Goal: Task Accomplishment & Management: Manage account settings

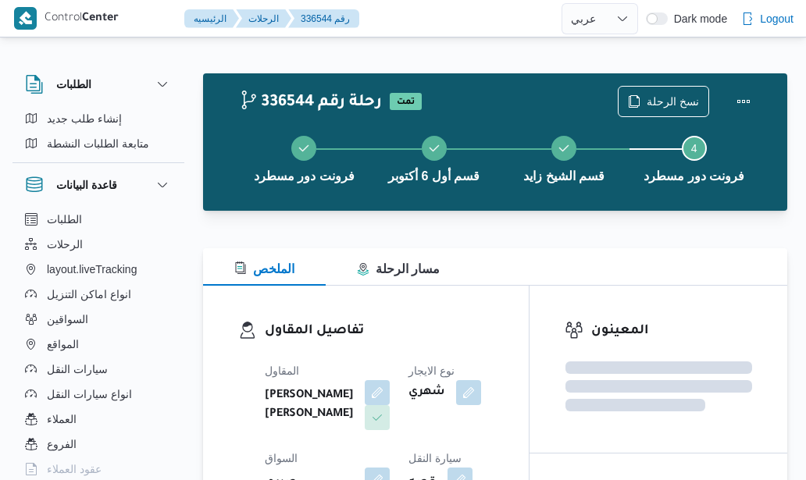
select select "ar"
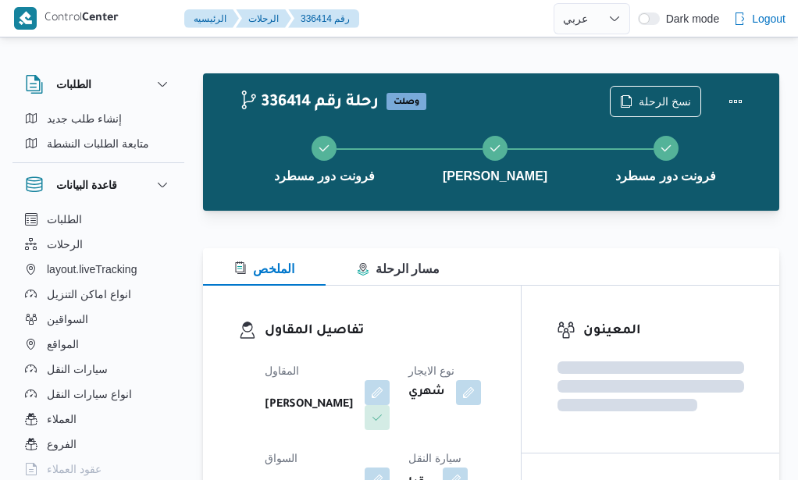
select select "ar"
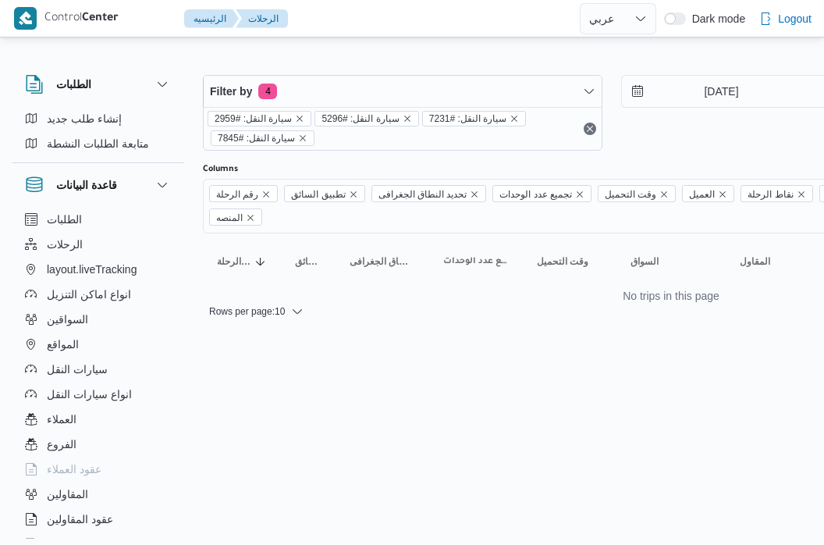
select select "ar"
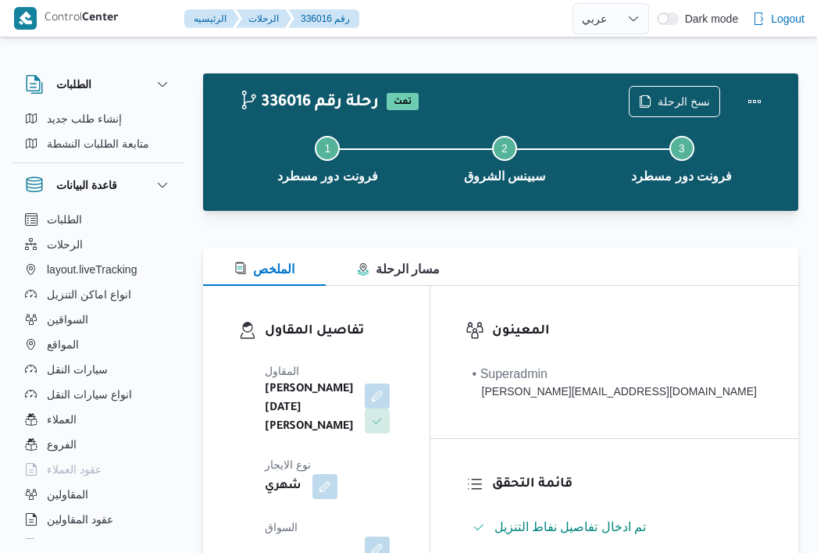
select select "ar"
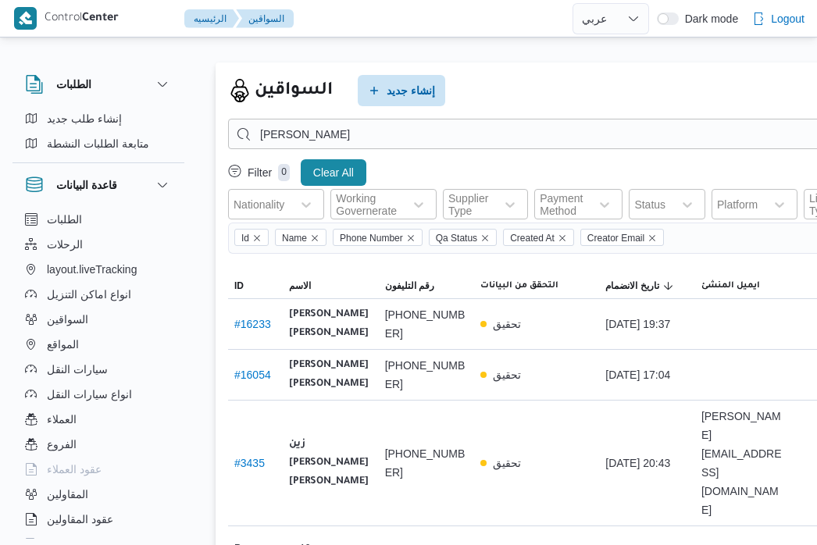
select select "ar"
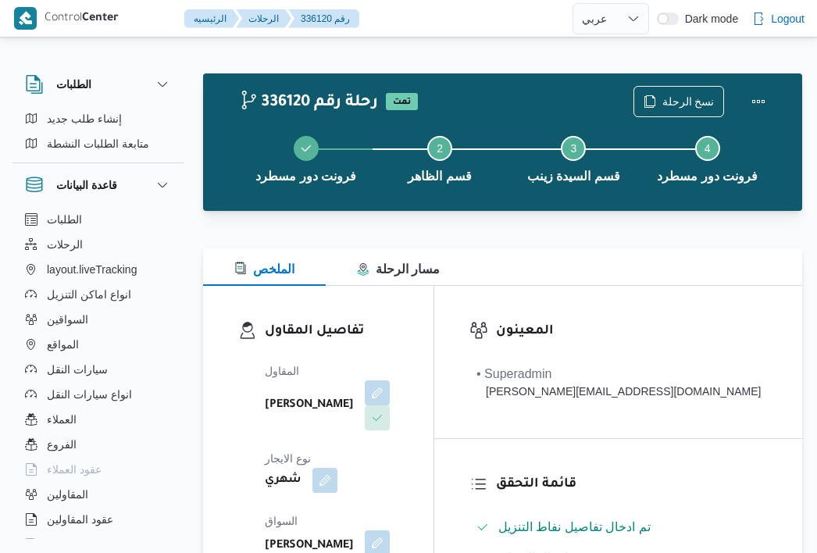
select select "ar"
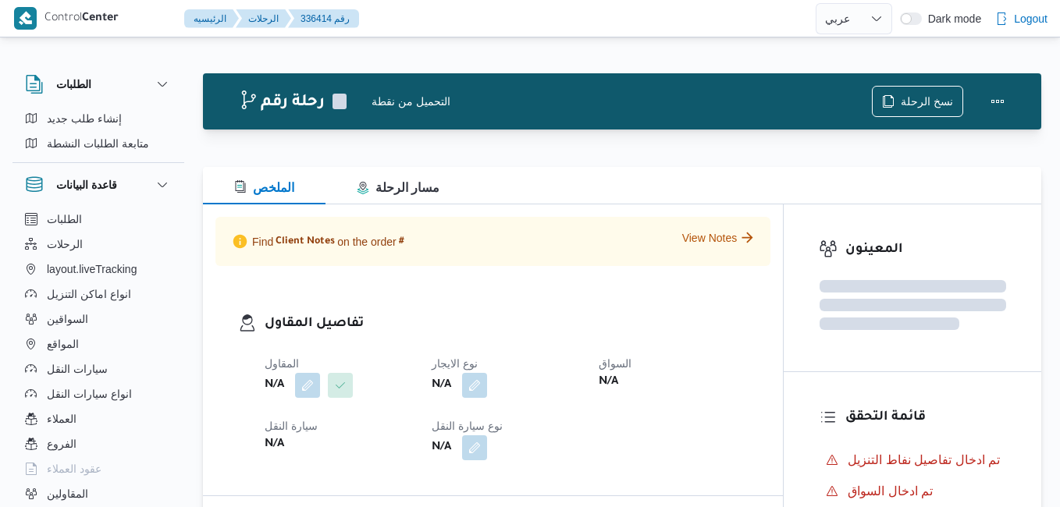
select select "ar"
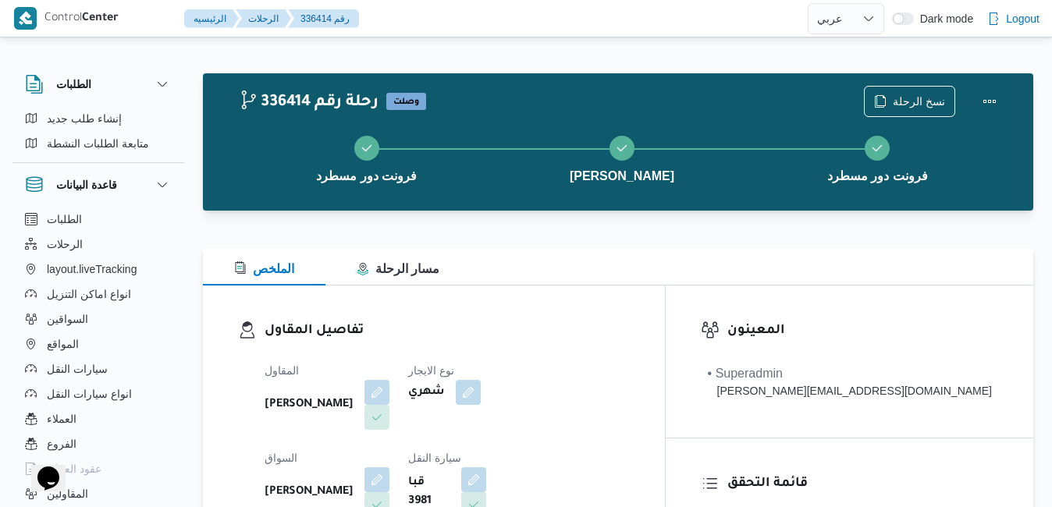
click at [635, 236] on div at bounding box center [618, 239] width 831 height 19
click at [987, 105] on button "Actions" at bounding box center [989, 100] width 31 height 31
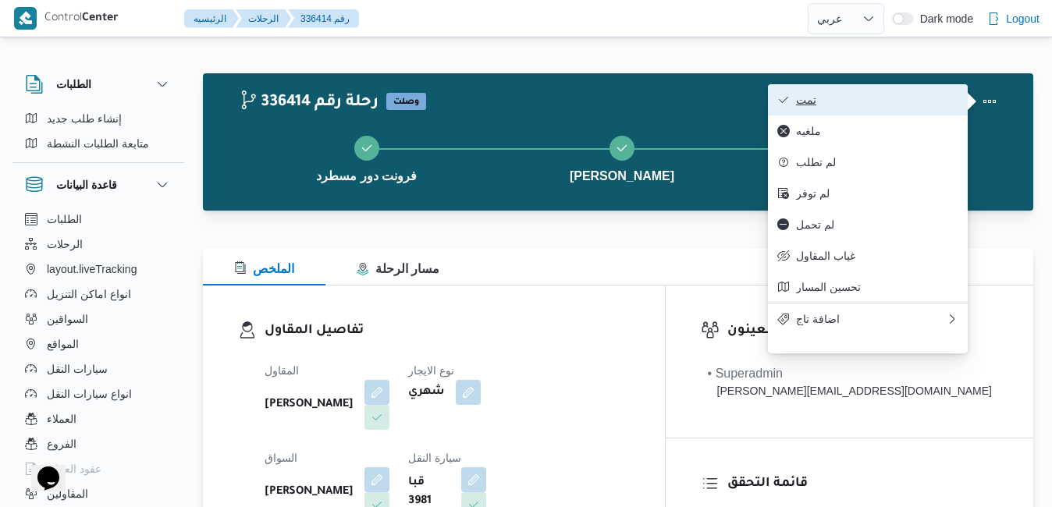
click at [876, 98] on span "تمت" at bounding box center [877, 100] width 162 height 12
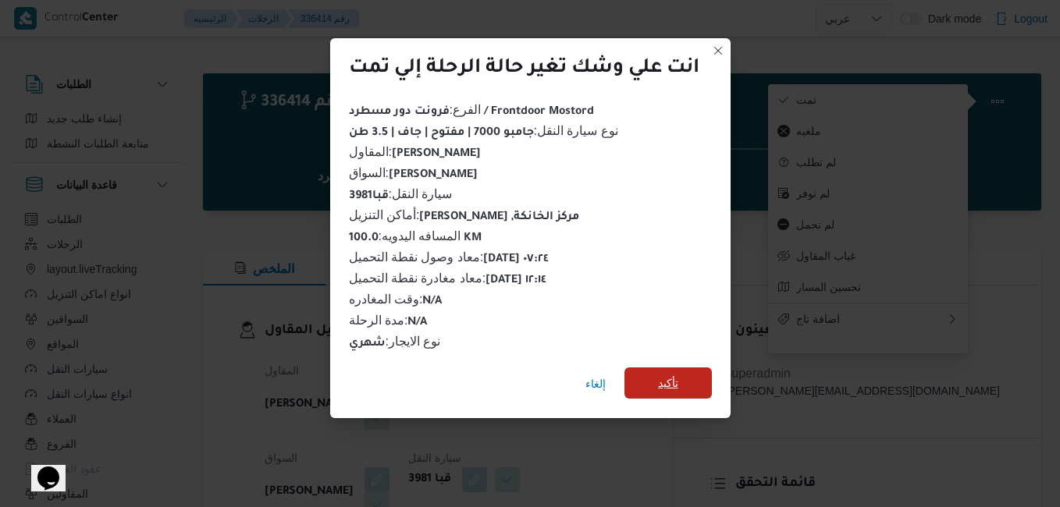
click at [671, 383] on span "تأكيد" at bounding box center [668, 383] width 20 height 19
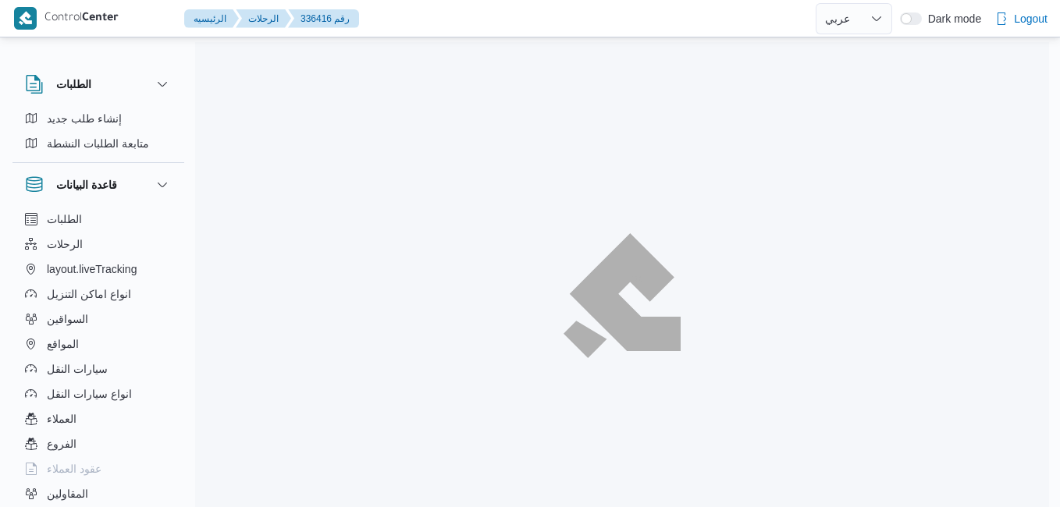
select select "ar"
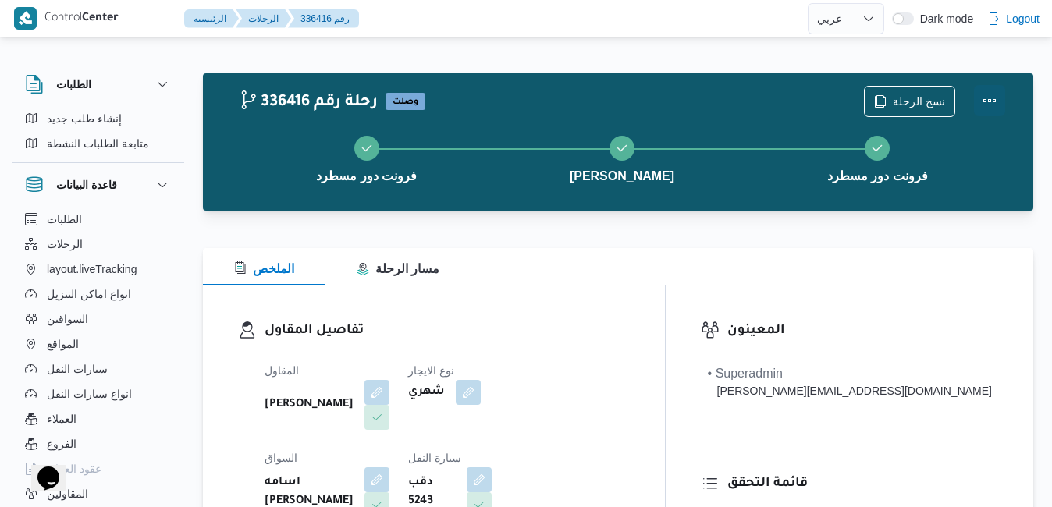
click at [997, 98] on button "Actions" at bounding box center [989, 100] width 31 height 31
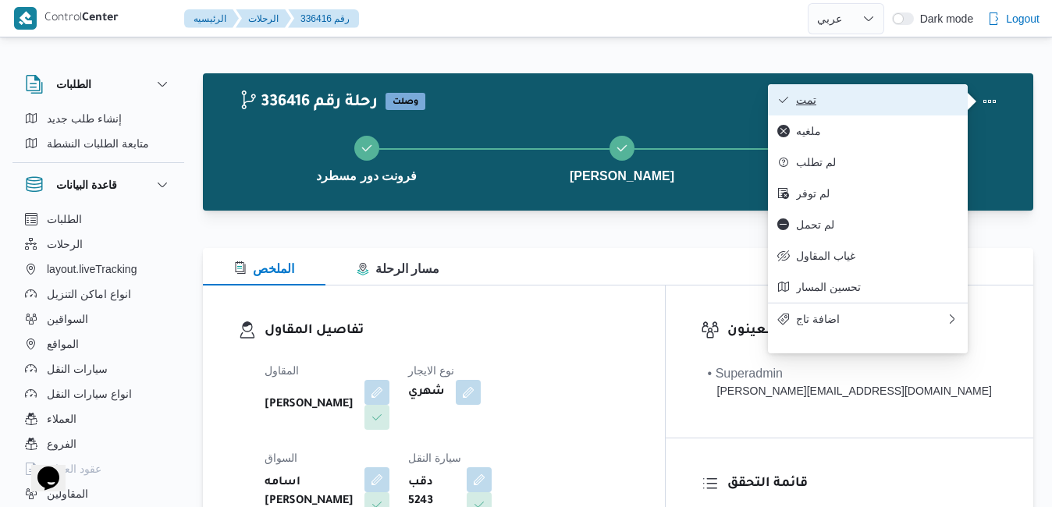
click at [941, 103] on span "تمت" at bounding box center [877, 100] width 162 height 12
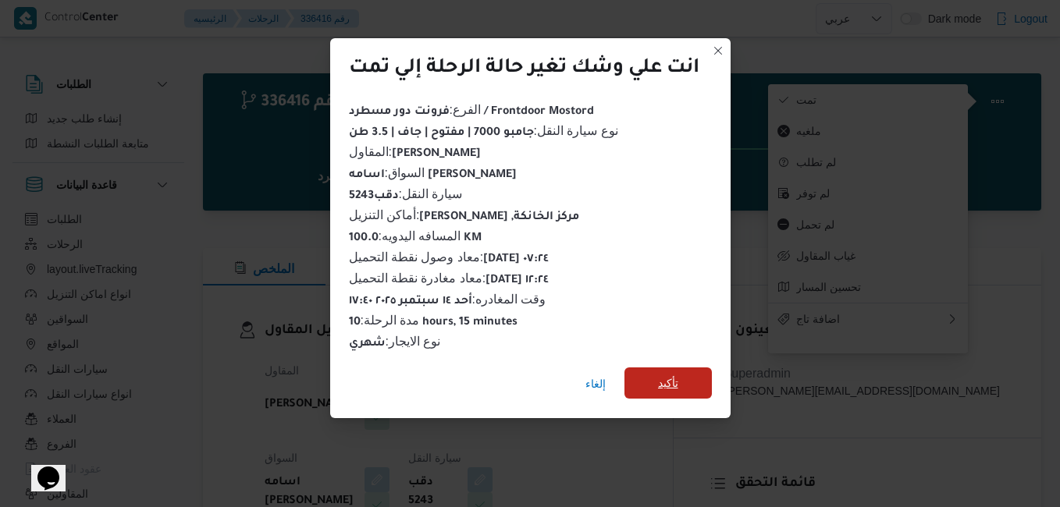
click at [682, 375] on span "تأكيد" at bounding box center [668, 383] width 87 height 31
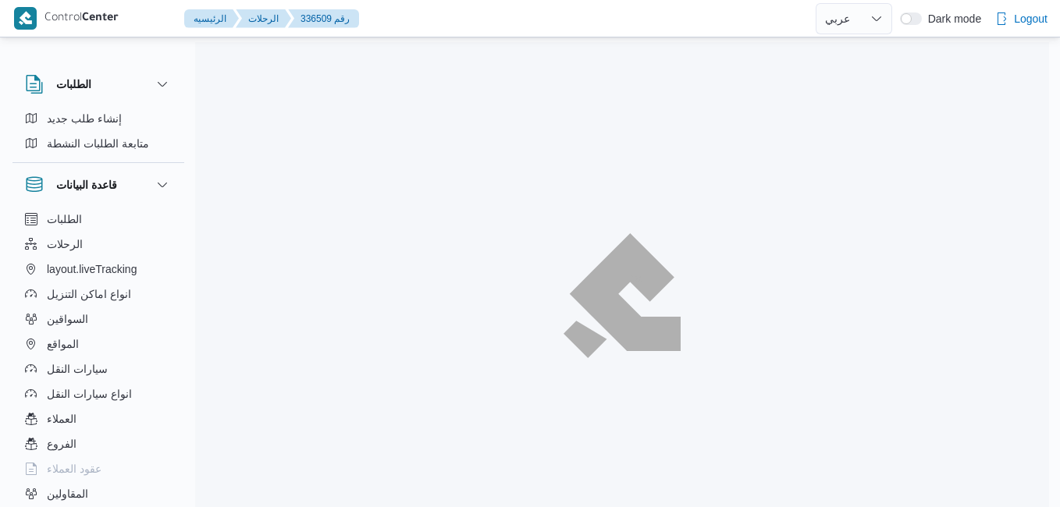
select select "ar"
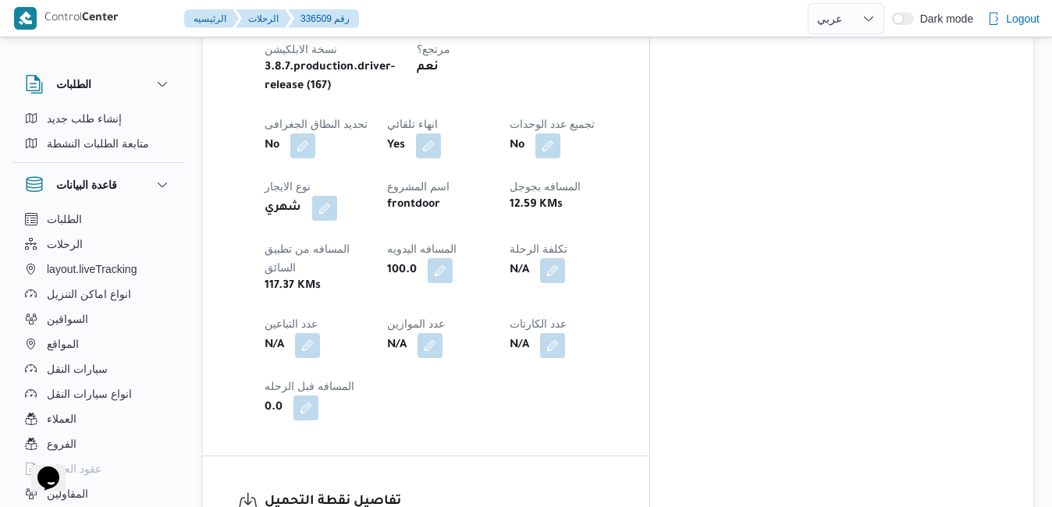
scroll to position [874, 0]
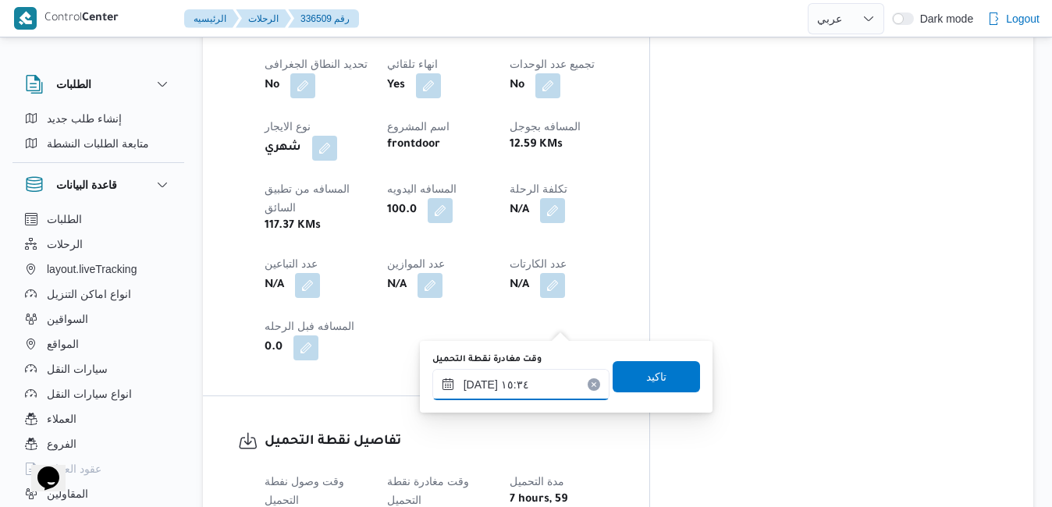
click at [519, 390] on input "١٤/٠٩/٢٠٢٥ ١٥:٣٤" at bounding box center [521, 384] width 177 height 31
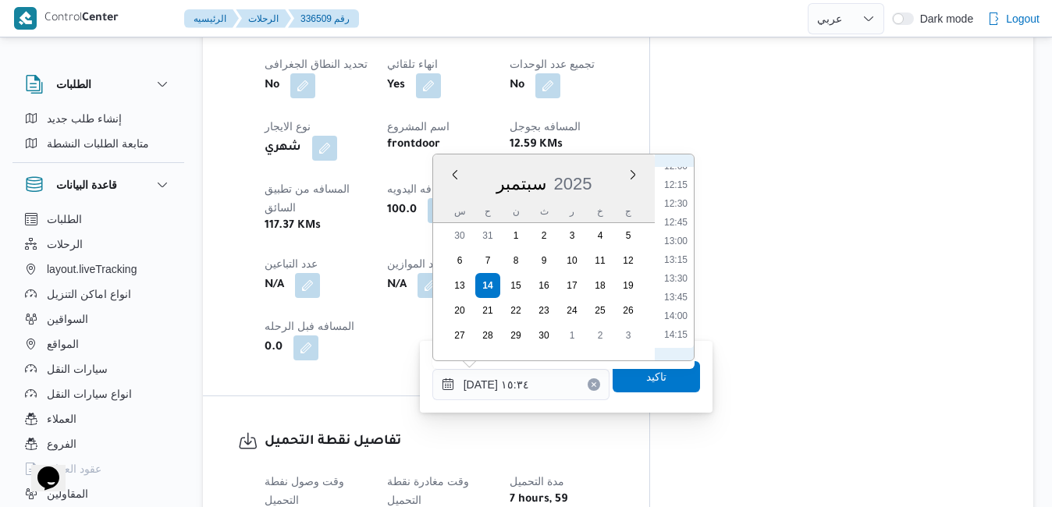
scroll to position [750, 0]
click at [681, 312] on li "11:45" at bounding box center [676, 306] width 36 height 16
type input "١٤/٠٩/٢٠٢٥ ١١:٤٥"
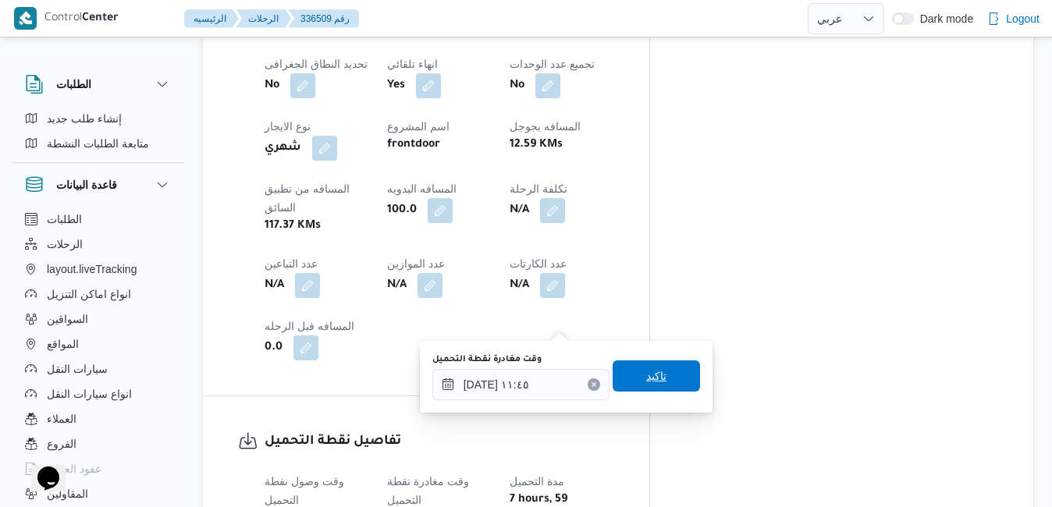
click at [649, 386] on span "تاكيد" at bounding box center [656, 376] width 87 height 31
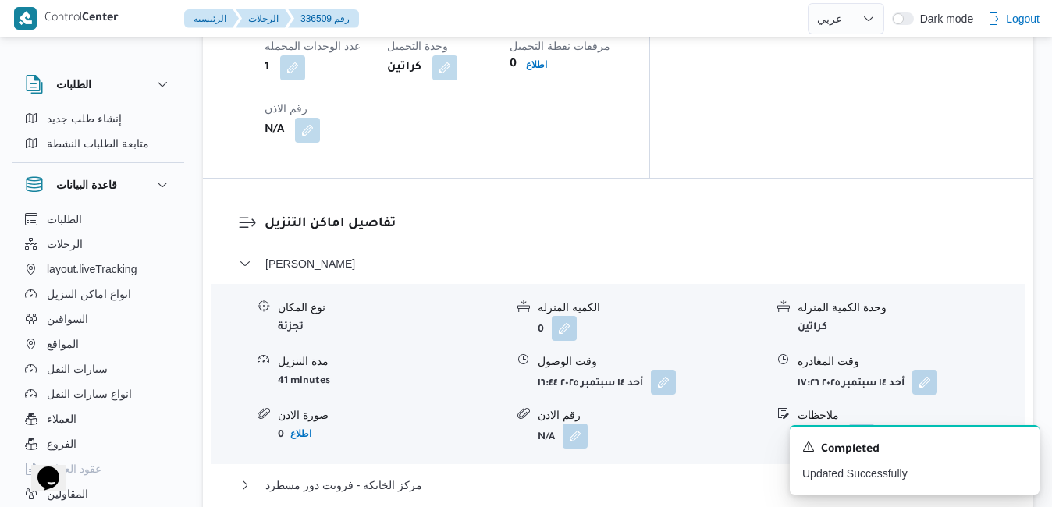
scroll to position [1437, 0]
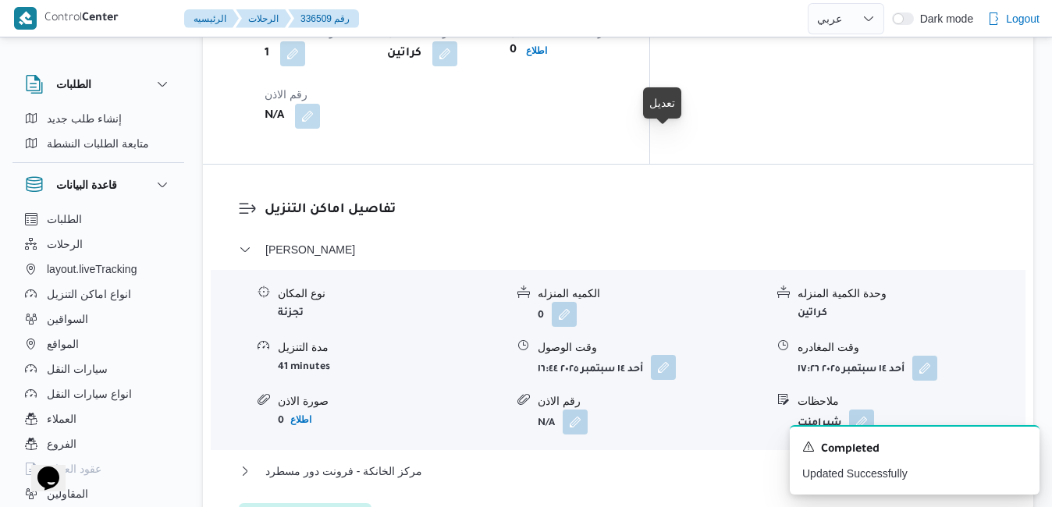
click at [669, 355] on button "button" at bounding box center [663, 367] width 25 height 25
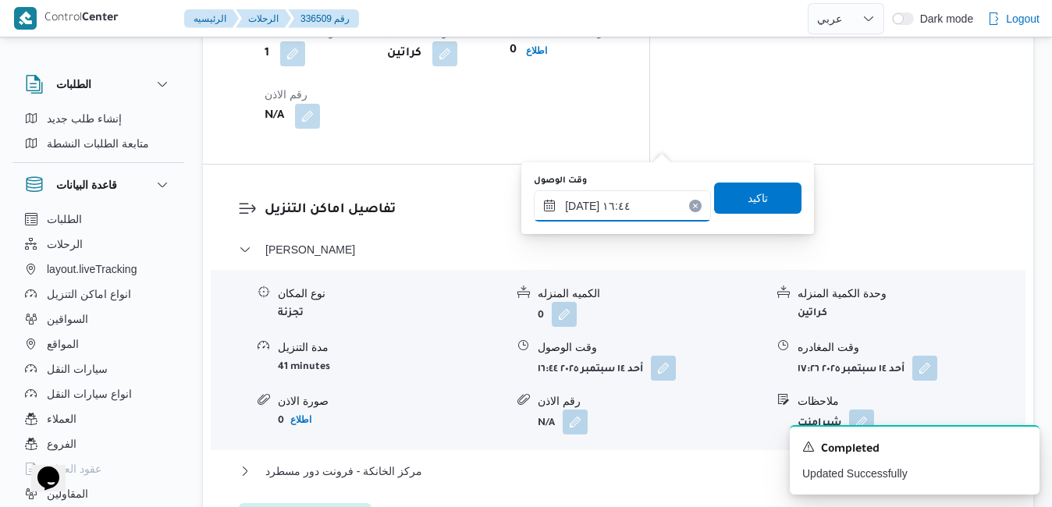
click at [619, 209] on input "١٤/٠٩/٢٠٢٥ ١٦:٤٤" at bounding box center [622, 206] width 177 height 31
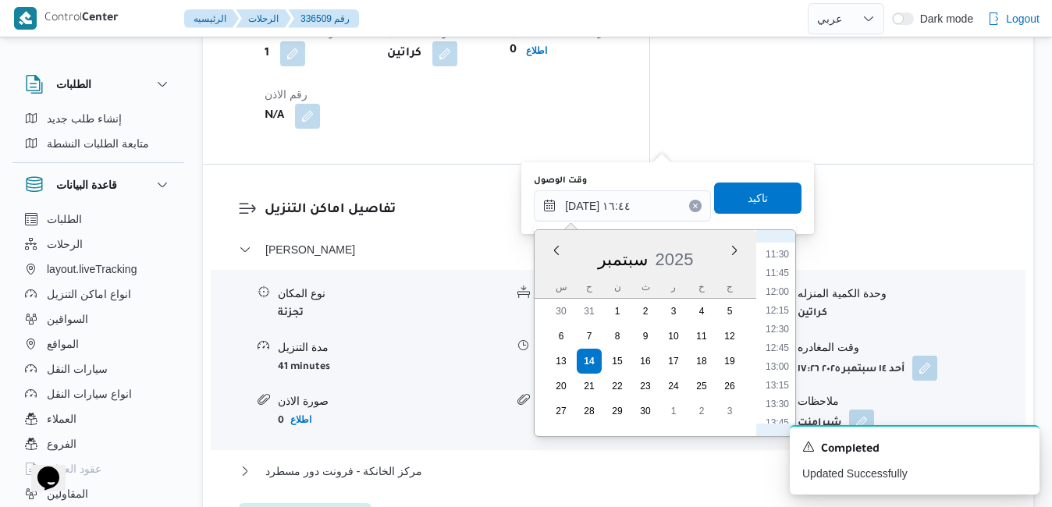
scroll to position [824, 0]
click at [774, 364] on li "12:30" at bounding box center [778, 363] width 36 height 16
type input "١٤/٠٩/٢٠٢٥ ١٢:٣٠"
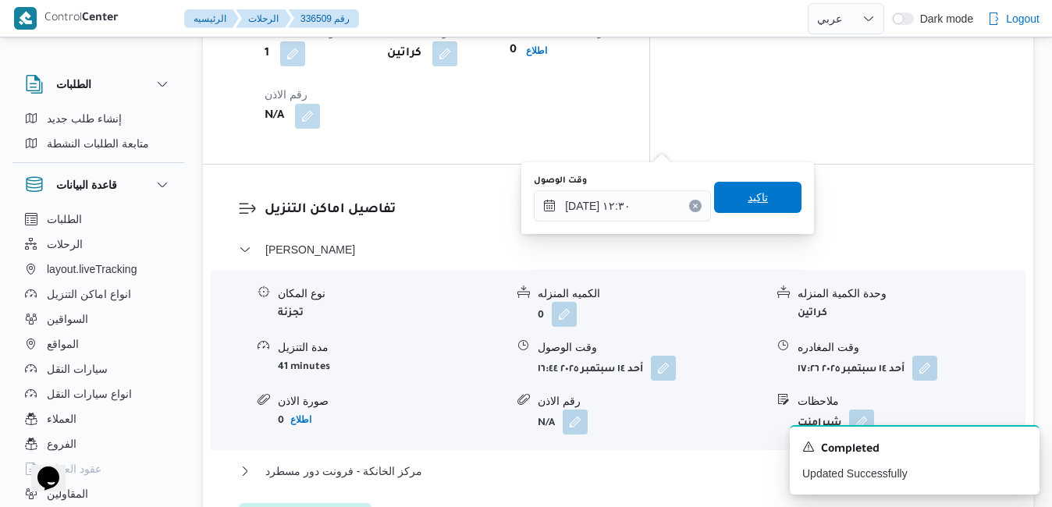
click at [725, 194] on span "تاكيد" at bounding box center [757, 197] width 87 height 31
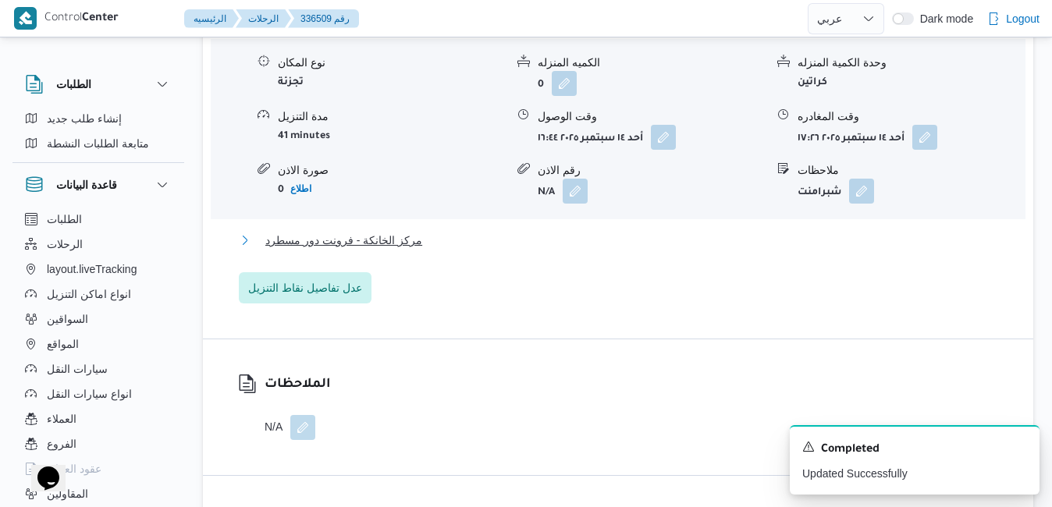
click at [653, 248] on button "مركز الخانكة - فرونت دور مسطرد" at bounding box center [619, 240] width 760 height 19
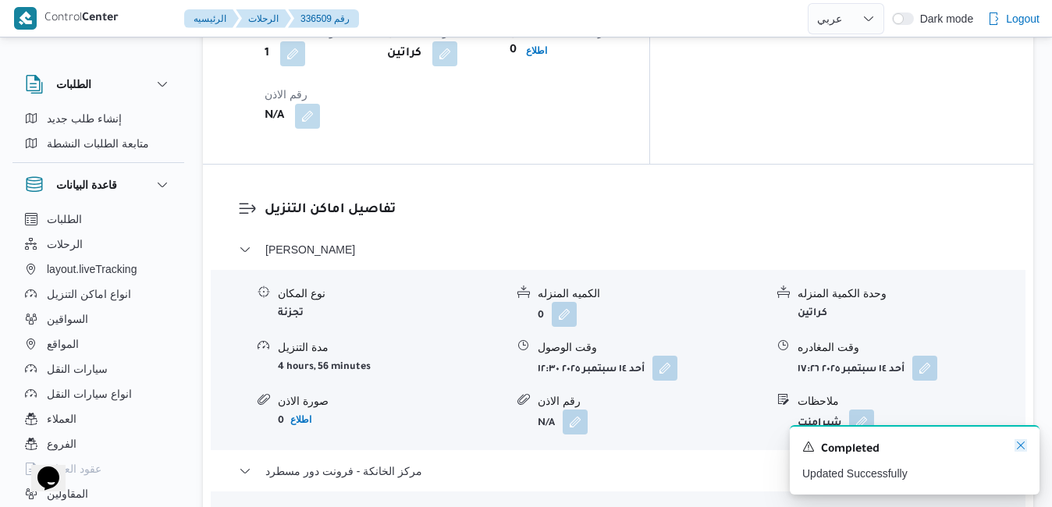
click at [1023, 447] on icon "Dismiss toast" at bounding box center [1021, 446] width 12 height 12
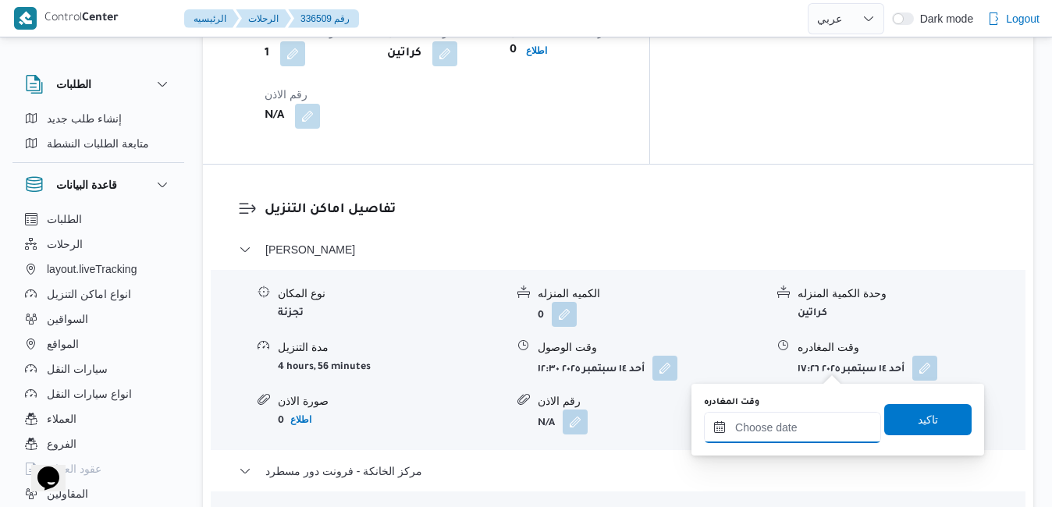
click at [790, 433] on input "وقت المغادره" at bounding box center [792, 427] width 177 height 31
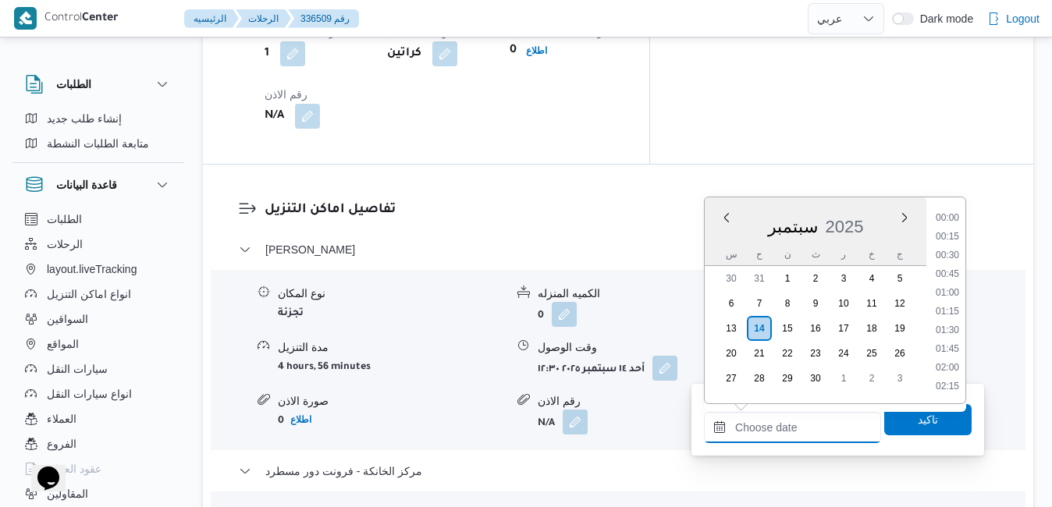
scroll to position [1235, 0]
click at [958, 245] on li "16:45" at bounding box center [948, 238] width 36 height 16
type input "١٤/٠٩/٢٠٢٥ ١٦:٤٥"
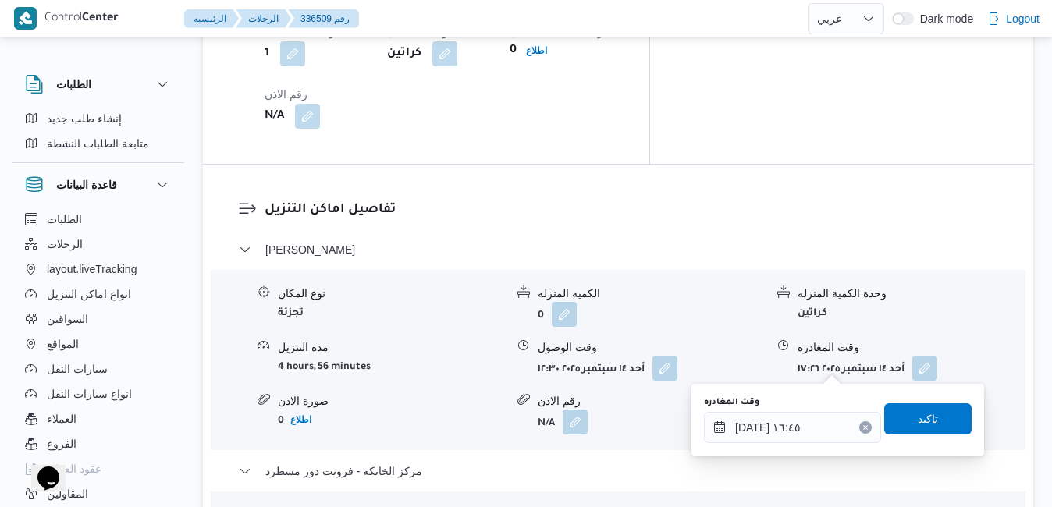
click at [903, 420] on span "تاكيد" at bounding box center [928, 419] width 87 height 31
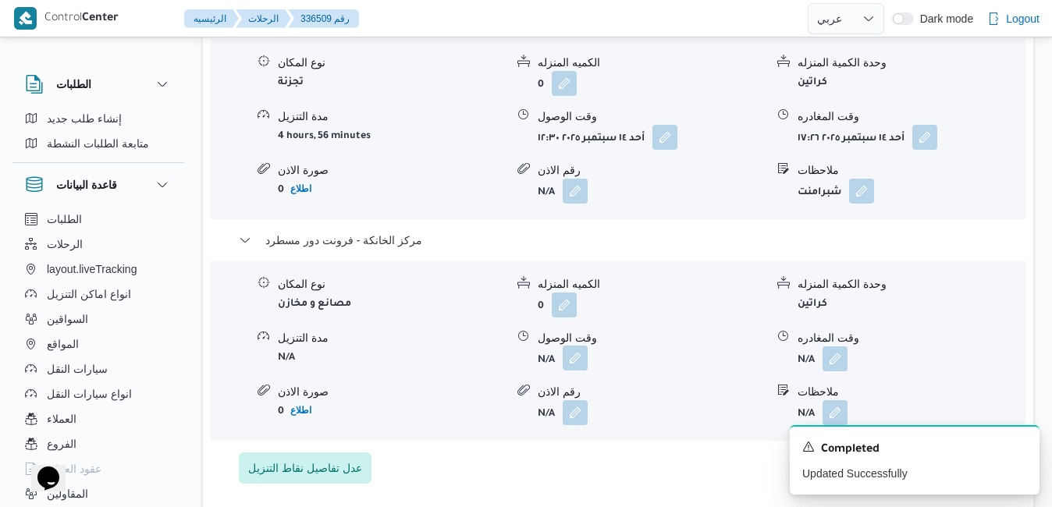
click at [576, 368] on button "button" at bounding box center [575, 358] width 25 height 25
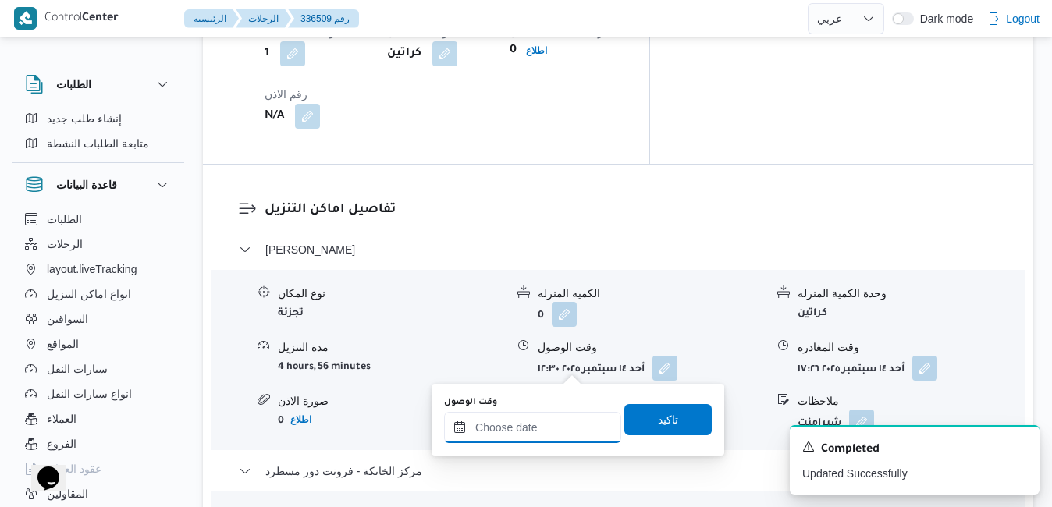
click at [534, 426] on input "وقت الوصول" at bounding box center [532, 427] width 177 height 31
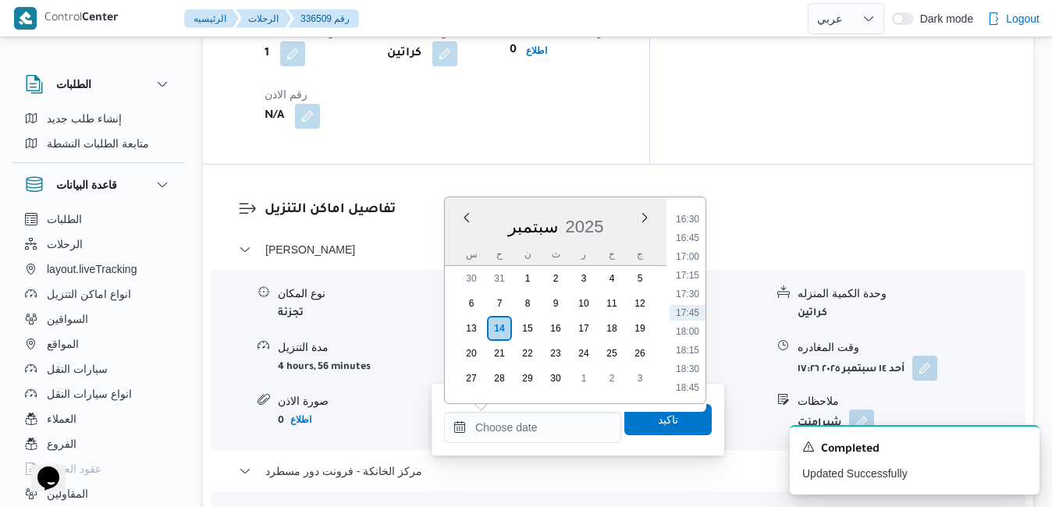
click at [467, 240] on div "سبتمبر 2025" at bounding box center [556, 224] width 222 height 40
click at [695, 229] on ul "00:00 00:15 00:30 00:45 01:00 01:15 01:30 01:45 02:00 02:15 02:30 02:45 03:00 0…" at bounding box center [688, 300] width 36 height 181
click at [691, 224] on li "16:30" at bounding box center [688, 220] width 36 height 16
type input "[DATE] ١٦:٣٠"
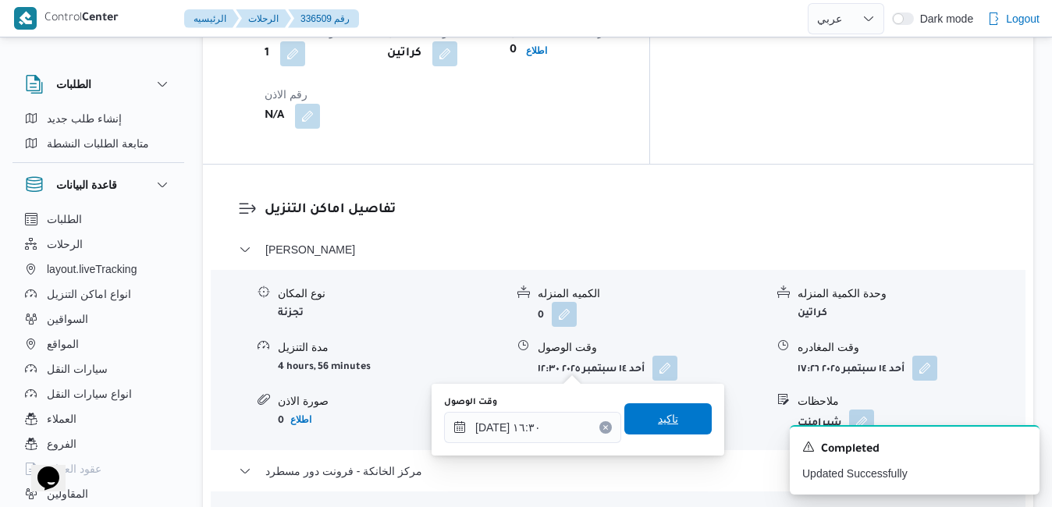
click at [661, 419] on span "تاكيد" at bounding box center [668, 419] width 20 height 19
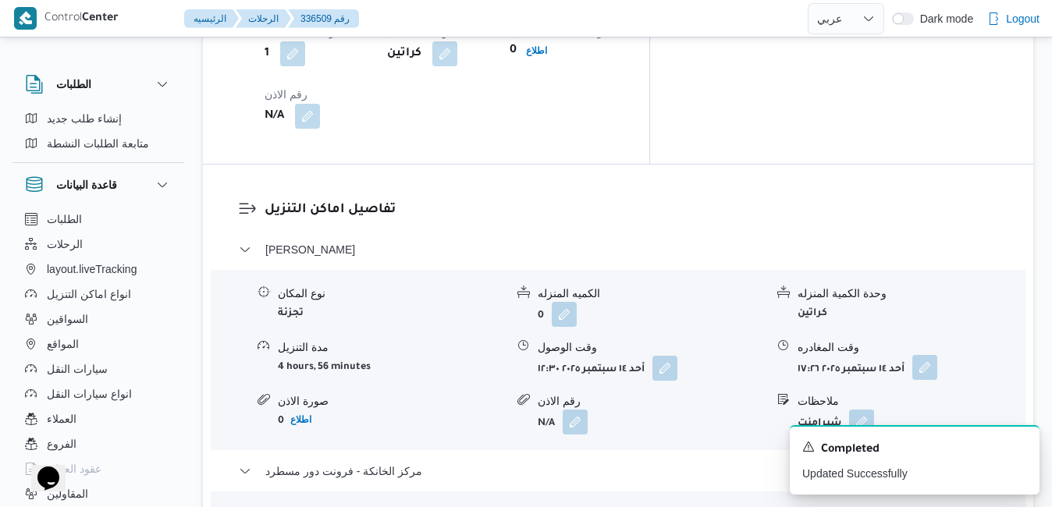
click at [925, 355] on button "button" at bounding box center [925, 367] width 25 height 25
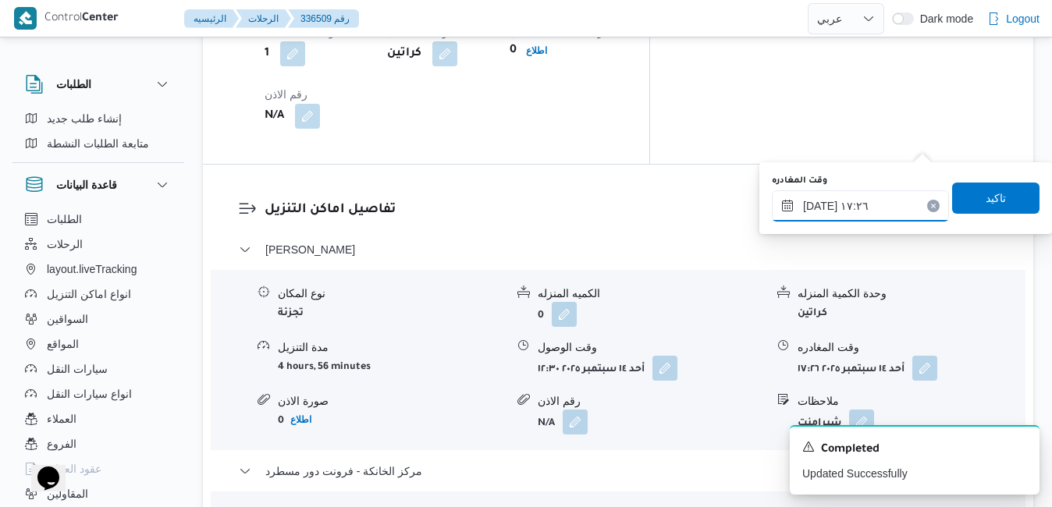
click at [871, 214] on input "١٤/٠٩/٢٠٢٥ ١٧:٢٦" at bounding box center [860, 206] width 177 height 31
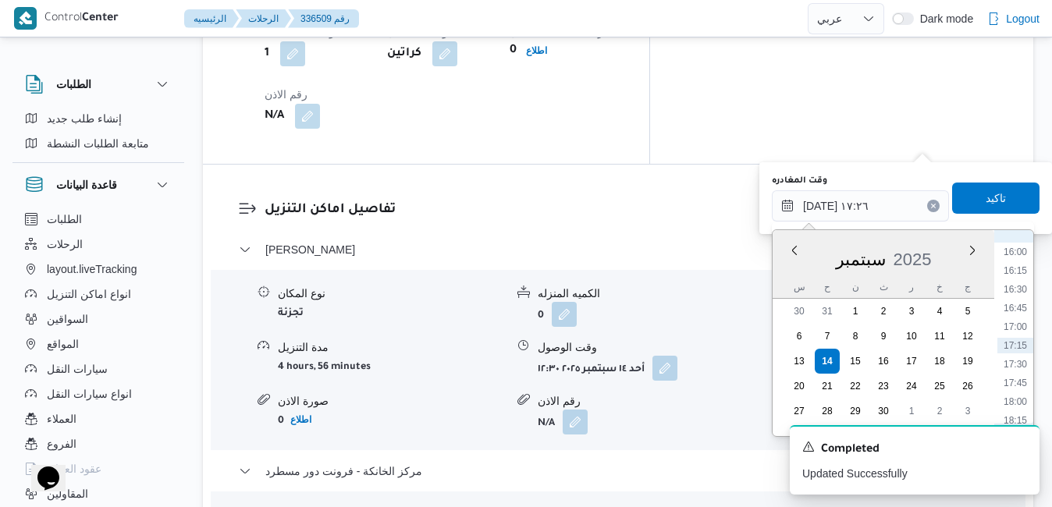
scroll to position [1039, 0]
click at [1016, 374] on li "15:30" at bounding box center [1016, 373] width 36 height 16
type input "[DATE] ١٥:٣٠"
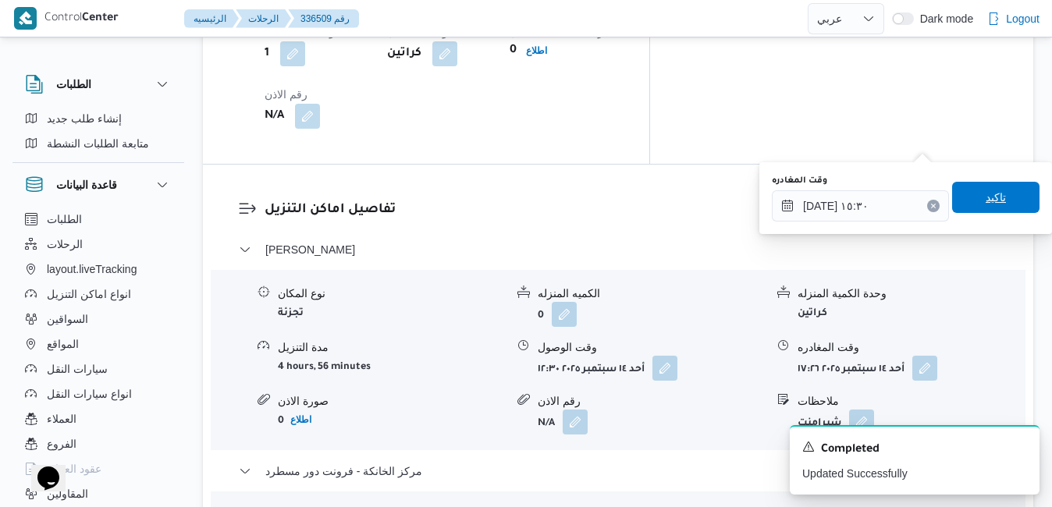
click at [1006, 207] on span "تاكيد" at bounding box center [996, 197] width 87 height 31
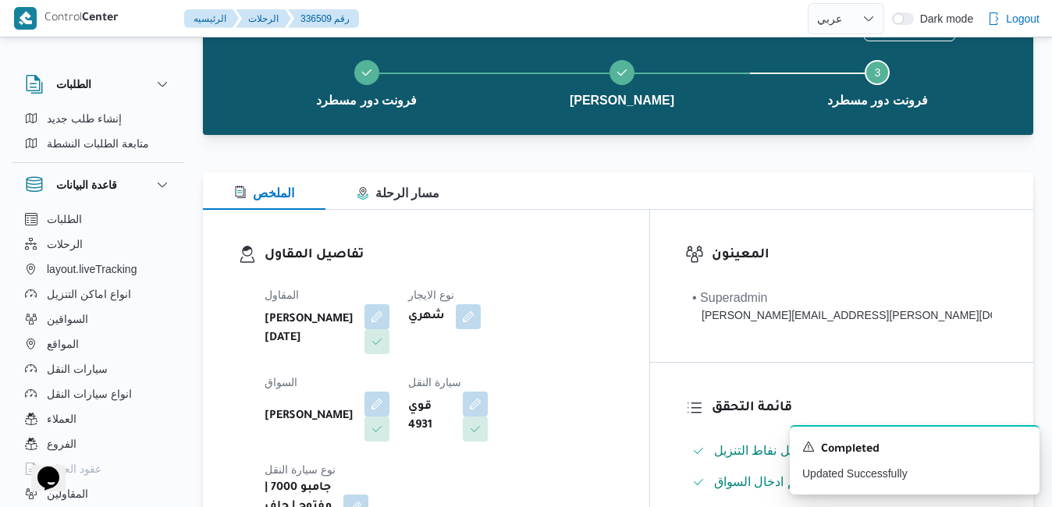
scroll to position [0, 0]
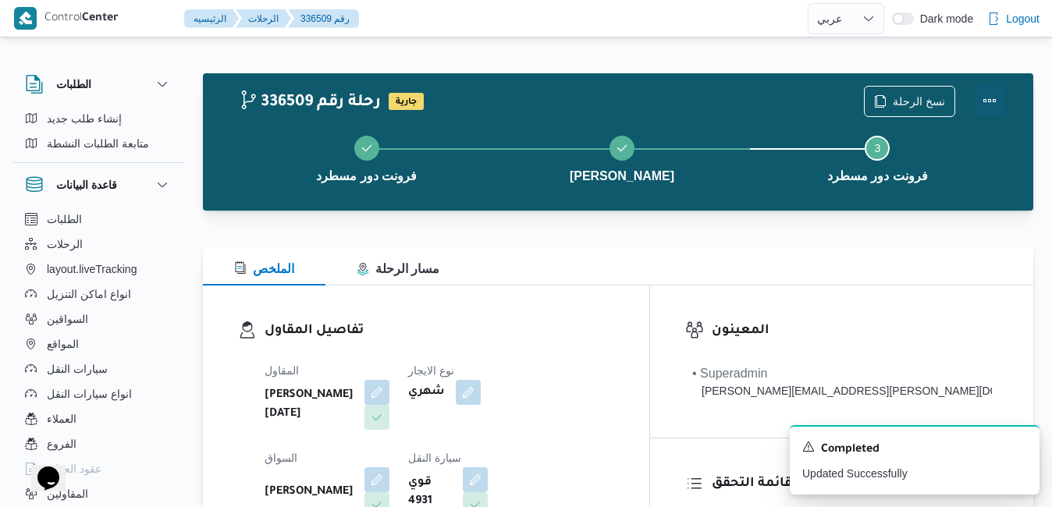
click at [991, 107] on button "Actions" at bounding box center [989, 100] width 31 height 31
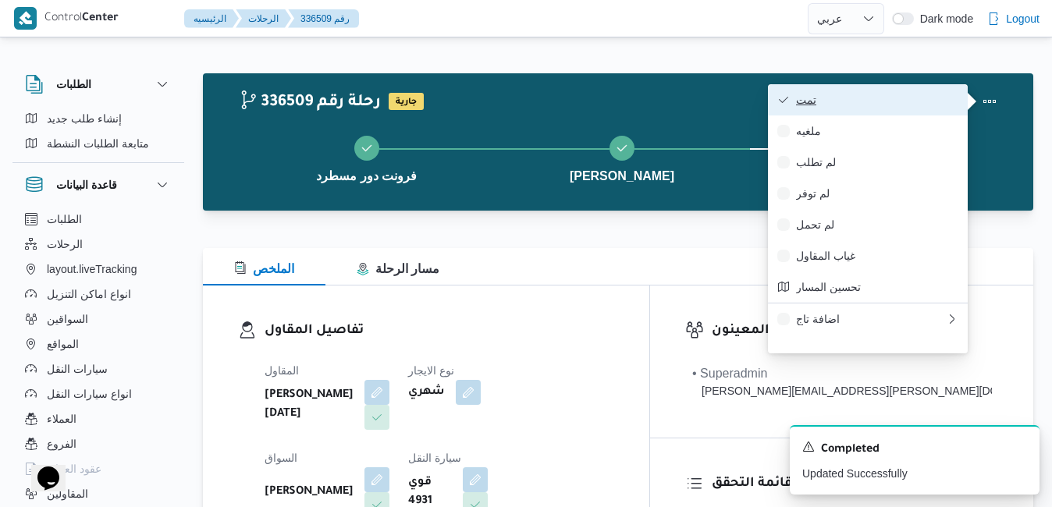
click at [911, 106] on span "تمت" at bounding box center [877, 100] width 162 height 12
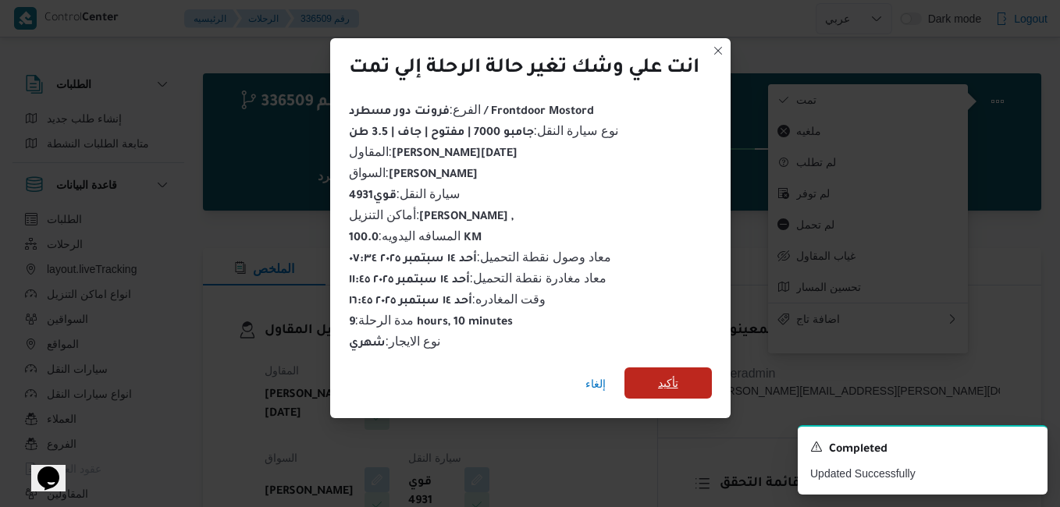
click at [677, 374] on span "تأكيد" at bounding box center [668, 383] width 20 height 19
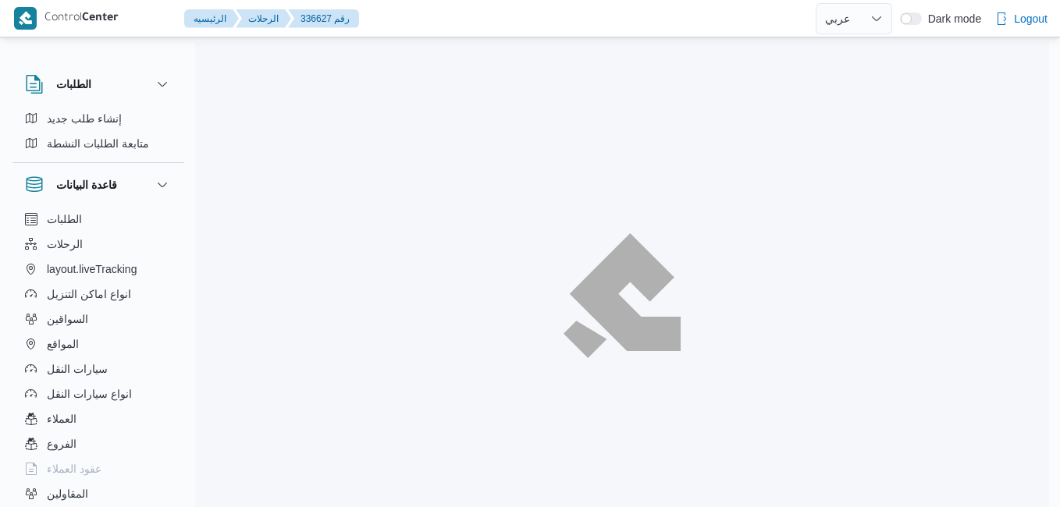
select select "ar"
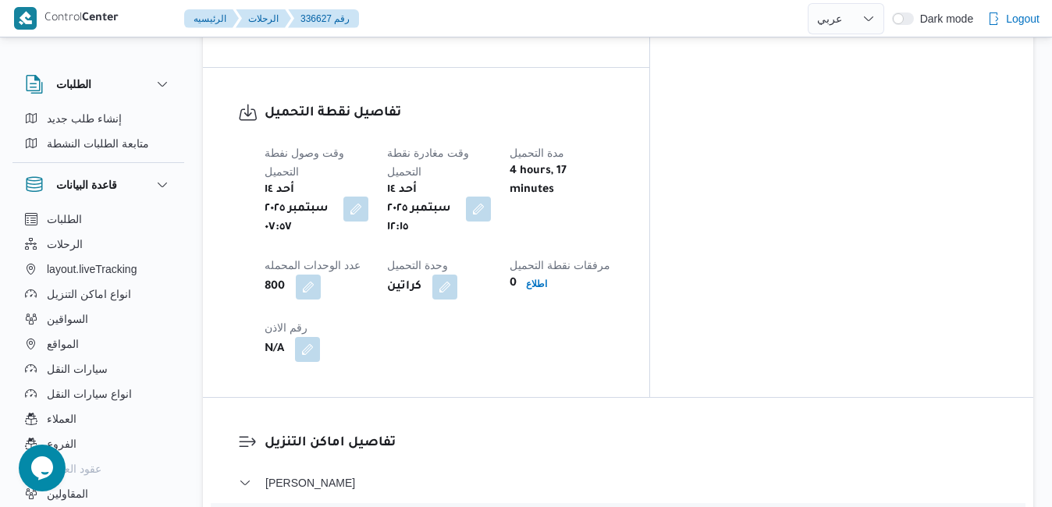
scroll to position [1374, 0]
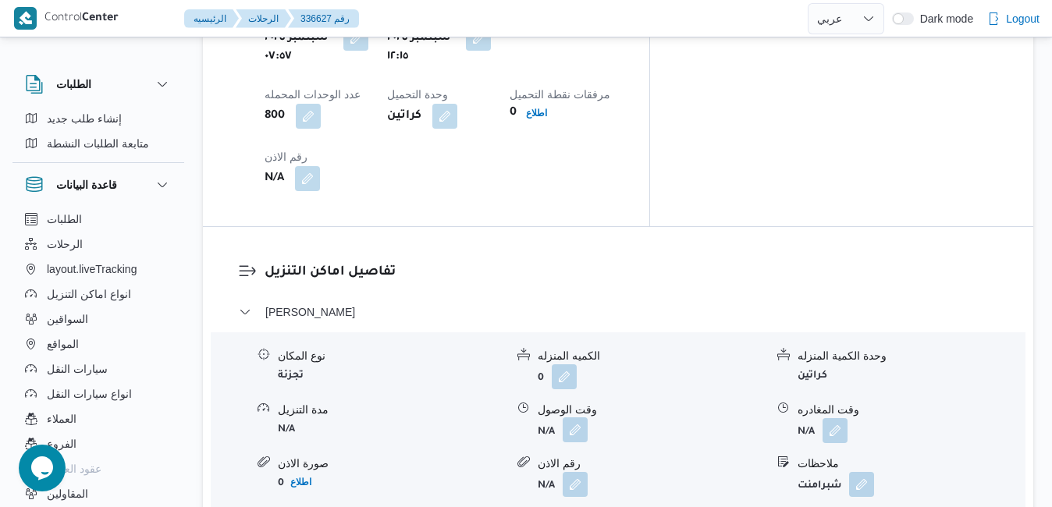
click at [575, 418] on button "button" at bounding box center [575, 430] width 25 height 25
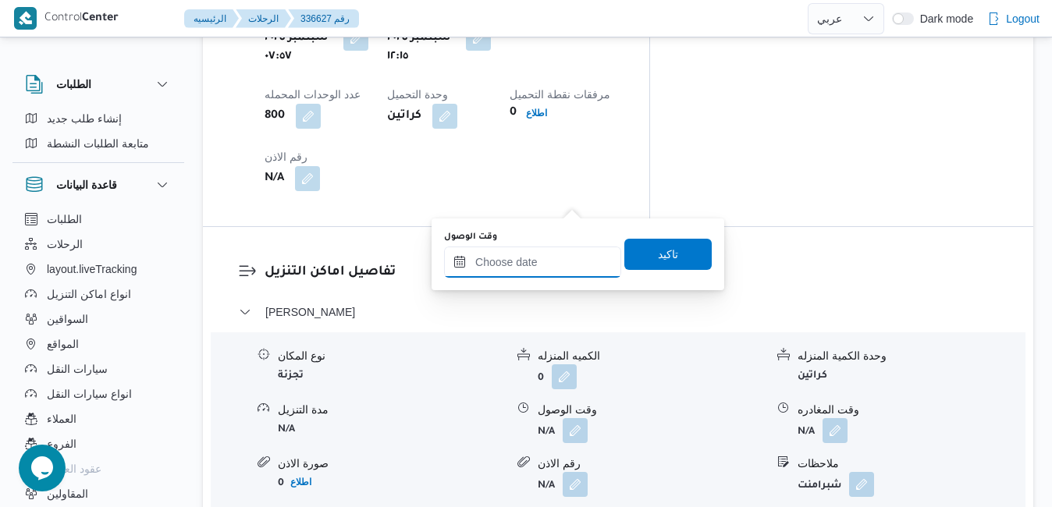
click at [524, 264] on input "وقت الوصول" at bounding box center [532, 262] width 177 height 31
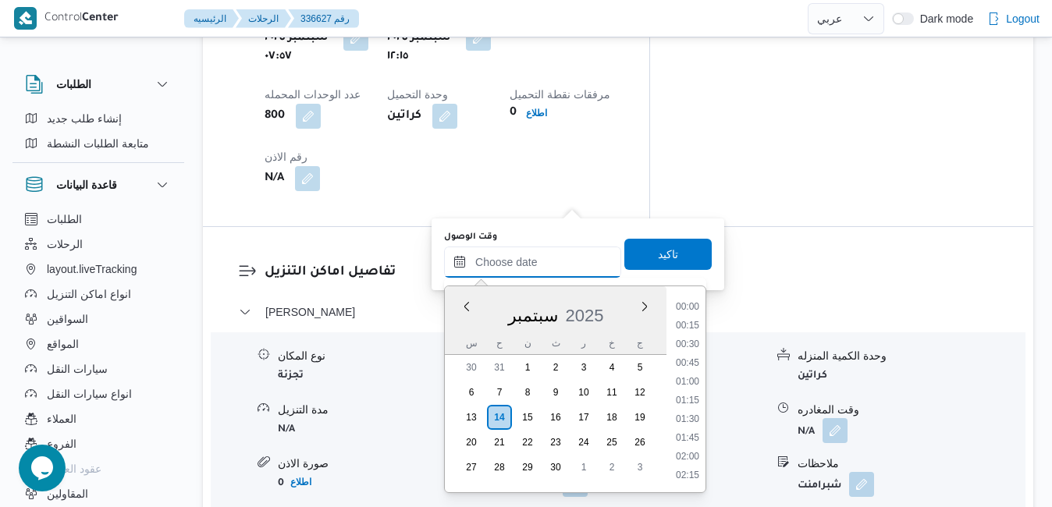
scroll to position [1235, 0]
click at [462, 333] on div "س" at bounding box center [471, 344] width 25 height 22
click at [691, 365] on li "13:00" at bounding box center [688, 363] width 36 height 16
type input "١٤/٠٩/٢٠٢٥ ١٣:٠٠"
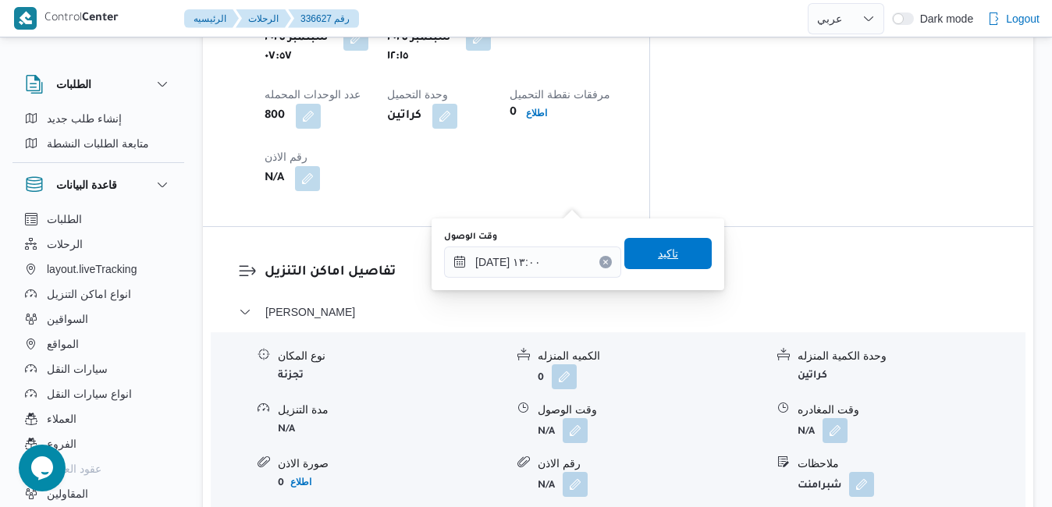
click at [675, 254] on span "تاكيد" at bounding box center [668, 253] width 87 height 31
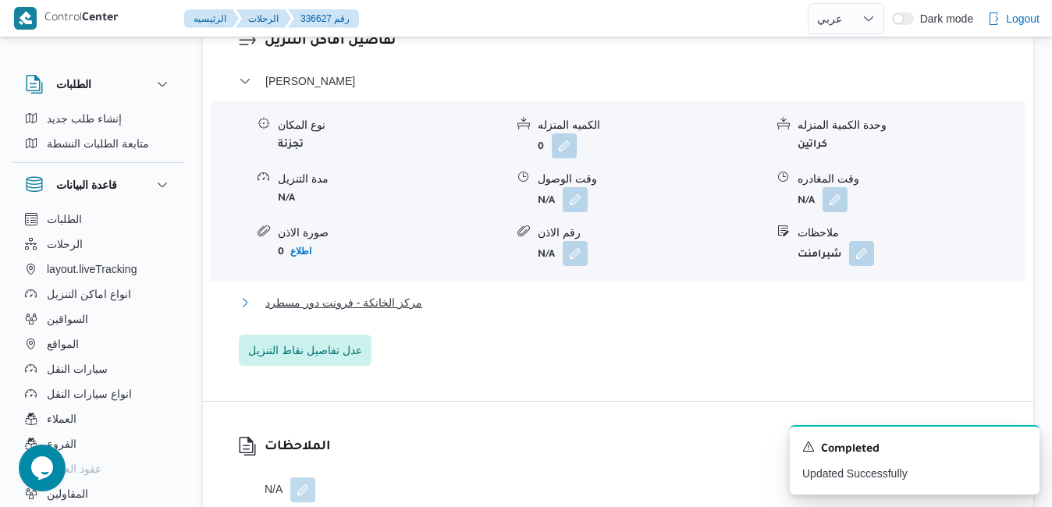
click at [563, 312] on button "مركز الخانكة - فرونت دور مسطرد" at bounding box center [619, 303] width 760 height 19
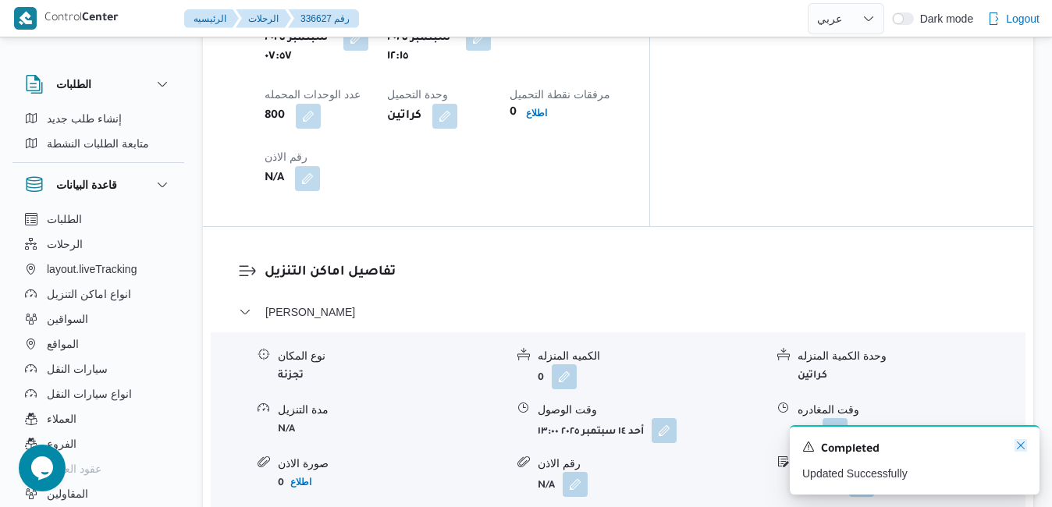
click at [1016, 448] on icon "Dismiss toast" at bounding box center [1021, 446] width 12 height 12
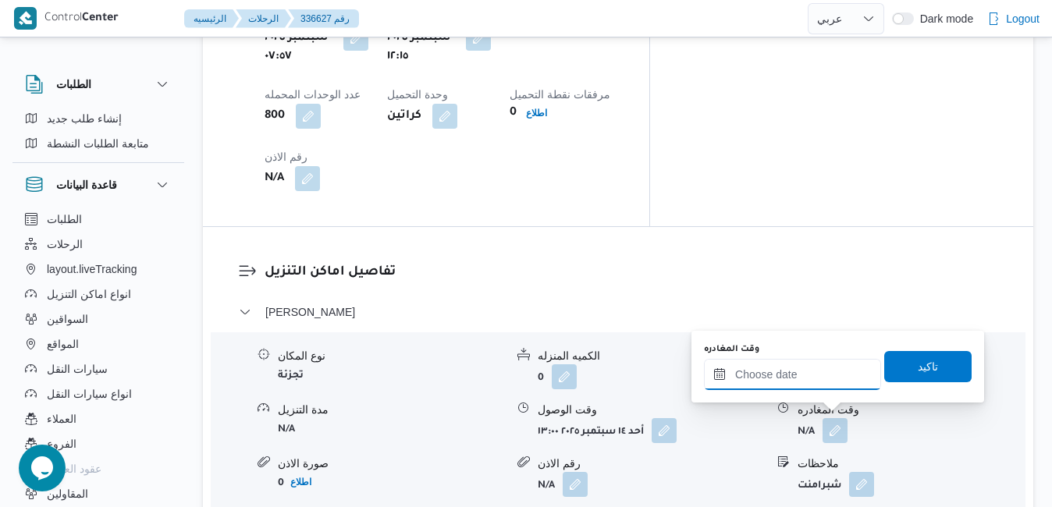
click at [794, 383] on input "وقت المغادره" at bounding box center [792, 374] width 177 height 31
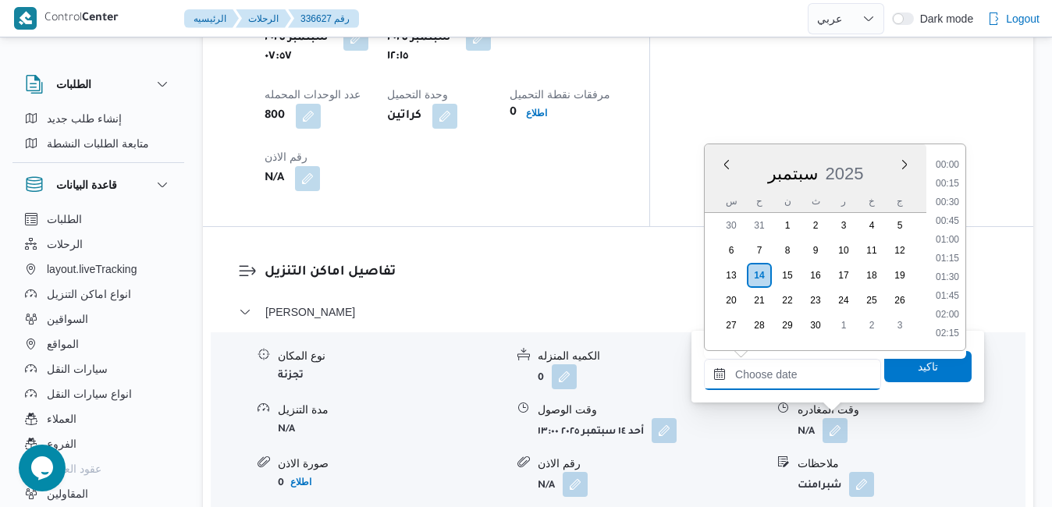
scroll to position [1235, 0]
click at [942, 183] on li "16:45" at bounding box center [948, 185] width 36 height 16
type input "١٤/٠٩/٢٠٢٥ ١٦:٤٥"
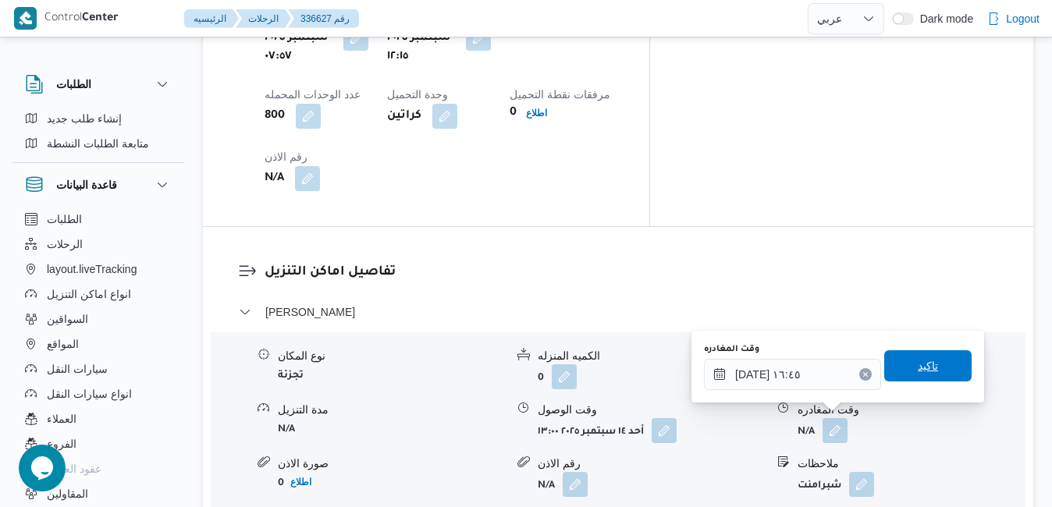
click at [926, 371] on span "تاكيد" at bounding box center [928, 366] width 20 height 19
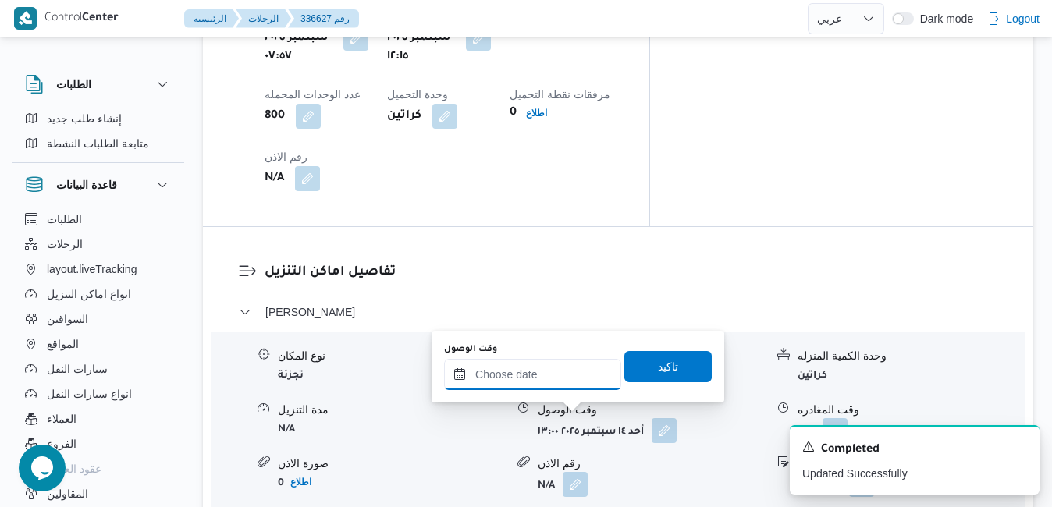
click at [543, 374] on input "وقت الوصول" at bounding box center [532, 374] width 177 height 31
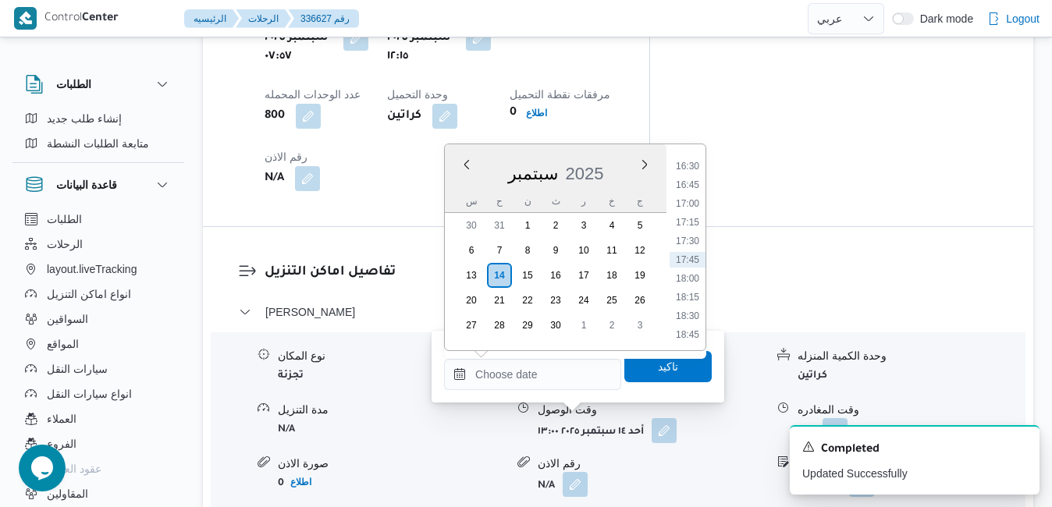
click at [459, 187] on div "سبتمبر 2025" at bounding box center [556, 171] width 222 height 40
click at [693, 166] on li "16:30" at bounding box center [688, 166] width 36 height 16
type input "[DATE] ١٦:٣٠"
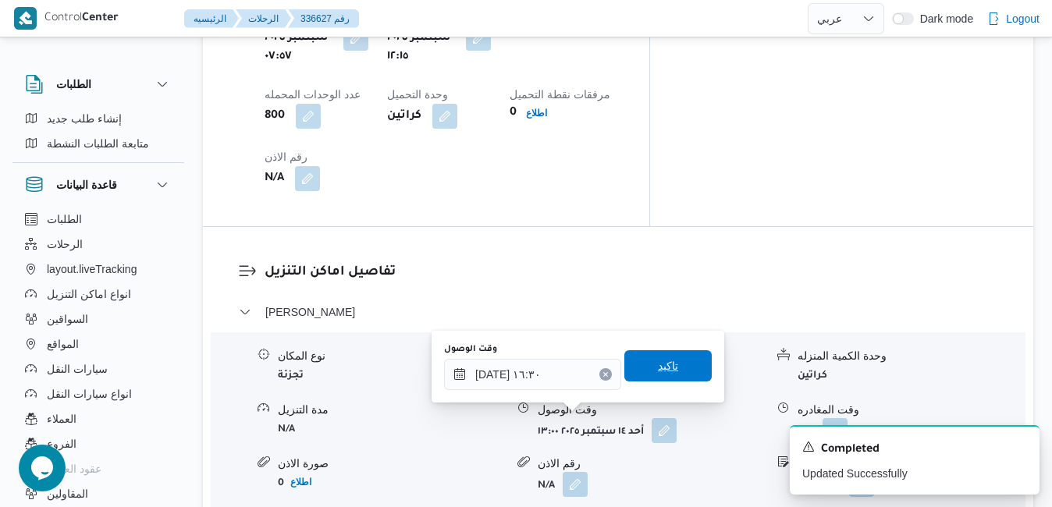
click at [642, 370] on span "تاكيد" at bounding box center [668, 366] width 87 height 31
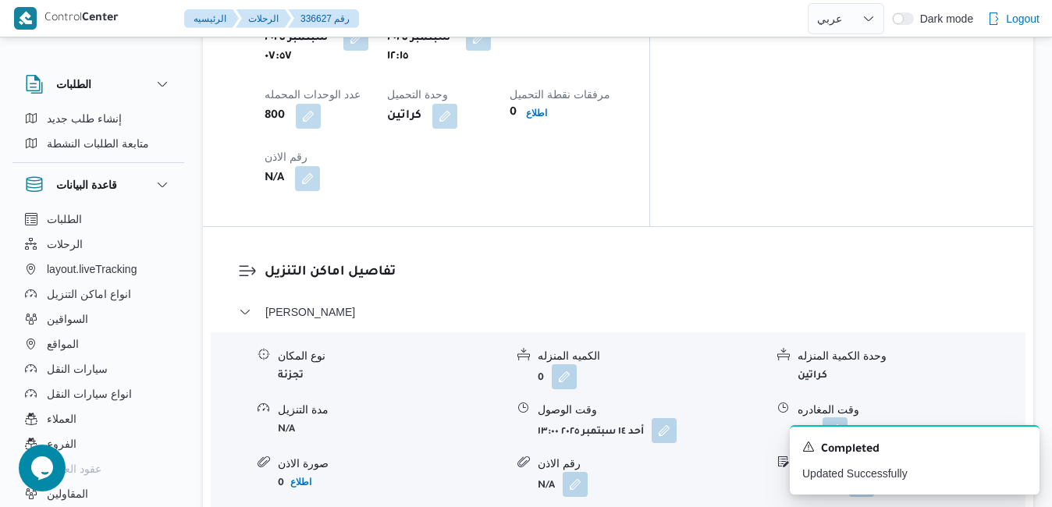
click at [832, 418] on button "button" at bounding box center [835, 430] width 25 height 25
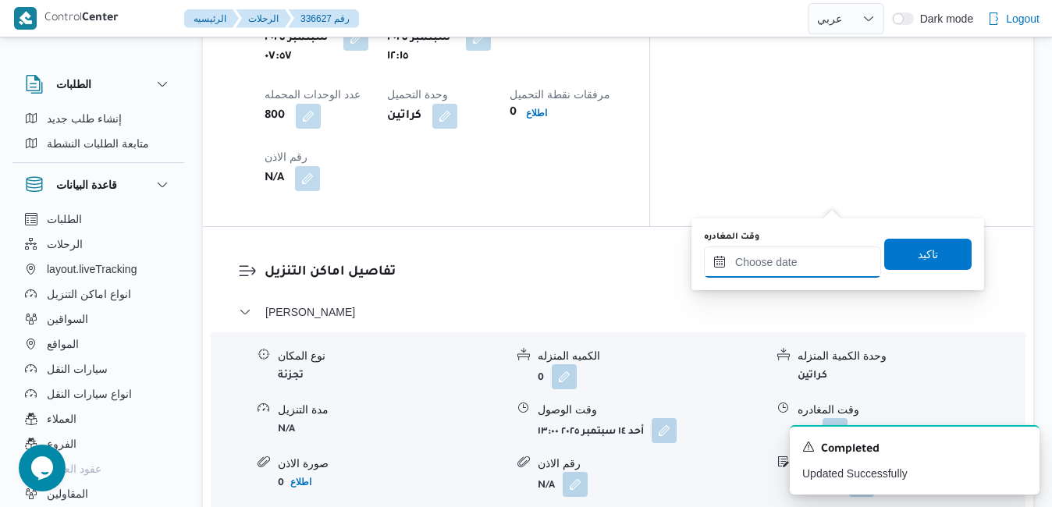
click at [782, 251] on input "وقت المغادره" at bounding box center [792, 262] width 177 height 31
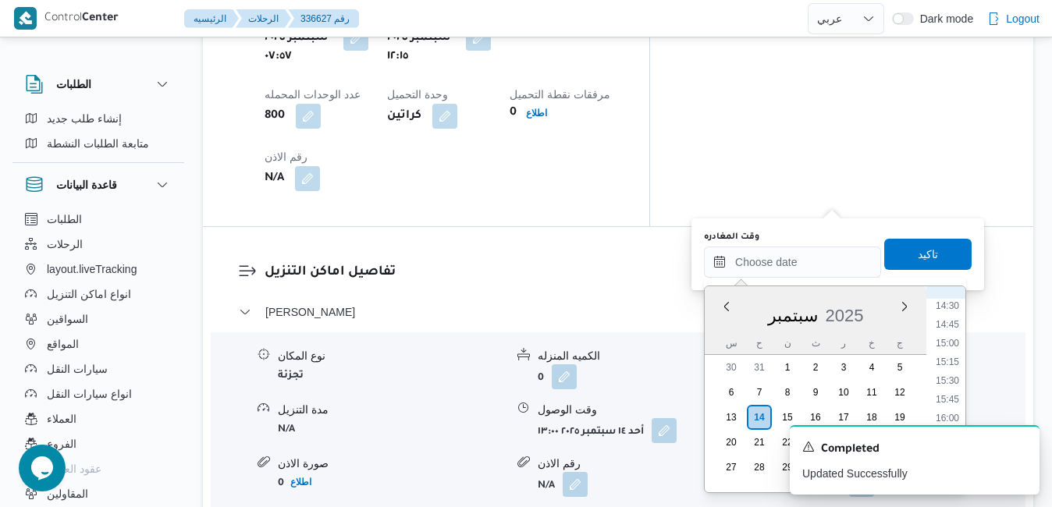
scroll to position [1077, 0]
click at [945, 393] on li "15:30" at bounding box center [948, 392] width 36 height 16
type input "١٤/٠٩/٢٠٢٥ ١٥:٣٠"
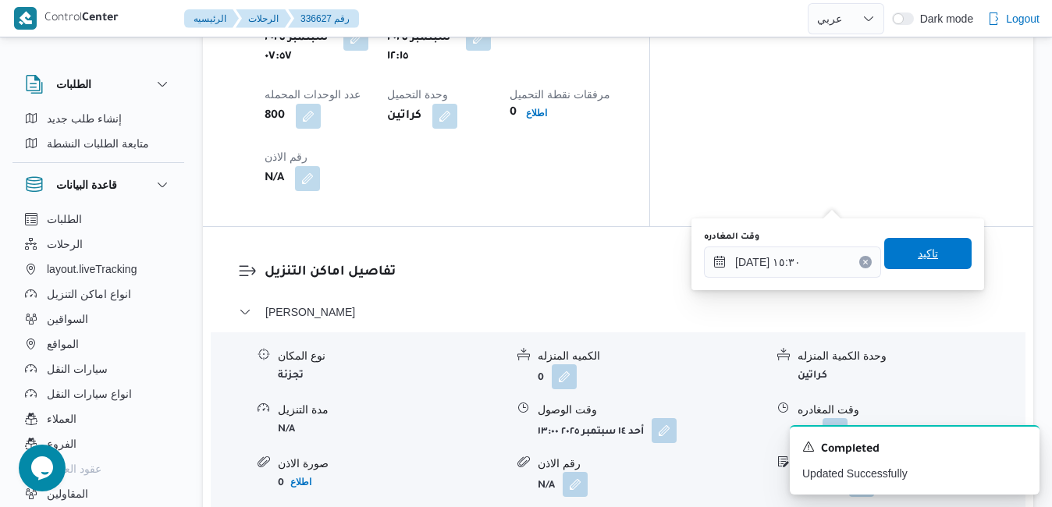
click at [930, 264] on span "تاكيد" at bounding box center [928, 253] width 87 height 31
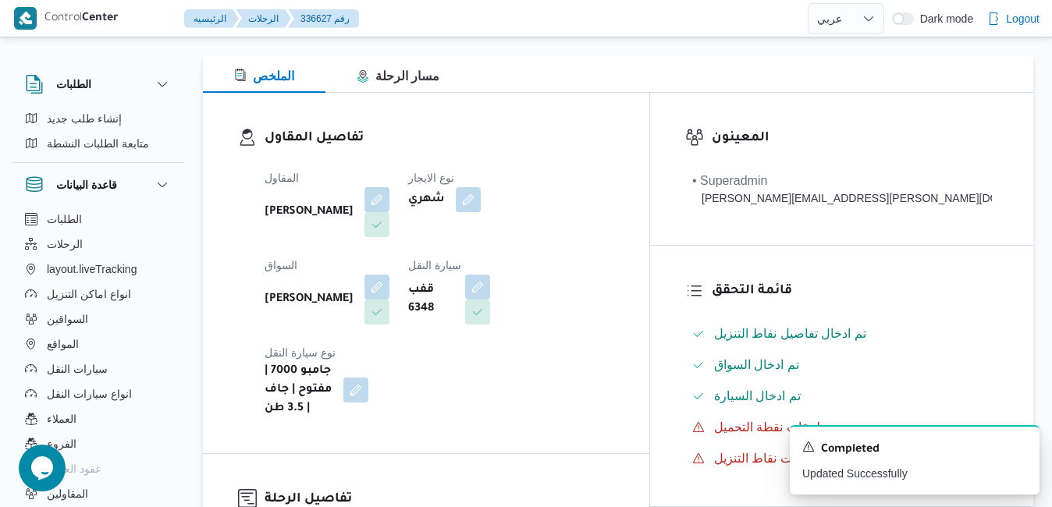
scroll to position [0, 0]
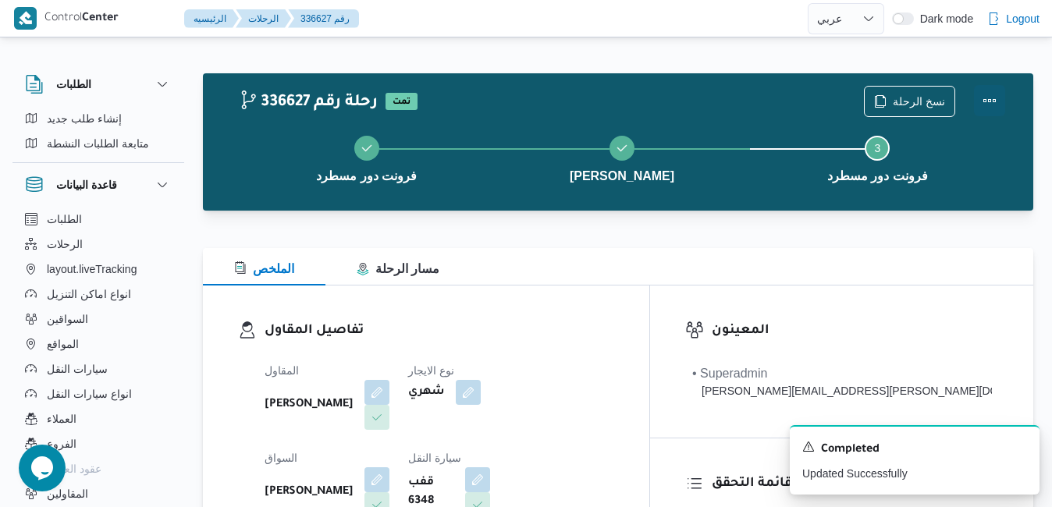
click at [985, 99] on button "Actions" at bounding box center [989, 100] width 31 height 31
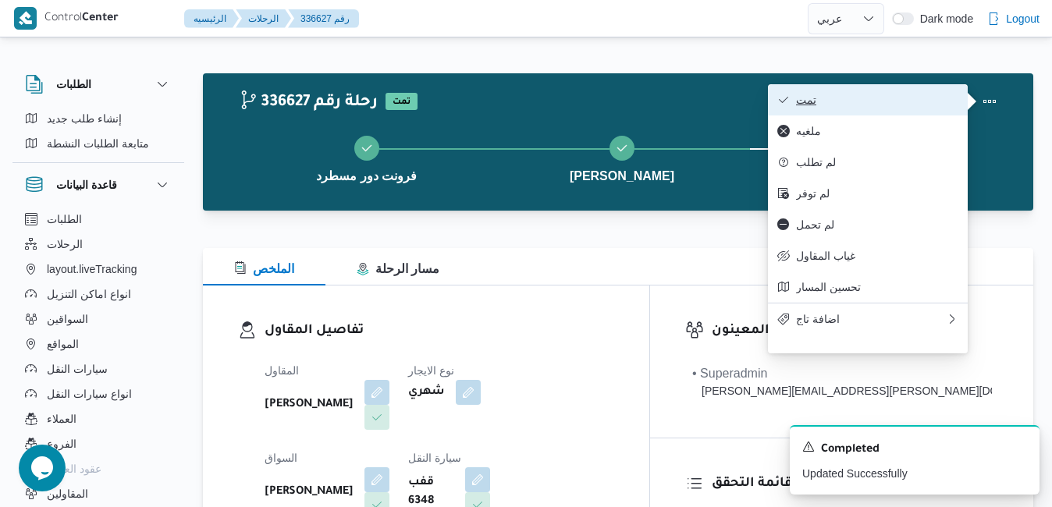
click at [908, 106] on span "تمت" at bounding box center [877, 100] width 162 height 12
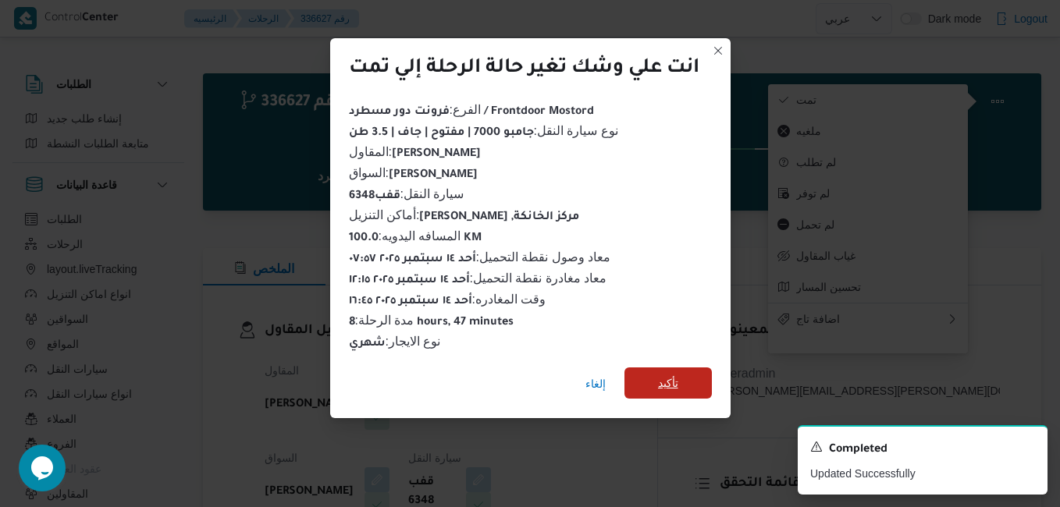
click at [661, 380] on span "تأكيد" at bounding box center [668, 383] width 20 height 19
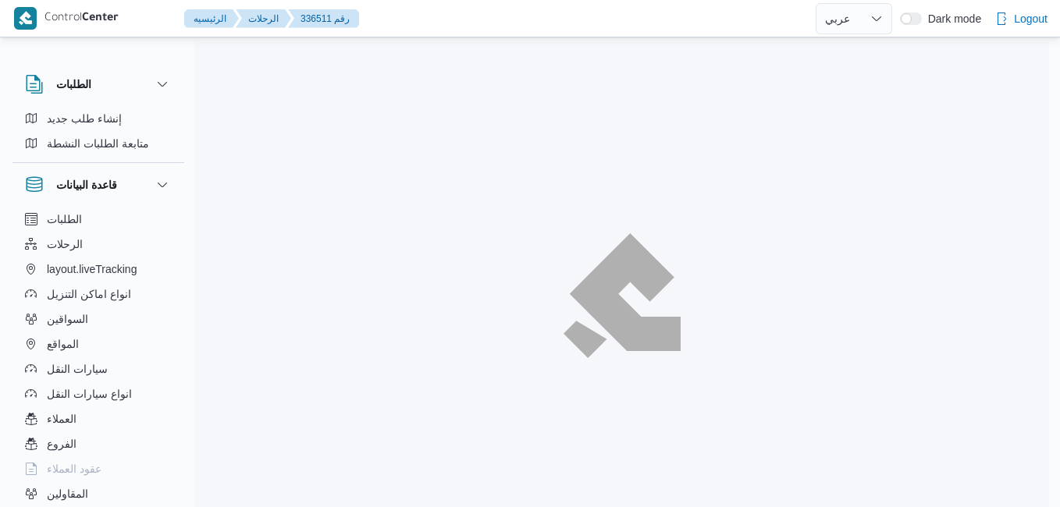
select select "ar"
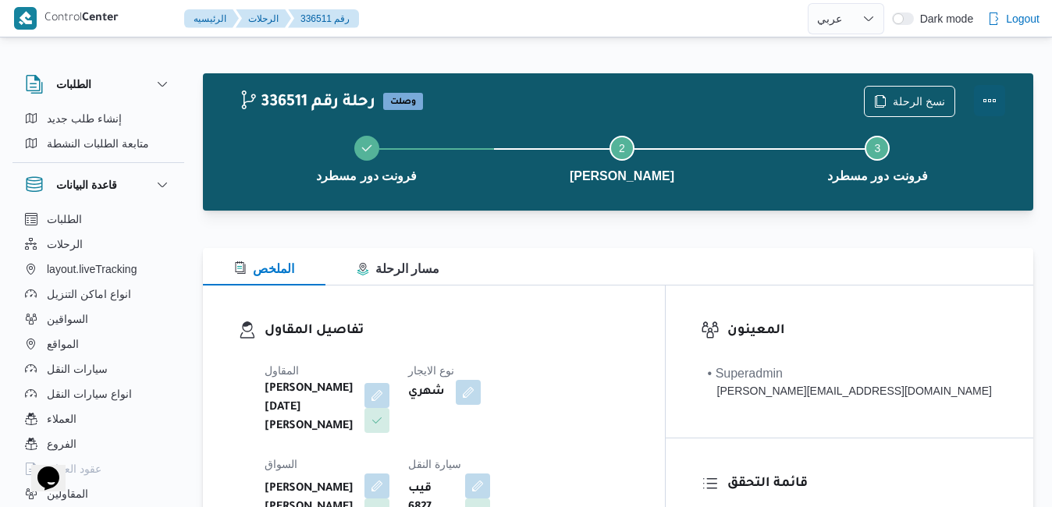
click at [1005, 107] on button "Actions" at bounding box center [989, 100] width 31 height 31
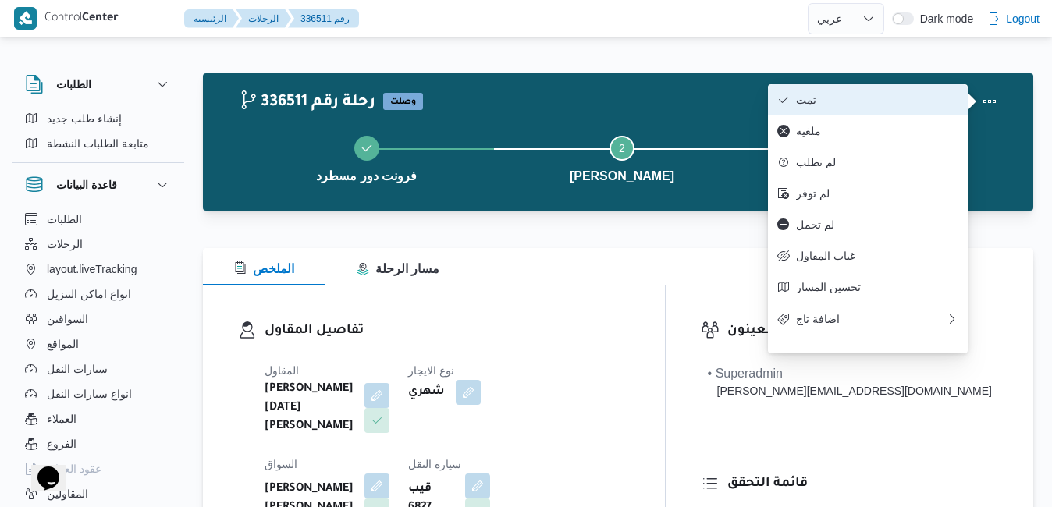
click at [876, 98] on span "تمت" at bounding box center [877, 100] width 162 height 12
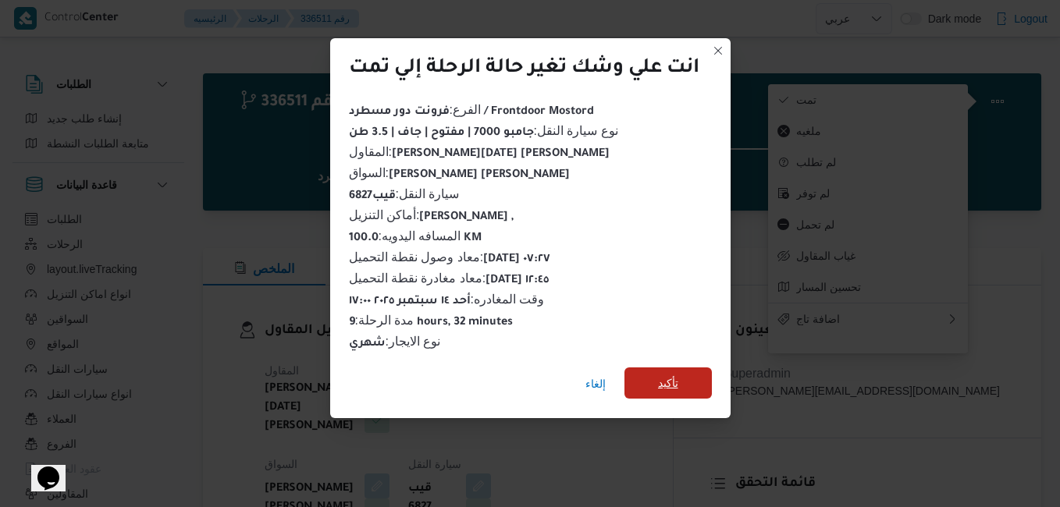
click at [682, 369] on span "تأكيد" at bounding box center [668, 383] width 87 height 31
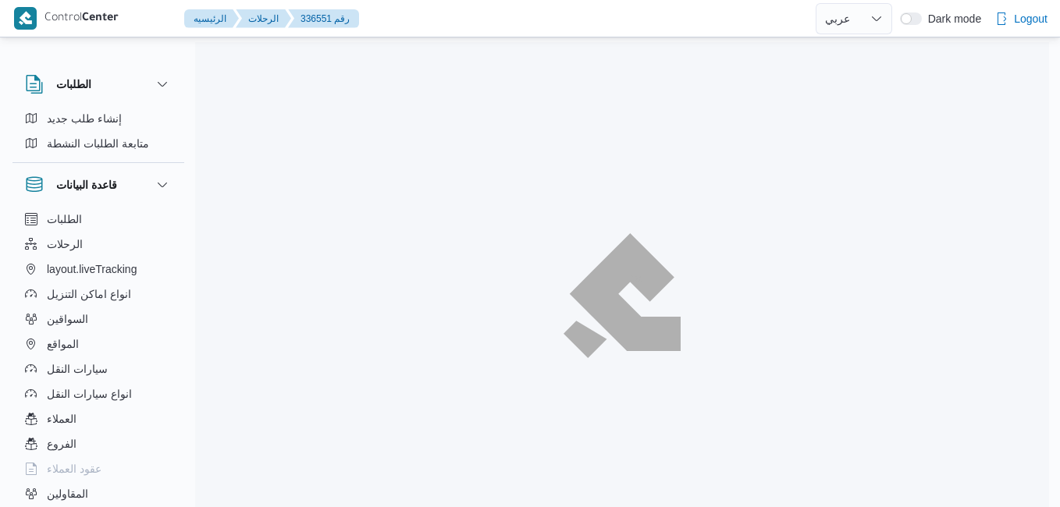
select select "ar"
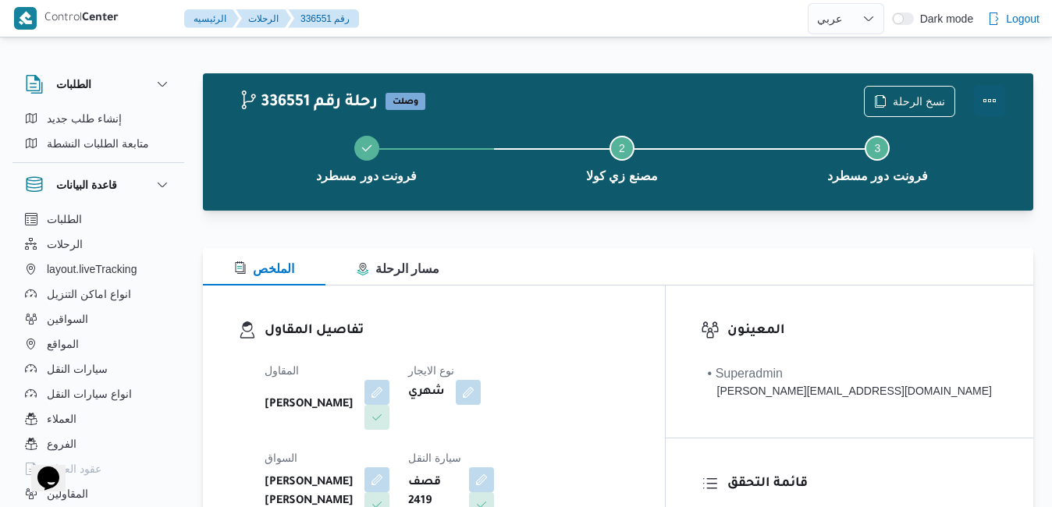
click at [988, 102] on button "Actions" at bounding box center [989, 100] width 31 height 31
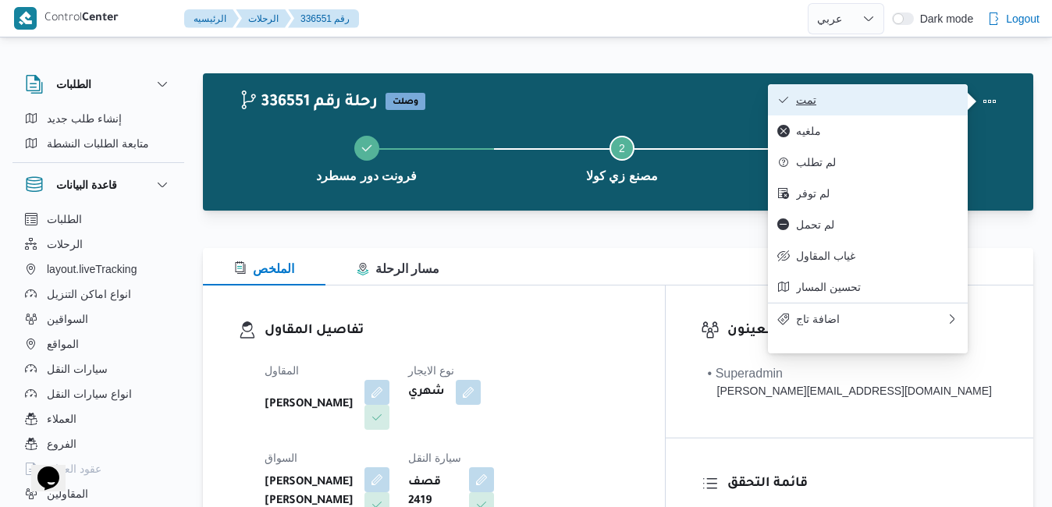
click at [898, 100] on span "تمت" at bounding box center [877, 100] width 162 height 12
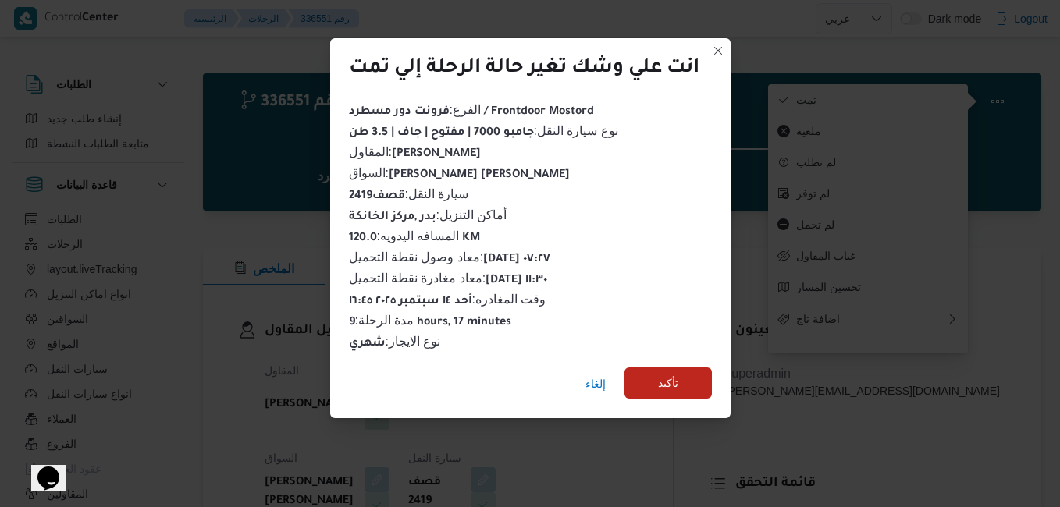
click at [678, 374] on span "تأكيد" at bounding box center [668, 383] width 20 height 19
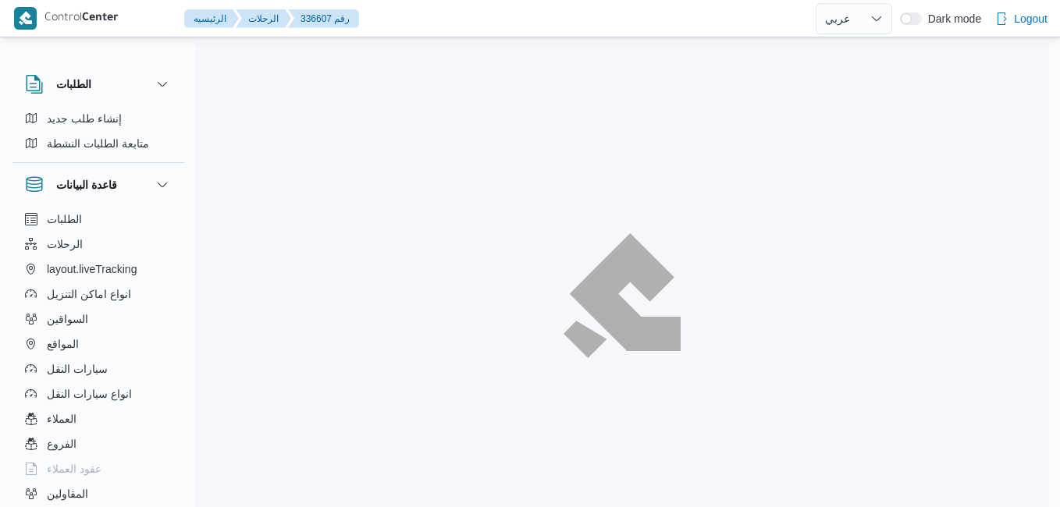
select select "ar"
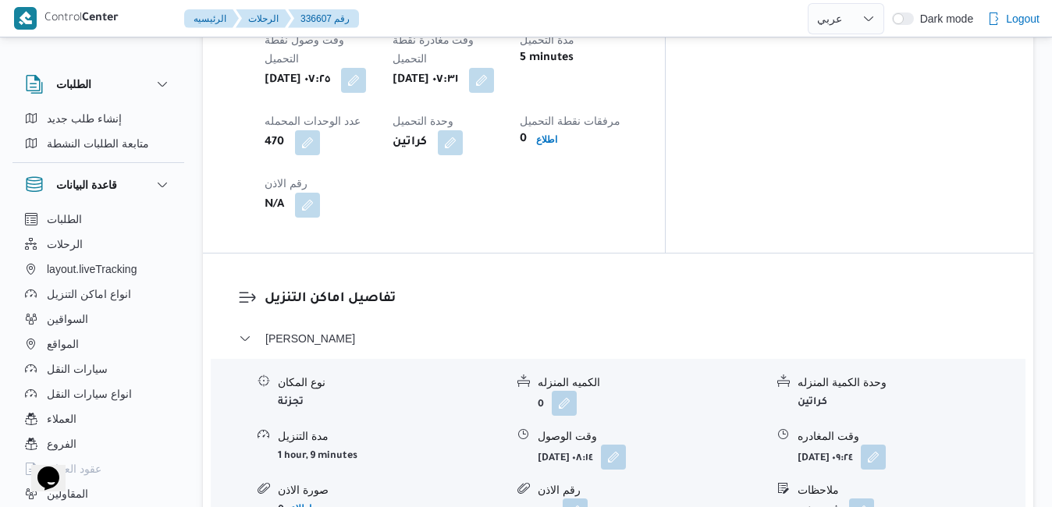
scroll to position [1405, 0]
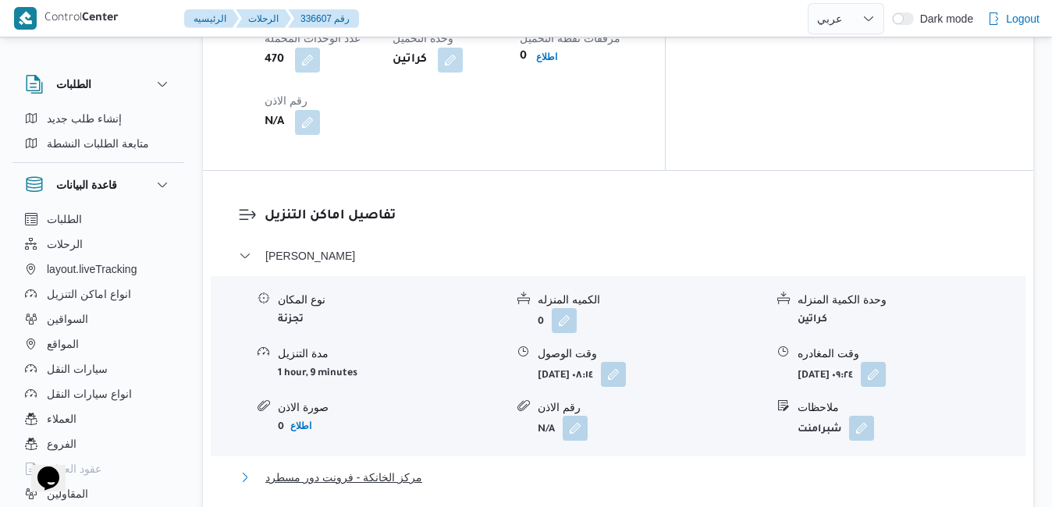
click at [593, 468] on button "مركز الخانكة - فرونت دور مسطرد" at bounding box center [619, 477] width 760 height 19
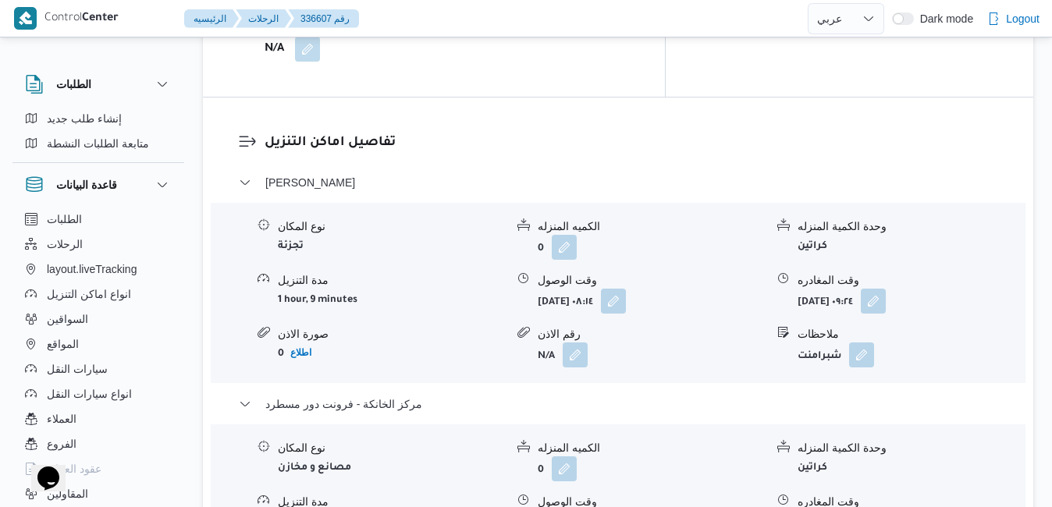
scroll to position [1530, 0]
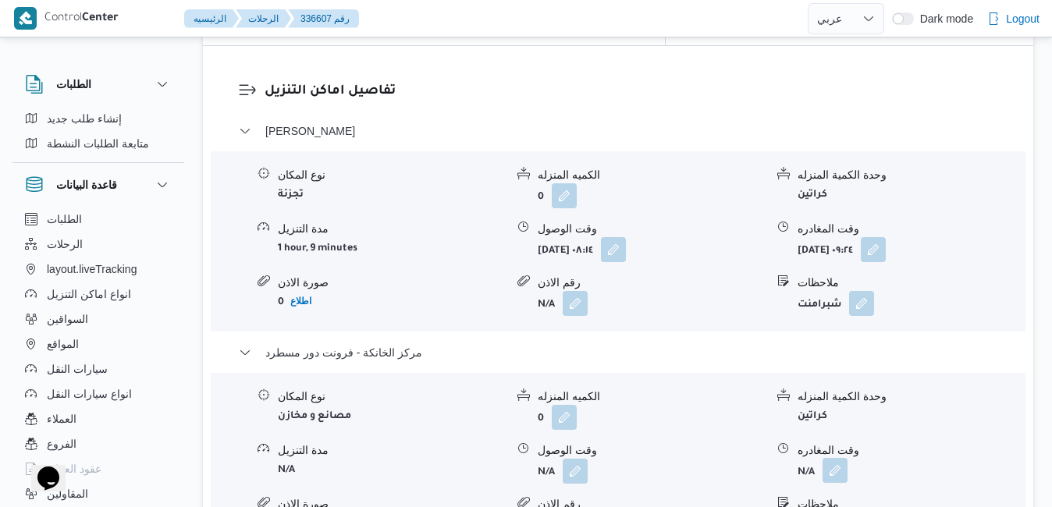
click at [844, 458] on button "button" at bounding box center [835, 470] width 25 height 25
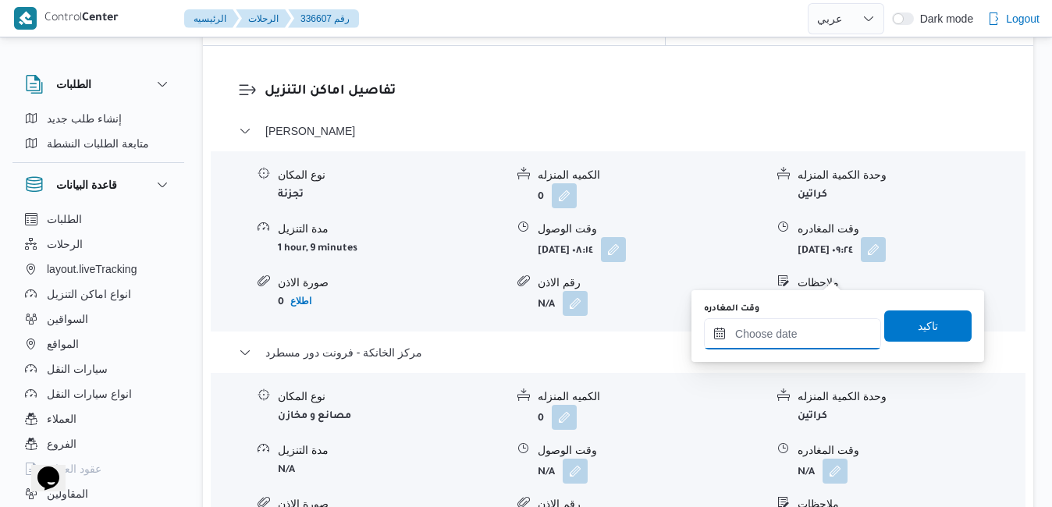
click at [757, 340] on input "وقت المغادره" at bounding box center [792, 334] width 177 height 31
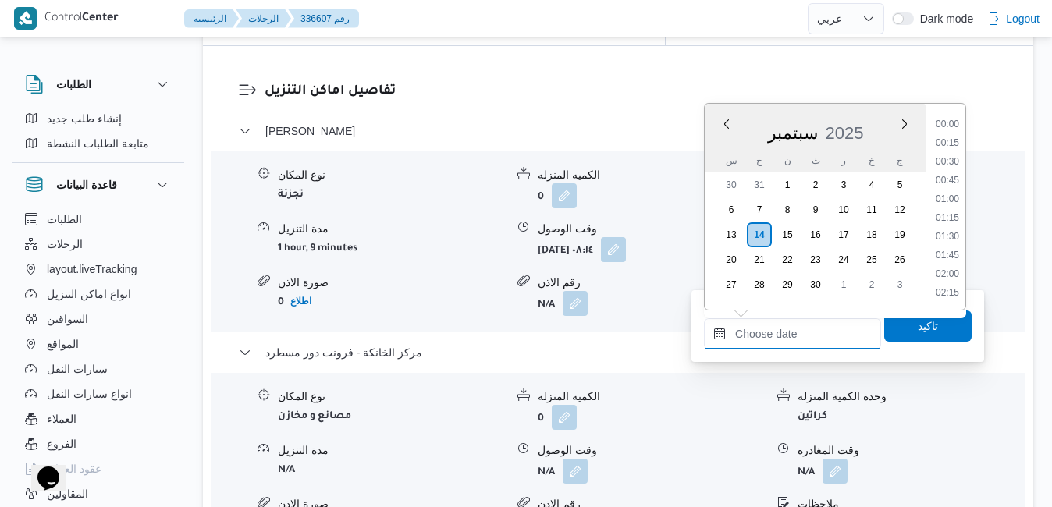
scroll to position [1235, 0]
click at [946, 130] on li "16:30" at bounding box center [948, 126] width 36 height 16
type input "[DATE] ١٦:٣٠"
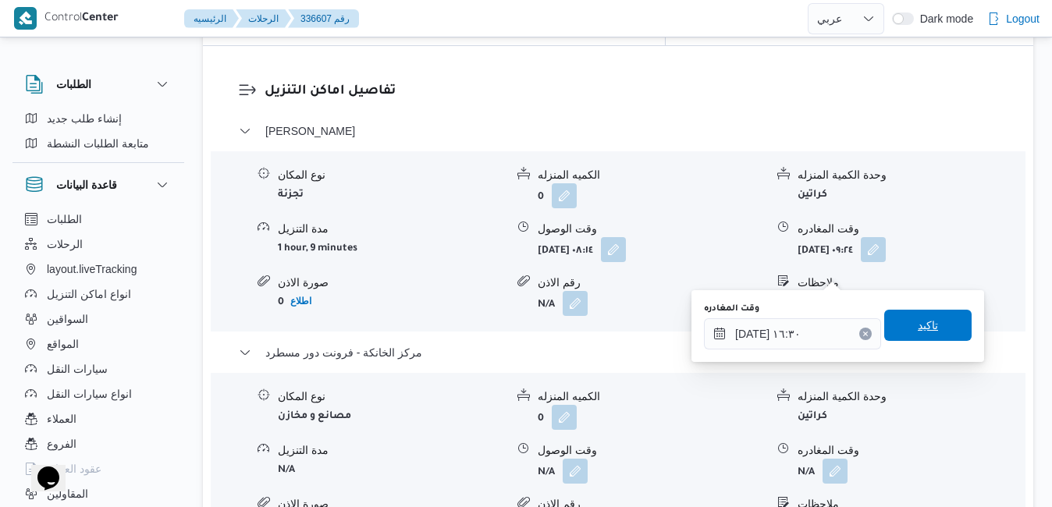
click at [900, 329] on span "تاكيد" at bounding box center [928, 325] width 87 height 31
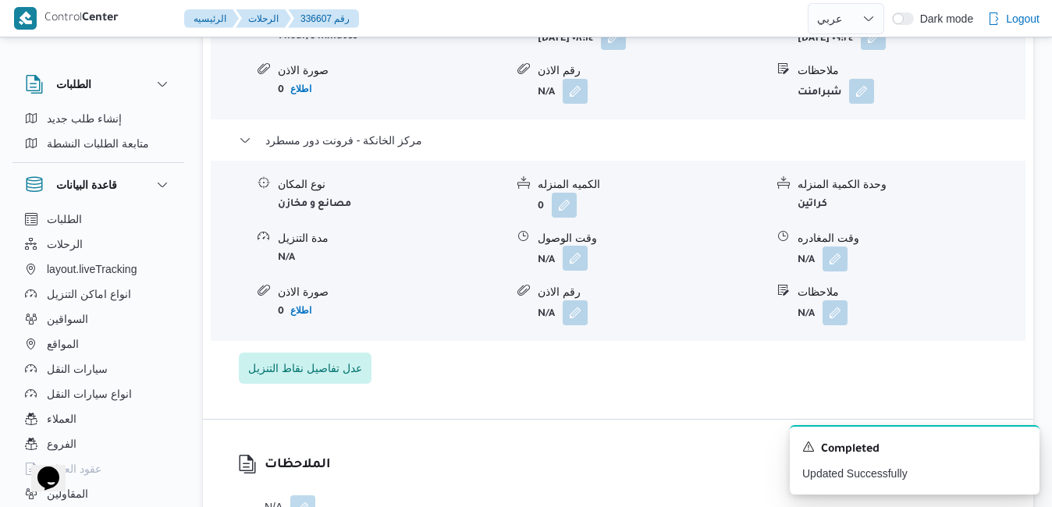
click at [577, 270] on button "button" at bounding box center [575, 258] width 25 height 25
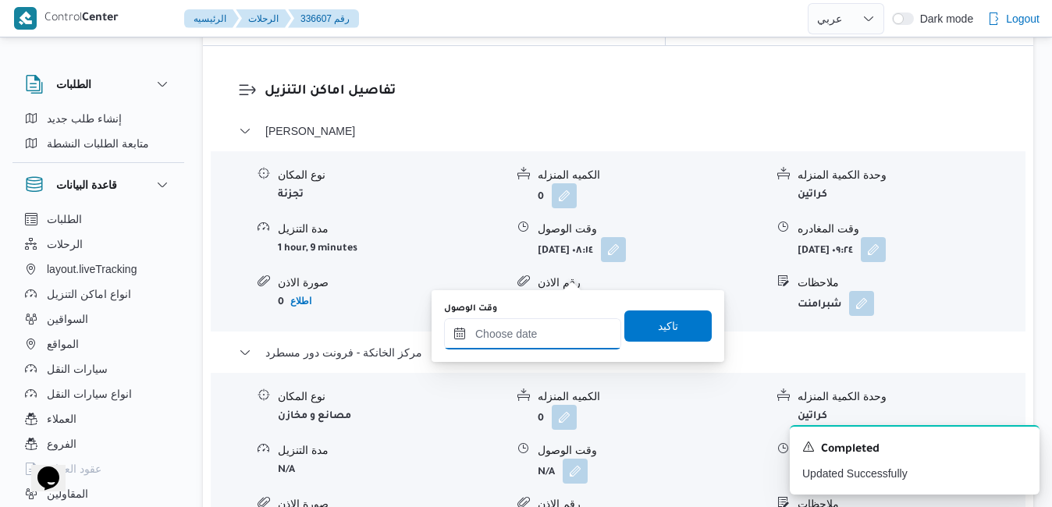
click at [556, 341] on input "وقت الوصول" at bounding box center [532, 334] width 177 height 31
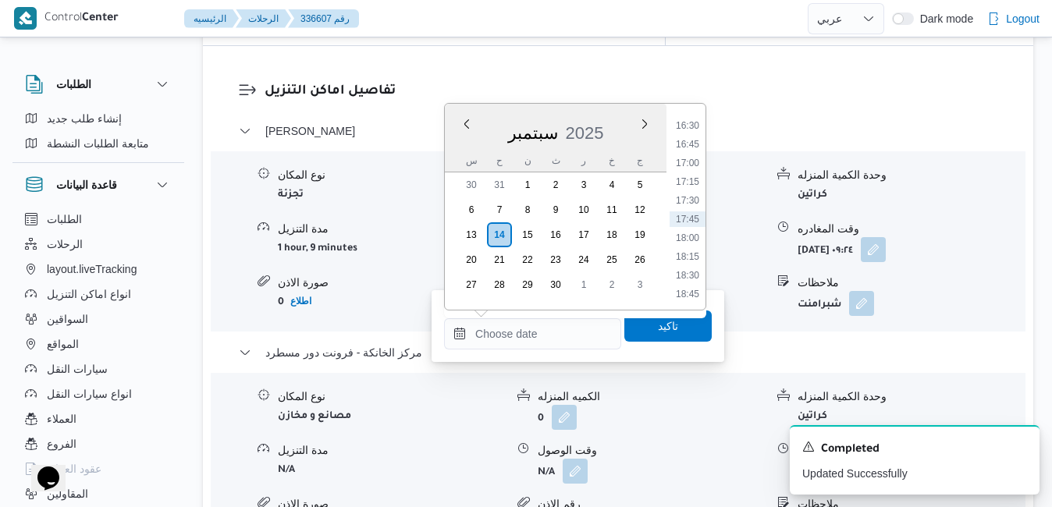
click at [464, 149] on div "سبتمبر 2025" at bounding box center [556, 130] width 222 height 40
click at [697, 134] on li "16:15" at bounding box center [688, 138] width 36 height 16
type input "١٤/٠٩/٢٠٢٥ ١٦:١٥"
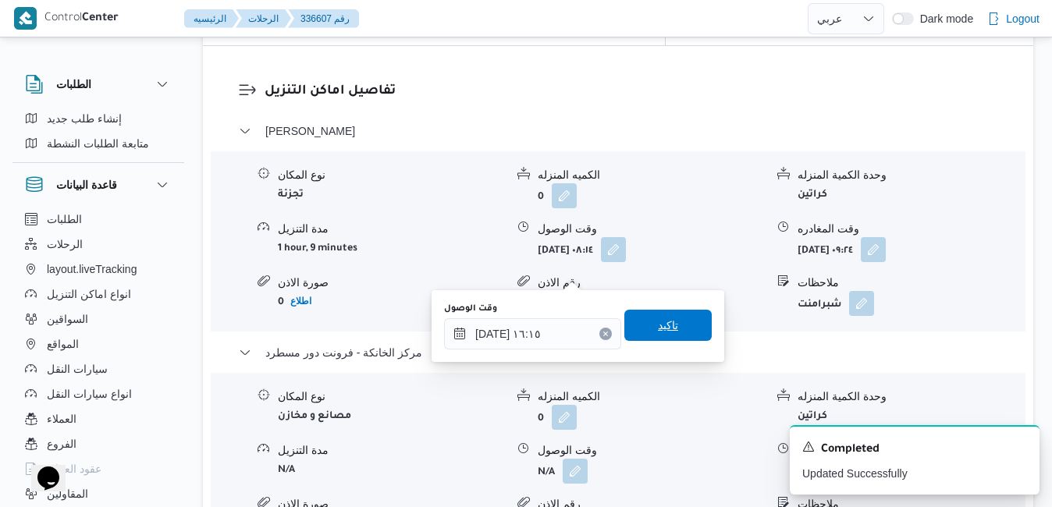
click at [659, 328] on span "تاكيد" at bounding box center [668, 325] width 20 height 19
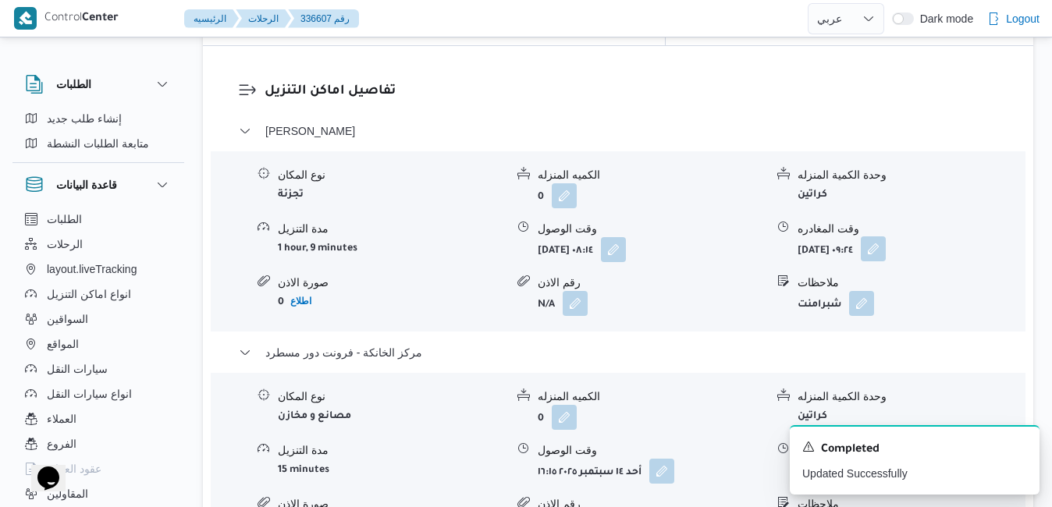
click at [886, 237] on button "button" at bounding box center [873, 249] width 25 height 25
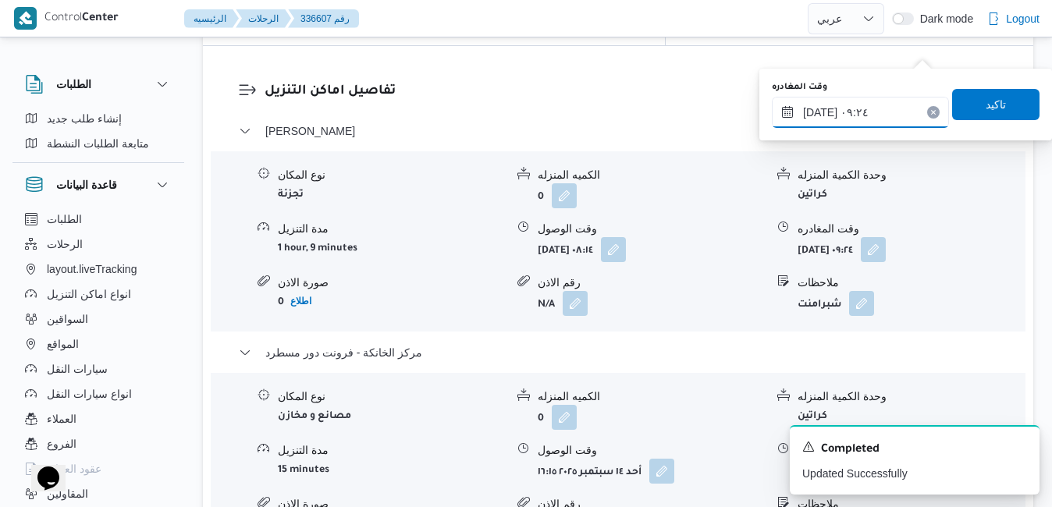
click at [860, 112] on input "١٤/٠٩/٢٠٢٥ ٠٩:٢٤" at bounding box center [860, 112] width 177 height 31
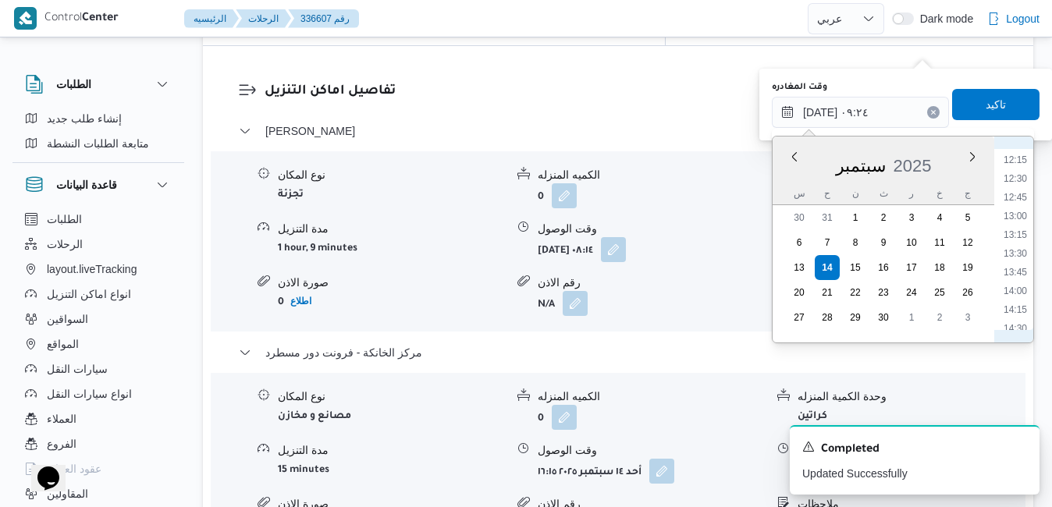
scroll to position [1074, 0]
click at [1017, 224] on li "15:15" at bounding box center [1016, 227] width 36 height 16
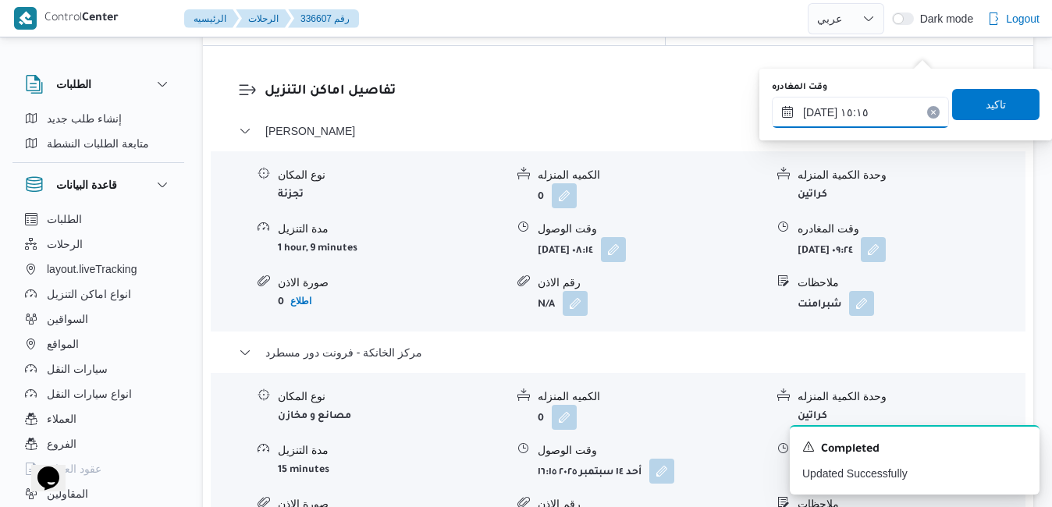
type input "١٤/٠٩/٢٠٢٥ ١٥:١٥"
click at [986, 111] on span "تاكيد" at bounding box center [996, 103] width 20 height 19
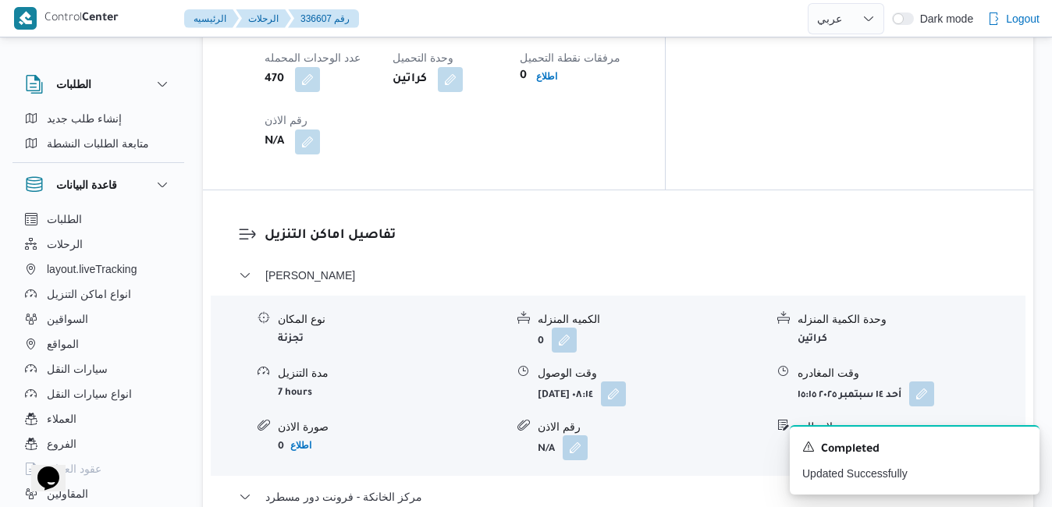
scroll to position [1405, 0]
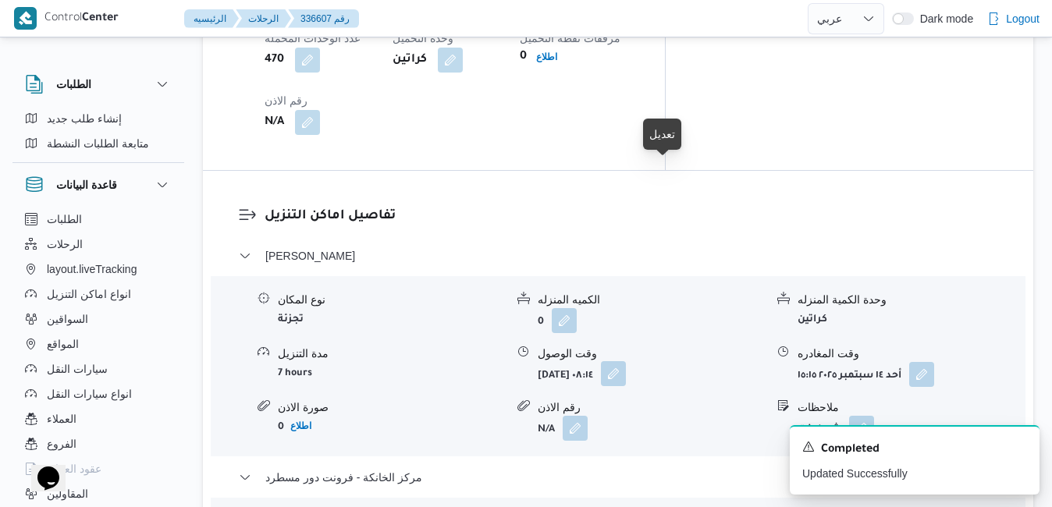
click at [626, 361] on button "button" at bounding box center [613, 373] width 25 height 25
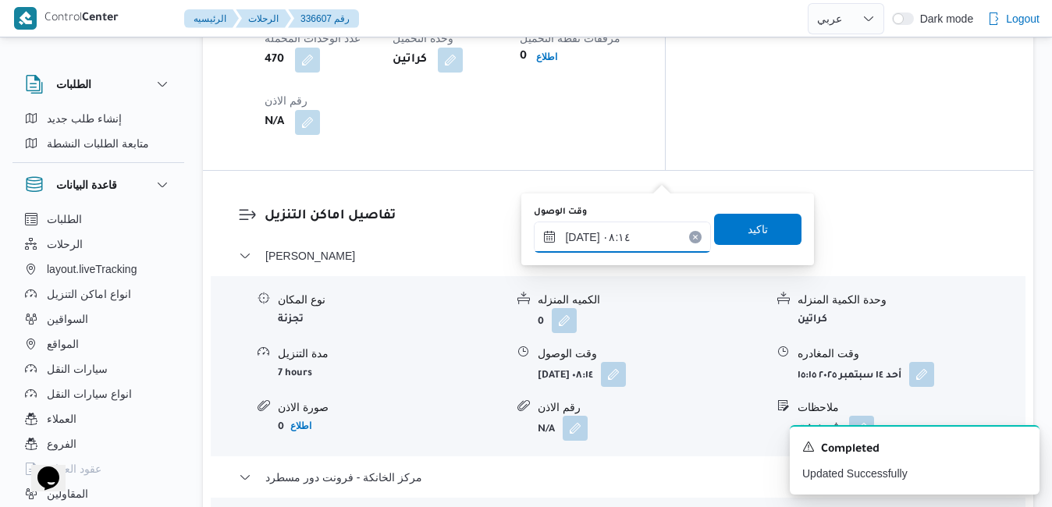
click at [600, 236] on input "١٤/٠٩/٢٠٢٥ ٠٨:١٤" at bounding box center [622, 237] width 177 height 31
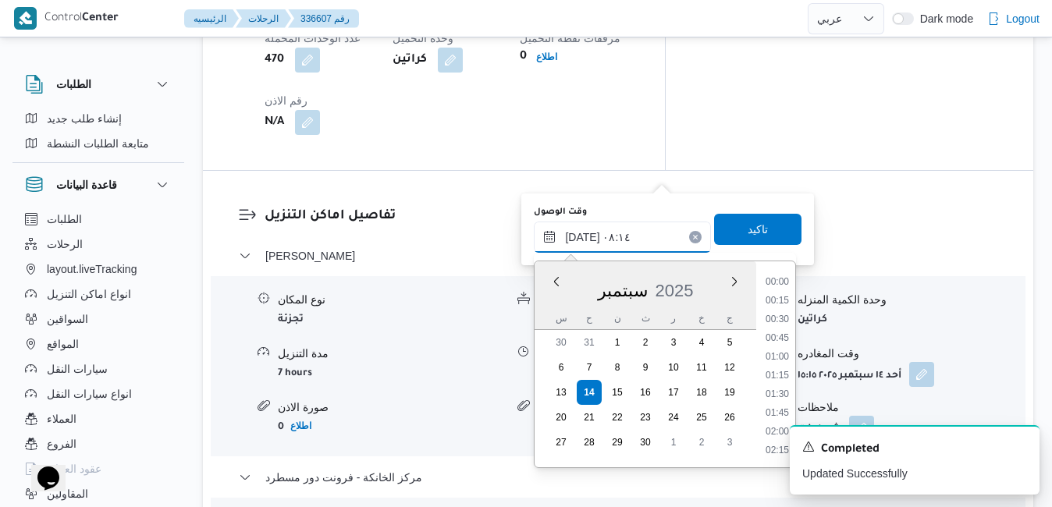
scroll to position [504, 0]
click at [771, 412] on li "08:30" at bounding box center [778, 415] width 36 height 16
type input "١٤/٠٩/٢٠٢٥ ٠٨:٣٠"
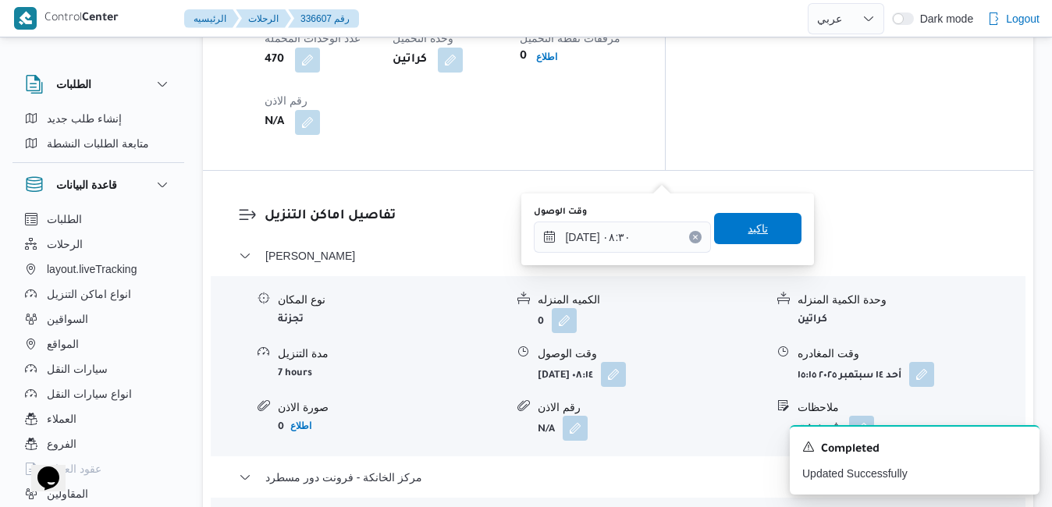
click at [748, 230] on span "تاكيد" at bounding box center [758, 228] width 20 height 19
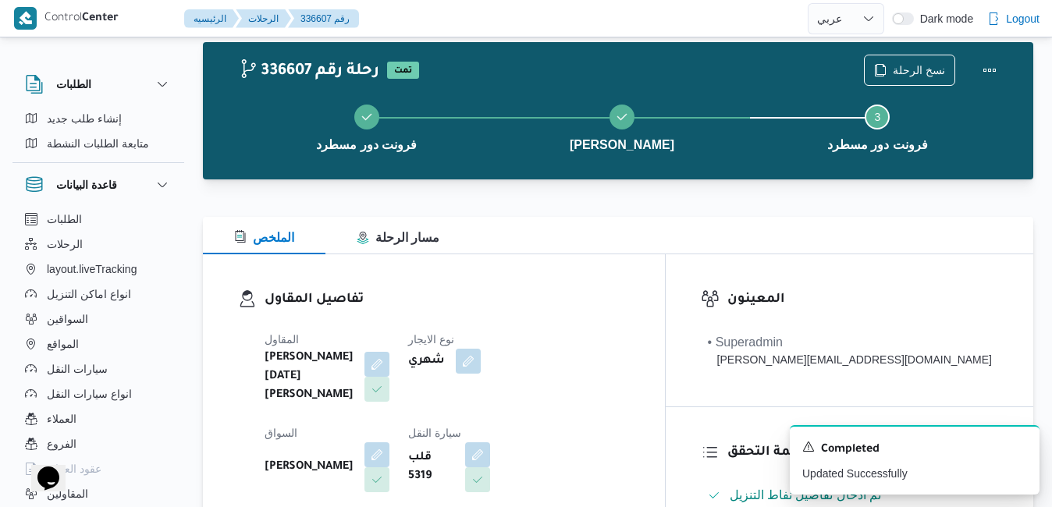
scroll to position [0, 0]
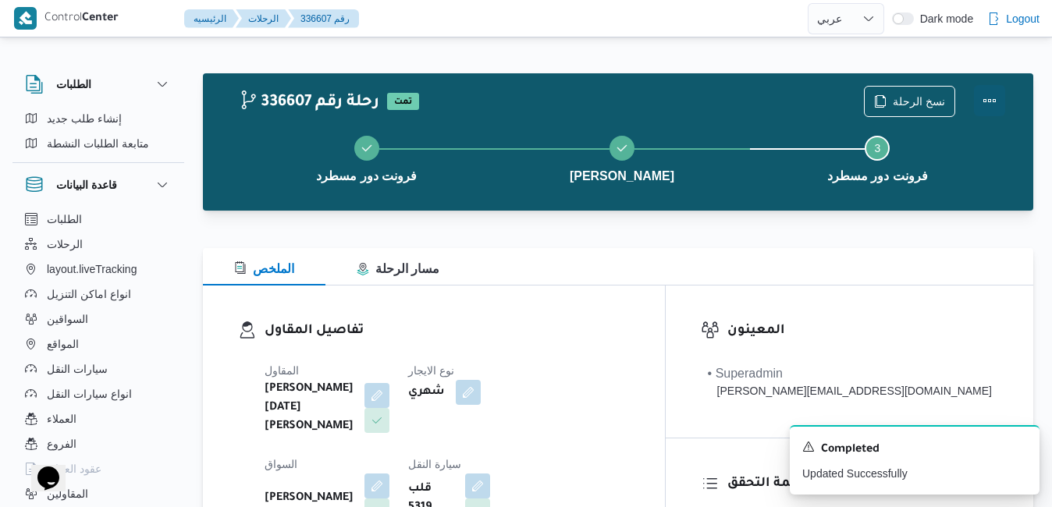
click at [993, 106] on button "Actions" at bounding box center [989, 100] width 31 height 31
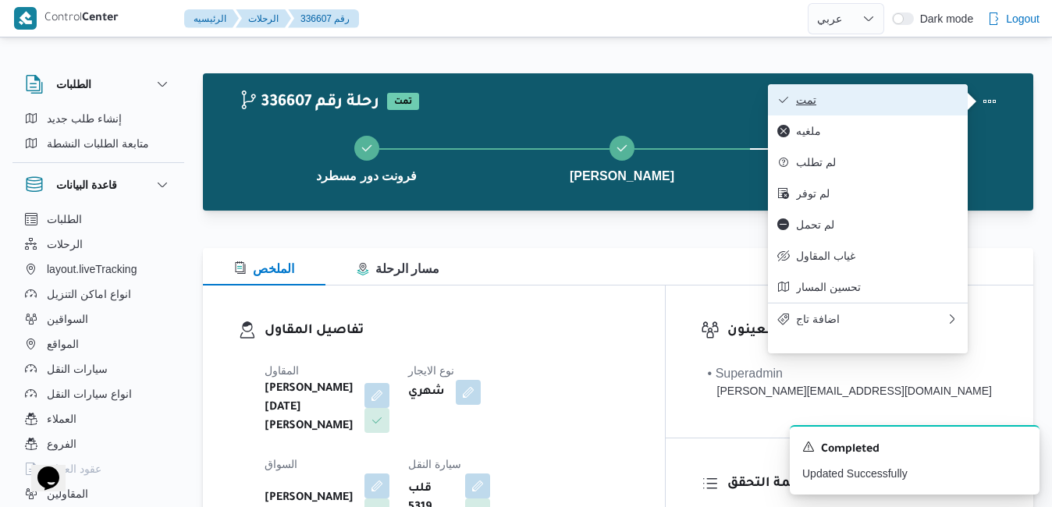
click at [918, 102] on span "تمت" at bounding box center [877, 100] width 162 height 12
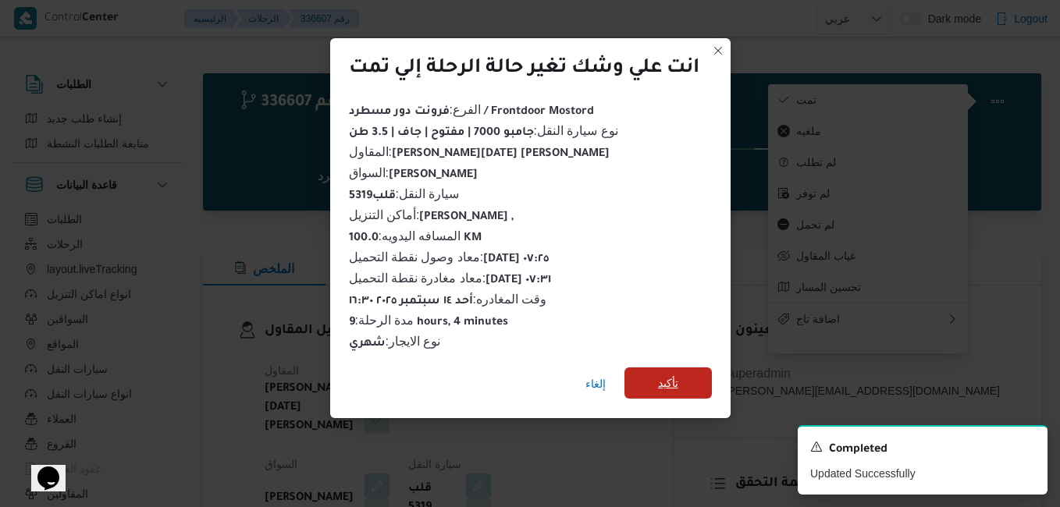
click at [675, 374] on span "تأكيد" at bounding box center [668, 383] width 20 height 19
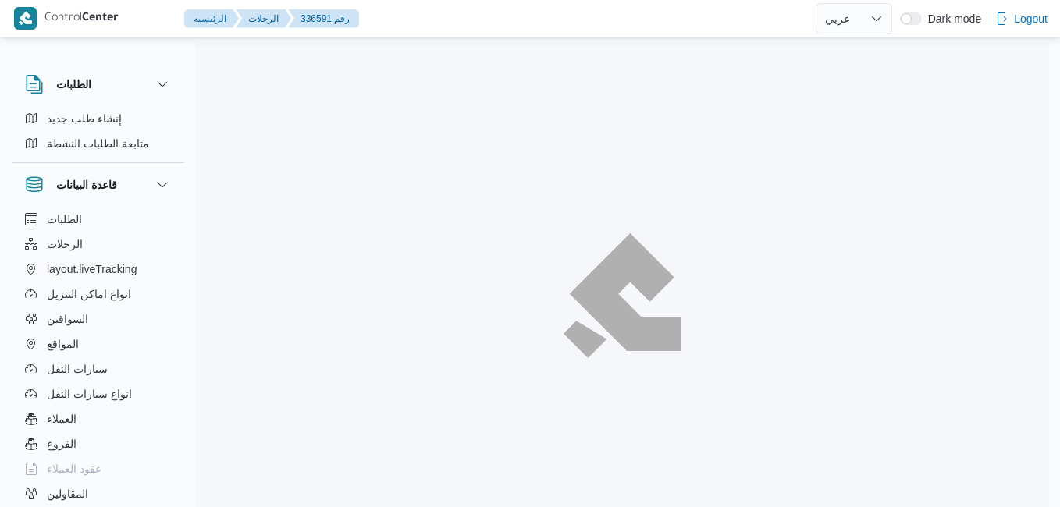
select select "ar"
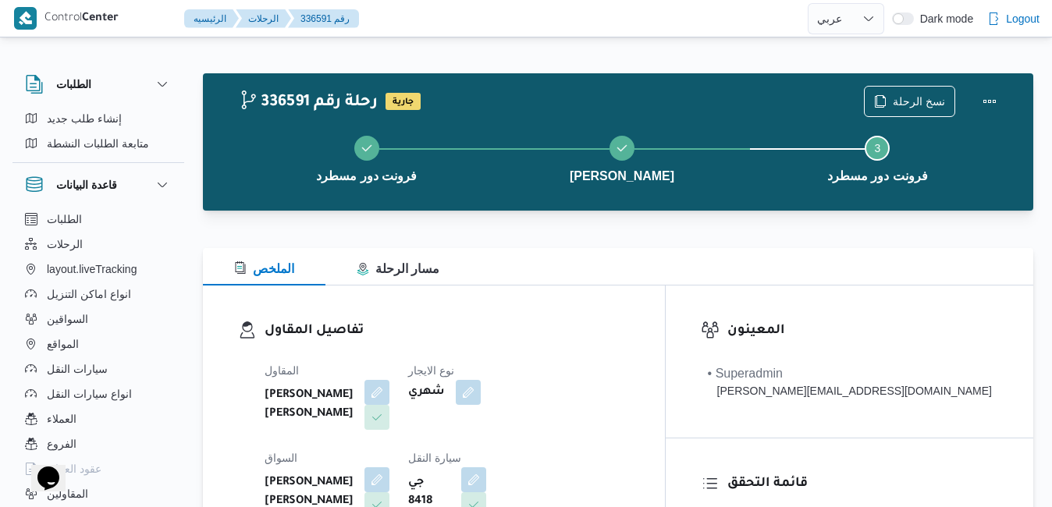
click at [537, 277] on div "الملخص مسار الرحلة" at bounding box center [618, 266] width 831 height 37
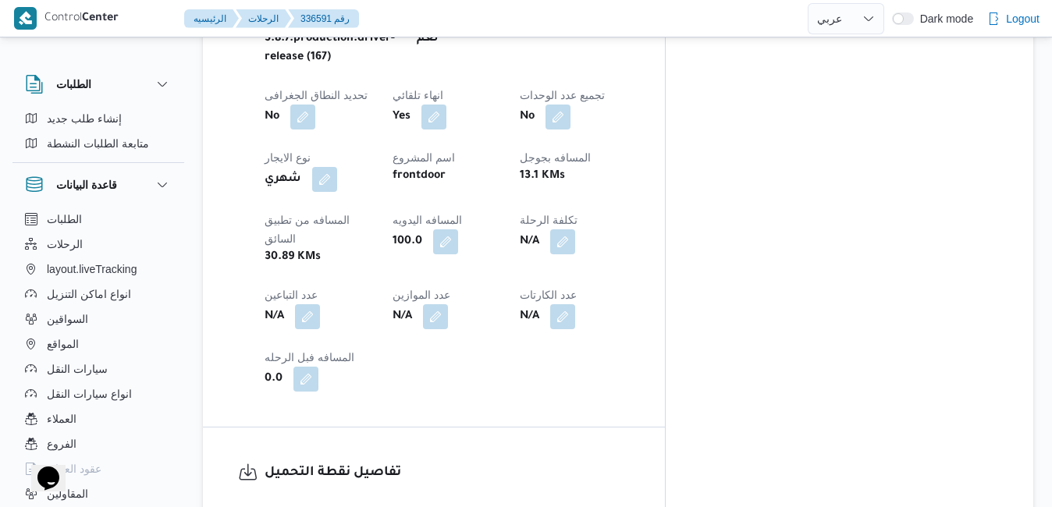
scroll to position [874, 0]
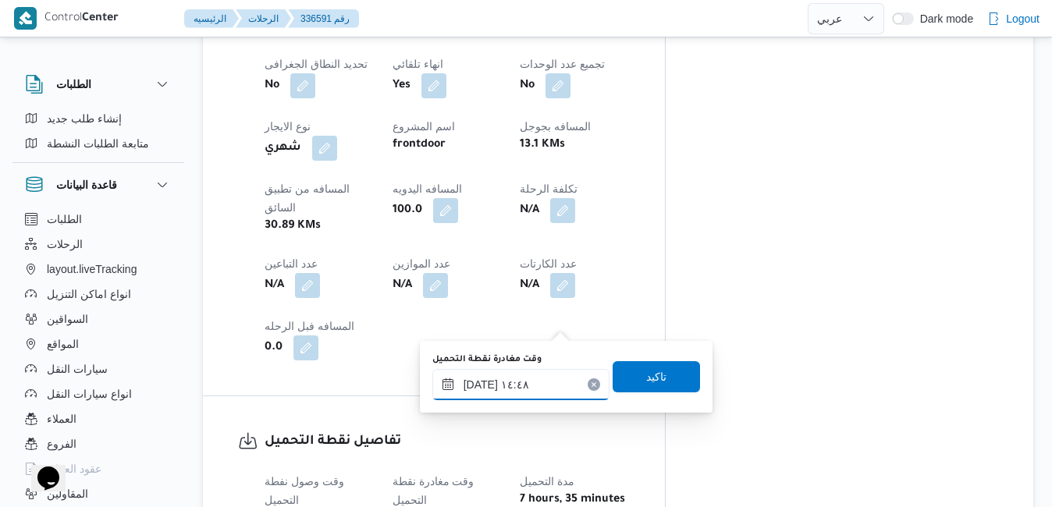
click at [499, 386] on input "١٤/٠٩/٢٠٢٥ ١٤:٤٨" at bounding box center [521, 384] width 177 height 31
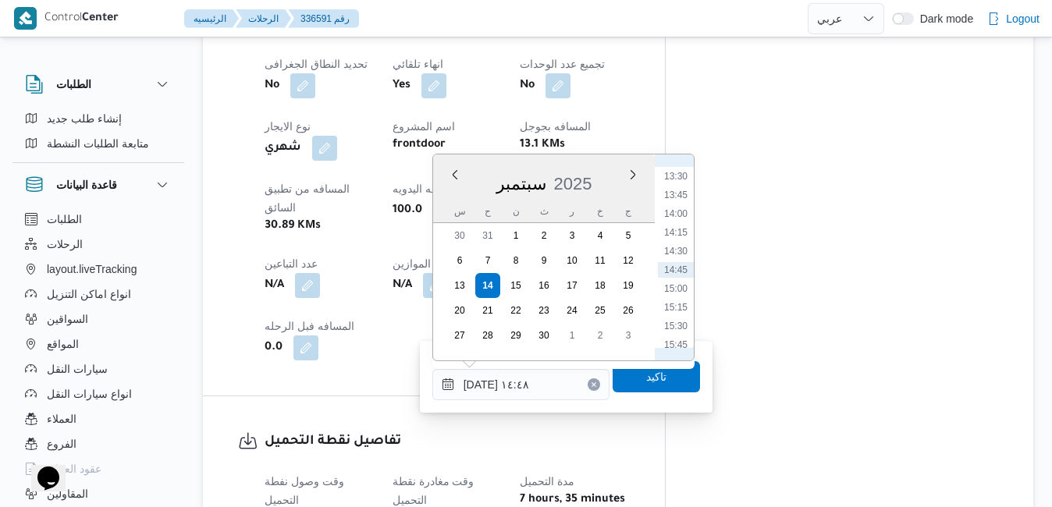
scroll to position [852, 0]
click at [675, 223] on li "12:00" at bounding box center [676, 223] width 36 height 16
type input "[DATE] ١٢:٠٠"
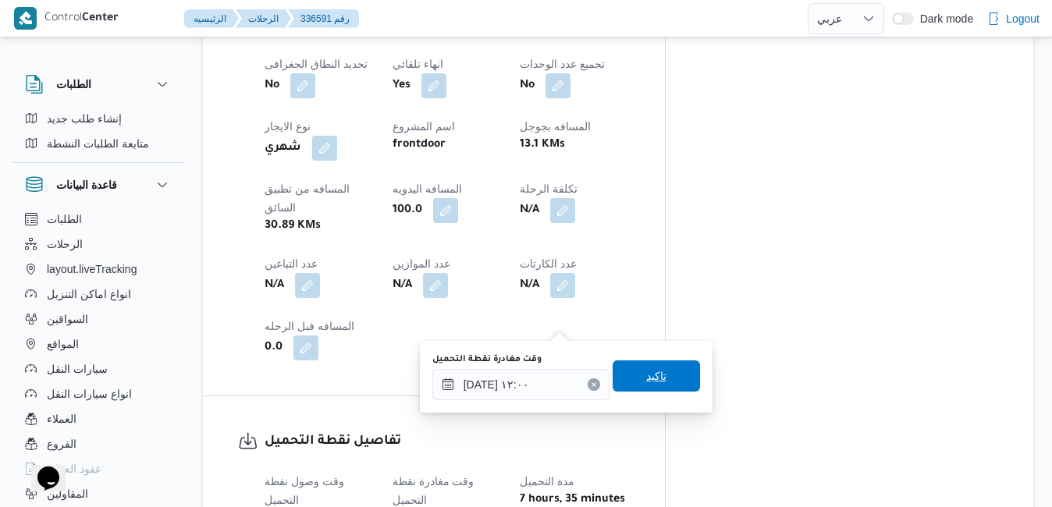
click at [646, 377] on span "تاكيد" at bounding box center [656, 376] width 20 height 19
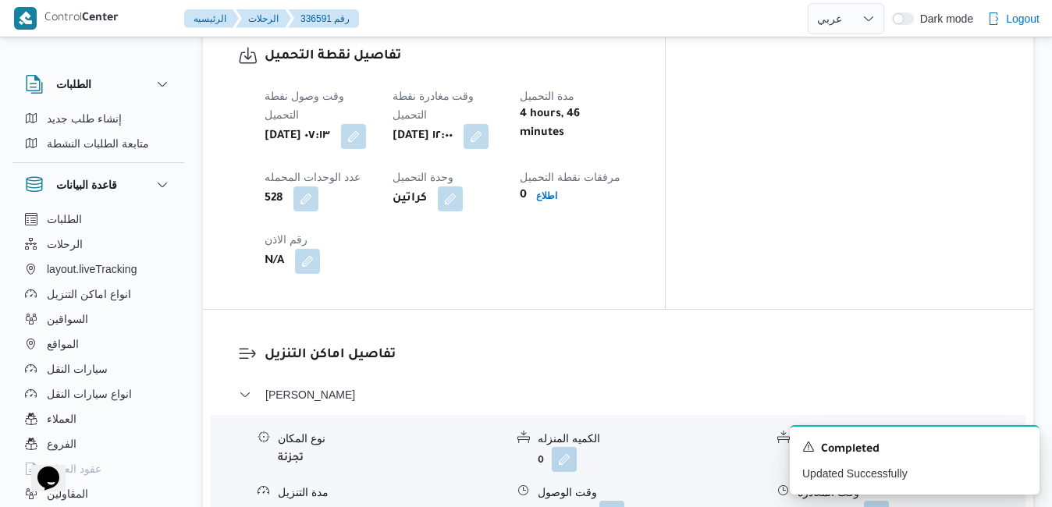
scroll to position [1280, 0]
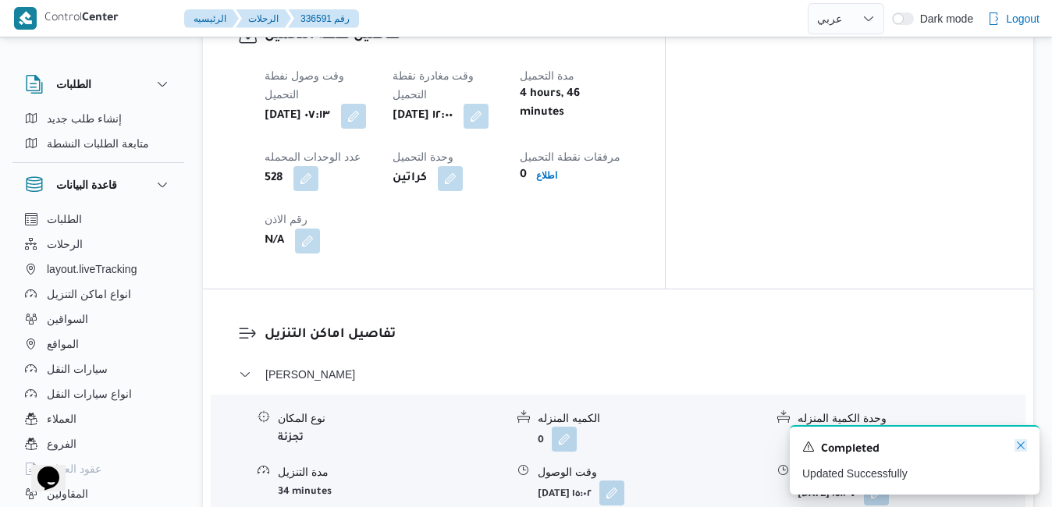
click at [1025, 447] on icon "Dismiss toast" at bounding box center [1021, 446] width 12 height 12
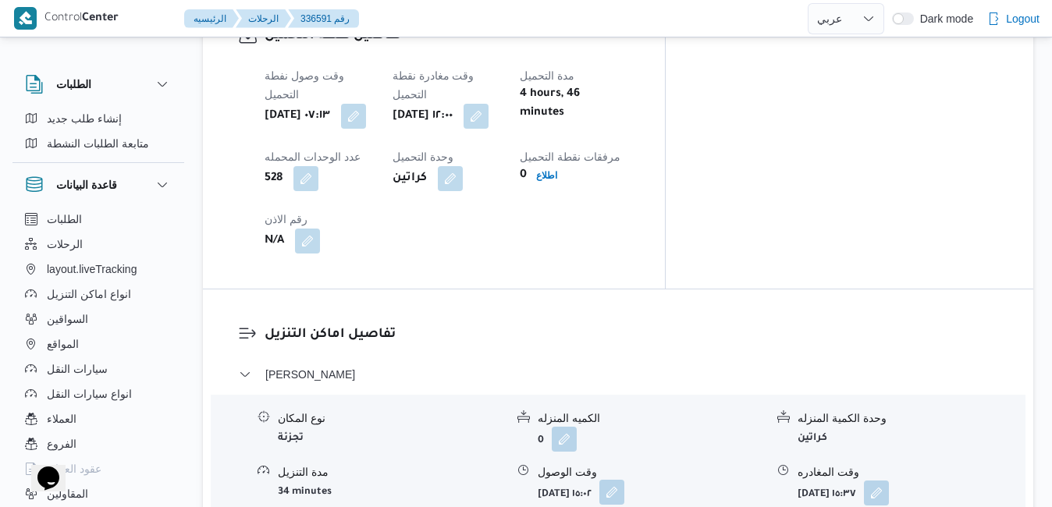
click at [625, 480] on button "button" at bounding box center [612, 492] width 25 height 25
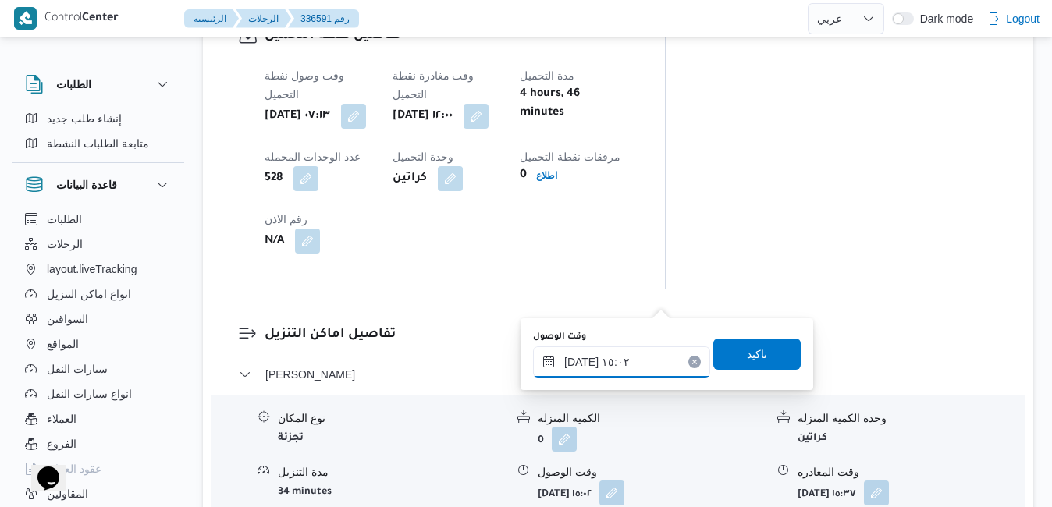
click at [602, 373] on input "١٤/٠٩/٢٠٢٥ ١٥:٠٢" at bounding box center [621, 362] width 177 height 31
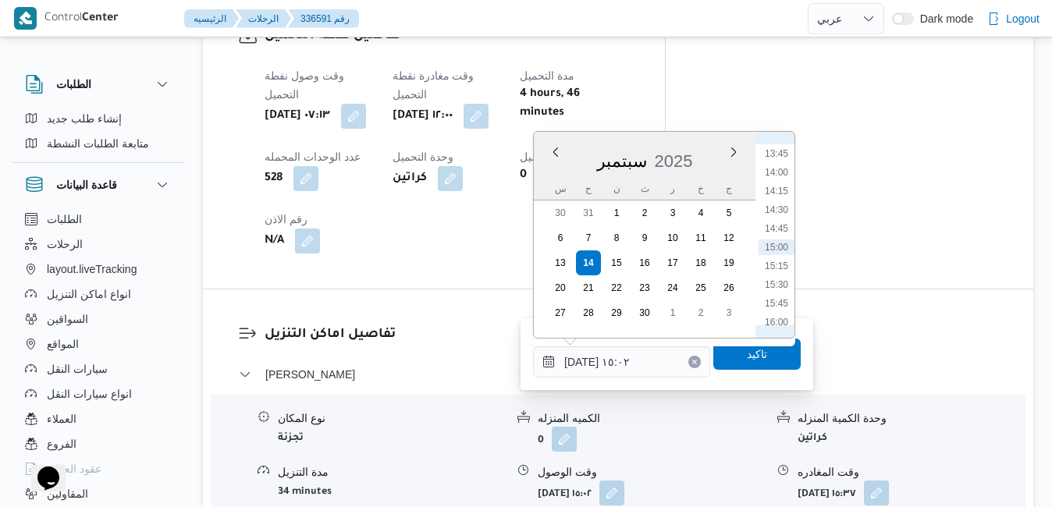
scroll to position [871, 0]
click at [771, 262] on li "13:00" at bounding box center [777, 256] width 36 height 16
type input "١٤/٠٩/٢٠٢٥ ١٣:٠٠"
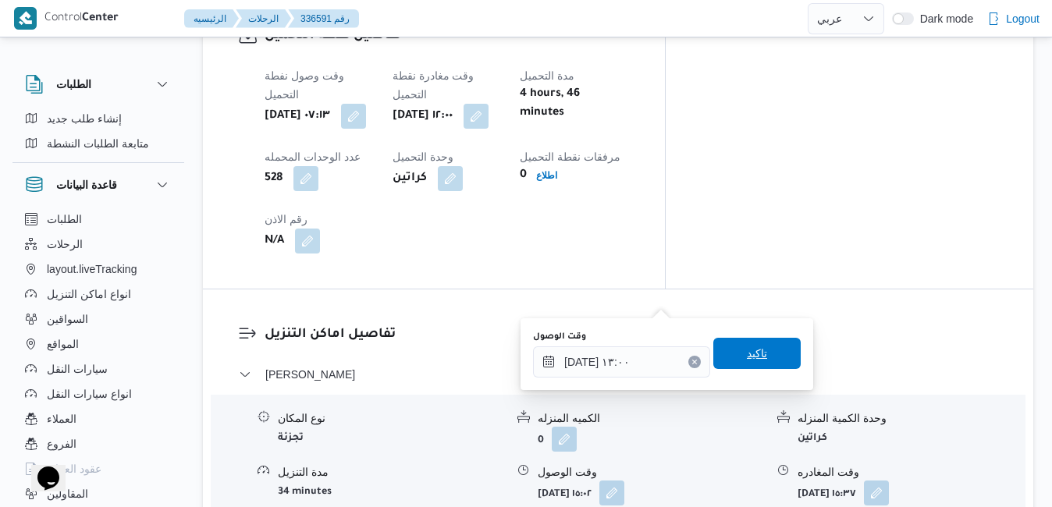
click at [730, 354] on span "تاكيد" at bounding box center [757, 353] width 87 height 31
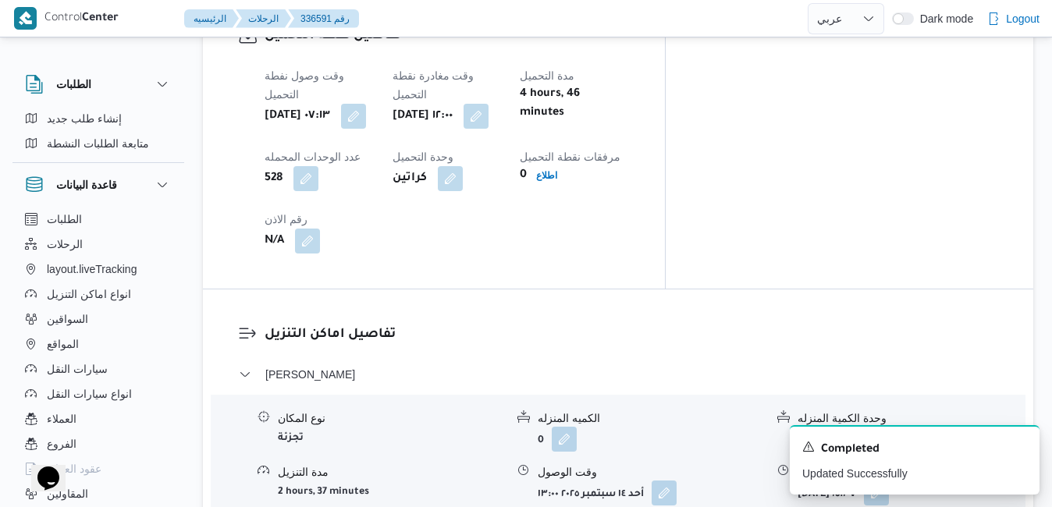
click at [1020, 448] on icon "Dismiss toast" at bounding box center [1021, 446] width 8 height 8
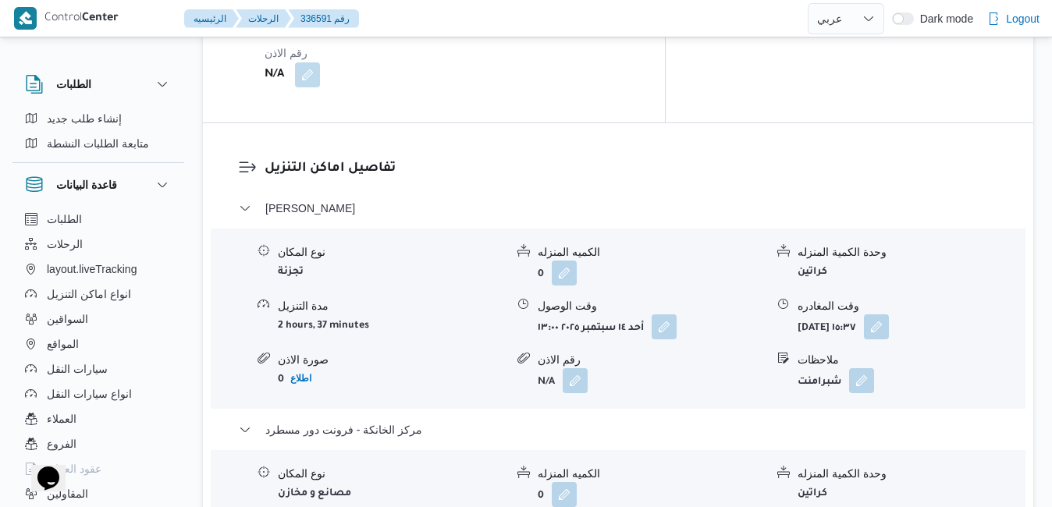
scroll to position [1499, 0]
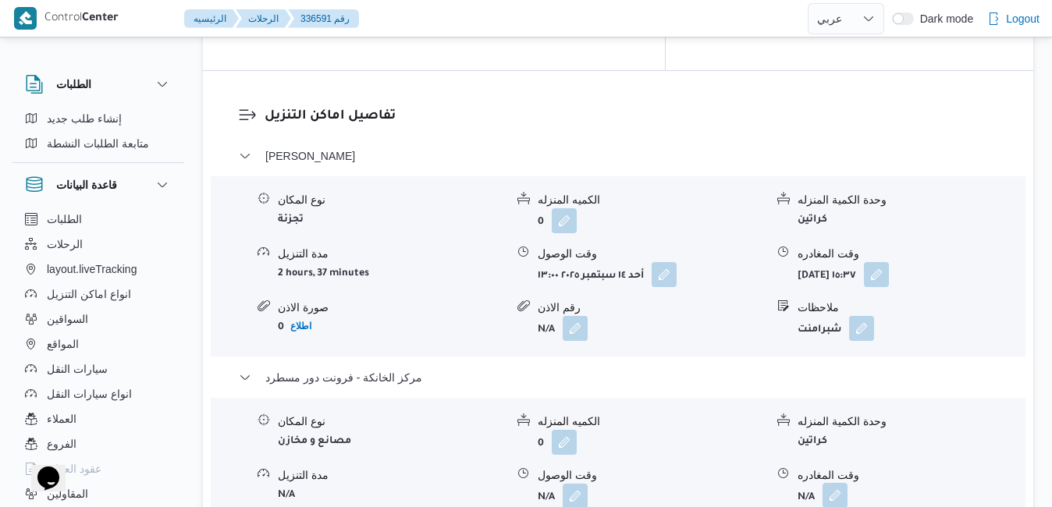
click at [838, 483] on button "button" at bounding box center [835, 495] width 25 height 25
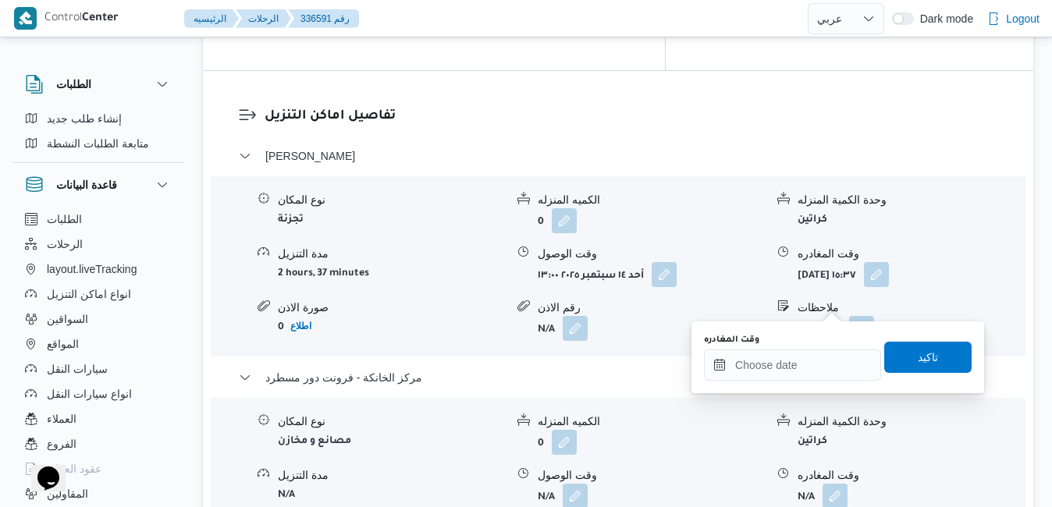
click at [728, 422] on div "أبو النمرس نوع المكان تجزئة الكميه المنزله 0 وحدة الكمية المنزله كراتين مدة الت…" at bounding box center [619, 384] width 760 height 475
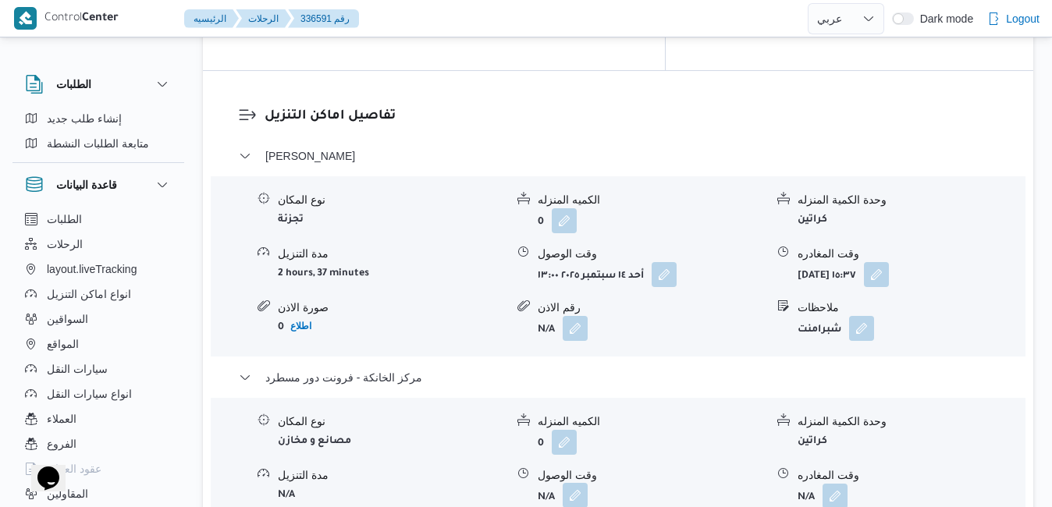
click at [578, 483] on button "button" at bounding box center [575, 495] width 25 height 25
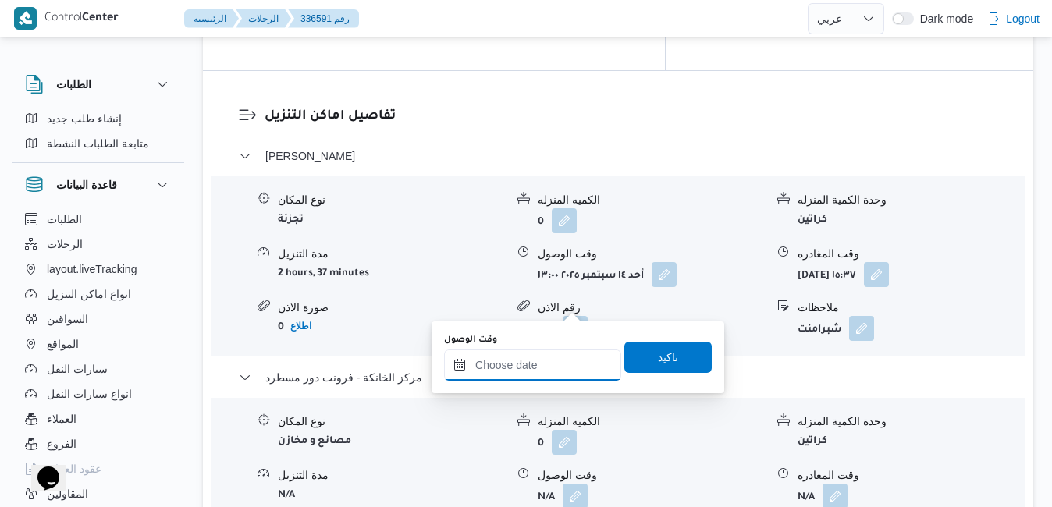
click at [546, 366] on input "وقت الوصول" at bounding box center [532, 365] width 177 height 31
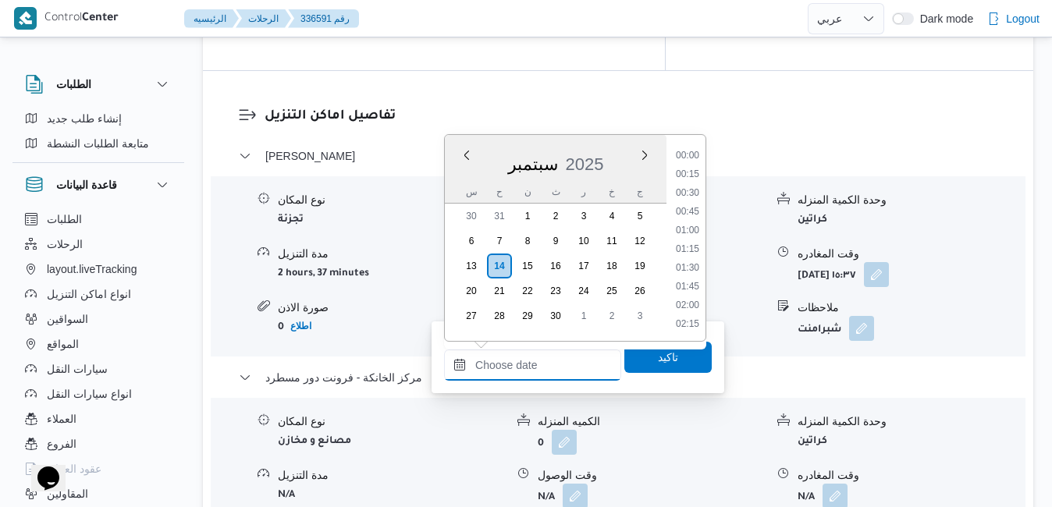
scroll to position [1235, 0]
click at [455, 186] on div "س ح ن ث ر خ ج" at bounding box center [556, 192] width 222 height 22
click at [692, 163] on li "16:30" at bounding box center [688, 157] width 36 height 16
type input "[DATE] ١٦:٣٠"
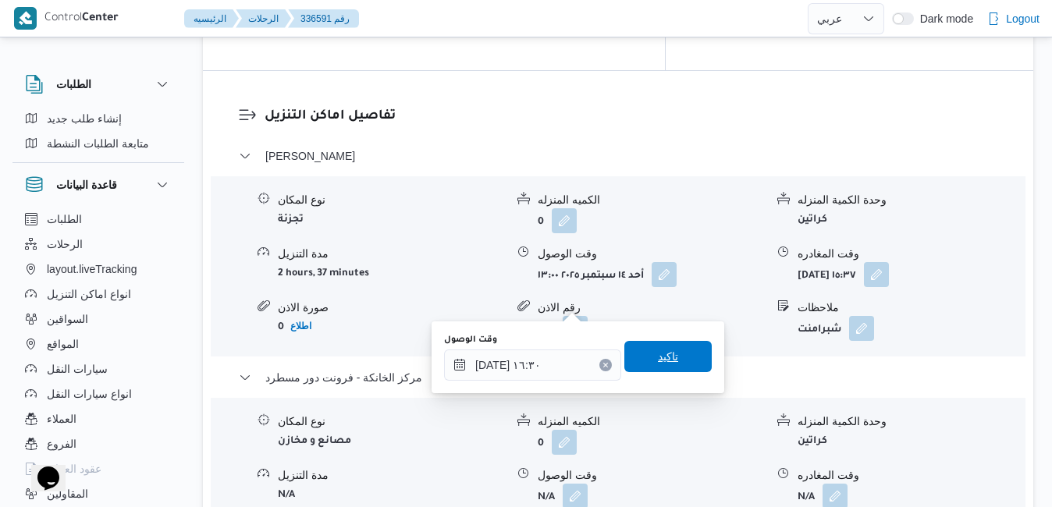
click at [664, 365] on span "تاكيد" at bounding box center [668, 356] width 20 height 19
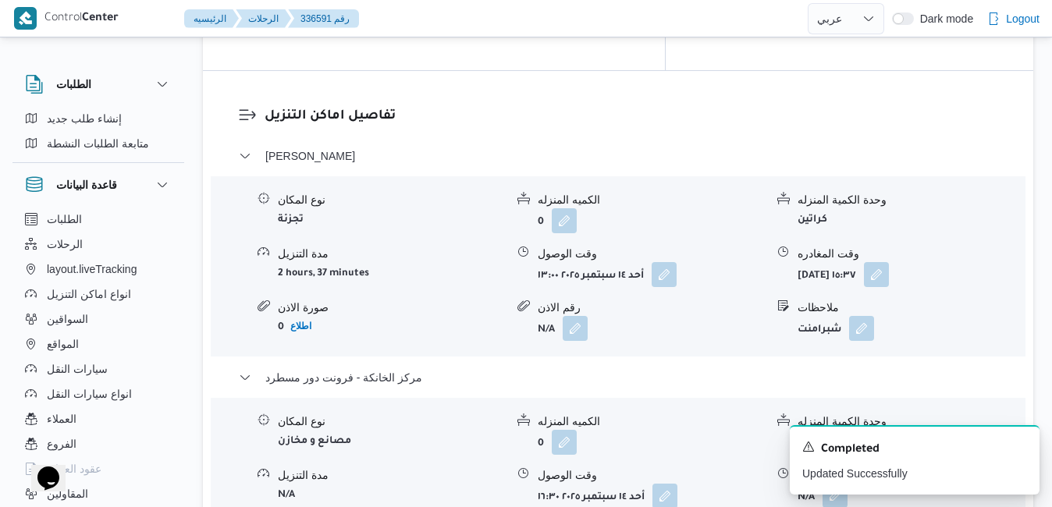
click at [836, 483] on button "button" at bounding box center [835, 495] width 25 height 25
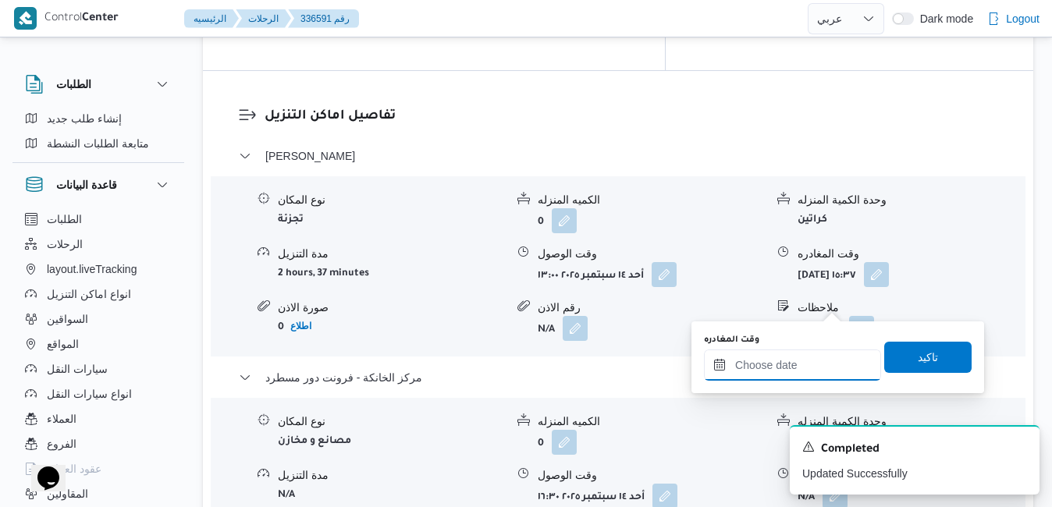
click at [786, 351] on input "وقت المغادره" at bounding box center [792, 365] width 177 height 31
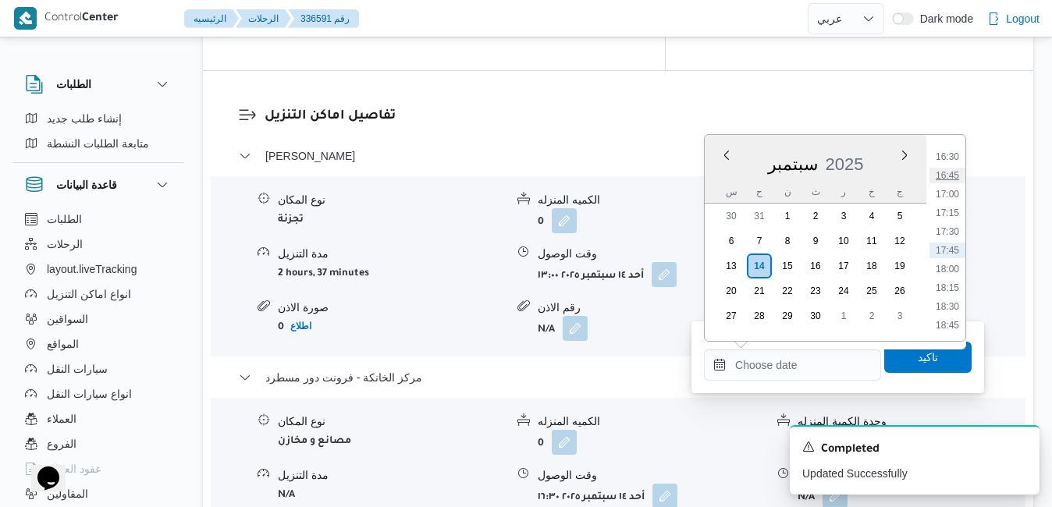
click at [952, 177] on li "16:45" at bounding box center [948, 176] width 36 height 16
type input "[DATE] ١٦:٤٥"
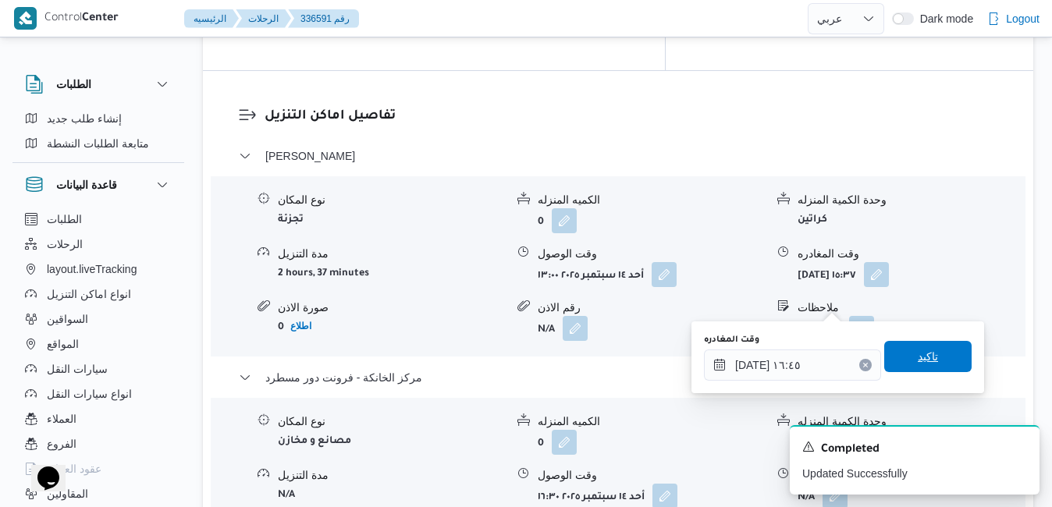
click at [898, 352] on span "تاكيد" at bounding box center [928, 356] width 87 height 31
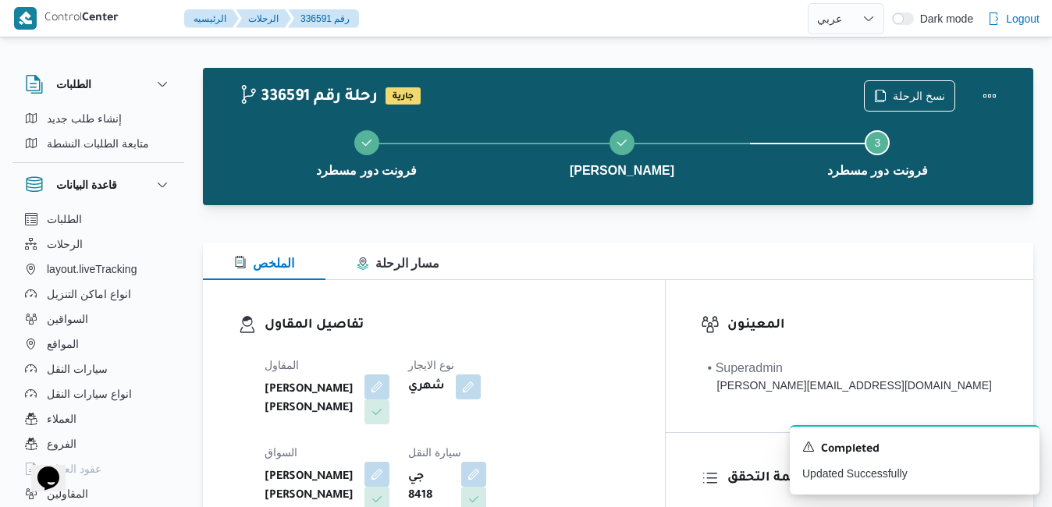
scroll to position [0, 0]
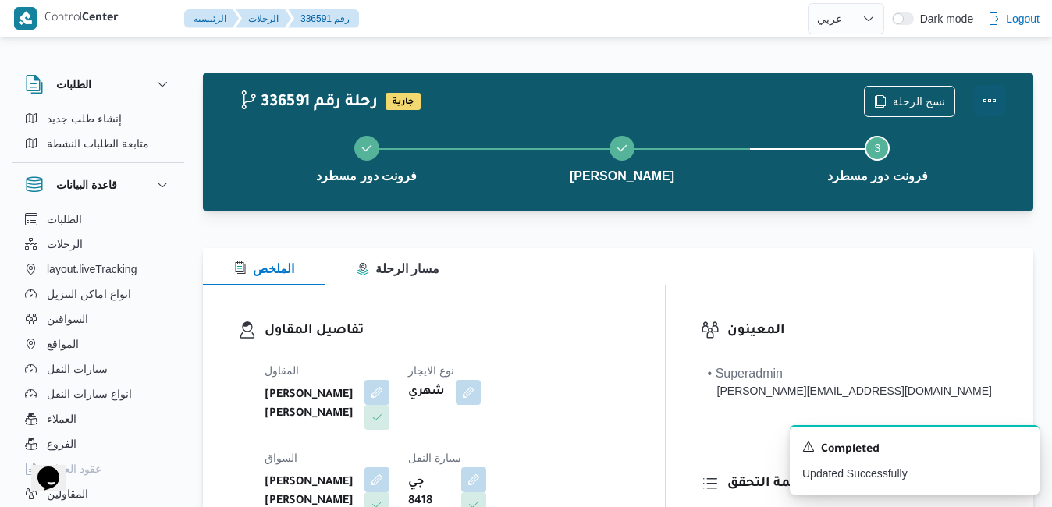
click at [986, 103] on button "Actions" at bounding box center [989, 100] width 31 height 31
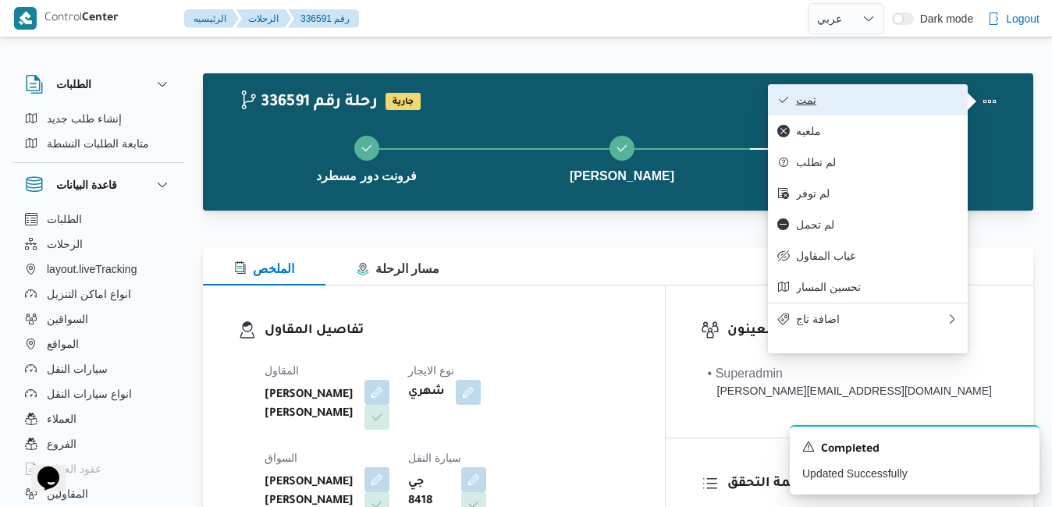
click at [909, 98] on span "تمت" at bounding box center [877, 100] width 162 height 12
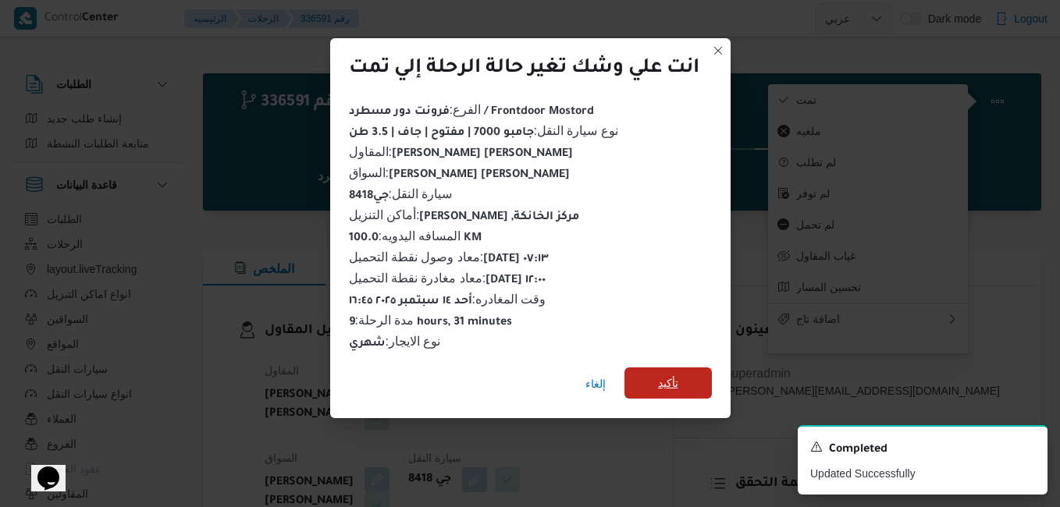
click at [671, 377] on span "تأكيد" at bounding box center [668, 383] width 20 height 19
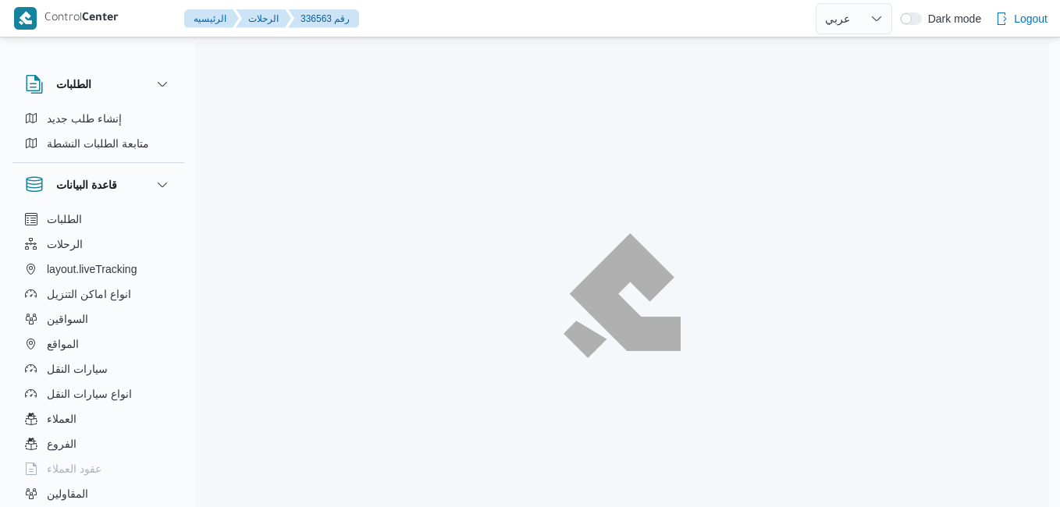
select select "ar"
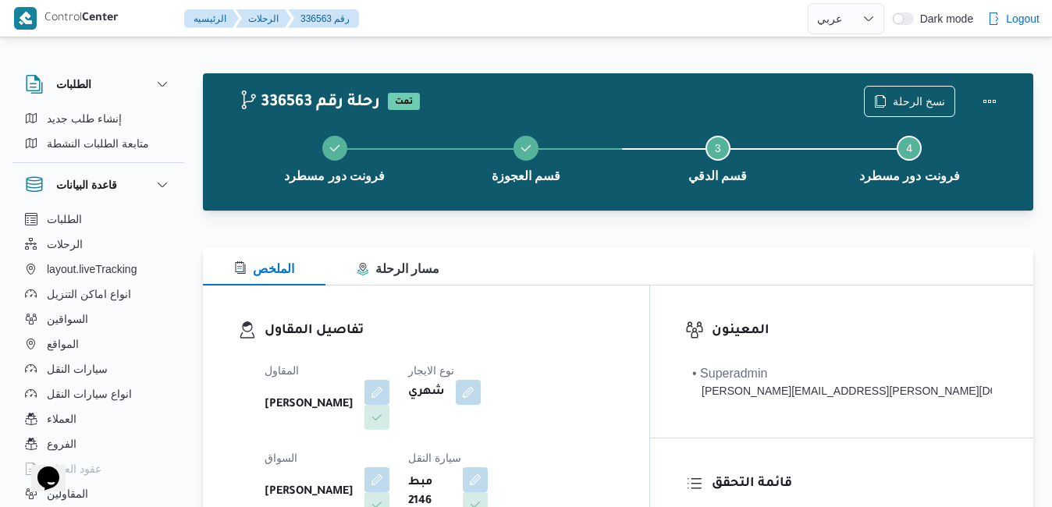
click at [659, 283] on div "الملخص مسار الرحلة" at bounding box center [618, 266] width 831 height 37
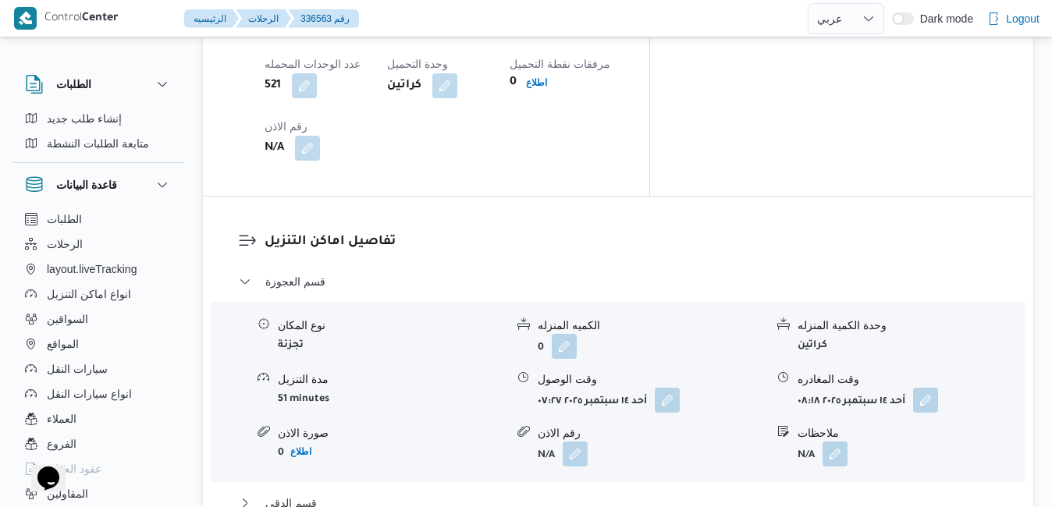
scroll to position [1405, 0]
click at [659, 493] on button "قسم الدقي" at bounding box center [619, 502] width 760 height 19
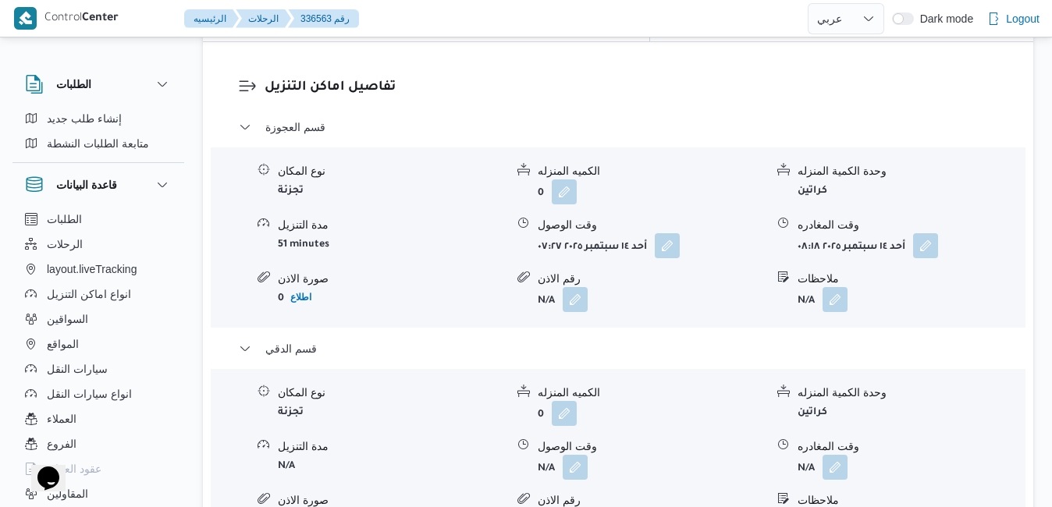
scroll to position [1561, 0]
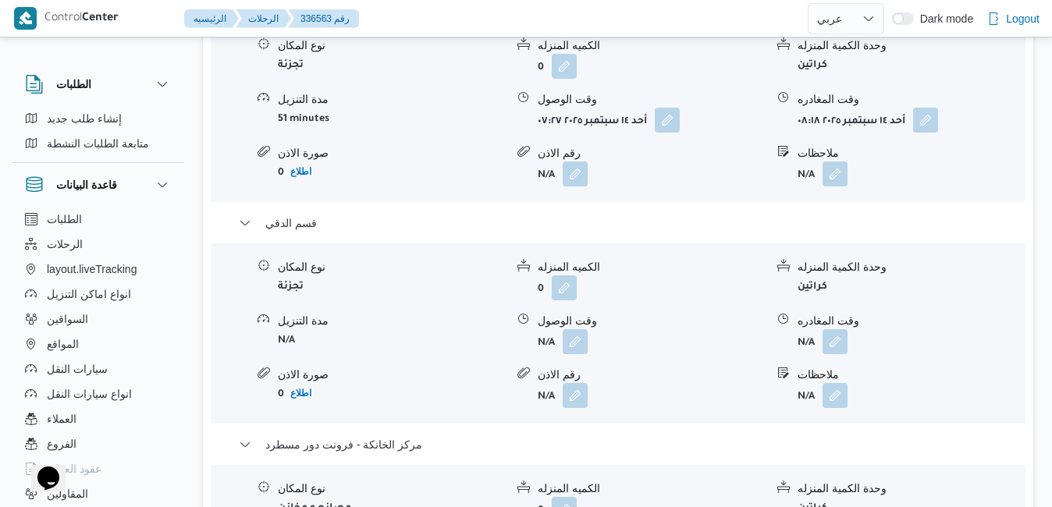
scroll to position [1686, 0]
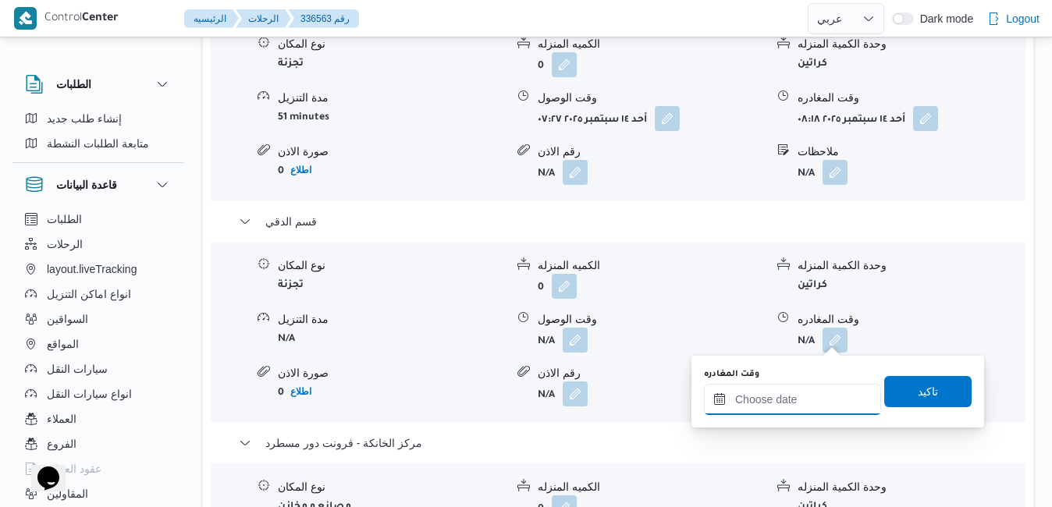
click at [795, 391] on input "وقت المغادره" at bounding box center [792, 399] width 177 height 31
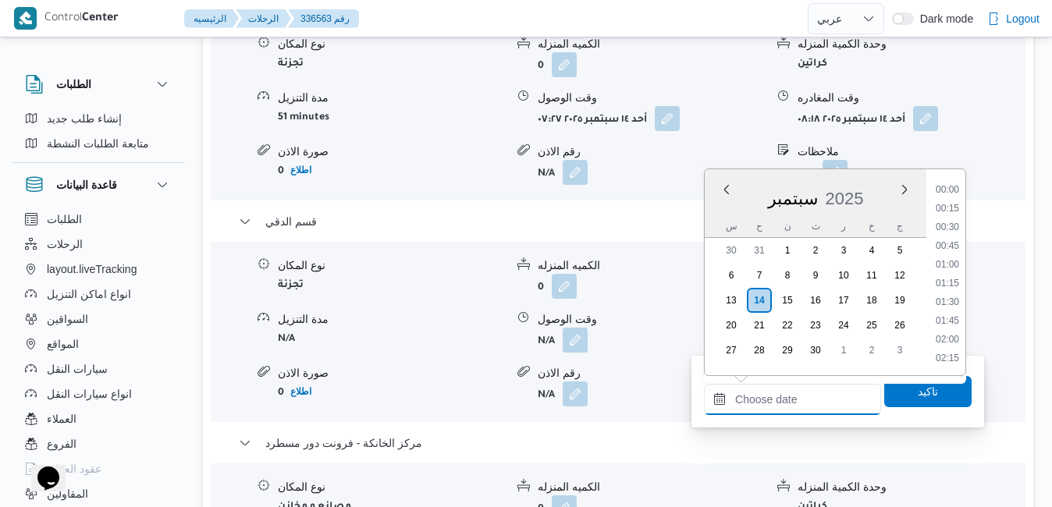
scroll to position [1254, 0]
click at [952, 191] on li "16:45" at bounding box center [948, 191] width 36 height 16
type input "[DATE] ١٦:٤٥"
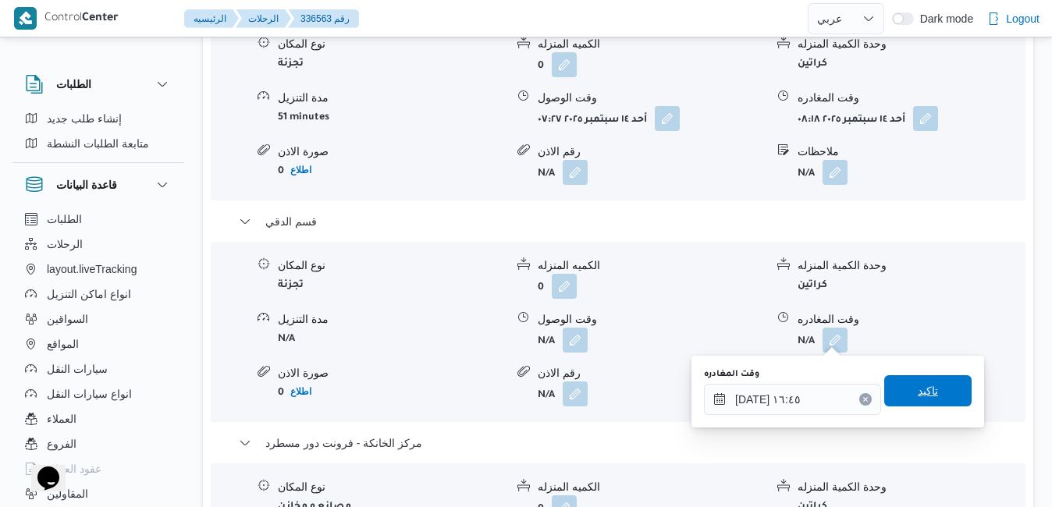
click at [931, 379] on span "تاكيد" at bounding box center [928, 391] width 87 height 31
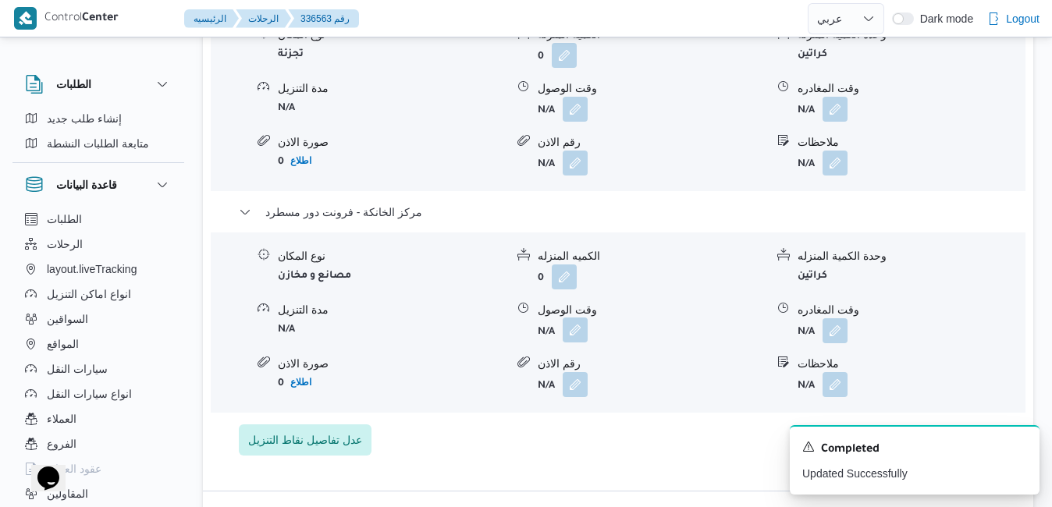
click at [575, 330] on button "button" at bounding box center [575, 330] width 25 height 25
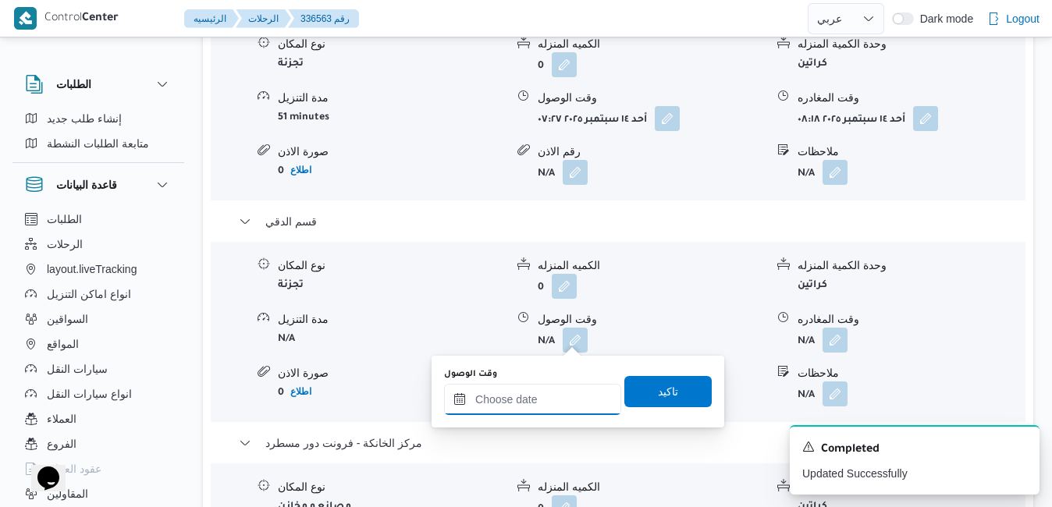
click at [551, 412] on input "وقت الوصول" at bounding box center [532, 399] width 177 height 31
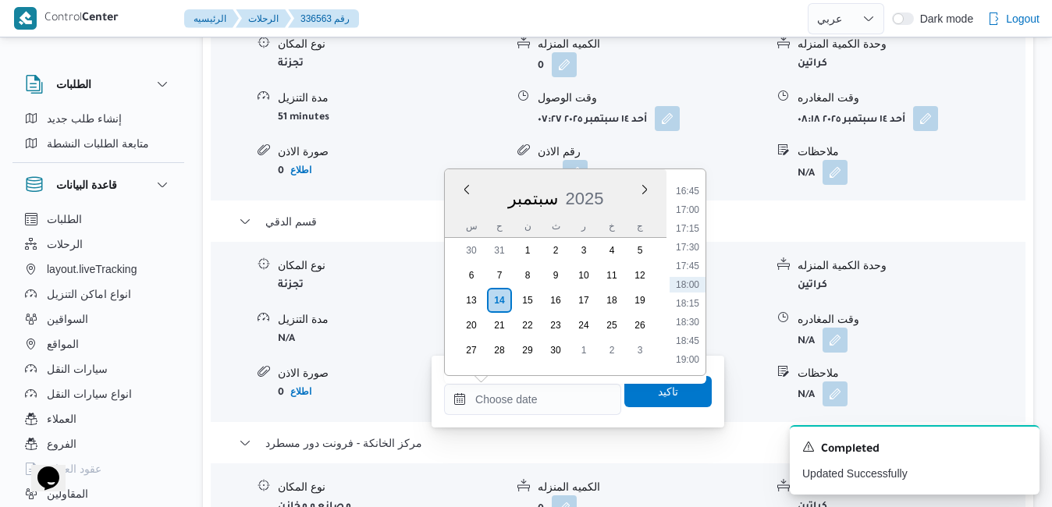
click at [459, 215] on div "سبتمبر 2025" at bounding box center [556, 196] width 222 height 40
click at [687, 329] on li "16:30" at bounding box center [688, 331] width 36 height 16
type input "[DATE] ١٦:٣٠"
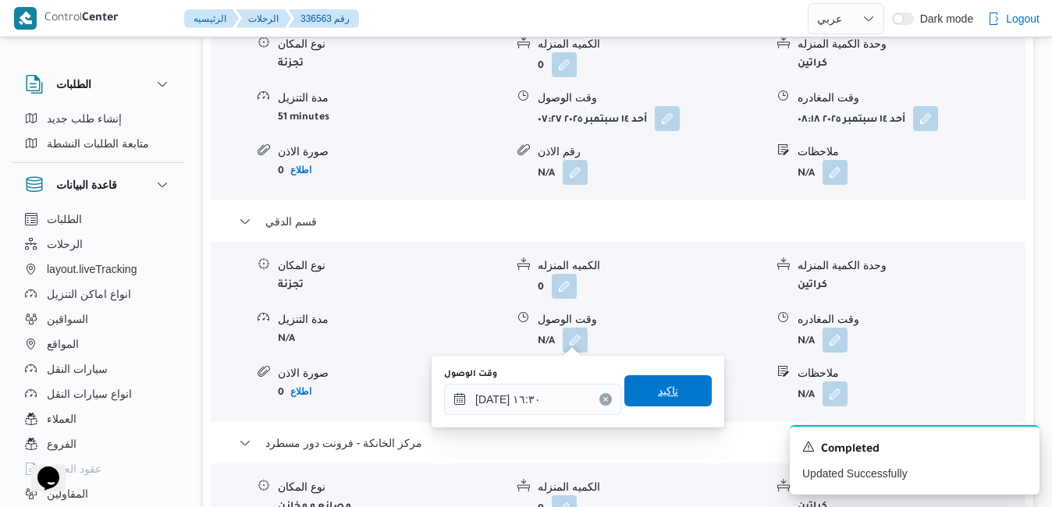
click at [659, 394] on span "تاكيد" at bounding box center [668, 391] width 20 height 19
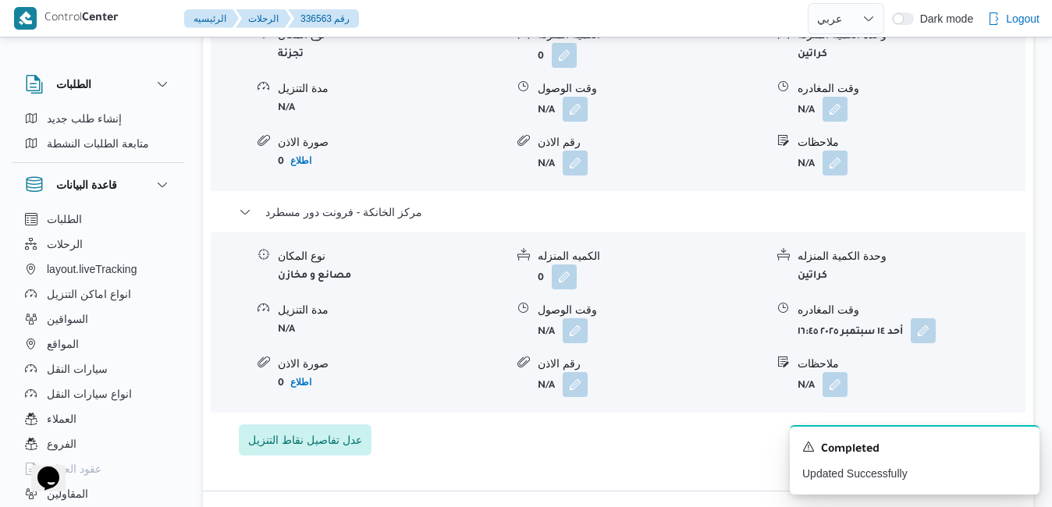
click at [1010, 51] on form "كراتين" at bounding box center [911, 53] width 227 height 21
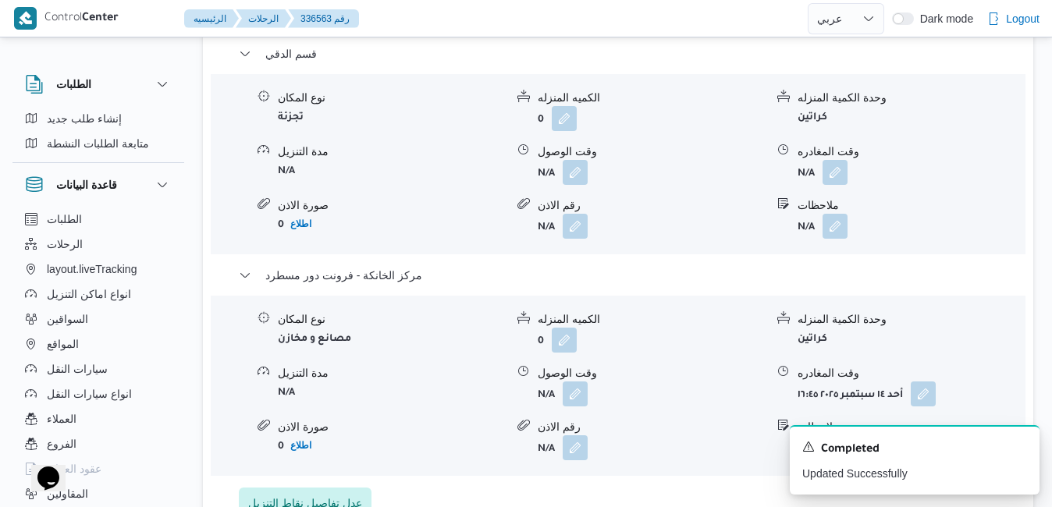
scroll to position [1593, 0]
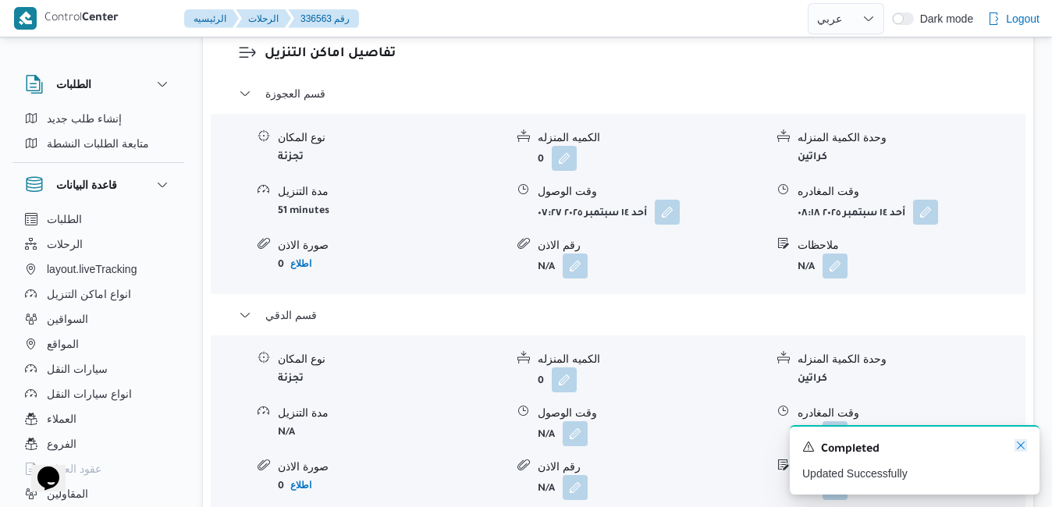
click at [1024, 449] on icon "Dismiss toast" at bounding box center [1021, 446] width 12 height 12
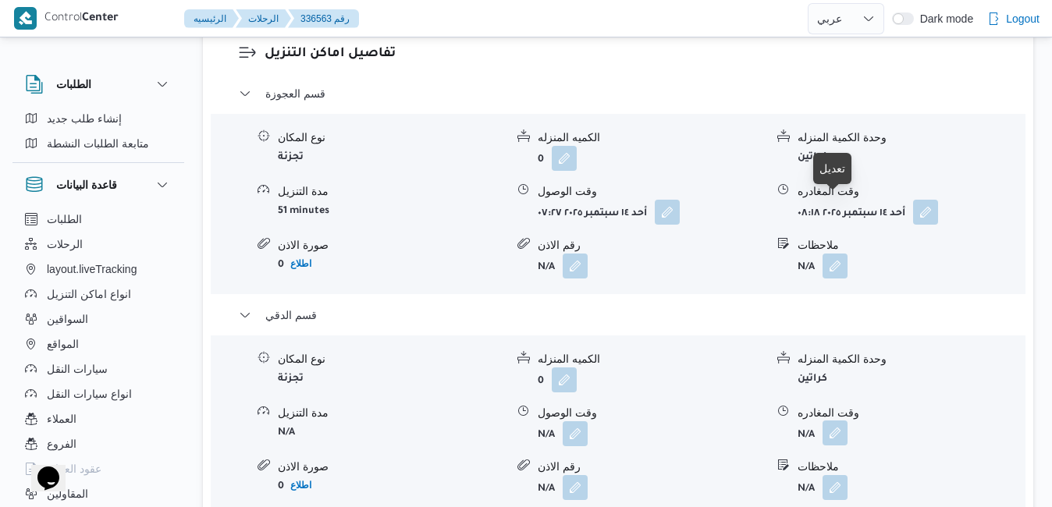
click at [832, 421] on button "button" at bounding box center [835, 433] width 25 height 25
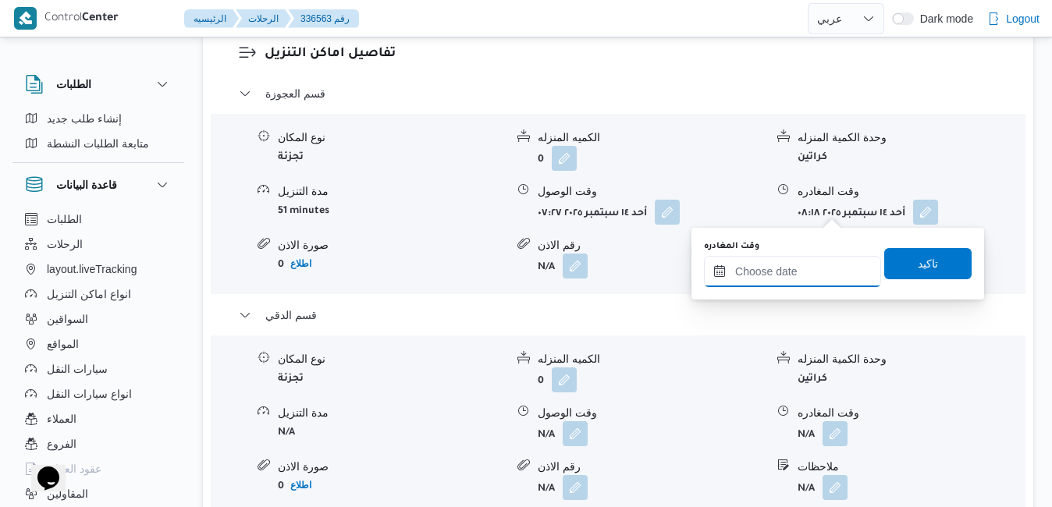
click at [789, 272] on input "وقت المغادره" at bounding box center [792, 271] width 177 height 31
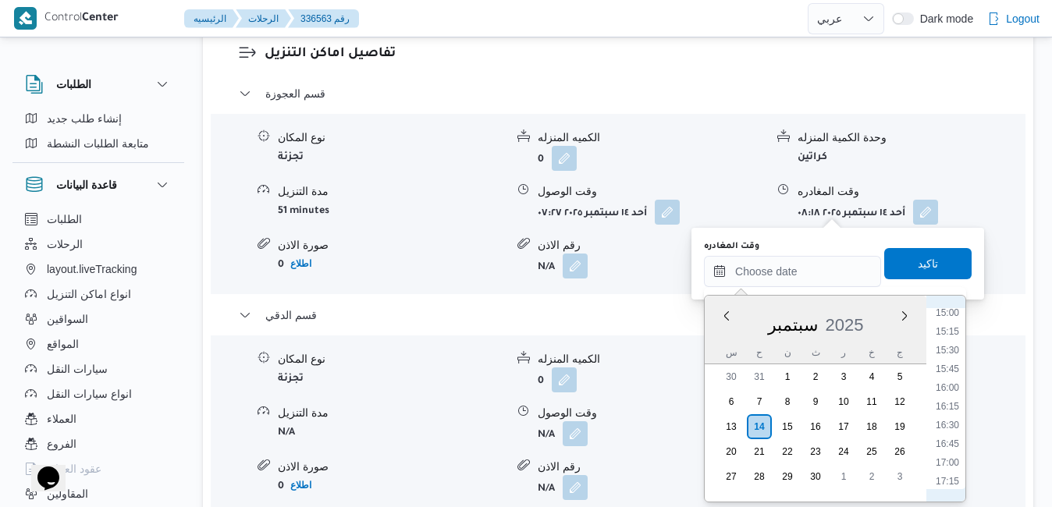
scroll to position [1095, 0]
click at [956, 403] on li "15:45" at bounding box center [948, 401] width 36 height 16
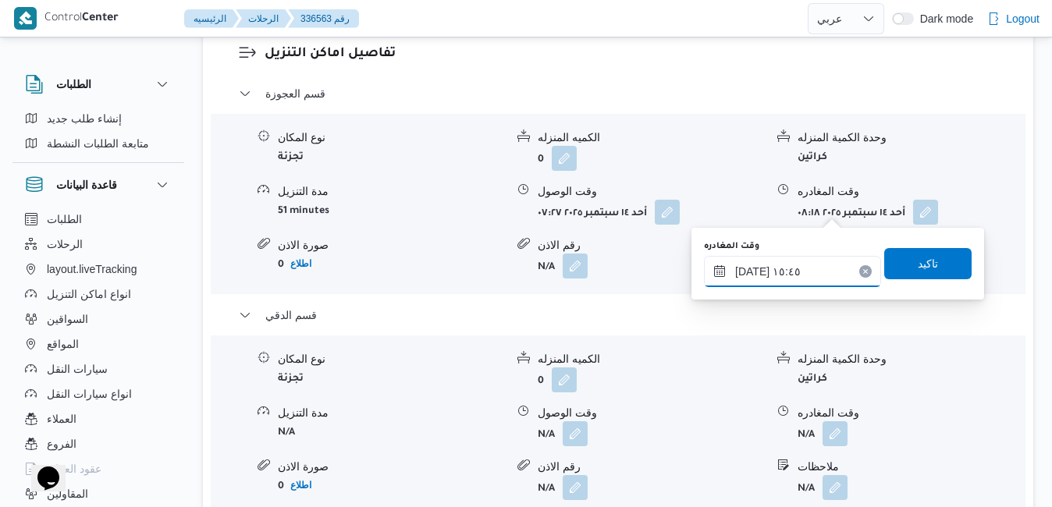
click at [753, 271] on input "١٤/٠٩/٢٠٢٥ ١٥:٤٥" at bounding box center [792, 271] width 177 height 31
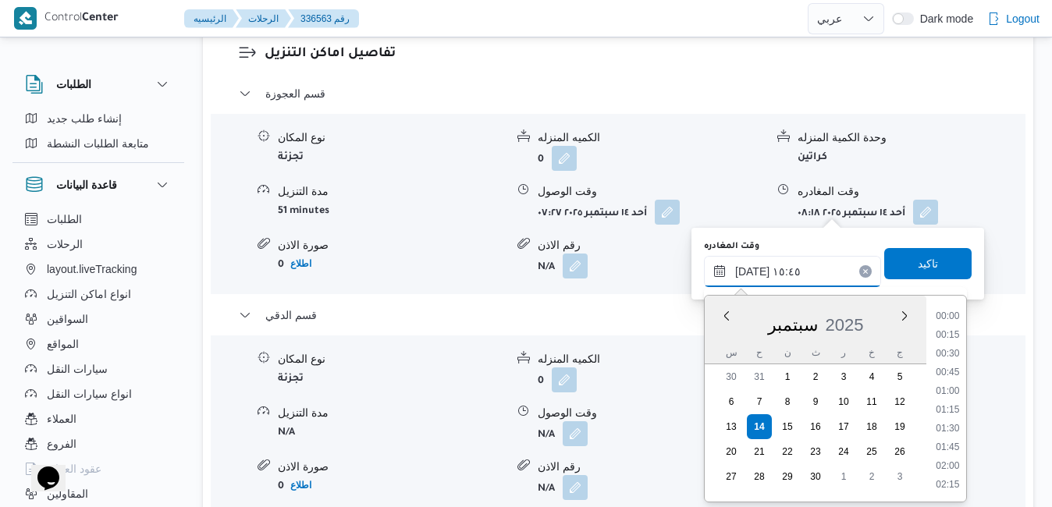
click at [753, 271] on input "١٤/٠٩/٢٠٢٥ ١٥:٤٥" at bounding box center [792, 271] width 177 height 31
type input "١٤/٠٩/٢٠٢٥ ١٥:40"
click at [906, 274] on span "تاكيد" at bounding box center [928, 262] width 87 height 31
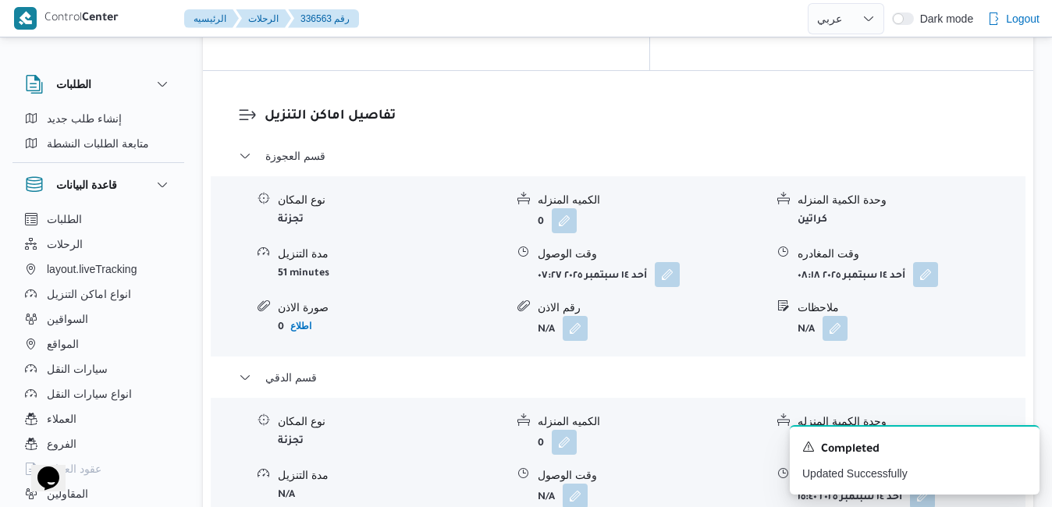
scroll to position [1468, 0]
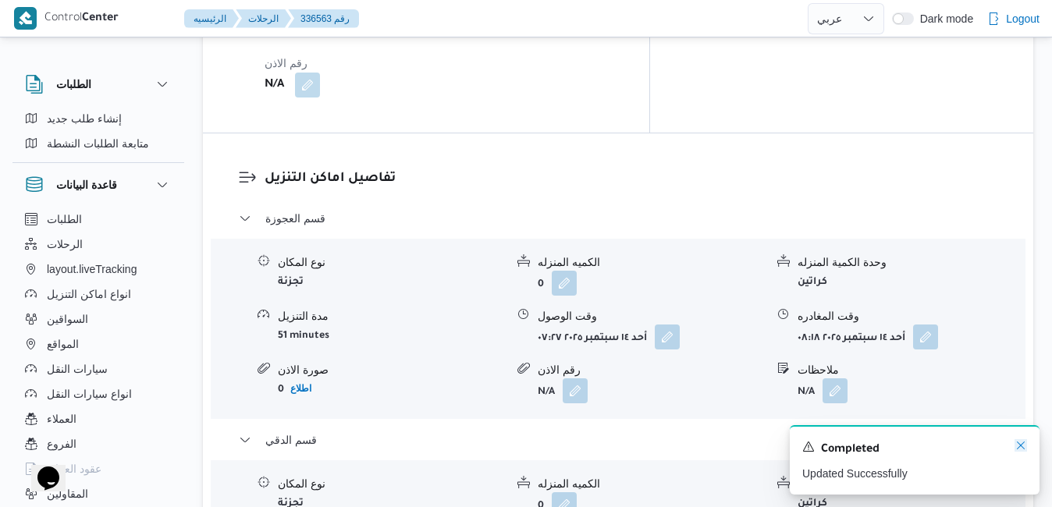
click at [1023, 450] on icon "Dismiss toast" at bounding box center [1021, 446] width 12 height 12
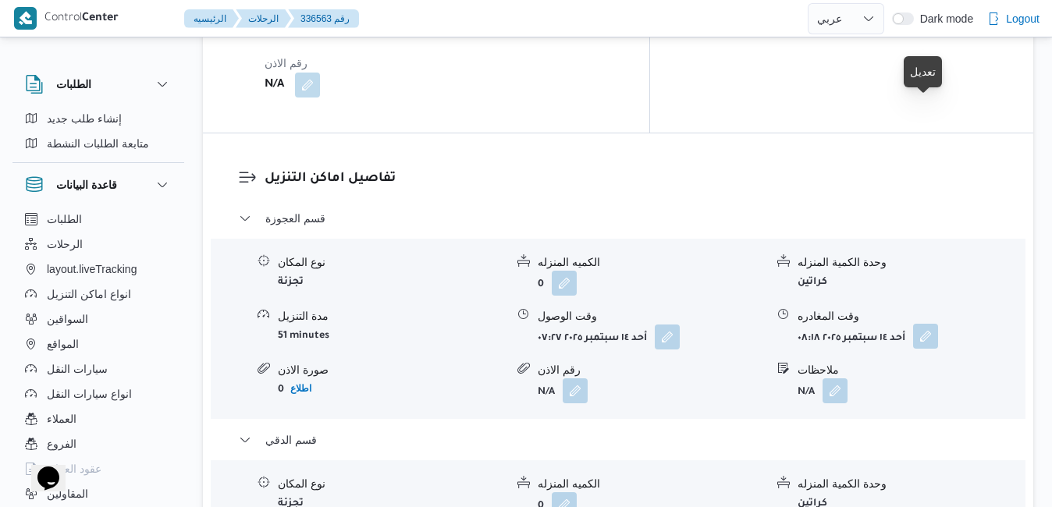
click at [888, 324] on button "button" at bounding box center [875, 336] width 25 height 25
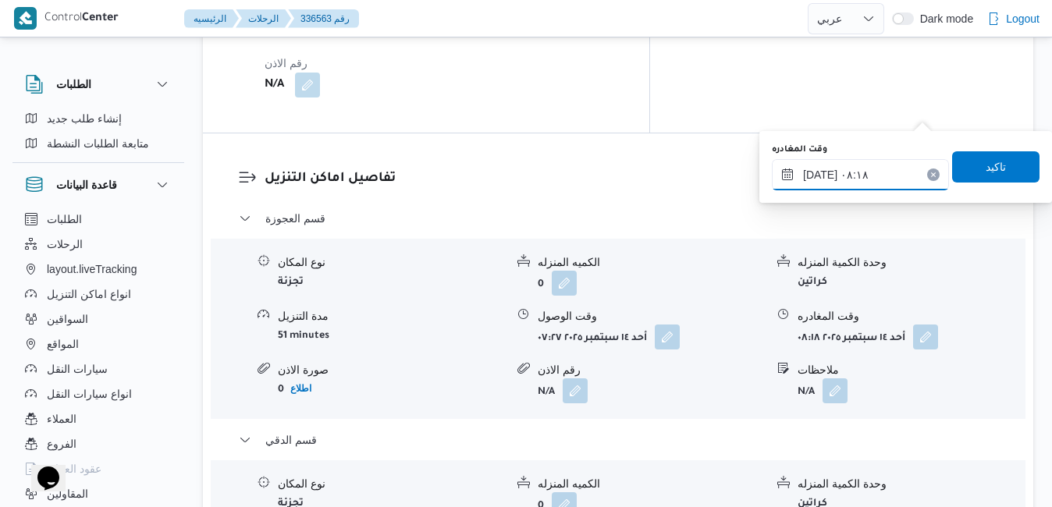
click at [861, 162] on input "١٤/٠٩/٢٠٢٥ ٠٨:١٨" at bounding box center [860, 174] width 177 height 31
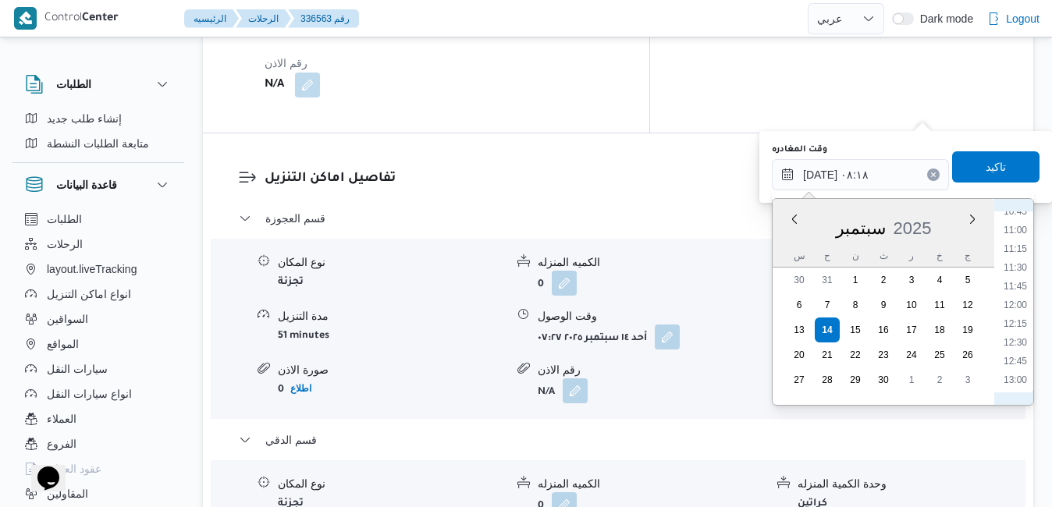
scroll to position [840, 0]
click at [1019, 274] on li "12:00" at bounding box center [1016, 279] width 36 height 16
type input "١٤/٠٩/٢٠٢٥ ١٢:٠٠"
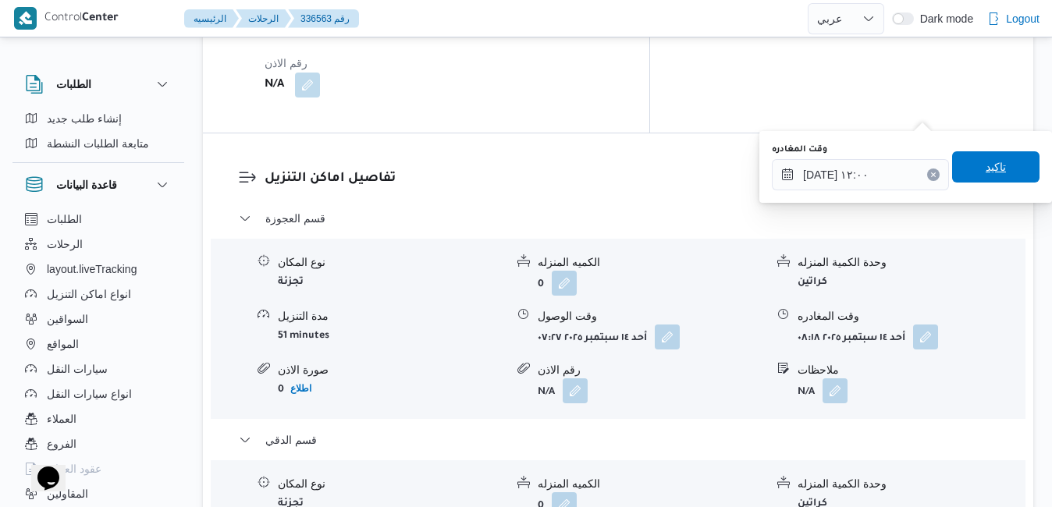
click at [1004, 161] on span "تاكيد" at bounding box center [996, 166] width 87 height 31
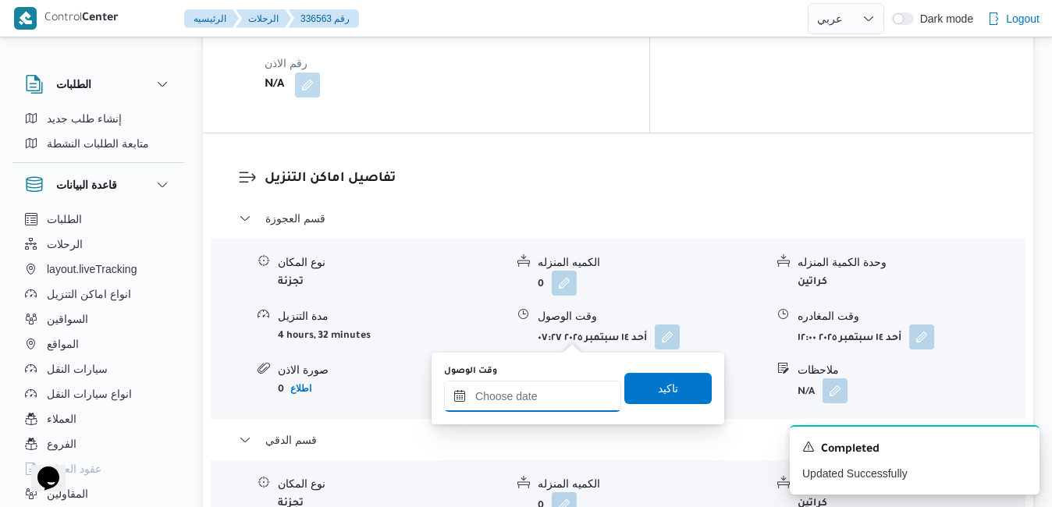
click at [554, 398] on input "وقت الوصول" at bounding box center [532, 396] width 177 height 31
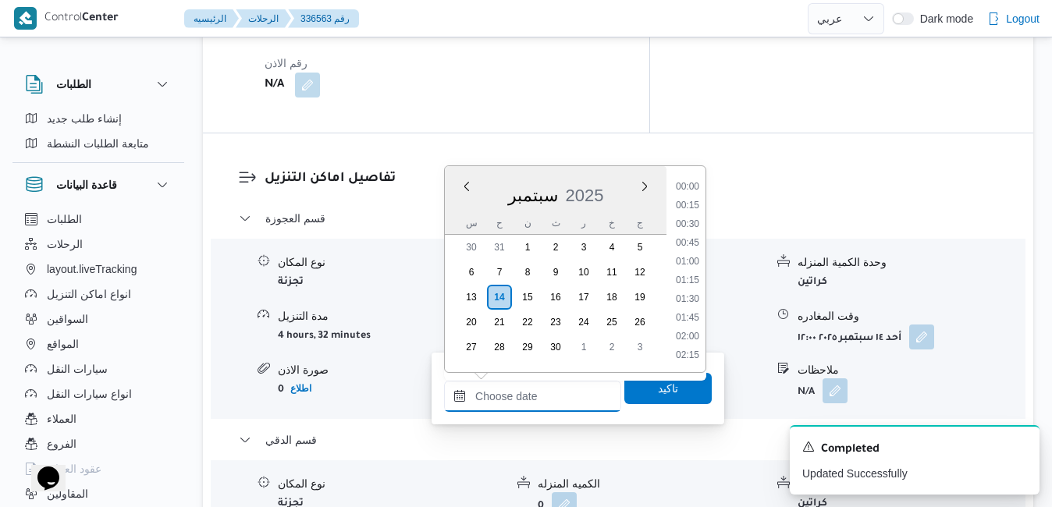
scroll to position [1254, 0]
click at [460, 219] on div "س" at bounding box center [471, 223] width 25 height 22
click at [696, 327] on li "12:15" at bounding box center [688, 327] width 36 height 16
type input "١٤/٠٩/٢٠٢٥ ١٢:١٥"
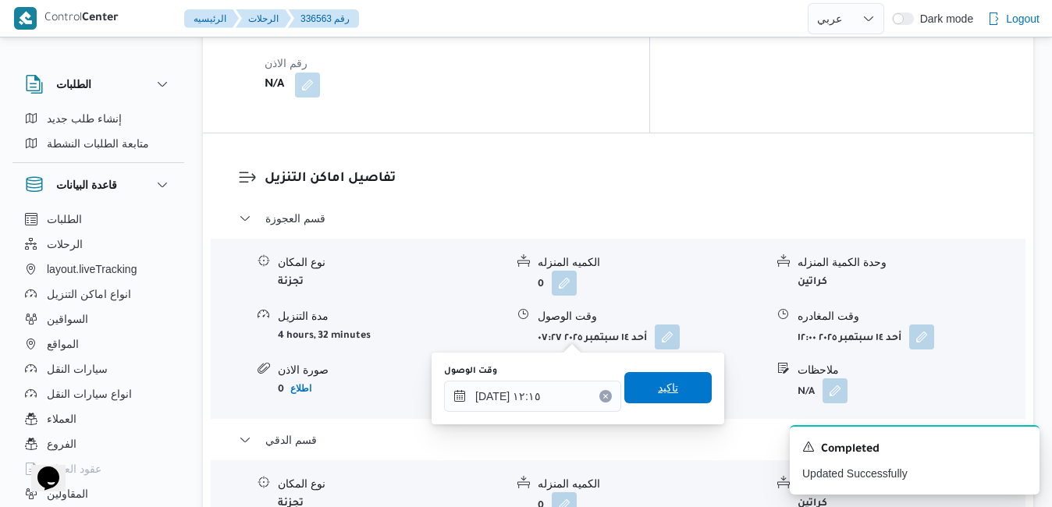
click at [658, 386] on span "تاكيد" at bounding box center [668, 388] width 20 height 19
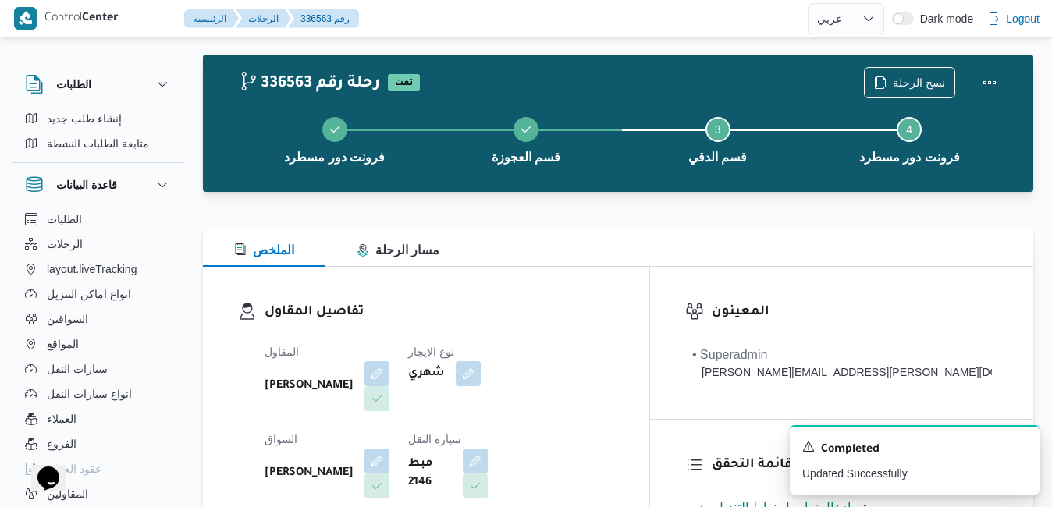
scroll to position [0, 0]
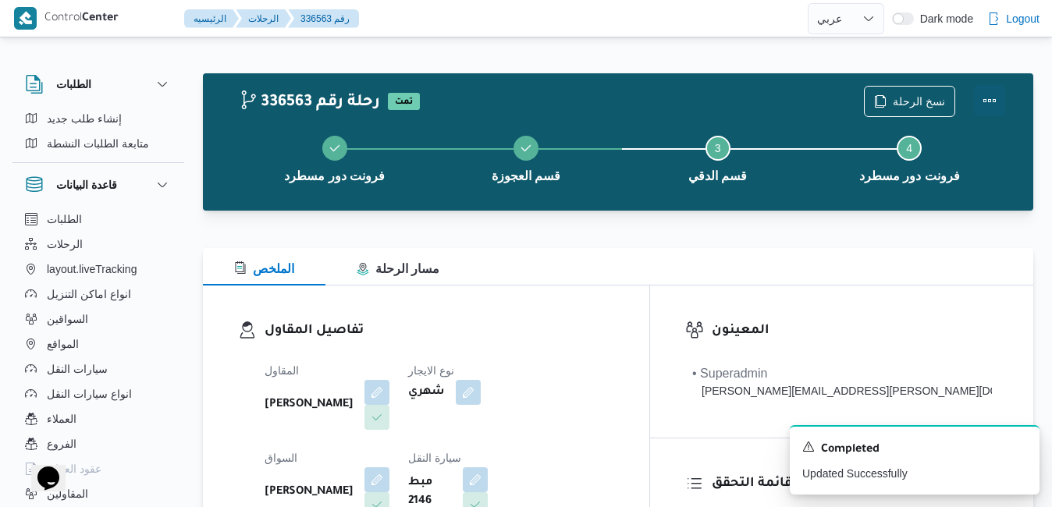
click at [1003, 105] on button "Actions" at bounding box center [989, 100] width 31 height 31
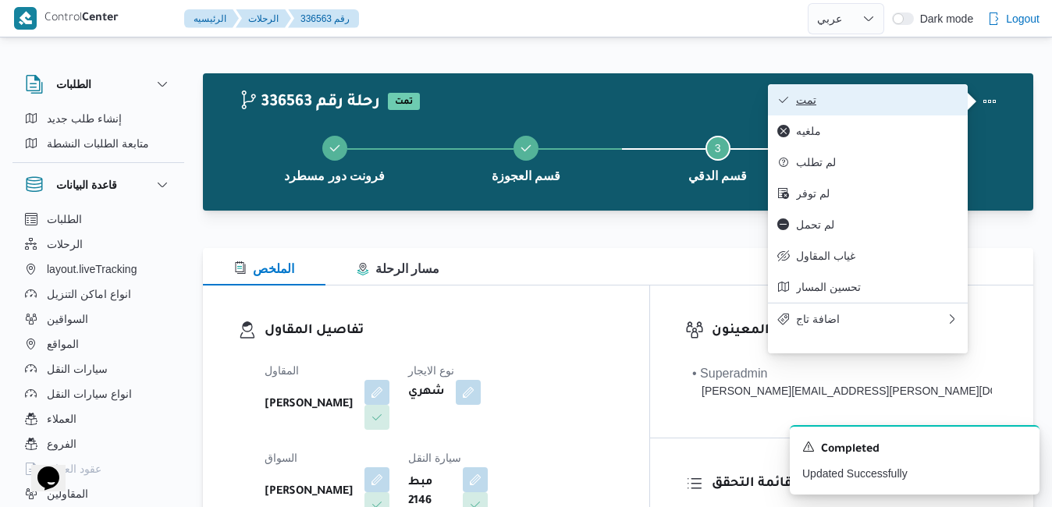
click at [938, 102] on span "تمت" at bounding box center [877, 100] width 162 height 12
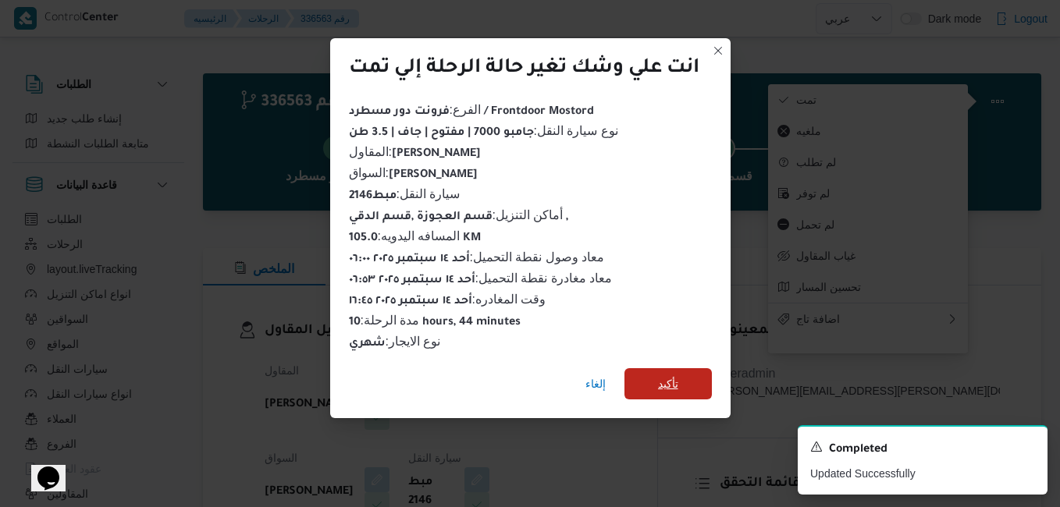
click at [685, 374] on span "تأكيد" at bounding box center [668, 384] width 87 height 31
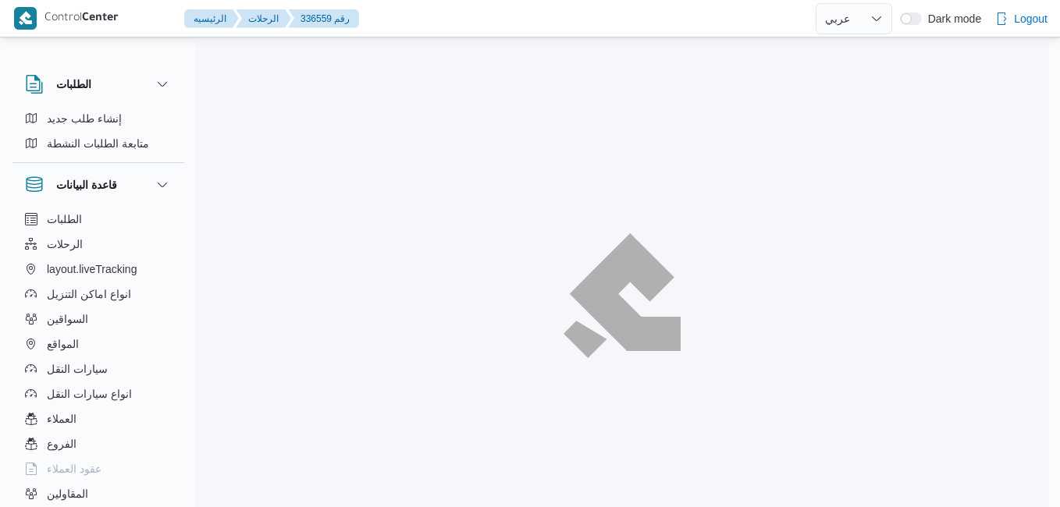
select select "ar"
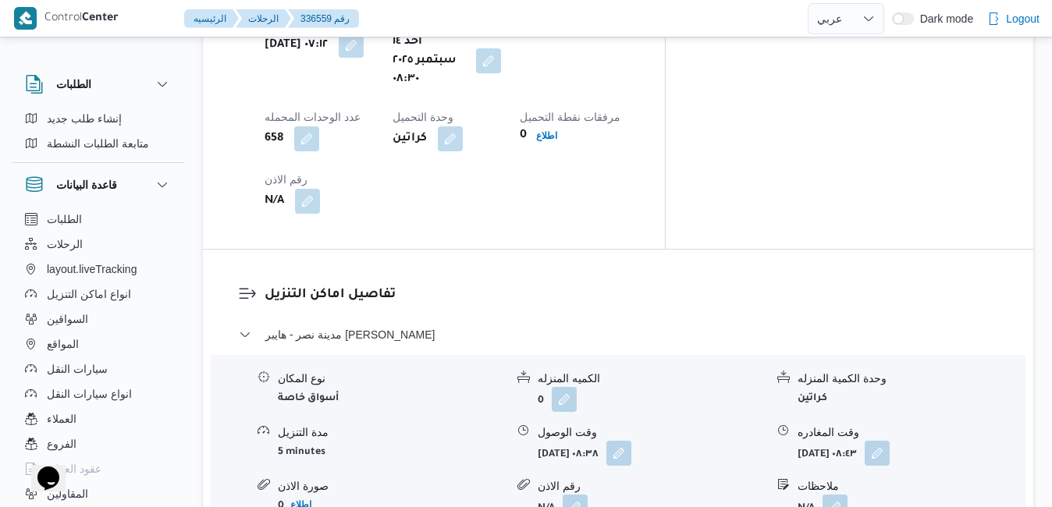
scroll to position [1405, 0]
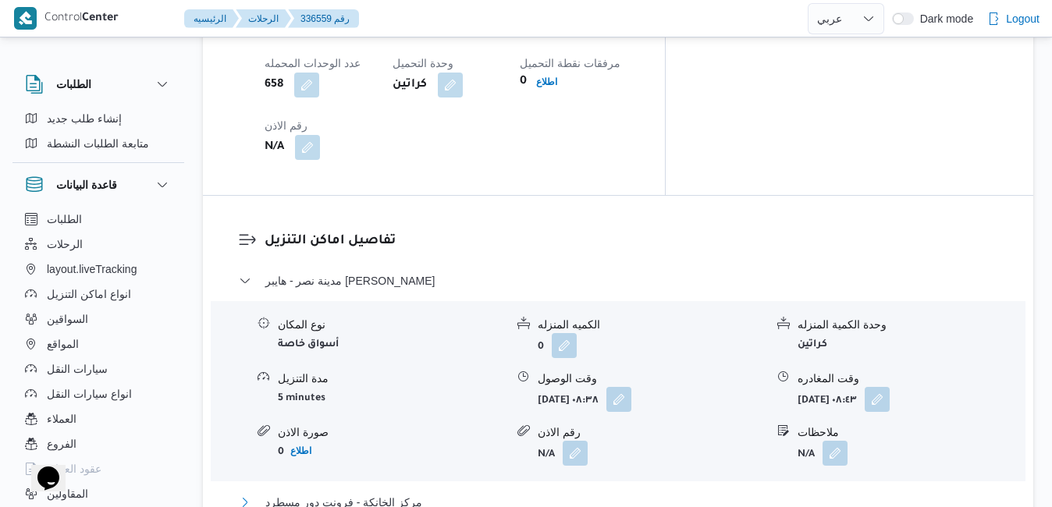
click at [529, 493] on button "مركز الخانكة - فرونت دور مسطرد" at bounding box center [619, 502] width 760 height 19
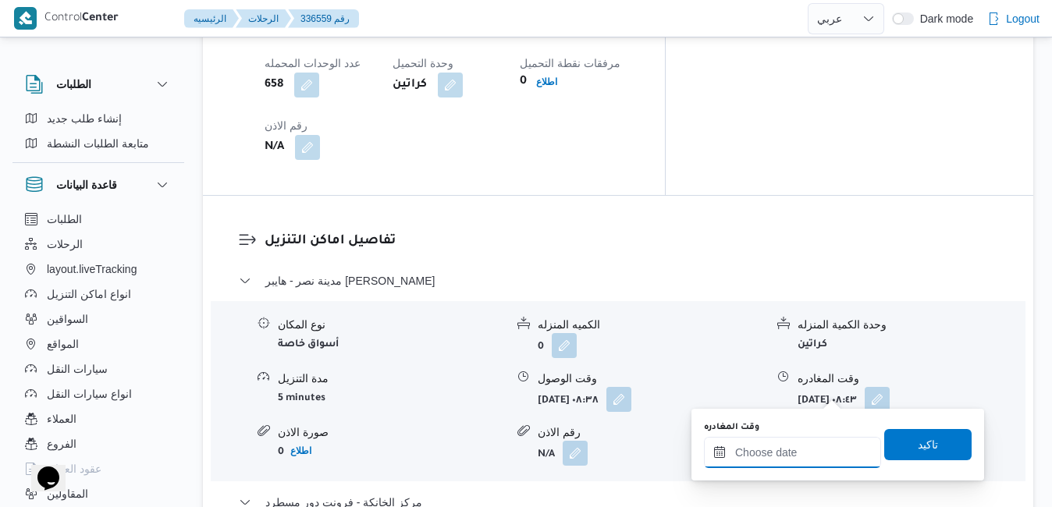
click at [756, 455] on input "وقت المغادره" at bounding box center [792, 452] width 177 height 31
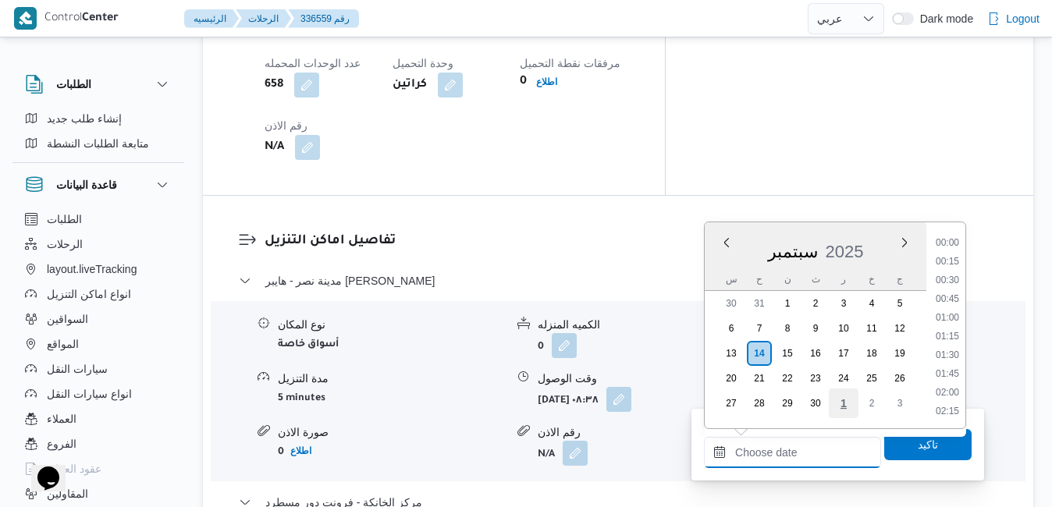
scroll to position [1254, 0]
click at [953, 247] on li "16:45" at bounding box center [948, 245] width 36 height 16
type input "[DATE] ١٦:٤٥"
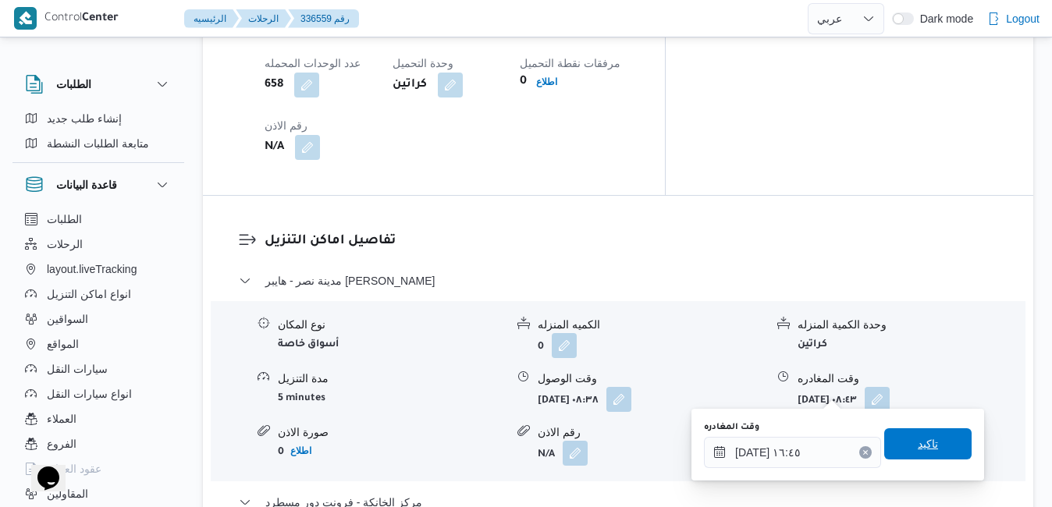
click at [896, 454] on span "تاكيد" at bounding box center [928, 444] width 87 height 31
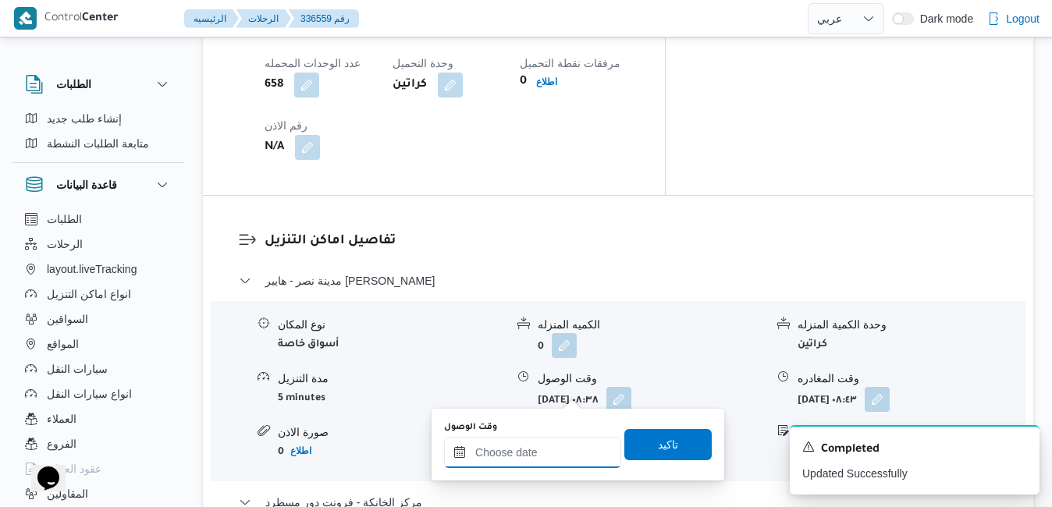
click at [542, 450] on input "وقت الوصول" at bounding box center [532, 452] width 177 height 31
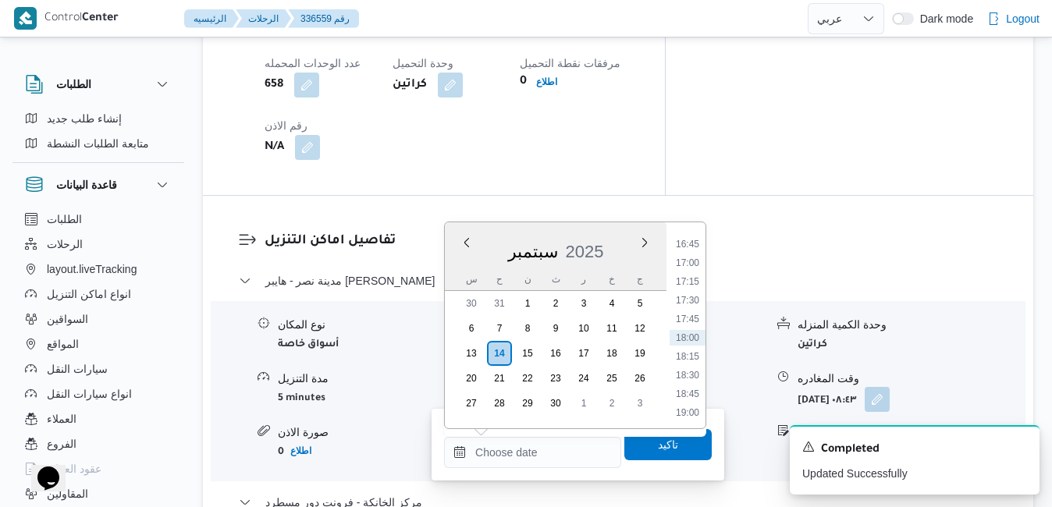
click at [456, 272] on div "س ح ن ث ر خ ج" at bounding box center [556, 280] width 222 height 22
click at [689, 384] on li "16:30" at bounding box center [688, 384] width 36 height 16
type input "[DATE] ١٦:٣٠"
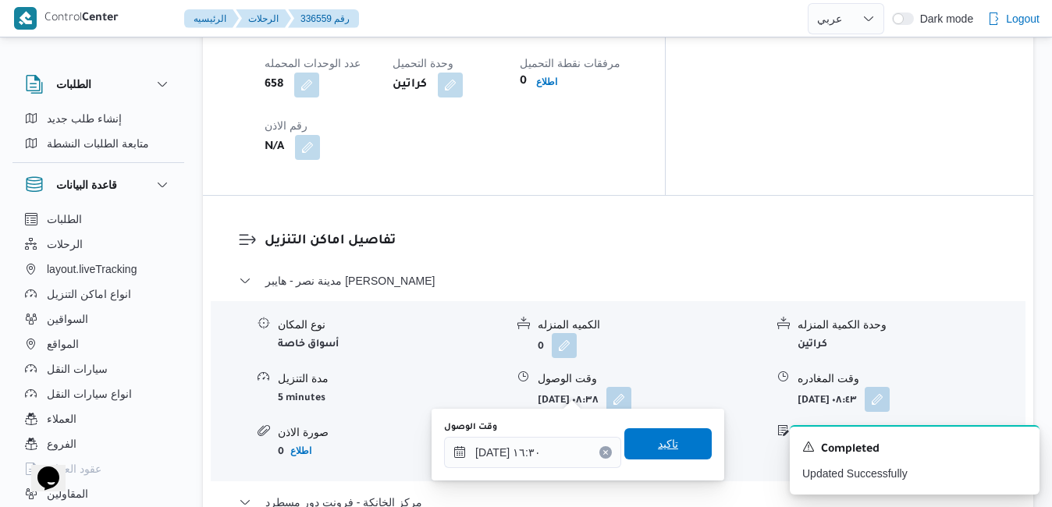
click at [670, 434] on span "تاكيد" at bounding box center [668, 444] width 87 height 31
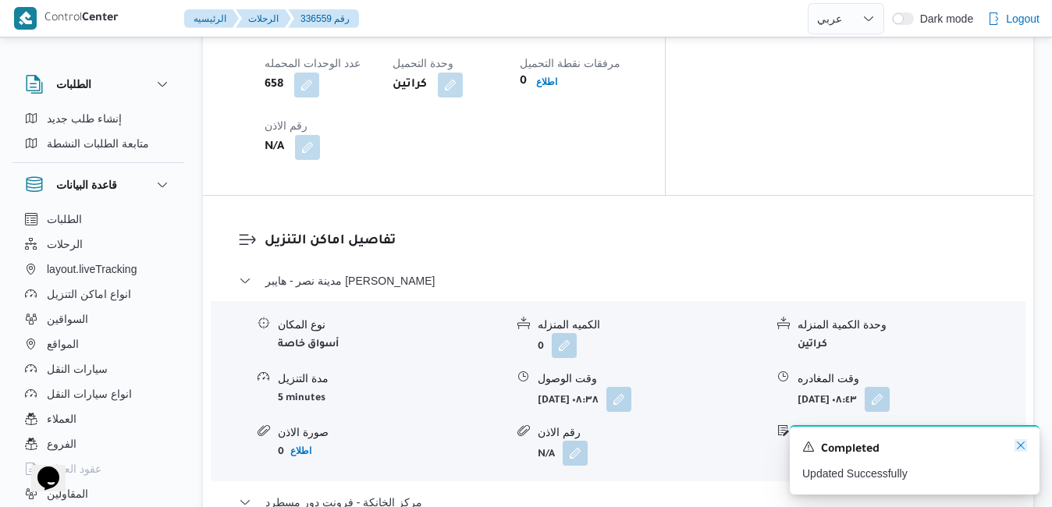
click at [1020, 443] on icon "Dismiss toast" at bounding box center [1021, 446] width 12 height 12
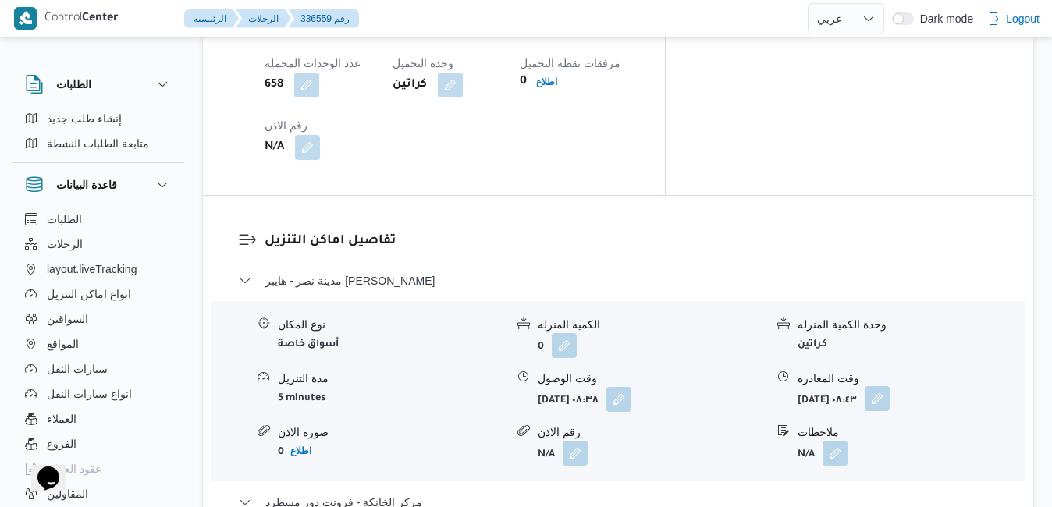
click at [890, 386] on button "button" at bounding box center [877, 398] width 25 height 25
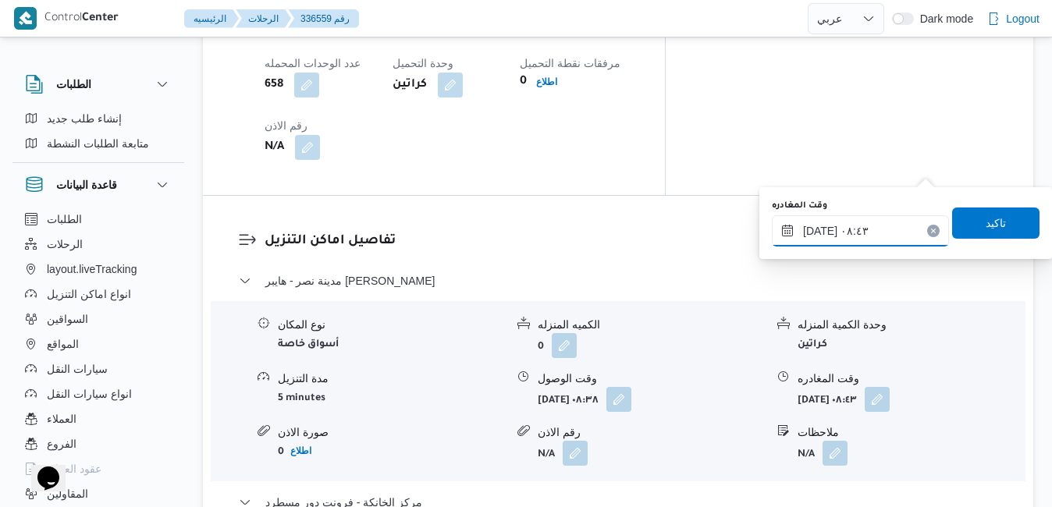
click at [851, 227] on input "١٤/٠٩/٢٠٢٥ ٠٨:٤٣" at bounding box center [860, 230] width 177 height 31
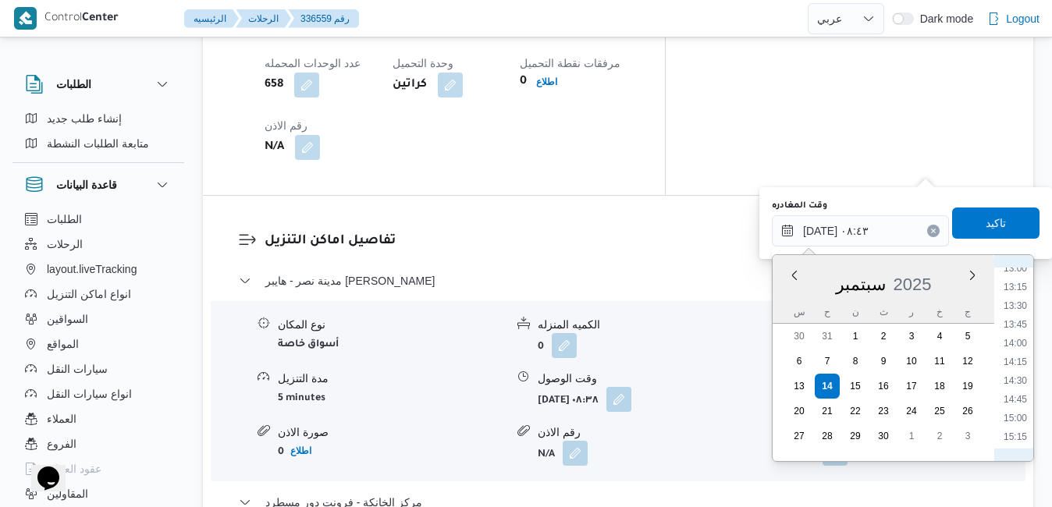
scroll to position [1017, 0]
click at [1012, 415] on li "15:30" at bounding box center [1016, 420] width 36 height 16
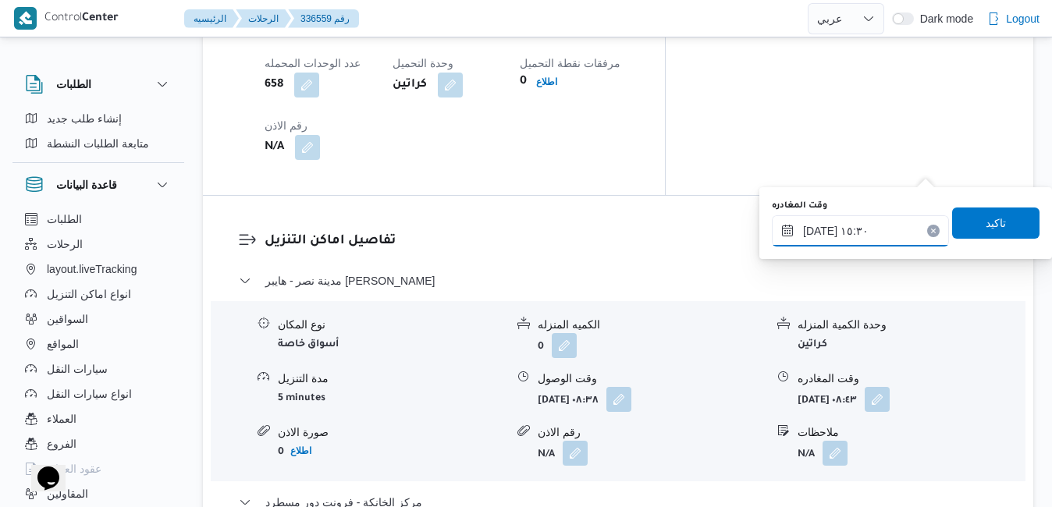
click at [818, 233] on input "١٤/٠٩/٢٠٢٥ ١٥:٣٠" at bounding box center [860, 230] width 177 height 31
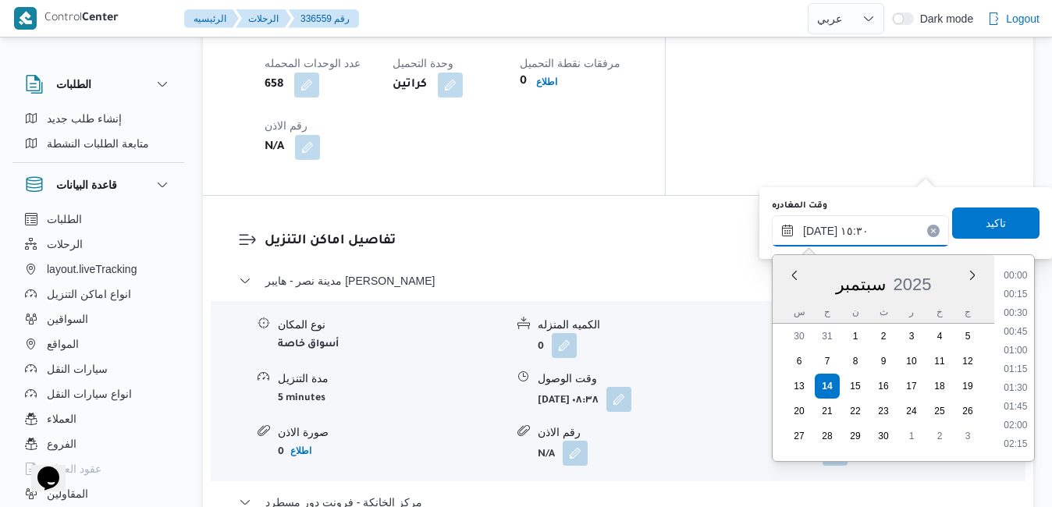
click at [818, 233] on input "١٤/٠٩/٢٠٢٥ ١٥:٣٠" at bounding box center [860, 230] width 177 height 31
type input "١٤/٠٩/٢٠٢٥ ١٥:40"
click at [997, 222] on span "تاكيد" at bounding box center [996, 222] width 87 height 31
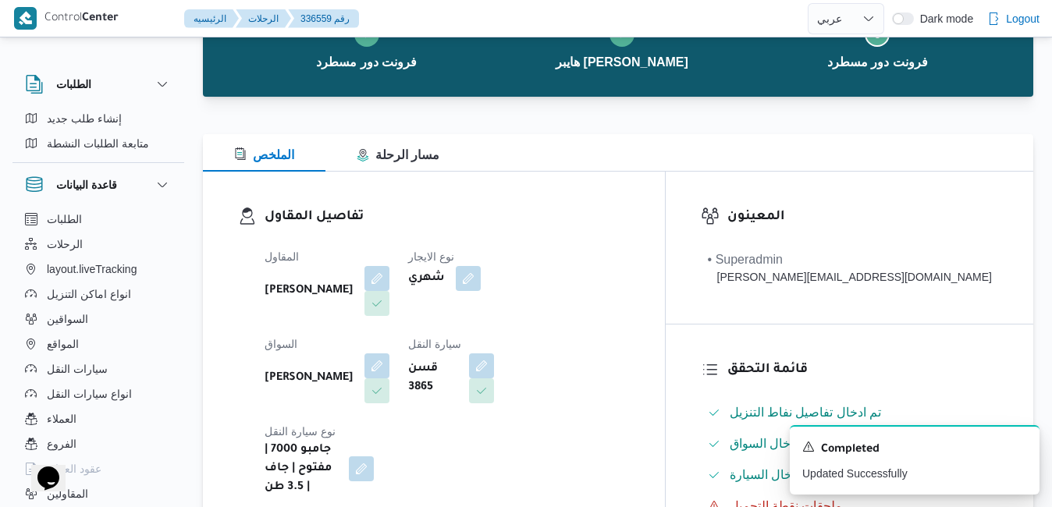
scroll to position [0, 0]
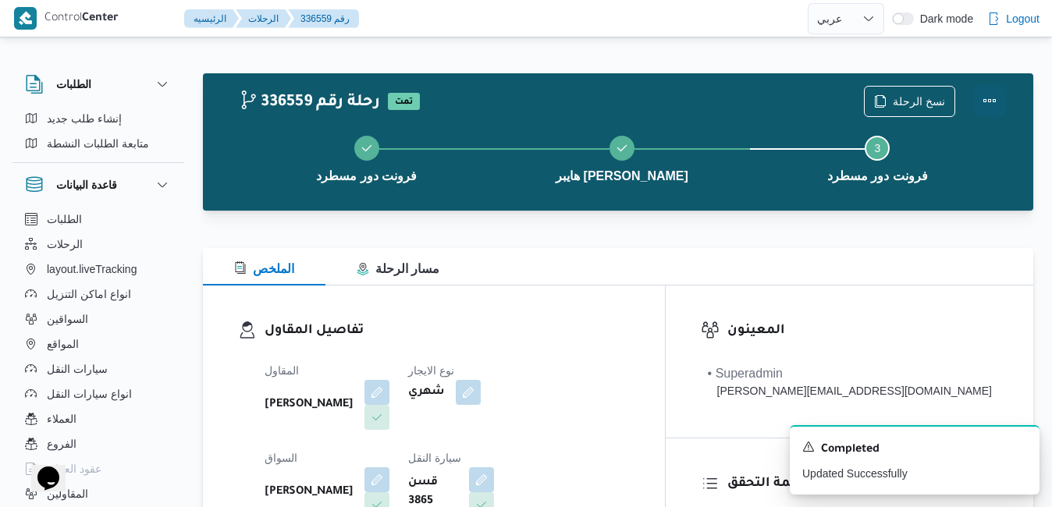
click at [985, 104] on button "Actions" at bounding box center [989, 100] width 31 height 31
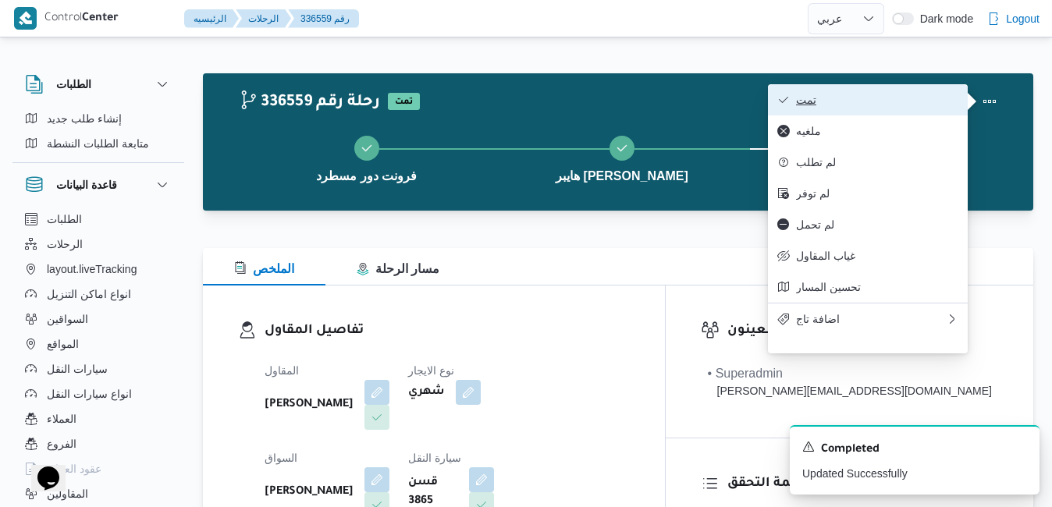
click at [924, 102] on span "تمت" at bounding box center [877, 100] width 162 height 12
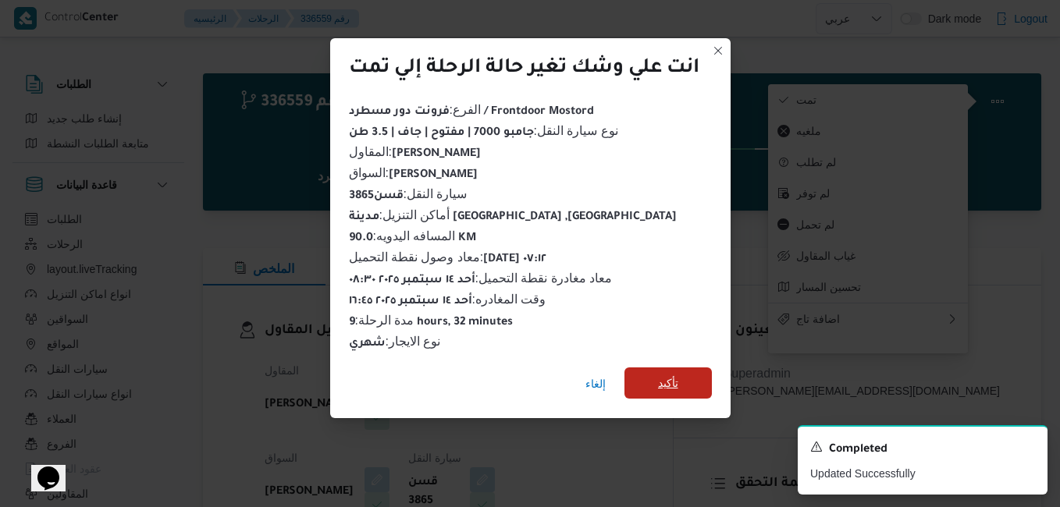
click at [678, 375] on span "تأكيد" at bounding box center [668, 383] width 20 height 19
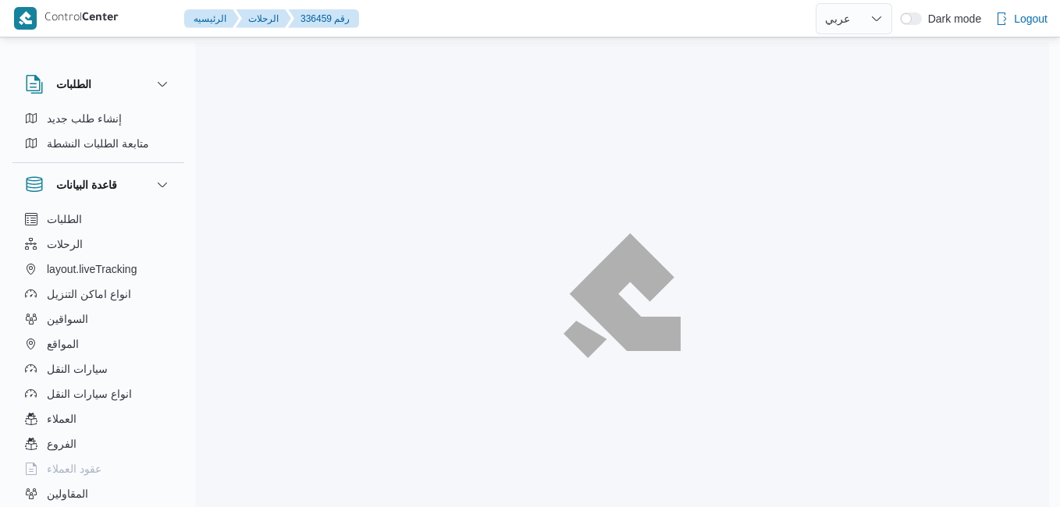
select select "ar"
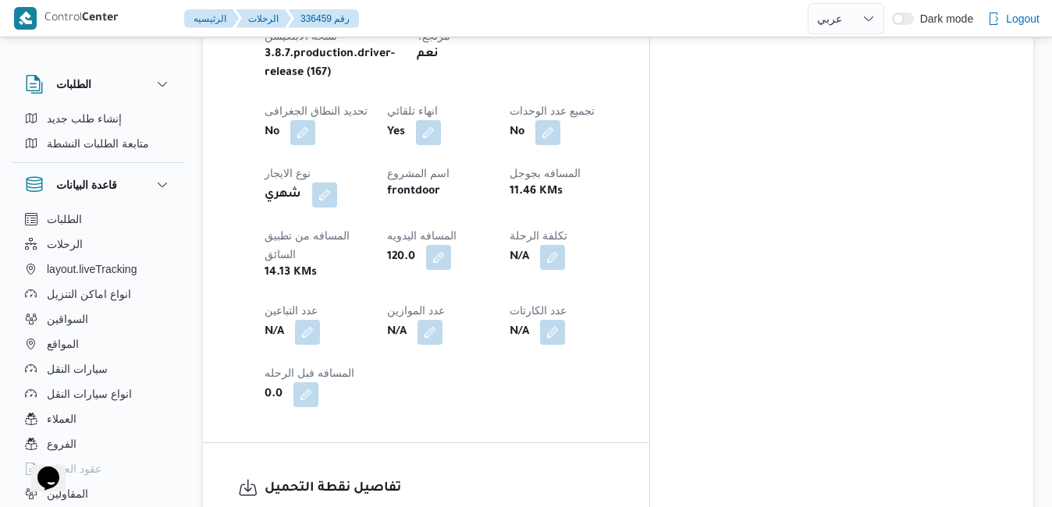
scroll to position [1031, 0]
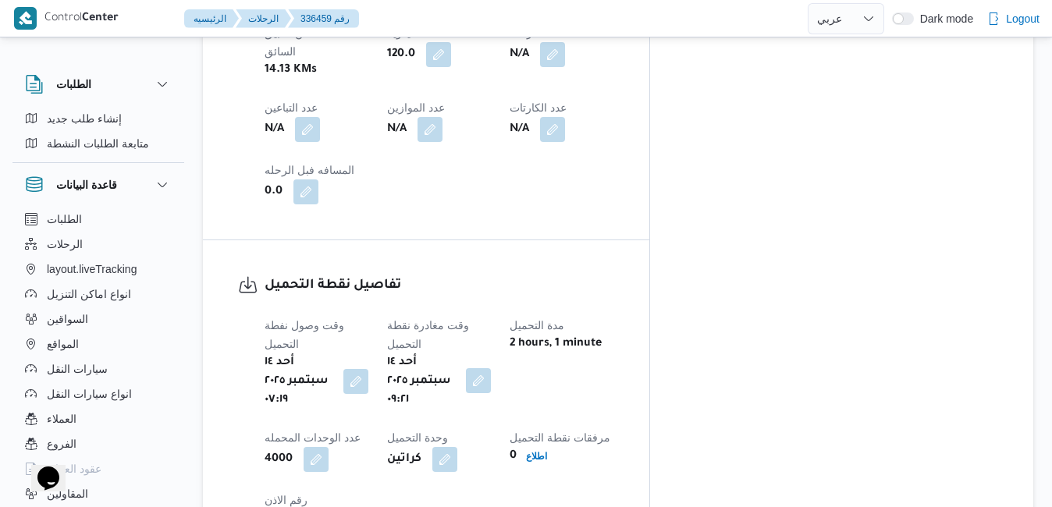
click at [491, 369] on button "button" at bounding box center [478, 381] width 25 height 25
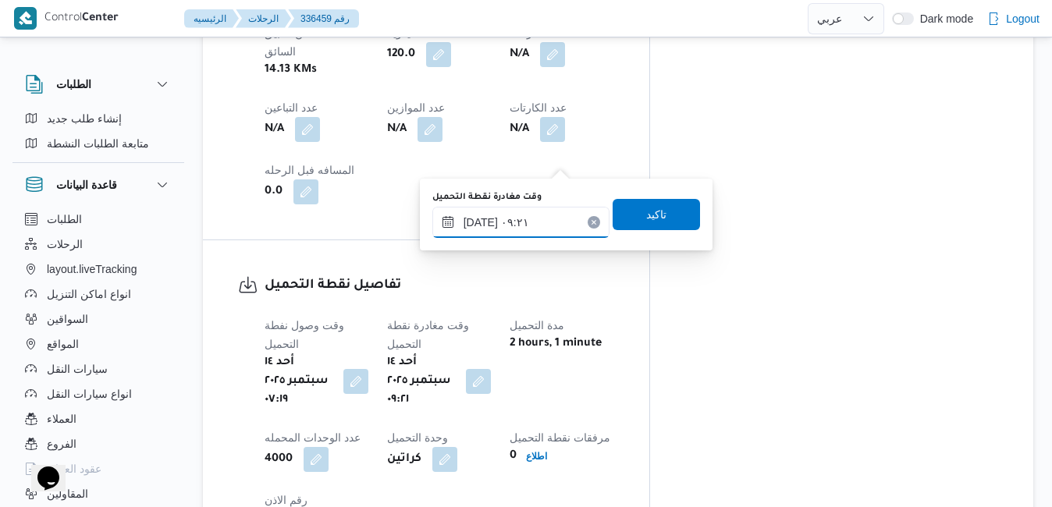
click at [527, 237] on input "١٤/٠٩/٢٠٢٥ ٠٩:٢١" at bounding box center [521, 222] width 177 height 31
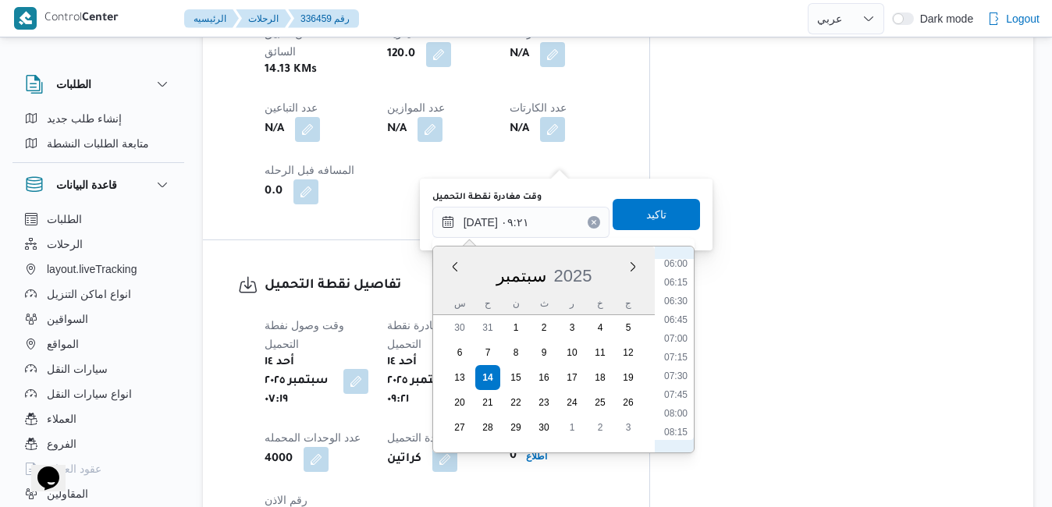
scroll to position [440, 0]
click at [681, 408] on li "07:45" at bounding box center [676, 409] width 36 height 16
type input "١٤/٠٩/٢٠٢٥ ٠٧:٤٥"
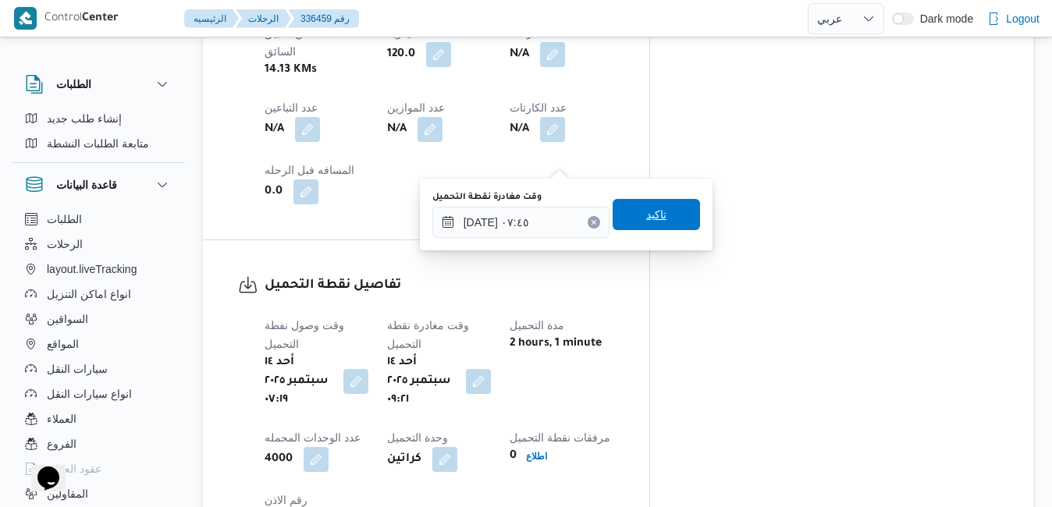
click at [672, 211] on span "تاكيد" at bounding box center [656, 214] width 87 height 31
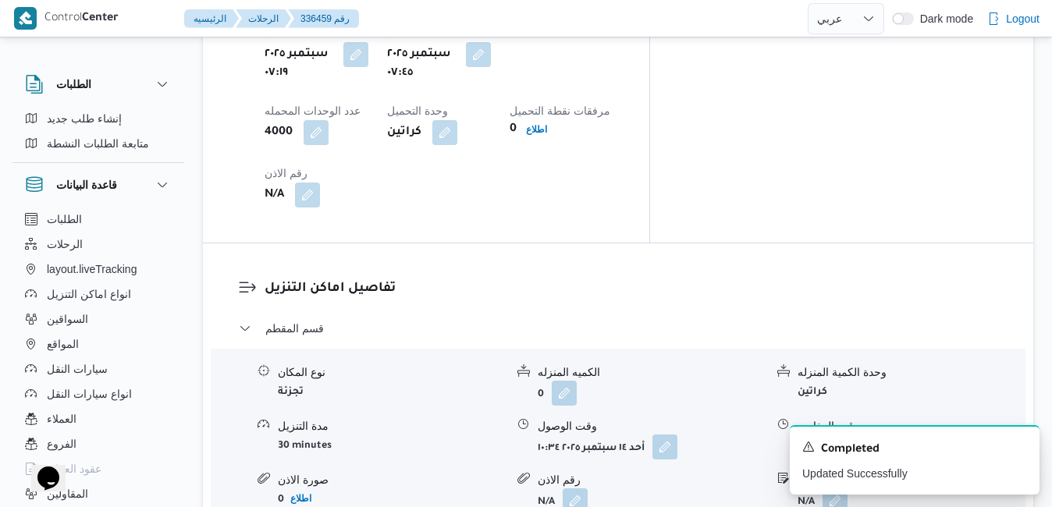
scroll to position [1405, 0]
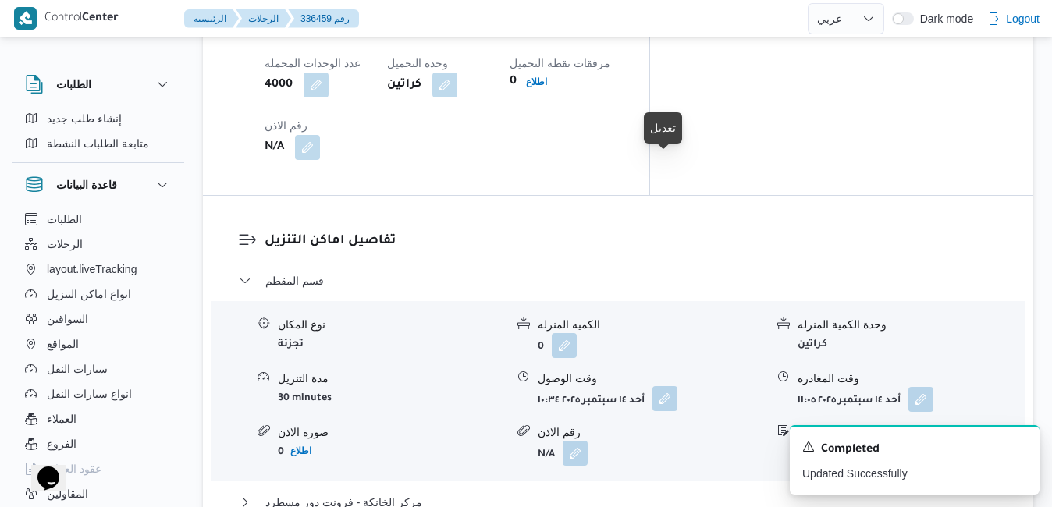
click at [673, 386] on button "button" at bounding box center [665, 398] width 25 height 25
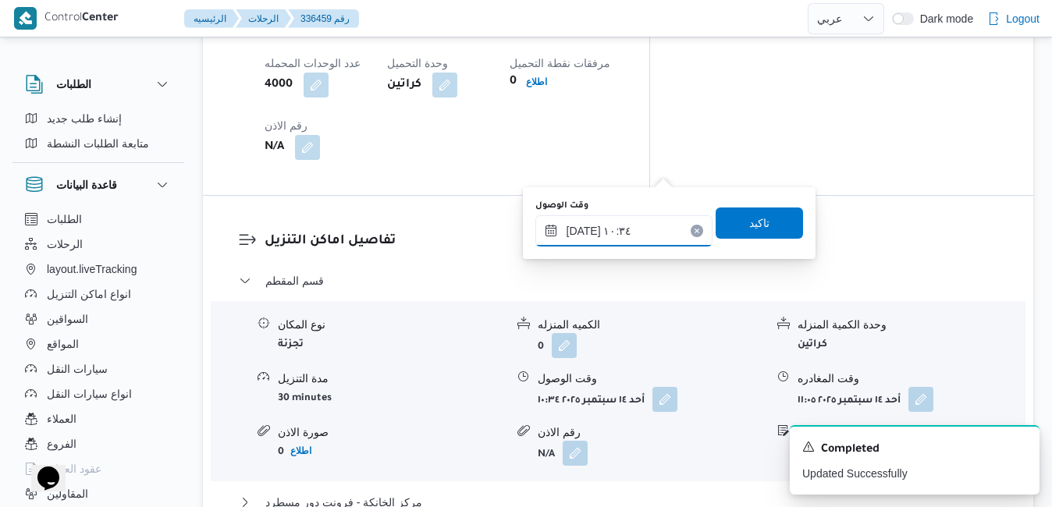
click at [589, 237] on input "١٤/٠٩/٢٠٢٥ ١٠:٣٤" at bounding box center [624, 230] width 177 height 31
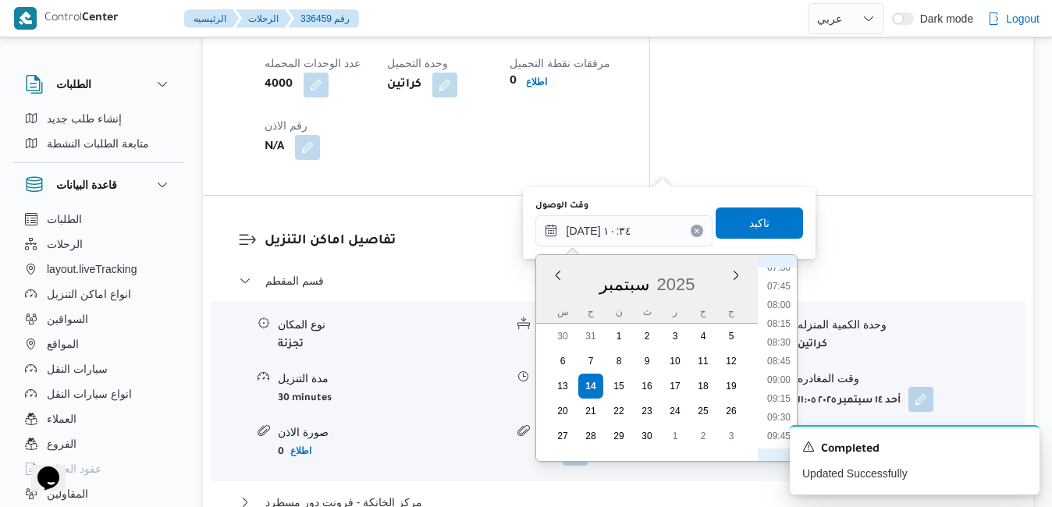
scroll to position [533, 0]
click at [774, 397] on li "08:45" at bounding box center [779, 398] width 36 height 16
type input "١٤/٠٩/٢٠٢٥ ٠٨:٤٥"
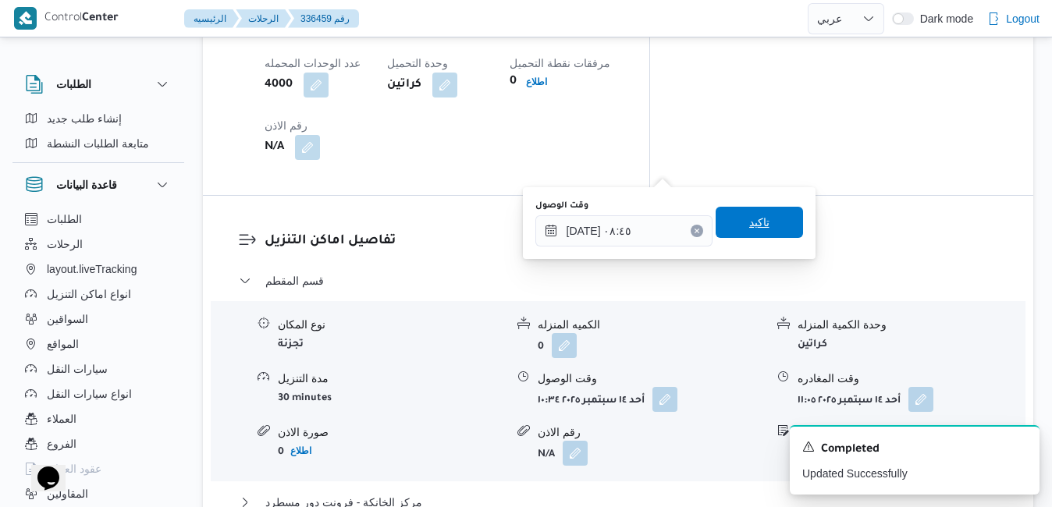
click at [750, 215] on span "تاكيد" at bounding box center [760, 222] width 20 height 19
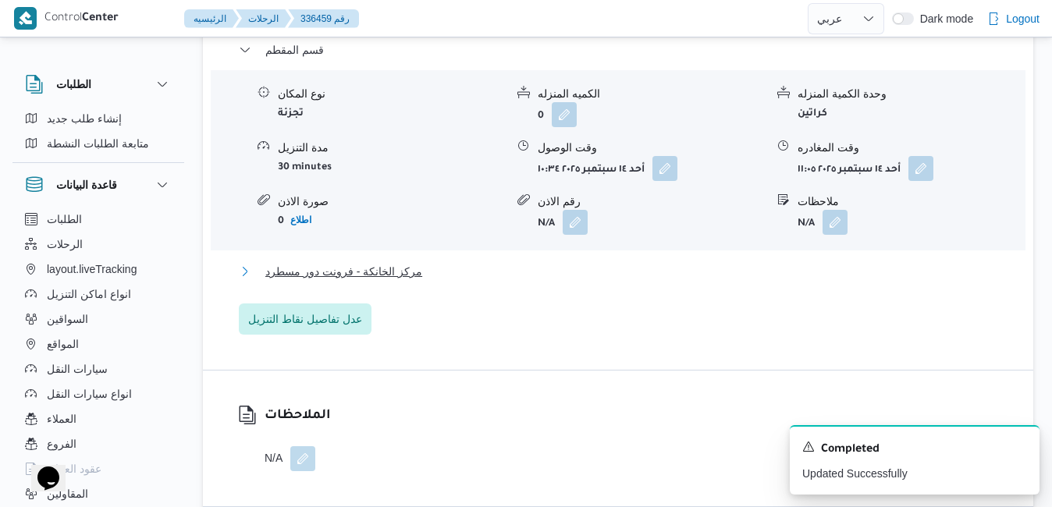
click at [661, 267] on button "مركز الخانكة - فرونت دور مسطرد" at bounding box center [619, 271] width 760 height 19
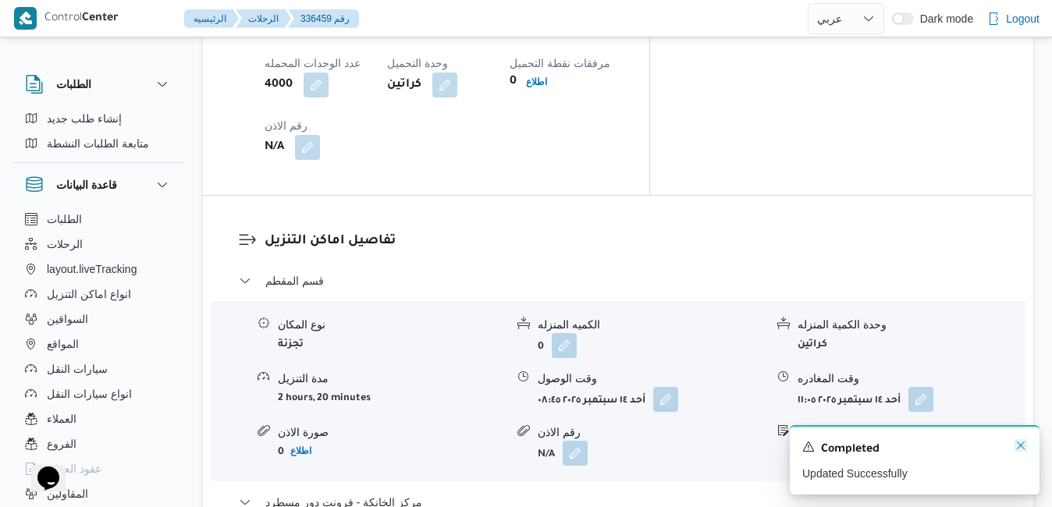
click at [1023, 443] on icon "Dismiss toast" at bounding box center [1021, 446] width 12 height 12
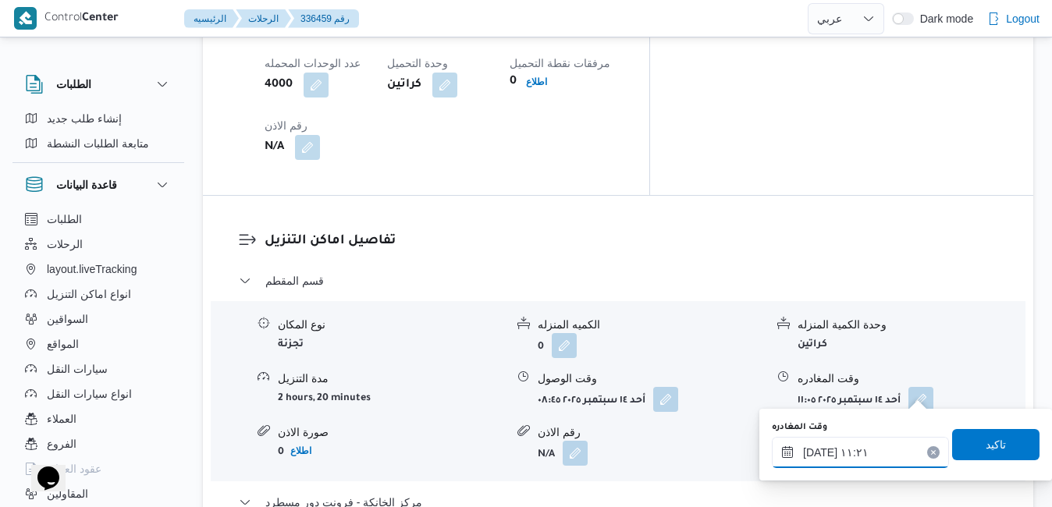
click at [866, 458] on input "١٤/٠٩/٢٠٢٥ ١١:٢١" at bounding box center [860, 452] width 177 height 31
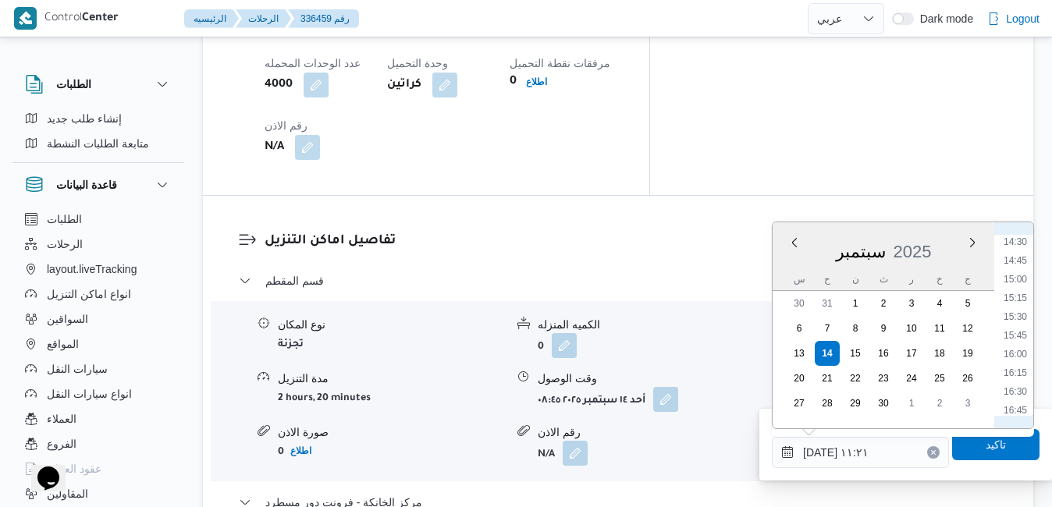
scroll to position [1118, 0]
click at [1022, 362] on li "16:30" at bounding box center [1016, 362] width 36 height 16
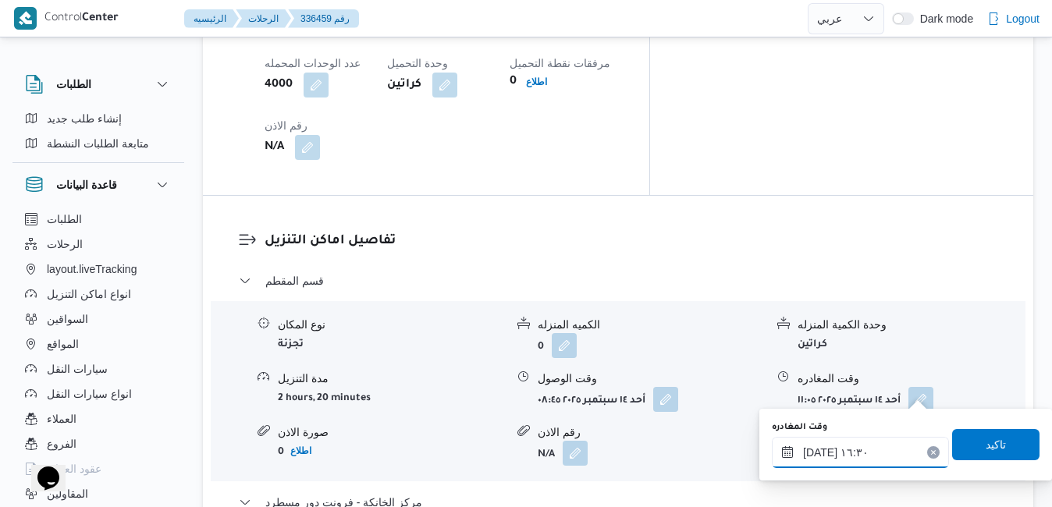
type input "[DATE] ١٦:٣٠"
click at [986, 436] on span "تاكيد" at bounding box center [996, 444] width 20 height 19
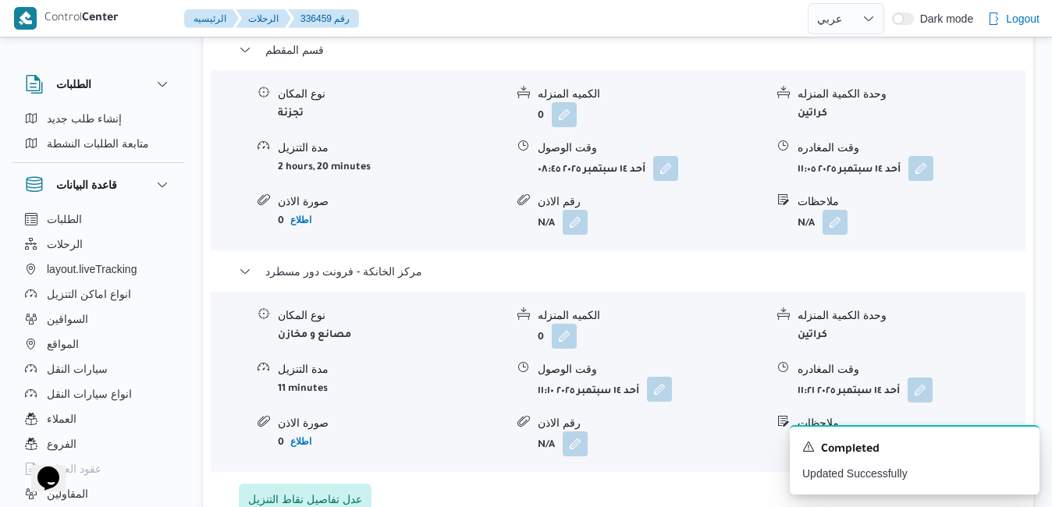
click at [661, 388] on button "button" at bounding box center [659, 389] width 25 height 25
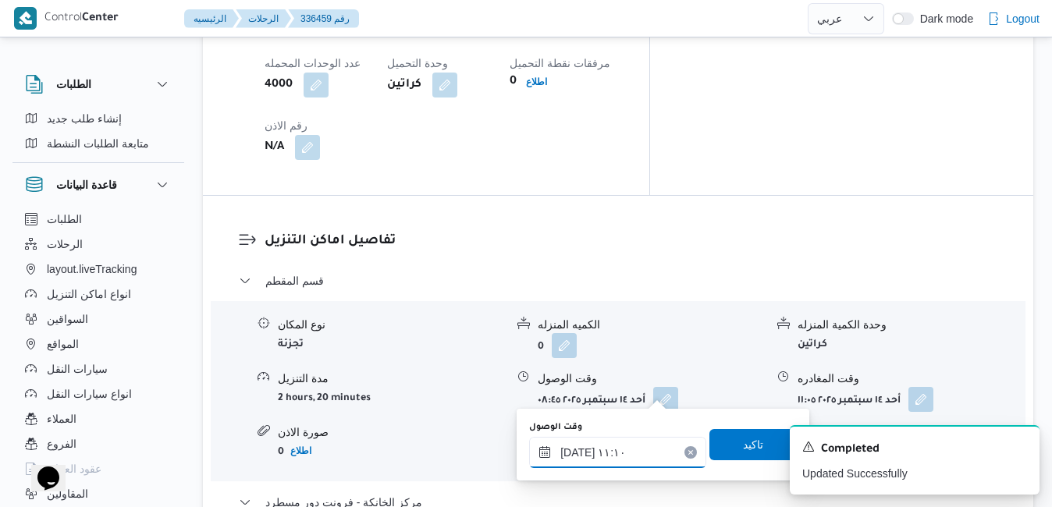
click at [632, 448] on input "١٤/٠٩/٢٠٢٥ ١١:١٠" at bounding box center [617, 452] width 177 height 31
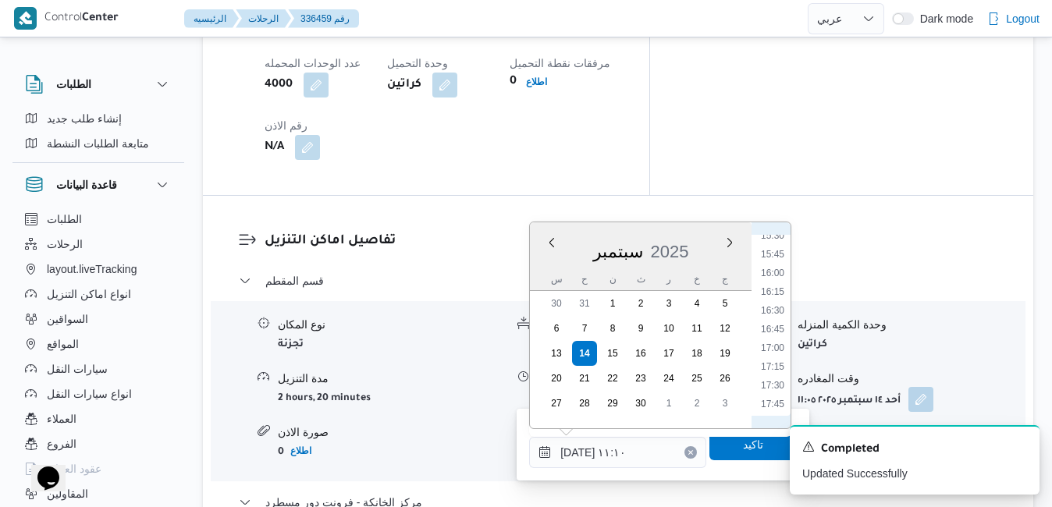
scroll to position [1205, 0]
click at [779, 260] on li "16:15" at bounding box center [773, 256] width 36 height 16
type input "[DATE] ١٦:١٥"
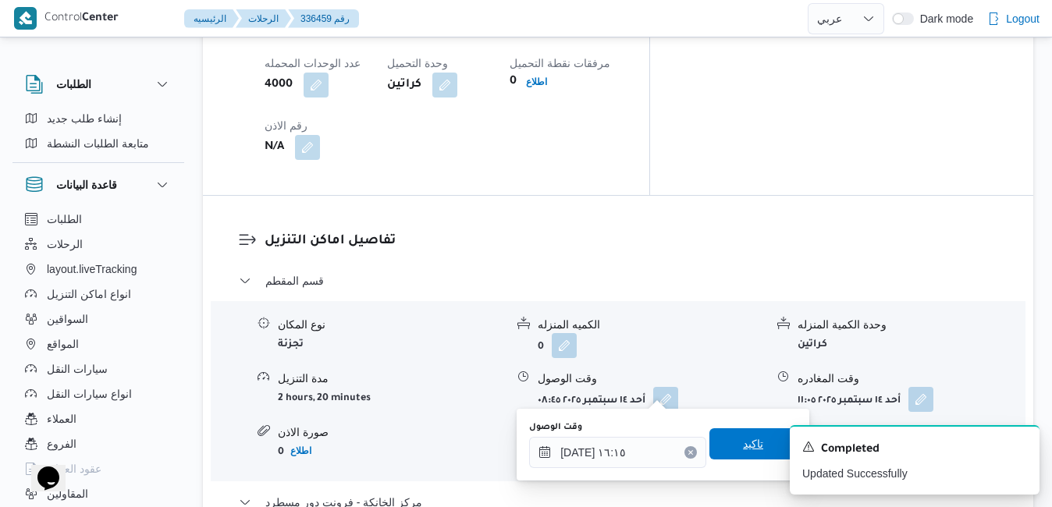
click at [743, 447] on span "تاكيد" at bounding box center [753, 444] width 20 height 19
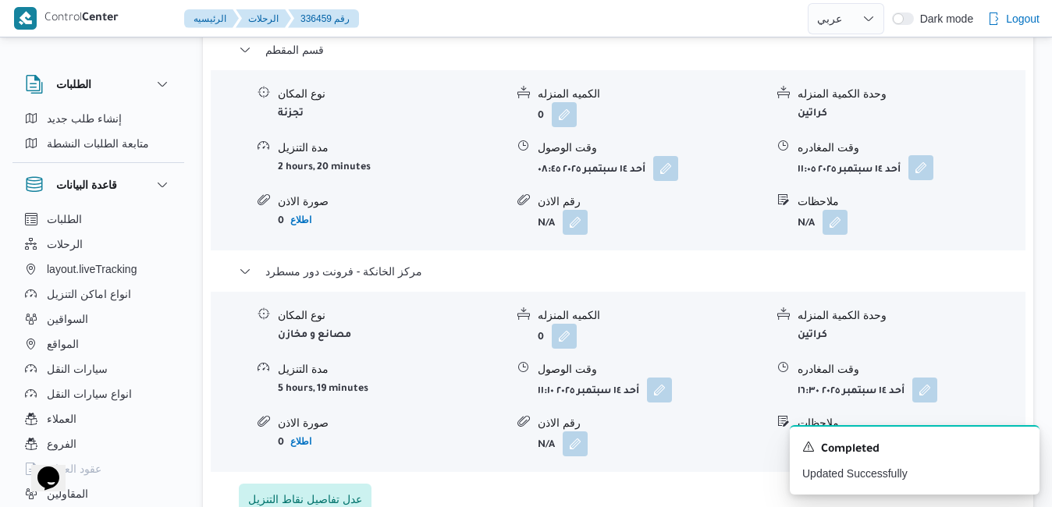
click at [924, 159] on button "button" at bounding box center [921, 167] width 25 height 25
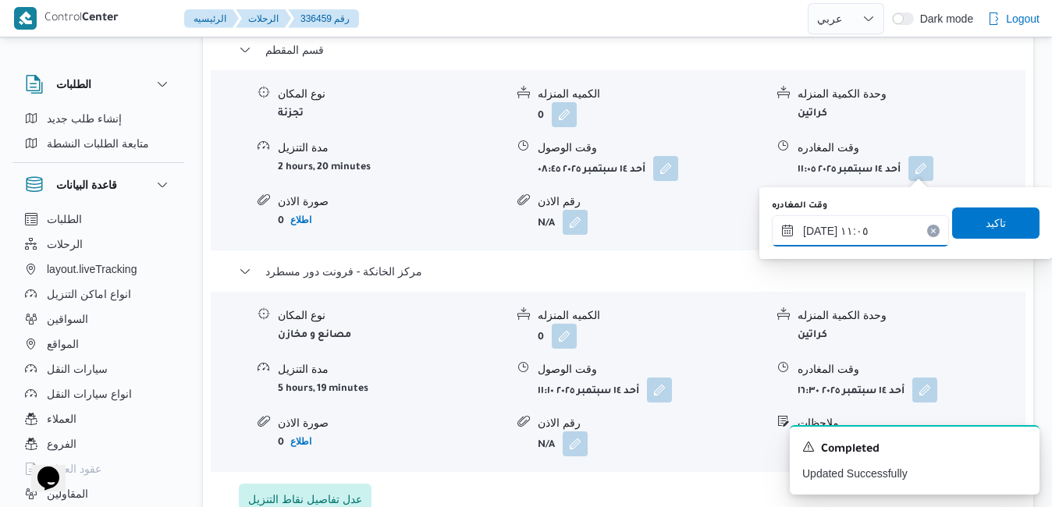
click at [860, 236] on input "١٤/٠٩/٢٠٢٥ ١١:٠٥" at bounding box center [860, 230] width 177 height 31
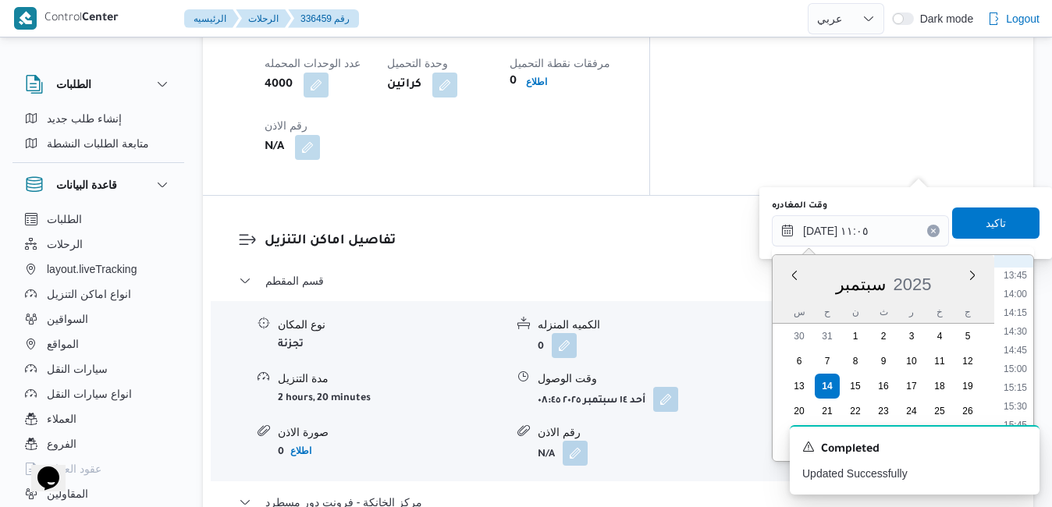
scroll to position [1046, 0]
click at [1021, 376] on li "15:15" at bounding box center [1016, 373] width 36 height 16
type input "١٤/٠٩/٢٠٢٥ ١٥:١٥"
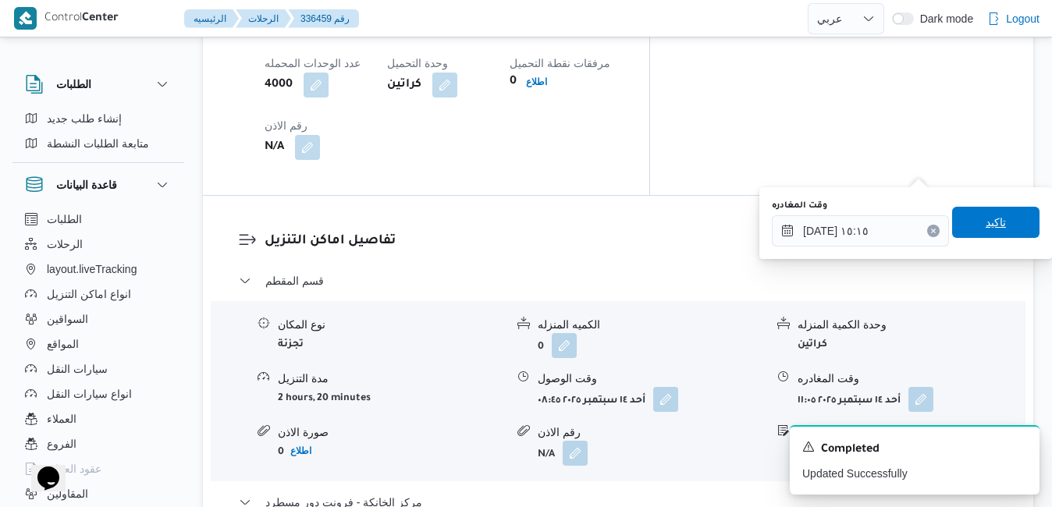
click at [986, 221] on span "تاكيد" at bounding box center [996, 222] width 20 height 19
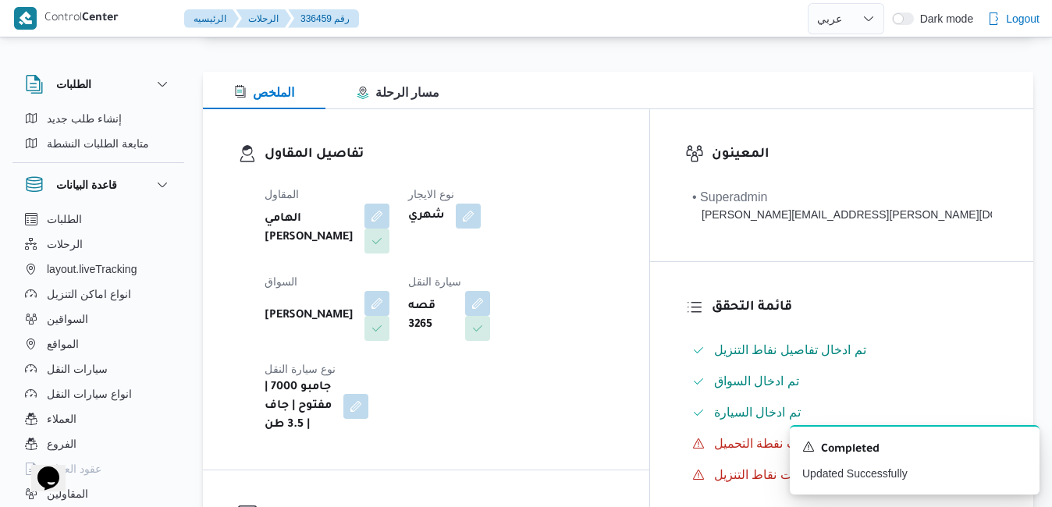
scroll to position [0, 0]
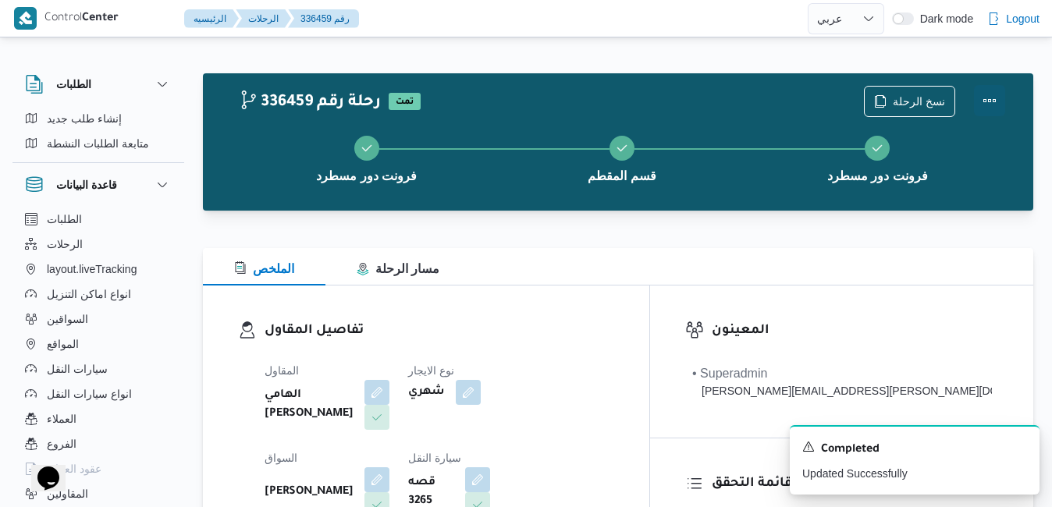
click at [990, 94] on button "Actions" at bounding box center [989, 100] width 31 height 31
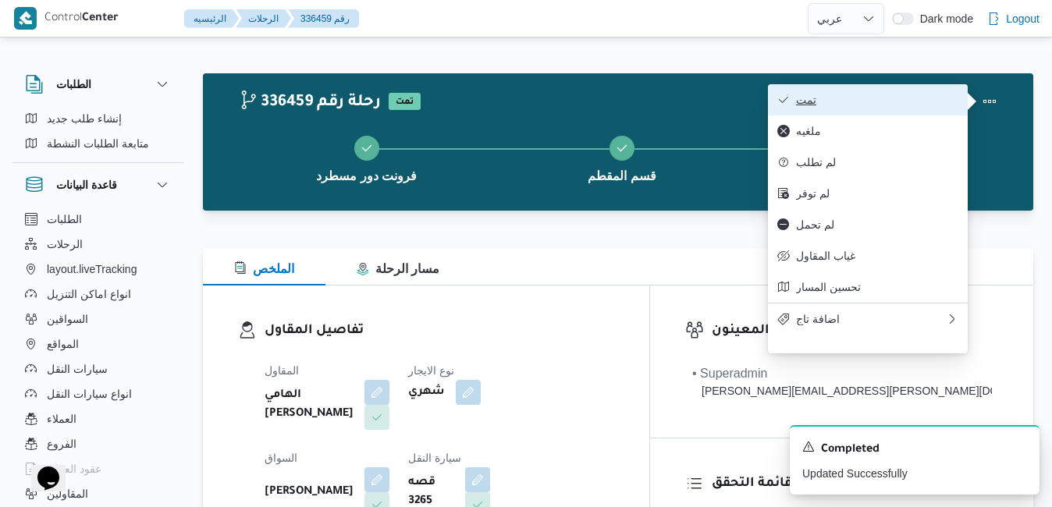
click at [880, 106] on span "تمت" at bounding box center [877, 100] width 162 height 12
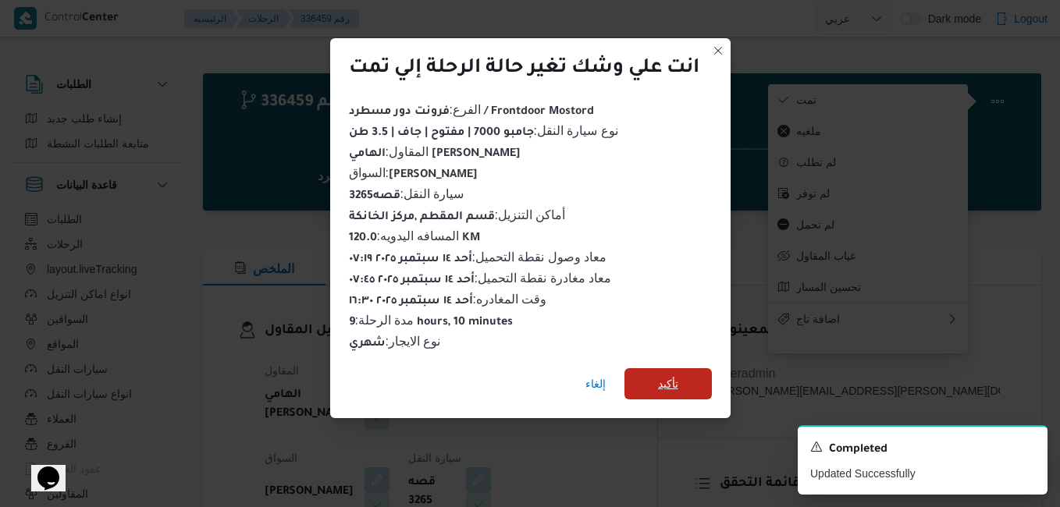
click at [652, 380] on span "تأكيد" at bounding box center [668, 384] width 87 height 31
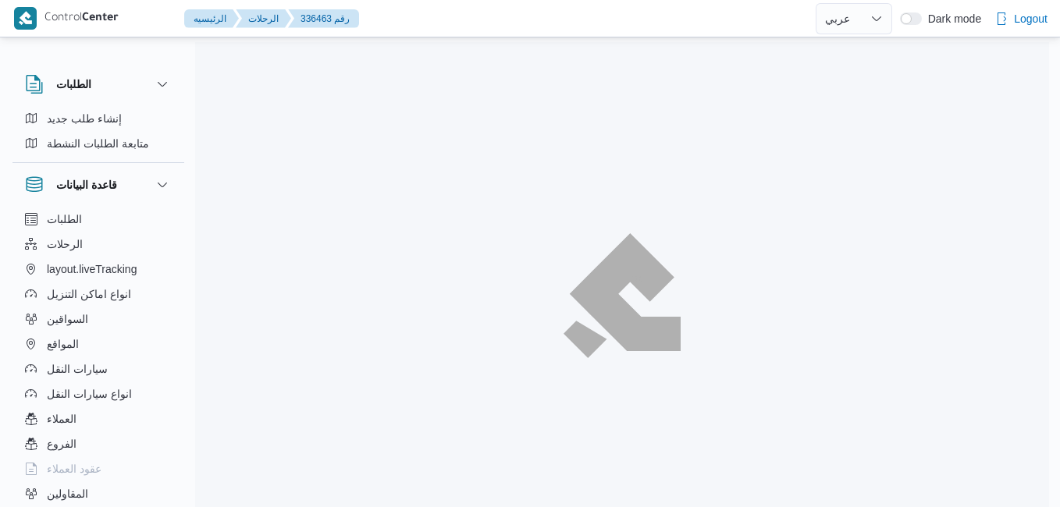
select select "ar"
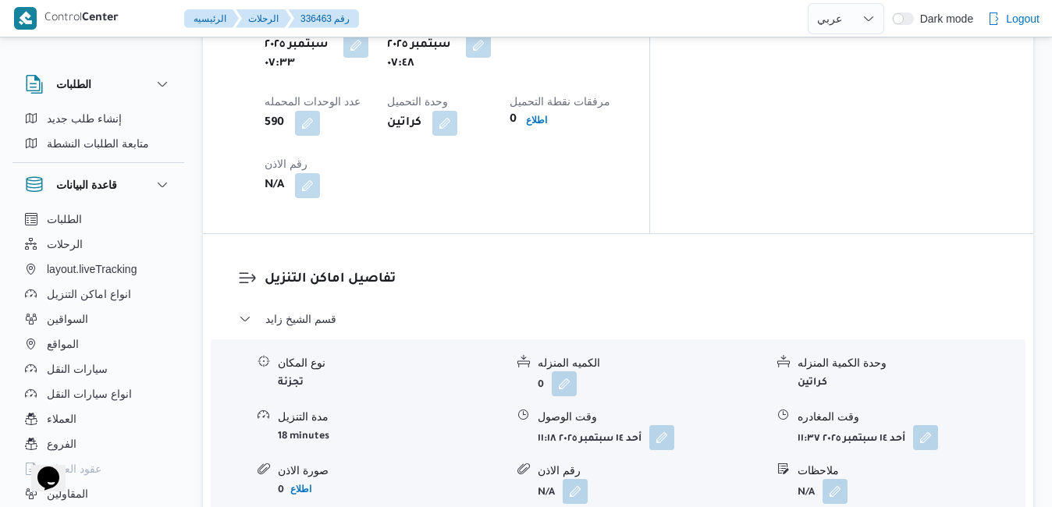
scroll to position [1374, 0]
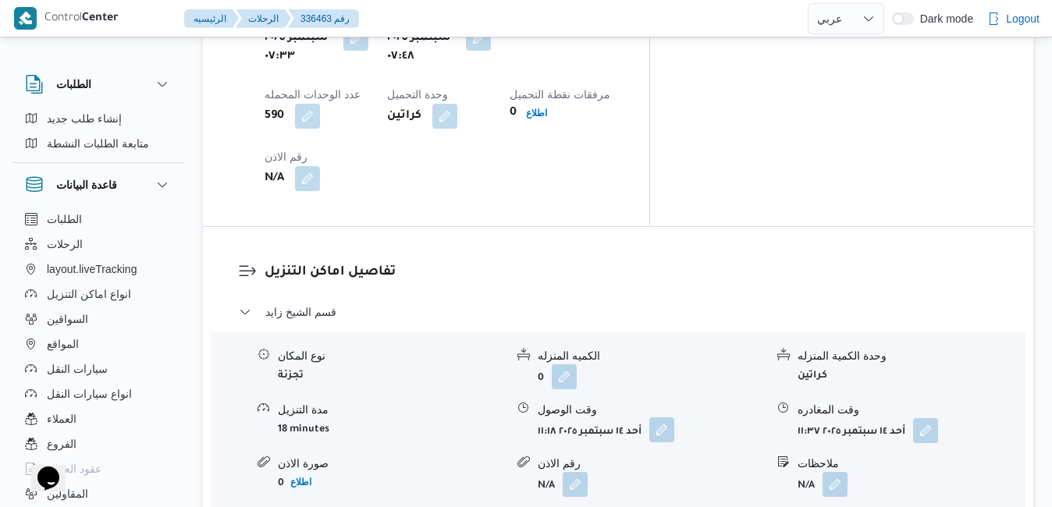
click at [668, 418] on button "button" at bounding box center [662, 430] width 25 height 25
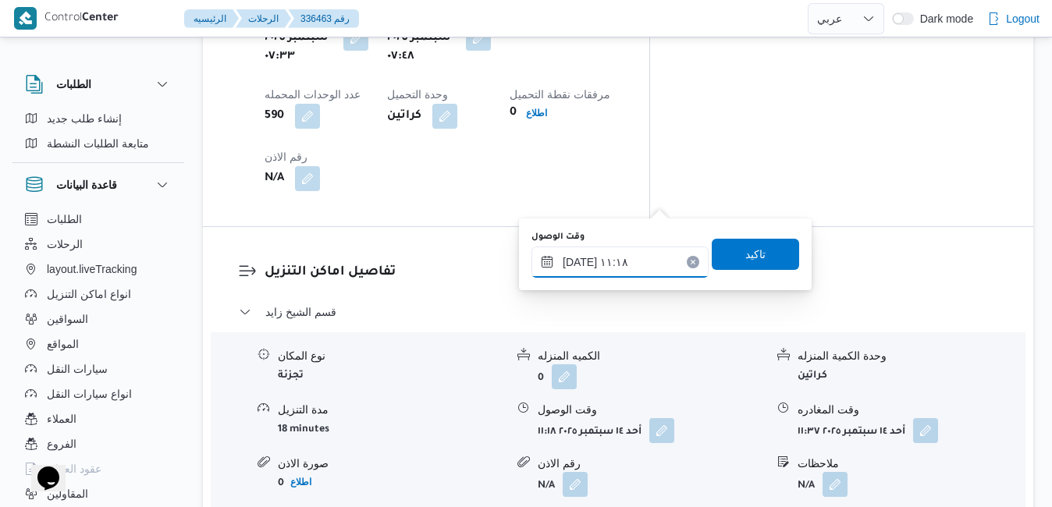
click at [619, 277] on input "١٤/٠٩/٢٠٢٥ ١١:١٨" at bounding box center [620, 262] width 177 height 31
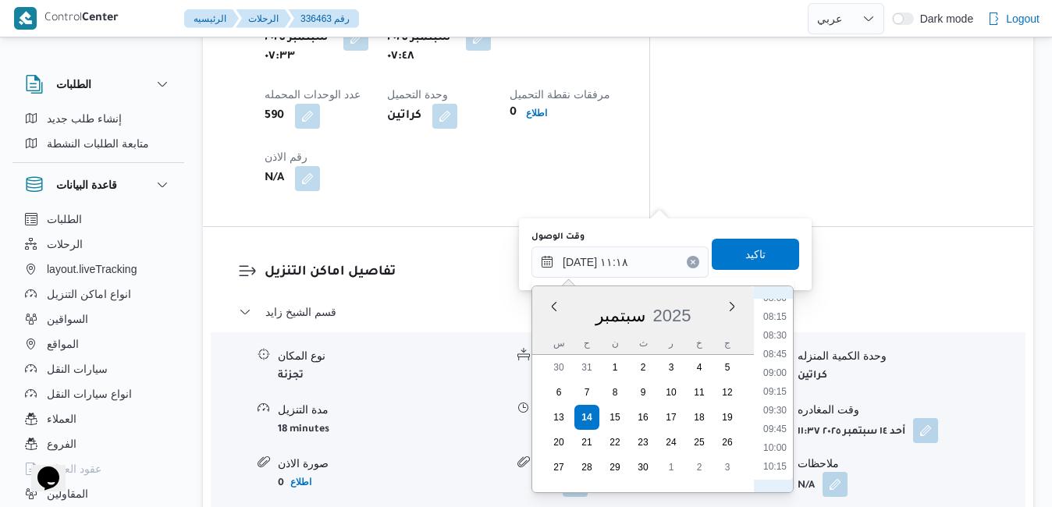
scroll to position [589, 0]
click at [780, 449] on li "09:45" at bounding box center [775, 448] width 36 height 16
type input "١٤/٠٩/٢٠٢٥ ٠٩:٤٥"
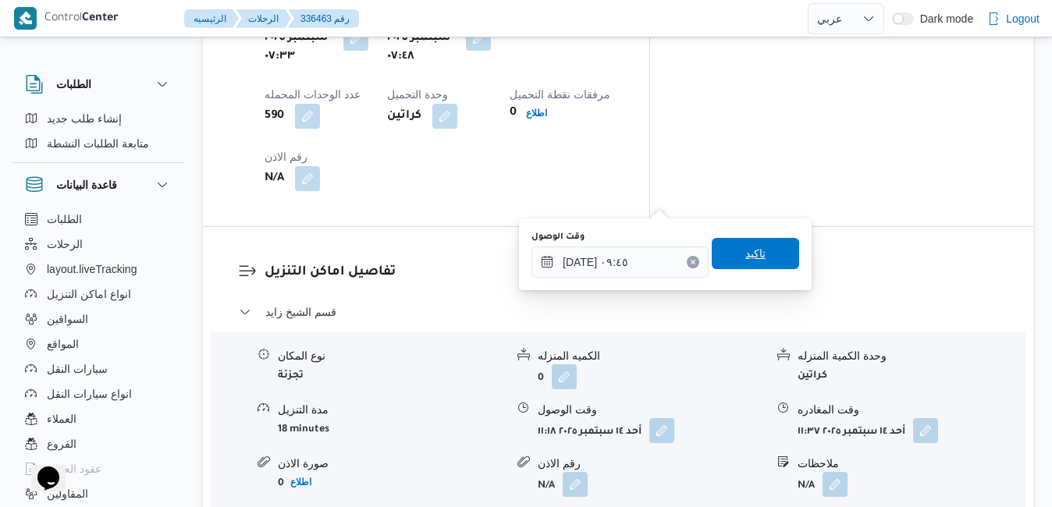
click at [757, 259] on span "تاكيد" at bounding box center [755, 253] width 87 height 31
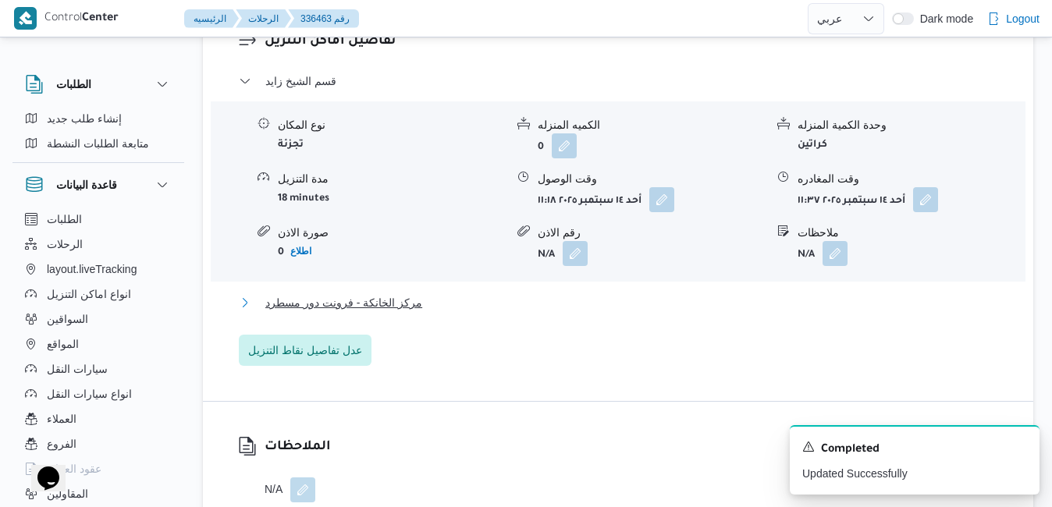
click at [703, 300] on button "مركز الخانكة - فرونت دور مسطرد" at bounding box center [619, 303] width 760 height 19
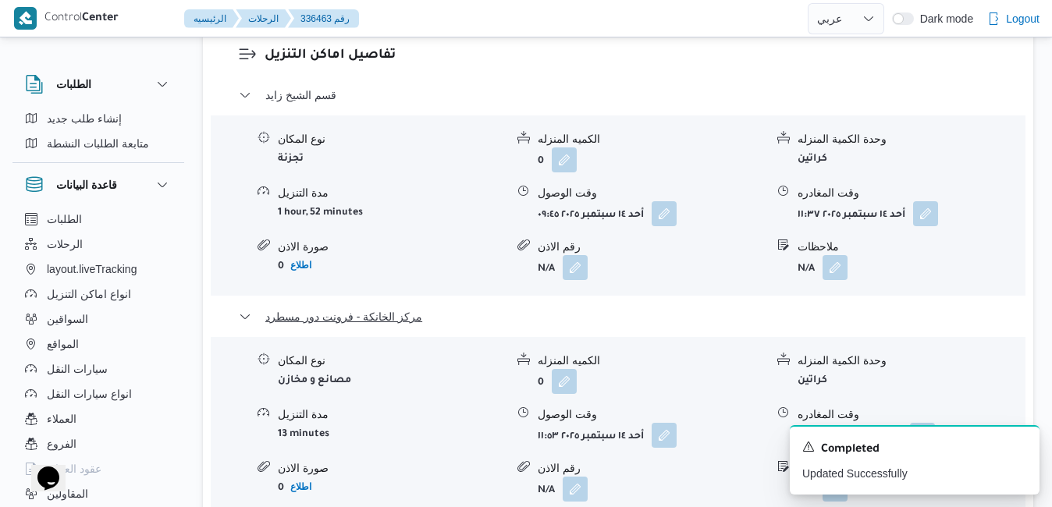
scroll to position [1655, 0]
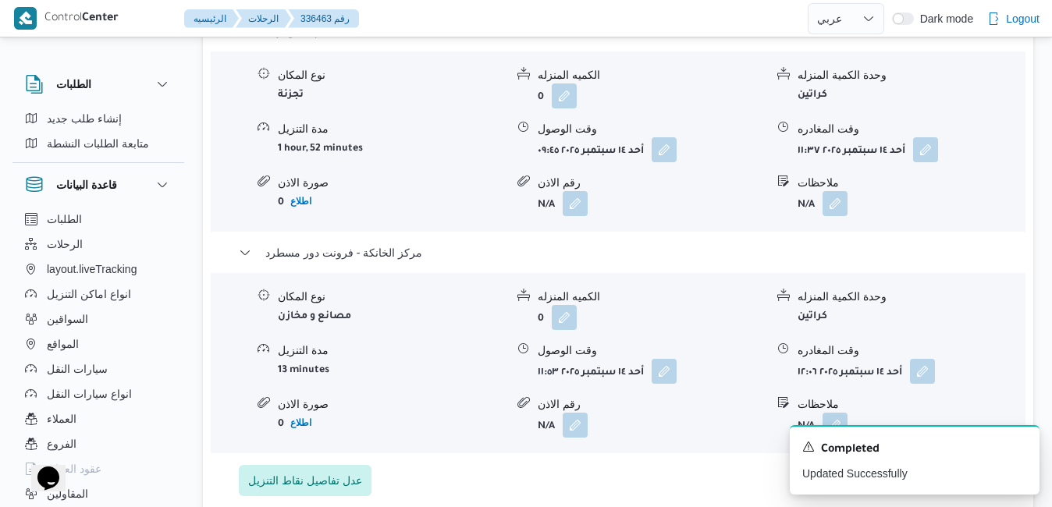
click at [913, 275] on div "نوع المكان مصانع و مخازن الكميه المنزله 0 وحدة الكمية المنزله كراتين مدة التنزي…" at bounding box center [619, 363] width 828 height 177
click at [926, 358] on button "button" at bounding box center [922, 370] width 25 height 25
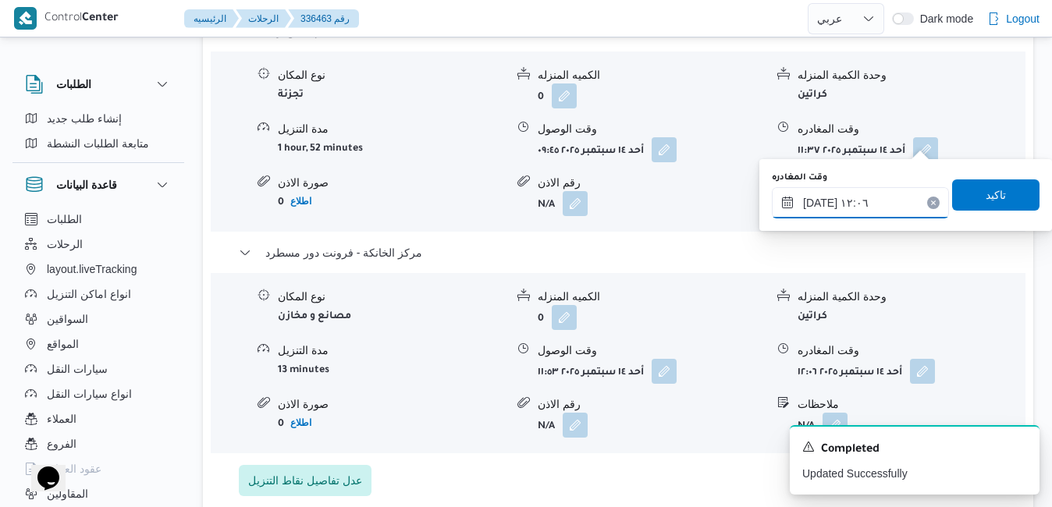
click at [842, 203] on input "١٤/٠٩/٢٠٢٥ ١٢:٠٦" at bounding box center [860, 202] width 177 height 31
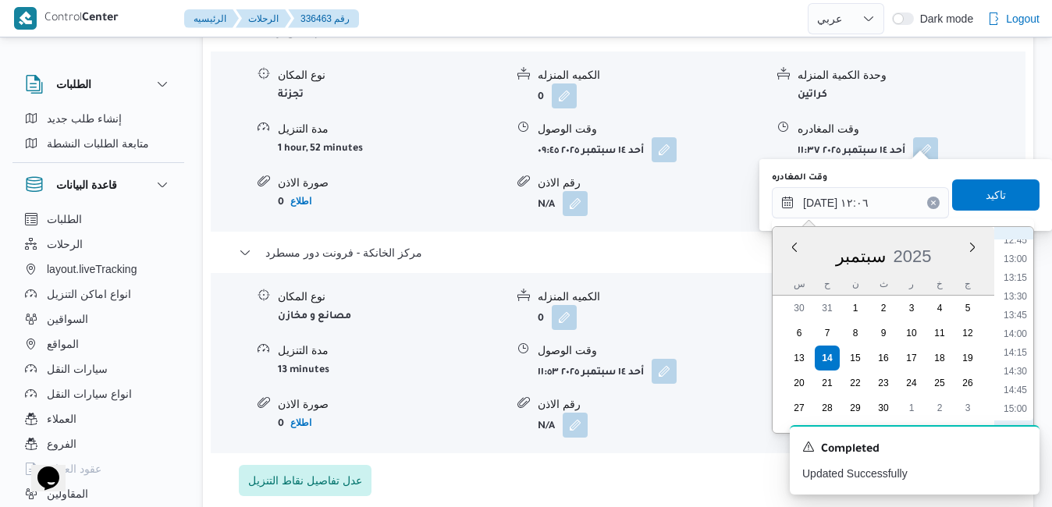
scroll to position [1121, 0]
click at [1017, 362] on li "16:30" at bounding box center [1016, 363] width 36 height 16
type input "[DATE] ١٦:٣٠"
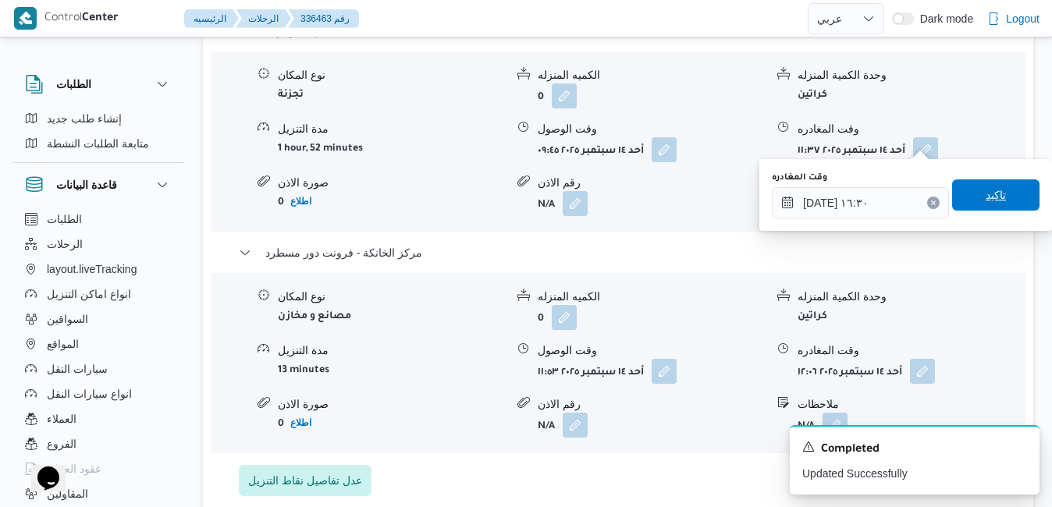
click at [966, 208] on span "تاكيد" at bounding box center [996, 195] width 87 height 31
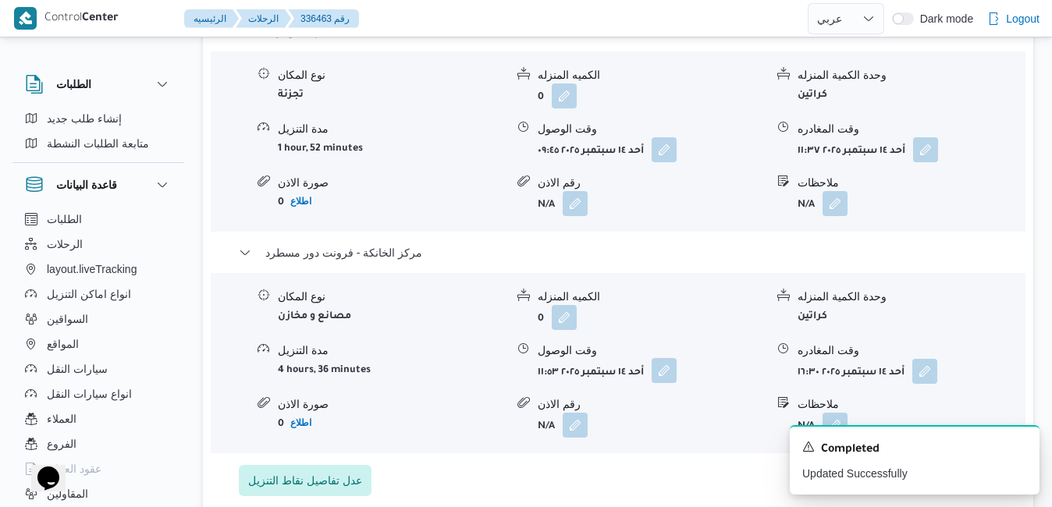
click at [673, 358] on button "button" at bounding box center [664, 370] width 25 height 25
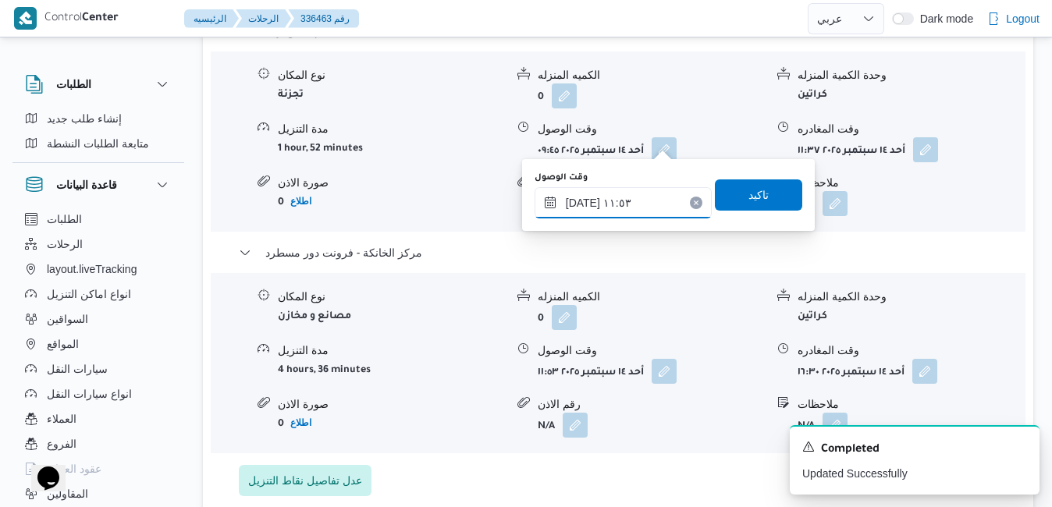
click at [643, 193] on input "١٤/٠٩/٢٠٢٥ ١١:٥٣" at bounding box center [623, 202] width 177 height 31
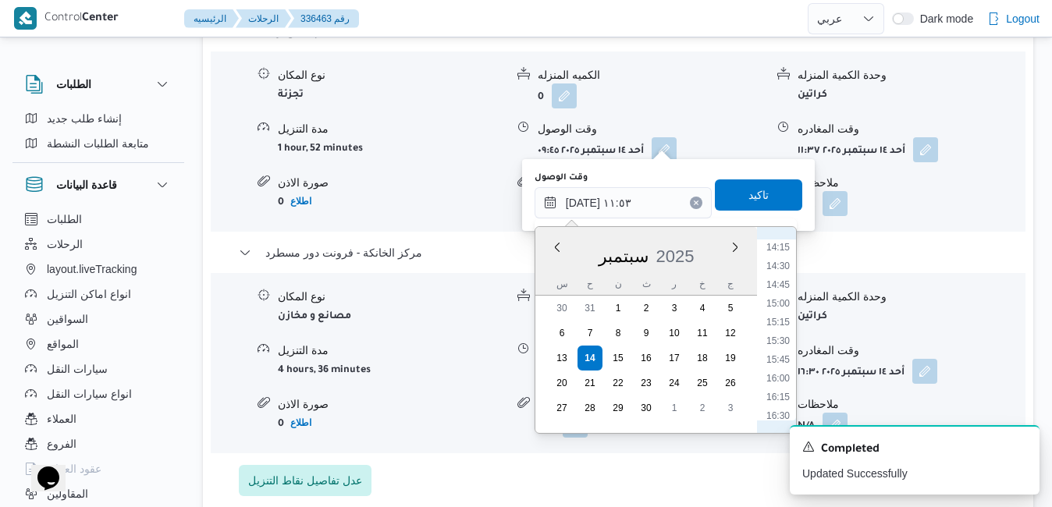
scroll to position [1102, 0]
click at [781, 367] on li "16:15" at bounding box center [778, 363] width 36 height 16
type input "[DATE] ١٦:١٥"
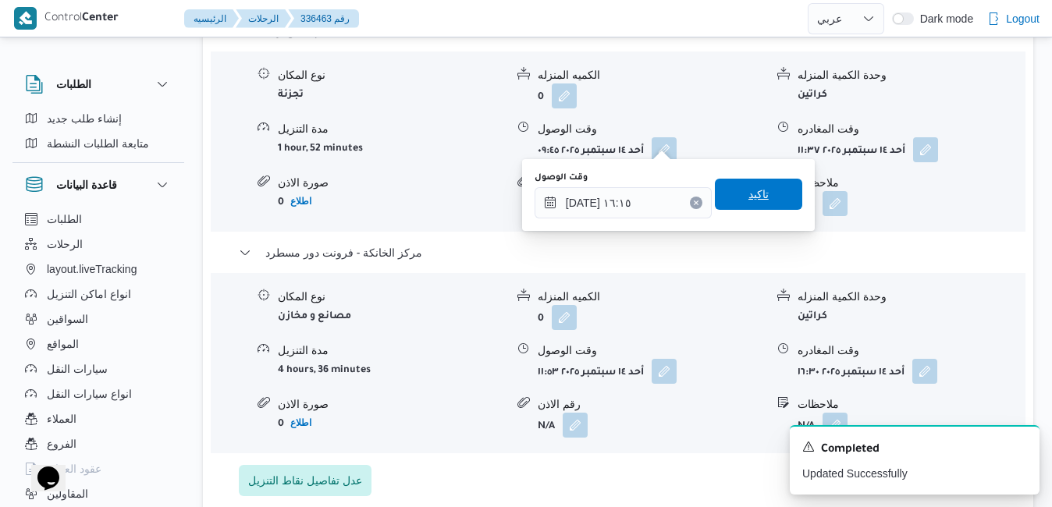
click at [764, 198] on span "تاكيد" at bounding box center [758, 194] width 87 height 31
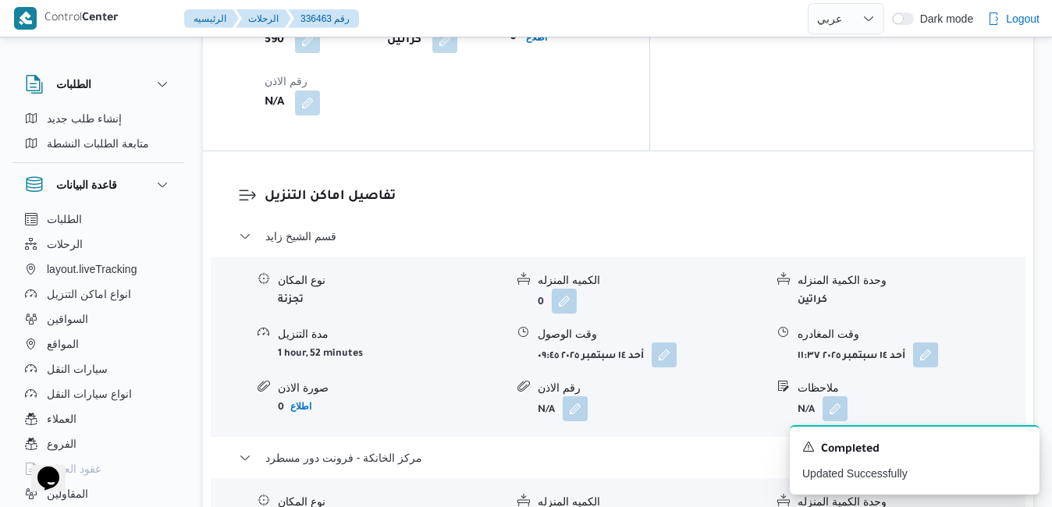
scroll to position [1437, 0]
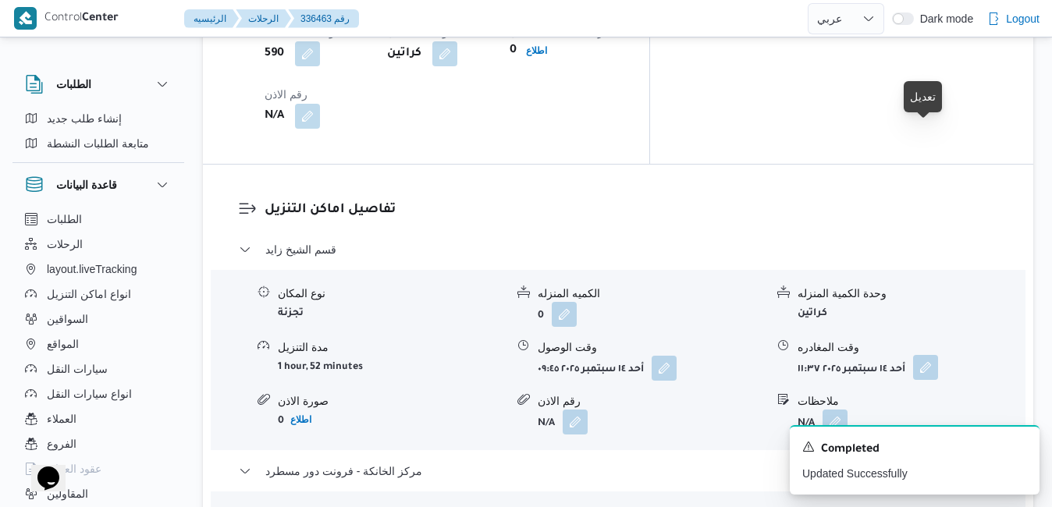
click at [937, 355] on button "button" at bounding box center [925, 367] width 25 height 25
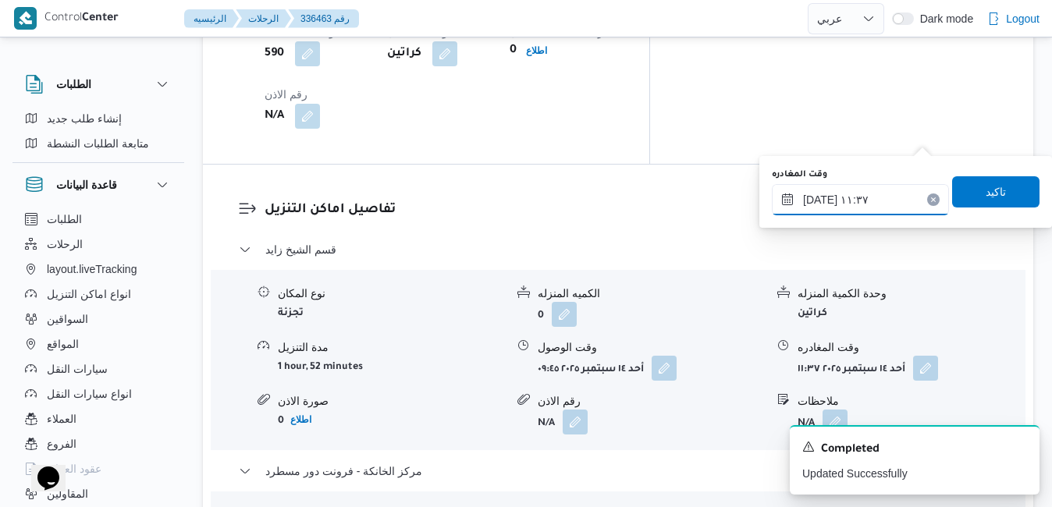
click at [865, 194] on input "١٤/٠٩/٢٠٢٥ ١١:٣٧" at bounding box center [860, 199] width 177 height 31
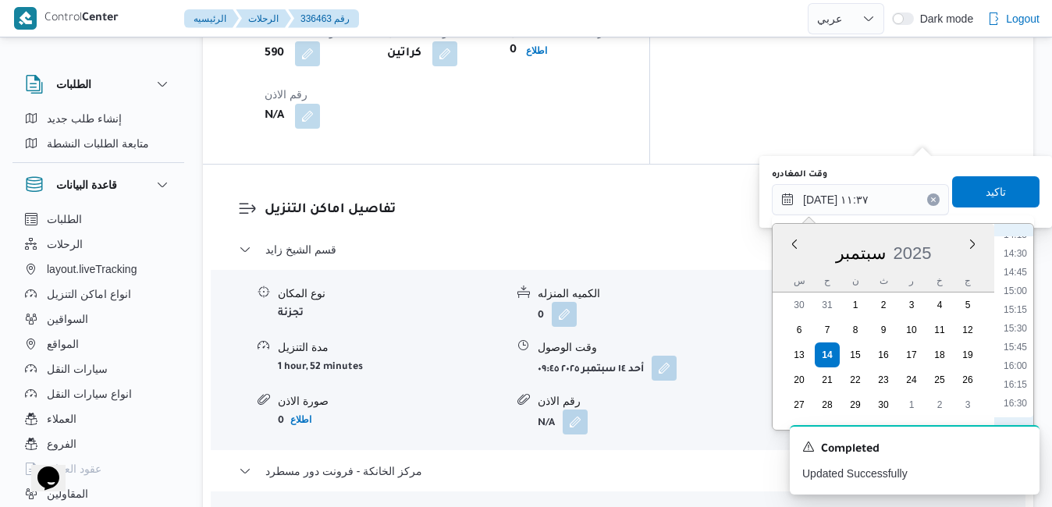
scroll to position [1084, 0]
click at [1017, 300] on li "15:15" at bounding box center [1016, 304] width 36 height 16
type input "١٤/٠٩/٢٠٢٥ ١٥:١٥"
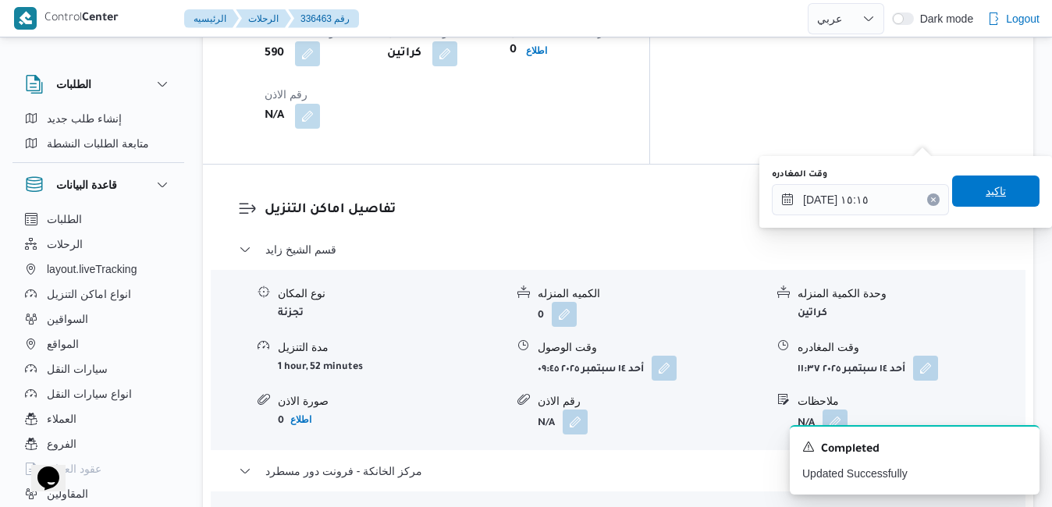
click at [1006, 187] on span "تاكيد" at bounding box center [996, 191] width 87 height 31
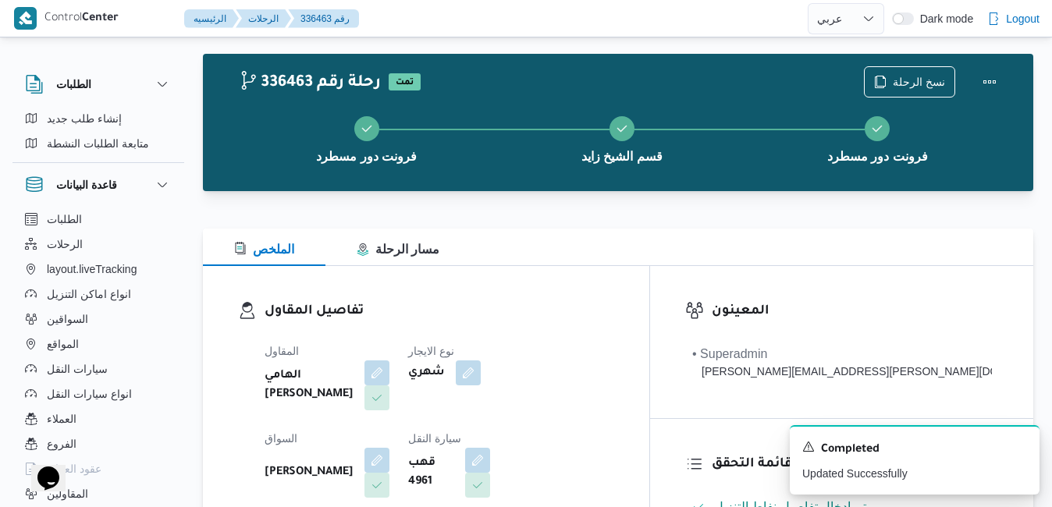
scroll to position [0, 0]
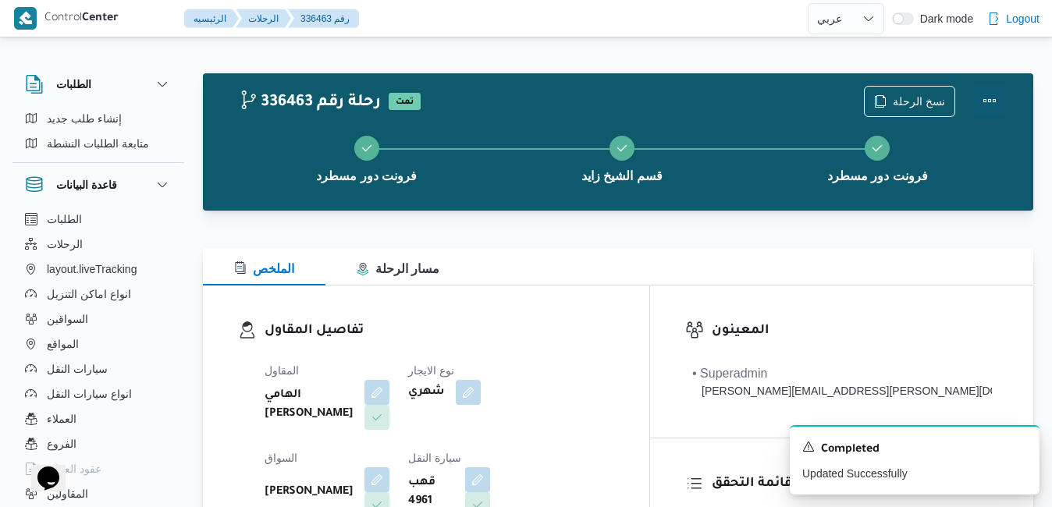
click at [992, 109] on button "Actions" at bounding box center [989, 100] width 31 height 31
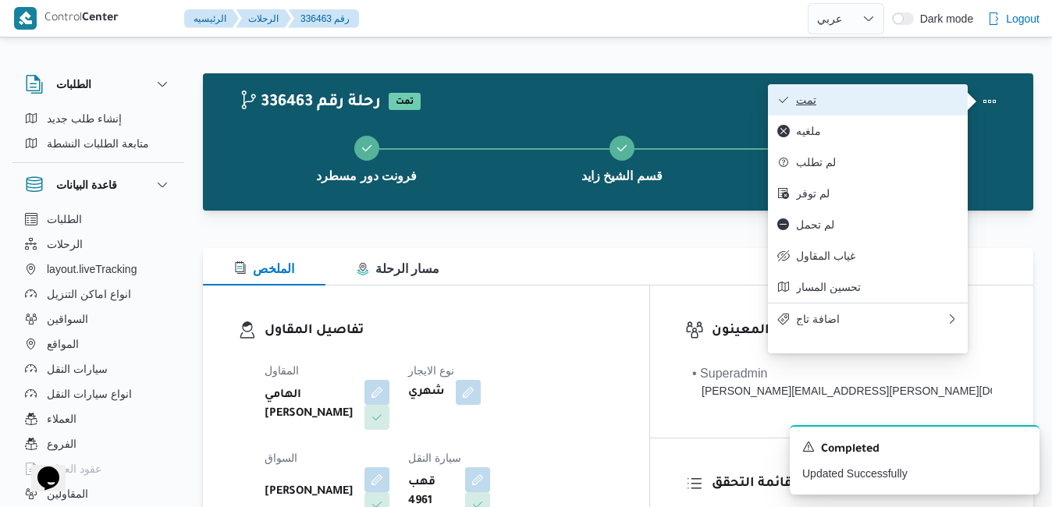
click at [879, 96] on span "تمت" at bounding box center [877, 100] width 162 height 12
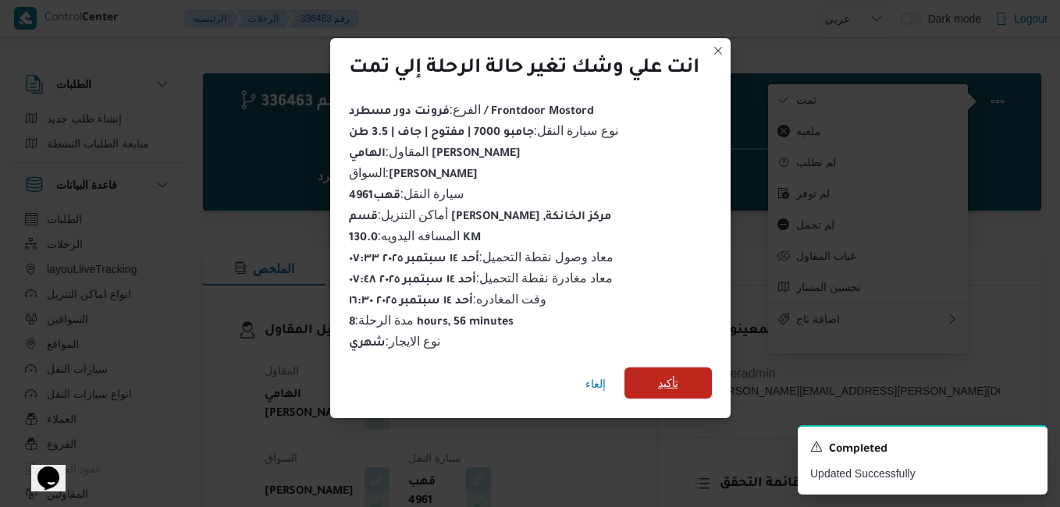
click at [661, 374] on span "تأكيد" at bounding box center [668, 383] width 20 height 19
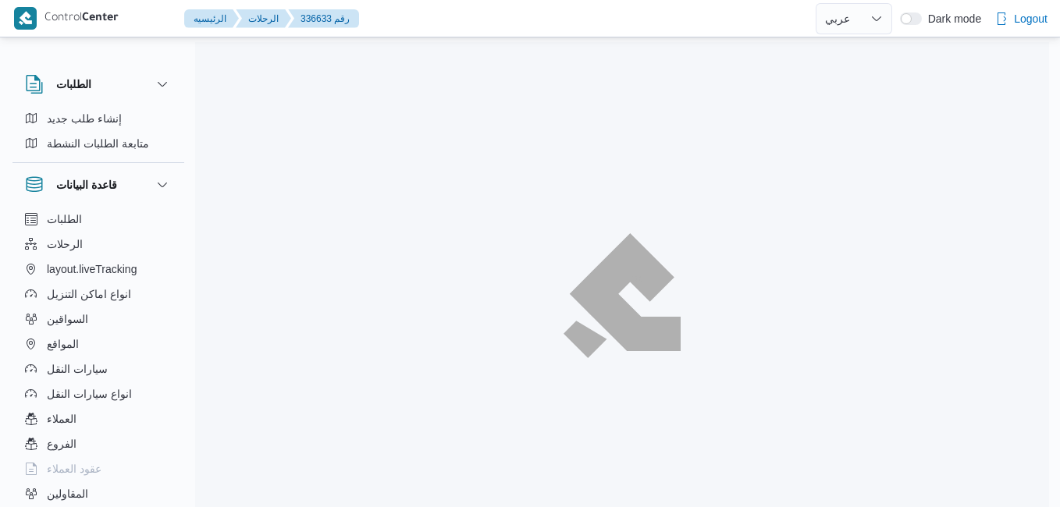
select select "ar"
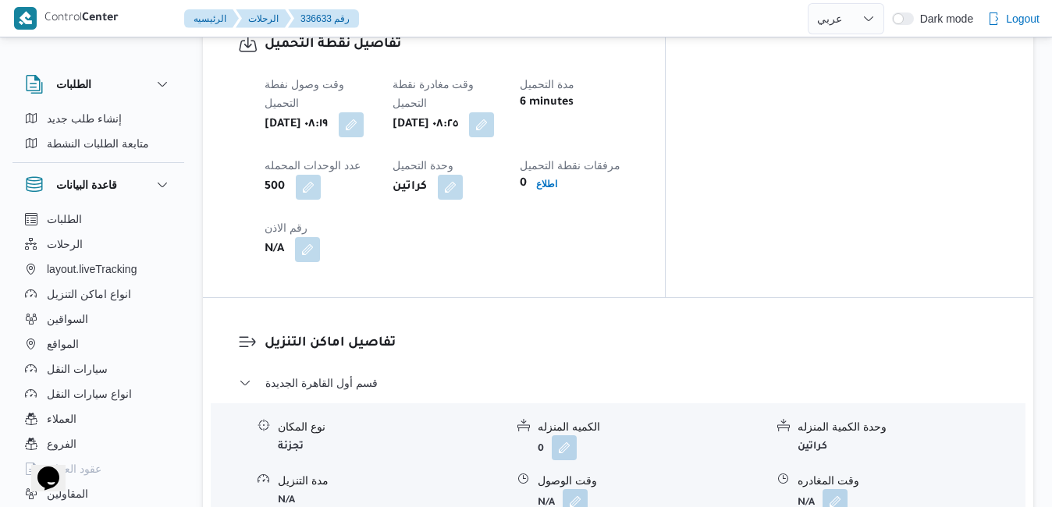
scroll to position [1312, 0]
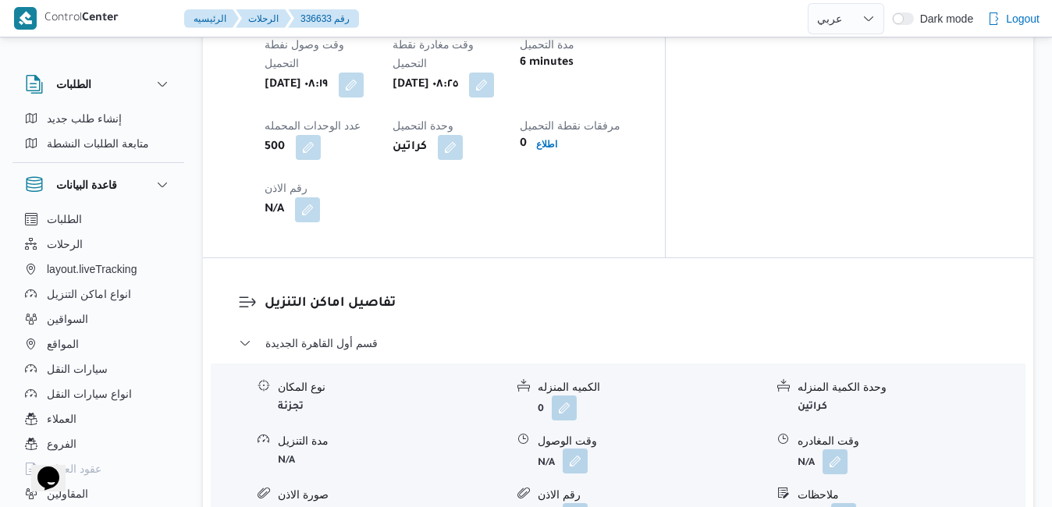
click at [578, 449] on button "button" at bounding box center [575, 461] width 25 height 25
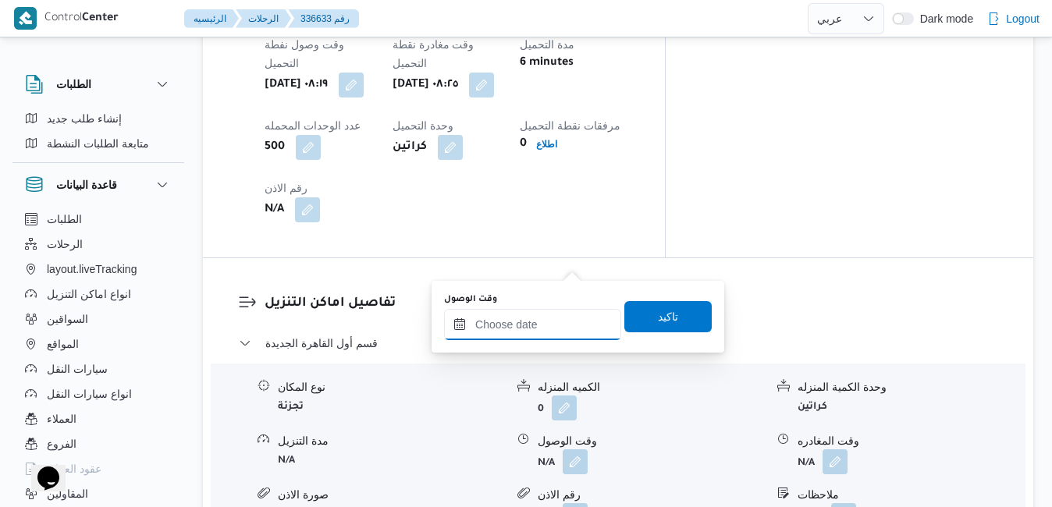
click at [529, 326] on input "وقت الوصول" at bounding box center [532, 324] width 177 height 31
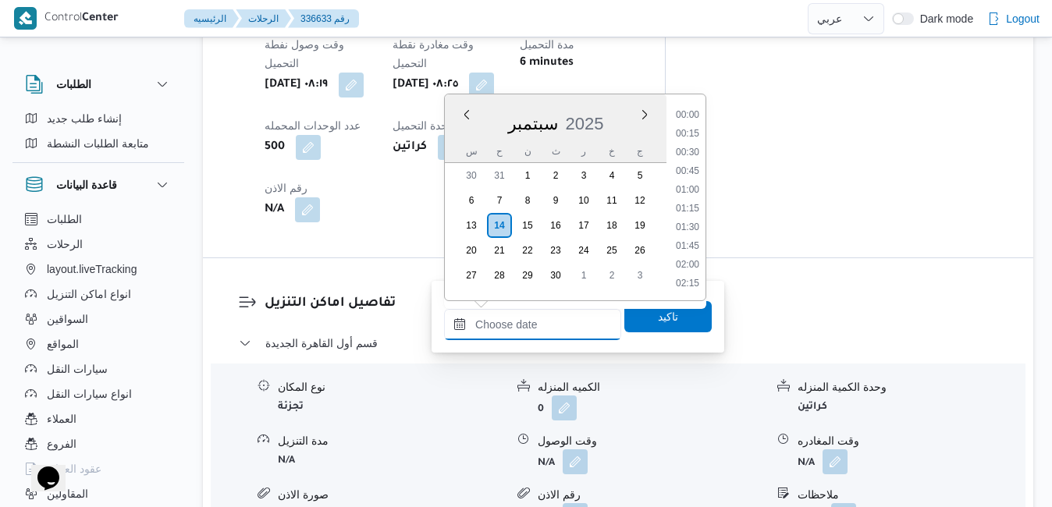
scroll to position [1254, 0]
click at [456, 131] on div "سبتمبر 2025" at bounding box center [556, 121] width 222 height 40
click at [798, 294] on h3 "تفاصيل اماكن التنزيل" at bounding box center [632, 304] width 734 height 21
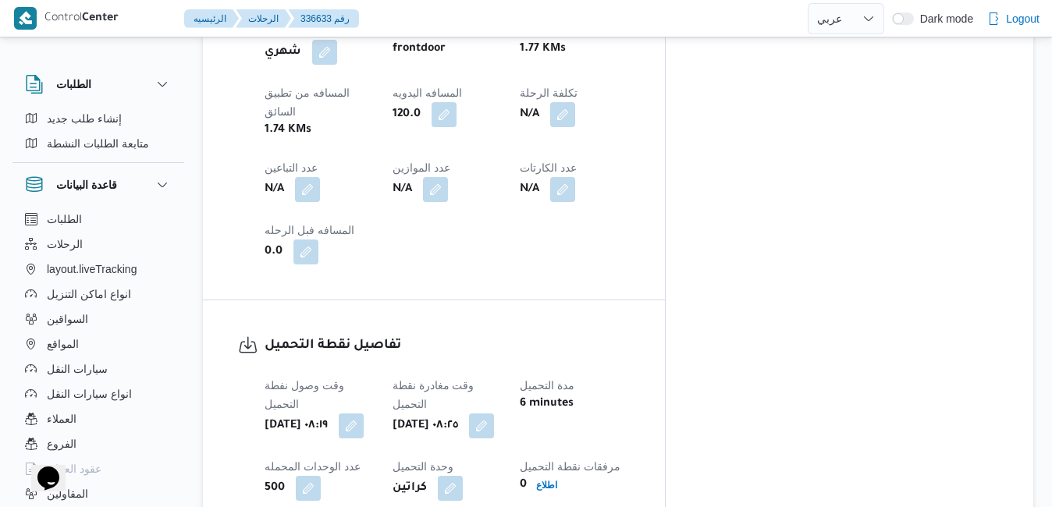
scroll to position [968, 0]
click at [630, 338] on dl "تفاصيل نقطة التحميل وقت وصول نفطة التحميل [DATE] ٠٨:١٩ وقت مغادرة نقطة التحميل …" at bounding box center [447, 452] width 365 height 228
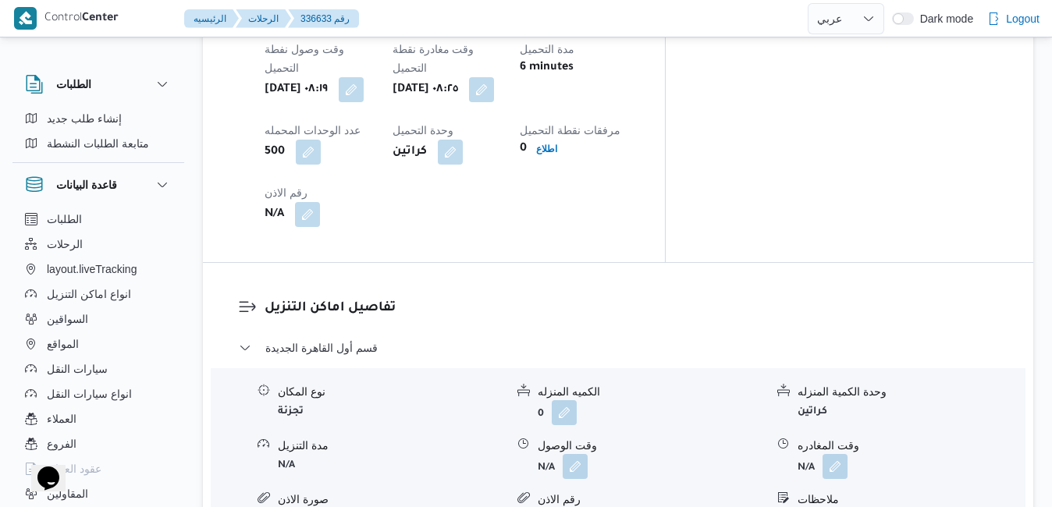
scroll to position [1312, 0]
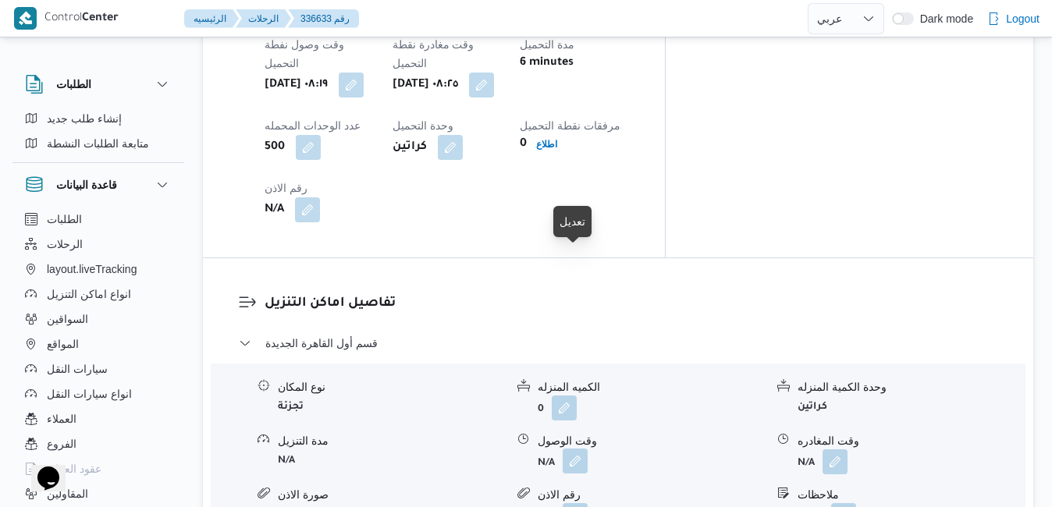
click at [575, 449] on button "button" at bounding box center [575, 461] width 25 height 25
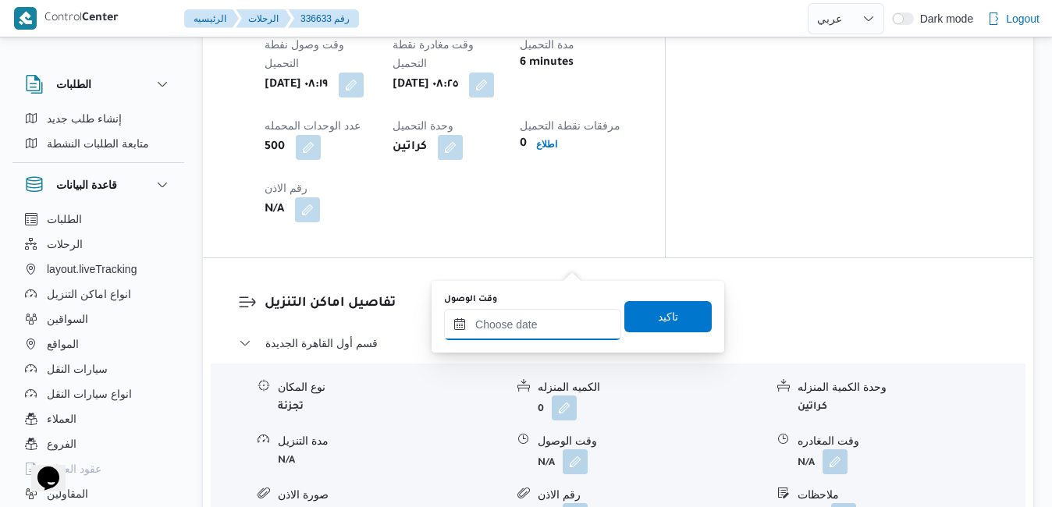
click at [518, 316] on input "وقت الوصول" at bounding box center [532, 324] width 177 height 31
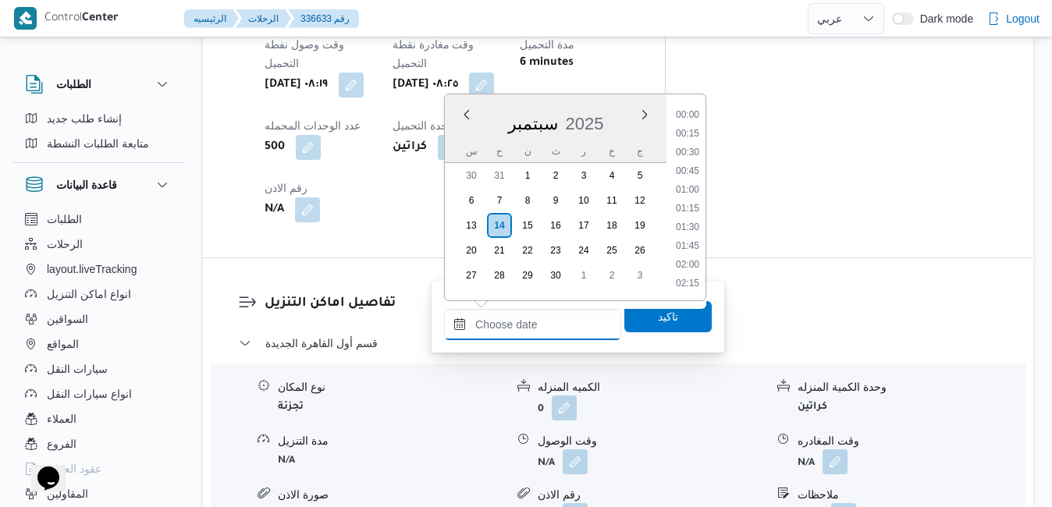
scroll to position [1273, 0]
click at [455, 136] on div "سبتمبر 2025" at bounding box center [556, 121] width 222 height 40
click at [693, 193] on li "09:30" at bounding box center [688, 188] width 36 height 16
type input "[DATE] ٠٩:٣٠"
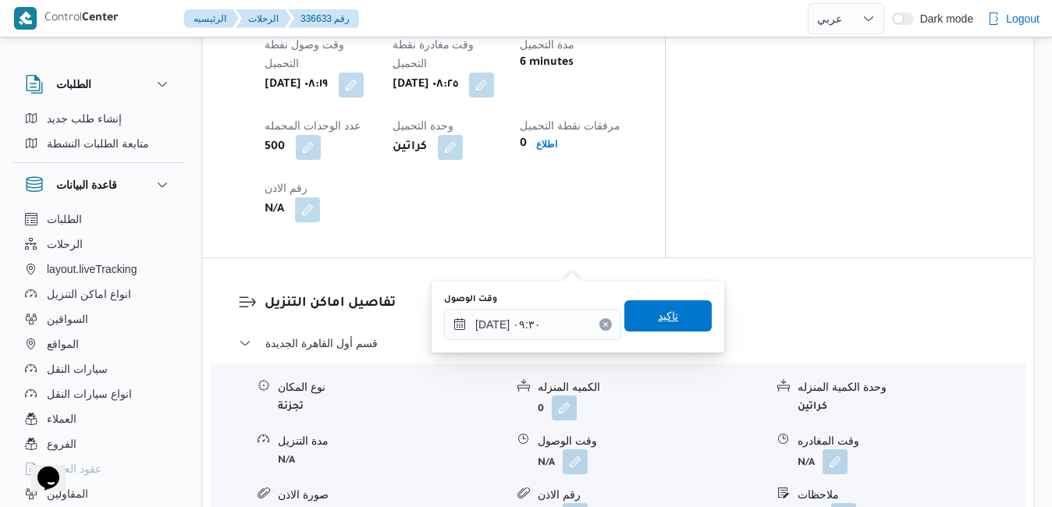
click at [658, 322] on span "تاكيد" at bounding box center [668, 316] width 20 height 19
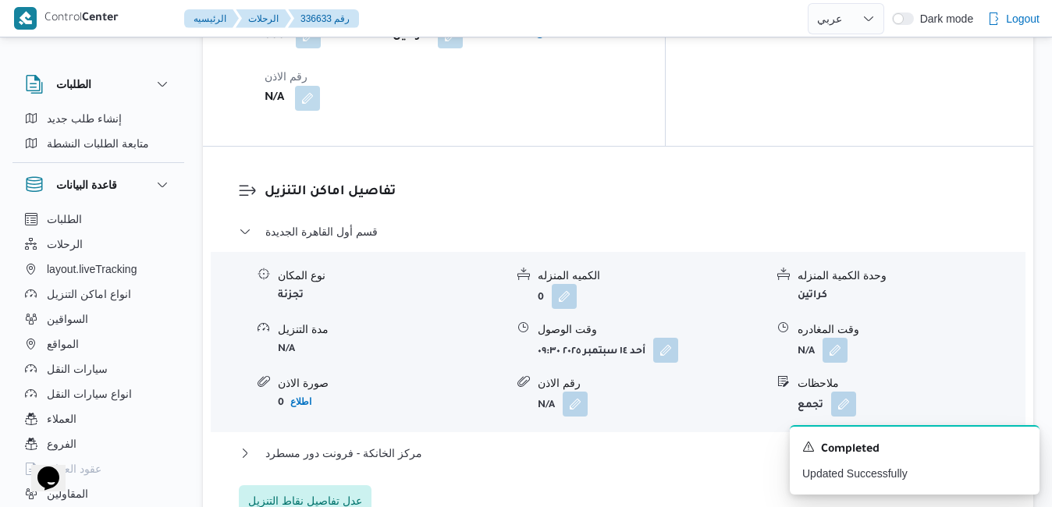
scroll to position [1499, 0]
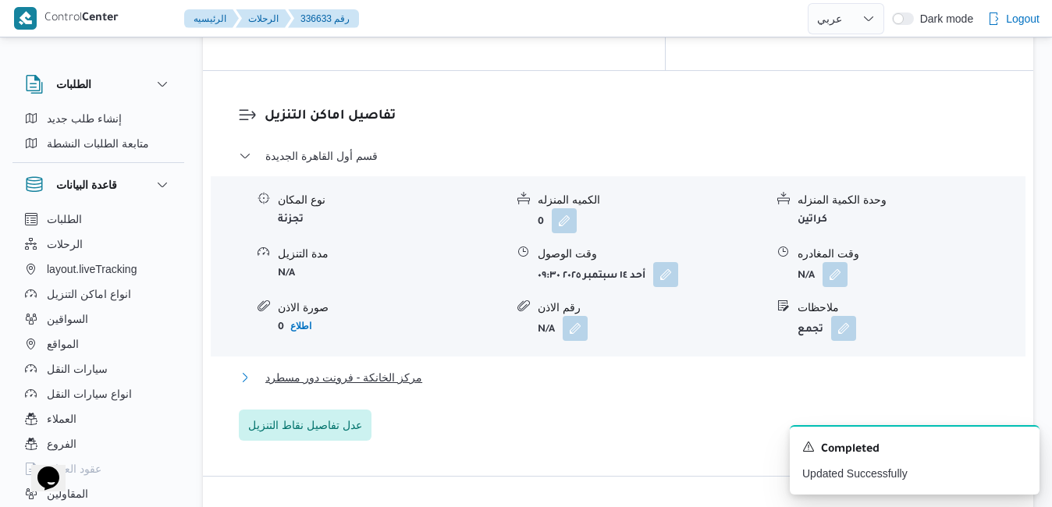
click at [714, 369] on button "مركز الخانكة - فرونت دور مسطرد" at bounding box center [619, 378] width 760 height 19
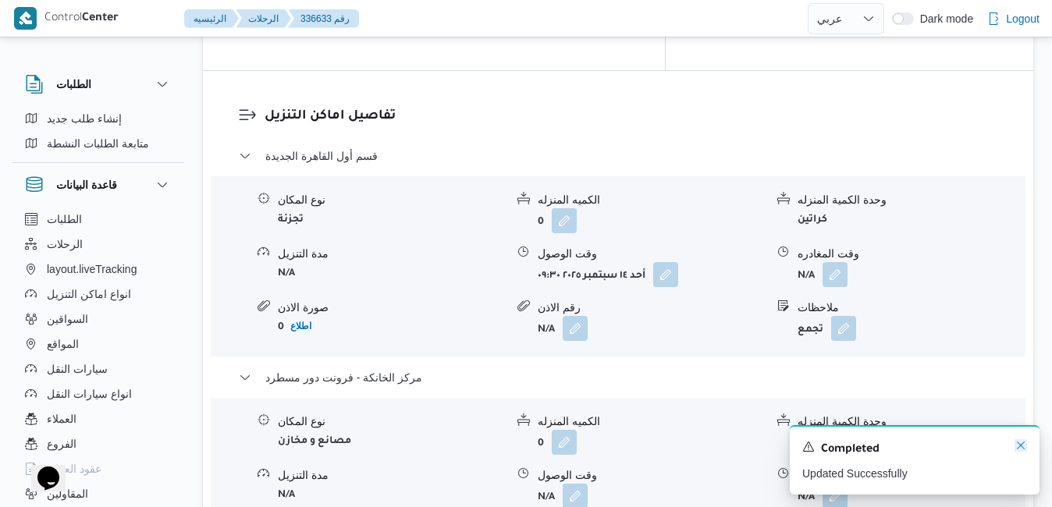
click at [1021, 445] on icon "Dismiss toast" at bounding box center [1021, 446] width 12 height 12
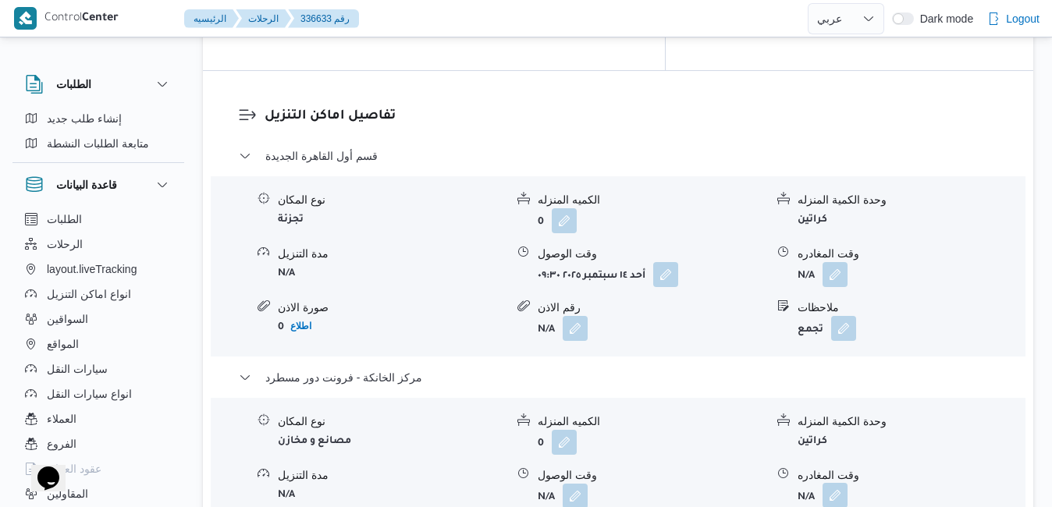
click at [834, 483] on button "button" at bounding box center [835, 495] width 25 height 25
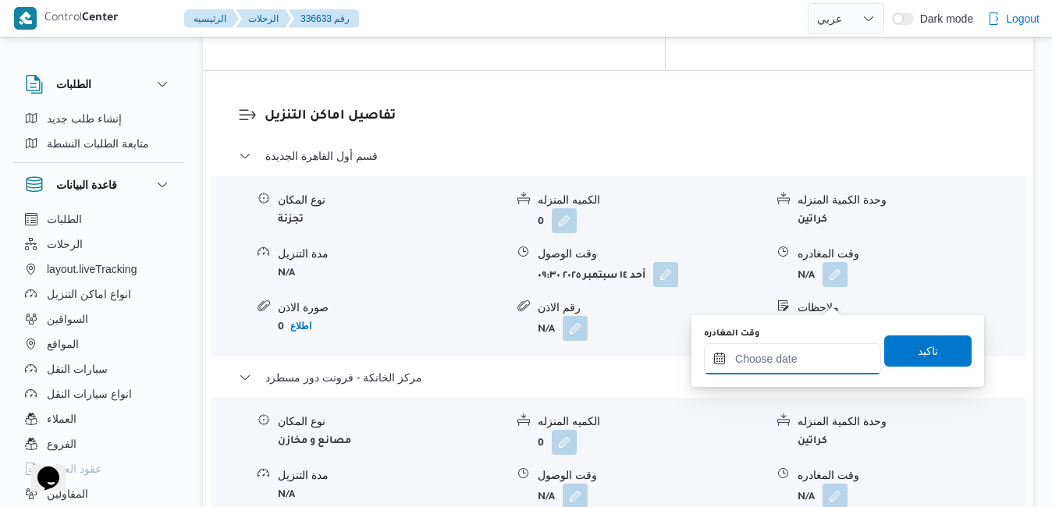
click at [776, 346] on div at bounding box center [792, 359] width 177 height 31
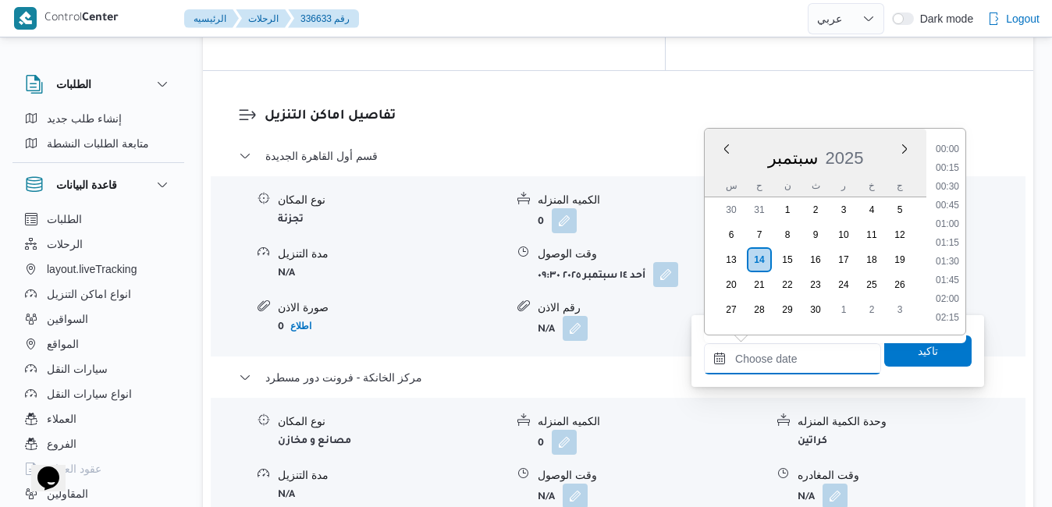
scroll to position [1273, 0]
click at [722, 169] on div "سبتمبر 2025" at bounding box center [816, 155] width 222 height 40
click at [945, 271] on li "16:30" at bounding box center [948, 272] width 36 height 16
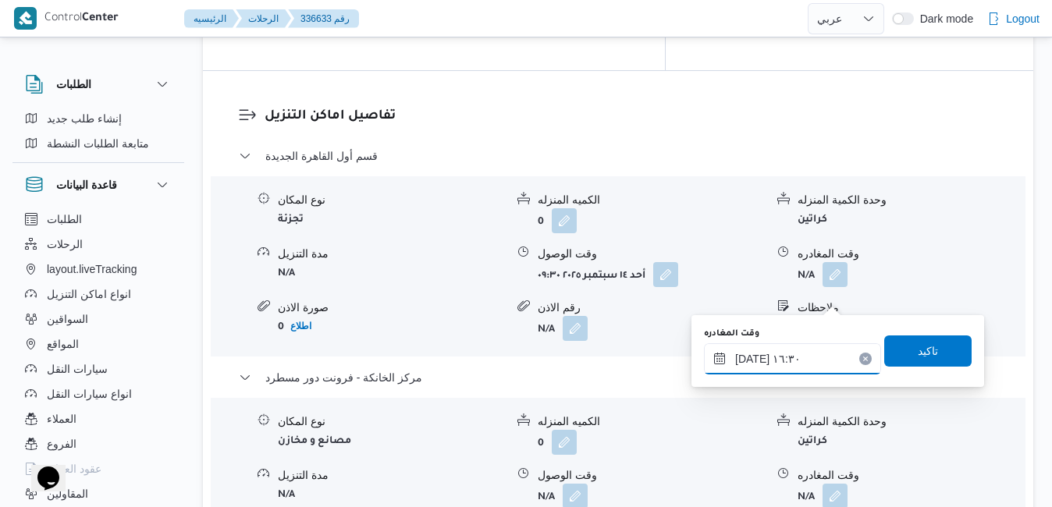
type input "[DATE] ١٦:٣٠"
click at [895, 350] on span "تاكيد" at bounding box center [928, 350] width 87 height 31
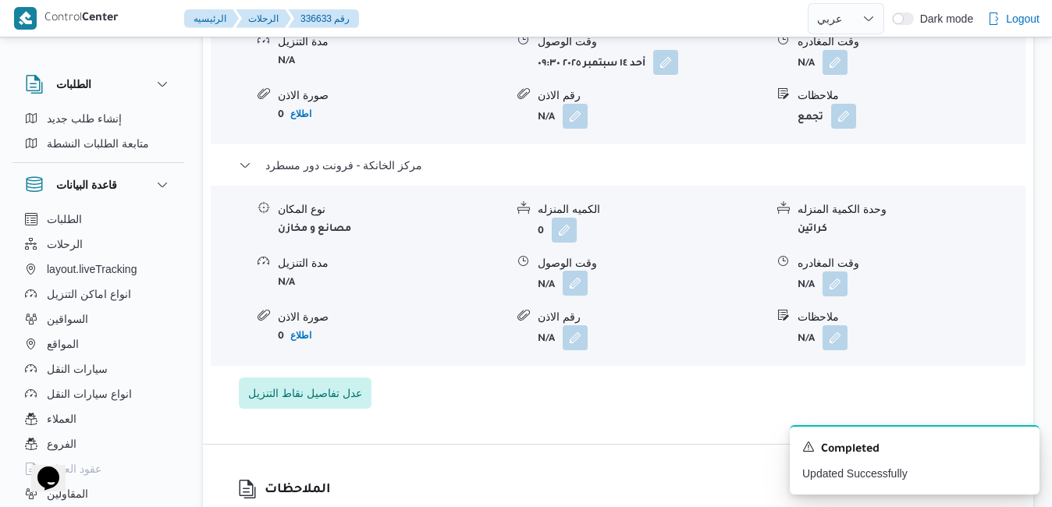
click at [577, 295] on button "button" at bounding box center [575, 283] width 25 height 25
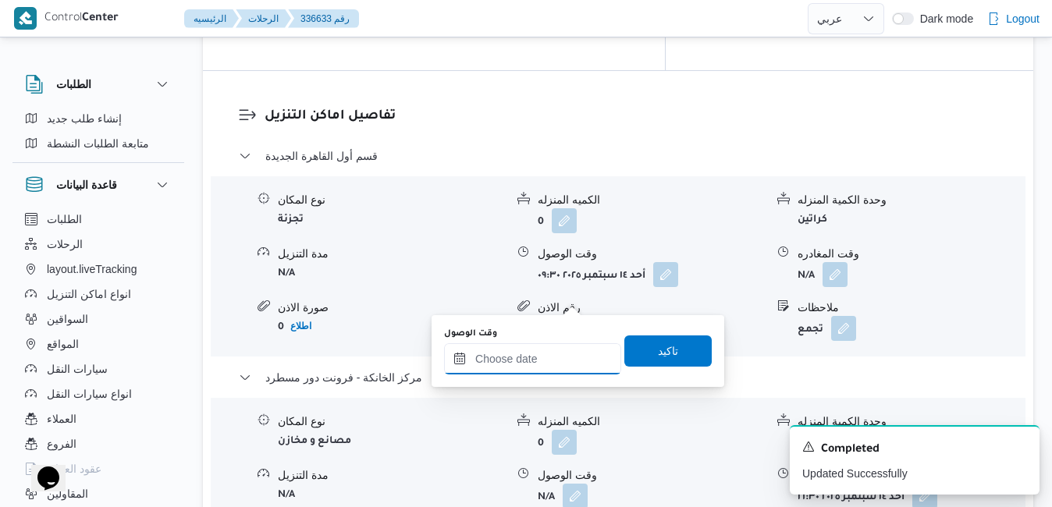
click at [529, 366] on input "وقت الوصول" at bounding box center [532, 359] width 177 height 31
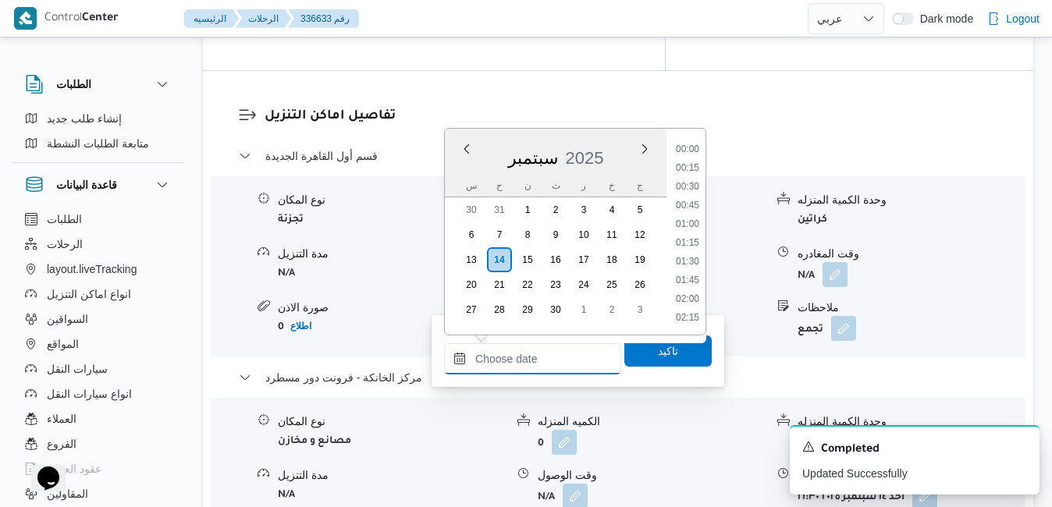
scroll to position [1273, 0]
click at [459, 172] on div "سبتمبر 2025" at bounding box center [556, 155] width 222 height 40
click at [687, 256] on li "16:15" at bounding box center [688, 253] width 36 height 16
type input "[DATE] ١٦:١٥"
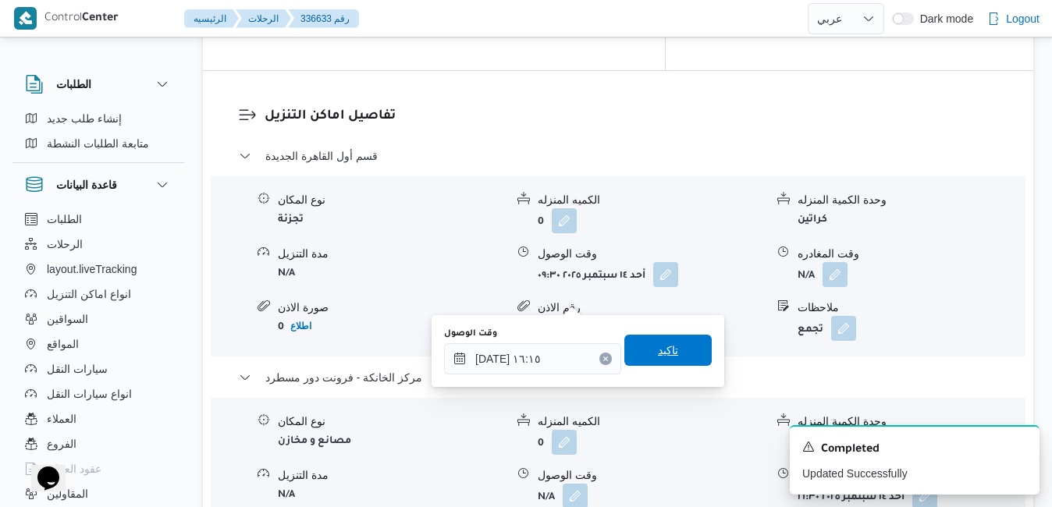
click at [658, 358] on span "تاكيد" at bounding box center [668, 350] width 20 height 19
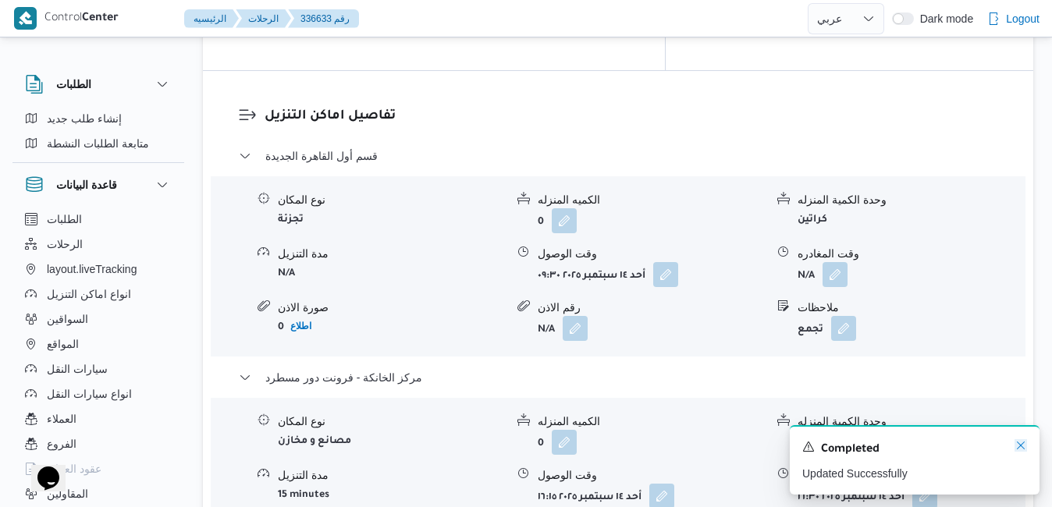
click at [1019, 447] on icon "Dismiss toast" at bounding box center [1021, 446] width 12 height 12
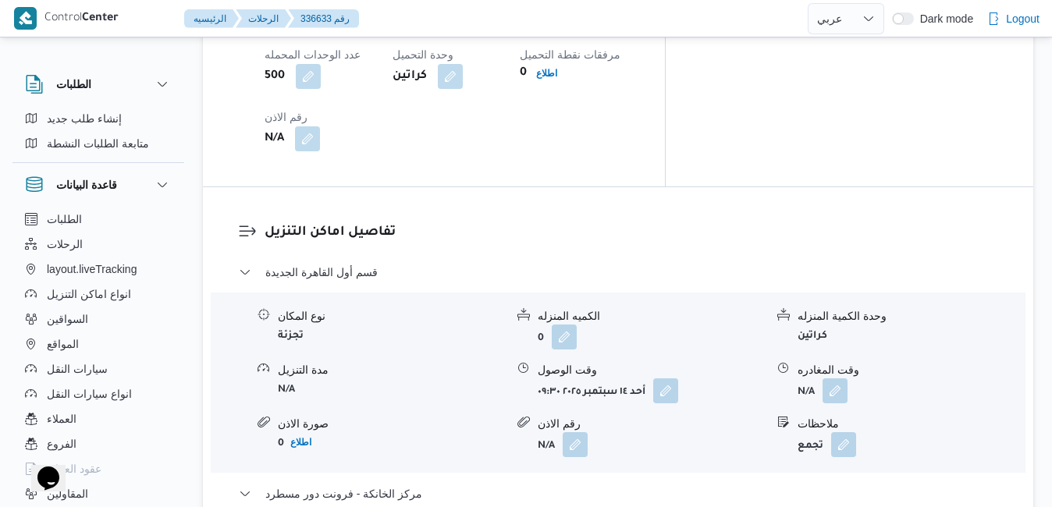
scroll to position [1374, 0]
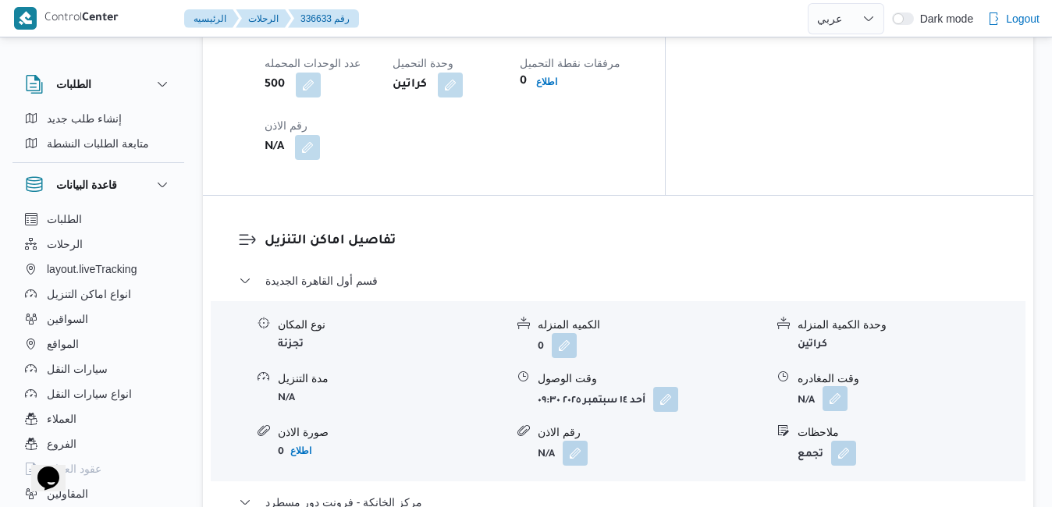
click at [843, 386] on button "button" at bounding box center [835, 398] width 25 height 25
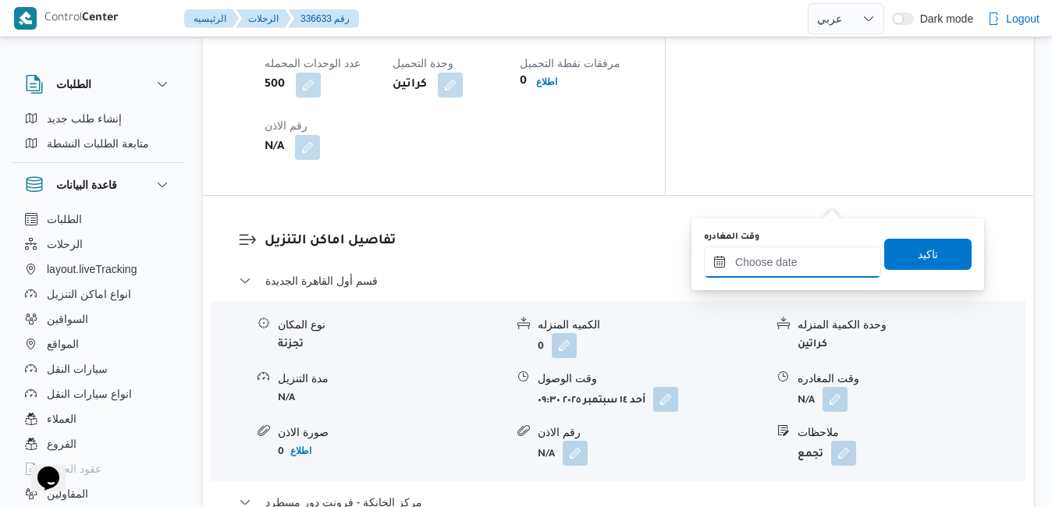
click at [788, 250] on input "وقت المغادره" at bounding box center [792, 262] width 177 height 31
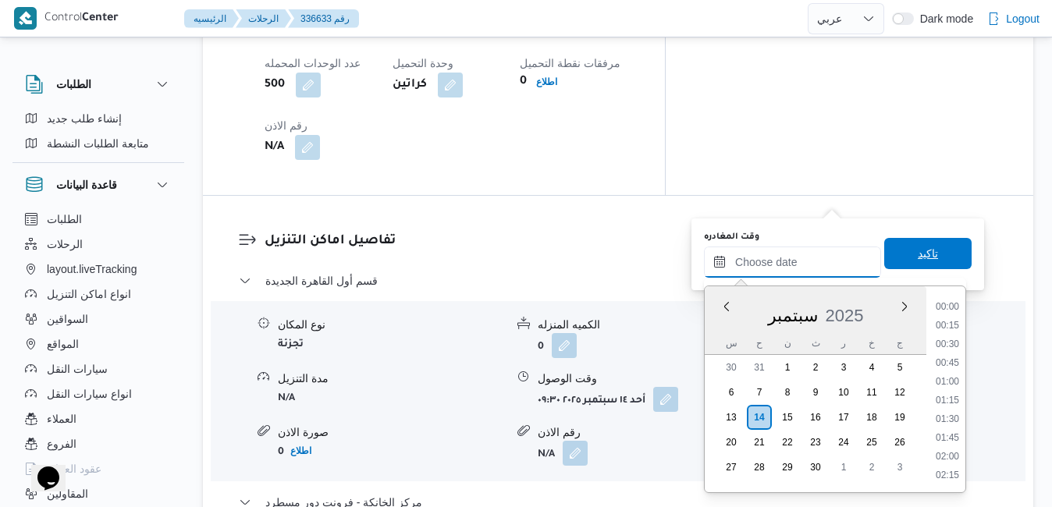
scroll to position [1273, 0]
click at [719, 333] on div "س" at bounding box center [731, 344] width 25 height 22
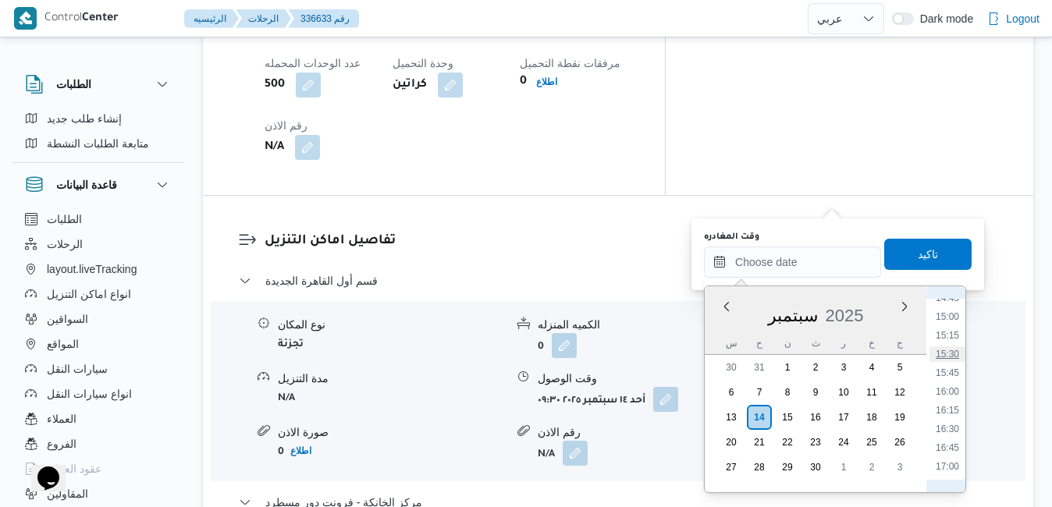
click at [947, 354] on li "15:30" at bounding box center [948, 355] width 36 height 16
type input "١٤/٠٩/٢٠٢٥ ١٥:٣٠"
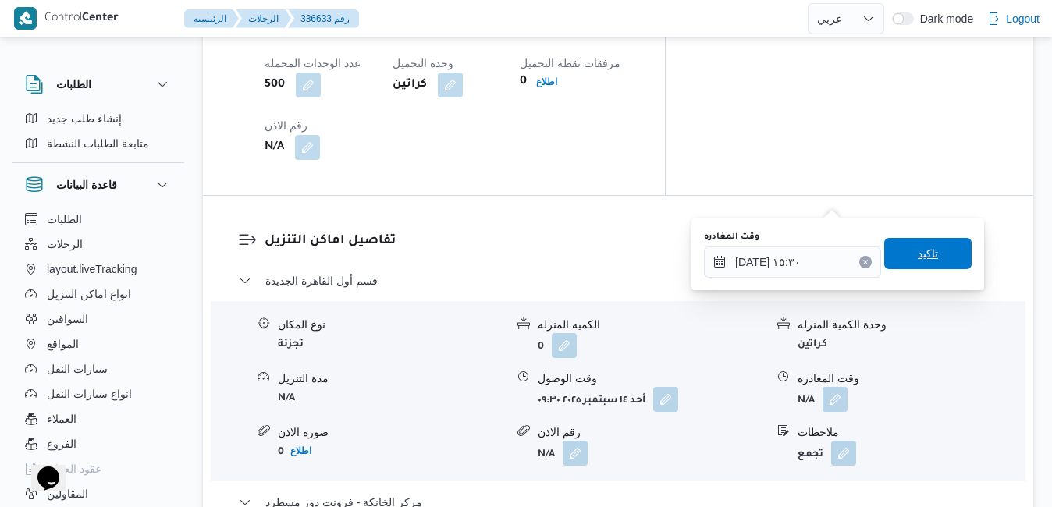
click at [918, 260] on span "تاكيد" at bounding box center [928, 253] width 20 height 19
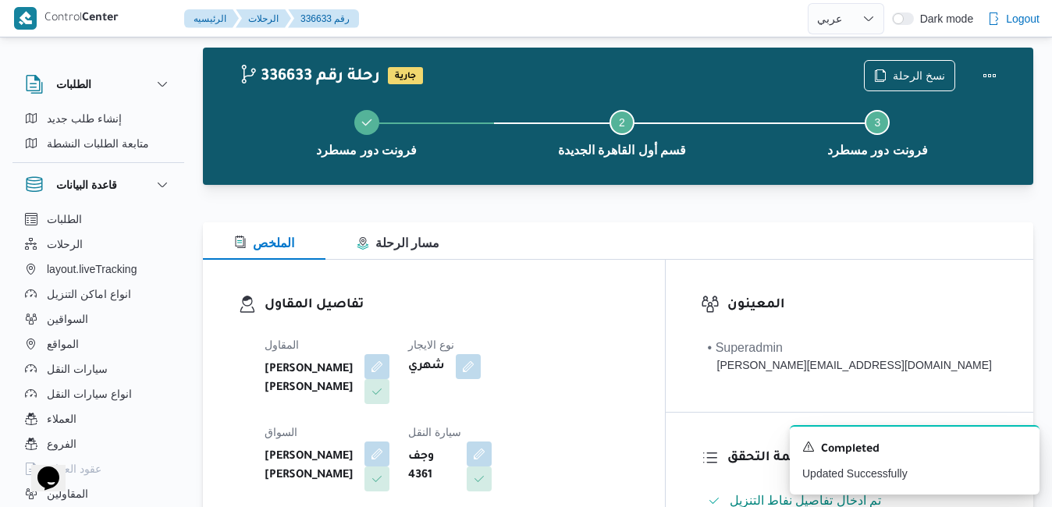
scroll to position [0, 0]
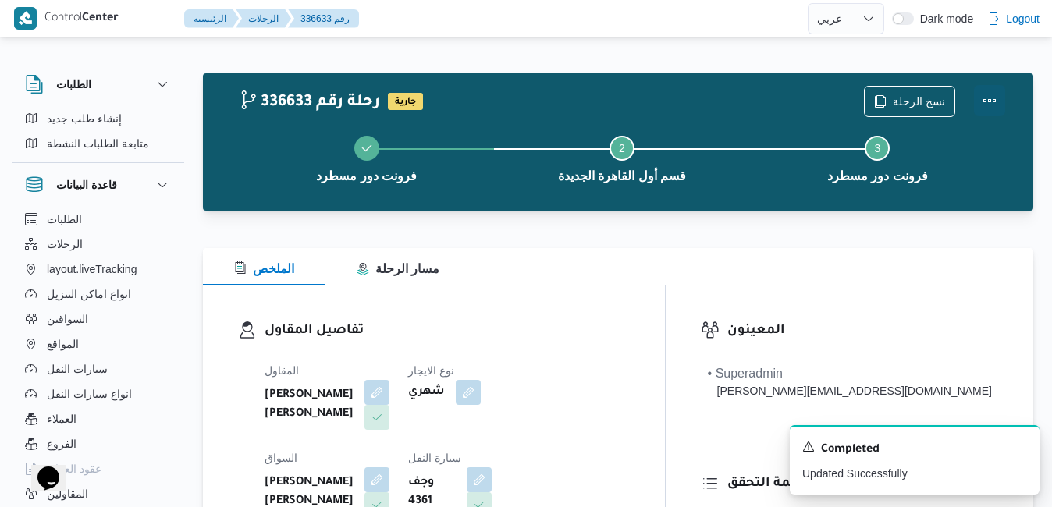
click at [994, 90] on button "Actions" at bounding box center [989, 100] width 31 height 31
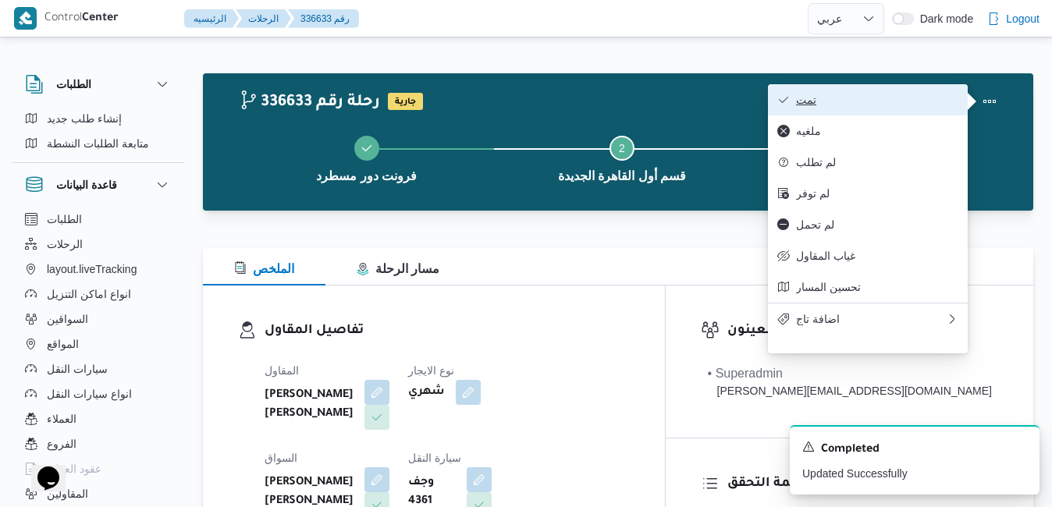
click at [911, 110] on button "تمت" at bounding box center [868, 99] width 200 height 31
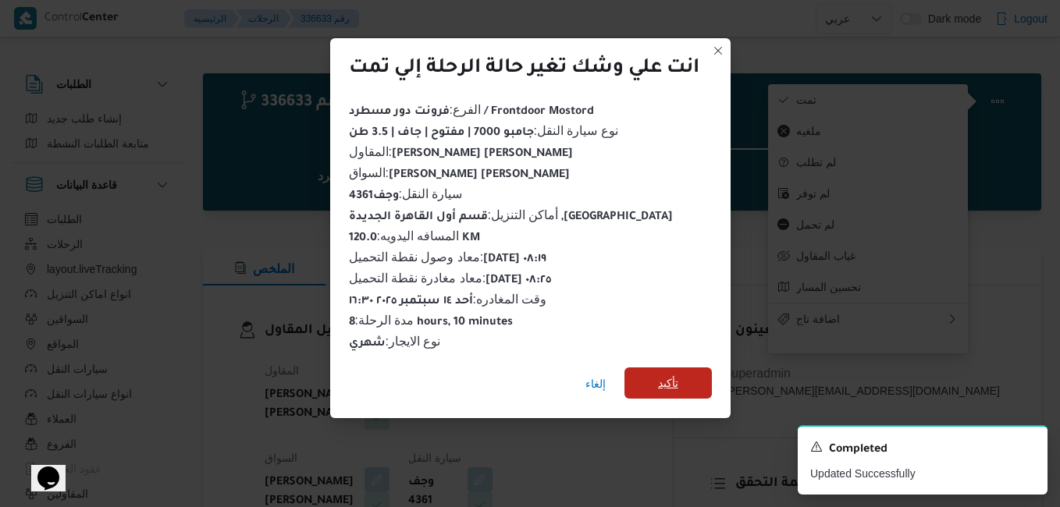
click at [666, 374] on span "تأكيد" at bounding box center [668, 383] width 20 height 19
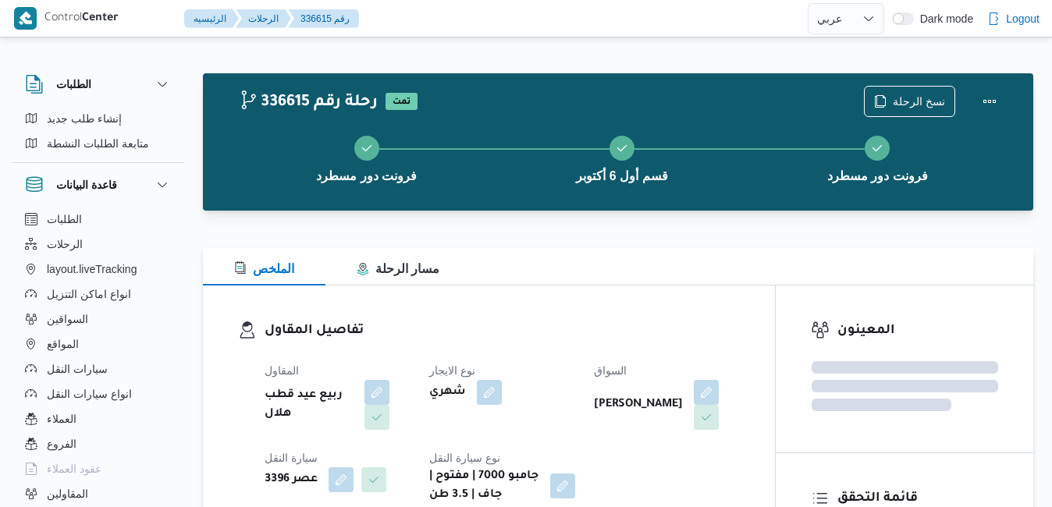
select select "ar"
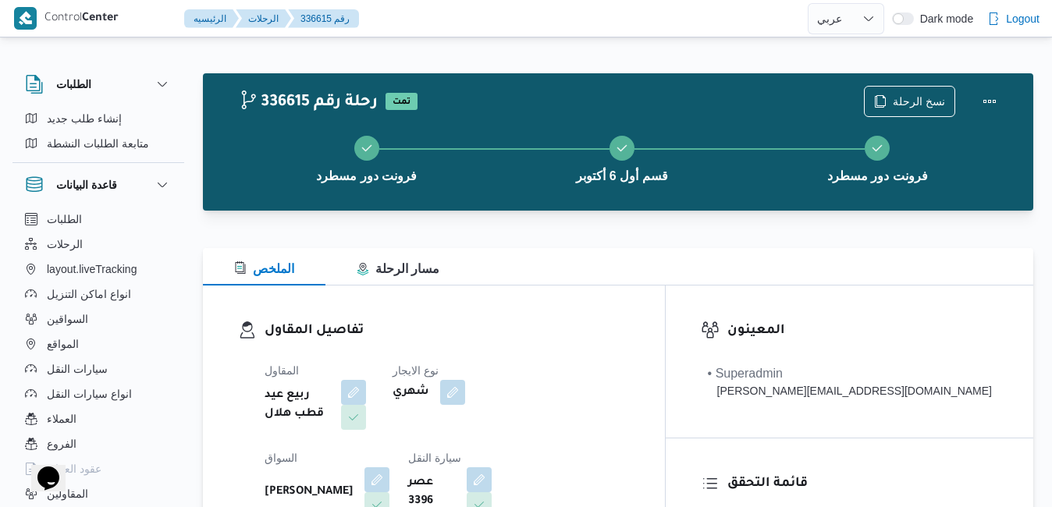
click at [685, 241] on div at bounding box center [618, 239] width 831 height 19
click at [557, 319] on div "تفاصيل المقاول المقاول ربيع عيد قطب هلال نوع الايجار شهري السواق [PERSON_NAME] …" at bounding box center [434, 466] width 462 height 361
click at [580, 319] on div "تفاصيل المقاول المقاول ربيع عيد قطب هلال نوع الايجار شهري السواق [PERSON_NAME] …" at bounding box center [434, 466] width 462 height 361
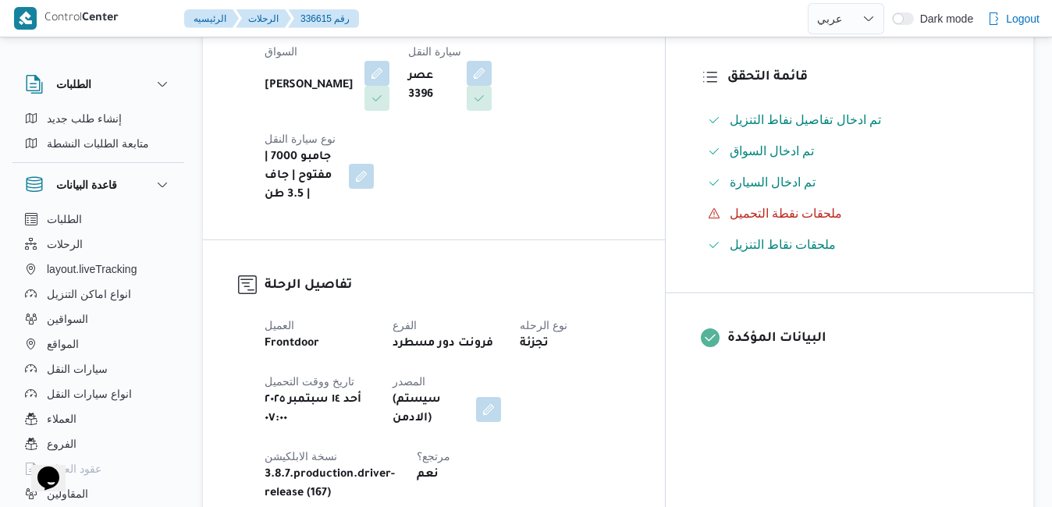
scroll to position [437, 0]
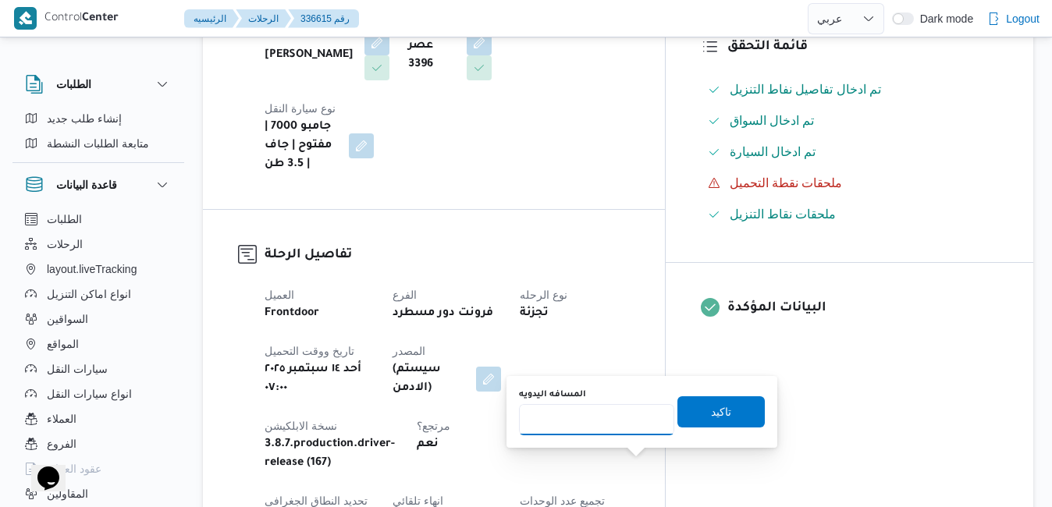
click at [611, 429] on input "المسافه اليدويه" at bounding box center [596, 419] width 155 height 31
type input "130"
click at [713, 408] on span "تاكيد" at bounding box center [721, 411] width 20 height 19
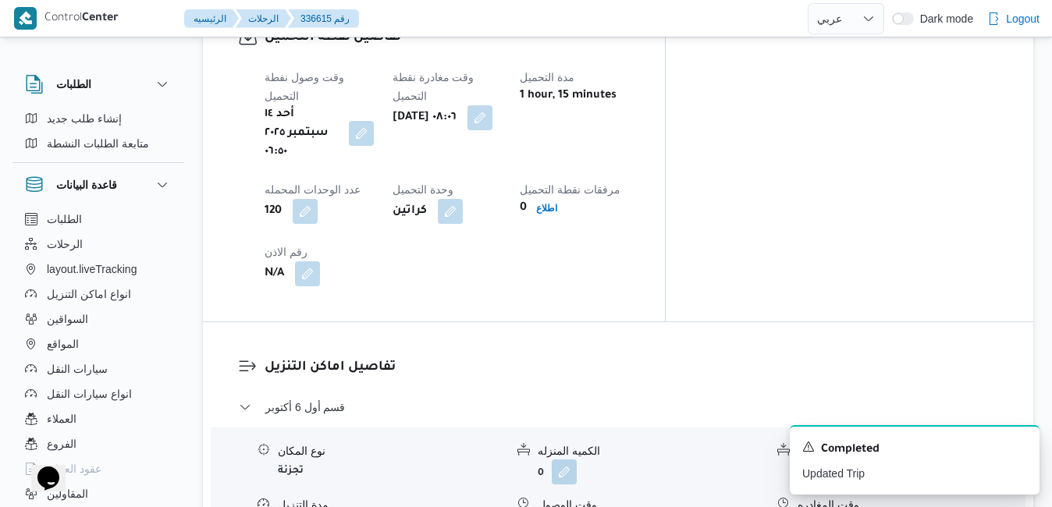
scroll to position [1280, 0]
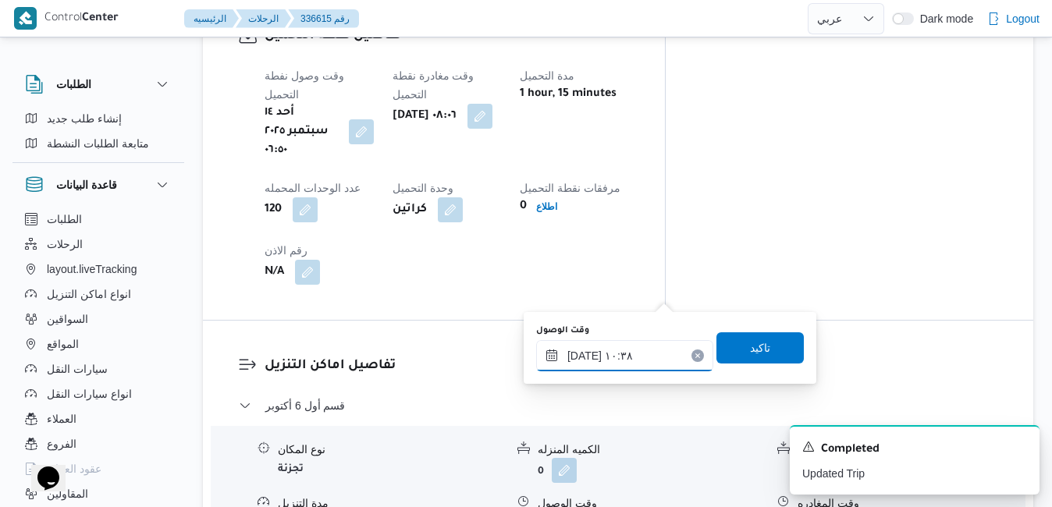
click at [607, 356] on input "١٤/٠٩/٢٠٢٥ ١٠:٣٨" at bounding box center [624, 355] width 177 height 31
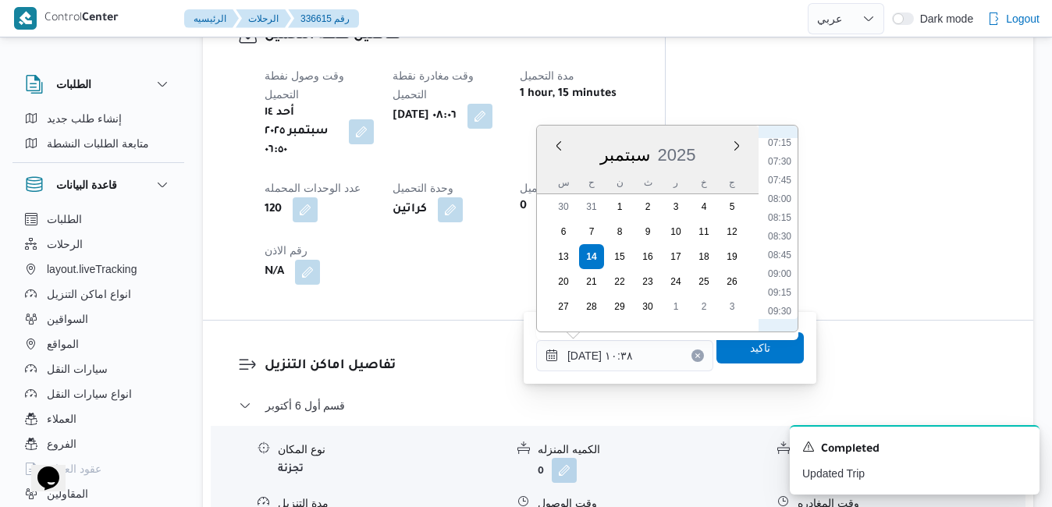
scroll to position [533, 0]
click at [774, 290] on li "09:00" at bounding box center [780, 288] width 36 height 16
type input "١٤/٠٩/٢٠٢٥ ٠٩:٠٠"
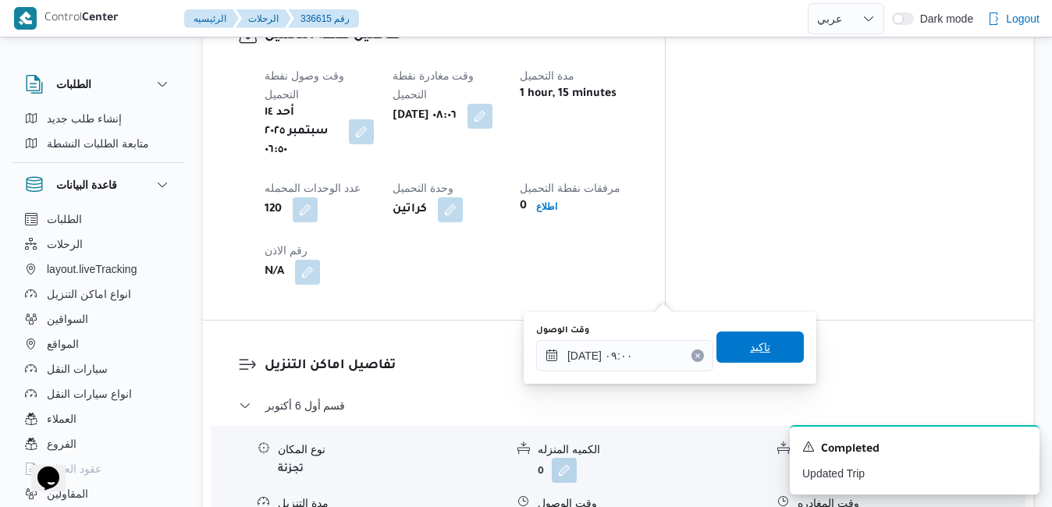
click at [750, 347] on span "تاكيد" at bounding box center [760, 347] width 20 height 19
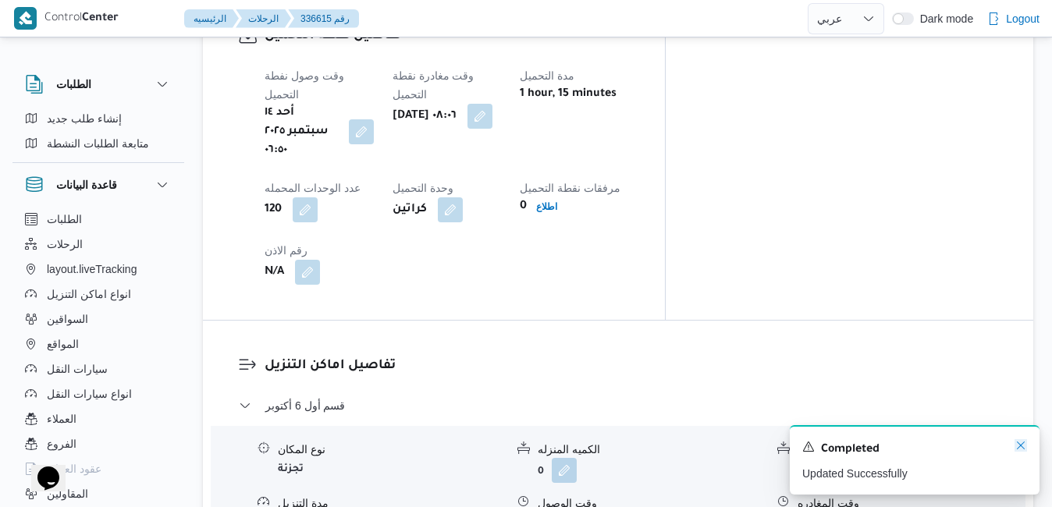
click at [1019, 449] on icon "Dismiss toast" at bounding box center [1021, 446] width 12 height 12
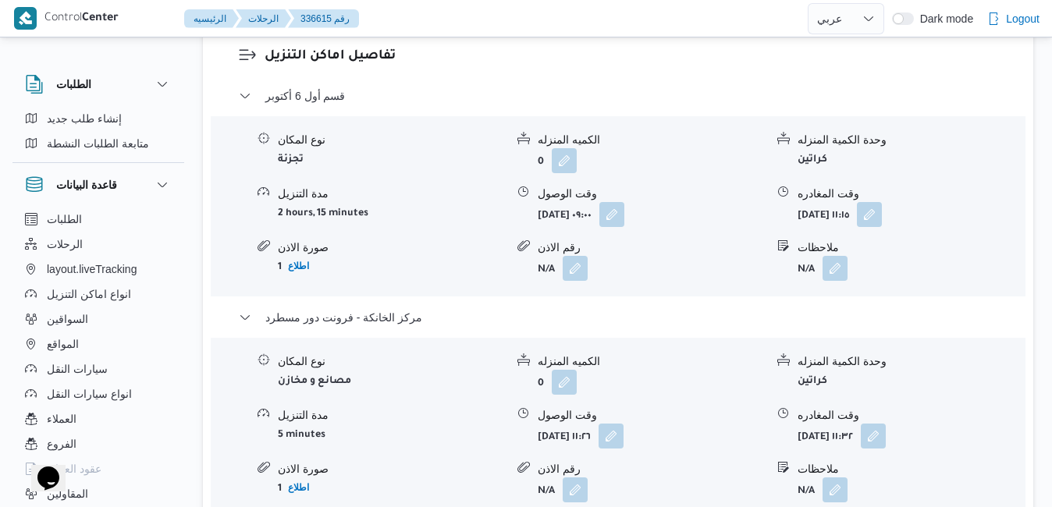
scroll to position [1593, 0]
click at [886, 421] on button "button" at bounding box center [873, 433] width 25 height 25
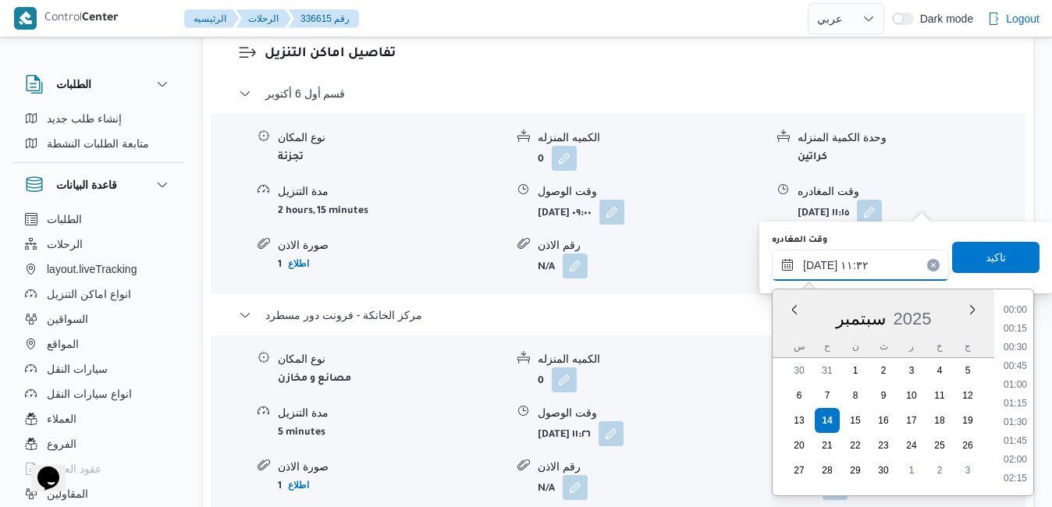
click at [860, 261] on input "١٤/٠٩/٢٠٢٥ ١١:٣٢" at bounding box center [860, 265] width 177 height 31
click at [1011, 464] on li "16:30" at bounding box center [1016, 463] width 36 height 16
type input "١٤/٠٩/٢٠٢٥ ١٦:٣٠"
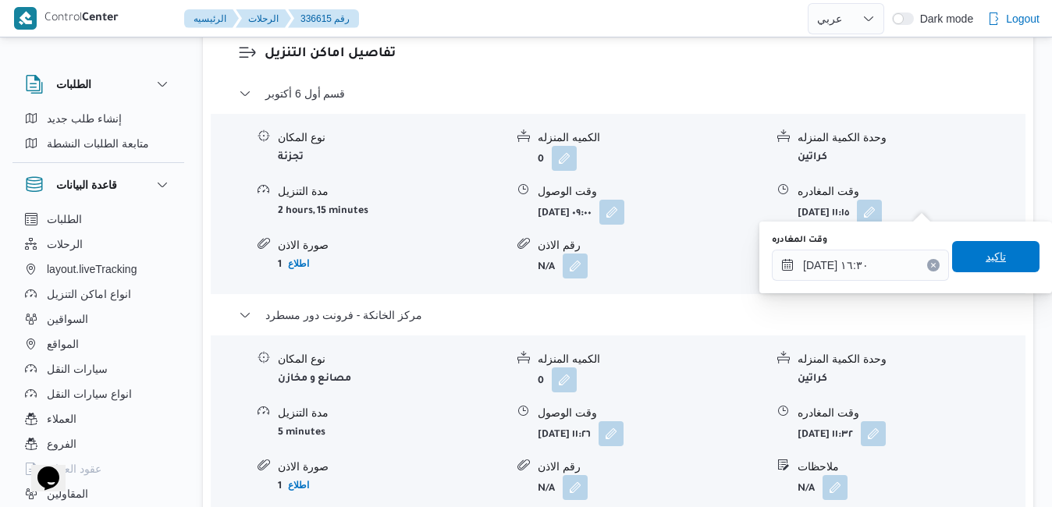
click at [1003, 252] on span "تاكيد" at bounding box center [996, 256] width 87 height 31
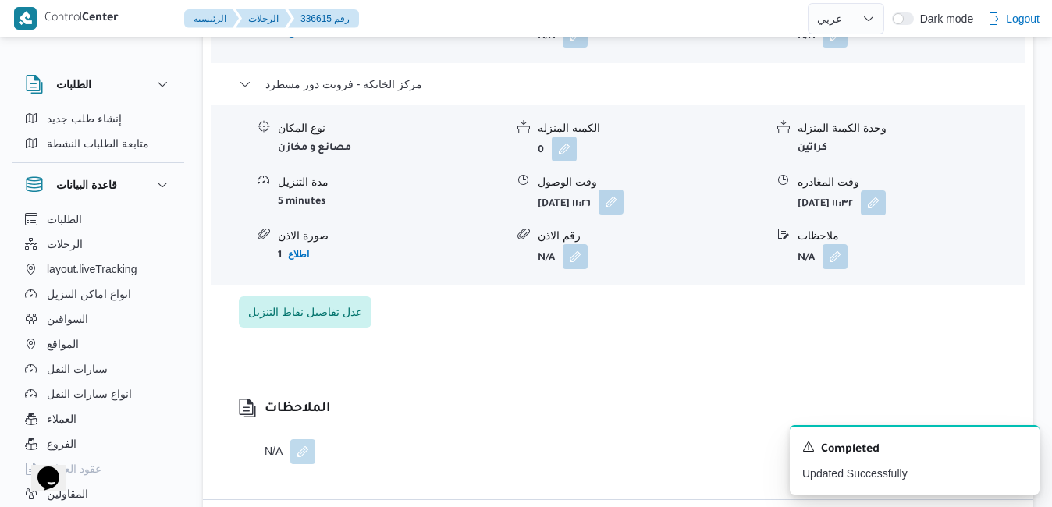
click at [624, 206] on button "button" at bounding box center [611, 202] width 25 height 25
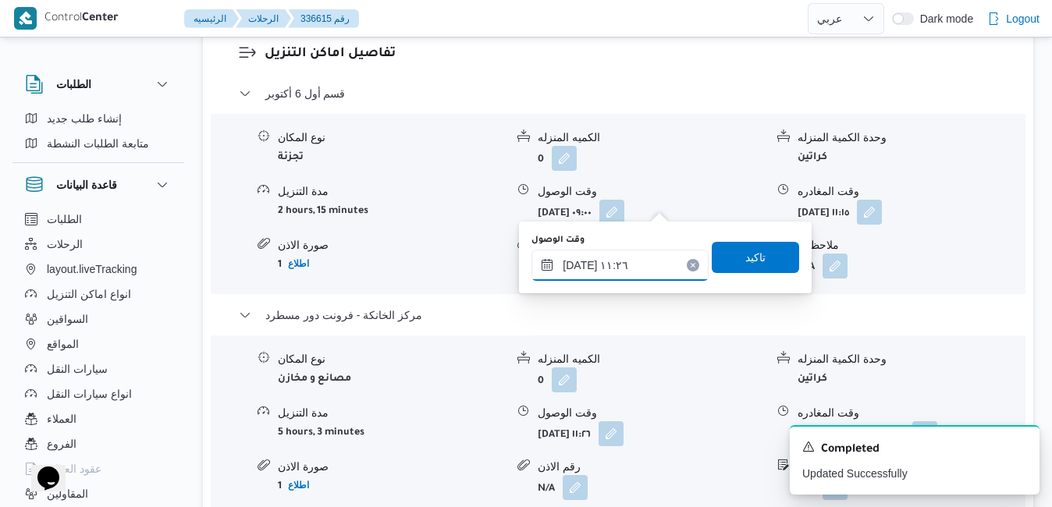
click at [633, 269] on input "١٤/٠٩/٢٠٢٥ ١١:٢٦" at bounding box center [620, 265] width 177 height 31
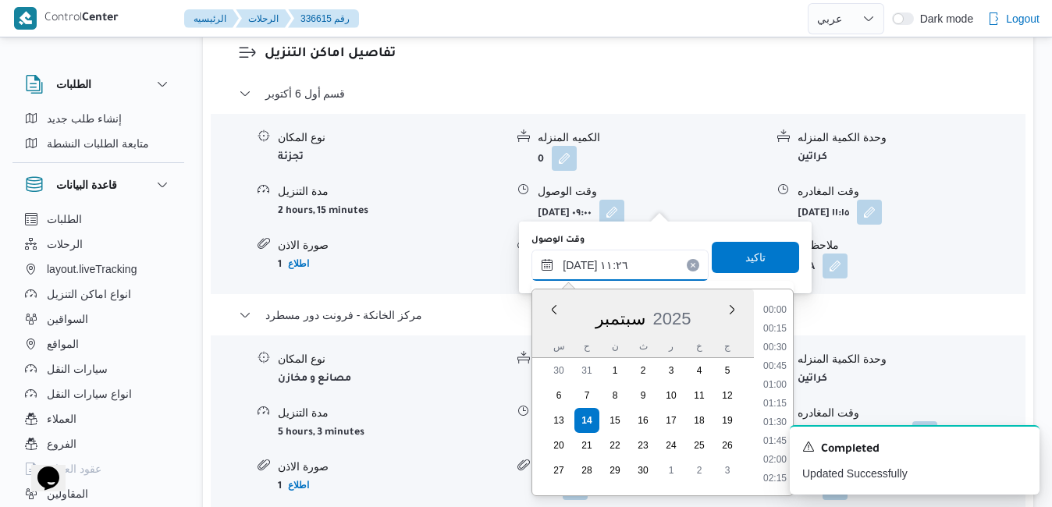
scroll to position [748, 0]
click at [1022, 447] on icon "Dismiss toast" at bounding box center [1021, 446] width 8 height 8
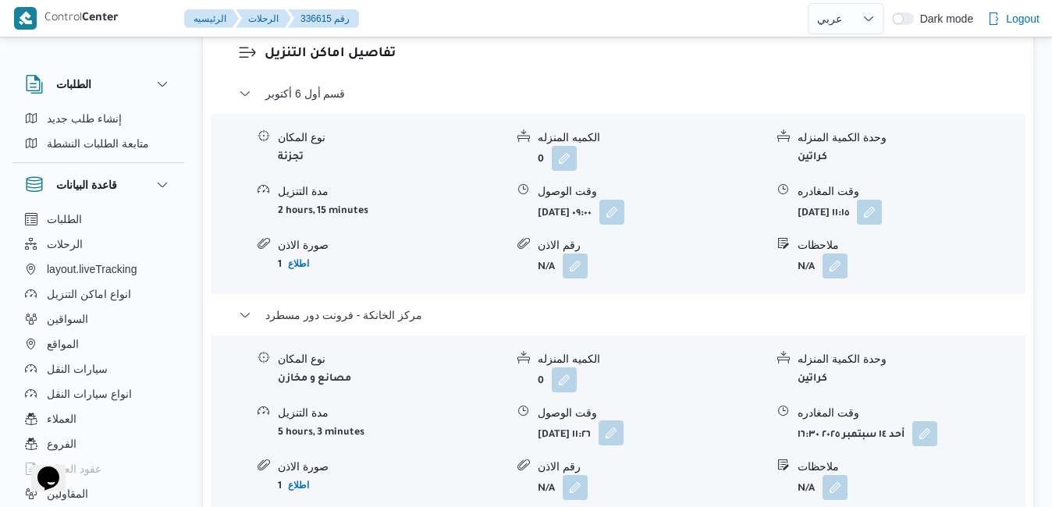
click at [624, 421] on button "button" at bounding box center [611, 433] width 25 height 25
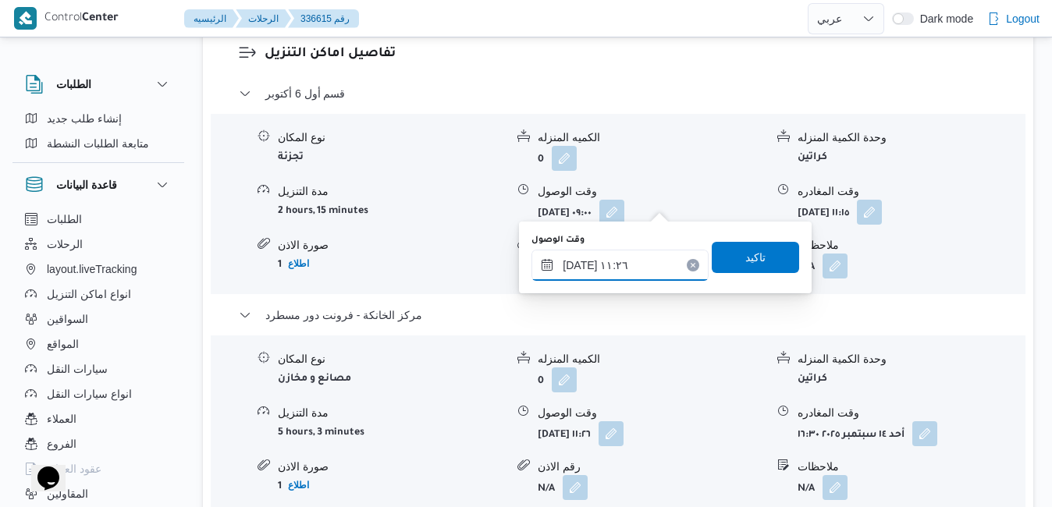
click at [614, 261] on input "١٤/٠٩/٢٠٢٥ ١١:٢٦" at bounding box center [620, 265] width 177 height 31
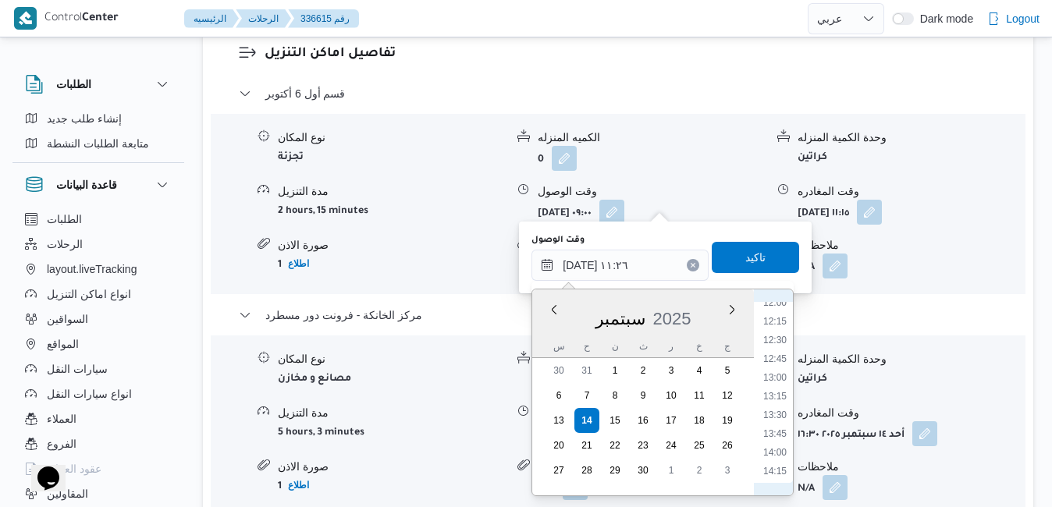
scroll to position [1065, 0]
click at [774, 458] on li "16:15" at bounding box center [775, 463] width 36 height 16
type input "[DATE] ١٦:١٥"
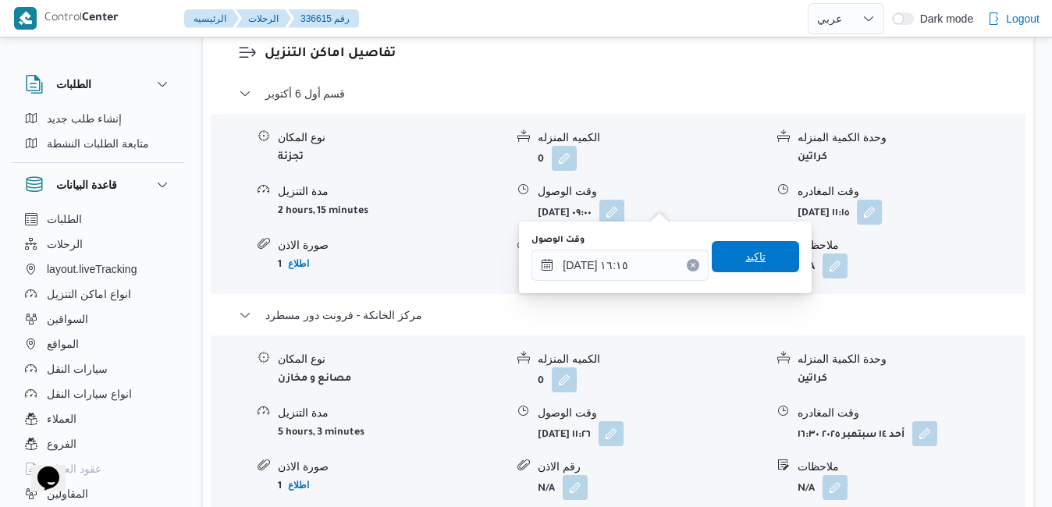
click at [746, 255] on span "تاكيد" at bounding box center [756, 256] width 20 height 19
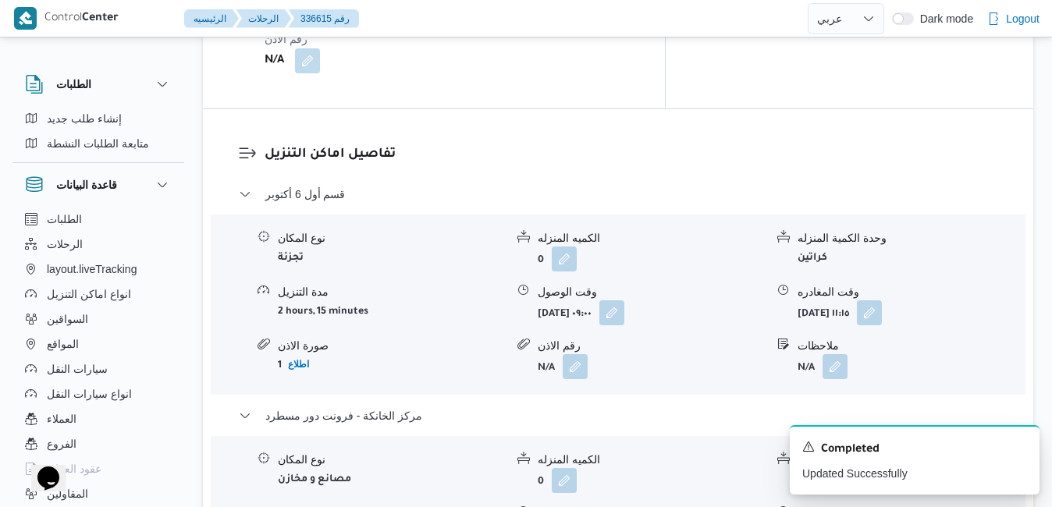
scroll to position [1468, 0]
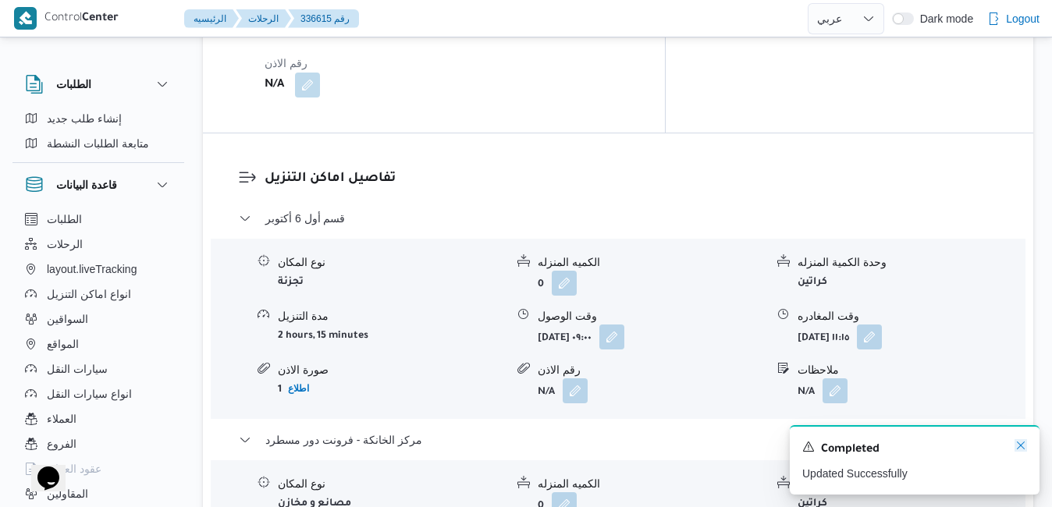
click at [1021, 444] on icon "Dismiss toast" at bounding box center [1021, 446] width 12 height 12
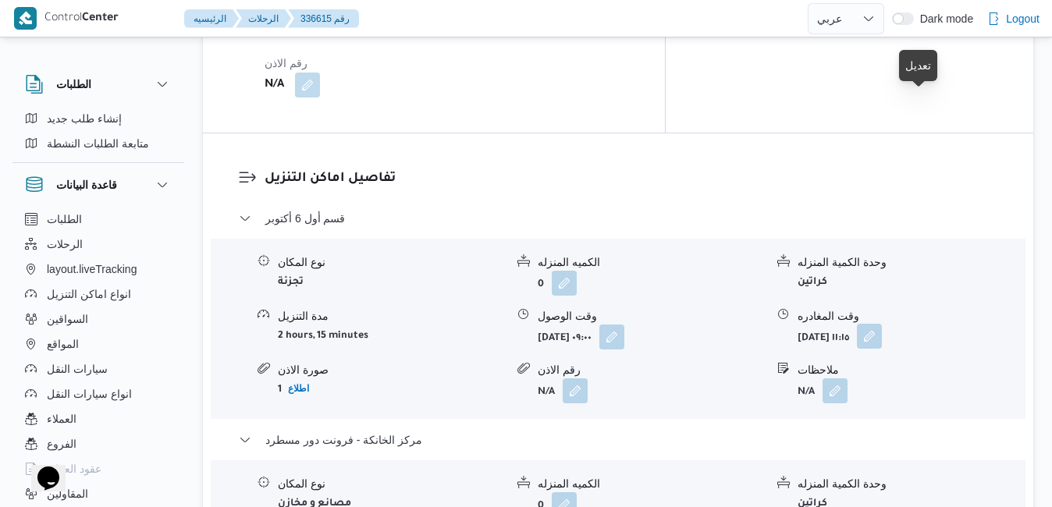
click at [882, 324] on button "button" at bounding box center [869, 336] width 25 height 25
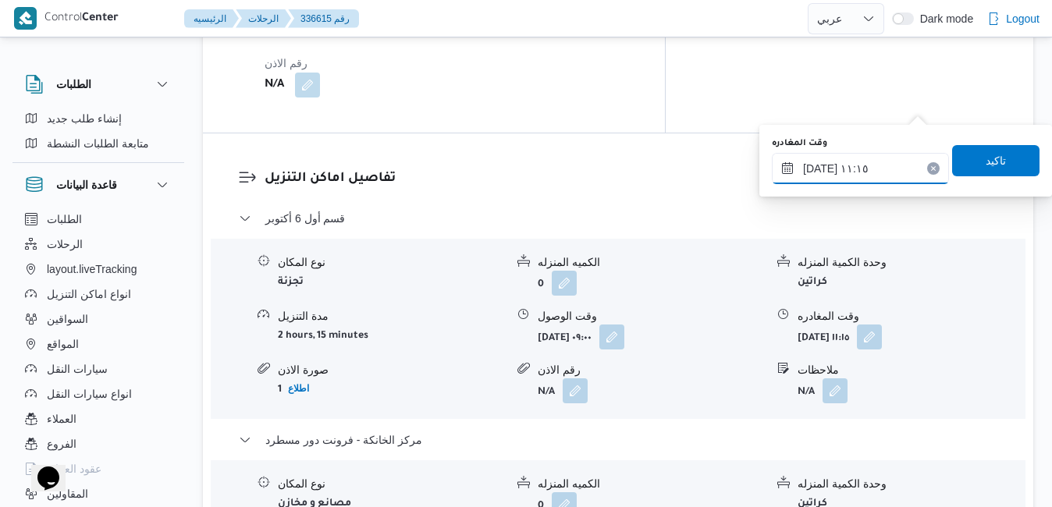
click at [866, 172] on input "١٤/٠٩/٢٠٢٥ ١١:١٥" at bounding box center [860, 168] width 177 height 31
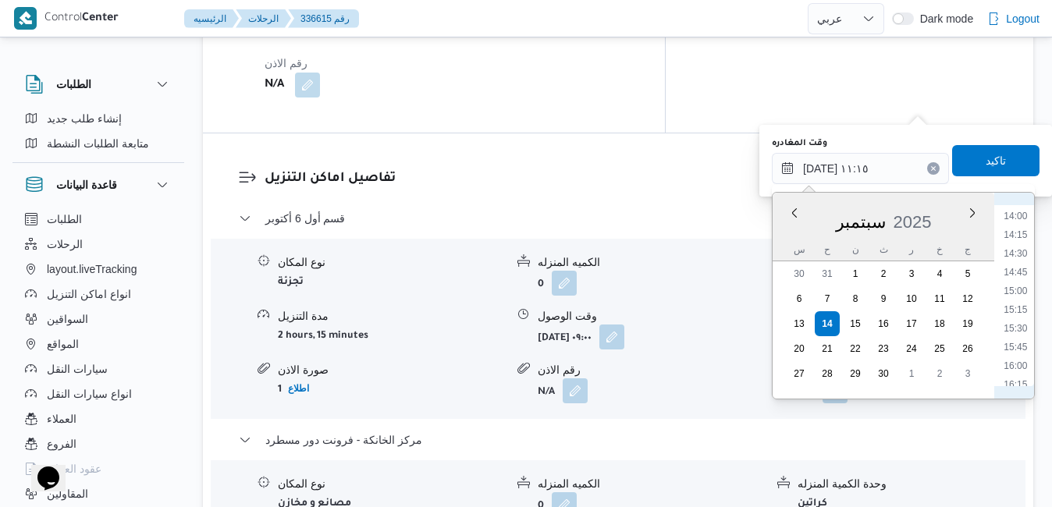
scroll to position [1065, 0]
click at [1025, 315] on li "15:30" at bounding box center [1016, 310] width 36 height 16
type input "١٤/٠٩/٢٠٢٥ ١٥:٣٠"
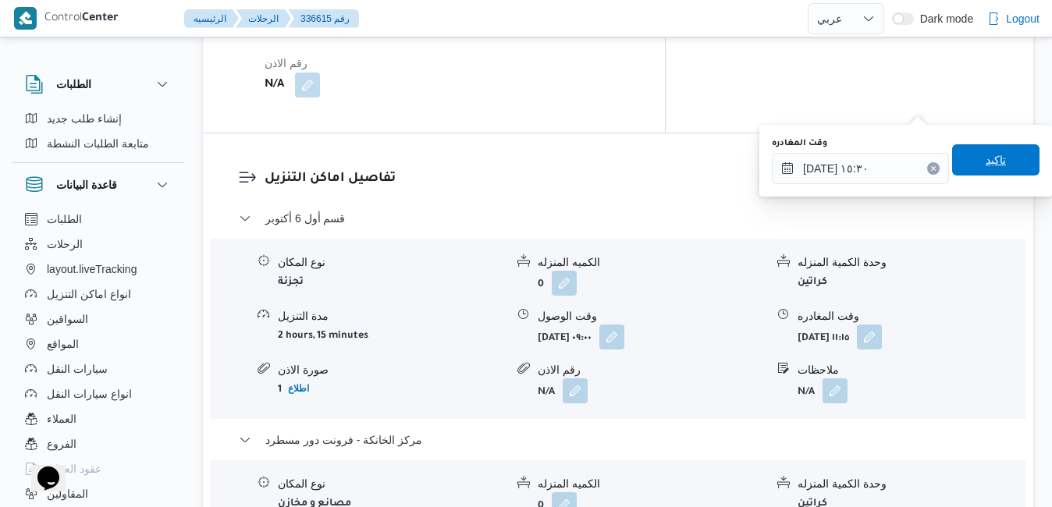
click at [986, 159] on span "تاكيد" at bounding box center [996, 160] width 20 height 19
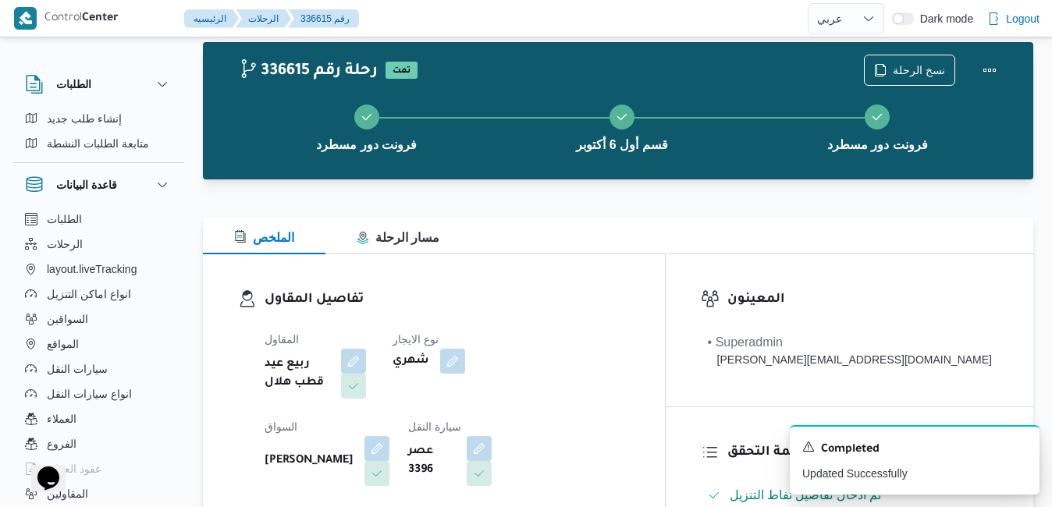
scroll to position [0, 0]
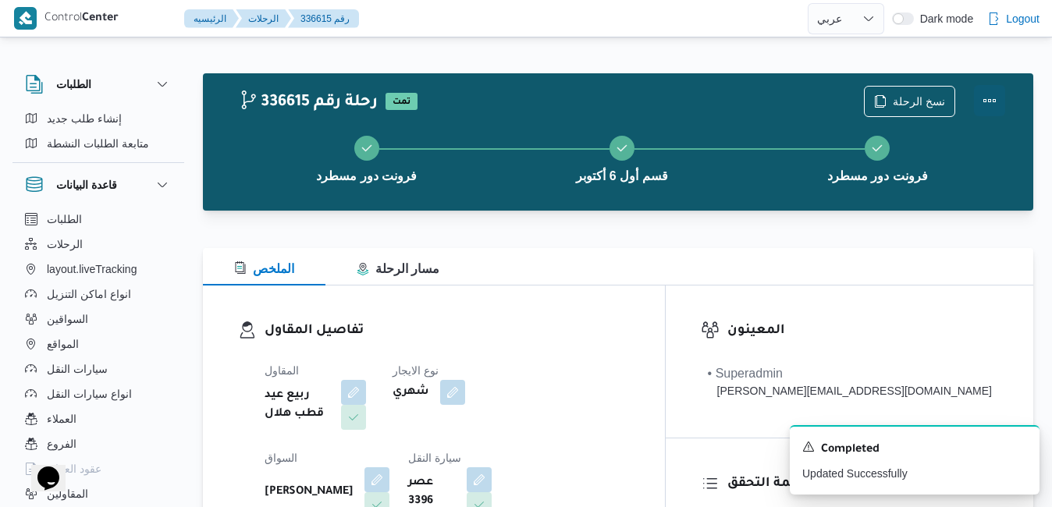
click at [984, 97] on button "Actions" at bounding box center [989, 100] width 31 height 31
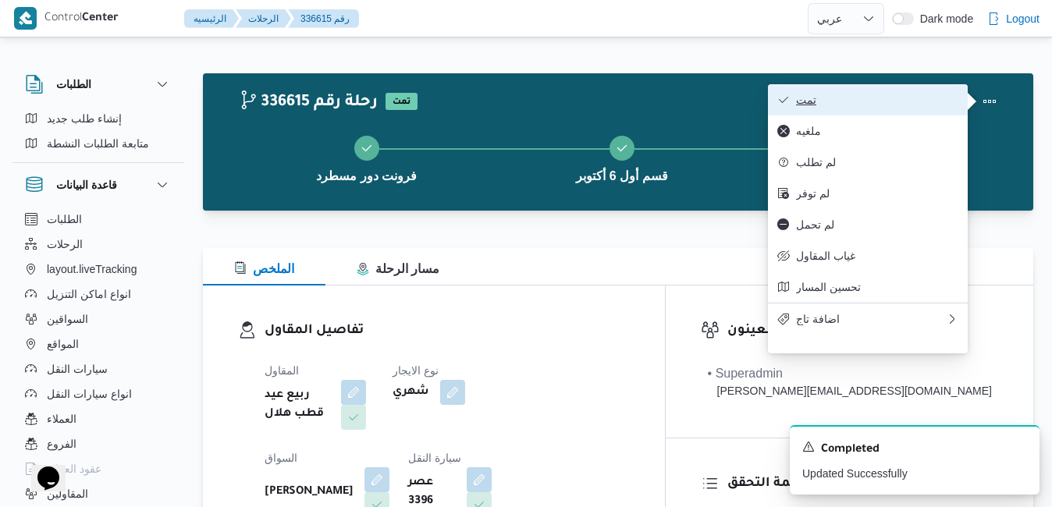
click at [920, 102] on span "تمت" at bounding box center [877, 100] width 162 height 12
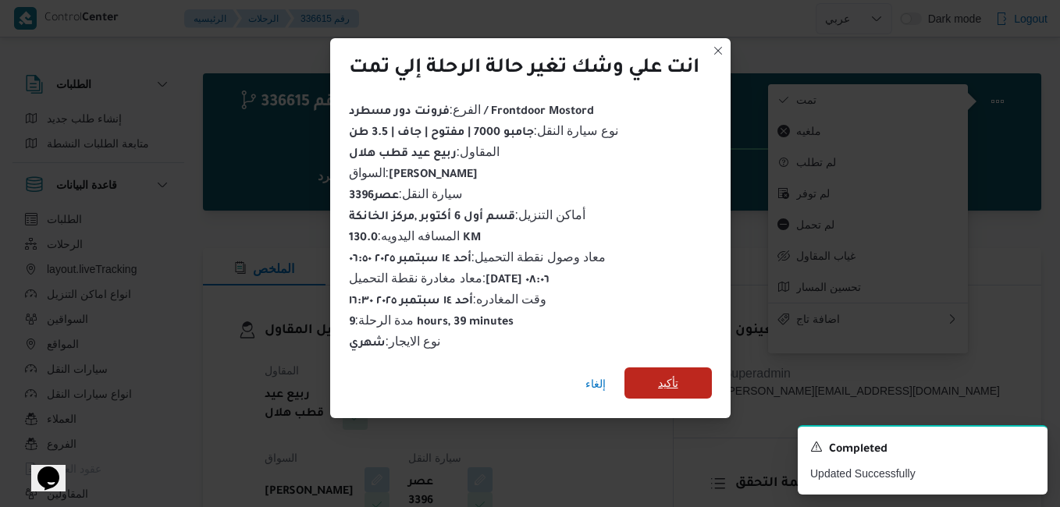
click at [685, 381] on span "تأكيد" at bounding box center [668, 383] width 87 height 31
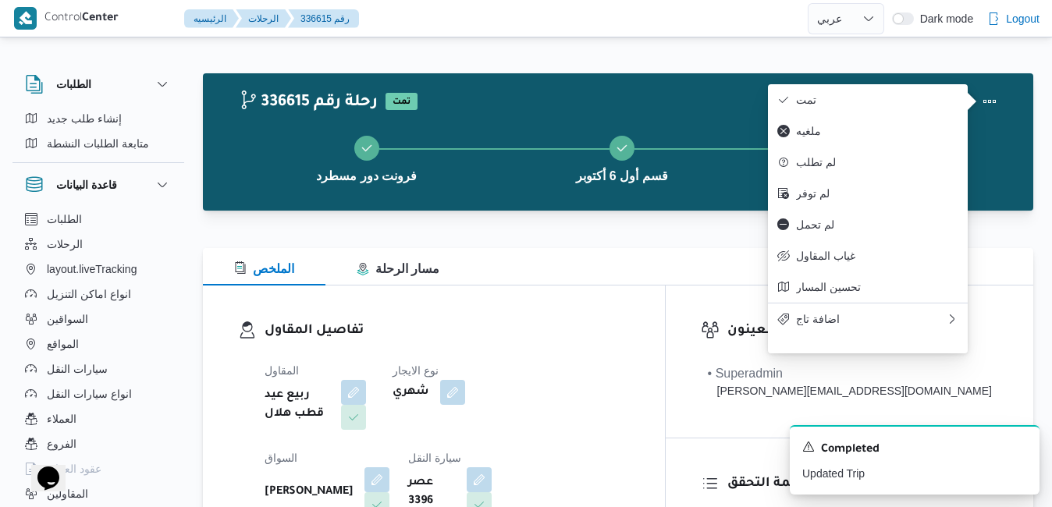
click at [578, 322] on h3 "تفاصيل المقاول" at bounding box center [447, 331] width 365 height 21
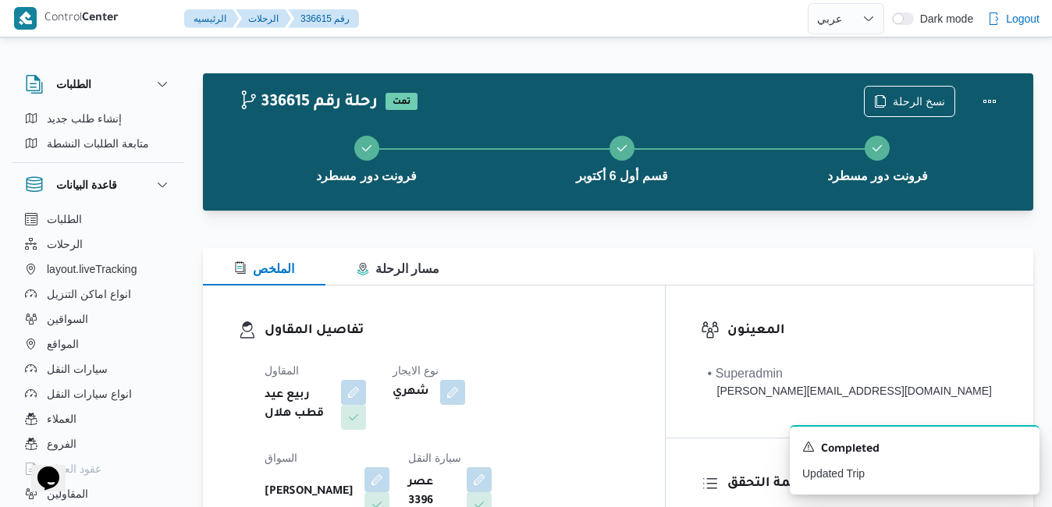
click at [579, 321] on h3 "تفاصيل المقاول" at bounding box center [447, 331] width 365 height 21
click at [1026, 450] on icon "Dismiss toast" at bounding box center [1021, 446] width 12 height 12
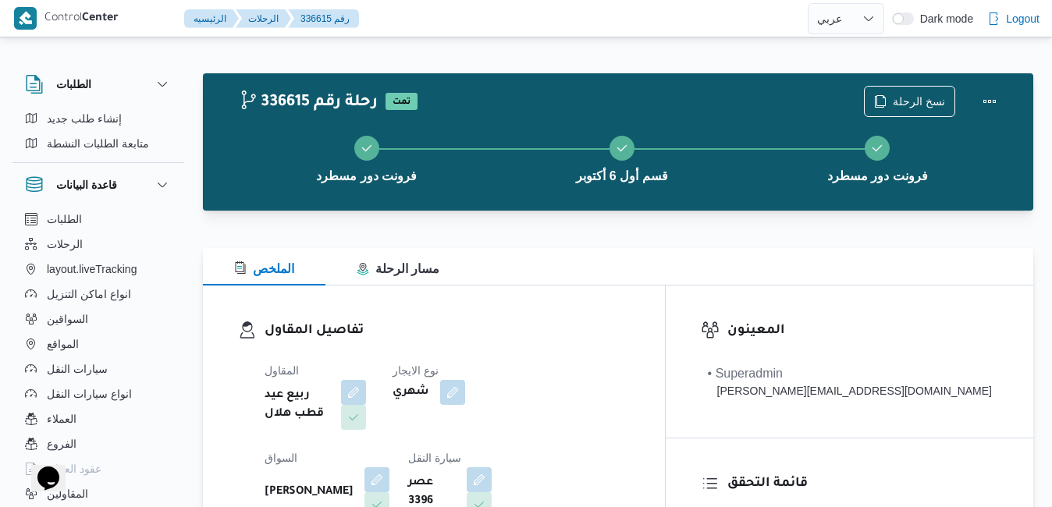
click at [665, 316] on div "تفاصيل المقاول المقاول ربيع عيد قطب هلال نوع الايجار شهري السواق ابراهيم عاطف ا…" at bounding box center [434, 466] width 462 height 361
click at [982, 105] on button "Actions" at bounding box center [989, 100] width 31 height 31
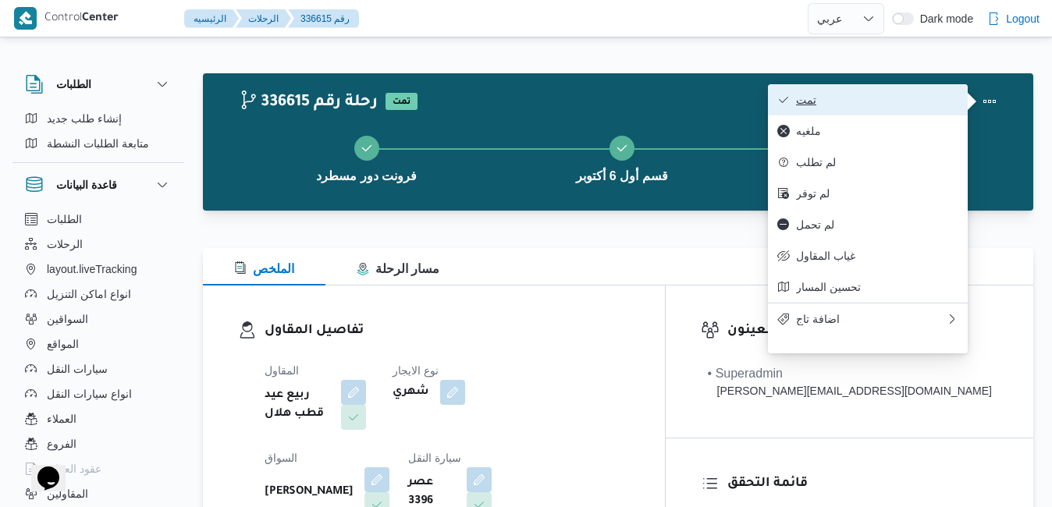
click at [909, 112] on button "تمت" at bounding box center [868, 99] width 200 height 31
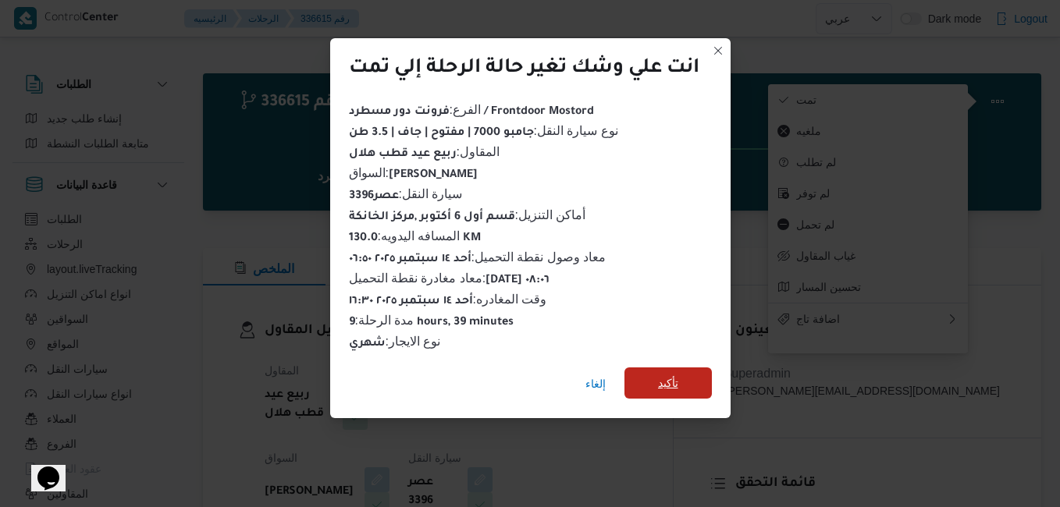
click at [674, 374] on span "تأكيد" at bounding box center [668, 383] width 20 height 19
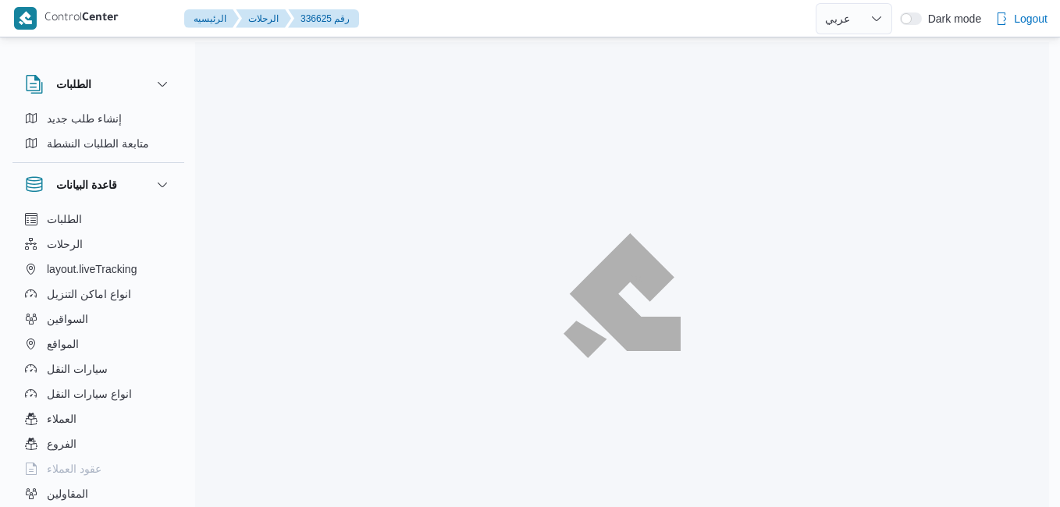
select select "ar"
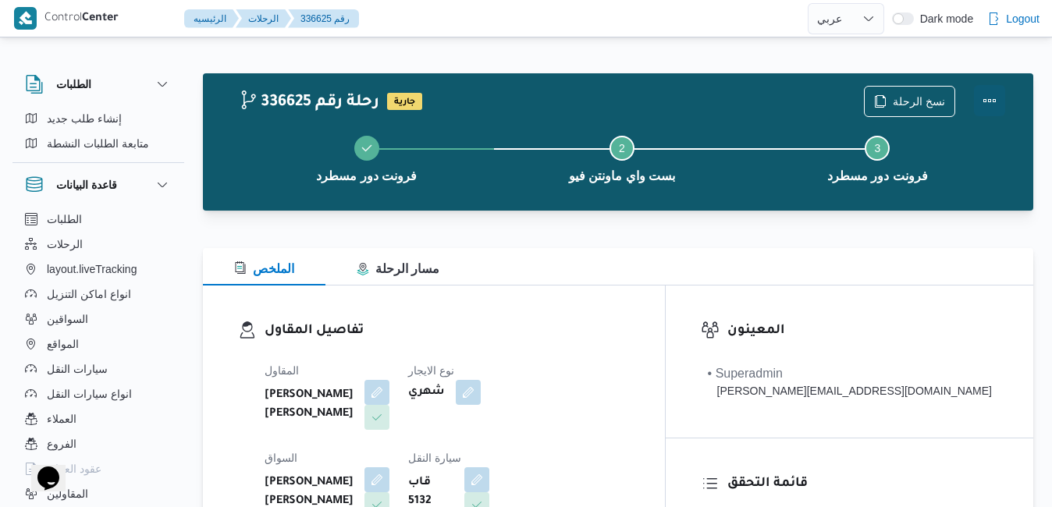
click at [996, 107] on button "Actions" at bounding box center [989, 100] width 31 height 31
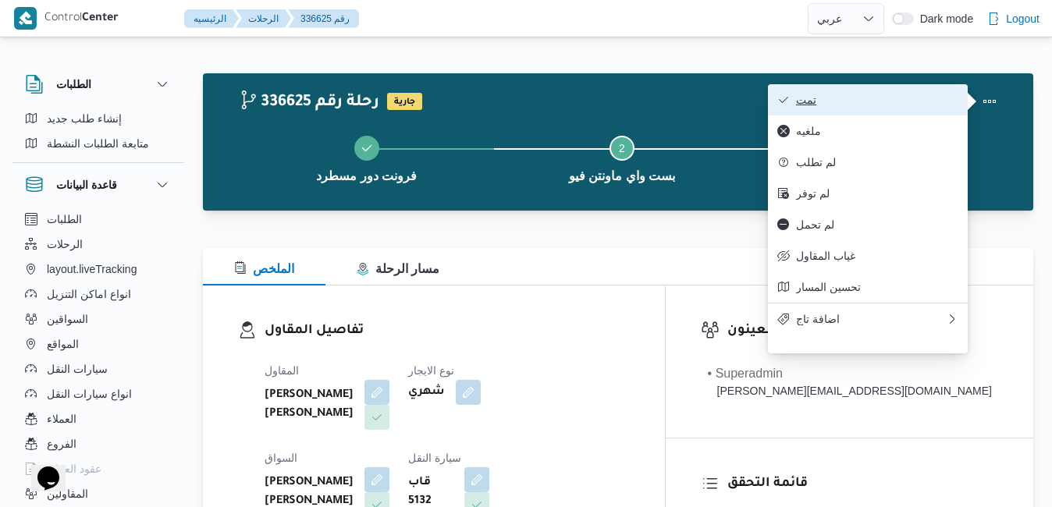
click at [928, 110] on button "تمت" at bounding box center [868, 99] width 200 height 31
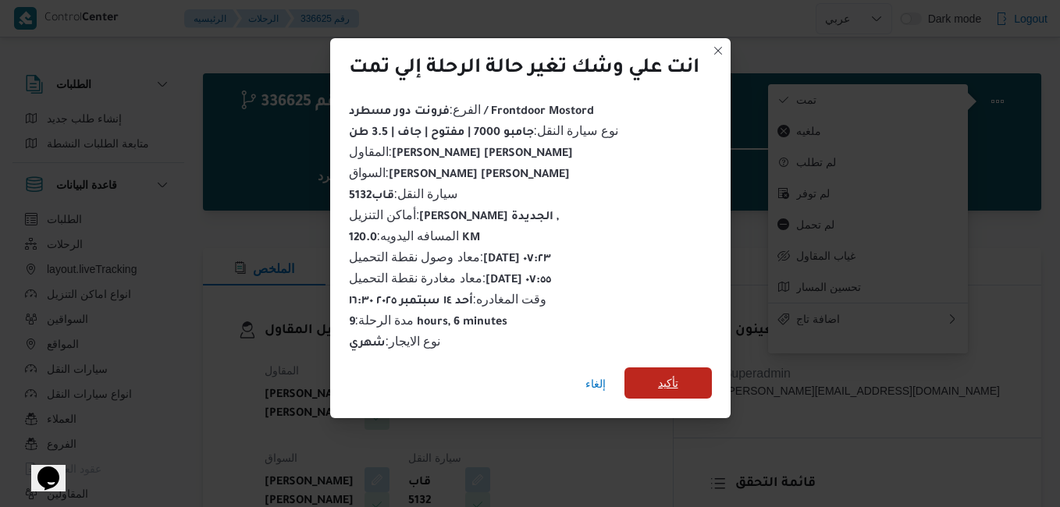
click at [657, 383] on span "تأكيد" at bounding box center [668, 383] width 87 height 31
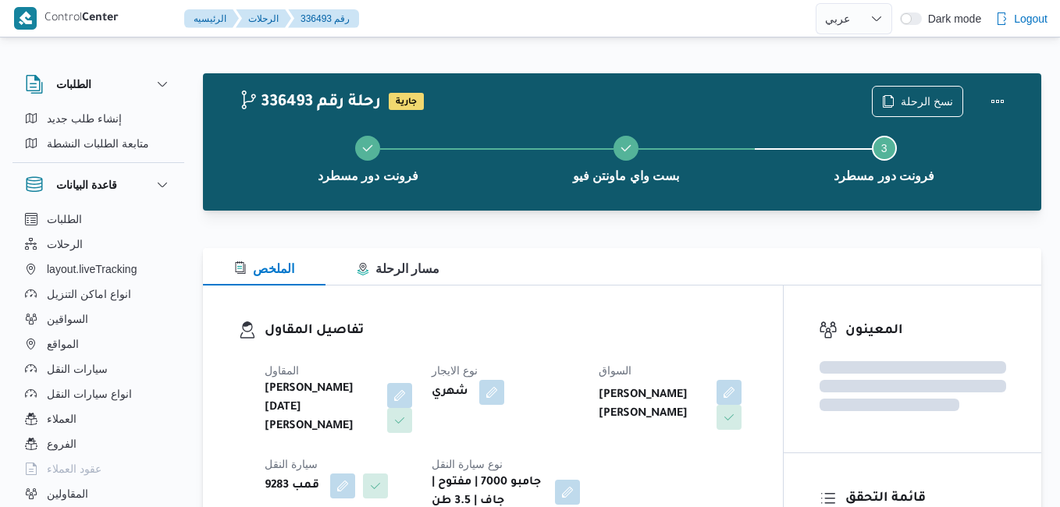
select select "ar"
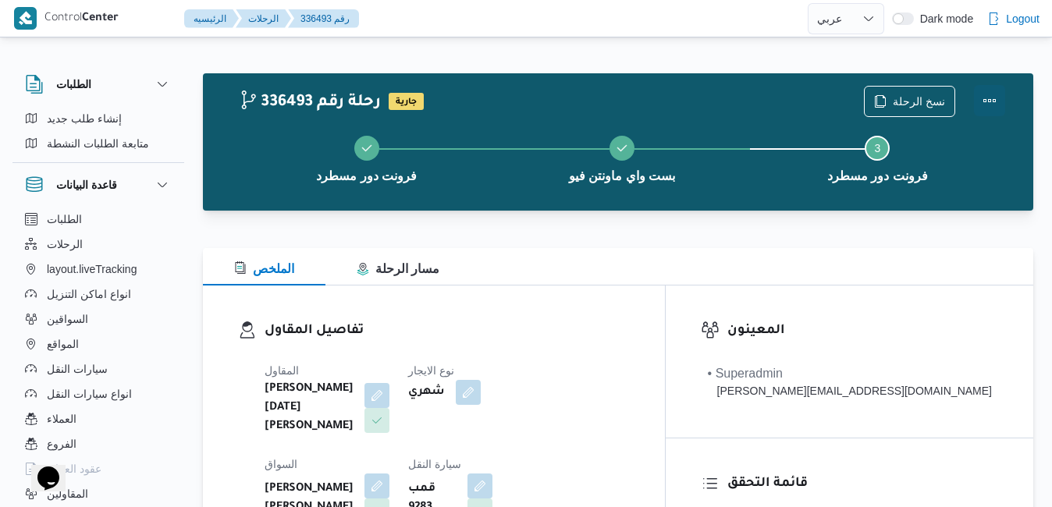
click at [997, 101] on button "Actions" at bounding box center [989, 100] width 31 height 31
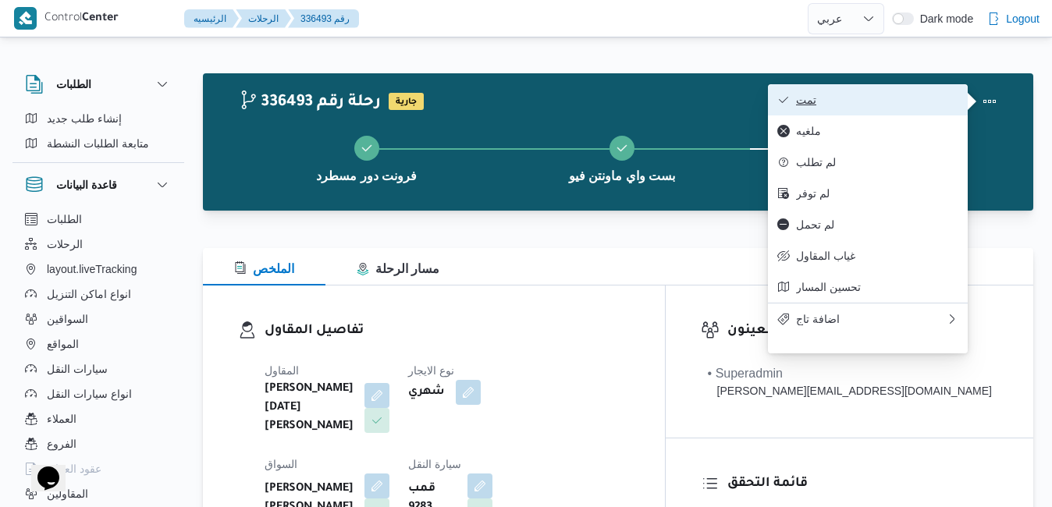
click at [910, 101] on span "تمت" at bounding box center [877, 100] width 162 height 12
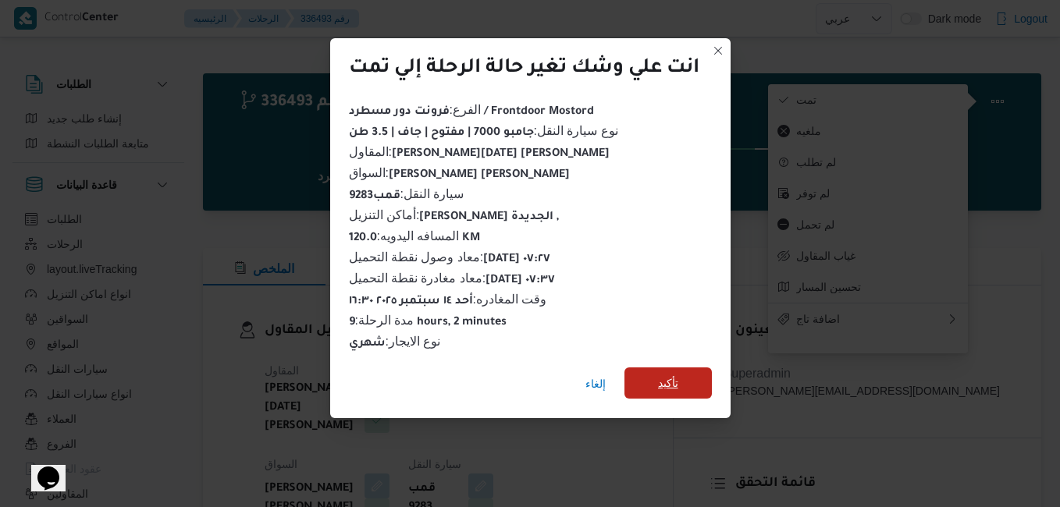
click at [671, 374] on span "تأكيد" at bounding box center [668, 383] width 20 height 19
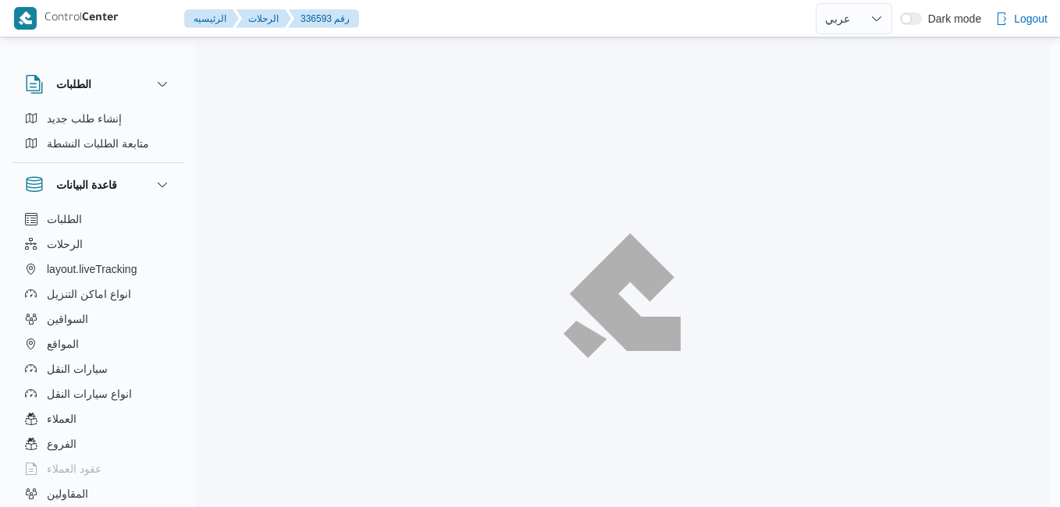
select select "ar"
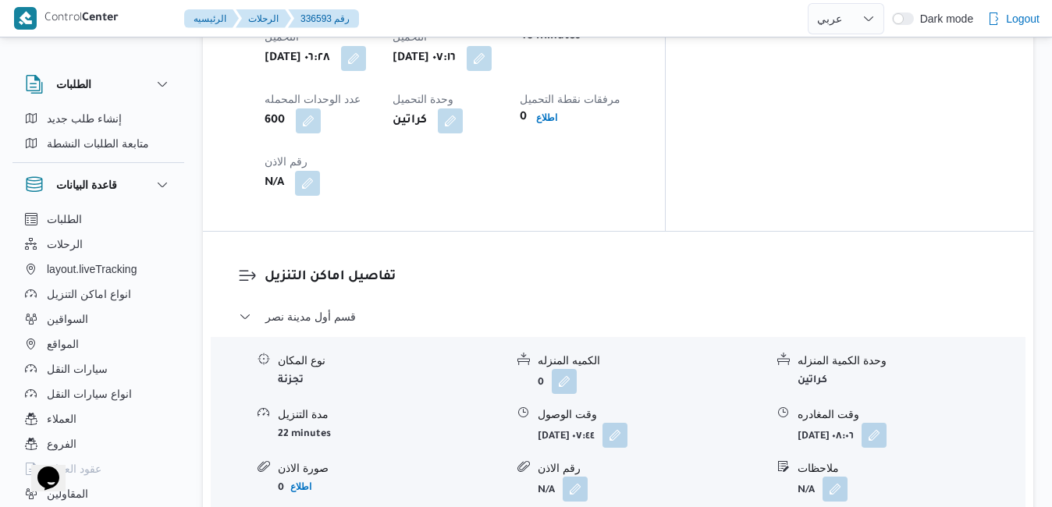
scroll to position [1468, 0]
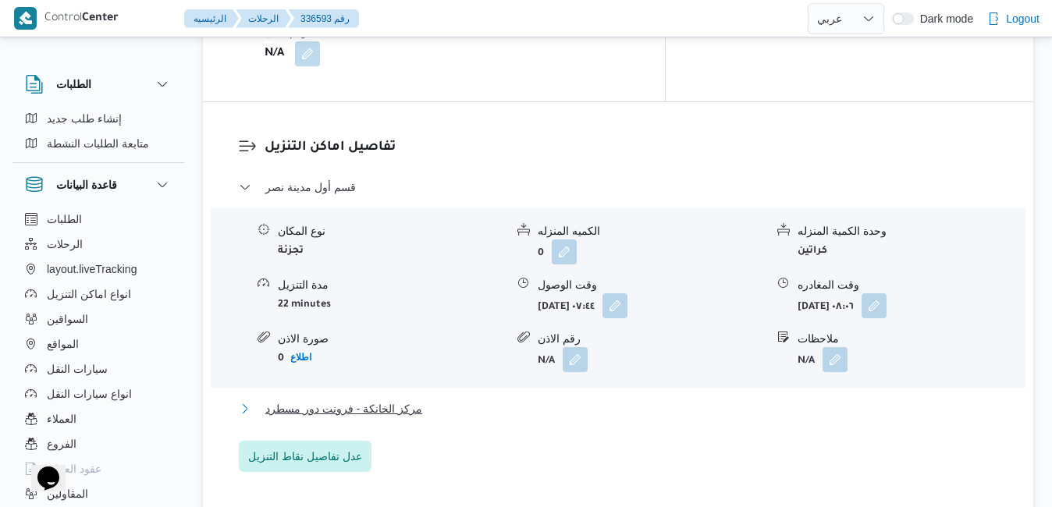
click at [726, 400] on button "مركز الخانكة - فرونت دور مسطرد" at bounding box center [619, 409] width 760 height 19
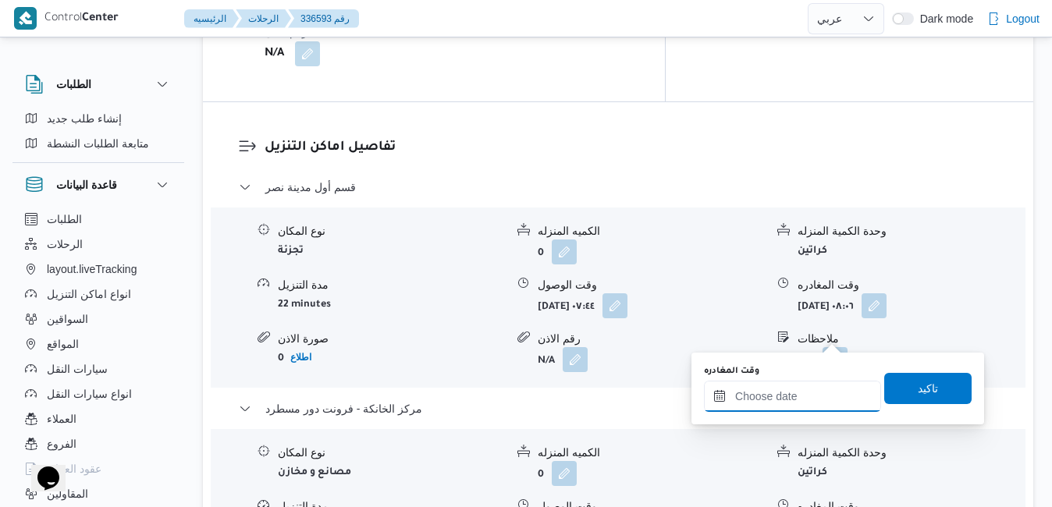
click at [777, 389] on input "وقت المغادره" at bounding box center [792, 396] width 177 height 31
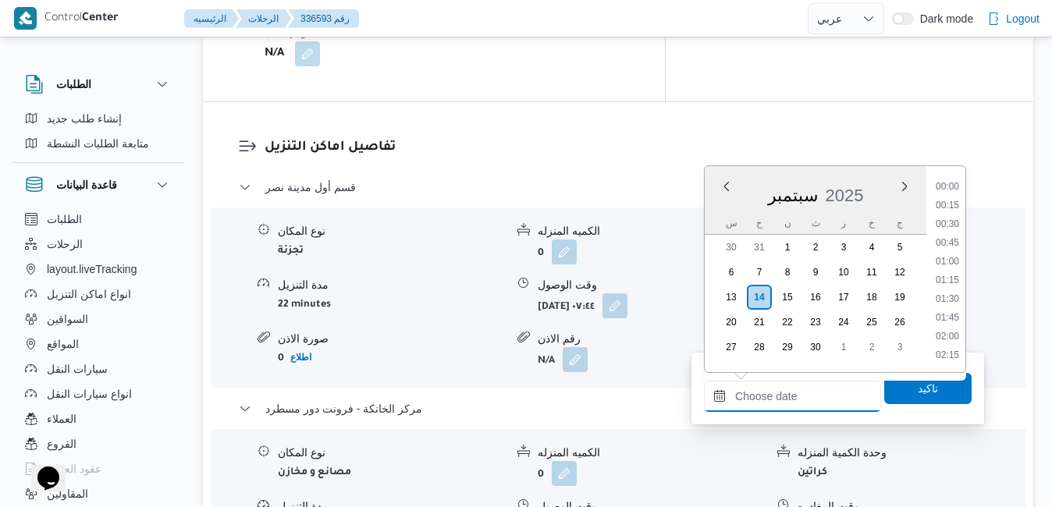
scroll to position [1291, 0]
click at [723, 204] on div "سبتمبر 2025" at bounding box center [816, 193] width 222 height 40
click at [955, 269] on li "16:15" at bounding box center [948, 272] width 36 height 16
type input "[DATE] ١٦:١٥"
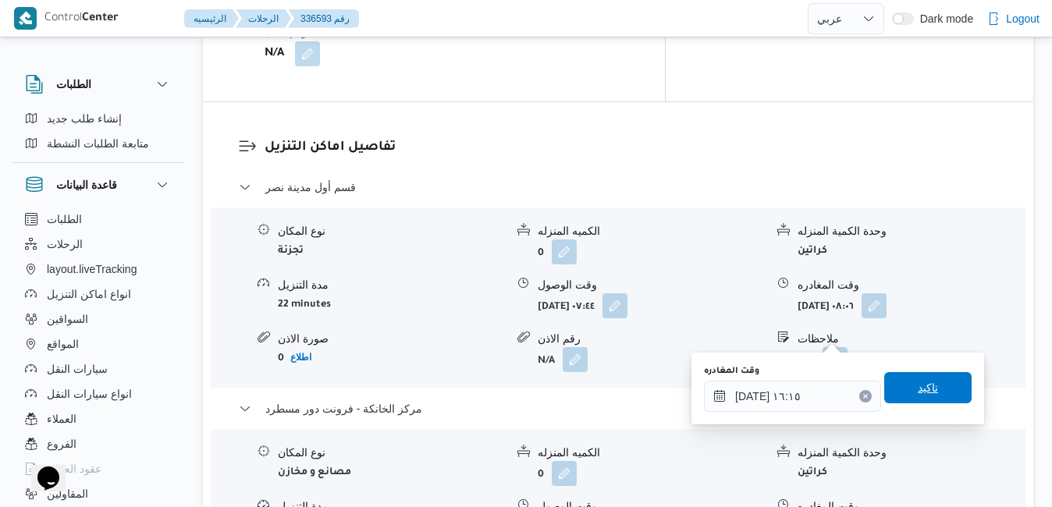
click at [898, 389] on span "تاكيد" at bounding box center [928, 387] width 87 height 31
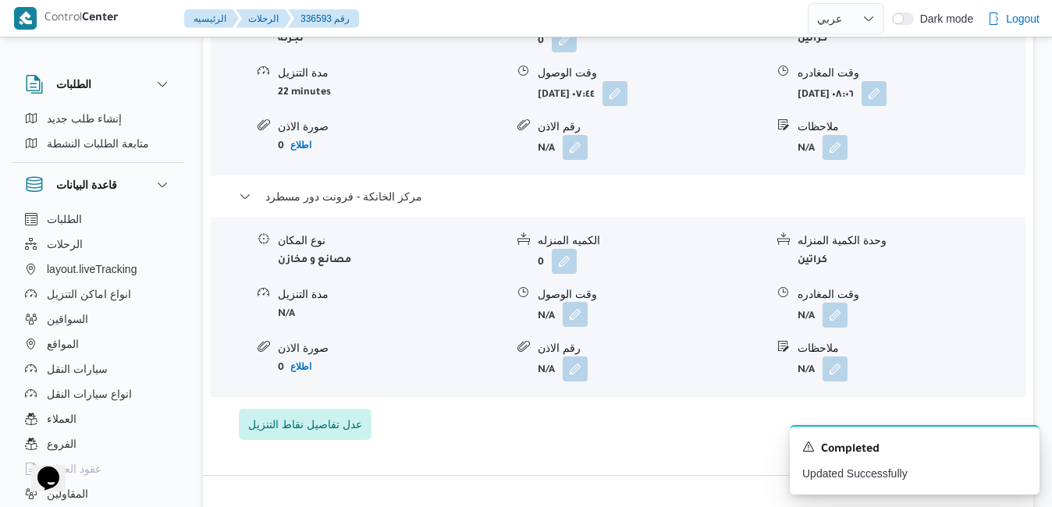
click at [579, 327] on button "button" at bounding box center [575, 314] width 25 height 25
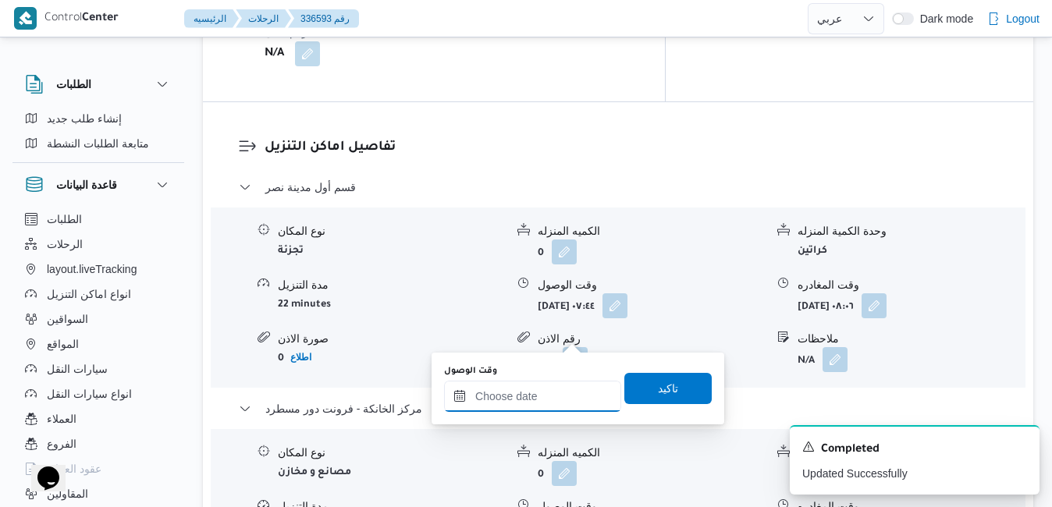
click at [533, 405] on input "وقت الوصول" at bounding box center [532, 396] width 177 height 31
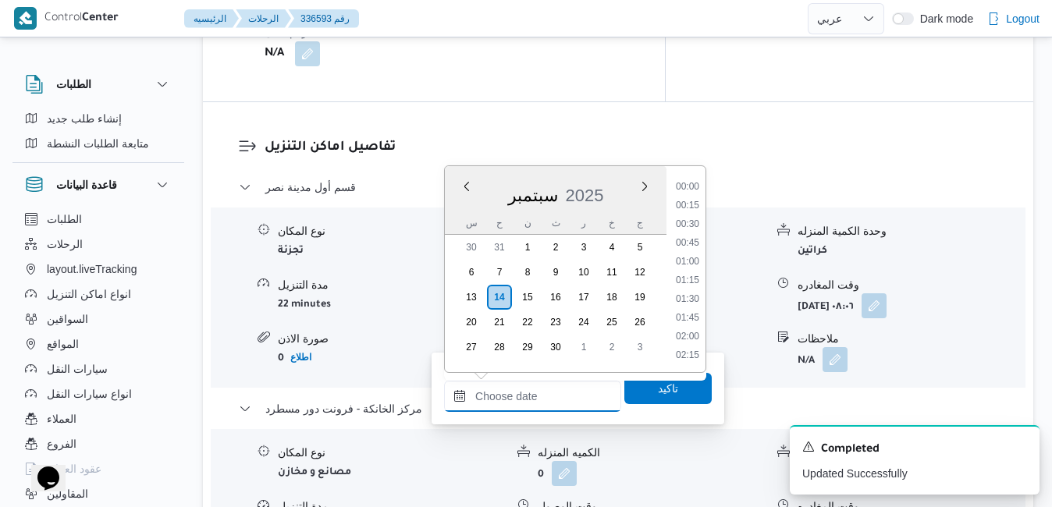
scroll to position [1291, 0]
click at [466, 206] on div "سبتمبر 2025" at bounding box center [556, 193] width 222 height 40
click at [693, 246] on li "16:00" at bounding box center [688, 253] width 36 height 16
type input "١٤/٠٩/٢٠٢٥ ١٦:٠٠"
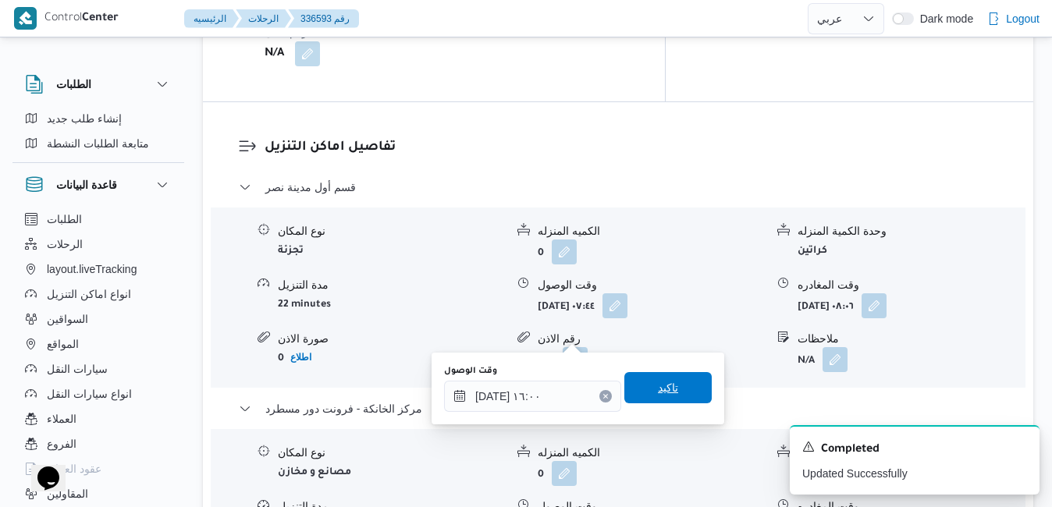
click at [658, 389] on span "تاكيد" at bounding box center [668, 388] width 20 height 19
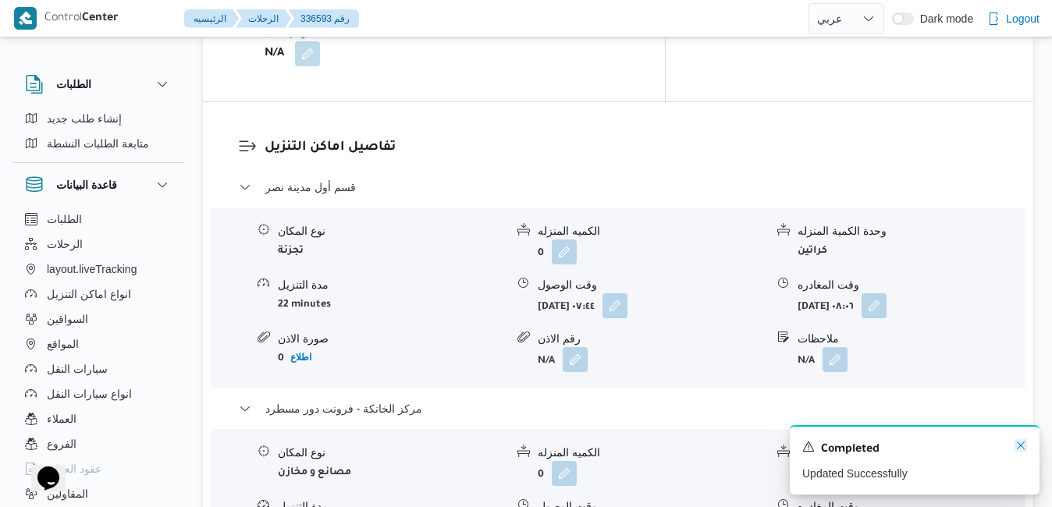
click at [1023, 449] on icon "Dismiss toast" at bounding box center [1021, 446] width 8 height 8
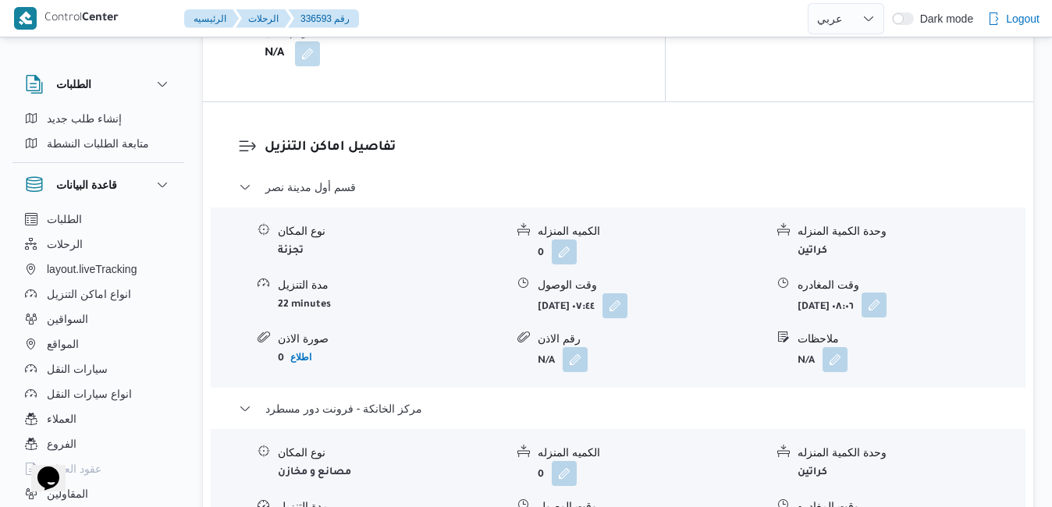
click at [887, 293] on button "button" at bounding box center [874, 305] width 25 height 25
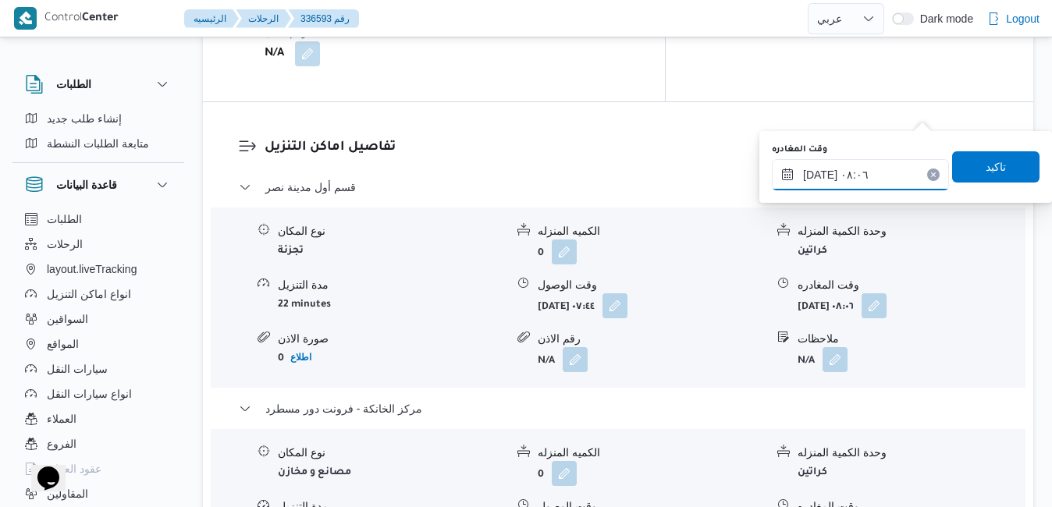
click at [872, 176] on input "١٤/٠٩/٢٠٢٥ ٠٨:٠٦" at bounding box center [860, 174] width 177 height 31
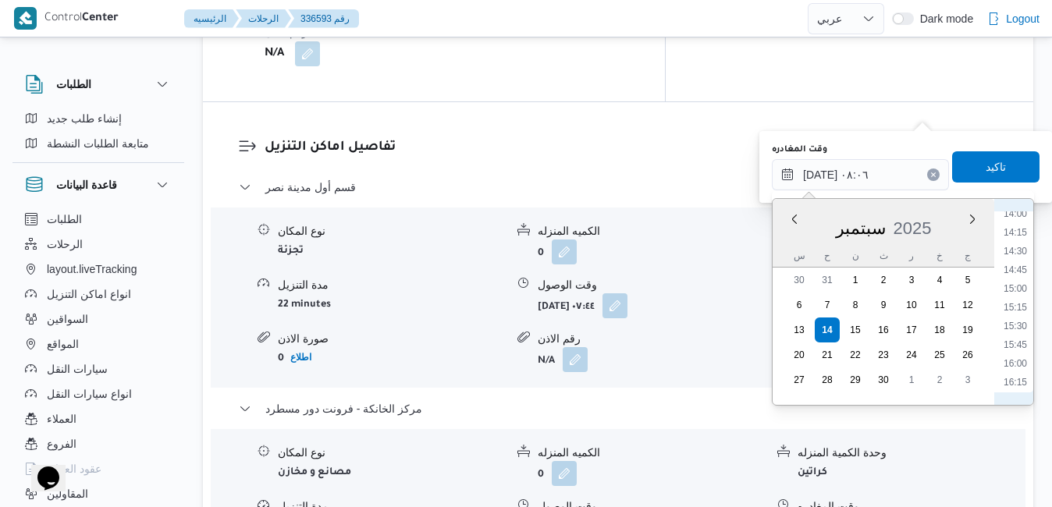
scroll to position [1085, 0]
click at [1016, 272] on li "15:15" at bounding box center [1016, 277] width 36 height 16
type input "١٤/٠٩/٢٠٢٥ ١٥:١٥"
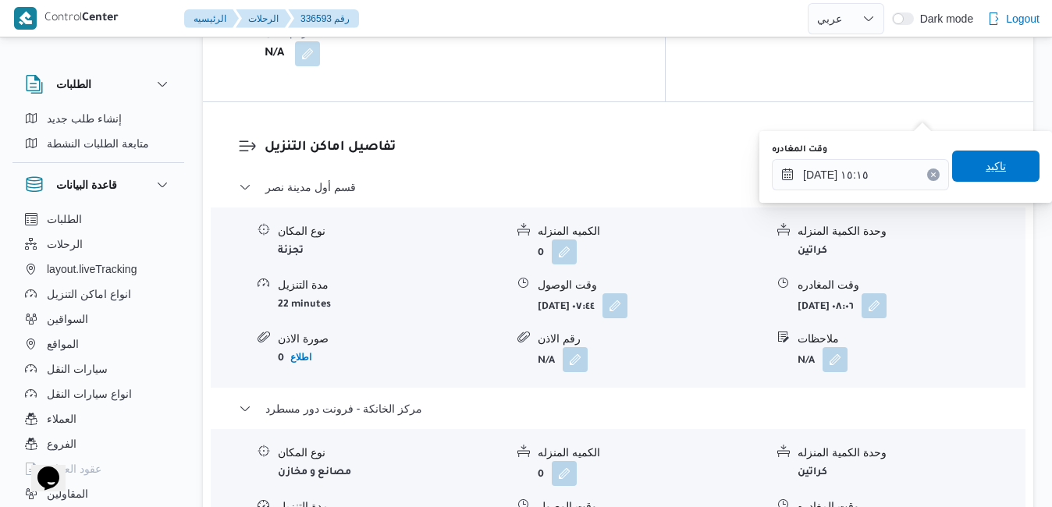
click at [1008, 172] on span "تاكيد" at bounding box center [996, 166] width 87 height 31
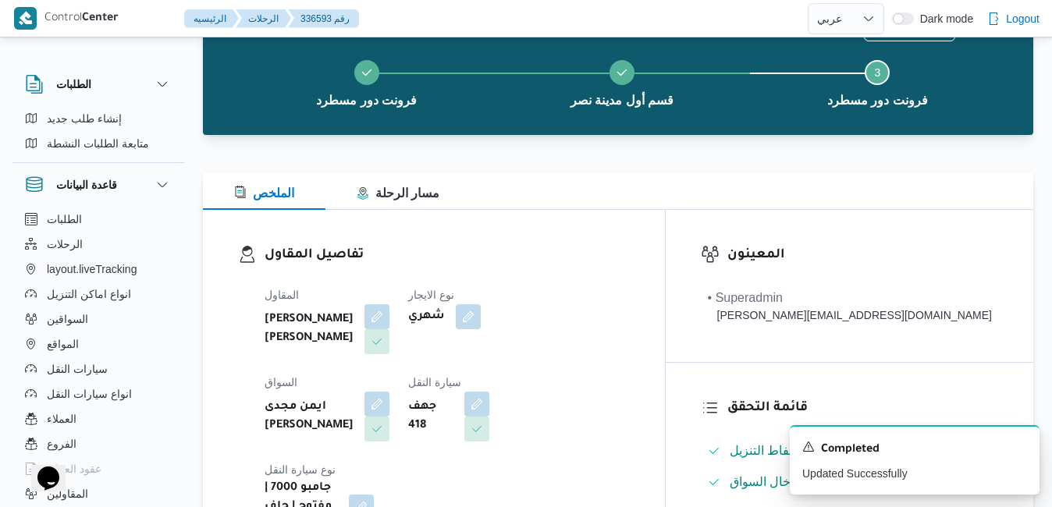
scroll to position [0, 0]
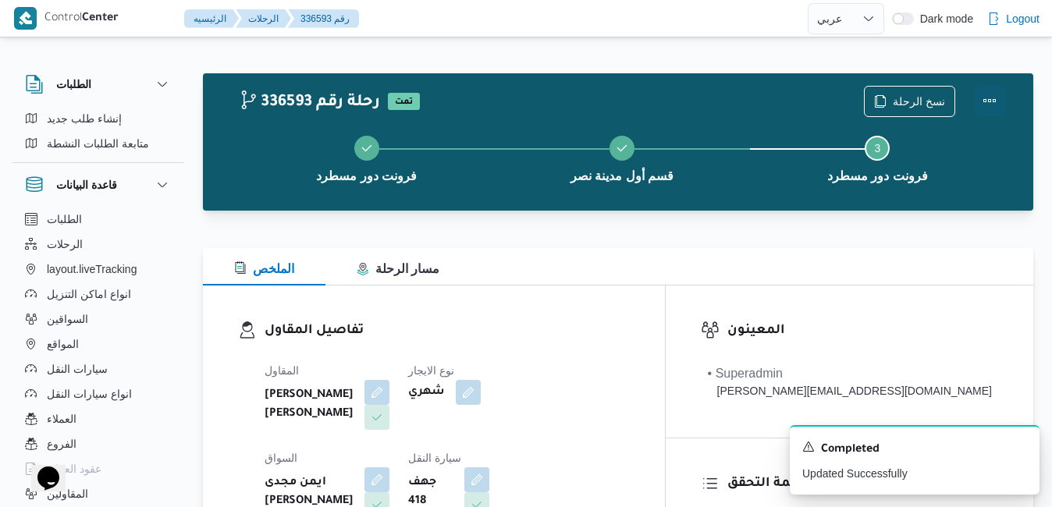
click at [982, 87] on button "Actions" at bounding box center [989, 100] width 31 height 31
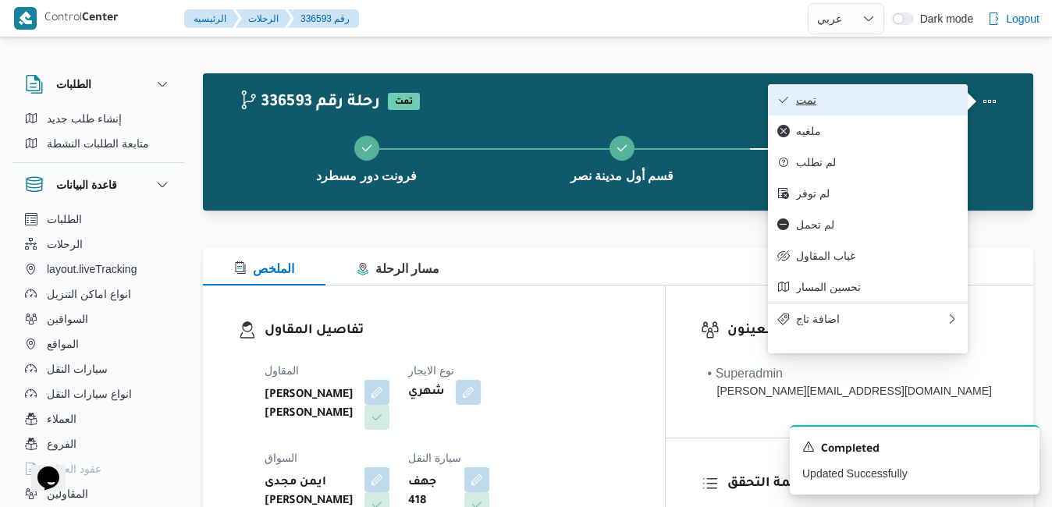
click at [918, 97] on span "تمت" at bounding box center [877, 100] width 162 height 12
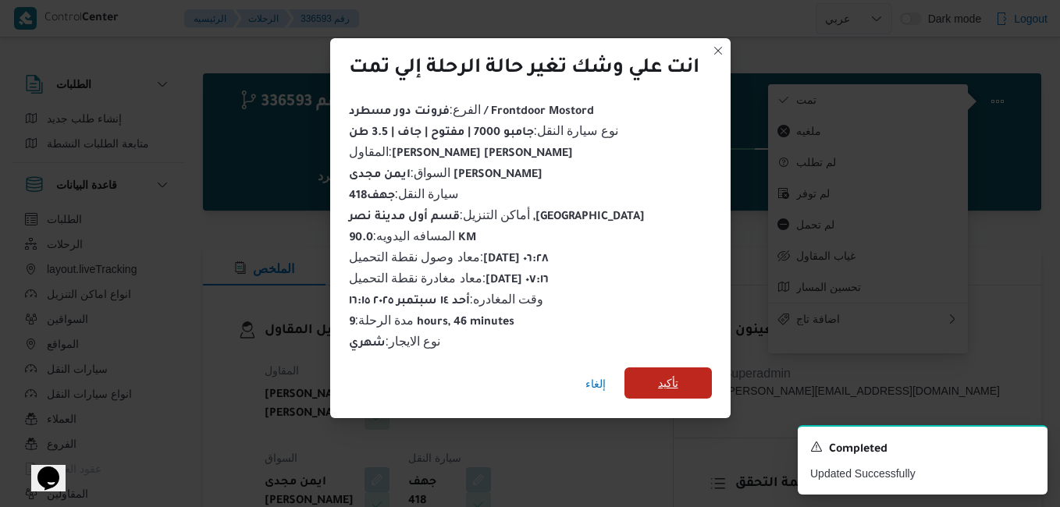
click at [693, 369] on span "تأكيد" at bounding box center [668, 383] width 87 height 31
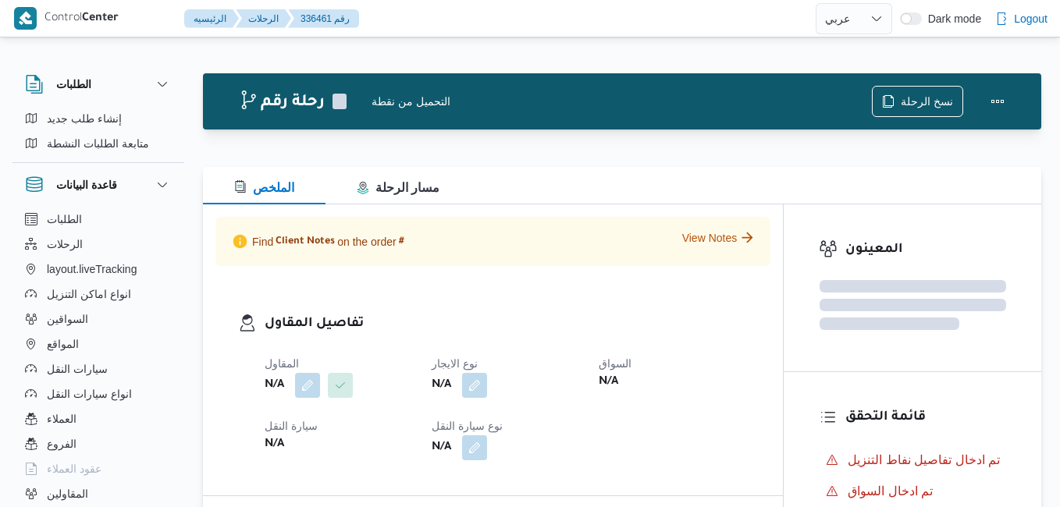
select select "ar"
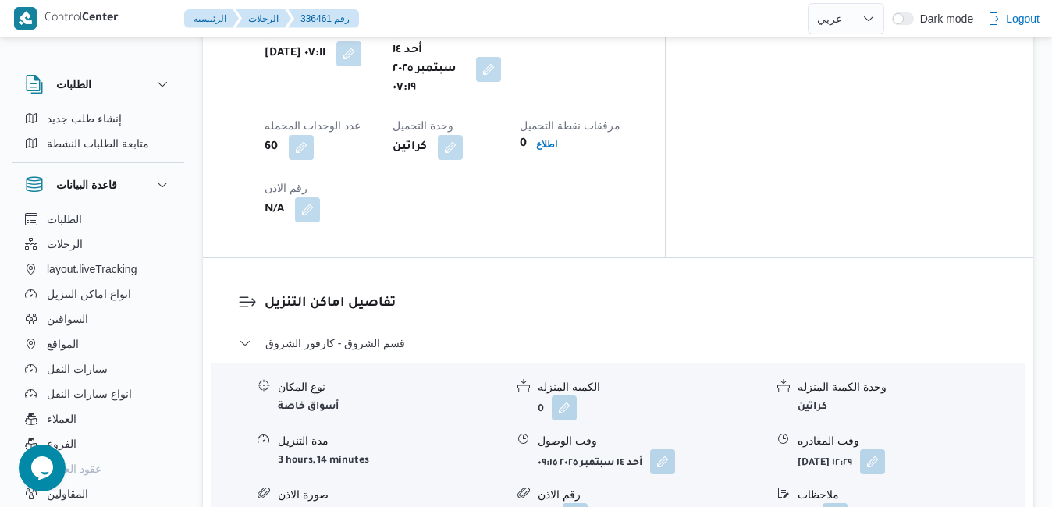
scroll to position [1374, 0]
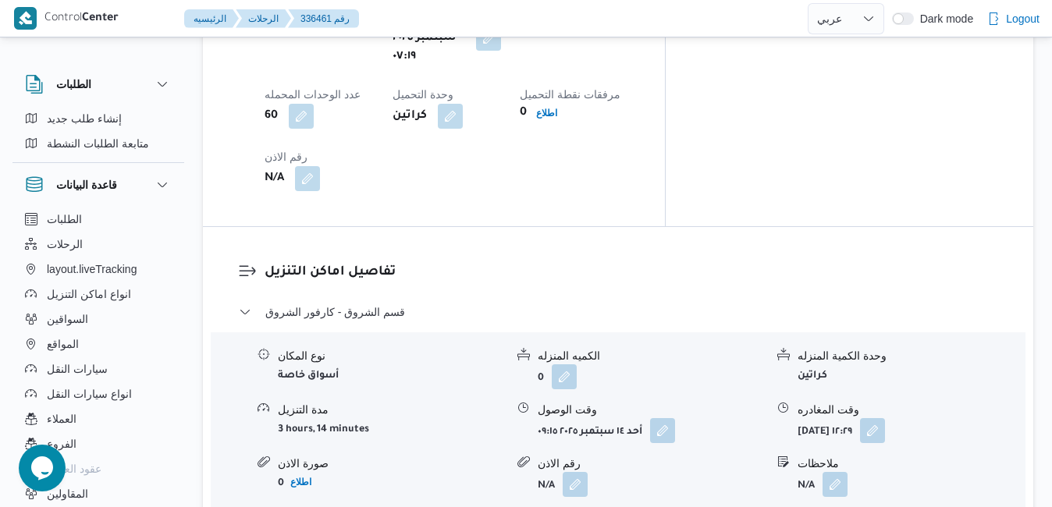
click at [586, 303] on div "قسم الشروق - كارفور الشروق نوع المكان أسواق خاصة الكميه المنزله 0 وحدة الكمية ا…" at bounding box center [619, 450] width 760 height 294
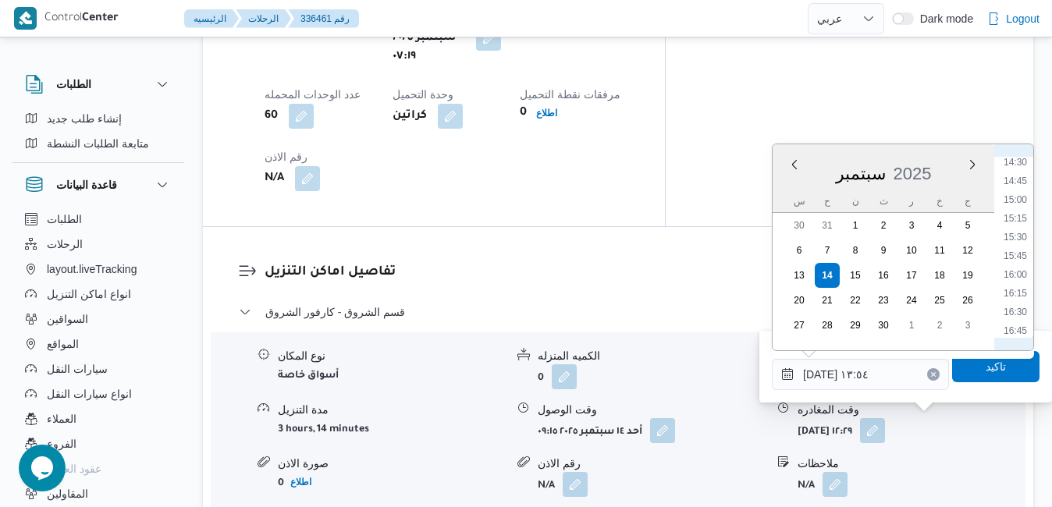
scroll to position [1094, 0]
click at [1018, 304] on li "16:30" at bounding box center [1016, 308] width 36 height 16
type input "[DATE] ١٦:٣٠"
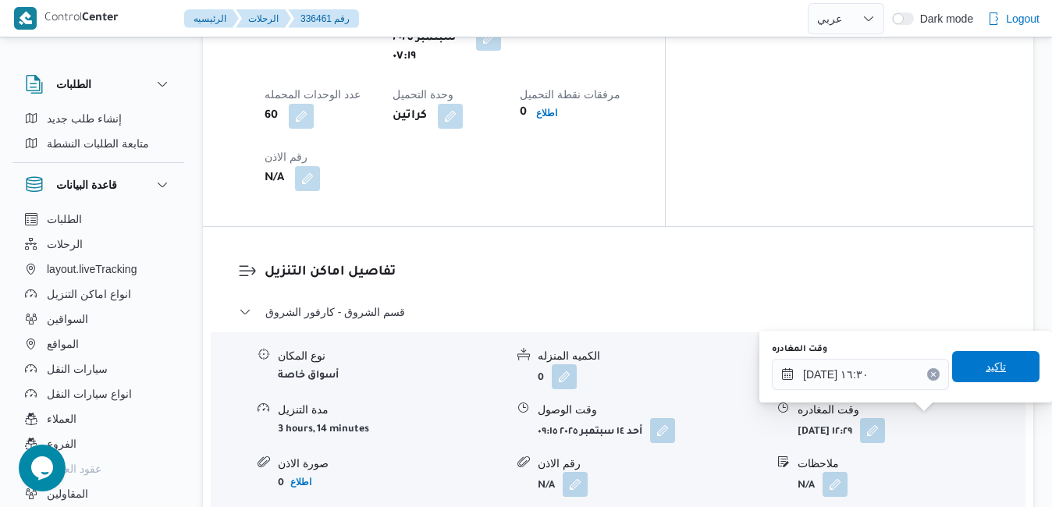
click at [986, 373] on span "تاكيد" at bounding box center [996, 367] width 20 height 19
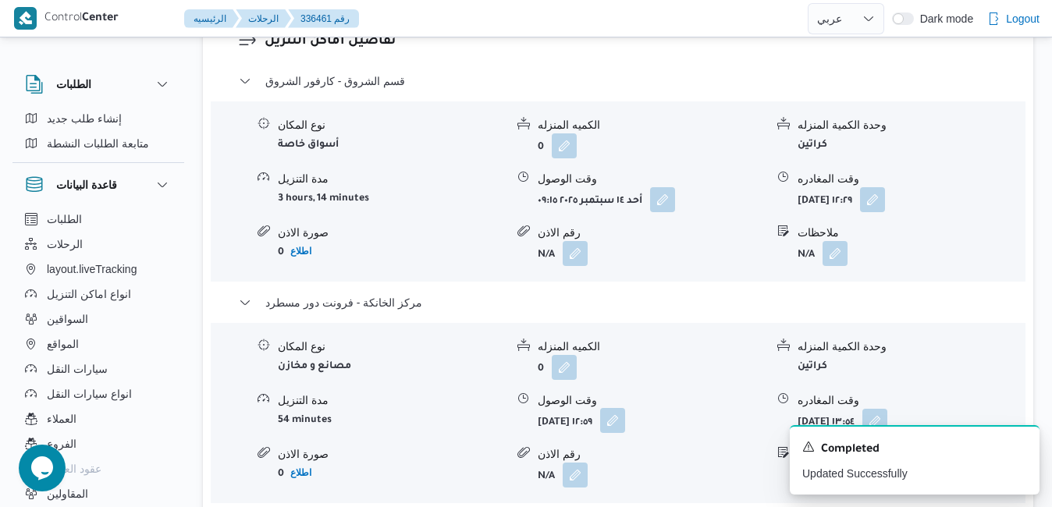
click at [625, 424] on button "button" at bounding box center [612, 420] width 25 height 25
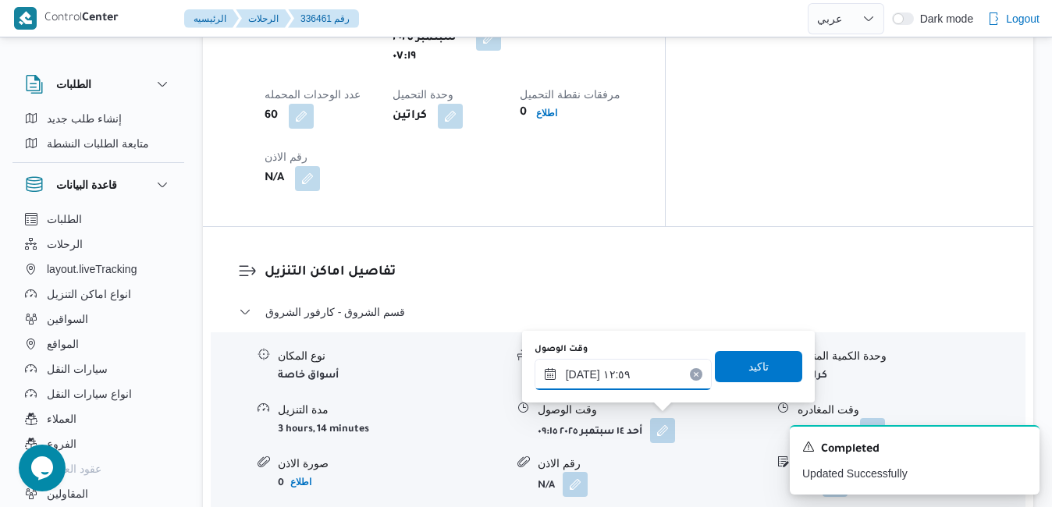
click at [643, 380] on input "١٤/٠٩/٢٠٢٥ ١٢:٥٩" at bounding box center [623, 374] width 177 height 31
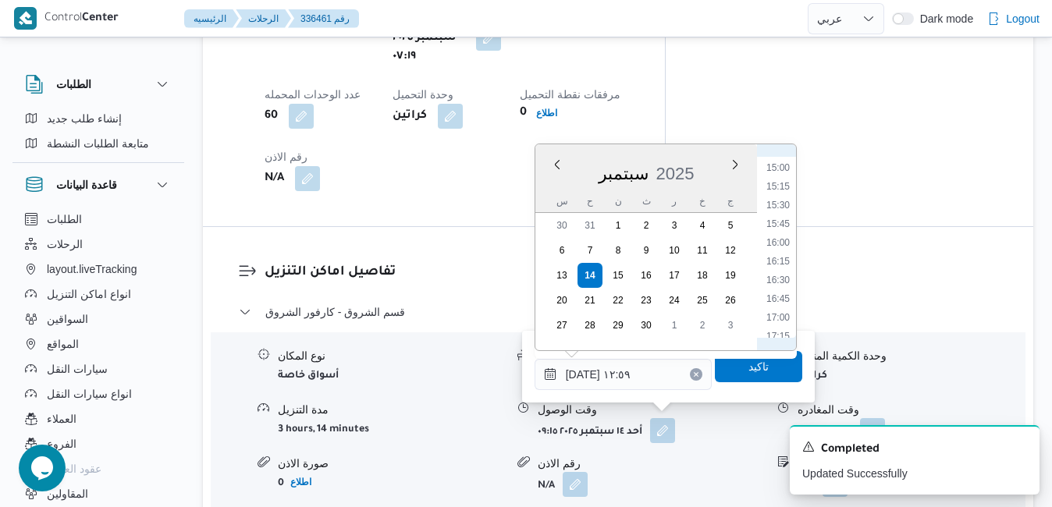
scroll to position [1177, 0]
click at [778, 204] on li "16:15" at bounding box center [778, 206] width 36 height 16
type input "١٤/٠٩/٢٠٢٥ ١٦:١٥"
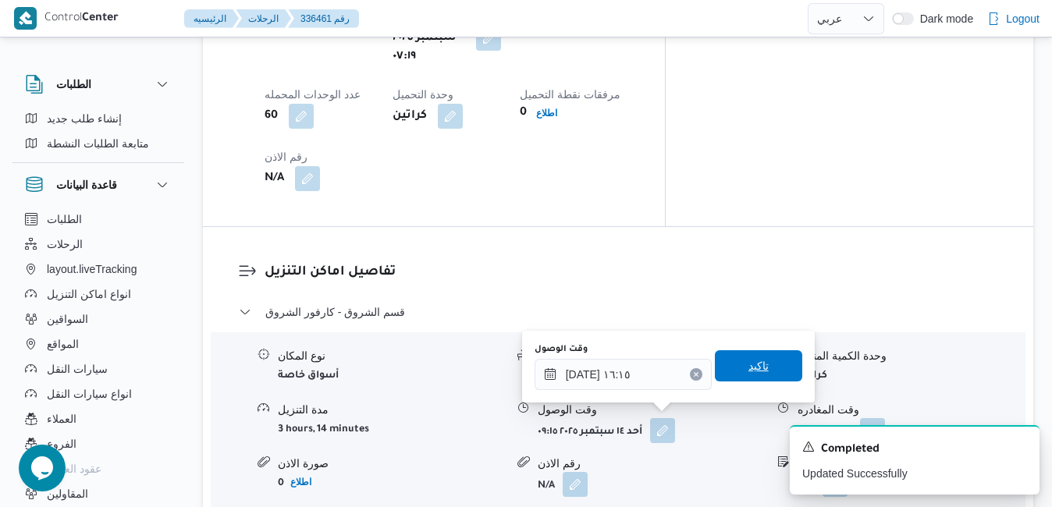
click at [749, 369] on span "تاكيد" at bounding box center [759, 366] width 20 height 19
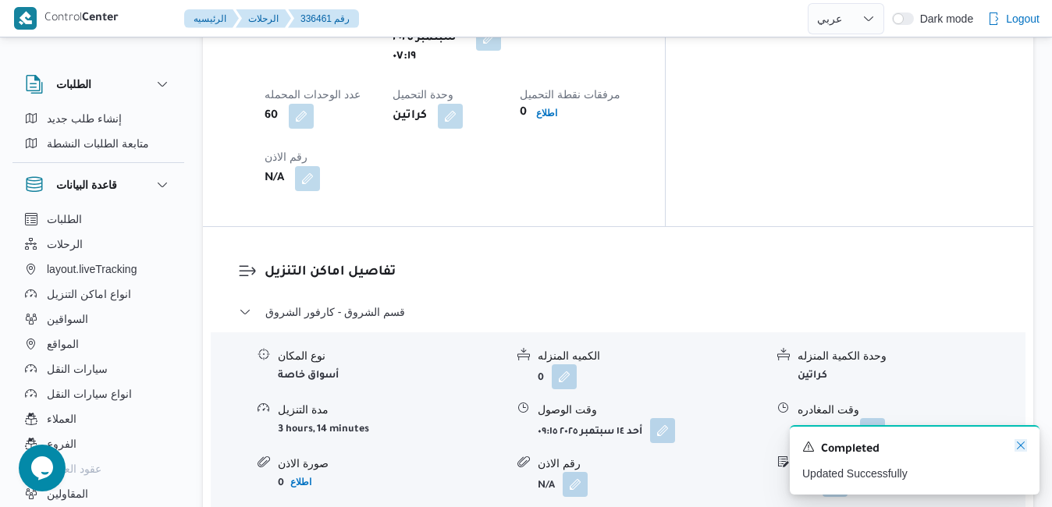
click at [1020, 447] on icon "Dismiss toast" at bounding box center [1021, 446] width 8 height 8
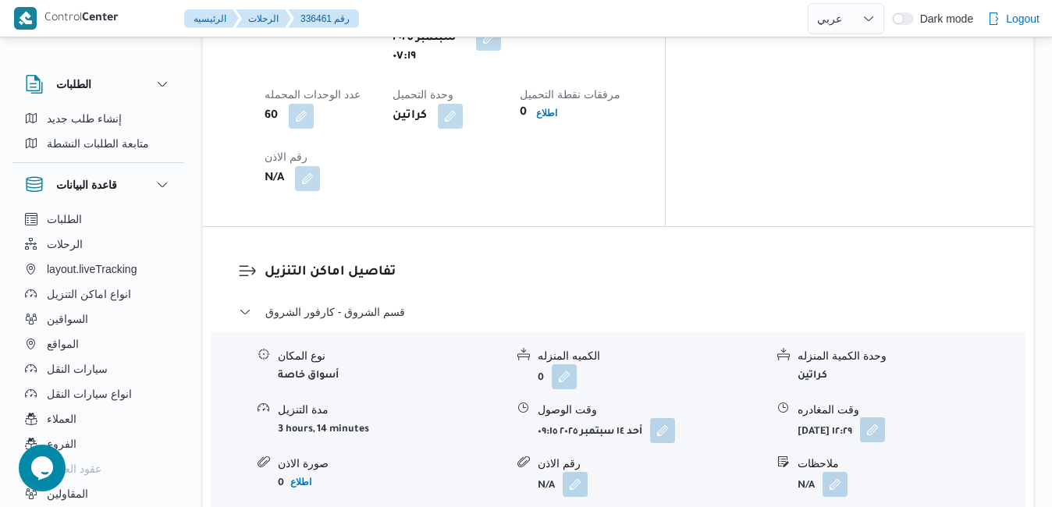
click at [885, 418] on button "button" at bounding box center [872, 430] width 25 height 25
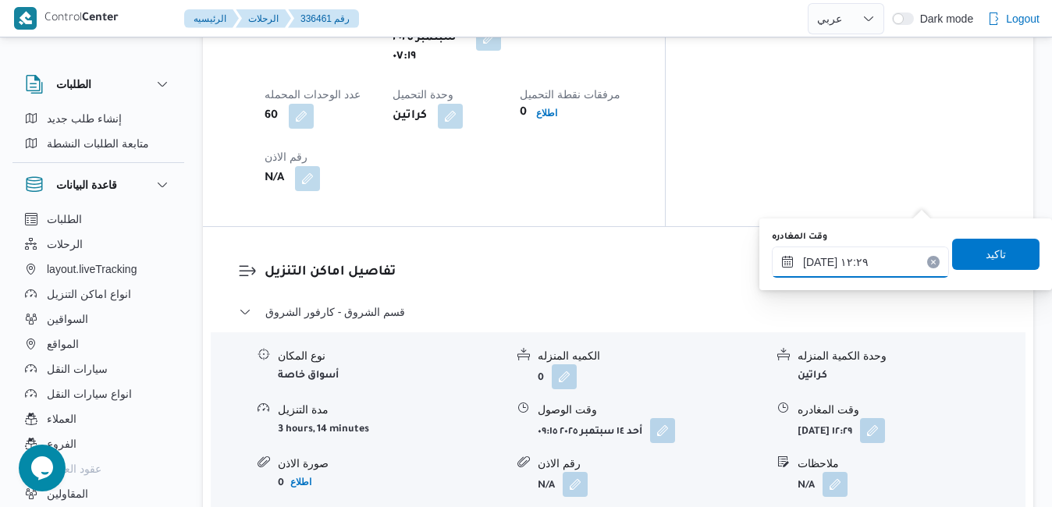
click at [858, 268] on input "١٤/٠٩/٢٠٢٥ ١٢:٢٩" at bounding box center [860, 262] width 177 height 31
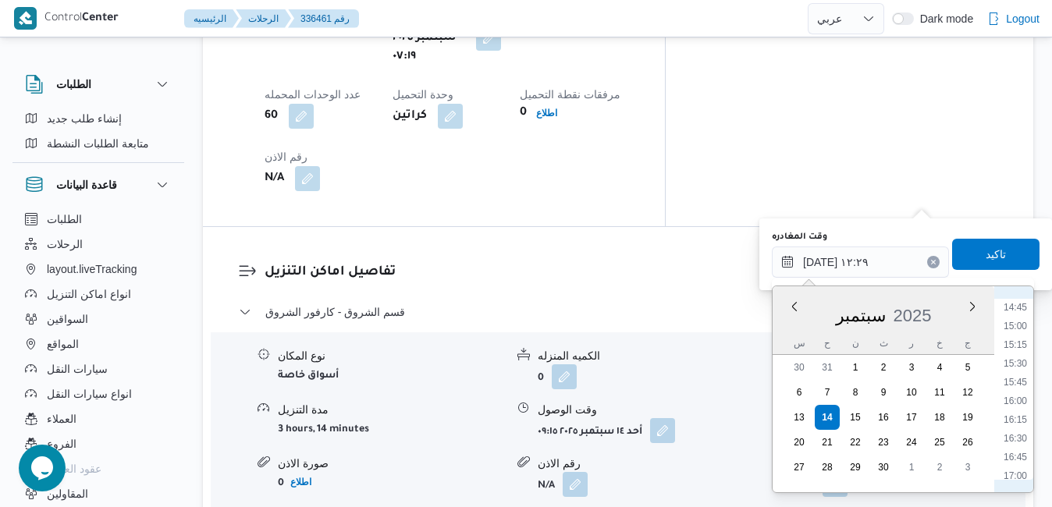
scroll to position [1140, 0]
click at [1021, 329] on li "15:30" at bounding box center [1016, 329] width 36 height 16
type input "[DATE] ١٥:٣٠"
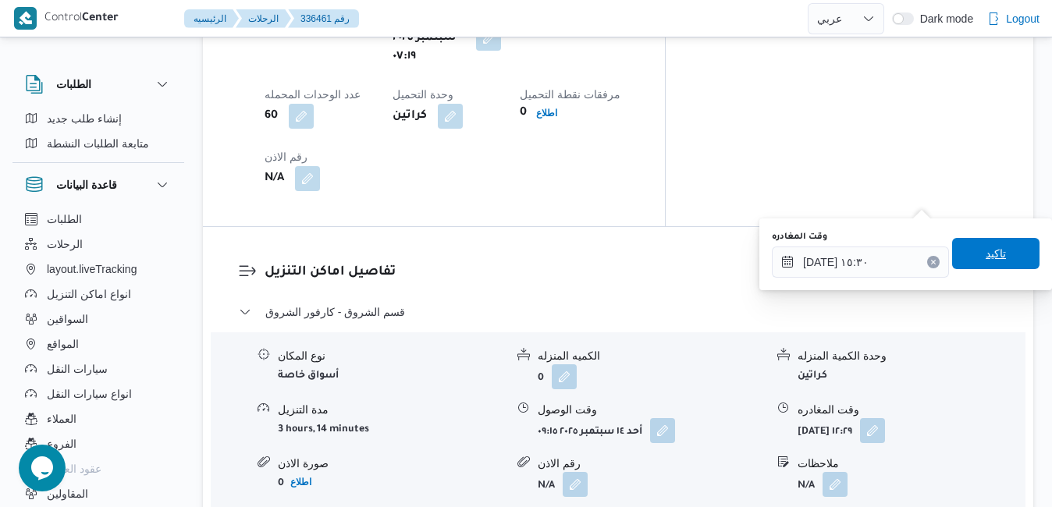
click at [999, 255] on span "تاكيد" at bounding box center [996, 253] width 87 height 31
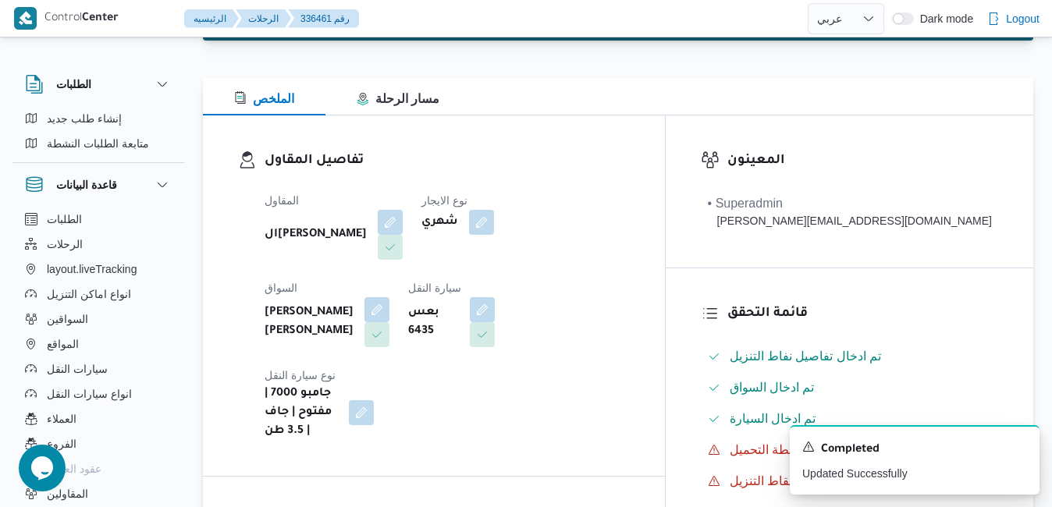
scroll to position [0, 0]
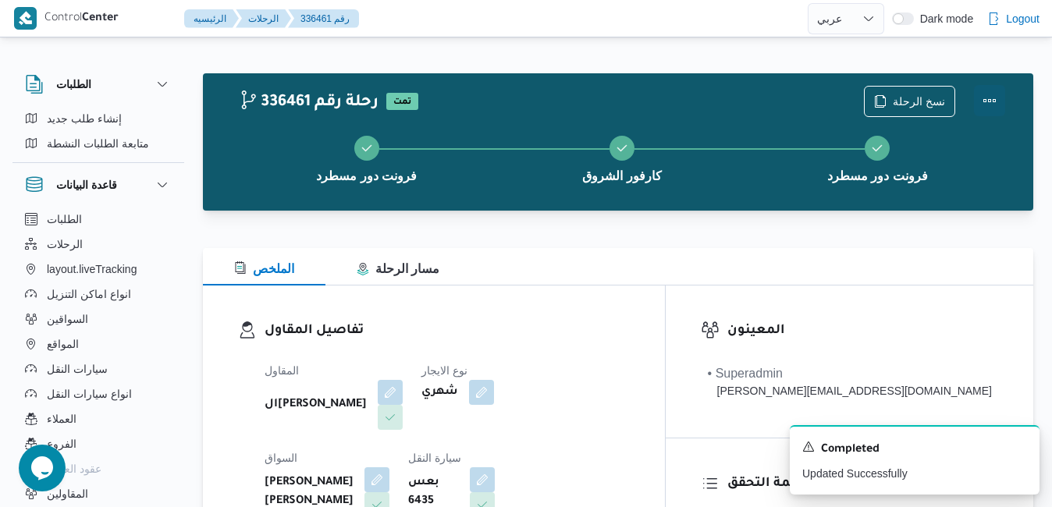
click at [985, 98] on button "Actions" at bounding box center [989, 100] width 31 height 31
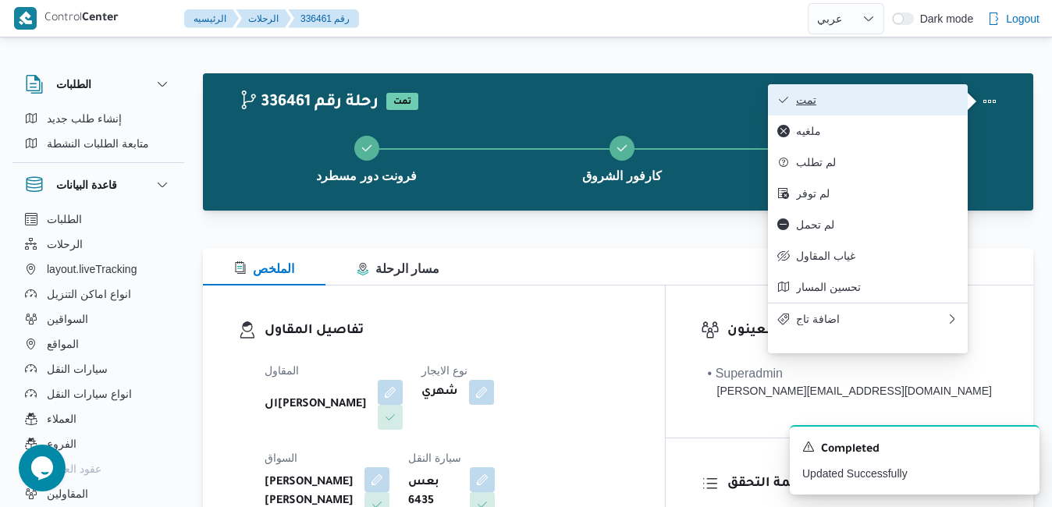
click at [935, 101] on span "تمت" at bounding box center [877, 100] width 162 height 12
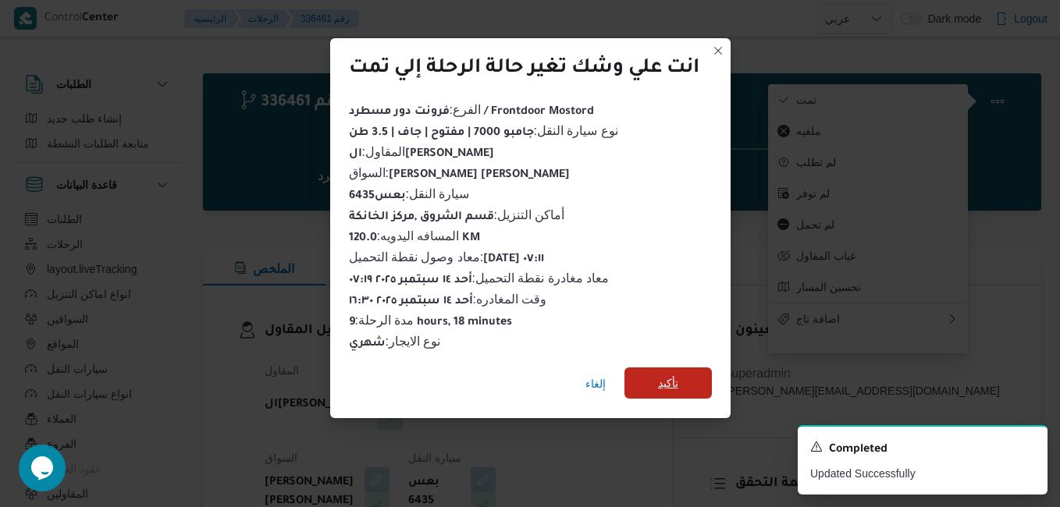
click at [689, 372] on span "تأكيد" at bounding box center [668, 383] width 87 height 31
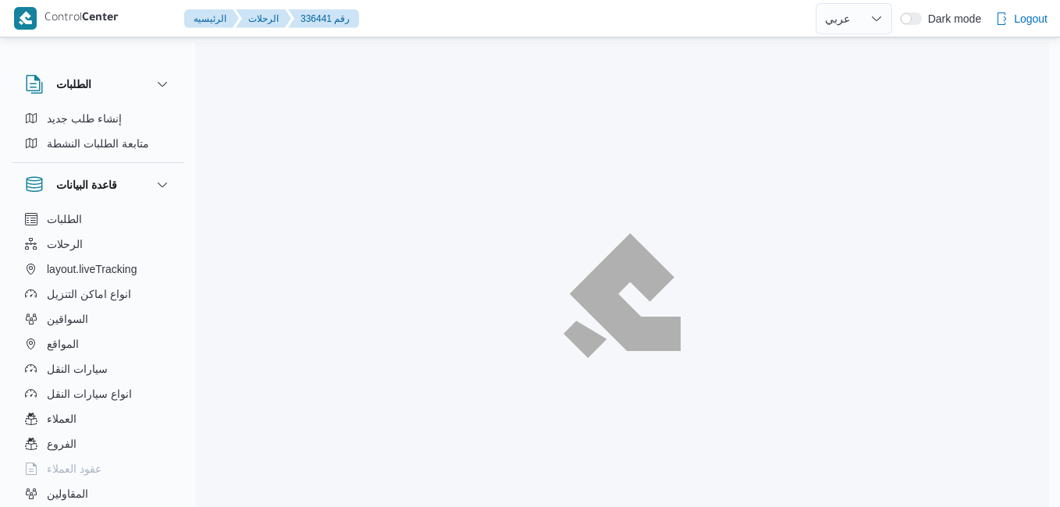
select select "ar"
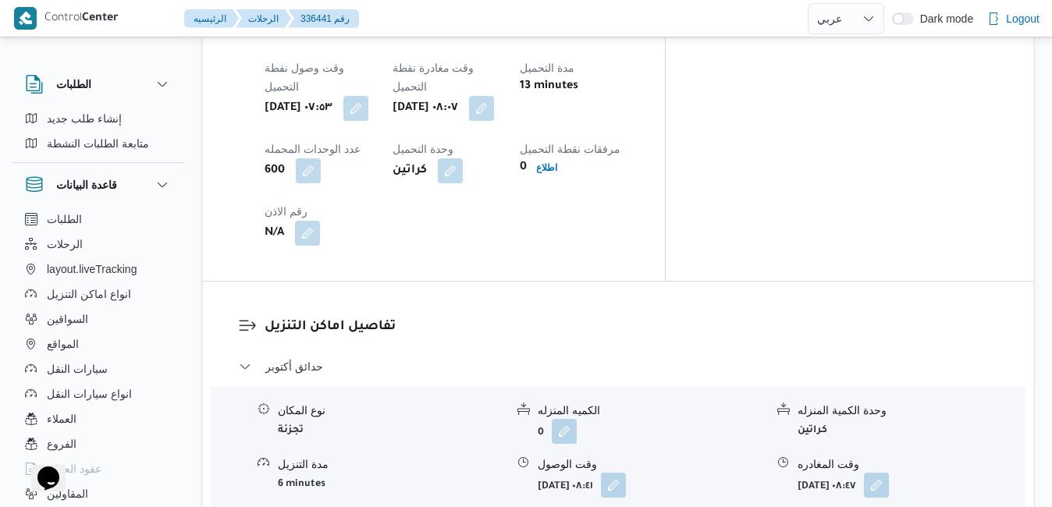
scroll to position [1312, 0]
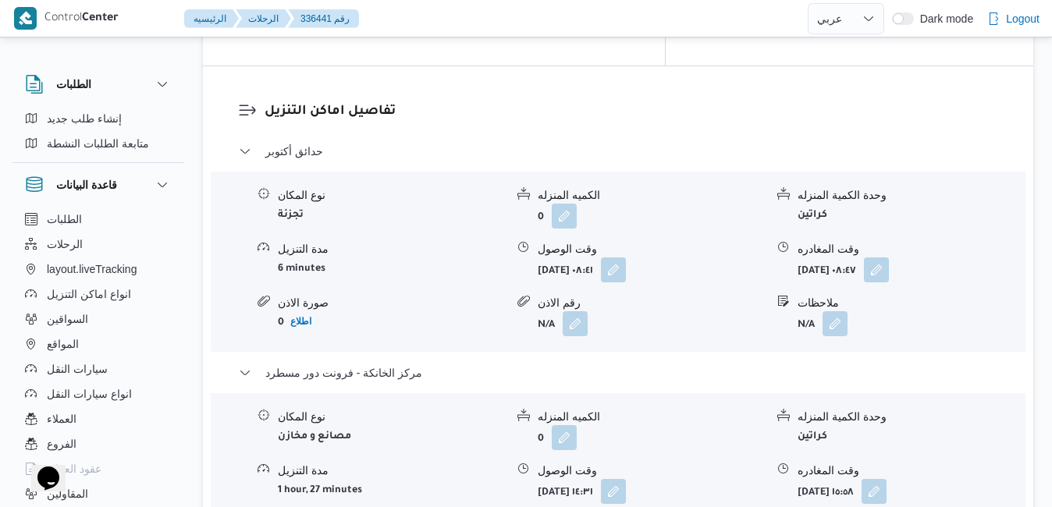
scroll to position [1561, 0]
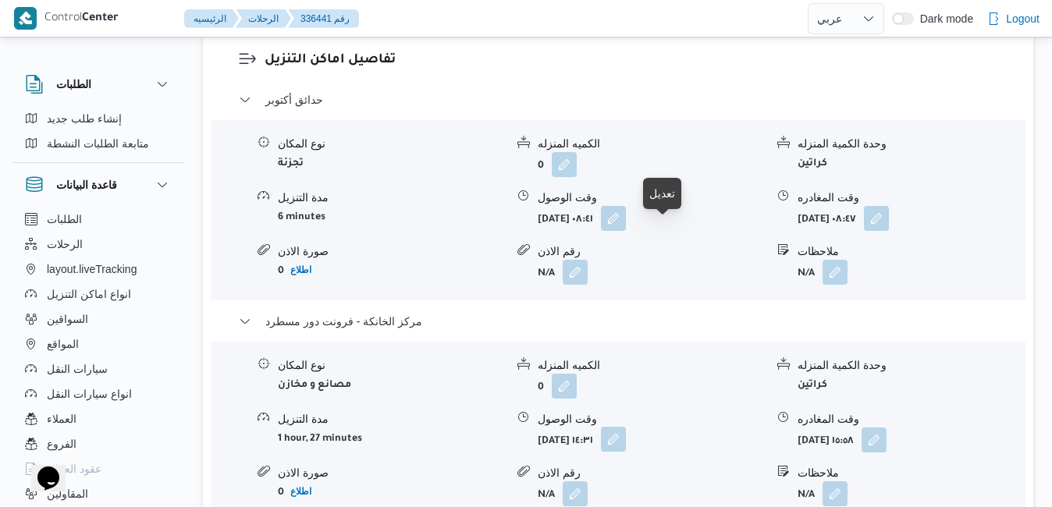
click at [626, 427] on button "button" at bounding box center [613, 439] width 25 height 25
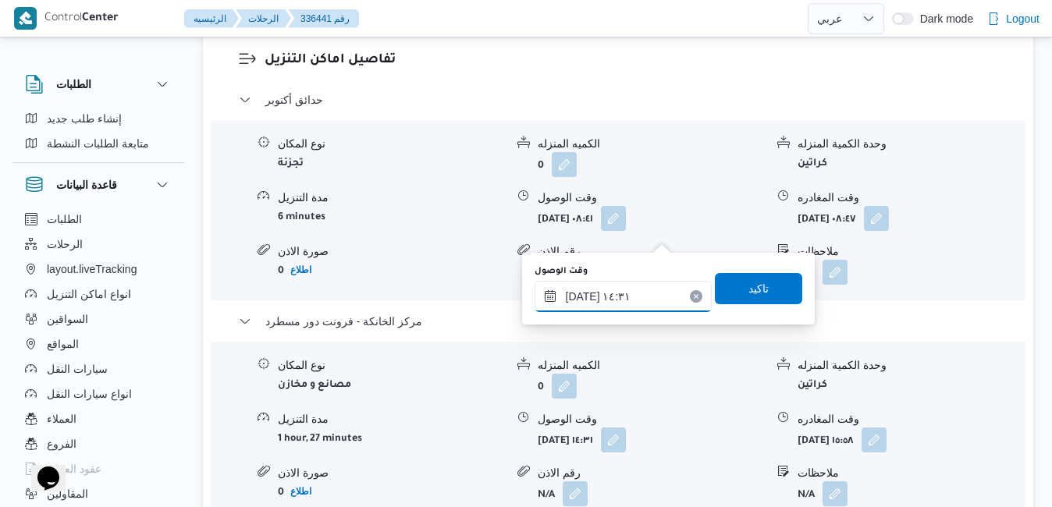
click at [629, 301] on input "[DATE] ١٤:٣١" at bounding box center [623, 296] width 177 height 31
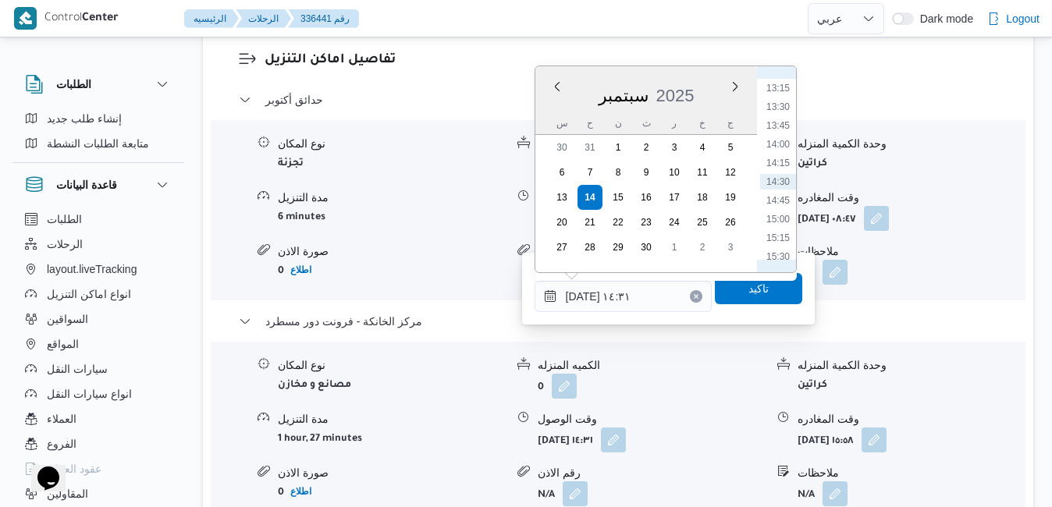
scroll to position [1150, 0]
click at [785, 123] on li "15:45" at bounding box center [778, 117] width 36 height 16
type input "[DATE] ١٥:٤٥"
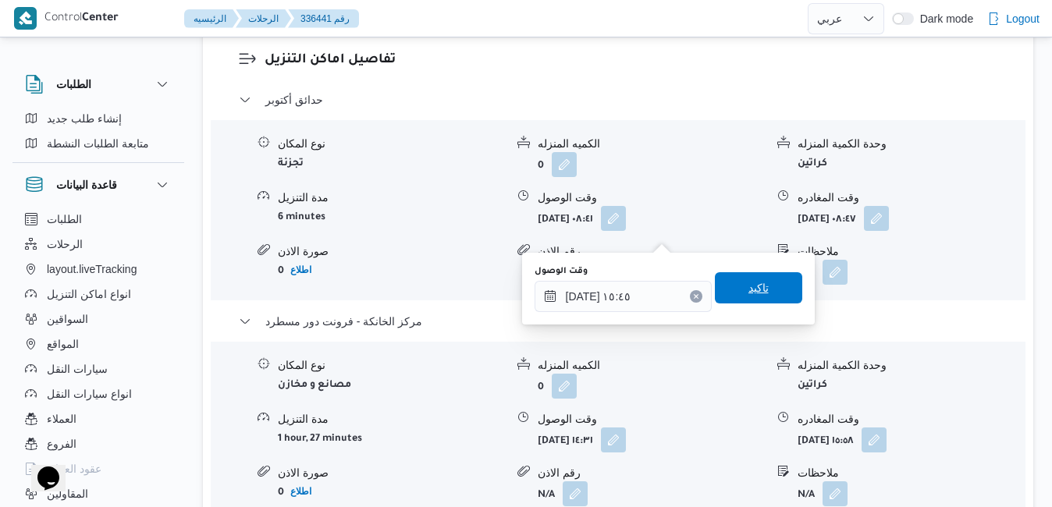
click at [750, 286] on span "تاكيد" at bounding box center [759, 288] width 20 height 19
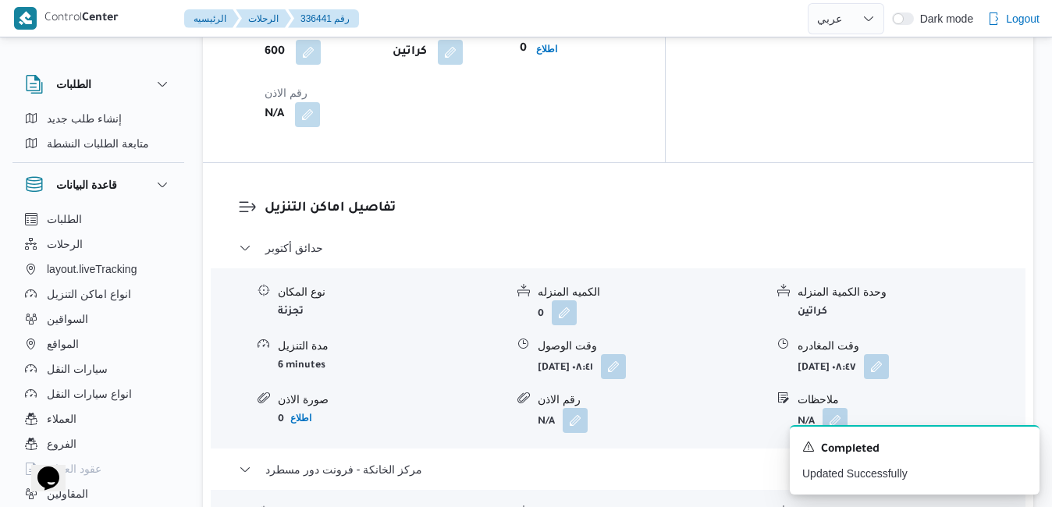
scroll to position [1405, 0]
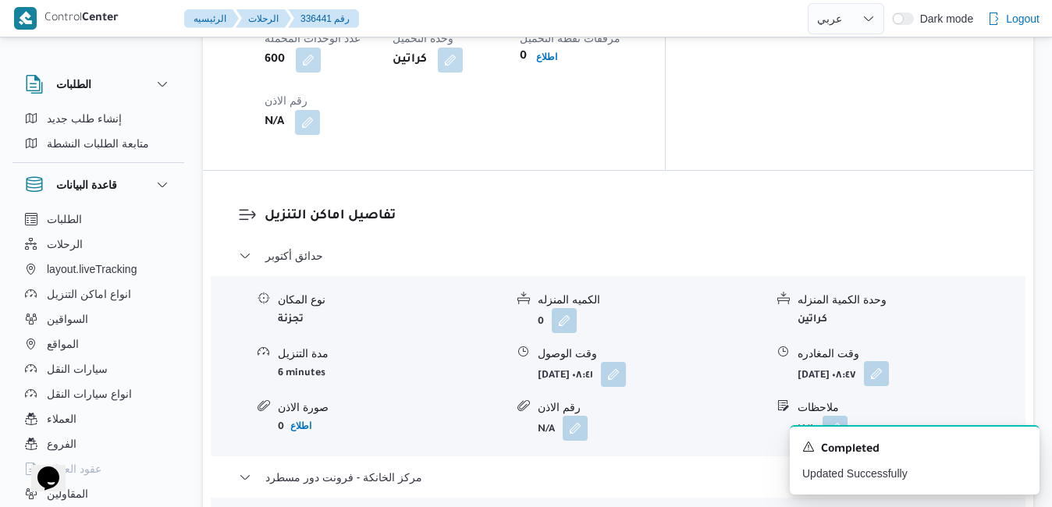
click at [889, 361] on button "button" at bounding box center [876, 373] width 25 height 25
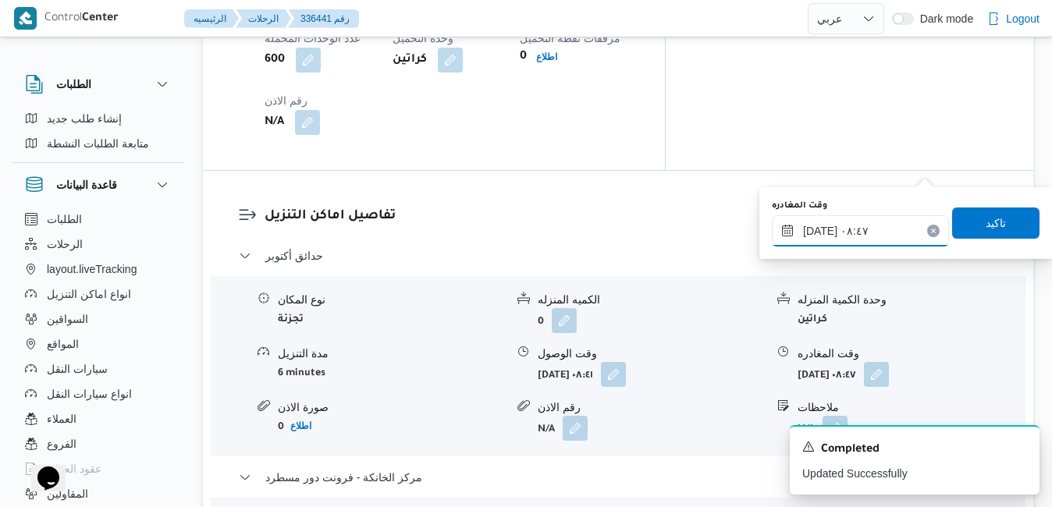
click at [853, 231] on input "[DATE] ٠٨:٤٧" at bounding box center [860, 230] width 177 height 31
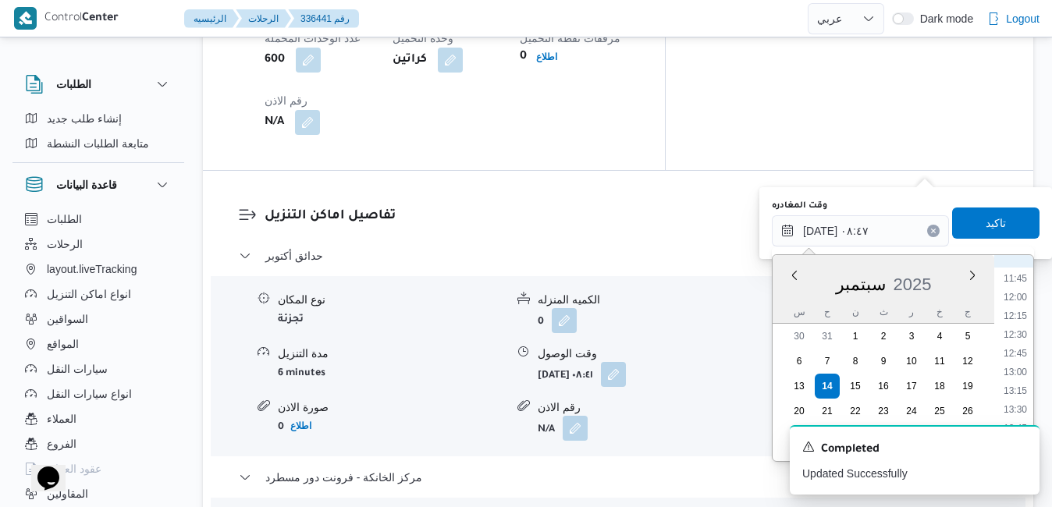
scroll to position [1036, 0]
click at [1015, 363] on li "15:00" at bounding box center [1016, 364] width 36 height 16
type input "١٤/٠٩/٢٠٢٥ ١٥:٠٠"
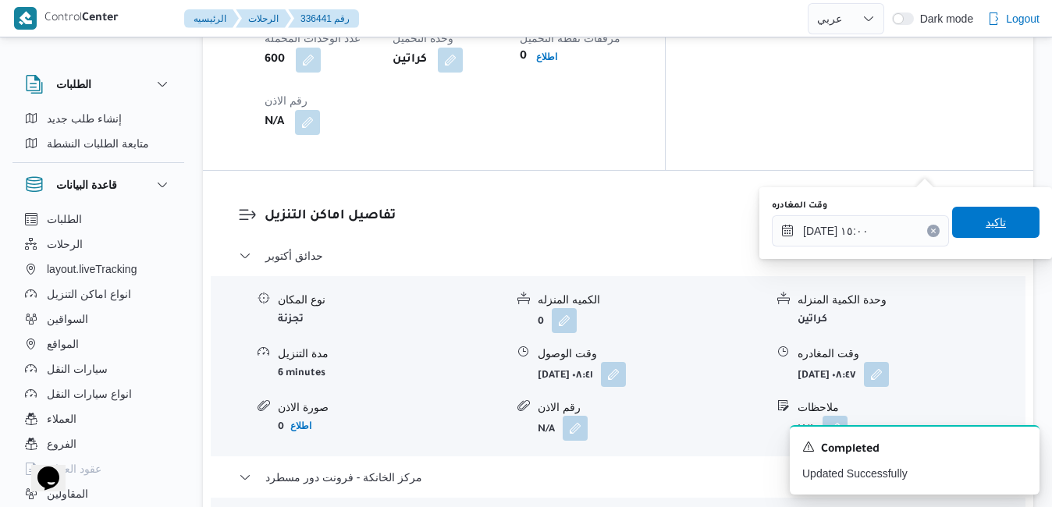
click at [993, 220] on span "تاكيد" at bounding box center [996, 222] width 20 height 19
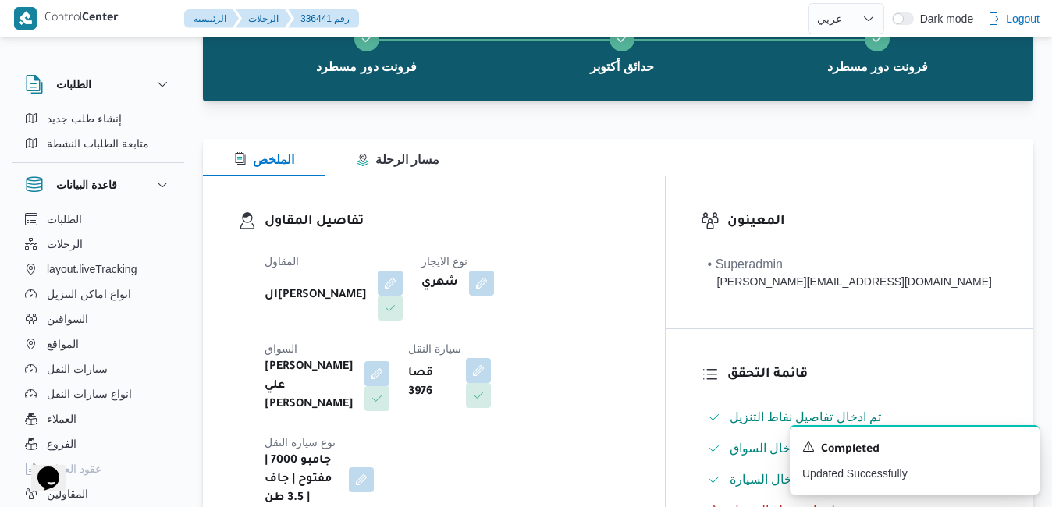
scroll to position [0, 0]
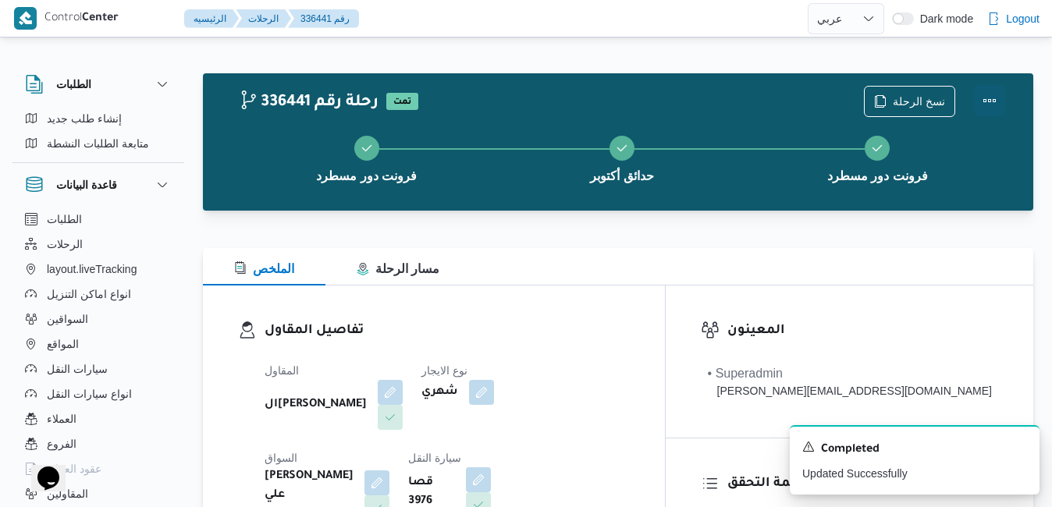
click at [992, 102] on button "Actions" at bounding box center [989, 100] width 31 height 31
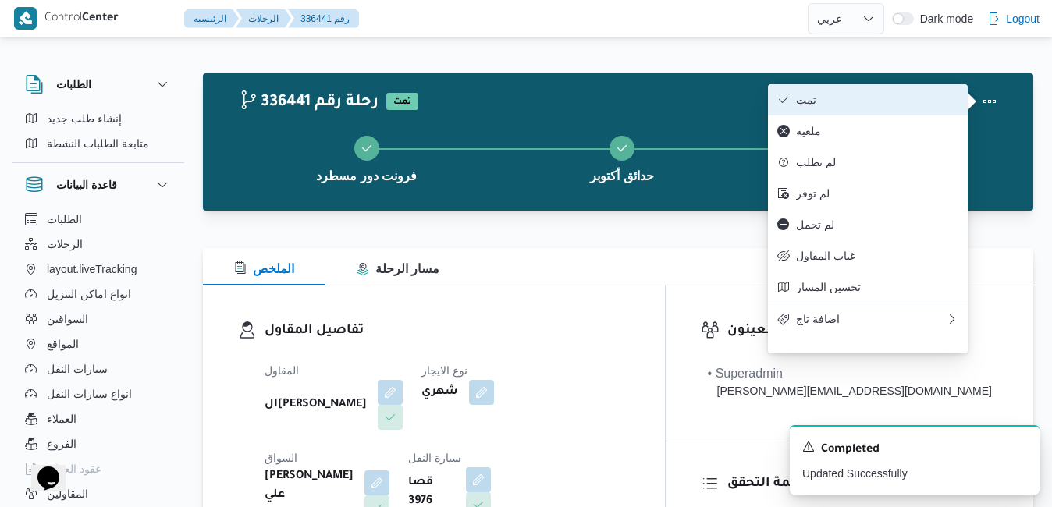
click at [913, 106] on span "تمت" at bounding box center [877, 100] width 162 height 12
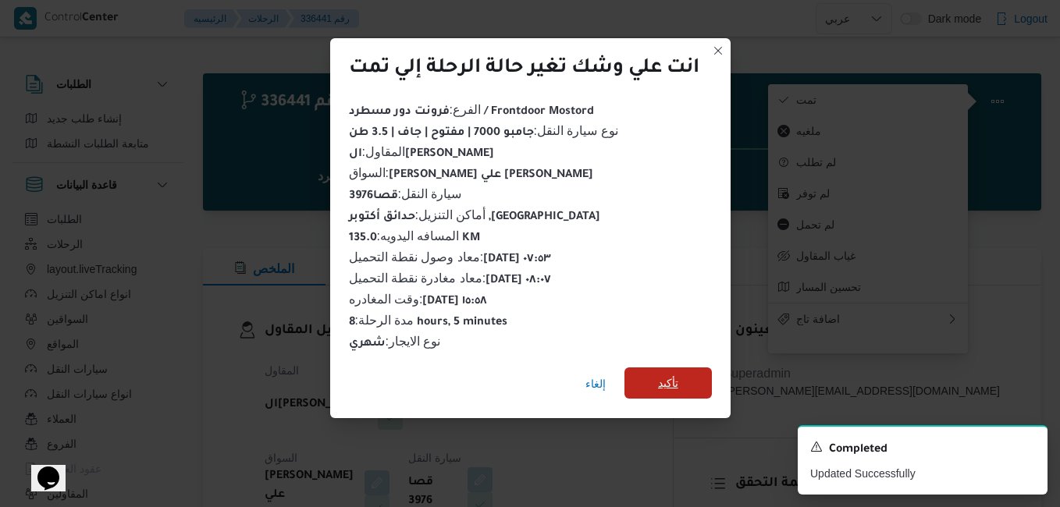
click at [671, 376] on span "تأكيد" at bounding box center [668, 383] width 20 height 19
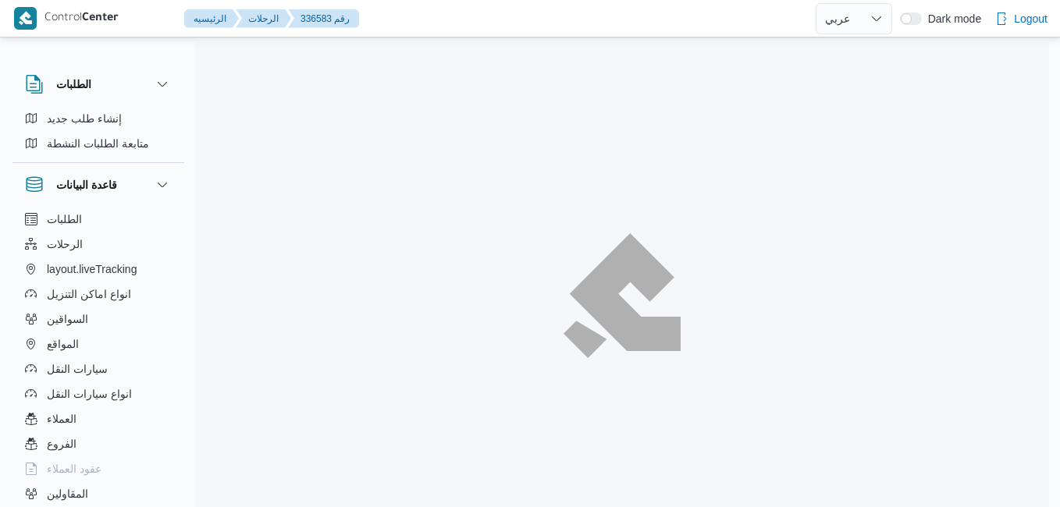
select select "ar"
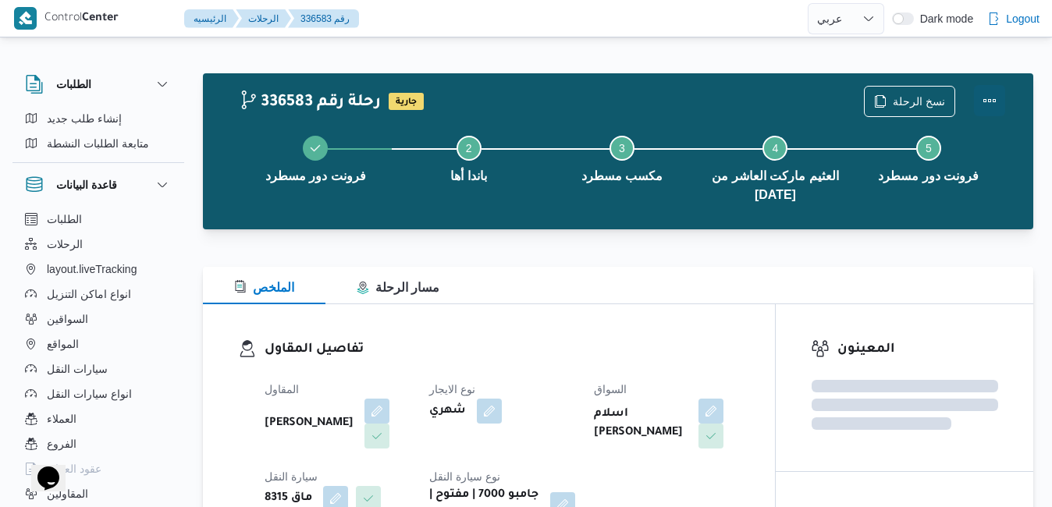
click at [988, 97] on button "Actions" at bounding box center [989, 100] width 31 height 31
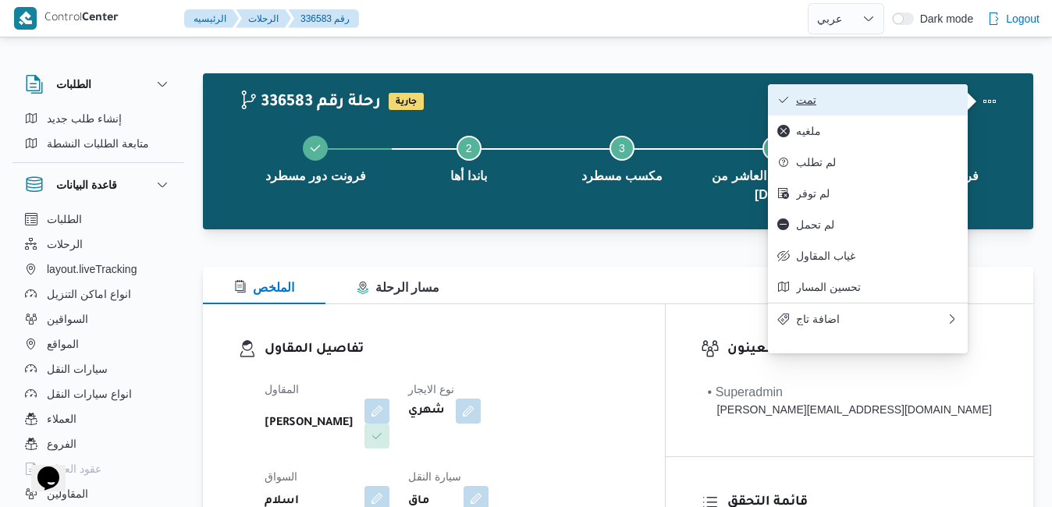
click at [916, 98] on span "تمت" at bounding box center [877, 100] width 162 height 12
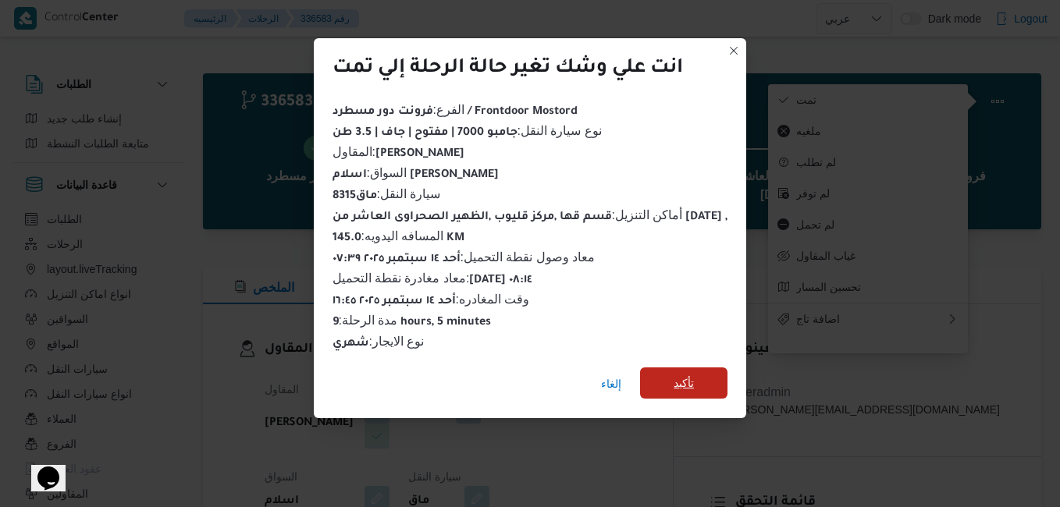
click at [689, 378] on span "تأكيد" at bounding box center [684, 383] width 20 height 19
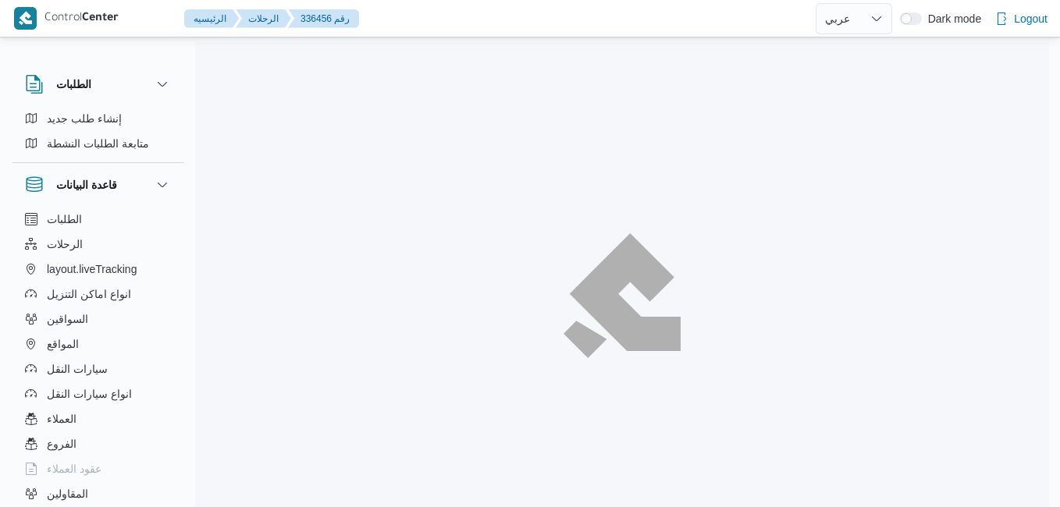
select select "ar"
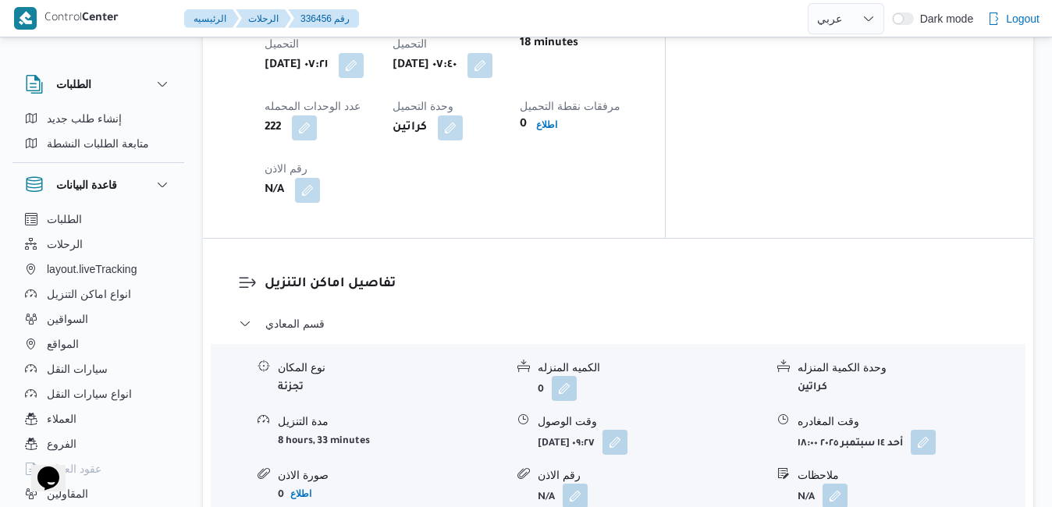
scroll to position [1374, 0]
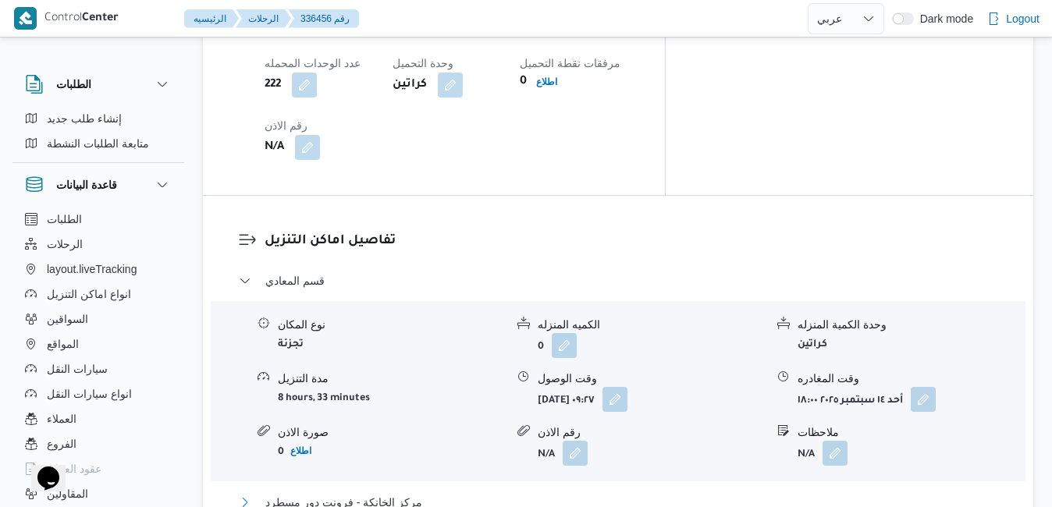
click at [604, 493] on button "مركز الخانكة - فرونت دور مسطرد" at bounding box center [619, 502] width 760 height 19
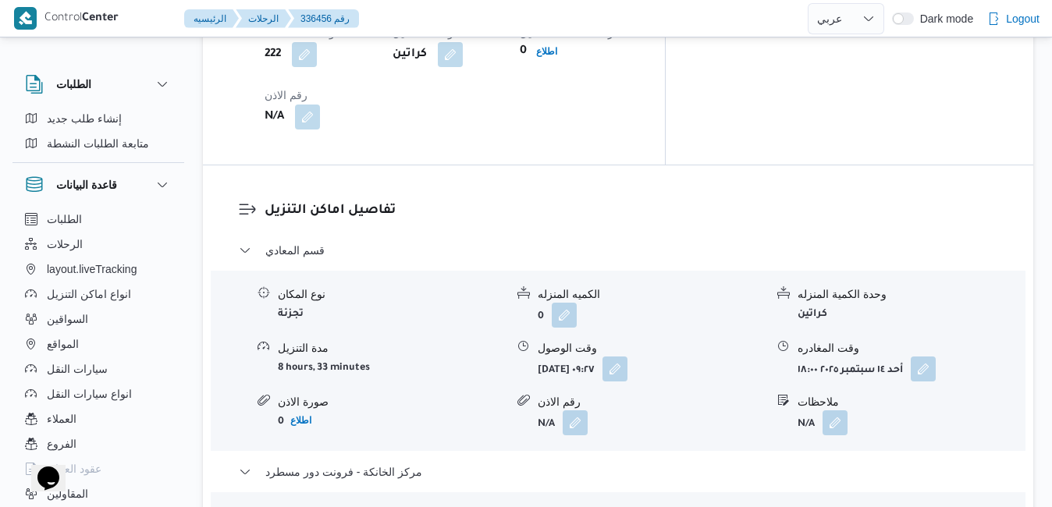
scroll to position [1405, 0]
click at [934, 355] on button "button" at bounding box center [923, 367] width 25 height 25
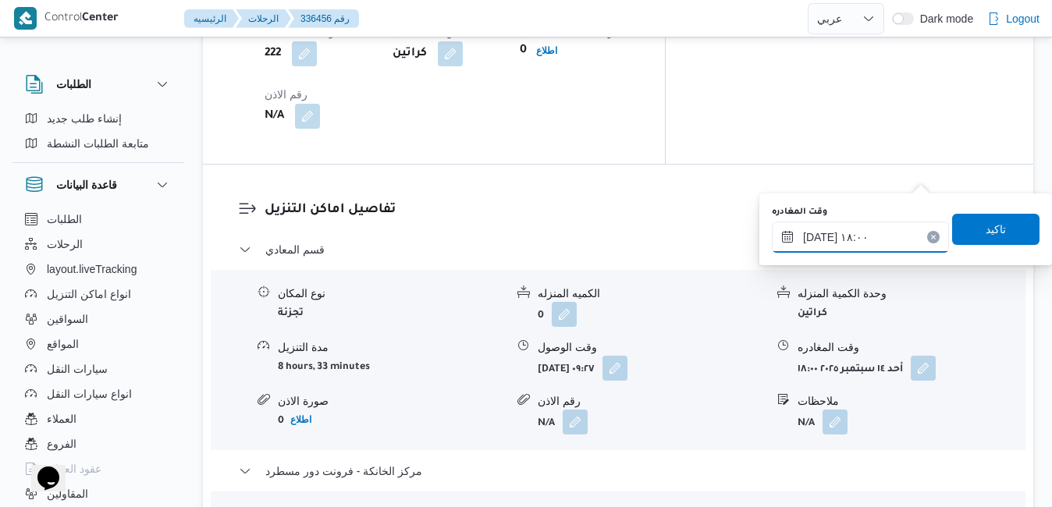
click at [866, 224] on input "[DATE] ١٨:٠٠" at bounding box center [860, 237] width 177 height 31
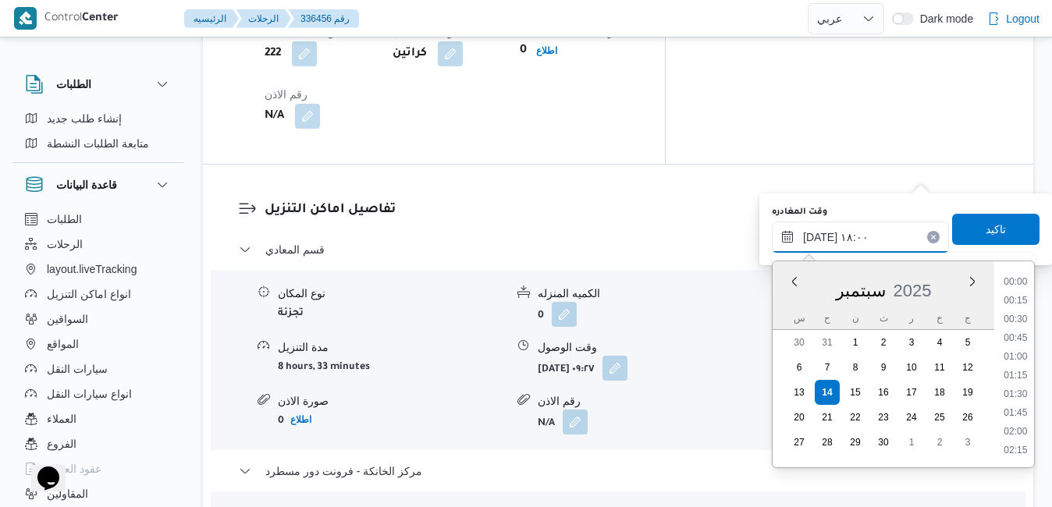
scroll to position [1254, 0]
click at [1019, 338] on li "17:30" at bounding box center [1016, 340] width 36 height 16
type input "[DATE] ١٧:٣٠"
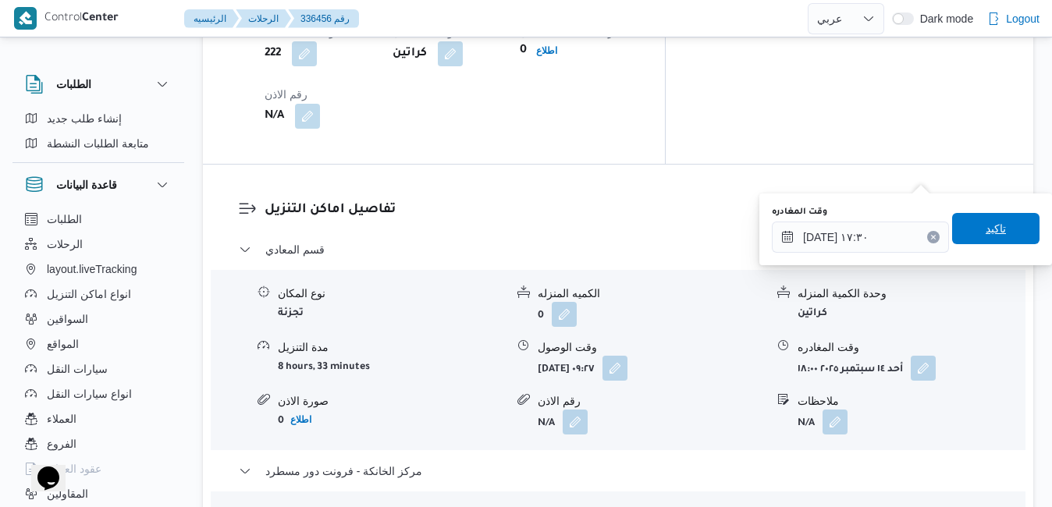
click at [986, 232] on span "تاكيد" at bounding box center [996, 228] width 20 height 19
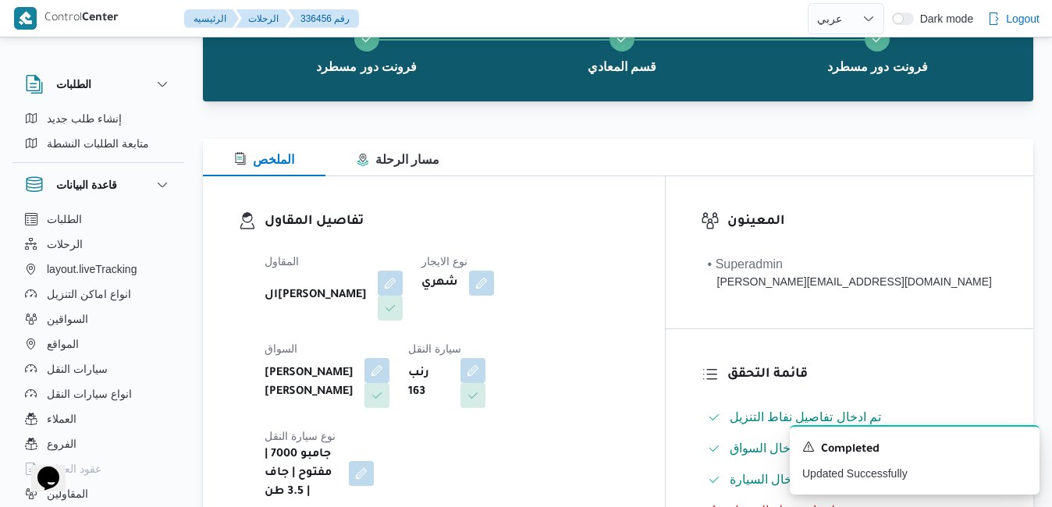
scroll to position [0, 0]
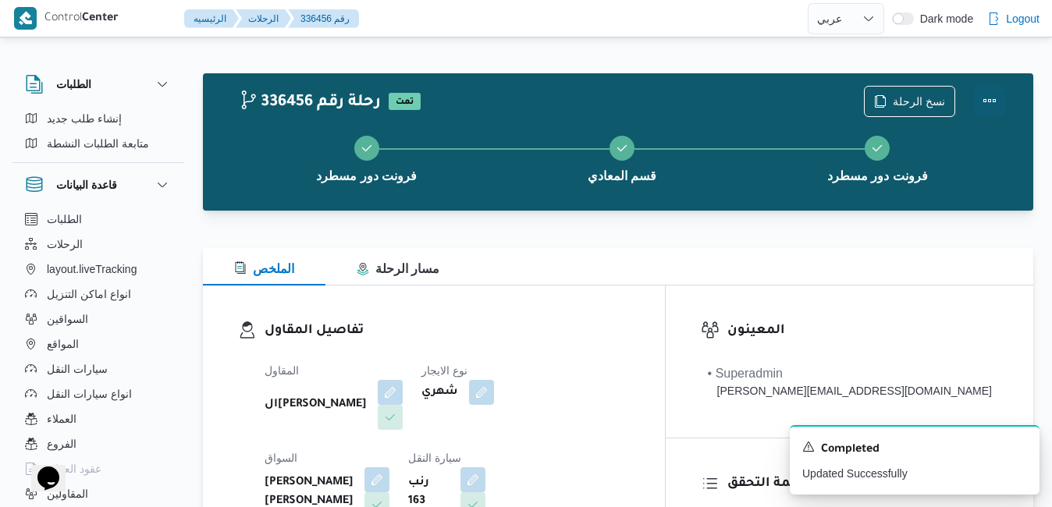
click at [988, 108] on button "Actions" at bounding box center [989, 100] width 31 height 31
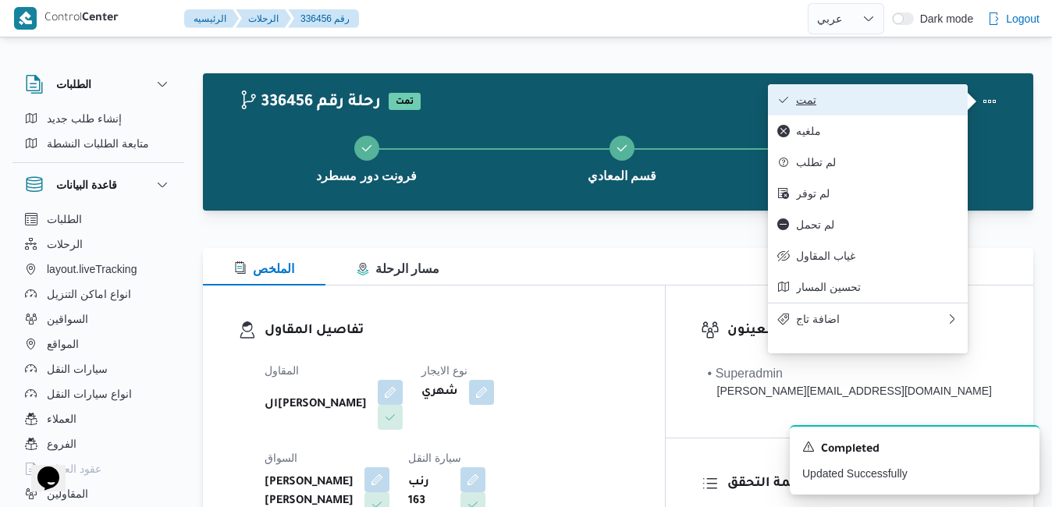
click at [928, 103] on span "تمت" at bounding box center [877, 100] width 162 height 12
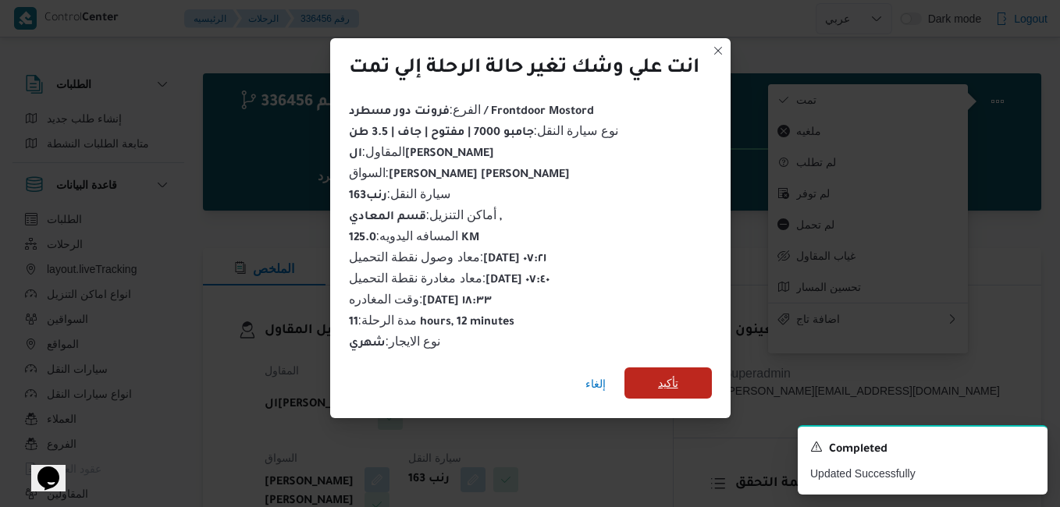
click at [673, 374] on span "تأكيد" at bounding box center [668, 383] width 20 height 19
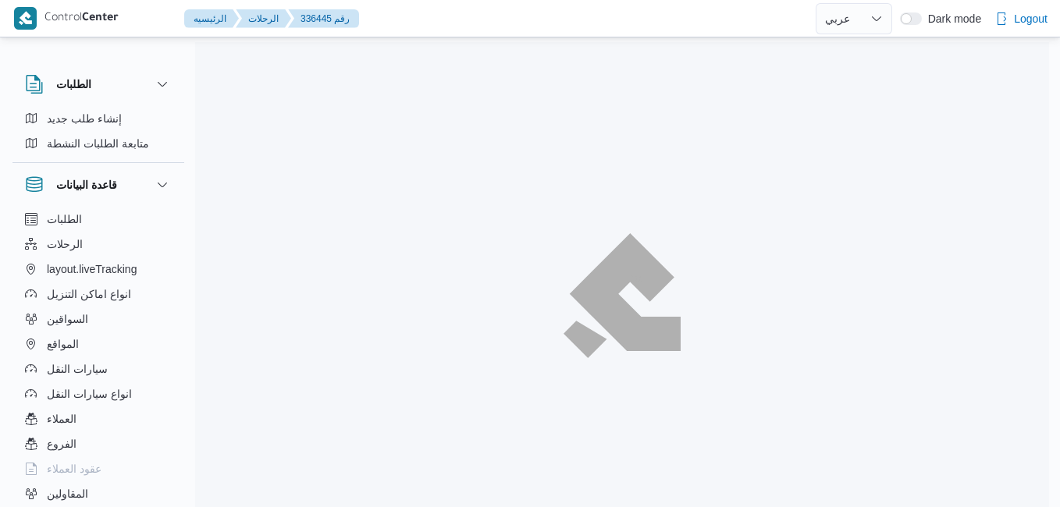
select select "ar"
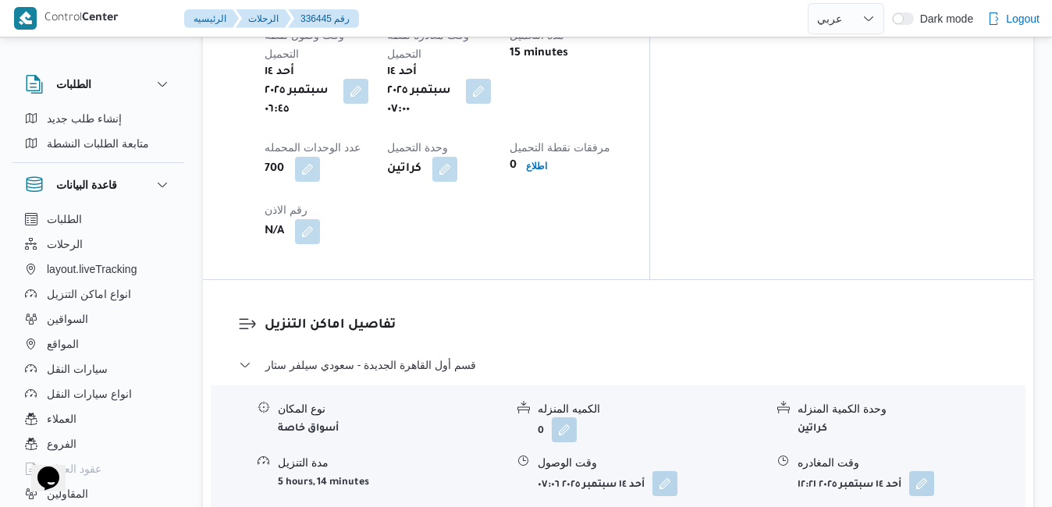
scroll to position [1343, 0]
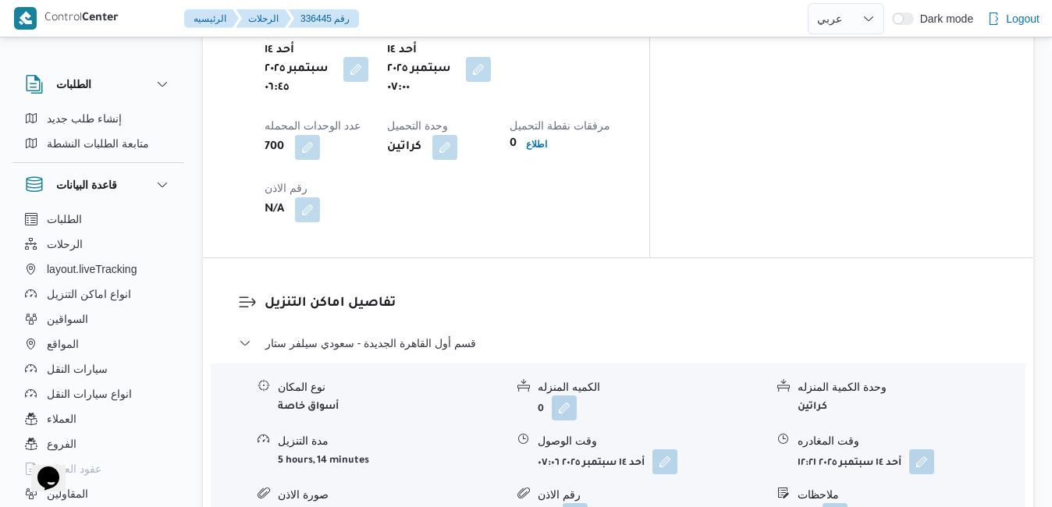
click at [664, 449] on button "button" at bounding box center [665, 461] width 25 height 25
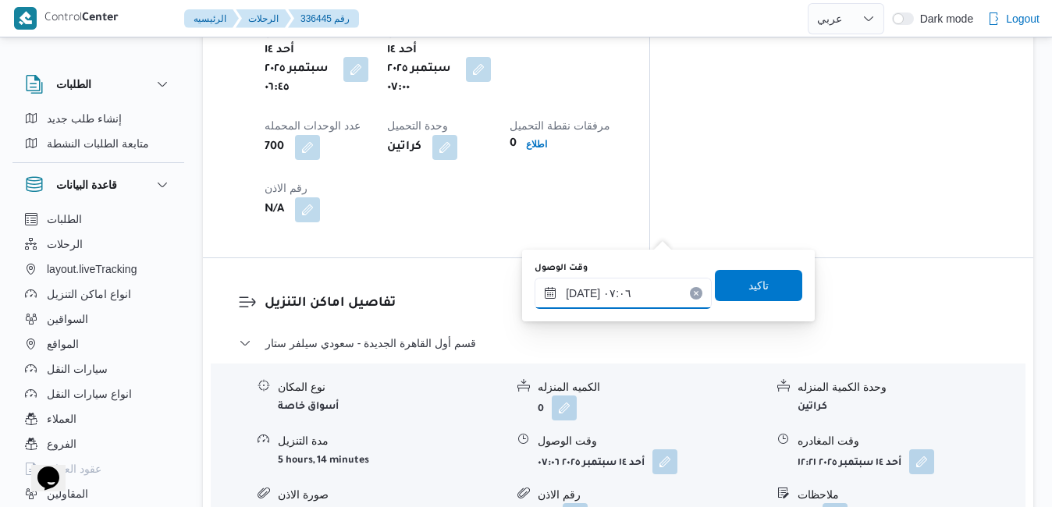
click at [629, 293] on input "١٤/٠٩/٢٠٢٥ ٠٧:٠٦" at bounding box center [623, 293] width 177 height 31
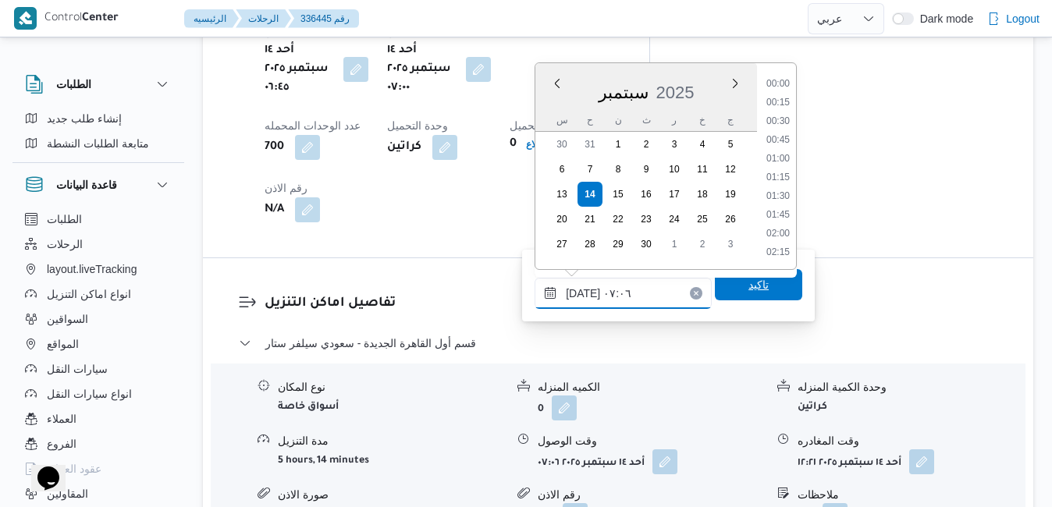
scroll to position [429, 0]
click at [776, 251] on li "08:00" at bounding box center [778, 254] width 36 height 16
type input "١٤/٠٩/٢٠٢٥ ٠٨:٠٠"
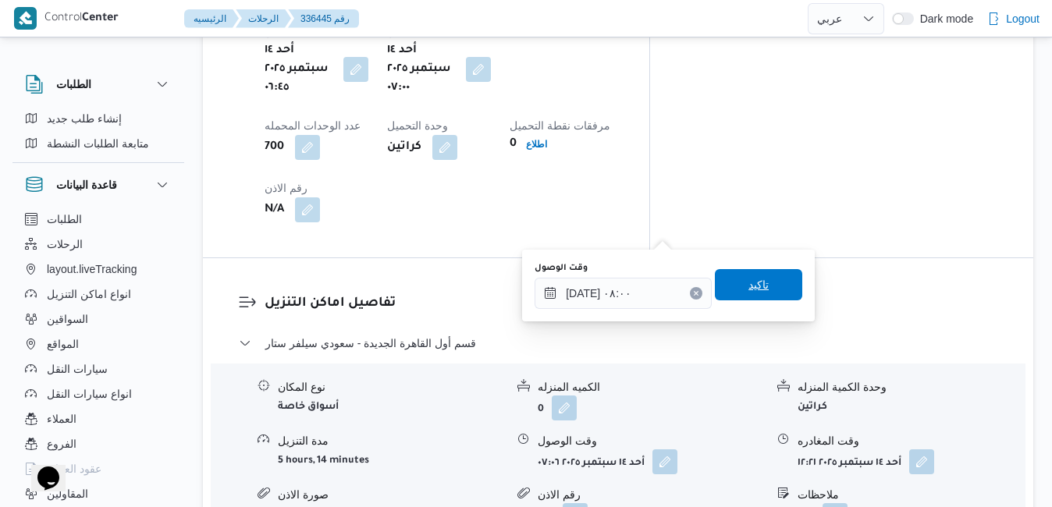
click at [755, 292] on span "تاكيد" at bounding box center [759, 285] width 20 height 19
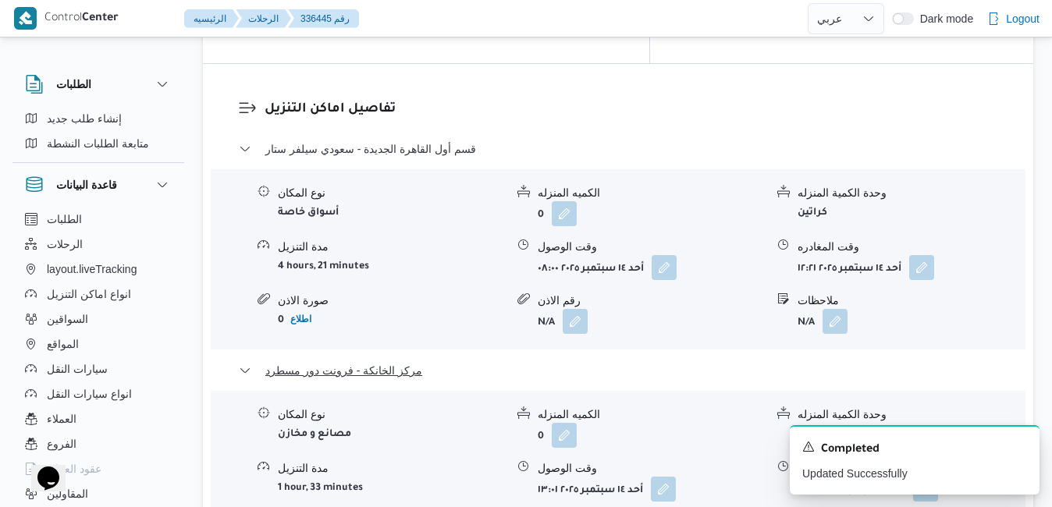
scroll to position [1561, 0]
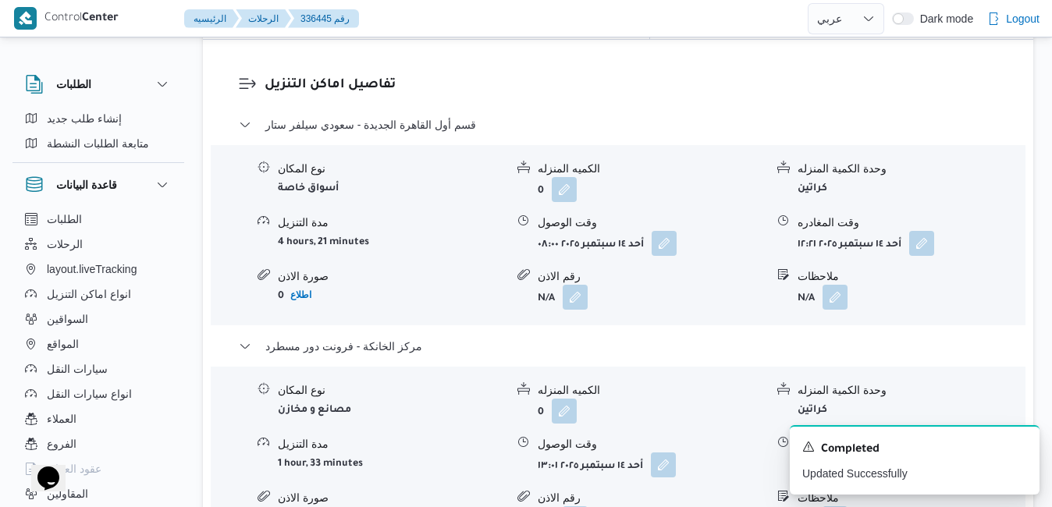
click at [931, 452] on button "button" at bounding box center [925, 464] width 25 height 25
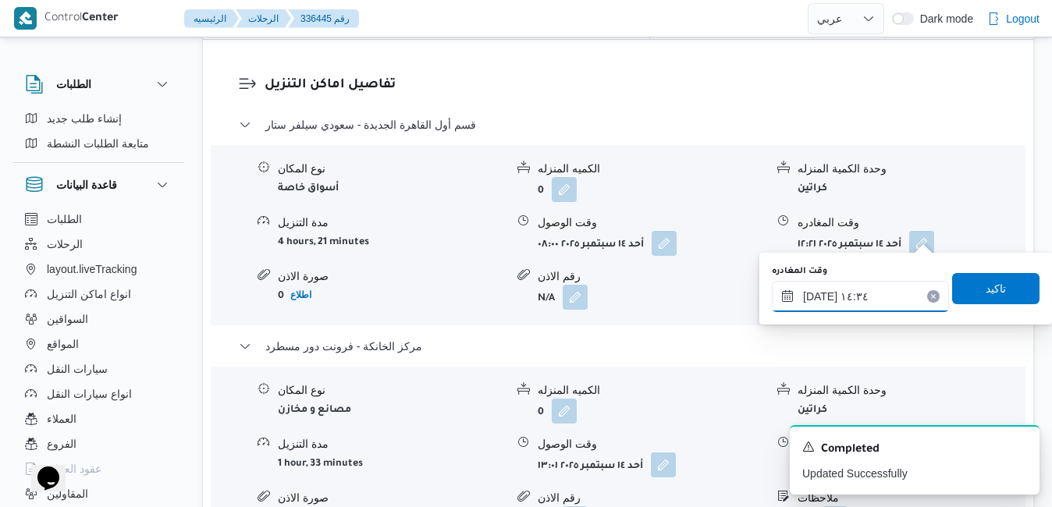
click at [846, 300] on input "١٤/٠٩/٢٠٢٥ ١٤:٣٤" at bounding box center [860, 296] width 177 height 31
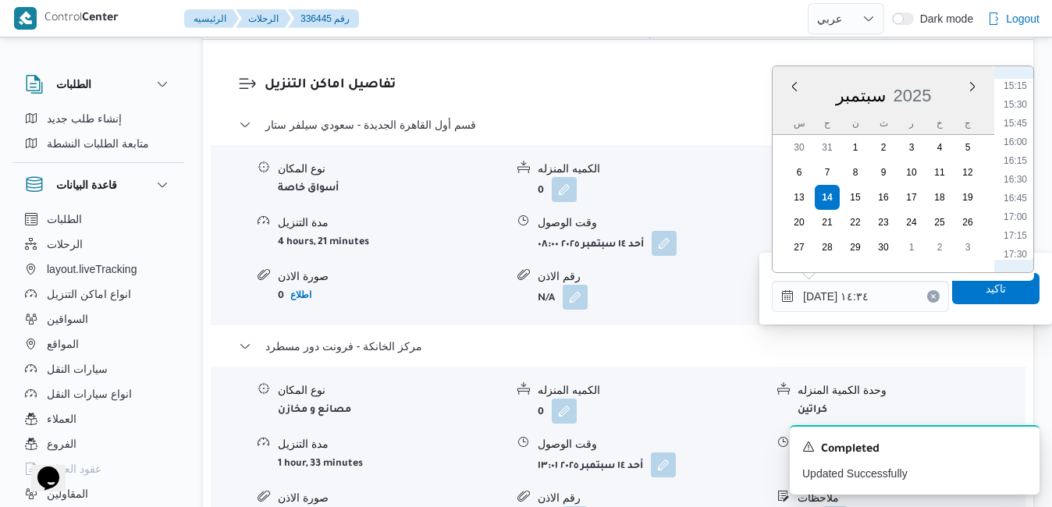
scroll to position [1150, 0]
click at [1019, 157] on li "16:15" at bounding box center [1016, 155] width 36 height 16
type input "١٤/٠٩/٢٠٢٥ ١٦:١٥"
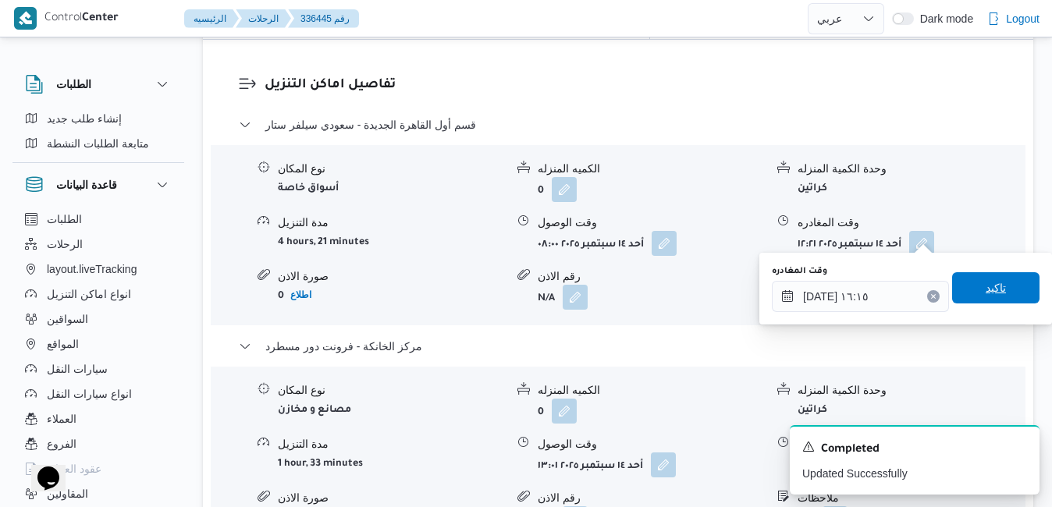
click at [986, 294] on span "تاكيد" at bounding box center [996, 288] width 20 height 19
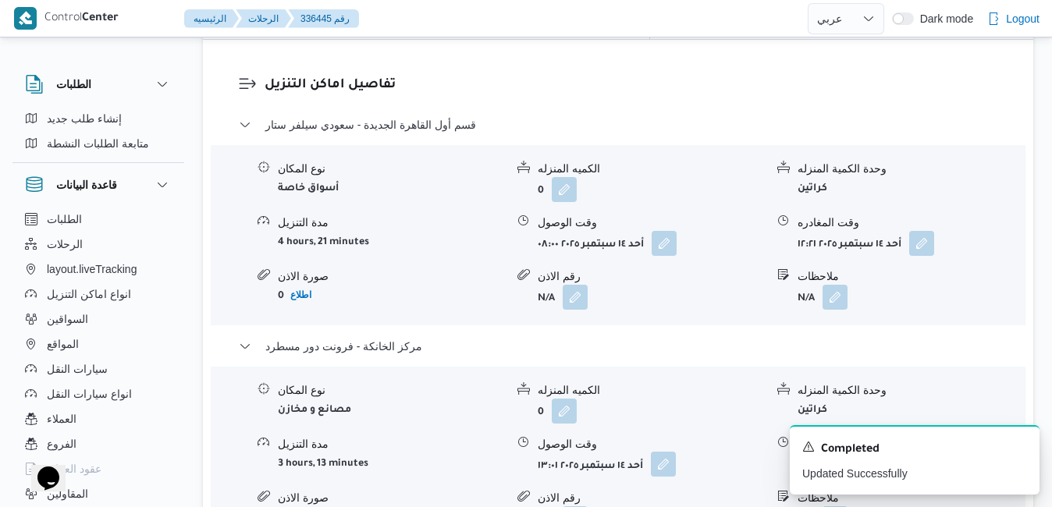
click at [668, 452] on button "button" at bounding box center [663, 464] width 25 height 25
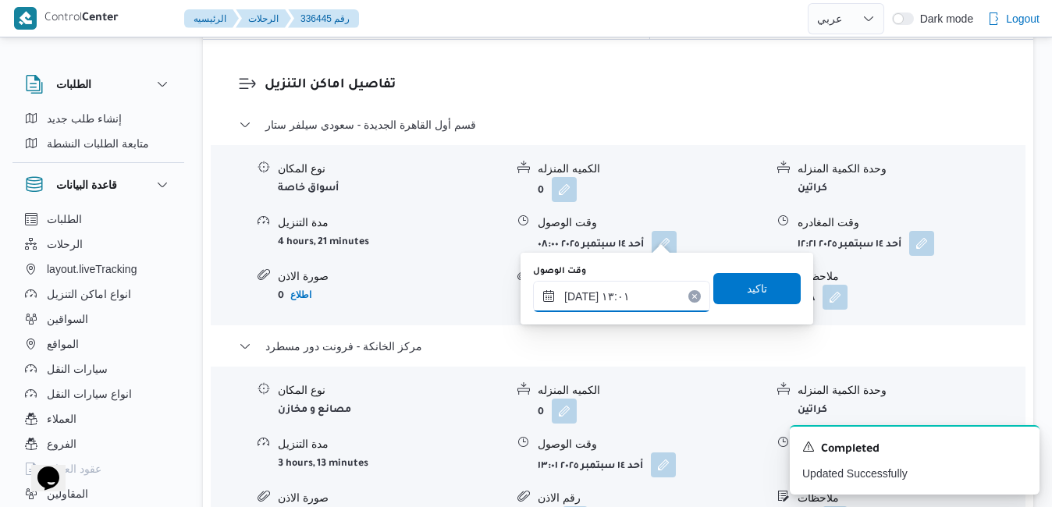
click at [625, 296] on input "١٤/٠٩/٢٠٢٥ ١٣:٠١" at bounding box center [621, 296] width 177 height 31
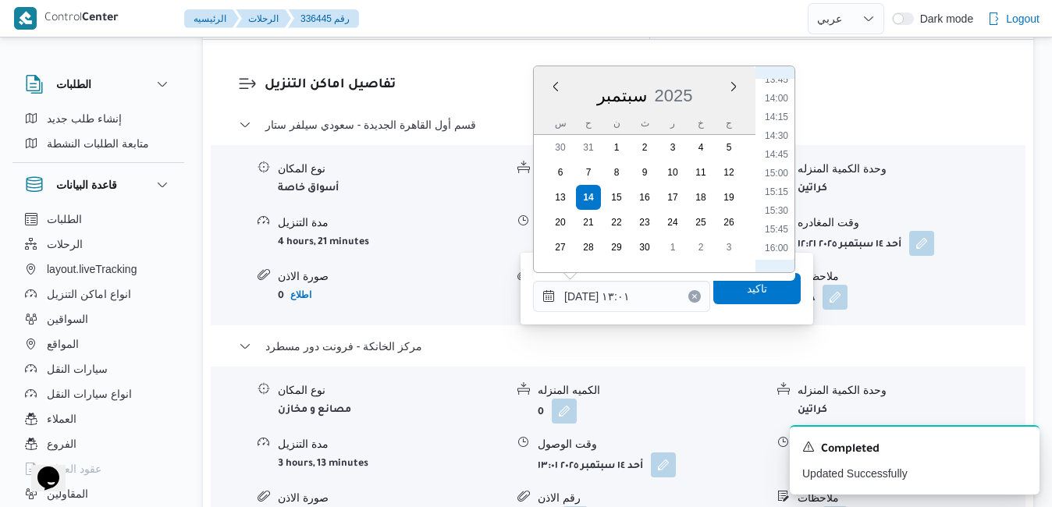
scroll to position [1196, 0]
click at [783, 90] on li "16:00" at bounding box center [777, 90] width 36 height 16
type input "[DATE] ١٦:٠٠"
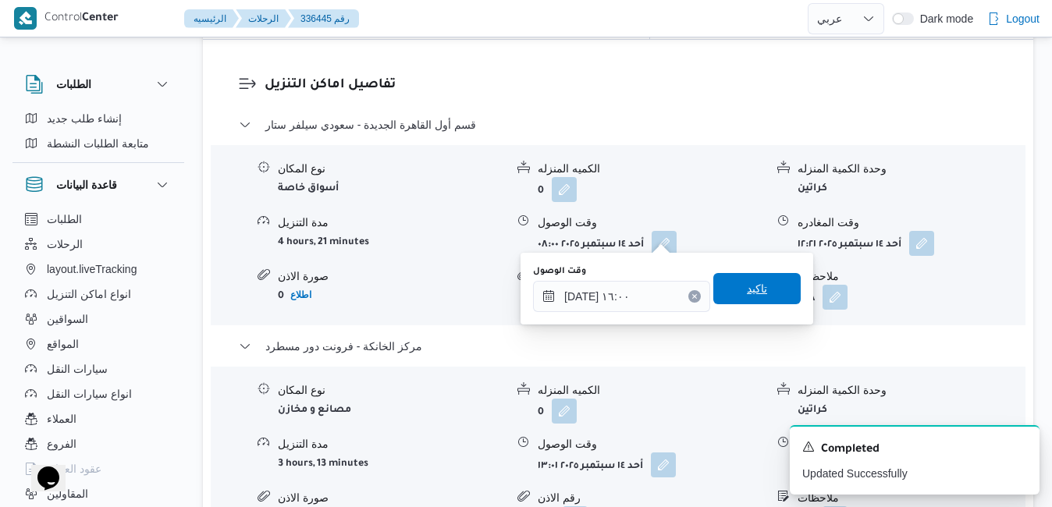
click at [752, 288] on span "تاكيد" at bounding box center [757, 289] width 20 height 19
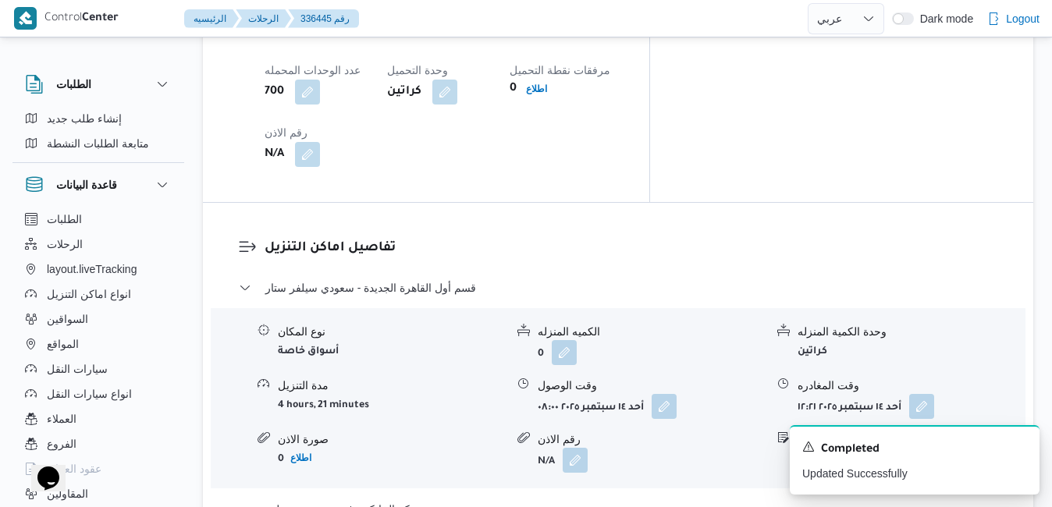
scroll to position [1374, 0]
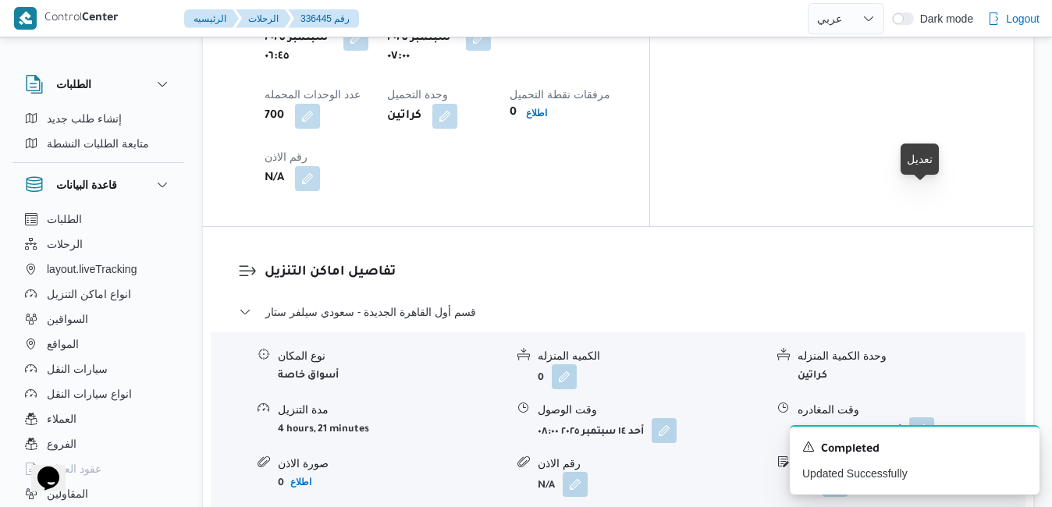
click at [921, 418] on button "button" at bounding box center [922, 430] width 25 height 25
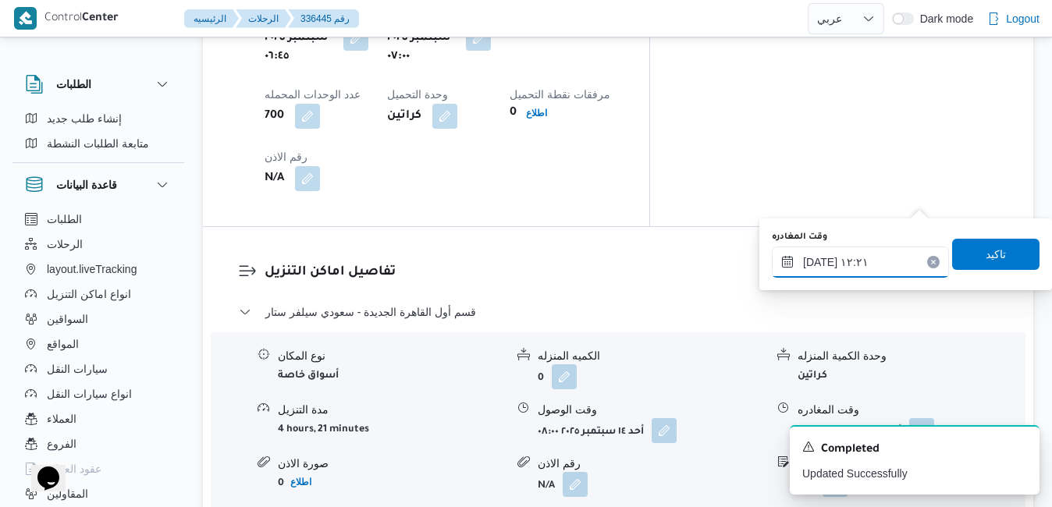
click at [850, 258] on input "١٤/٠٩/٢٠٢٥ ١٢:٢١" at bounding box center [860, 262] width 177 height 31
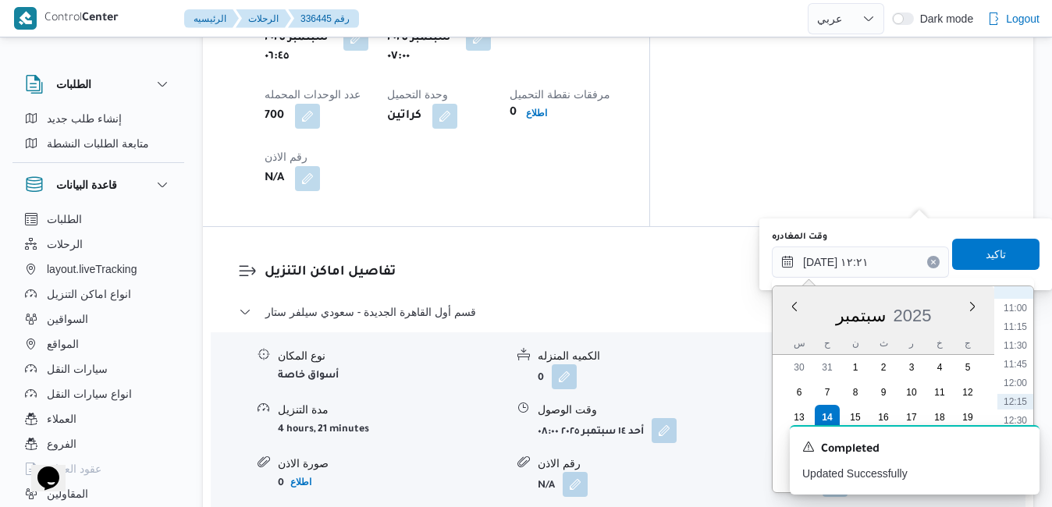
scroll to position [981, 0]
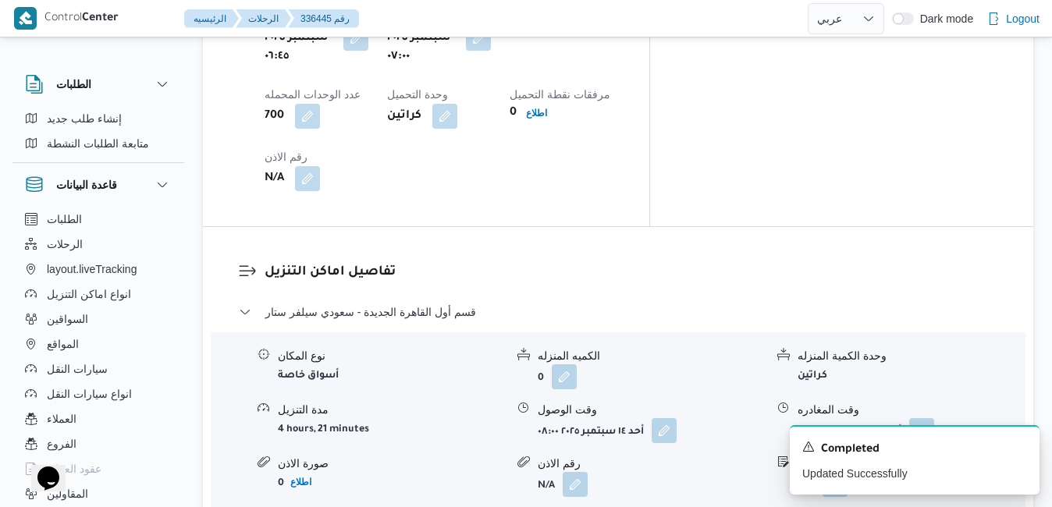
click at [1036, 417] on div "A new notification appears Completed Updated Successfully" at bounding box center [896, 460] width 312 height 94
click at [1020, 447] on icon "Dismiss toast" at bounding box center [1021, 446] width 12 height 12
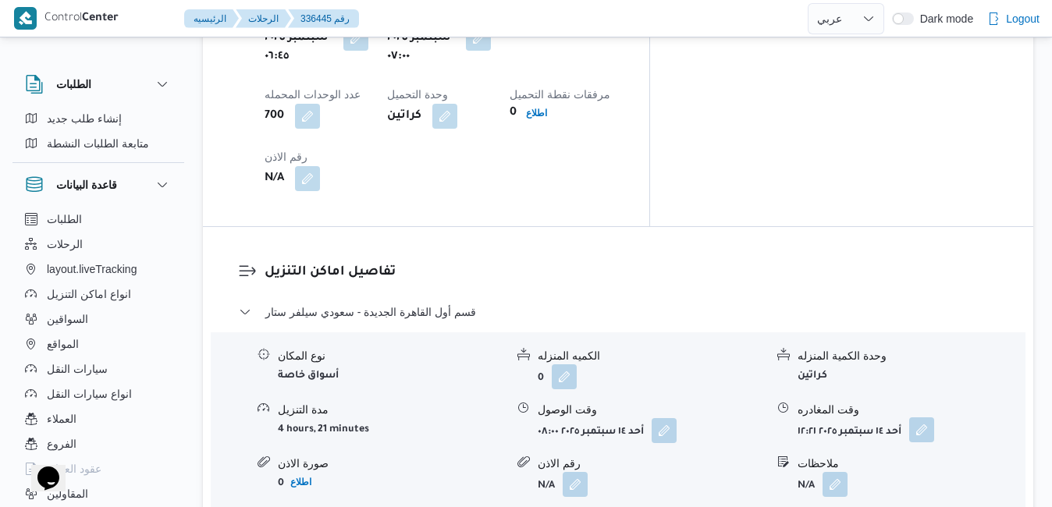
click at [917, 418] on button "button" at bounding box center [922, 430] width 25 height 25
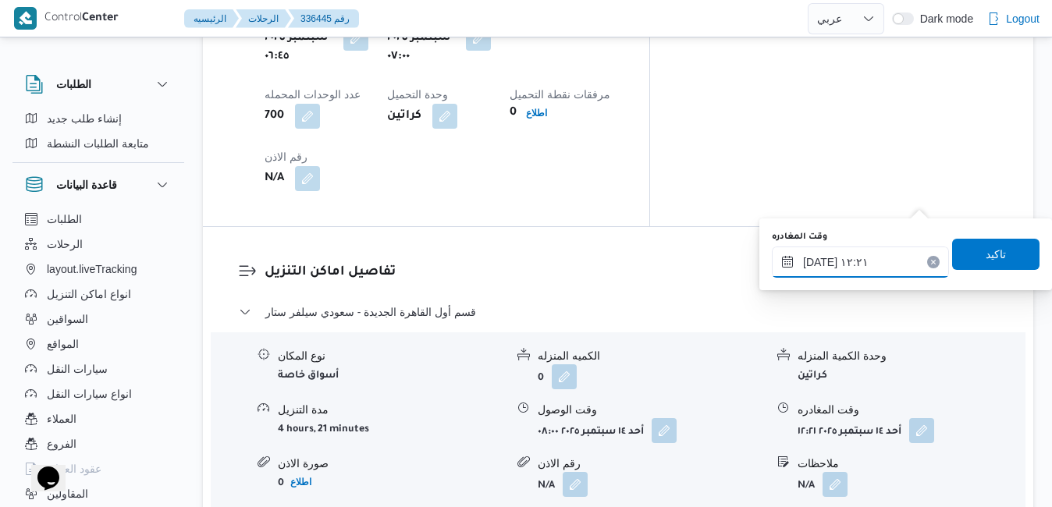
click at [863, 258] on input "١٤/٠٩/٢٠٢٥ ١٢:٢١" at bounding box center [860, 262] width 177 height 31
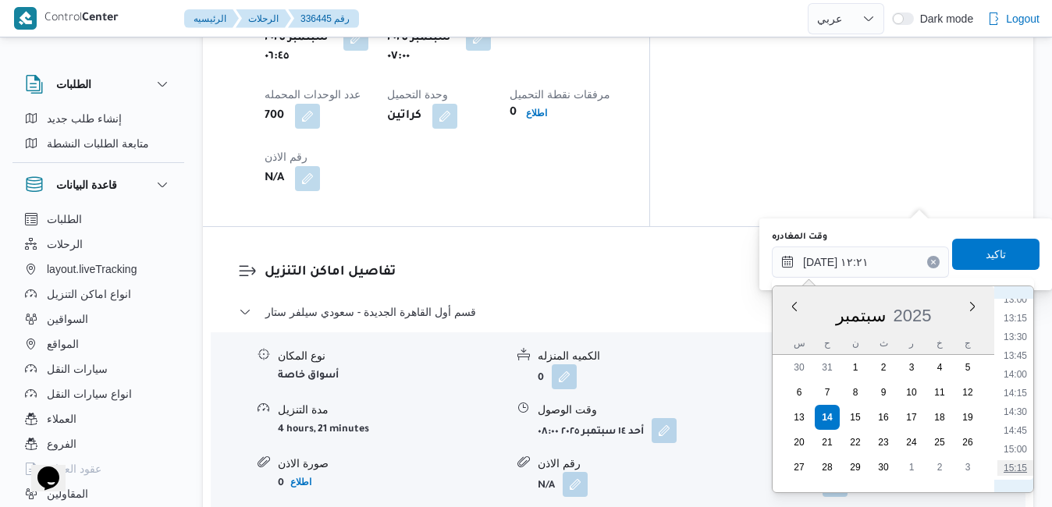
click at [1017, 468] on li "15:15" at bounding box center [1016, 469] width 36 height 16
type input "[DATE] ١٥:١٥"
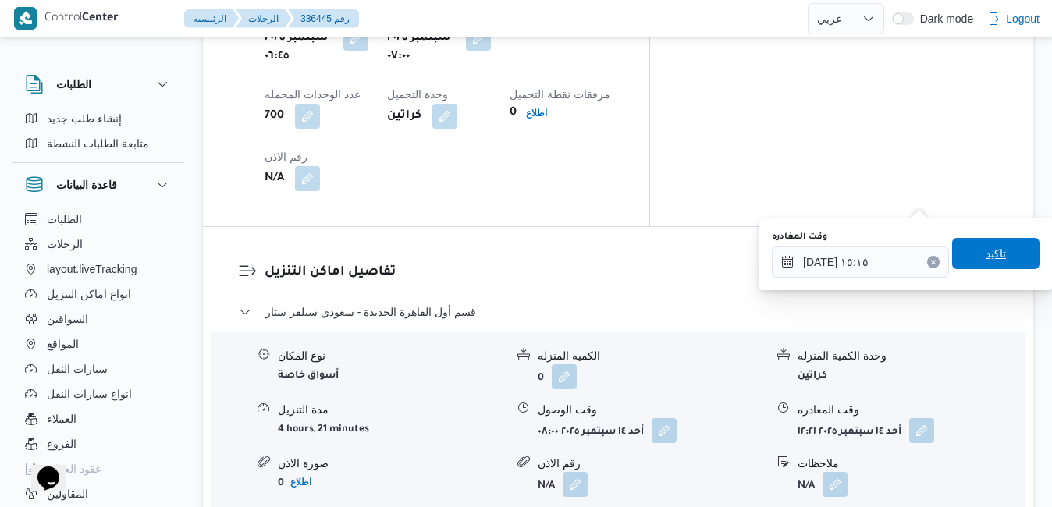
click at [999, 255] on span "تاكيد" at bounding box center [996, 253] width 87 height 31
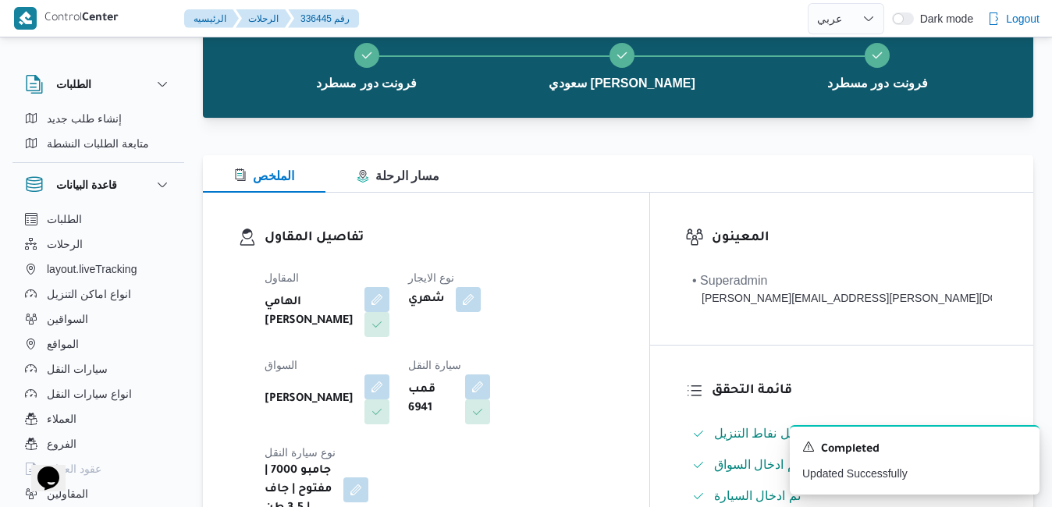
scroll to position [0, 0]
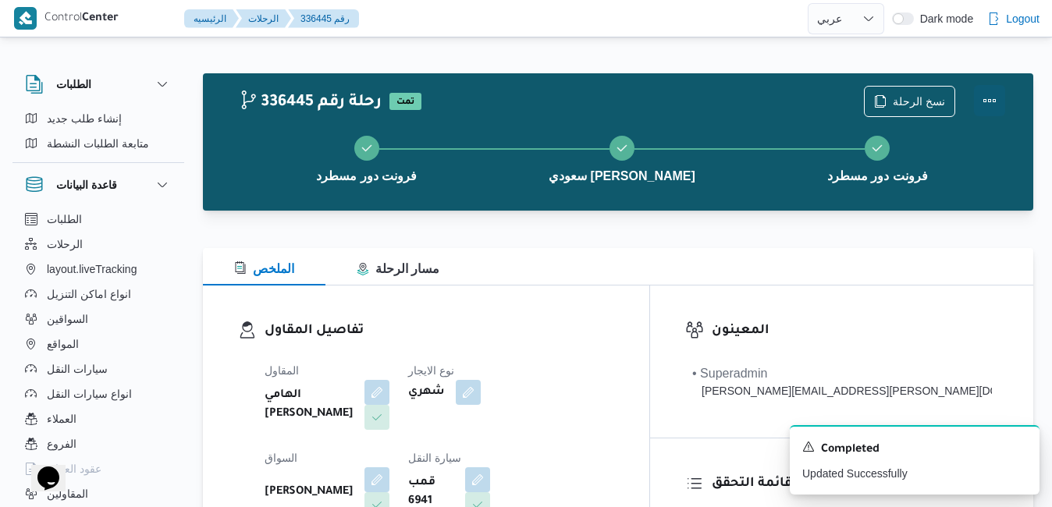
click at [991, 98] on button "Actions" at bounding box center [989, 100] width 31 height 31
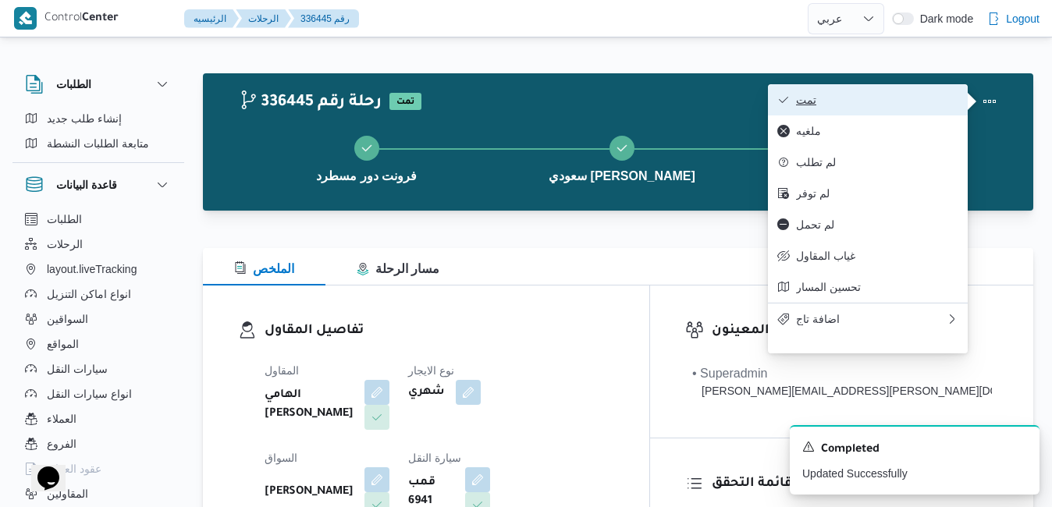
click at [941, 102] on span "تمت" at bounding box center [877, 100] width 162 height 12
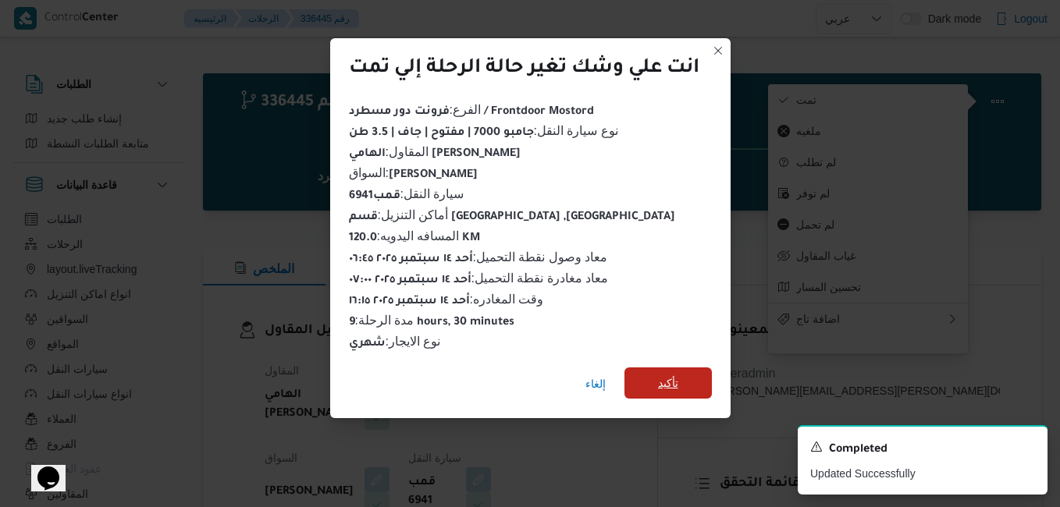
click at [685, 372] on span "تأكيد" at bounding box center [668, 383] width 87 height 31
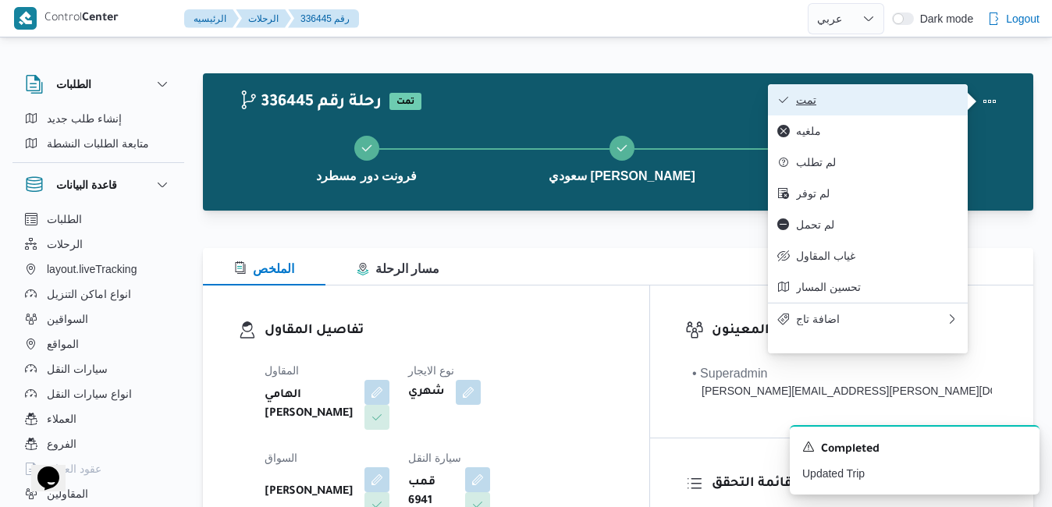
click at [870, 112] on button "تمت" at bounding box center [868, 99] width 200 height 31
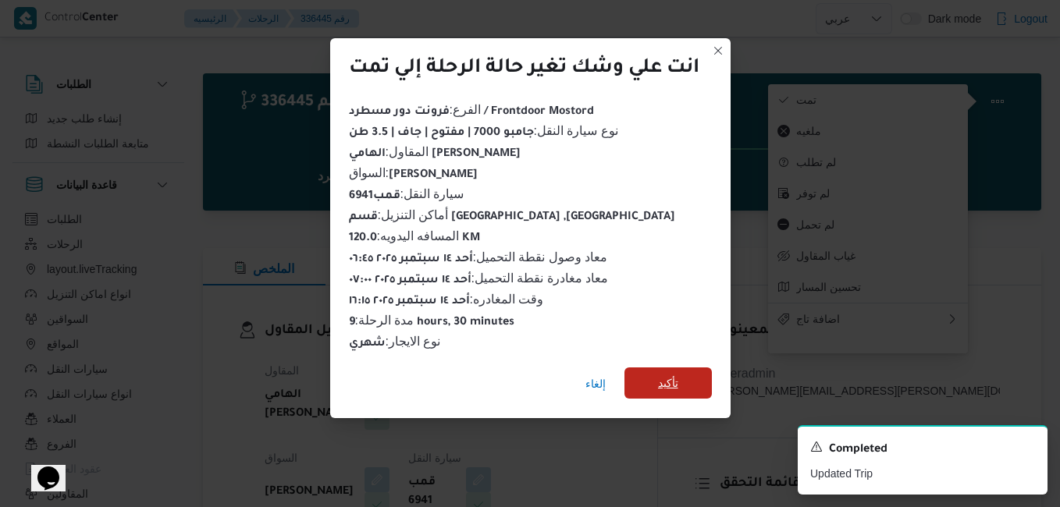
click at [664, 376] on span "تأكيد" at bounding box center [668, 383] width 20 height 19
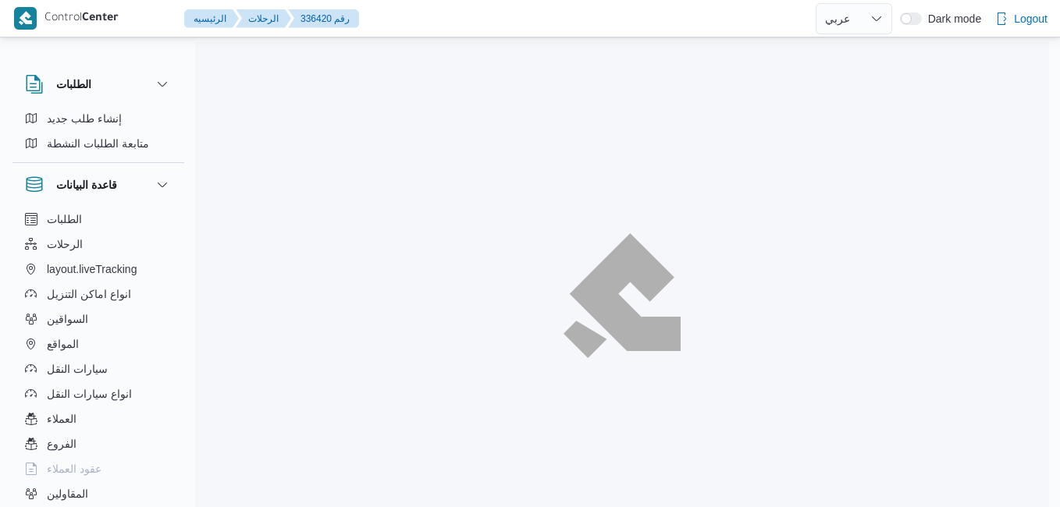
select select "ar"
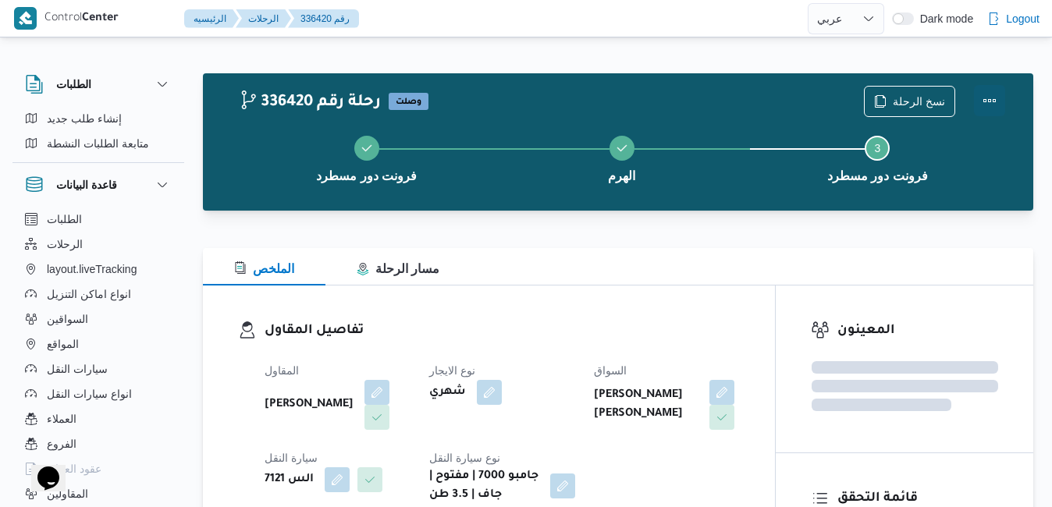
click at [980, 100] on button "Actions" at bounding box center [989, 100] width 31 height 31
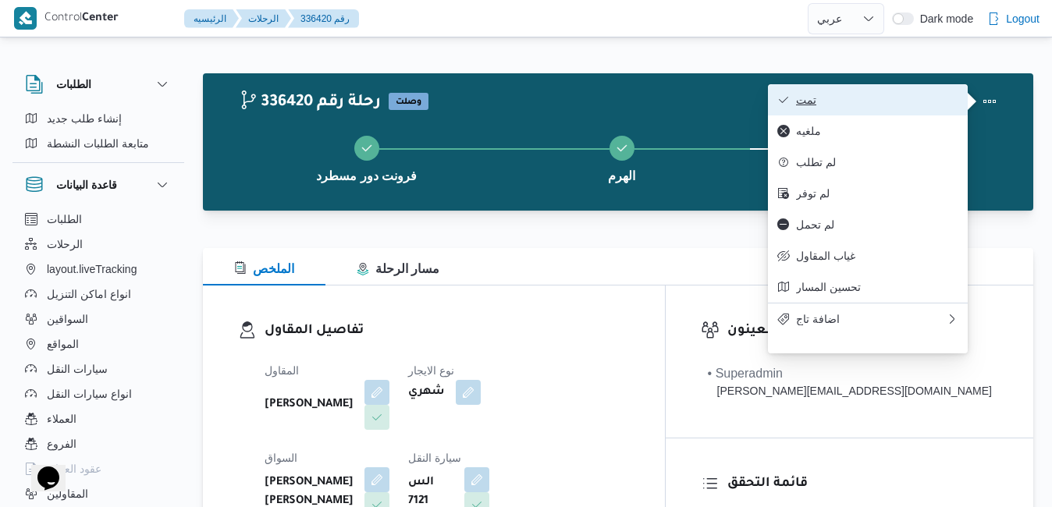
click at [935, 102] on span "تمت" at bounding box center [877, 100] width 162 height 12
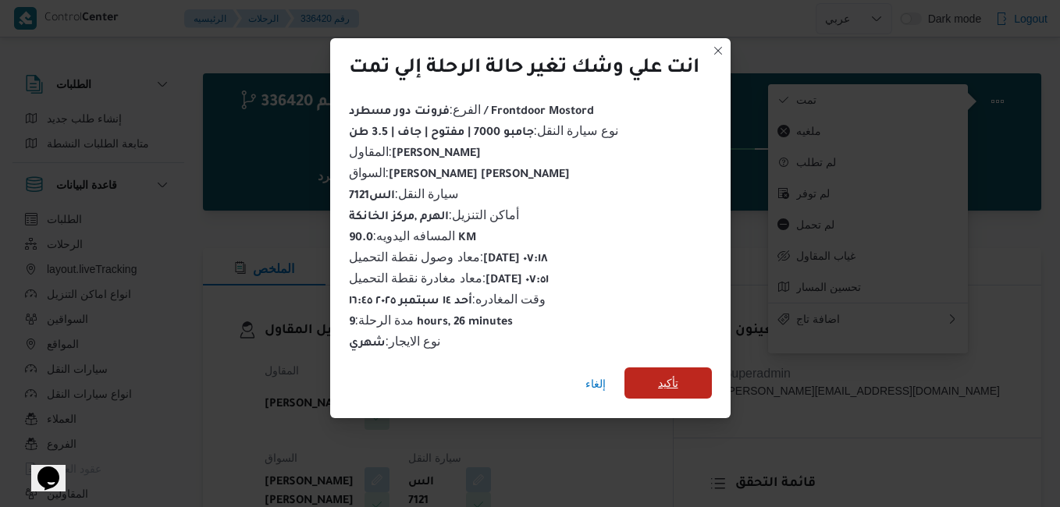
click at [692, 381] on span "تأكيد" at bounding box center [668, 383] width 87 height 31
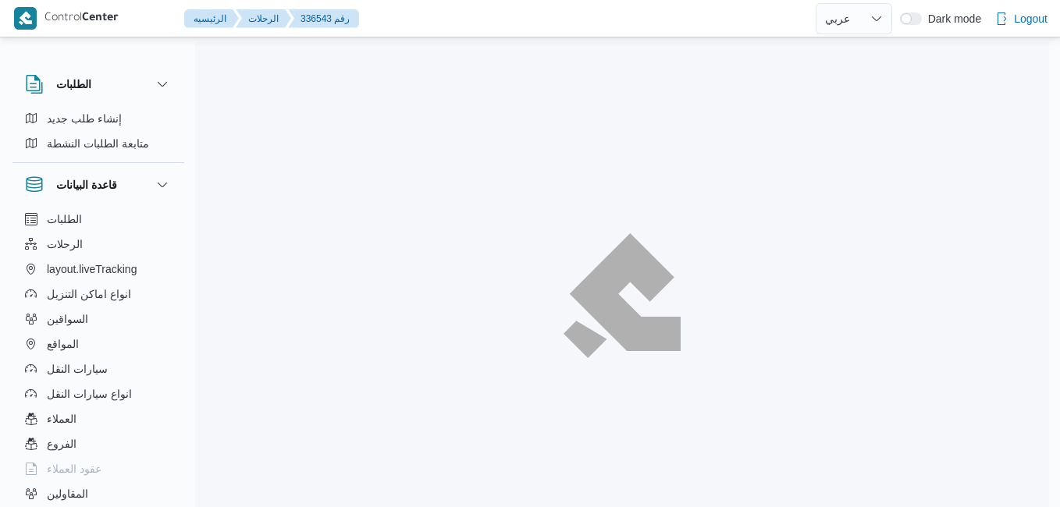
select select "ar"
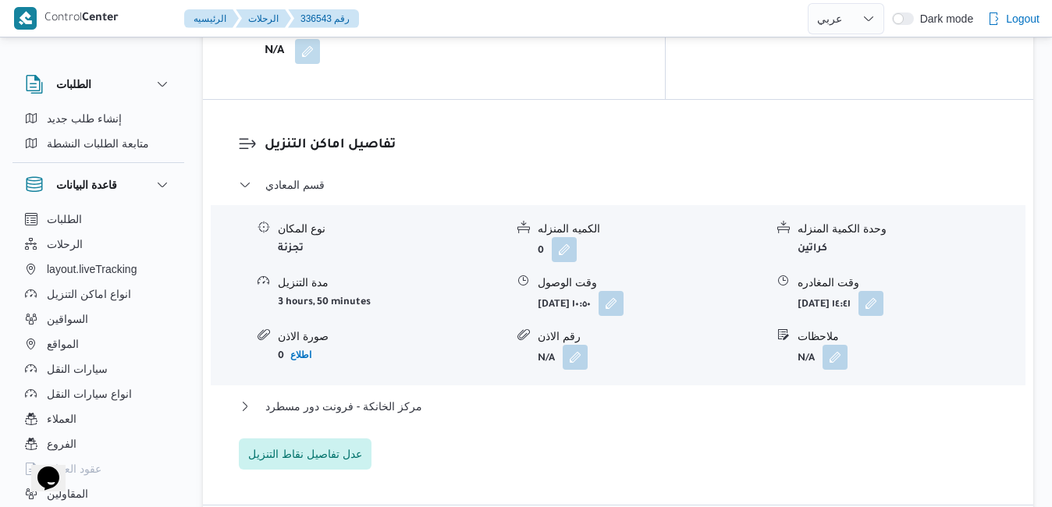
scroll to position [1405, 0]
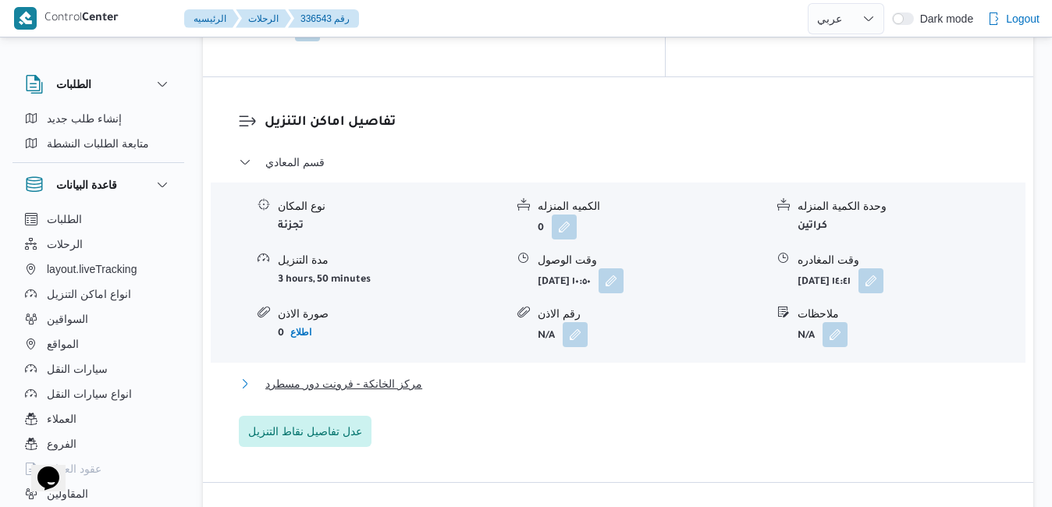
click at [707, 375] on button "مركز الخانكة - فرونت دور مسطرد" at bounding box center [619, 384] width 760 height 19
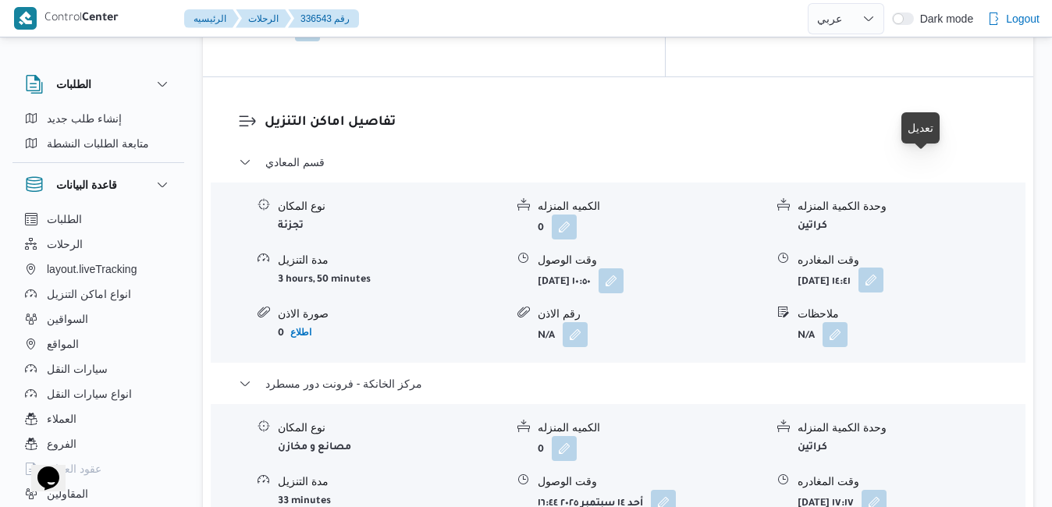
click at [884, 268] on button "button" at bounding box center [871, 280] width 25 height 25
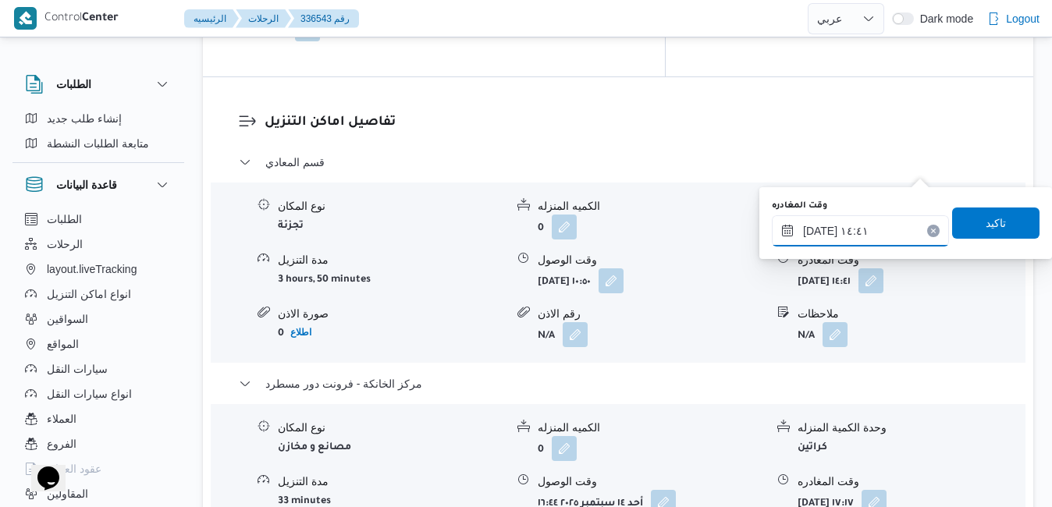
click at [846, 229] on input "[DATE] ١٤:٤١" at bounding box center [860, 230] width 177 height 31
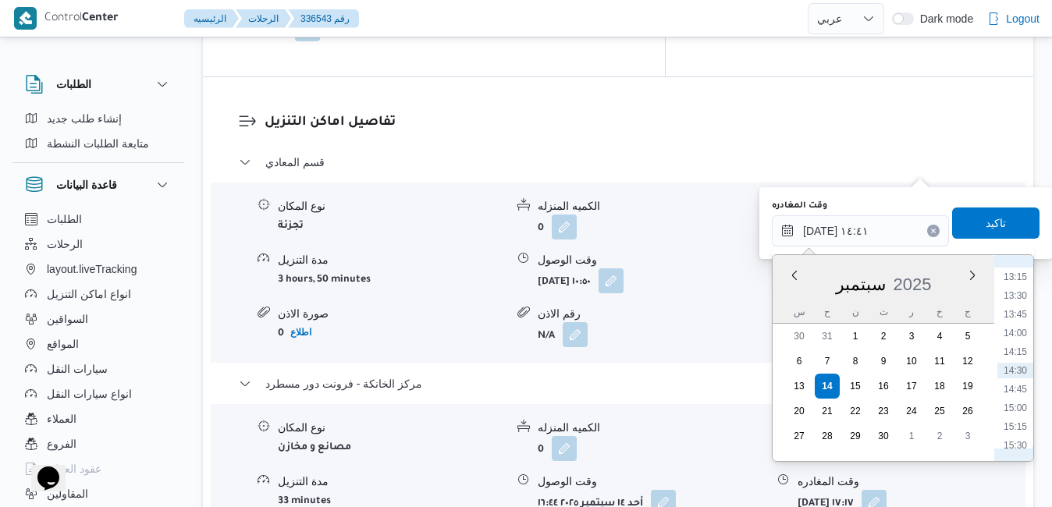
scroll to position [1150, 0]
click at [1012, 305] on li "15:45" at bounding box center [1016, 306] width 36 height 16
type input "[DATE] ١٥:٤٥"
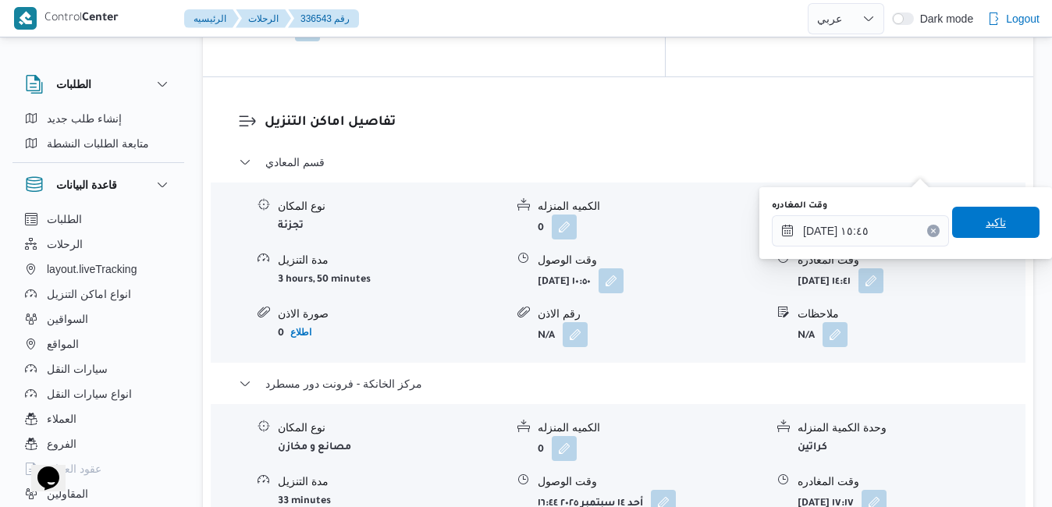
click at [998, 220] on span "تاكيد" at bounding box center [996, 222] width 87 height 31
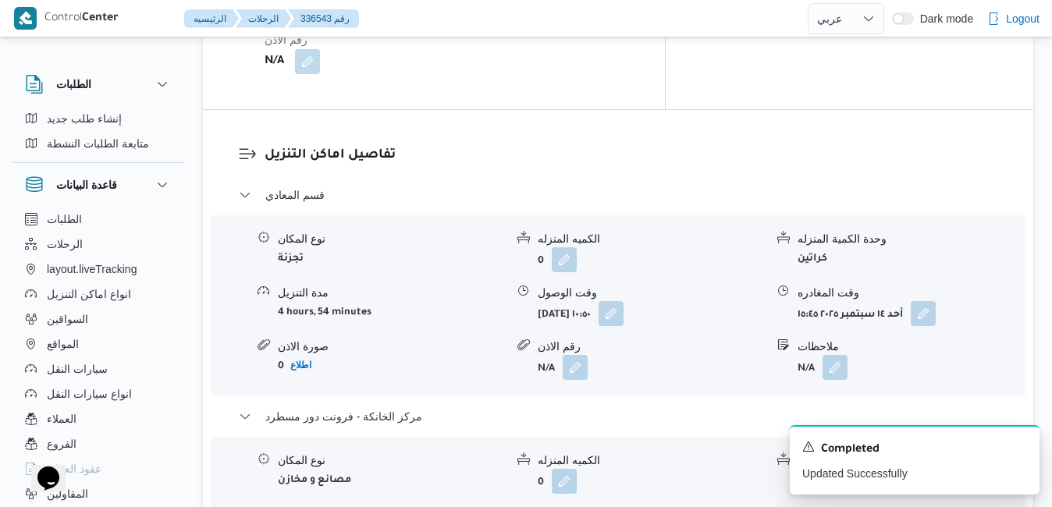
scroll to position [1374, 0]
click at [624, 299] on button "button" at bounding box center [611, 311] width 25 height 25
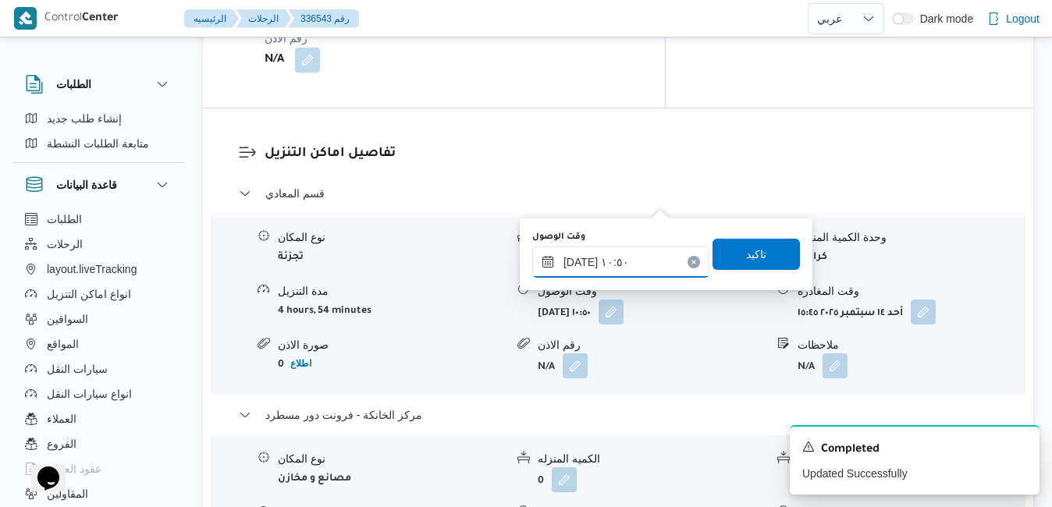
click at [614, 261] on input "[DATE] ١٠:٥٠" at bounding box center [620, 262] width 177 height 31
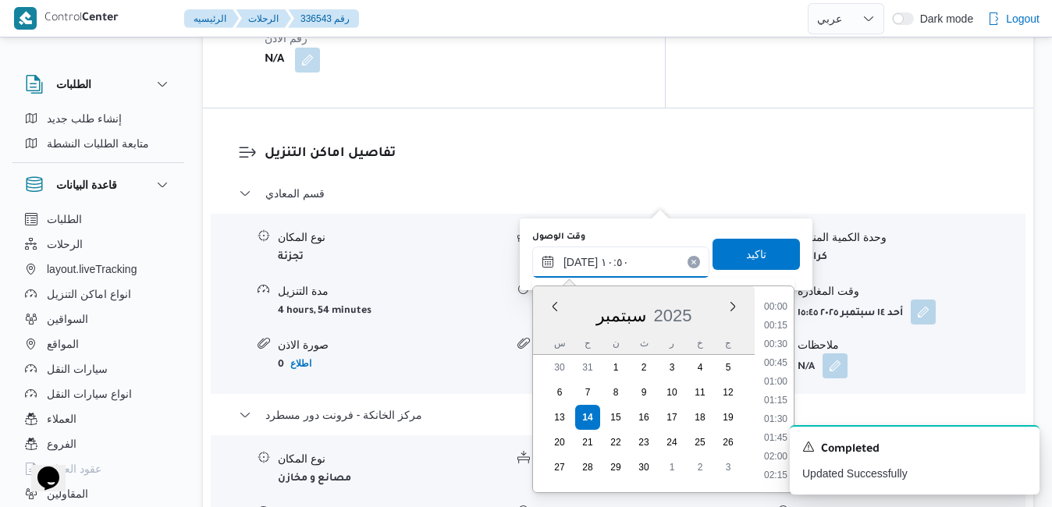
scroll to position [710, 0]
click at [772, 370] on li "10:15" at bounding box center [776, 365] width 36 height 16
type input "[DATE] ١٠:١٥"
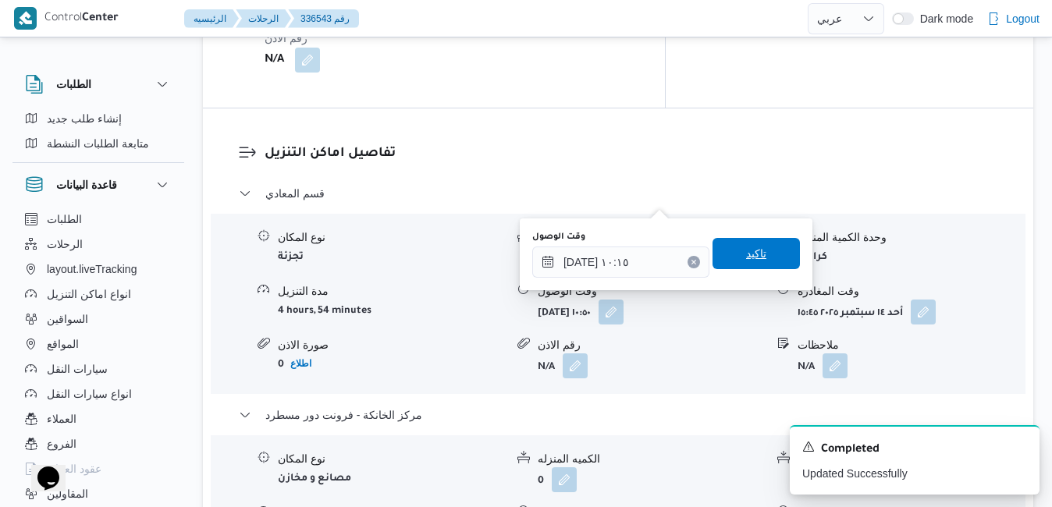
click at [765, 258] on span "تاكيد" at bounding box center [756, 253] width 87 height 31
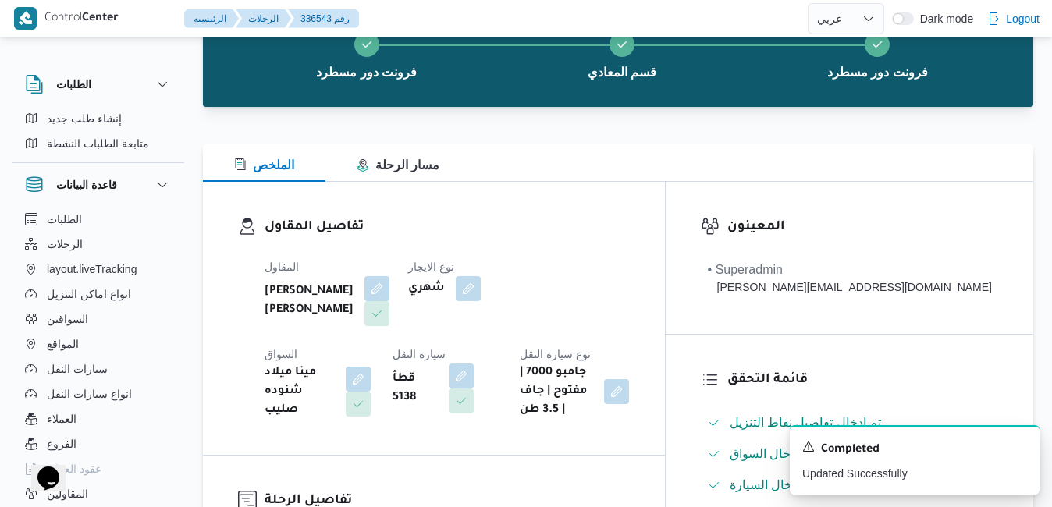
scroll to position [0, 0]
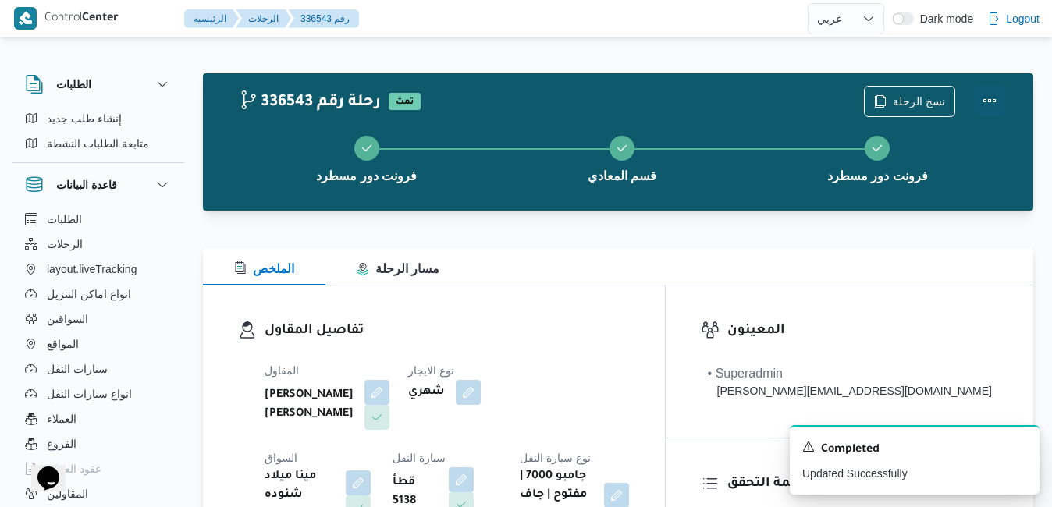
click at [985, 98] on button "Actions" at bounding box center [989, 100] width 31 height 31
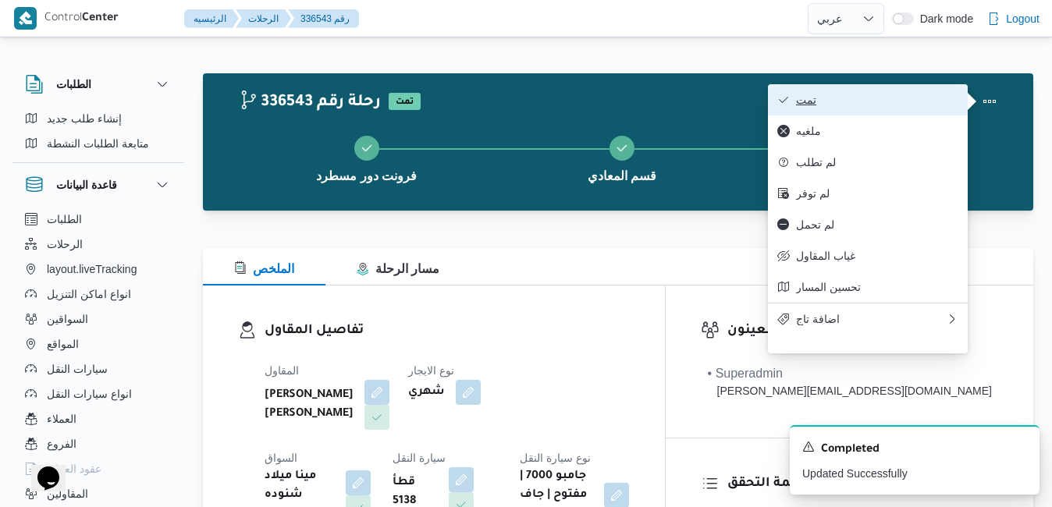
click at [920, 109] on button "تمت" at bounding box center [868, 99] width 200 height 31
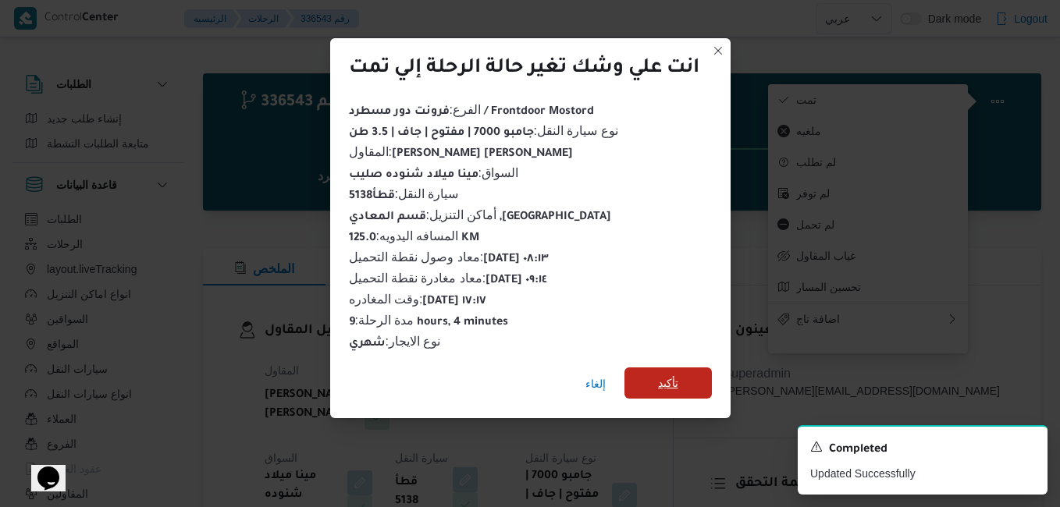
click at [666, 377] on span "تأكيد" at bounding box center [668, 383] width 20 height 19
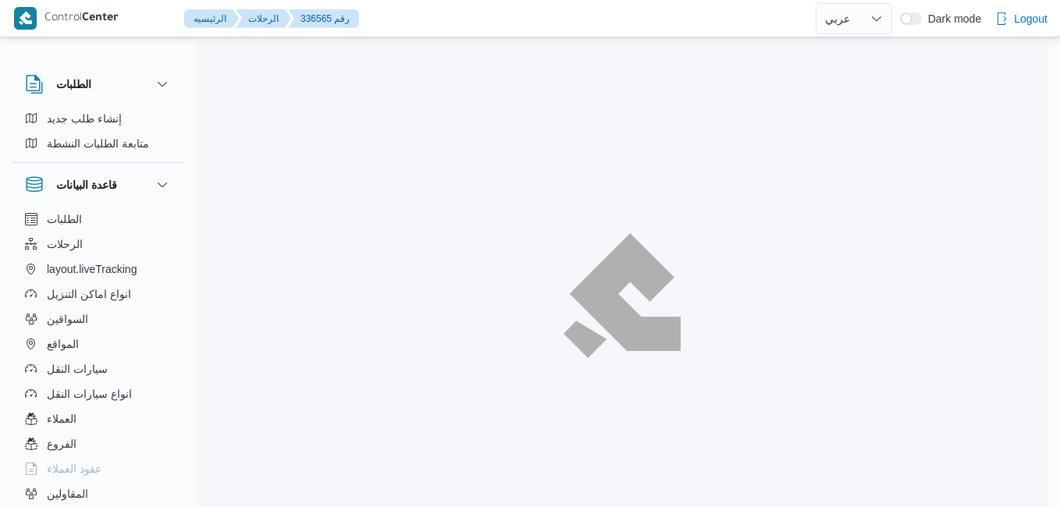
select select "ar"
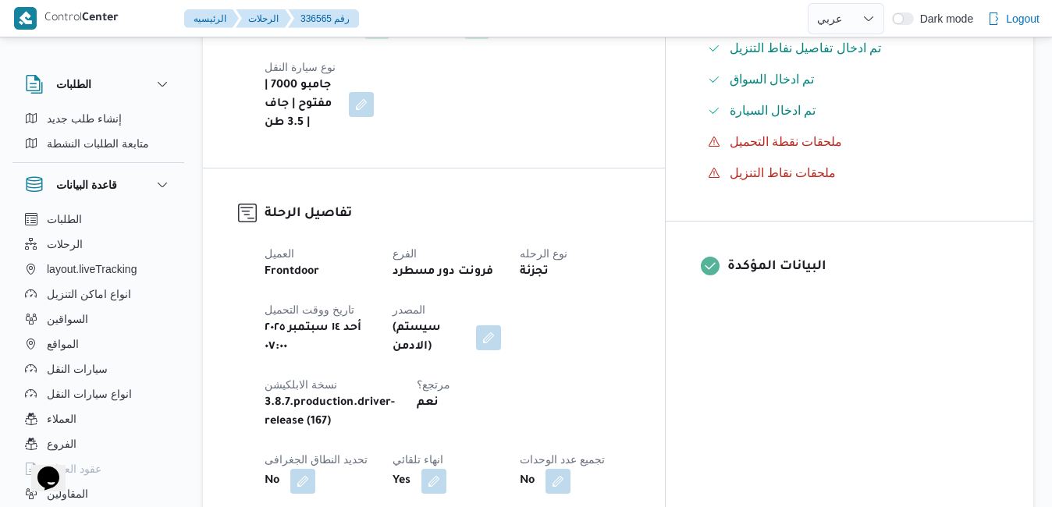
scroll to position [500, 0]
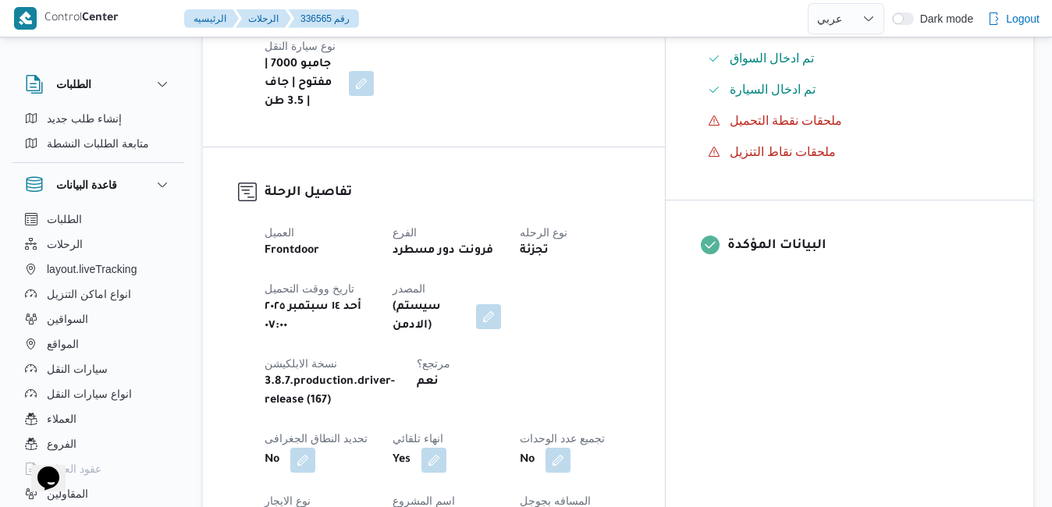
click at [639, 304] on div "العميل Frontdoor الفرع فرونت دور مسطرد نوع الرحله تجزئة تاريخ ووقت التحميل [DAT…" at bounding box center [447, 479] width 384 height 531
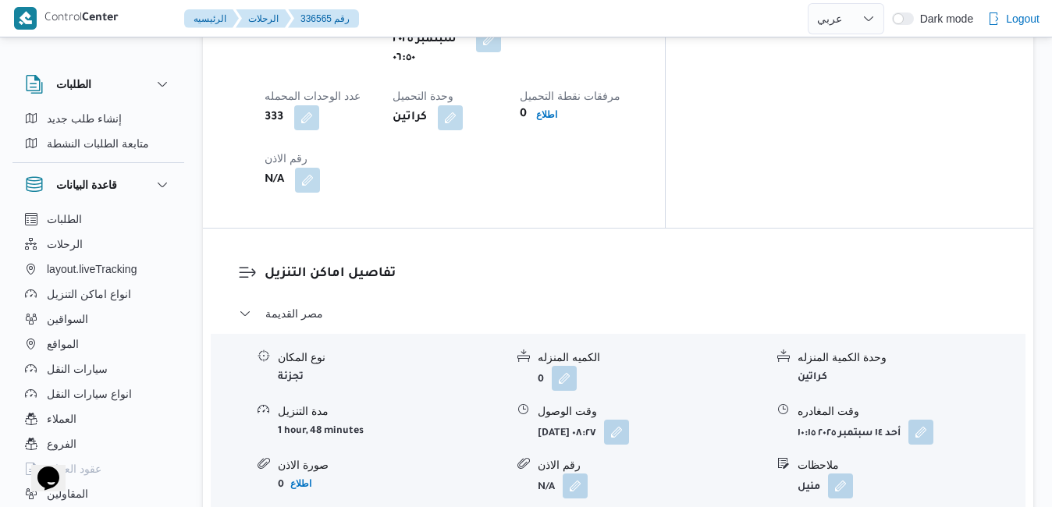
scroll to position [1374, 0]
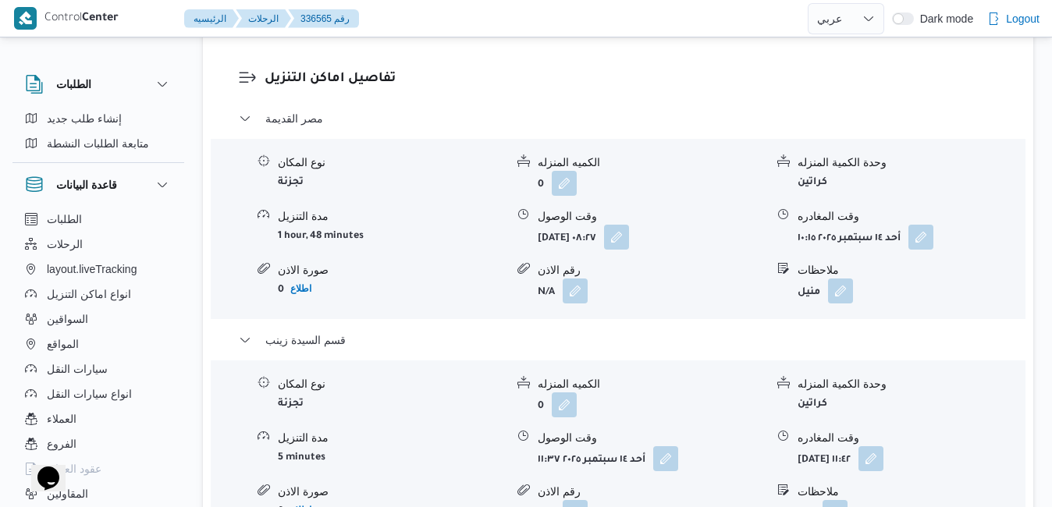
scroll to position [1593, 0]
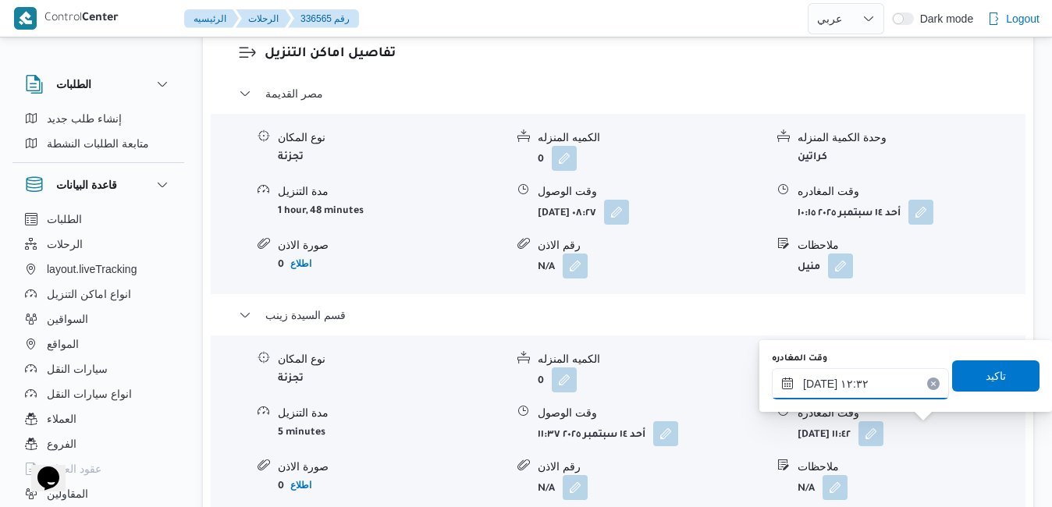
click at [873, 378] on input "[DATE] ١٢:٣٢" at bounding box center [860, 384] width 177 height 31
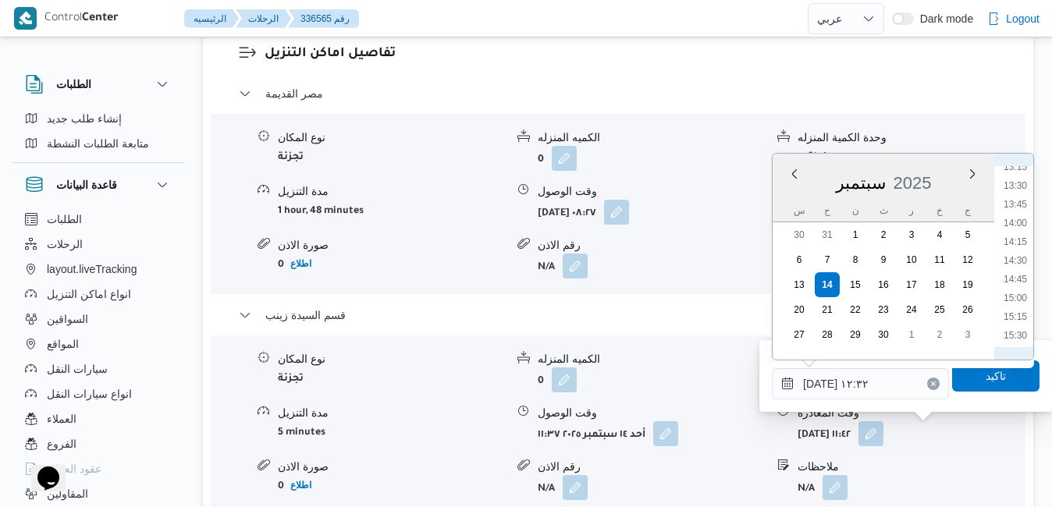
scroll to position [1159, 0]
click at [1010, 266] on li "16:45" at bounding box center [1016, 271] width 36 height 16
type input "[DATE] ١٦:٤٥"
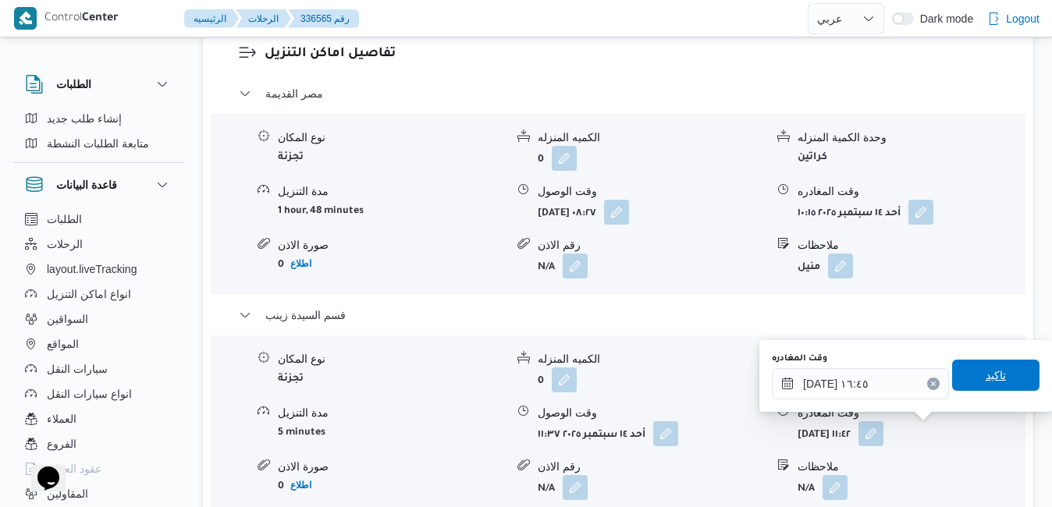
click at [970, 382] on span "تاكيد" at bounding box center [996, 375] width 87 height 31
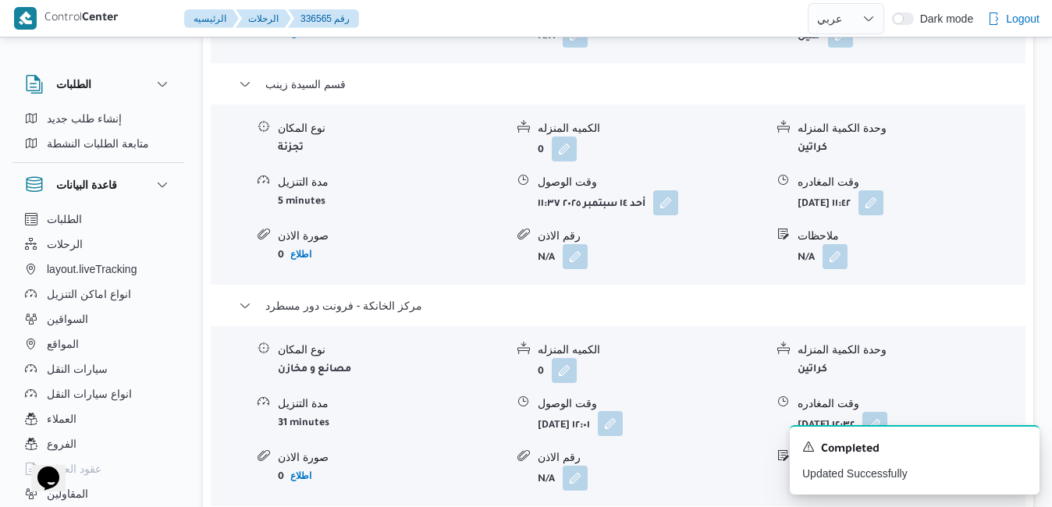
click at [623, 436] on button "button" at bounding box center [610, 423] width 25 height 25
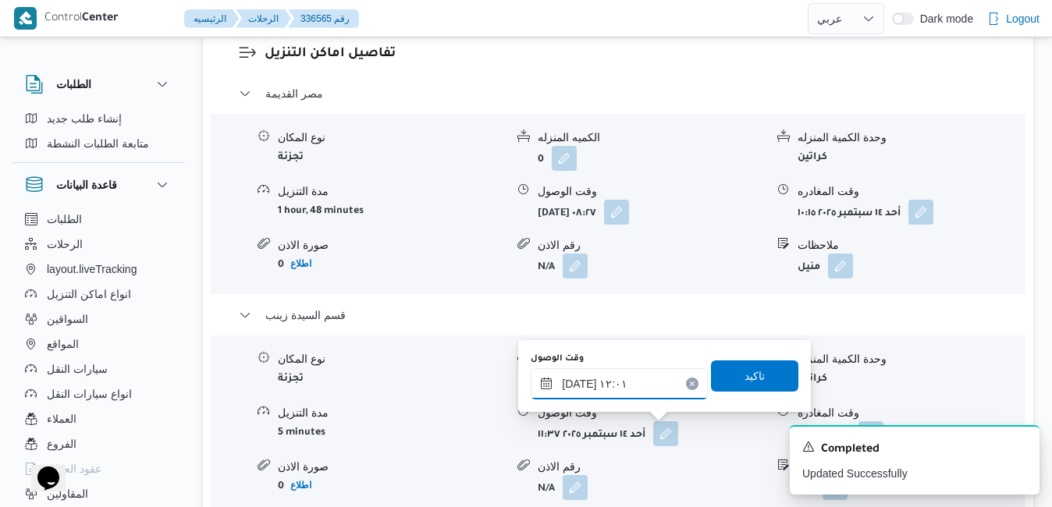
click at [639, 385] on input "[DATE] ١٢:٠١" at bounding box center [619, 384] width 177 height 31
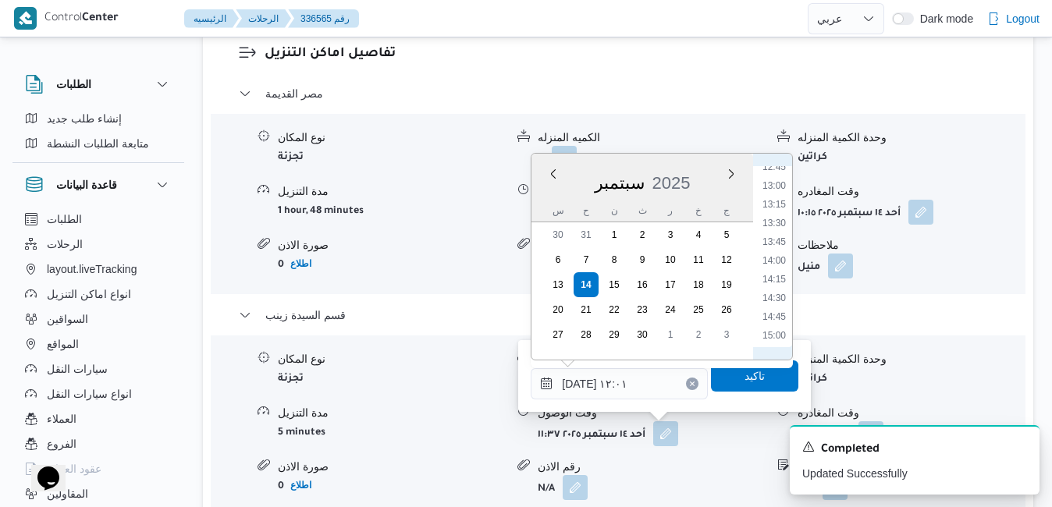
scroll to position [1121, 0]
click at [778, 294] on li "16:30" at bounding box center [775, 290] width 36 height 16
type input "١٤/٠٩/٢٠٢٥ ١٦:٣٠"
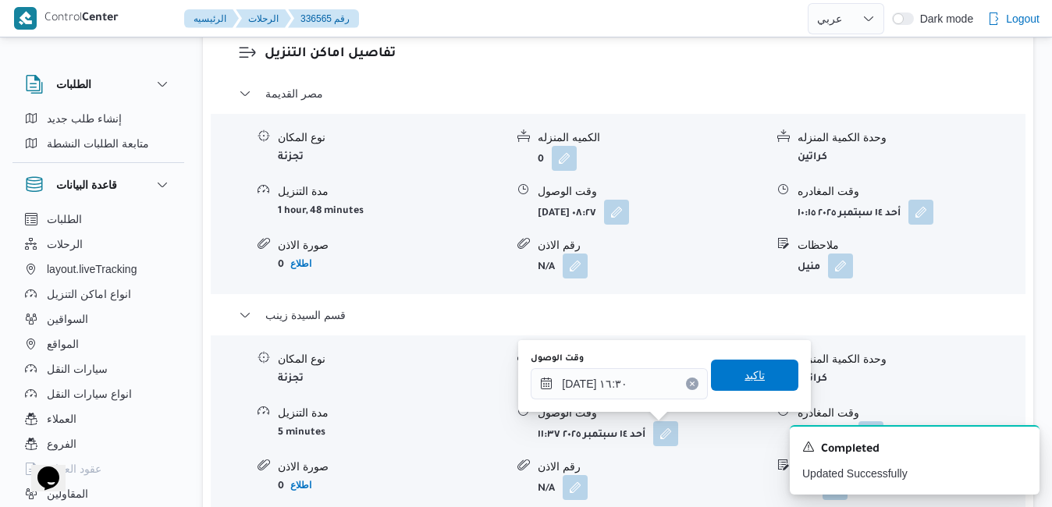
click at [745, 379] on span "تاكيد" at bounding box center [755, 375] width 20 height 19
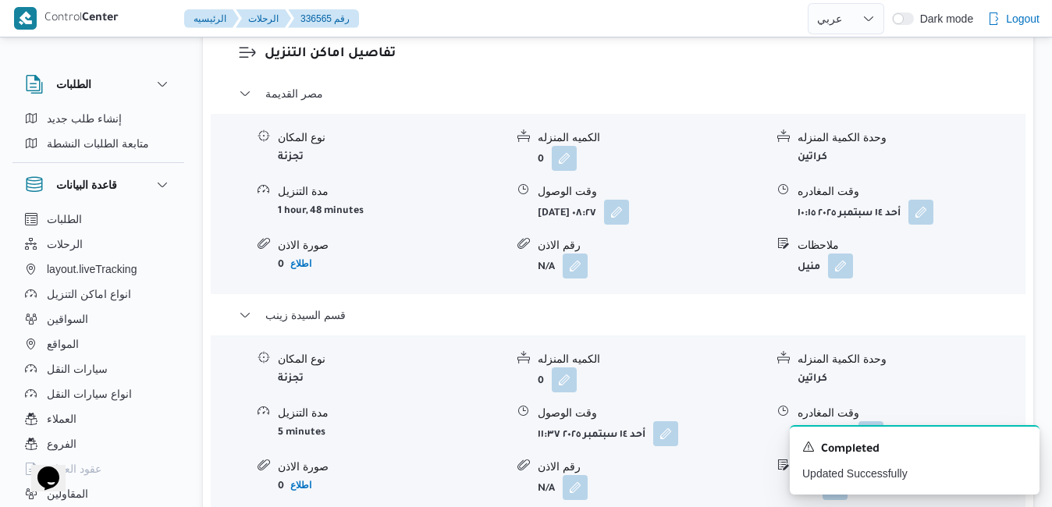
click at [743, 475] on form "N/A" at bounding box center [651, 487] width 227 height 25
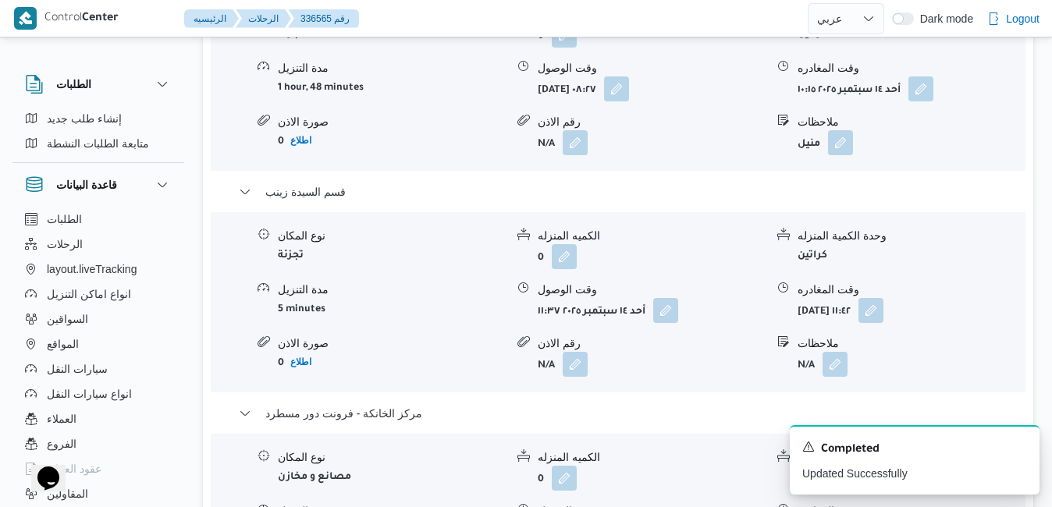
scroll to position [1718, 0]
click at [884, 296] on button "button" at bounding box center [871, 308] width 25 height 25
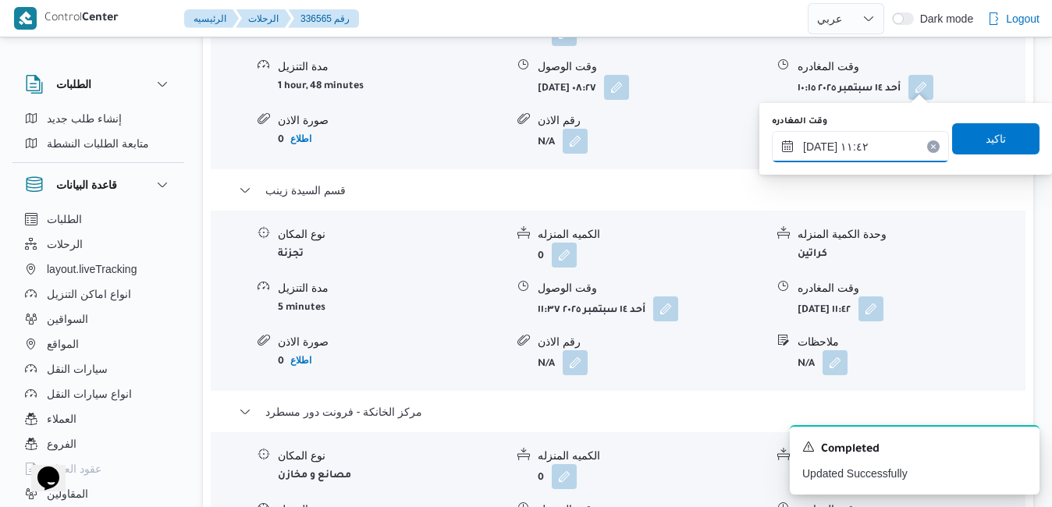
click at [864, 141] on input "١٤/٠٩/٢٠٢٥ ١١:٤٢" at bounding box center [860, 146] width 177 height 31
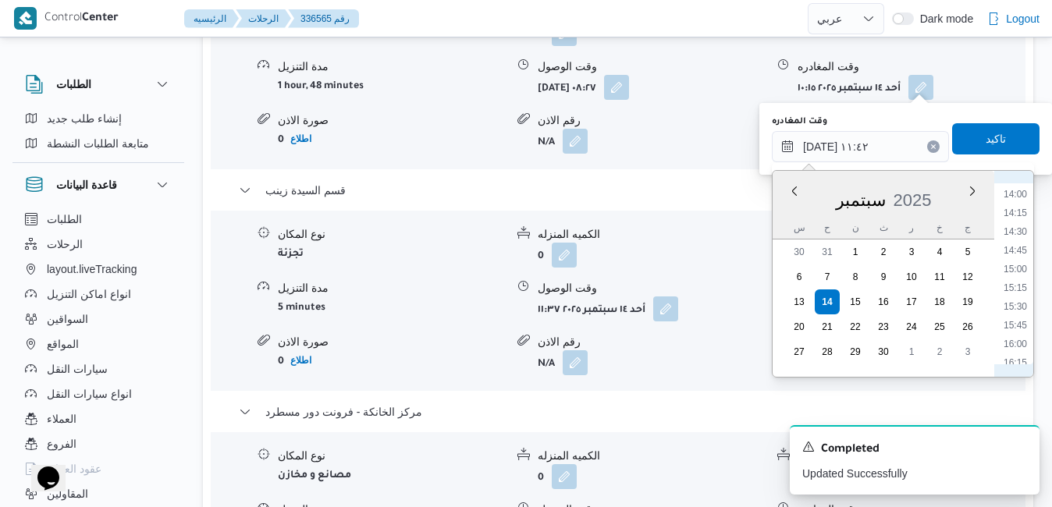
scroll to position [1084, 0]
click at [1020, 288] on li "15:45" at bounding box center [1016, 288] width 36 height 16
type input "١٤/٠٩/٢٠٢٥ ١٥:٤٥"
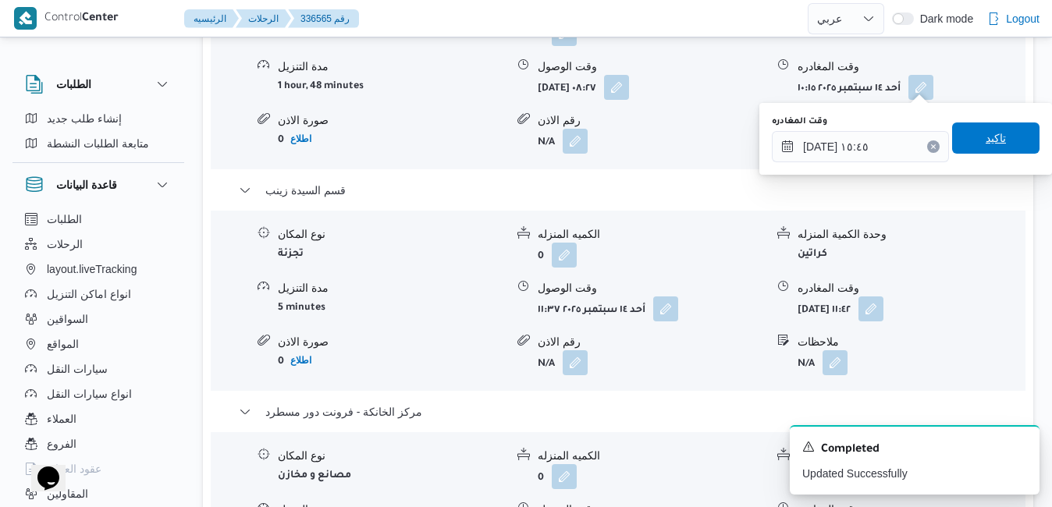
click at [986, 140] on span "تاكيد" at bounding box center [996, 138] width 20 height 19
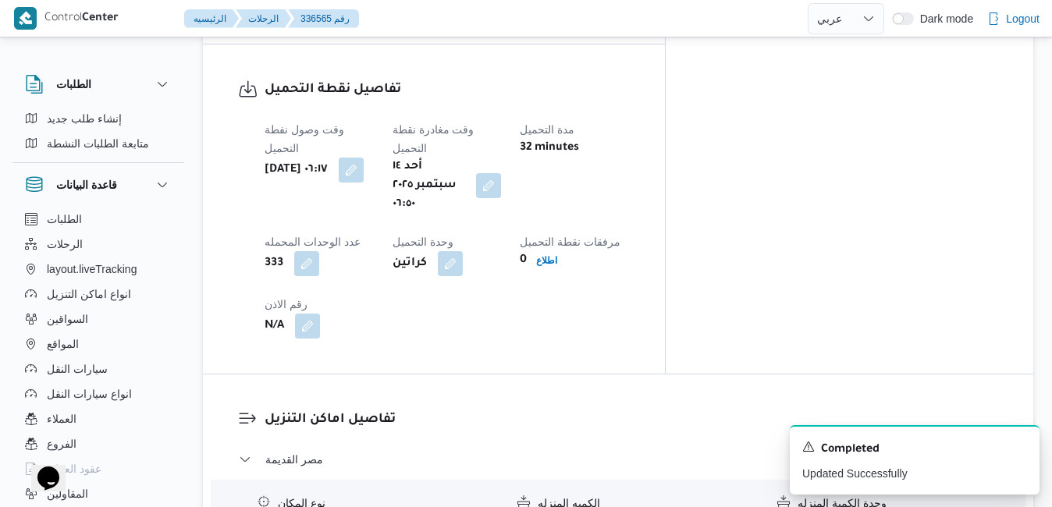
scroll to position [1249, 0]
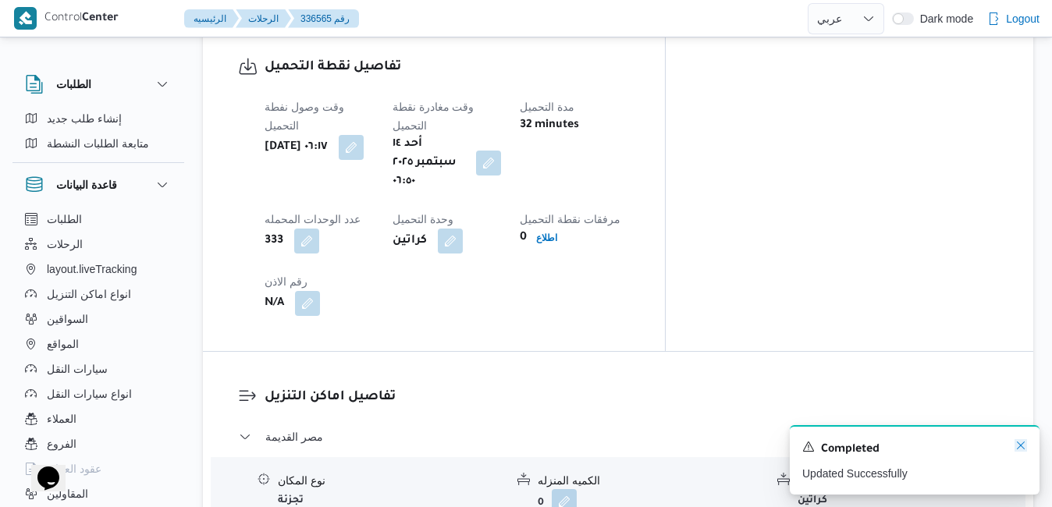
click at [1025, 442] on icon "Dismiss toast" at bounding box center [1021, 446] width 12 height 12
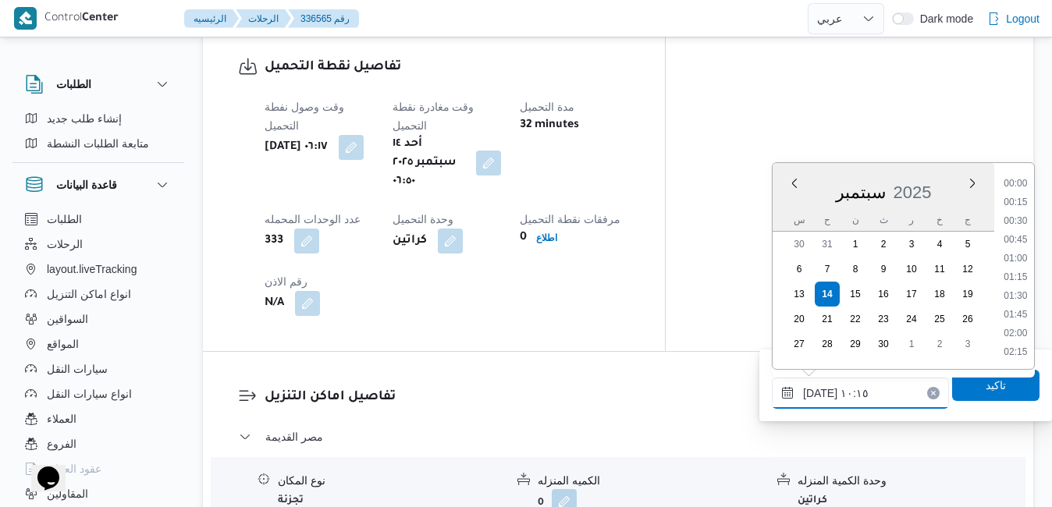
scroll to position [673, 0]
drag, startPoint x: 912, startPoint y: 394, endPoint x: 710, endPoint y: 374, distance: 203.2
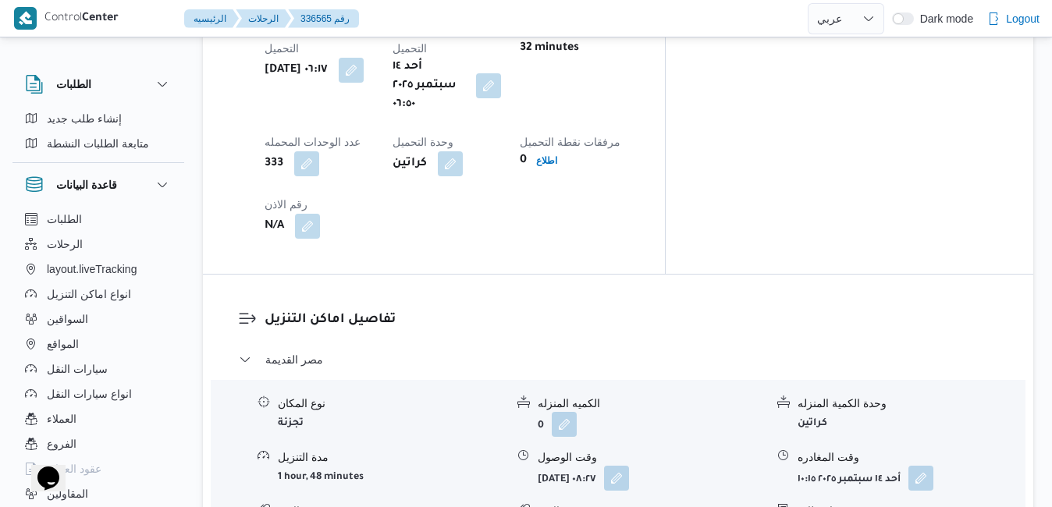
scroll to position [1312, 0]
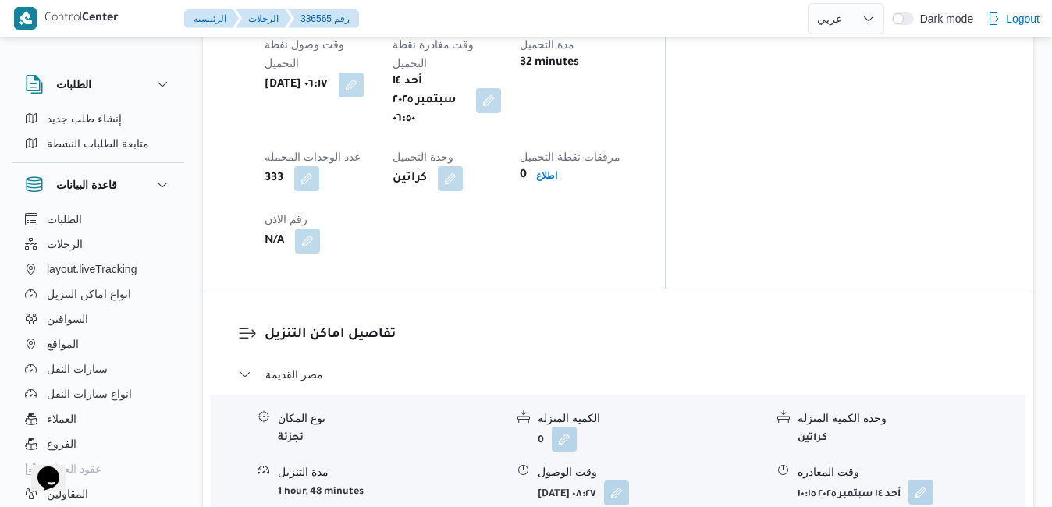
click at [924, 480] on button "button" at bounding box center [921, 492] width 25 height 25
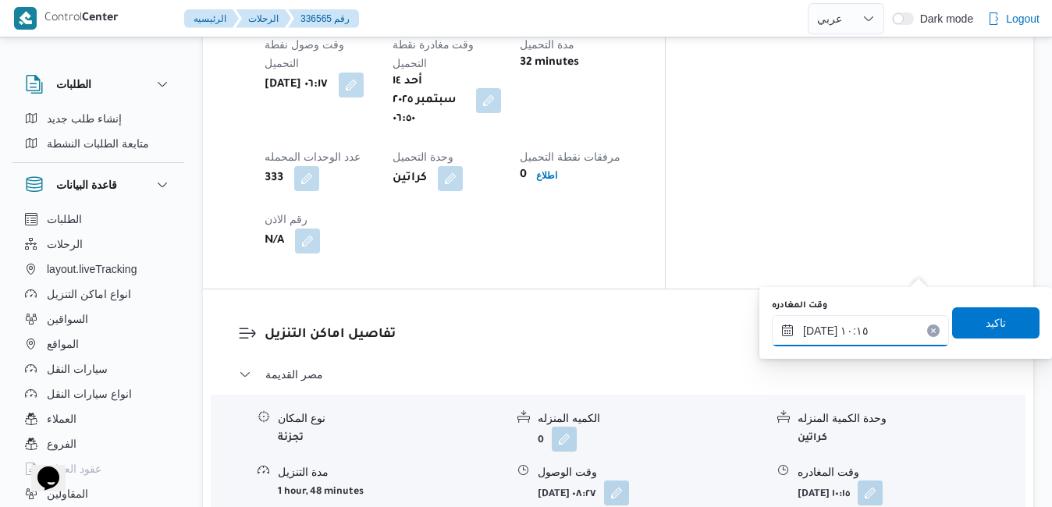
click at [841, 332] on input "١٤/٠٩/٢٠٢٥ ١٠:١٥" at bounding box center [860, 330] width 177 height 31
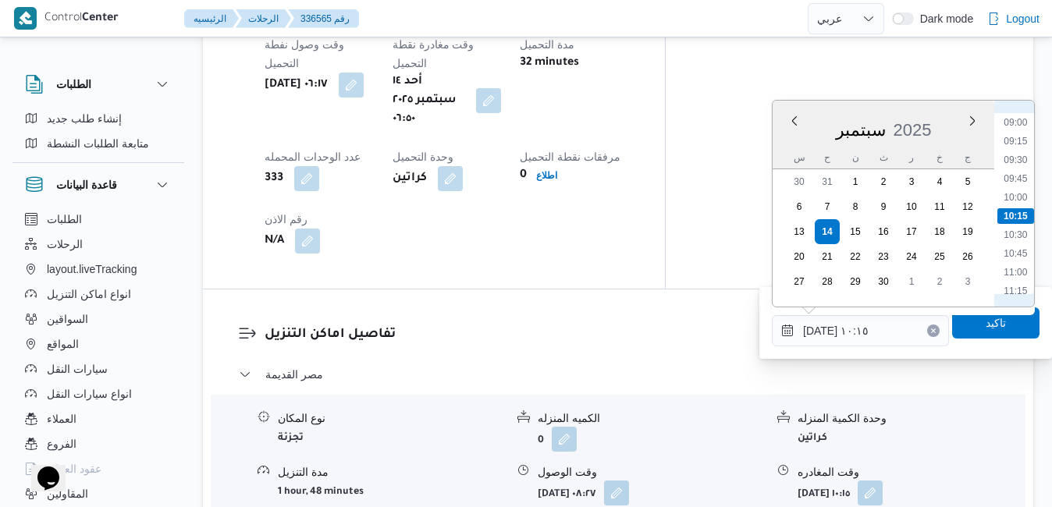
scroll to position [831, 0]
click at [1021, 194] on li "12:00" at bounding box center [1016, 189] width 36 height 16
type input "١٤/٠٩/٢٠٢٥ ١٢:٠٠"
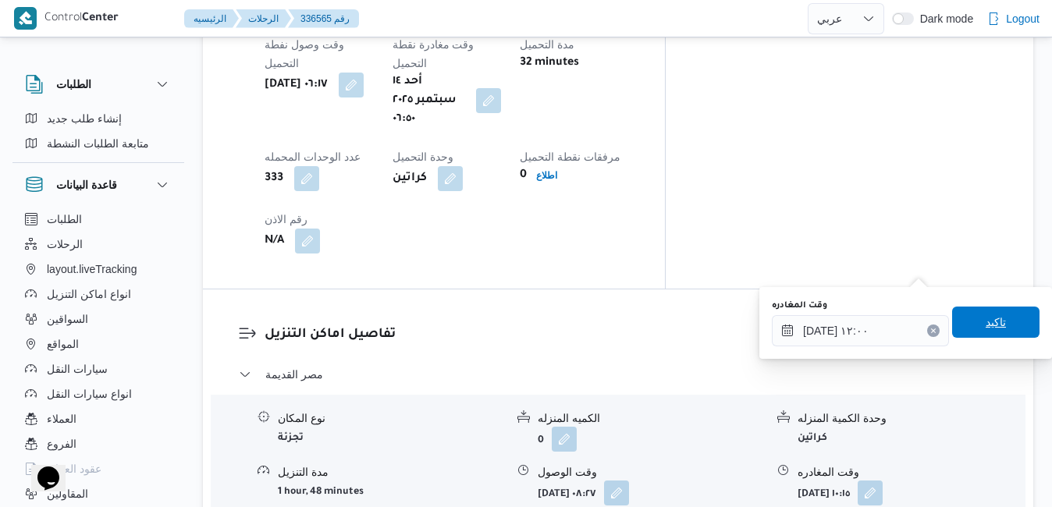
click at [969, 324] on span "تاكيد" at bounding box center [996, 322] width 87 height 31
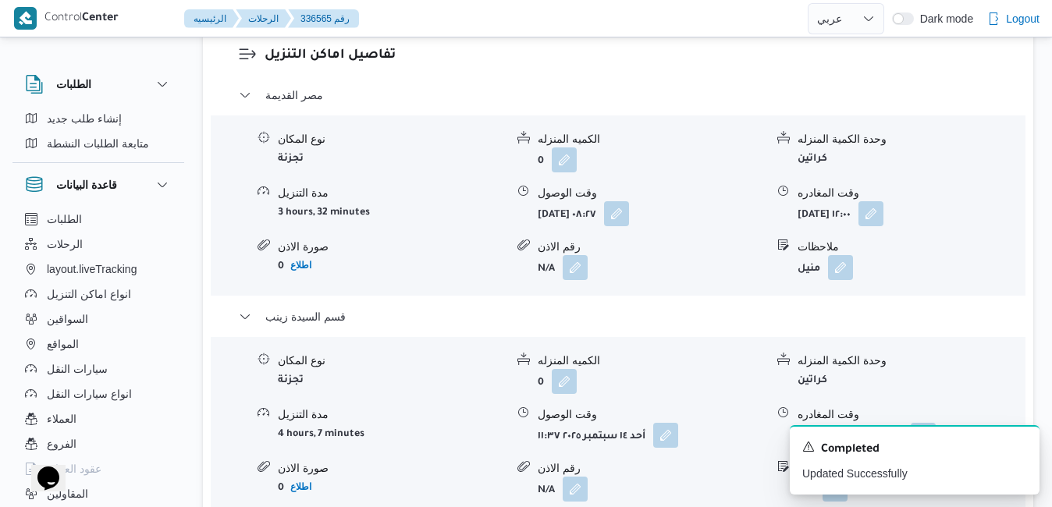
scroll to position [1593, 0]
click at [660, 421] on button "button" at bounding box center [665, 433] width 25 height 25
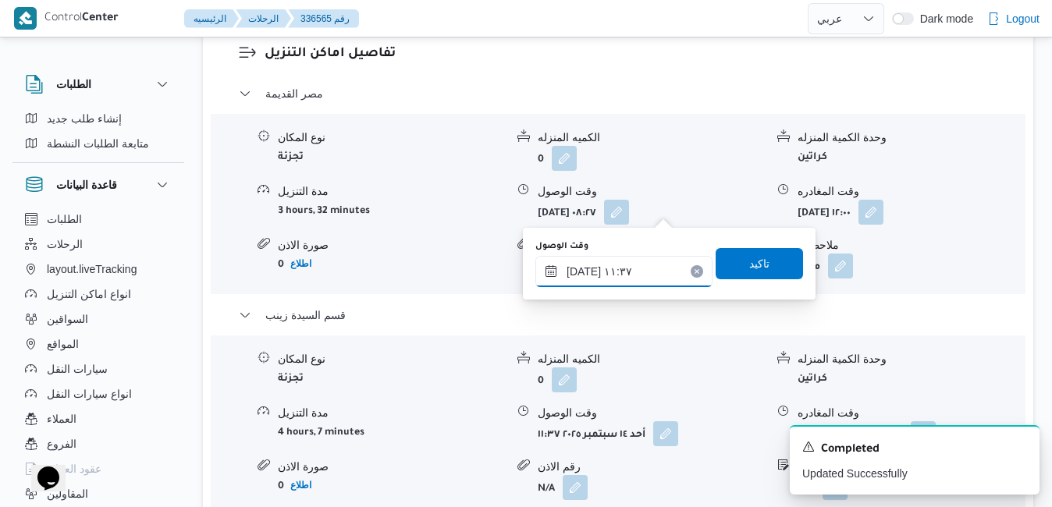
click at [611, 262] on input "١٤/٠٩/٢٠٢٥ ١١:٣٧" at bounding box center [624, 271] width 177 height 31
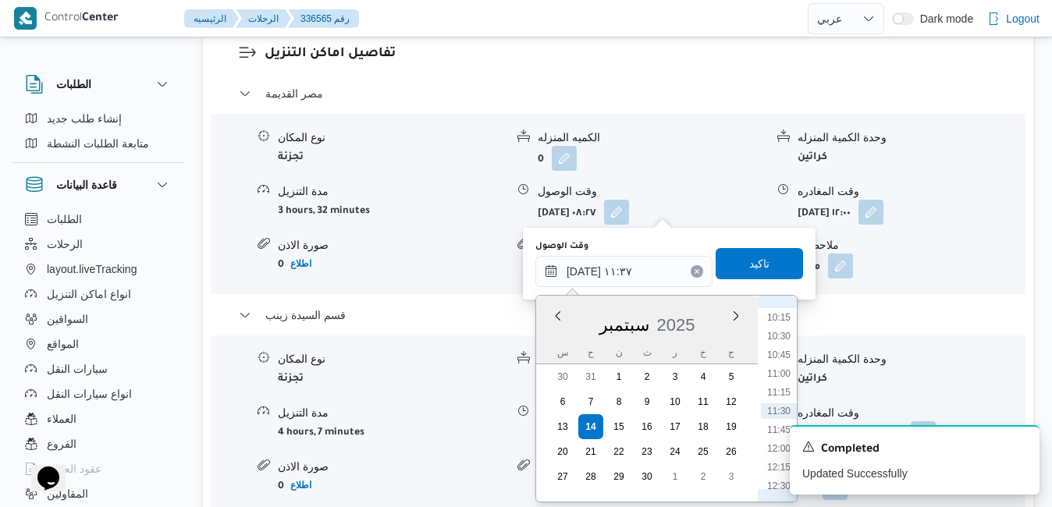
scroll to position [925, 0]
click at [782, 312] on li "12:15" at bounding box center [779, 309] width 36 height 16
type input "١٤/٠٩/٢٠٢٥ ١٢:١٥"
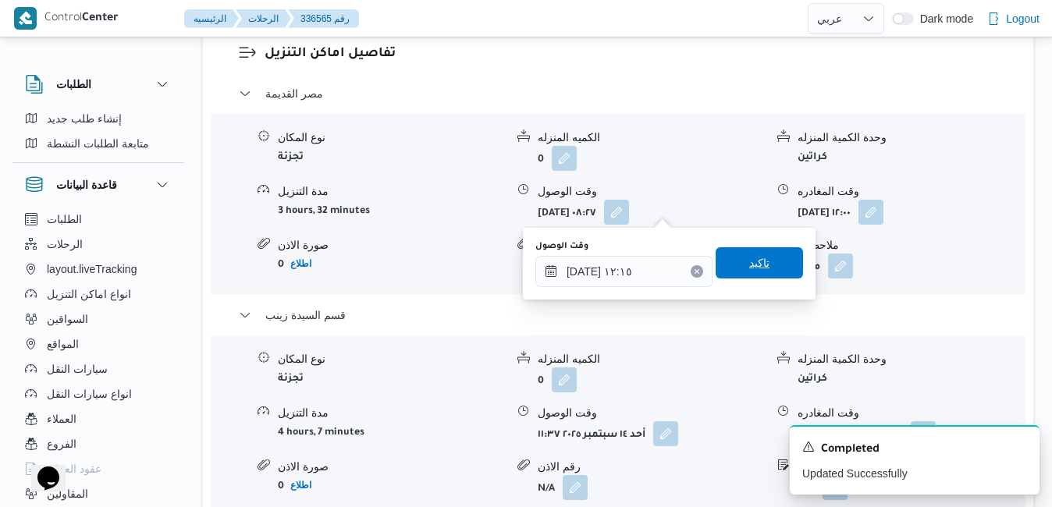
click at [757, 260] on span "تاكيد" at bounding box center [760, 263] width 20 height 19
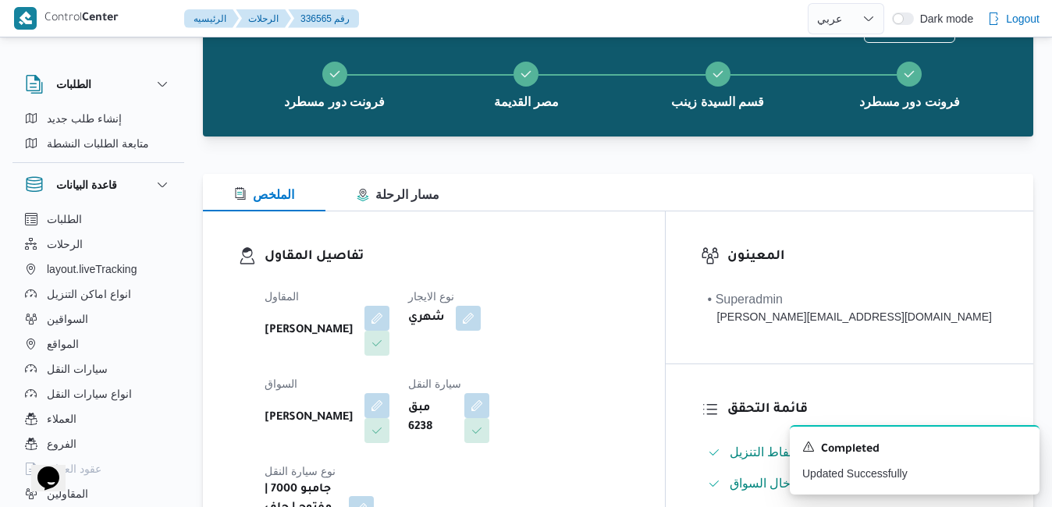
scroll to position [0, 0]
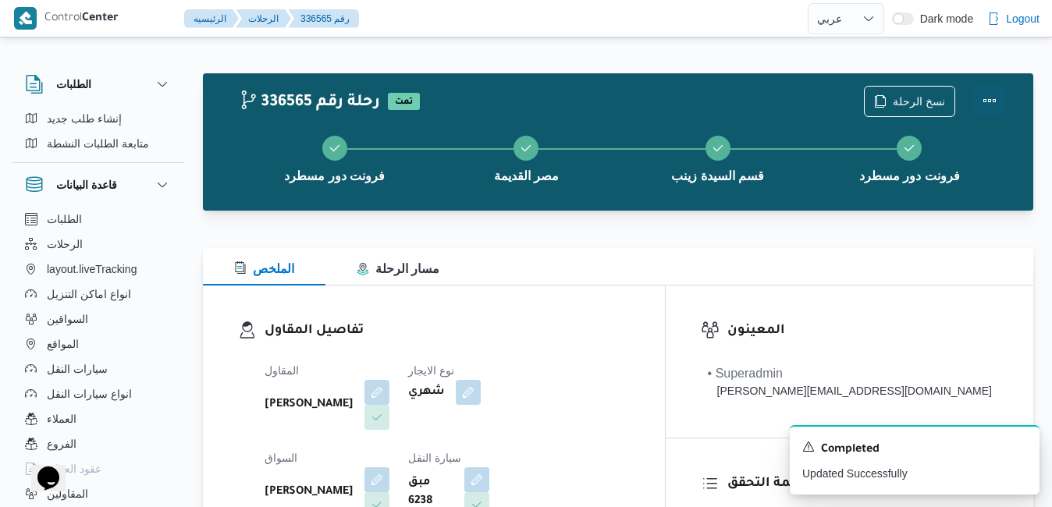
click at [991, 98] on button "Actions" at bounding box center [989, 100] width 31 height 31
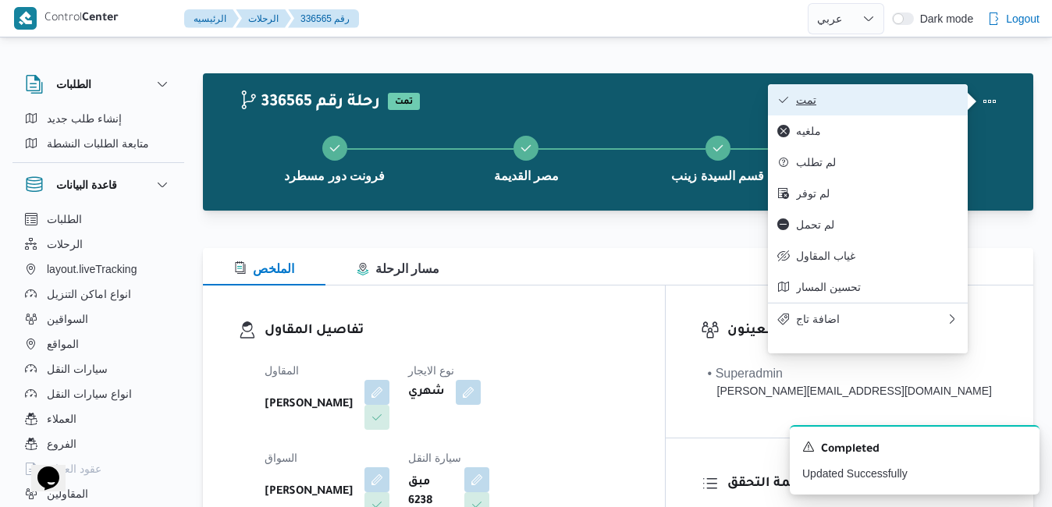
click at [922, 101] on span "تمت" at bounding box center [877, 100] width 162 height 12
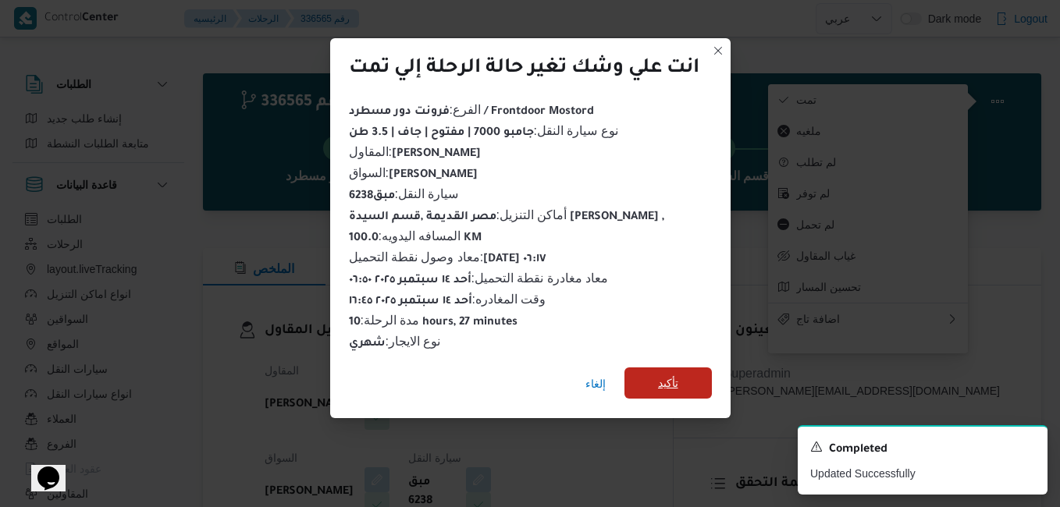
click at [690, 370] on span "تأكيد" at bounding box center [668, 383] width 87 height 31
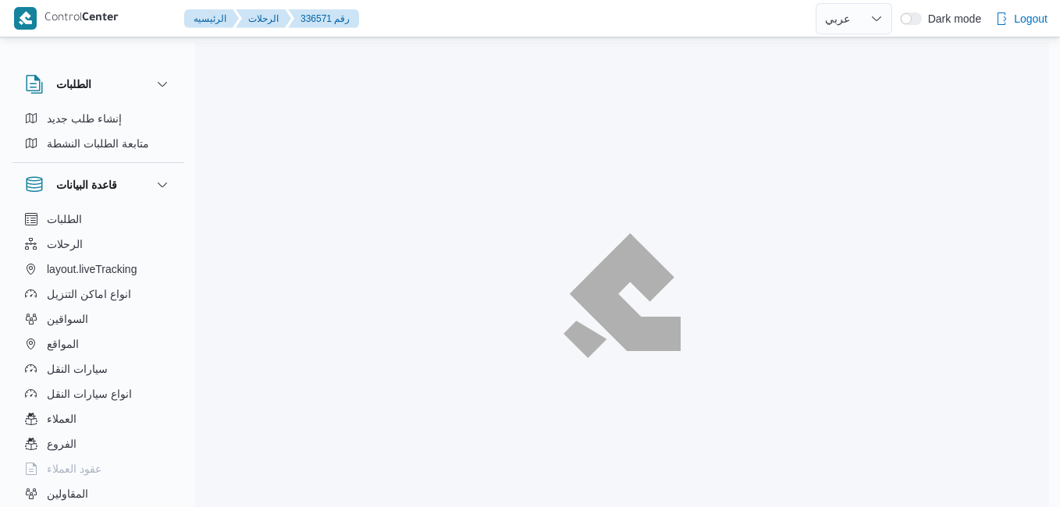
select select "ar"
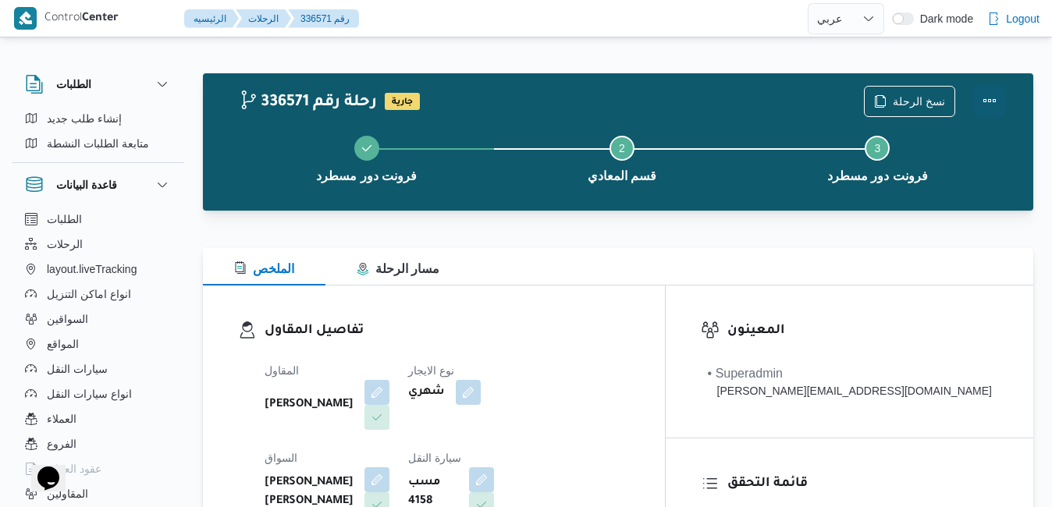
click at [988, 111] on button "Actions" at bounding box center [989, 100] width 31 height 31
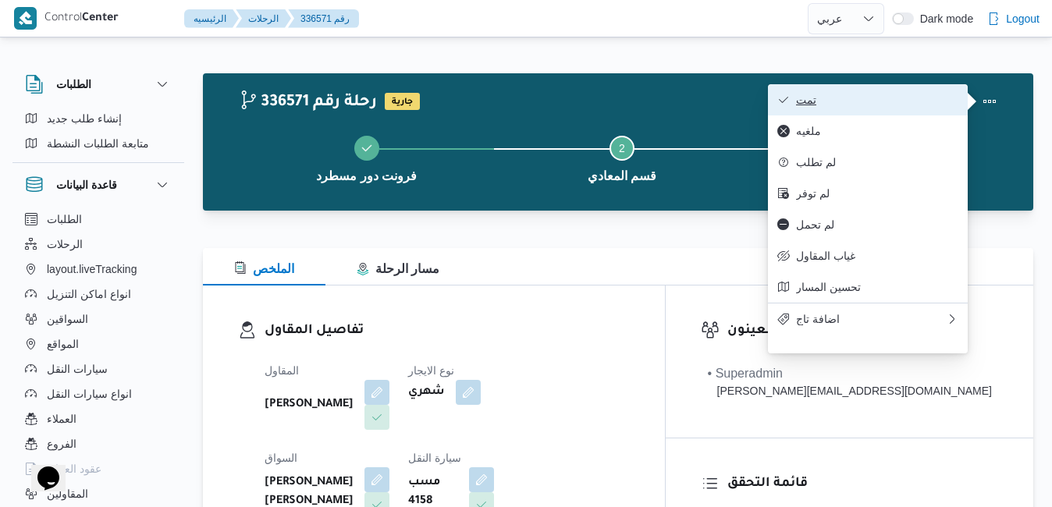
click at [917, 97] on span "تمت" at bounding box center [877, 100] width 162 height 12
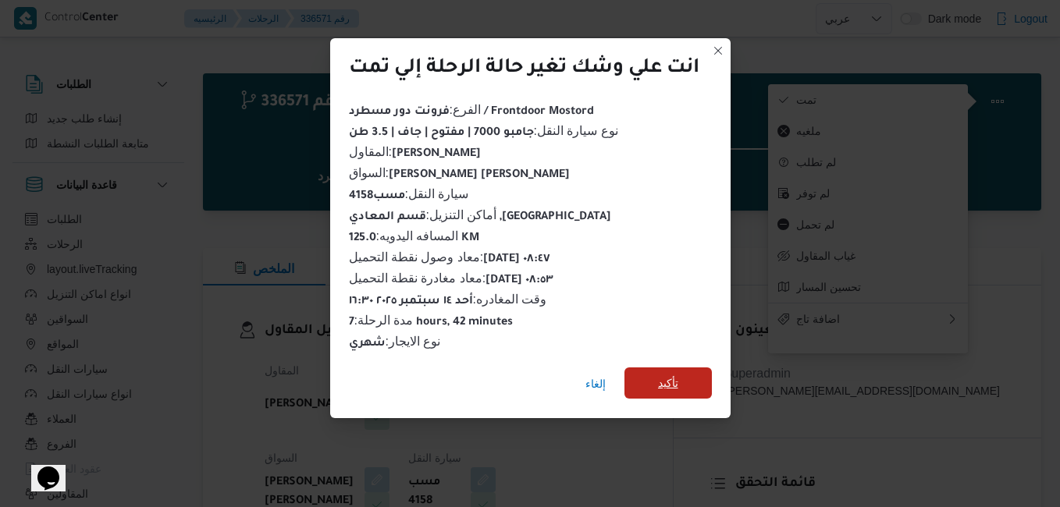
click at [670, 386] on span "تأكيد" at bounding box center [668, 383] width 87 height 31
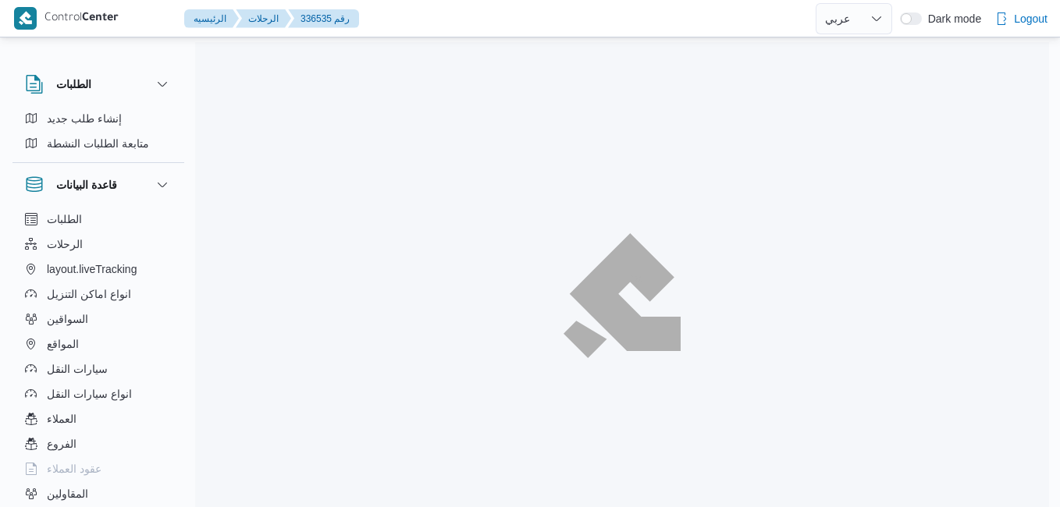
select select "ar"
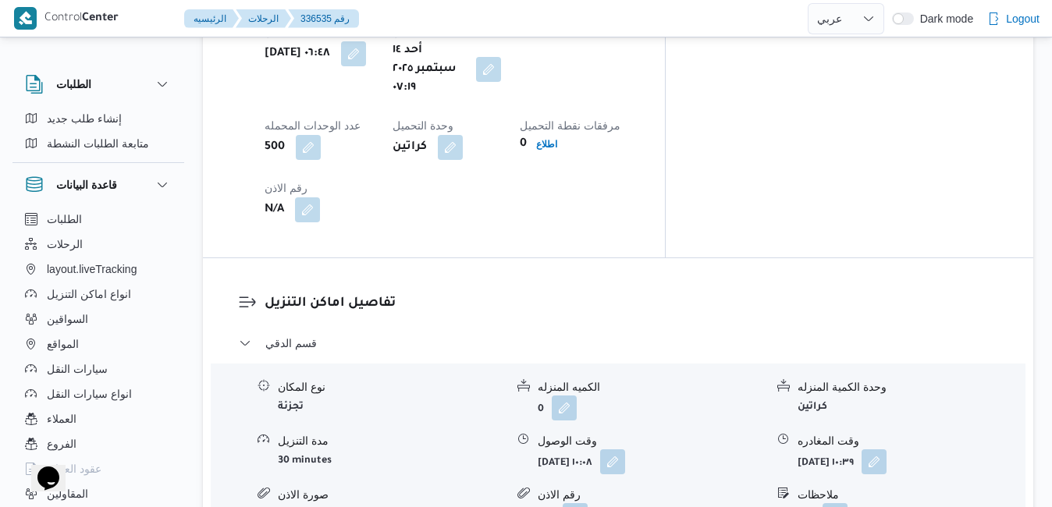
scroll to position [1374, 0]
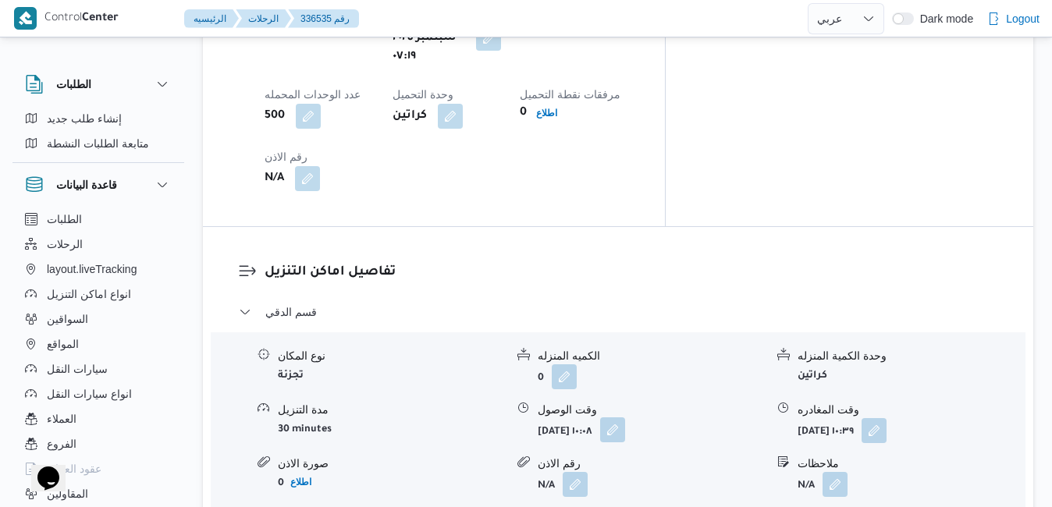
click at [625, 418] on button "button" at bounding box center [612, 430] width 25 height 25
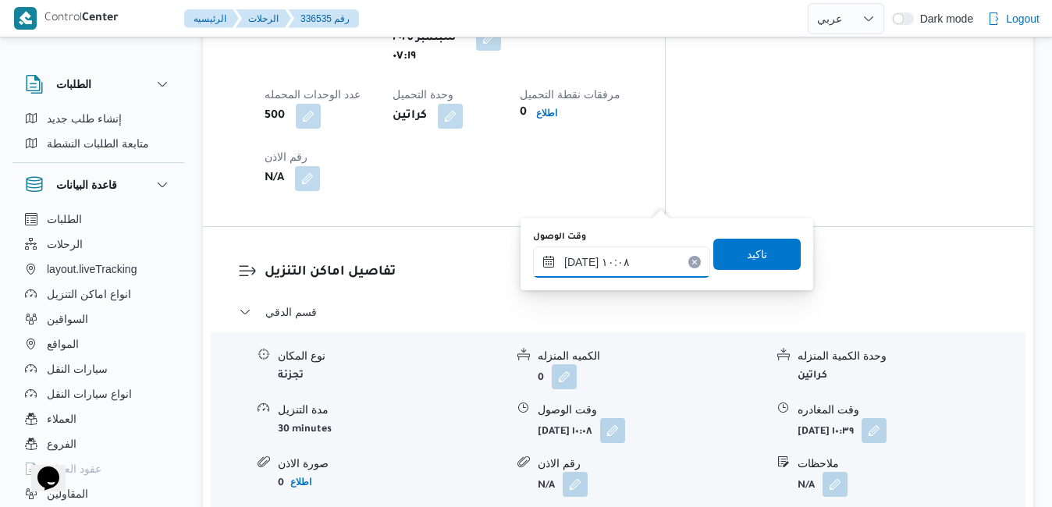
click at [597, 270] on input "١٤/٠٩/٢٠٢٥ ١٠:٠٨" at bounding box center [621, 262] width 177 height 31
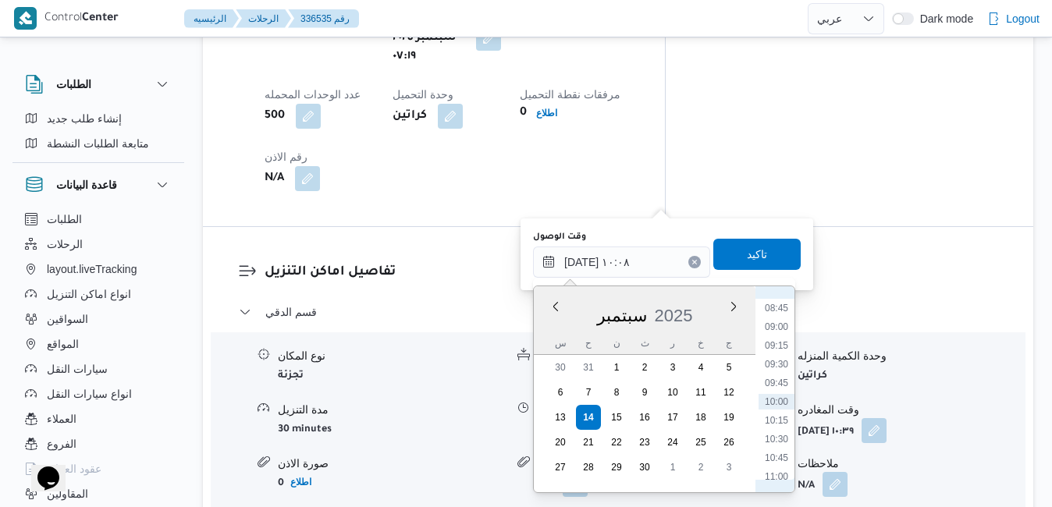
scroll to position [496, 0]
click at [776, 406] on li "08:00" at bounding box center [777, 411] width 36 height 16
type input "١٤/٠٩/٢٠٢٥ ٠٨:٠٠"
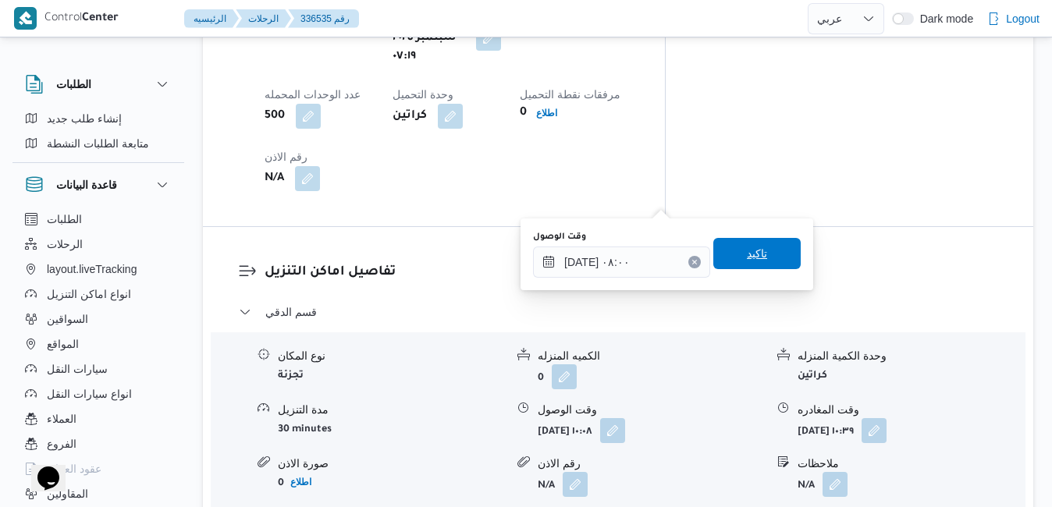
click at [761, 258] on span "تاكيد" at bounding box center [757, 253] width 87 height 31
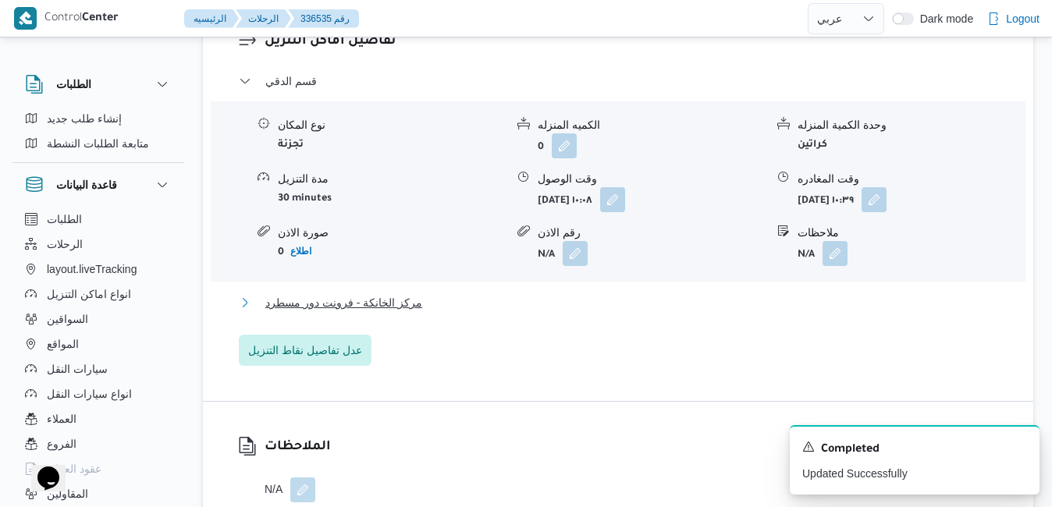
click at [689, 303] on button "مركز الخانكة - فرونت دور مسطرد" at bounding box center [619, 303] width 760 height 19
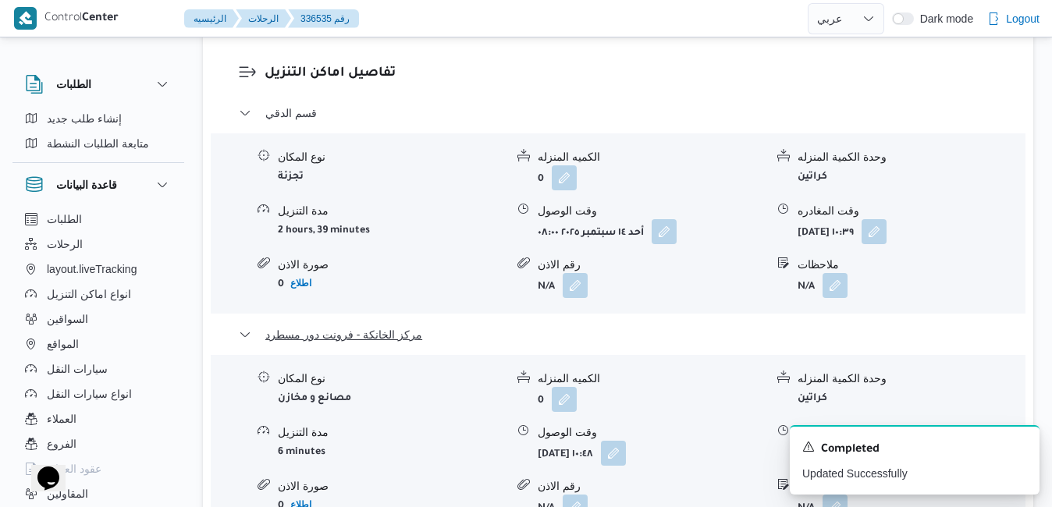
scroll to position [1655, 0]
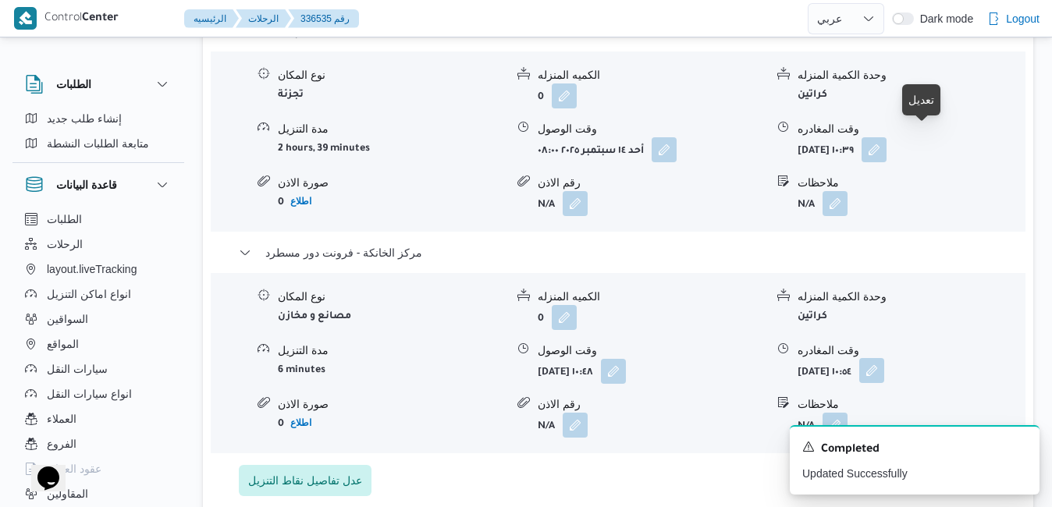
click at [885, 358] on button "button" at bounding box center [872, 370] width 25 height 25
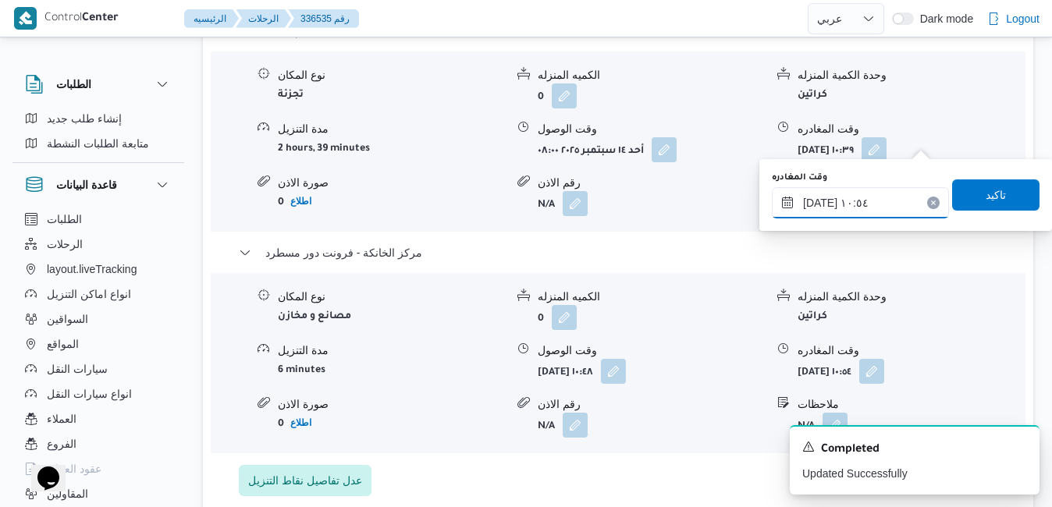
click at [872, 204] on input "١٤/٠٩/٢٠٢٥ ١٠:٥٤" at bounding box center [860, 202] width 177 height 31
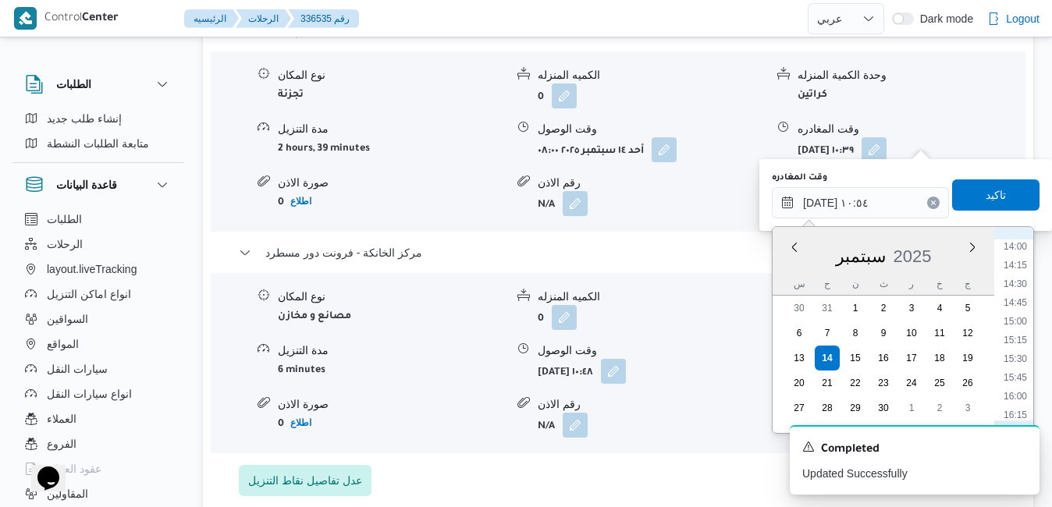
scroll to position [1081, 0]
click at [1025, 369] on li "16:00" at bounding box center [1016, 366] width 36 height 16
type input "١٤/٠٩/٢٠٢٥ ١٦:٠٠"
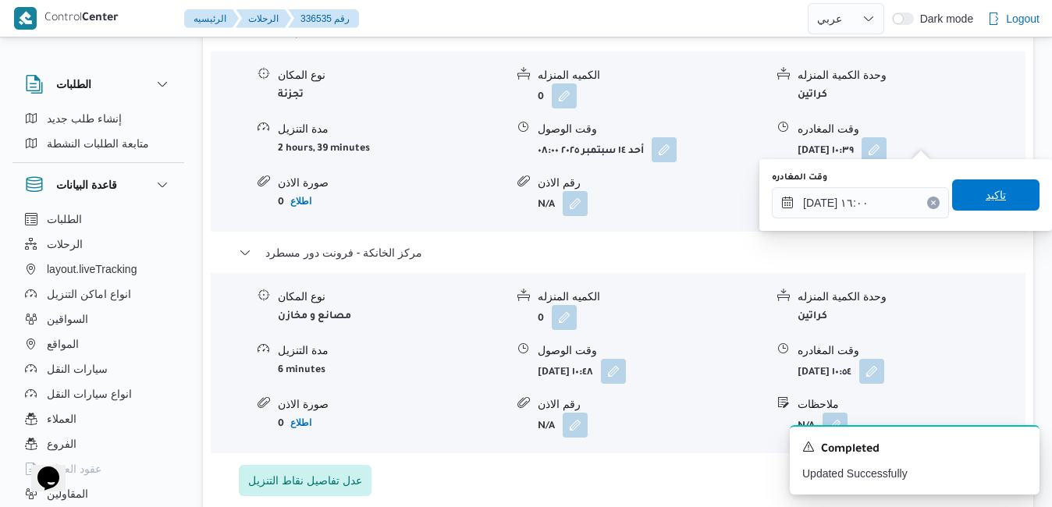
click at [994, 208] on span "تاكيد" at bounding box center [996, 195] width 87 height 31
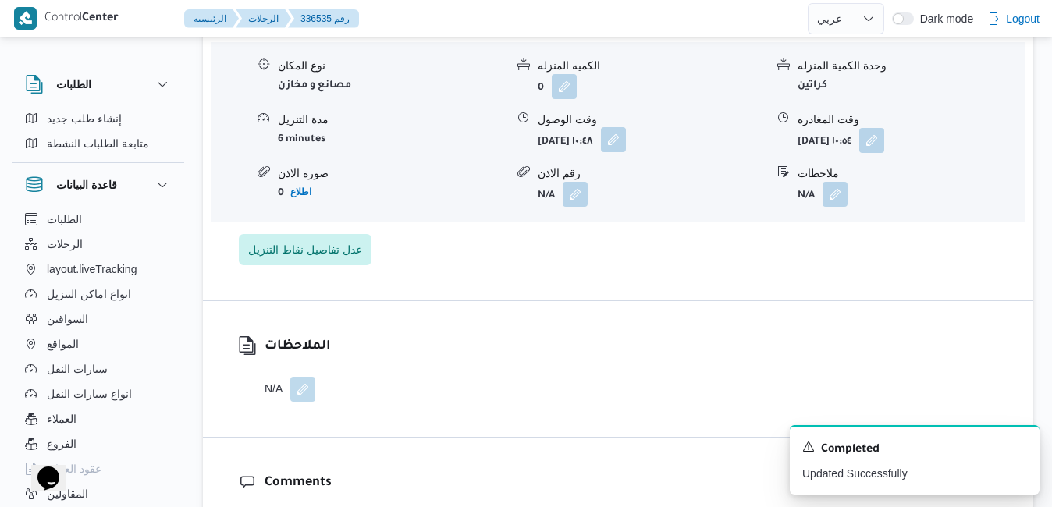
click at [626, 143] on button "button" at bounding box center [613, 139] width 25 height 25
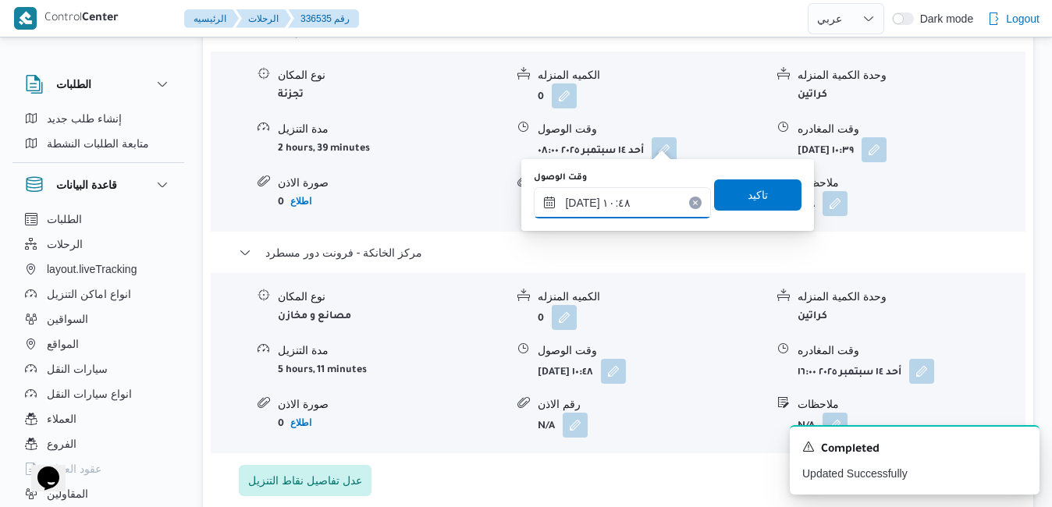
click at [633, 206] on input "١٤/٠٩/٢٠٢٥ ١٠:٤٨" at bounding box center [622, 202] width 177 height 31
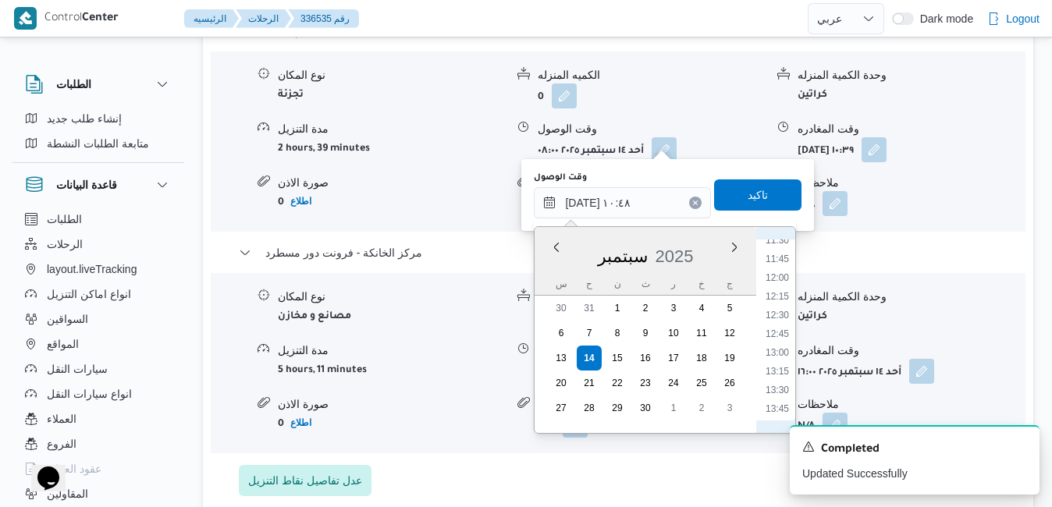
scroll to position [1027, 0]
click at [777, 402] on li "15:45" at bounding box center [778, 401] width 36 height 16
type input "١٤/٠٩/٢٠٢٥ ١٥:٤٥"
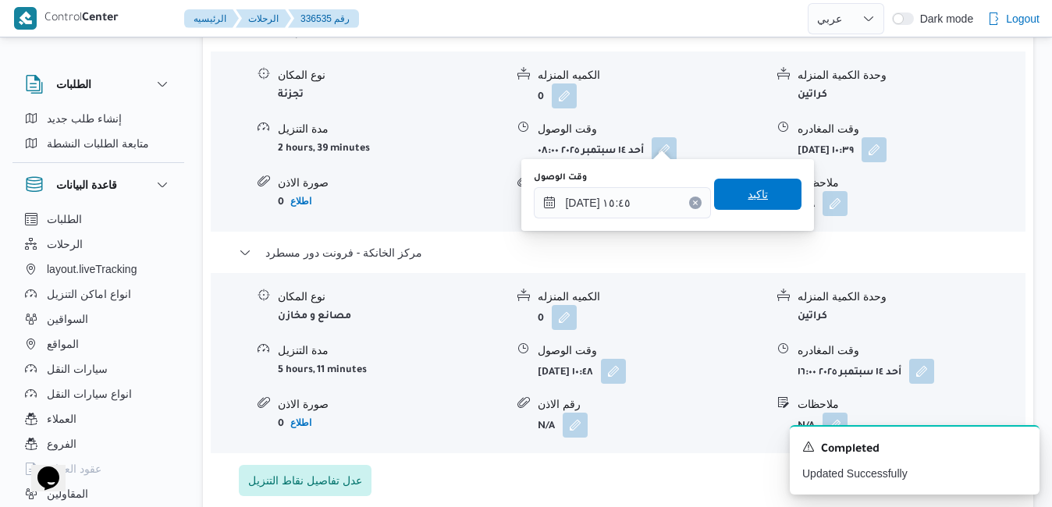
click at [748, 188] on span "تاكيد" at bounding box center [758, 194] width 20 height 19
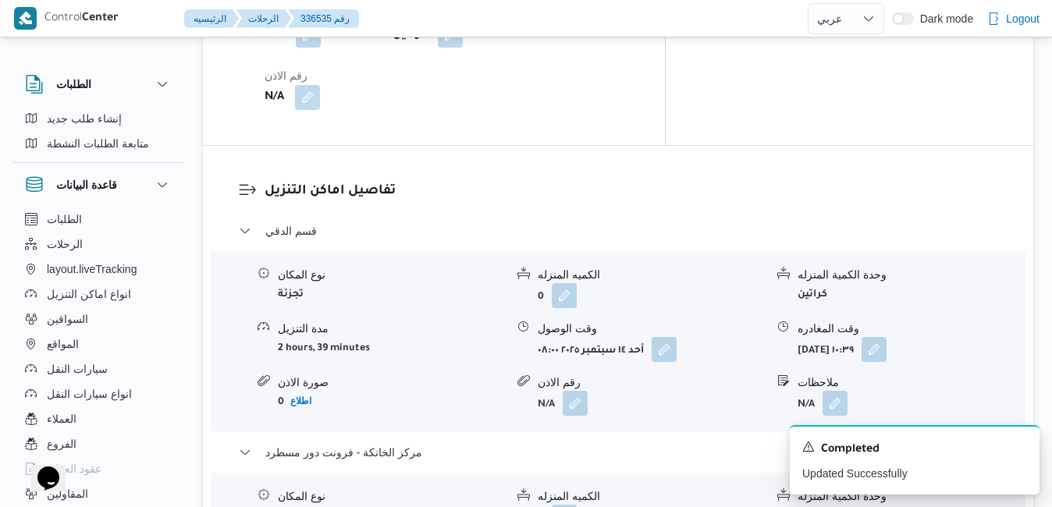
scroll to position [1405, 0]
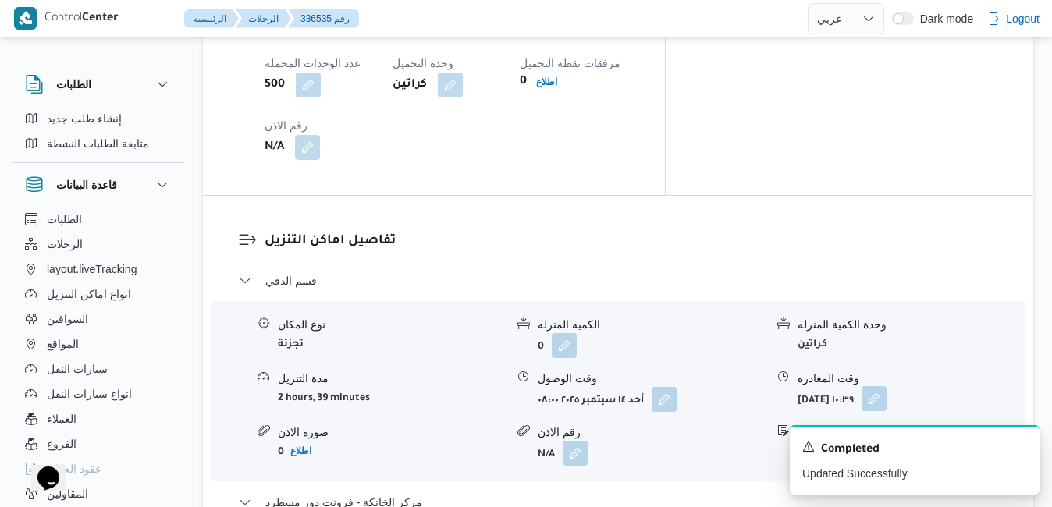
click at [887, 386] on button "button" at bounding box center [874, 398] width 25 height 25
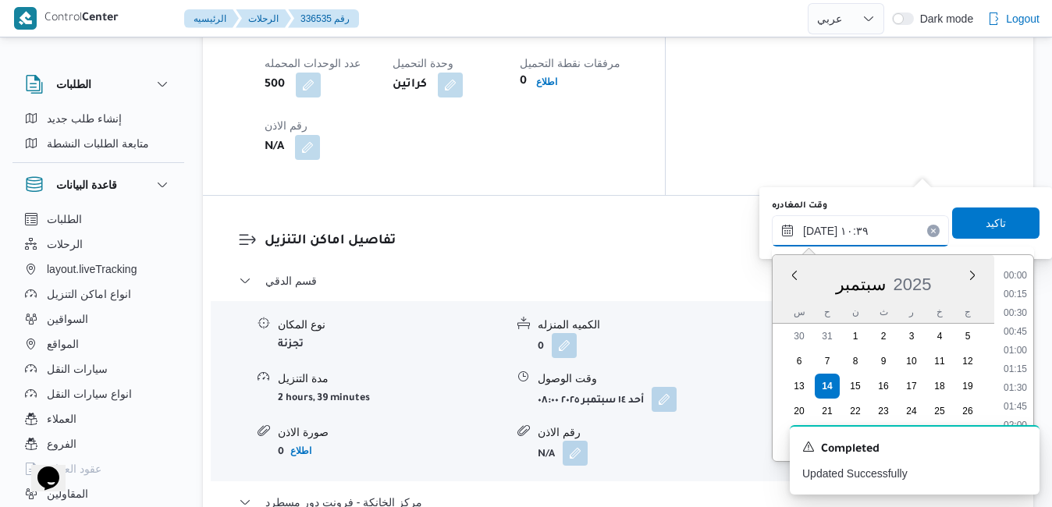
click at [842, 240] on input "١٤/٠٩/٢٠٢٥ ١٠:٣٩" at bounding box center [860, 230] width 177 height 31
click at [1025, 396] on li "15:00" at bounding box center [1016, 391] width 36 height 16
type input "١٤/٠٩/٢٠٢٥ ١٥:٠٠"
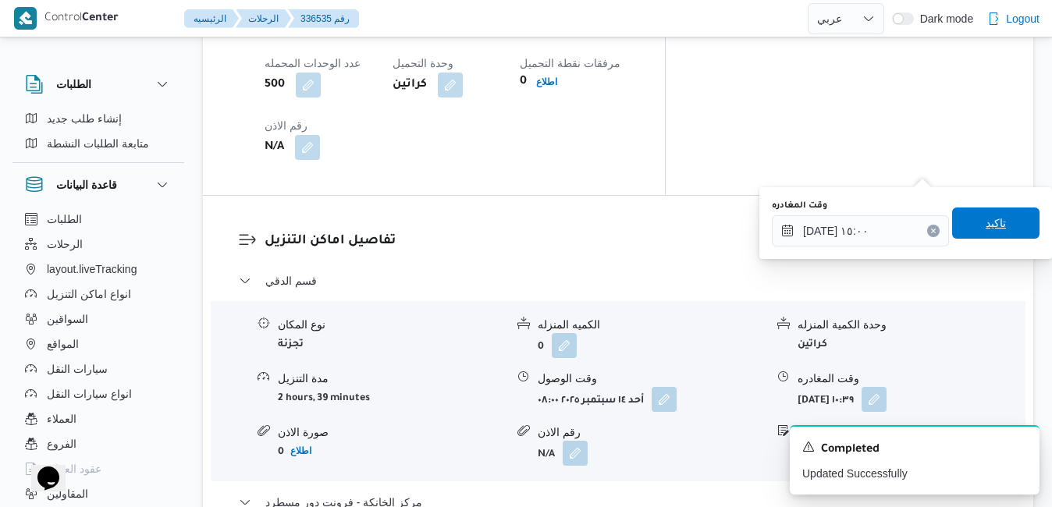
click at [997, 226] on span "تاكيد" at bounding box center [996, 223] width 87 height 31
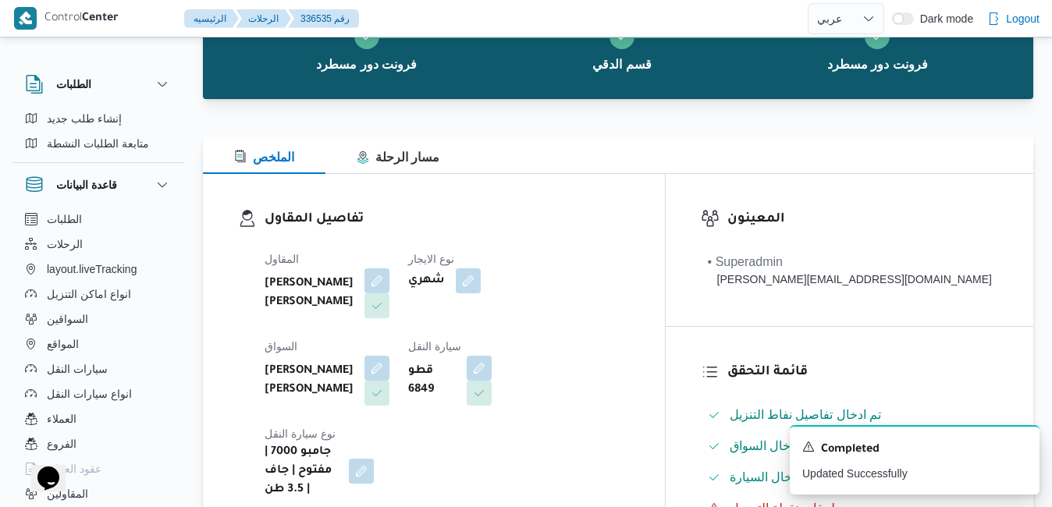
scroll to position [0, 0]
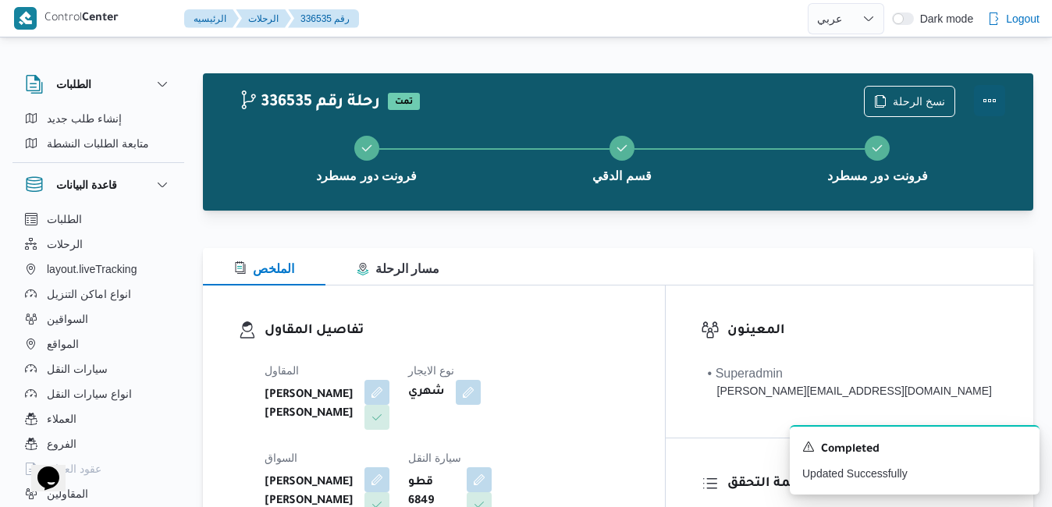
click at [995, 101] on button "Actions" at bounding box center [989, 100] width 31 height 31
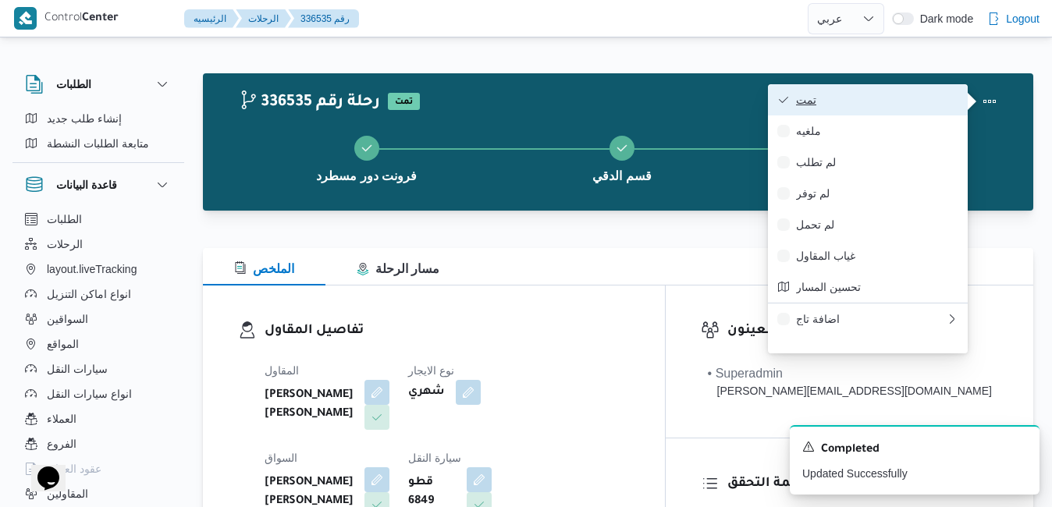
click at [939, 103] on span "تمت" at bounding box center [877, 100] width 162 height 12
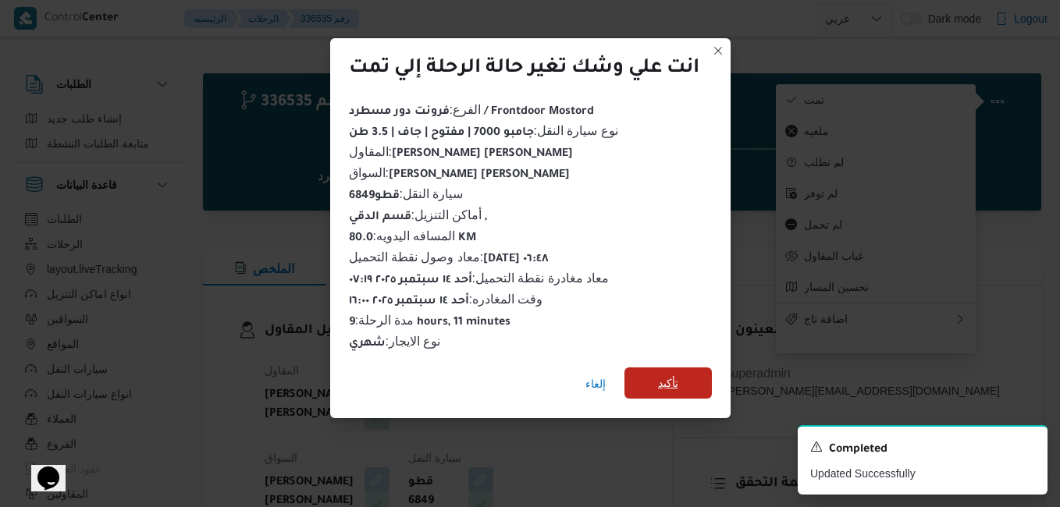
click at [682, 371] on span "تأكيد" at bounding box center [668, 383] width 87 height 31
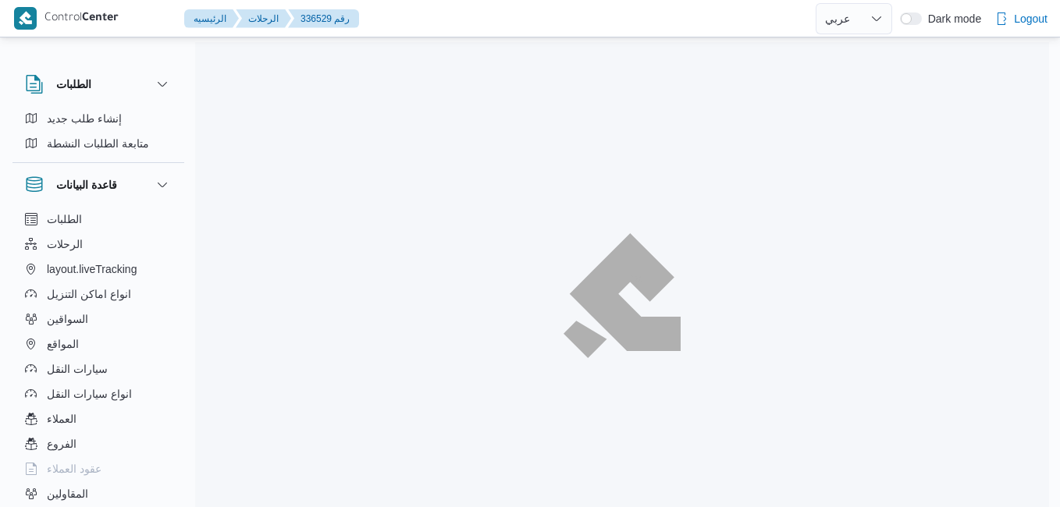
select select "ar"
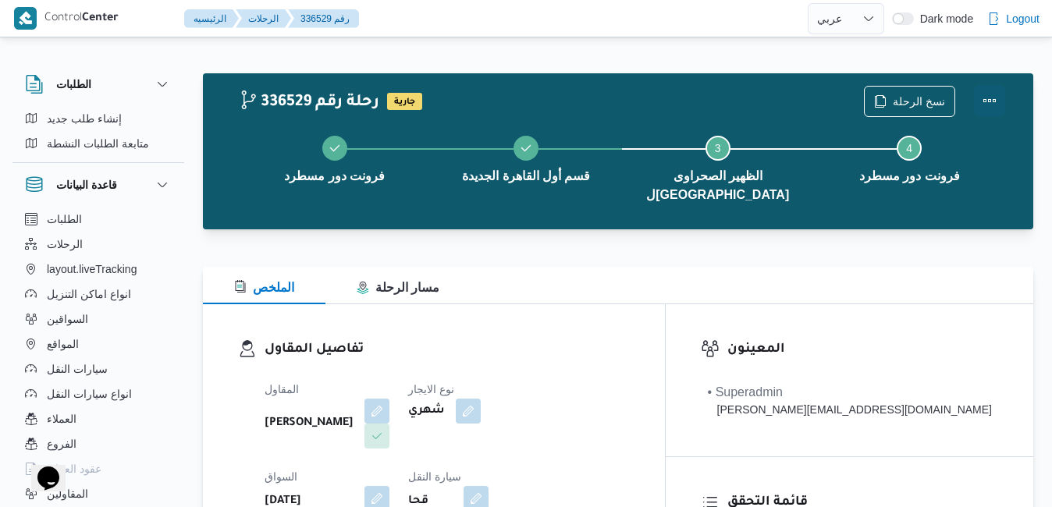
click at [999, 101] on button "Actions" at bounding box center [989, 100] width 31 height 31
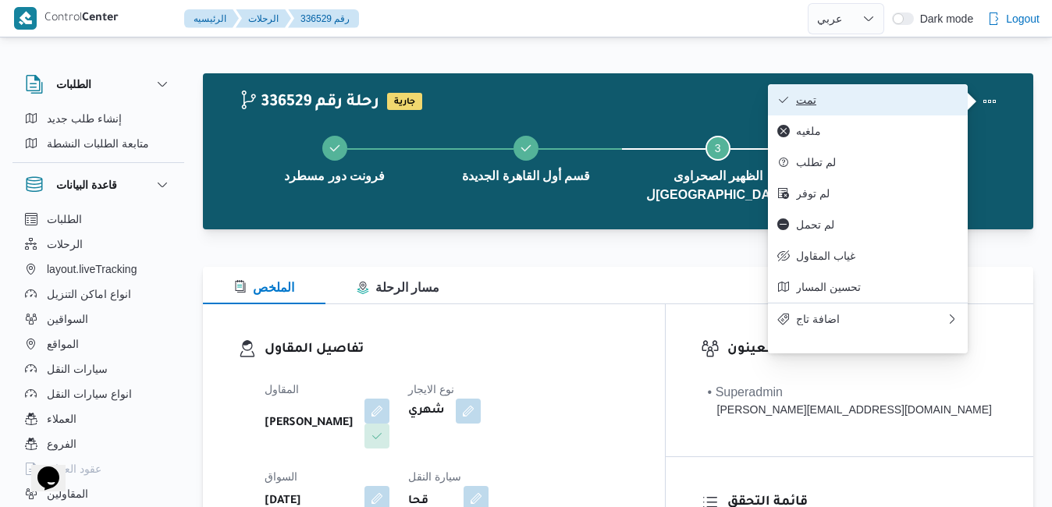
click at [911, 93] on button "تمت" at bounding box center [868, 99] width 200 height 31
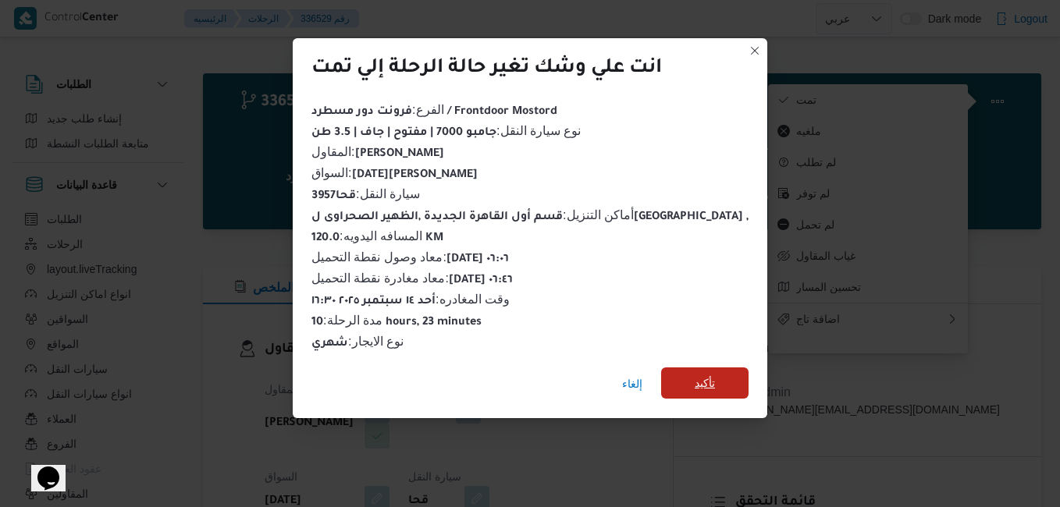
click at [696, 368] on span "تأكيد" at bounding box center [704, 383] width 87 height 31
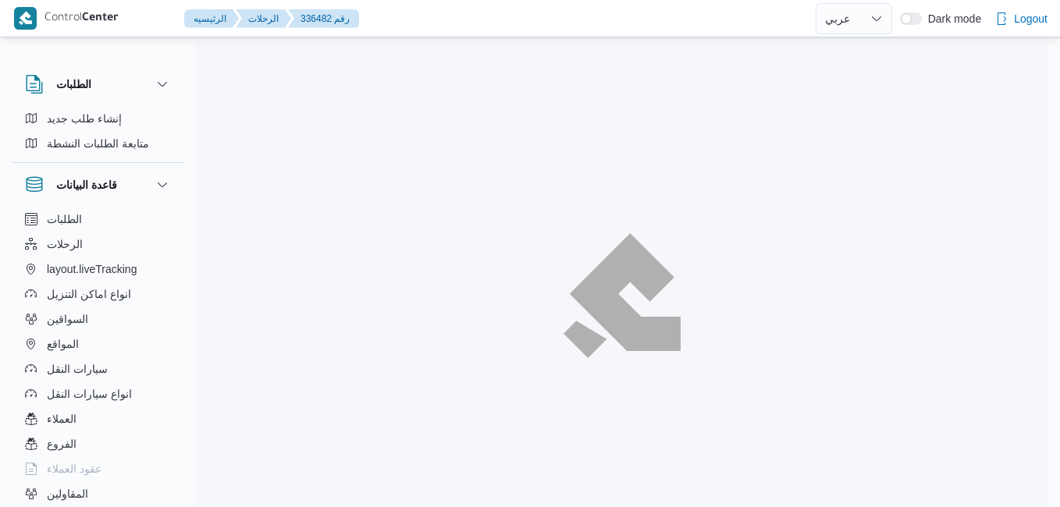
select select "ar"
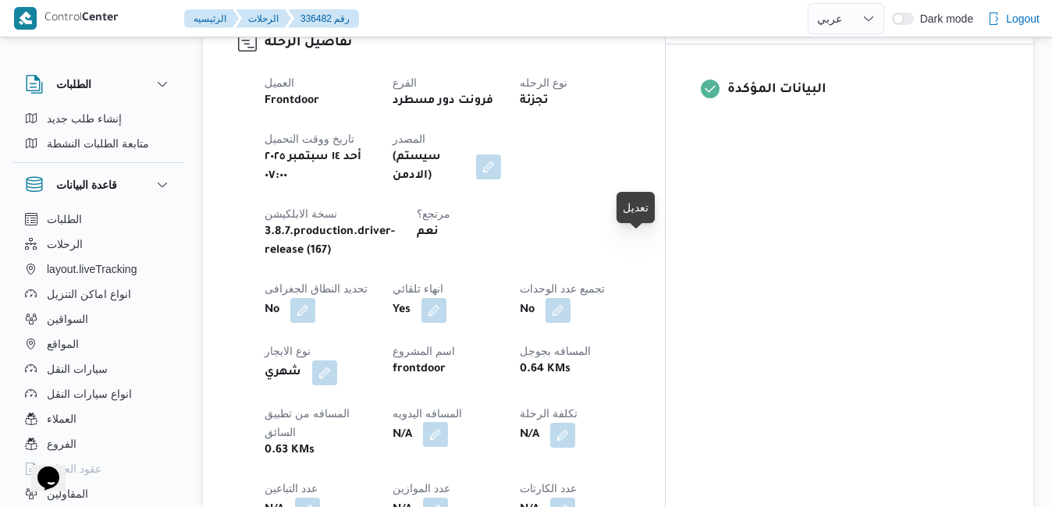
click at [448, 422] on button "button" at bounding box center [435, 434] width 25 height 25
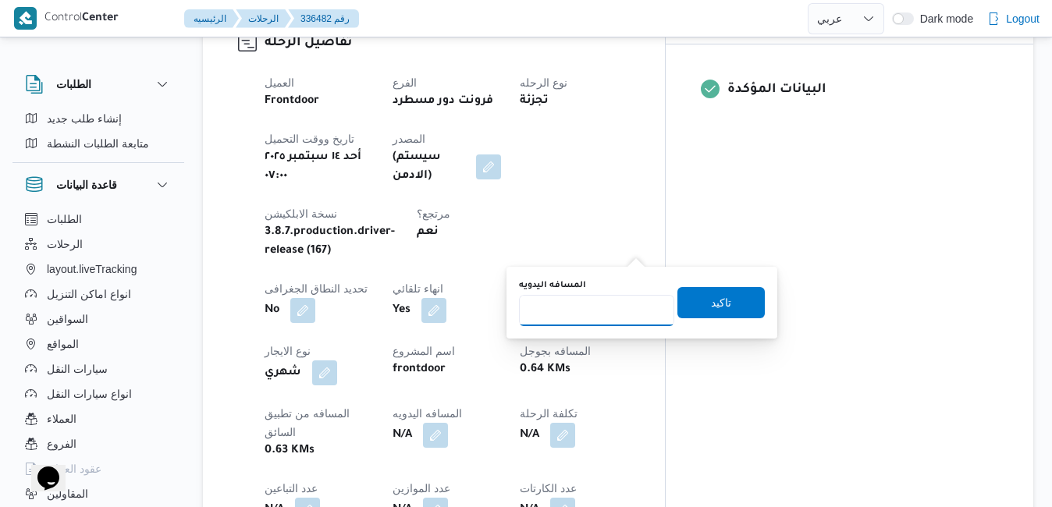
click at [592, 309] on input "المسافه اليدويه" at bounding box center [596, 310] width 155 height 31
type input "120"
click at [711, 305] on span "تاكيد" at bounding box center [721, 302] width 20 height 19
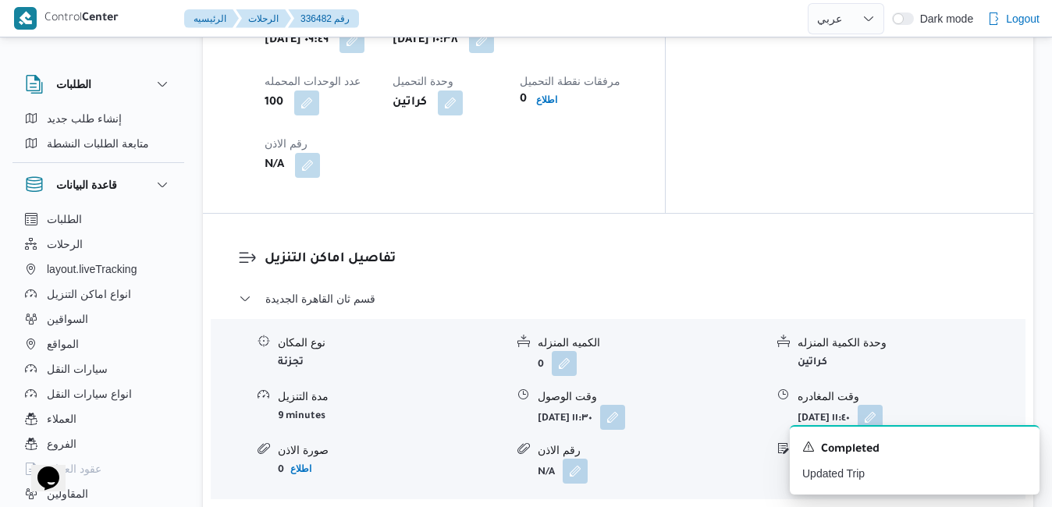
scroll to position [1374, 0]
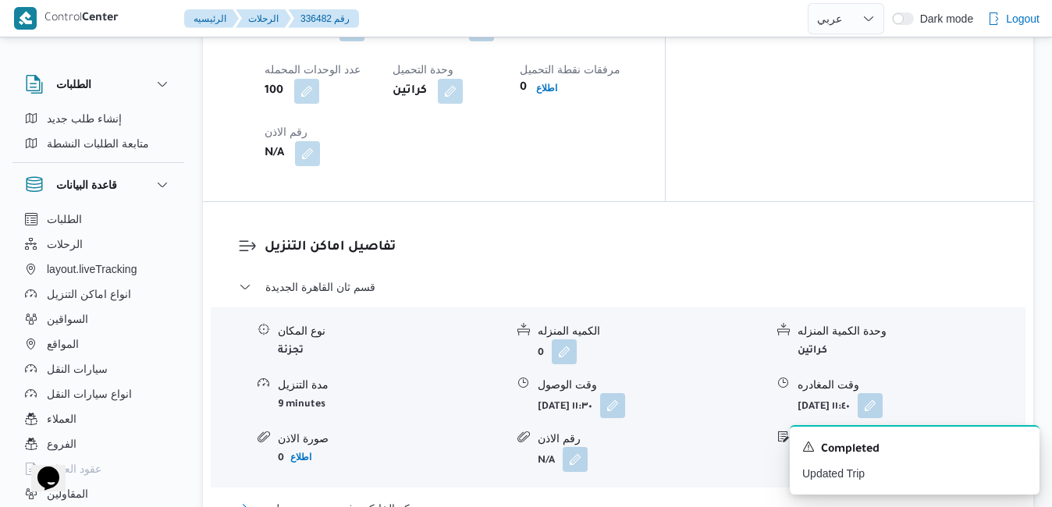
click at [709, 500] on button "مركز الخانكة - فرونت دور مسطرد" at bounding box center [619, 509] width 760 height 19
click at [1026, 451] on icon "Dismiss toast" at bounding box center [1021, 446] width 12 height 12
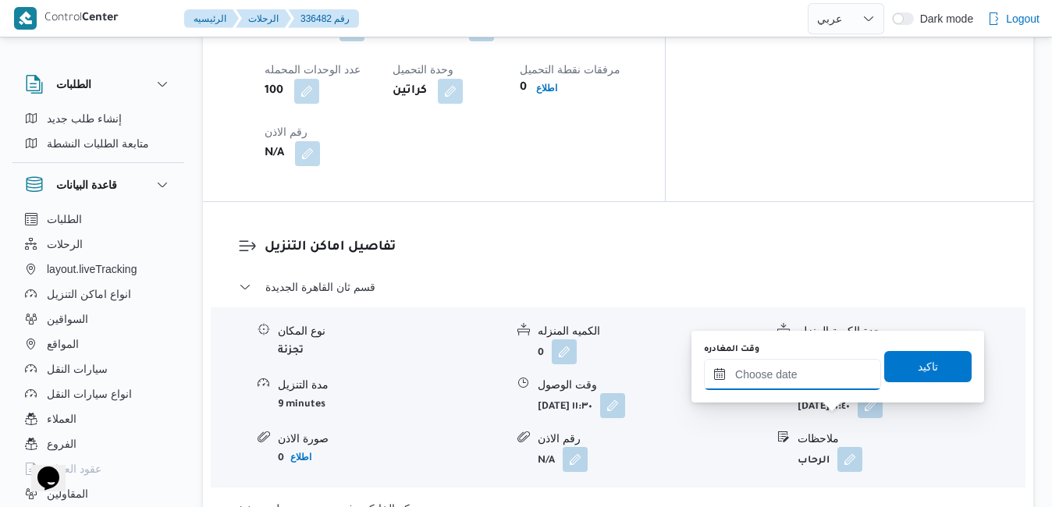
click at [829, 371] on input "وقت المغادره" at bounding box center [792, 374] width 177 height 31
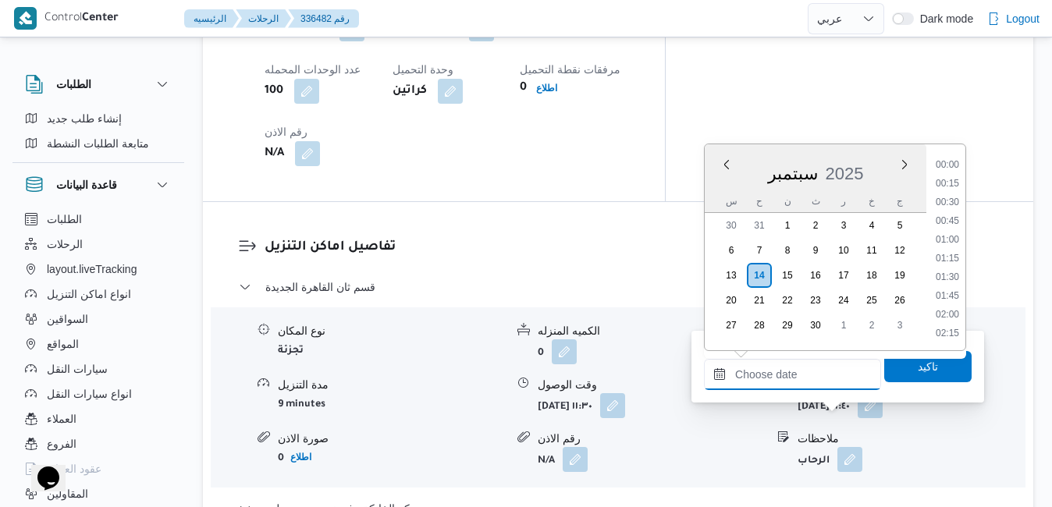
scroll to position [1348, 0]
click at [718, 190] on div "سبتمبر 2025" at bounding box center [816, 171] width 222 height 40
click at [948, 215] on li "16:30" at bounding box center [948, 213] width 36 height 16
type input "[DATE] ١٦:٣٠"
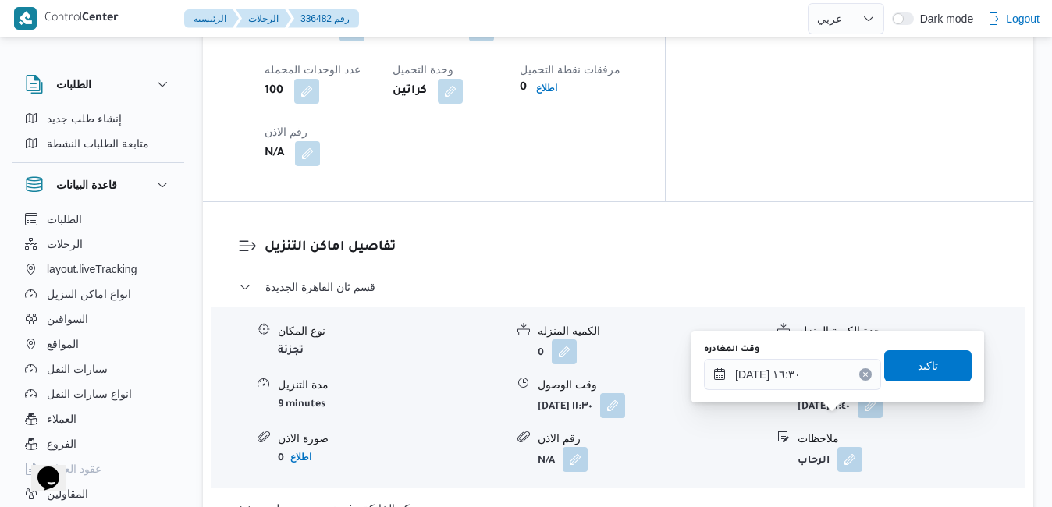
click at [918, 366] on span "تاكيد" at bounding box center [928, 366] width 20 height 19
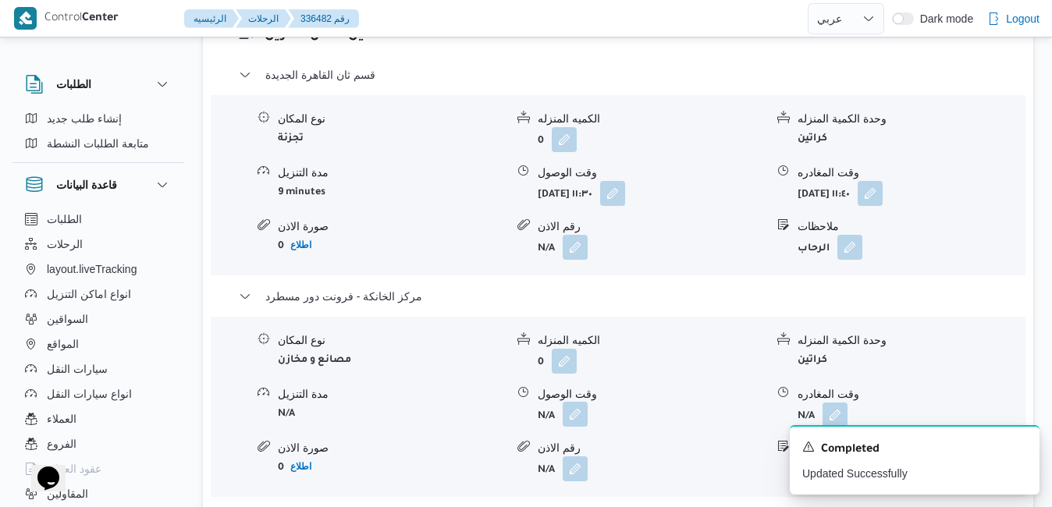
click at [572, 422] on button "button" at bounding box center [575, 414] width 25 height 25
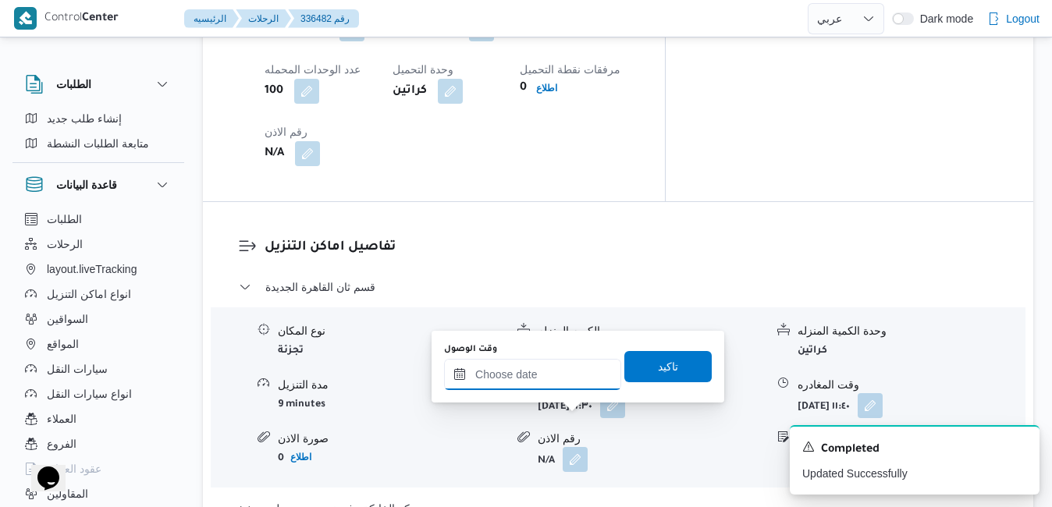
click at [560, 374] on input "وقت الوصول" at bounding box center [532, 374] width 177 height 31
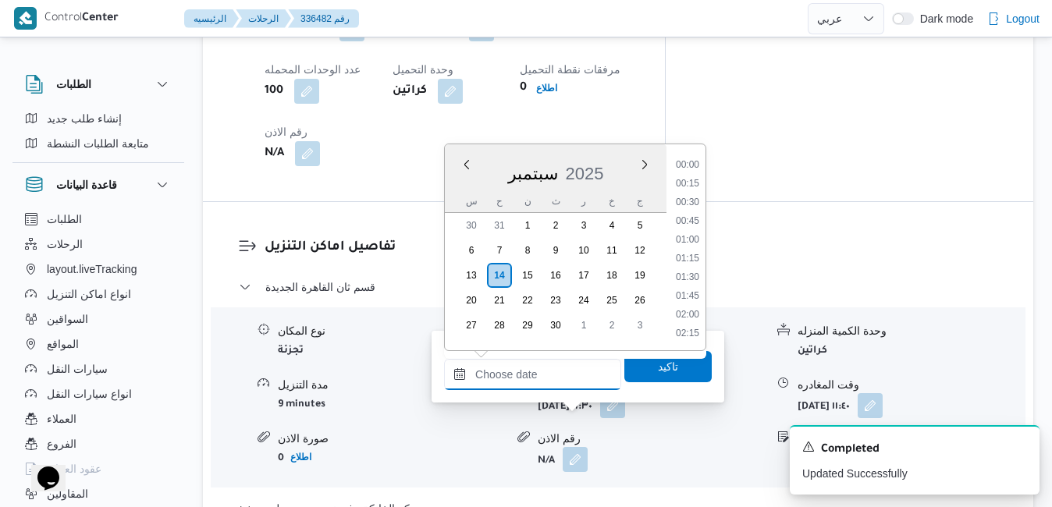
scroll to position [1348, 0]
click at [458, 187] on div "سبتمبر 2025" at bounding box center [556, 171] width 222 height 40
click at [695, 196] on li "16:15" at bounding box center [688, 194] width 36 height 16
type input "[DATE] ١٦:١٥"
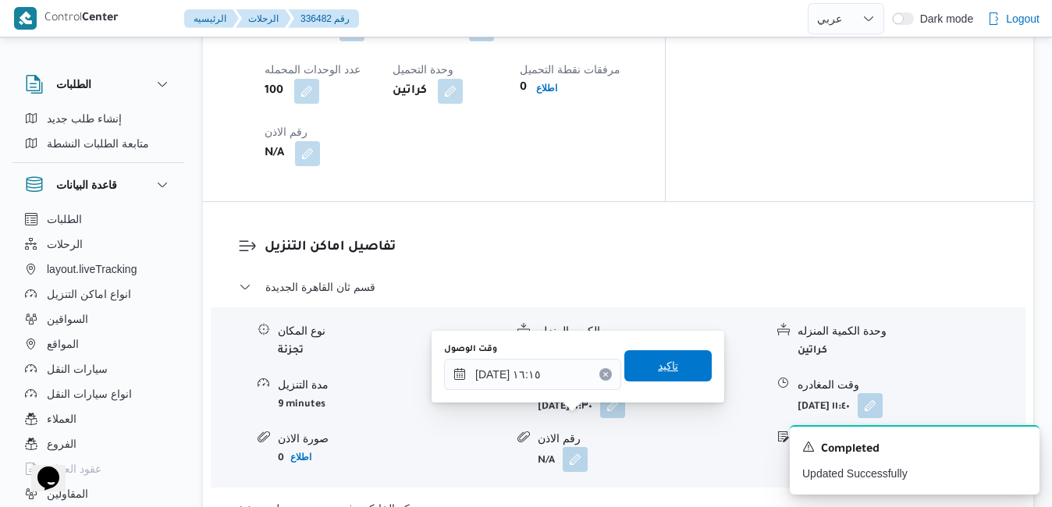
click at [658, 364] on span "تاكيد" at bounding box center [668, 366] width 20 height 19
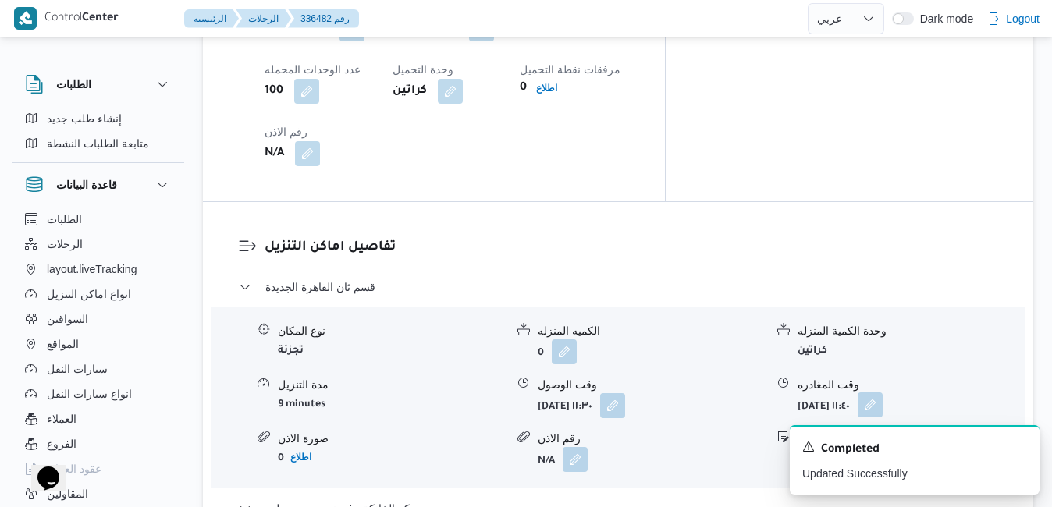
click at [883, 393] on button "button" at bounding box center [870, 405] width 25 height 25
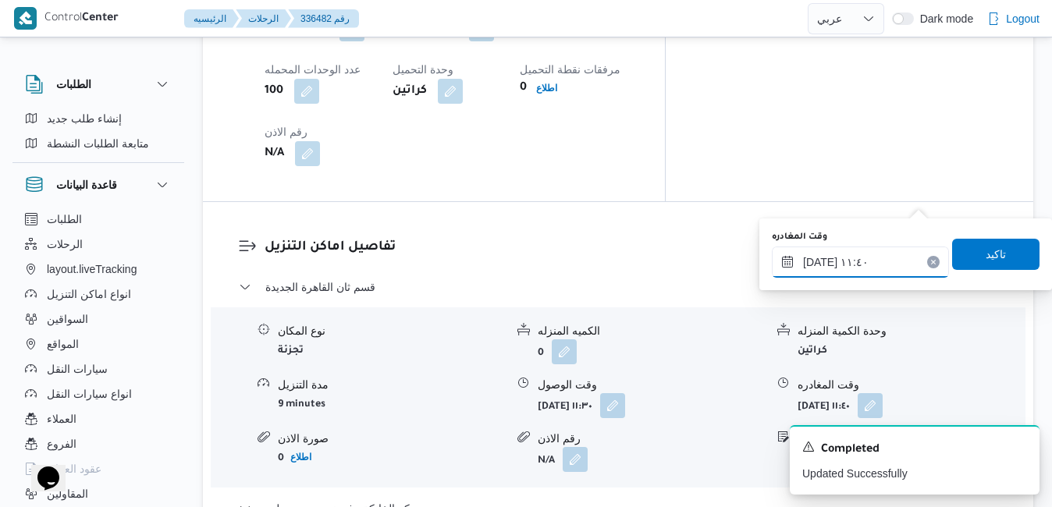
click at [867, 271] on input "١٤/٠٩/٢٠٢٥ ١١:٤٠" at bounding box center [860, 262] width 177 height 31
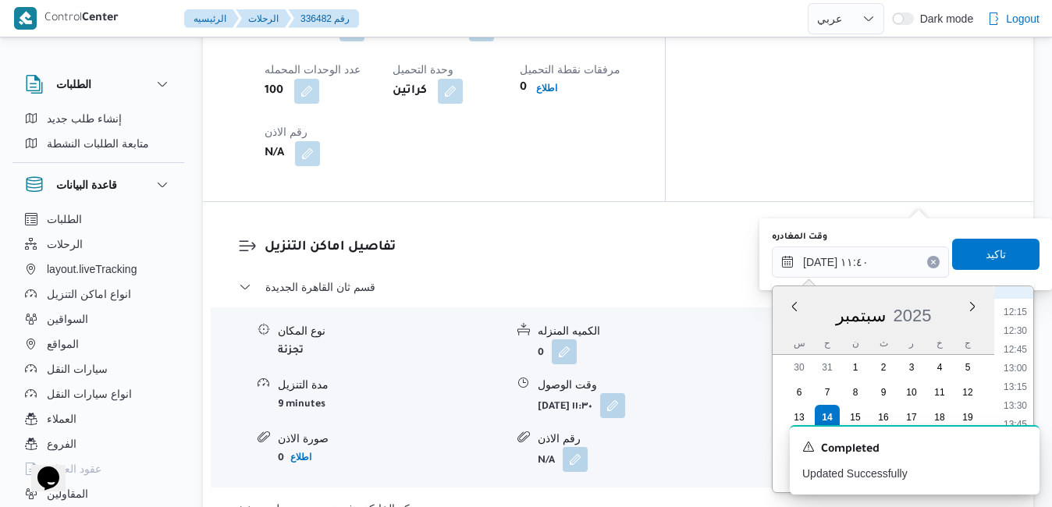
scroll to position [1031, 0]
click at [1035, 418] on div "A new notification appears Completed Updated Successfully" at bounding box center [896, 460] width 312 height 94
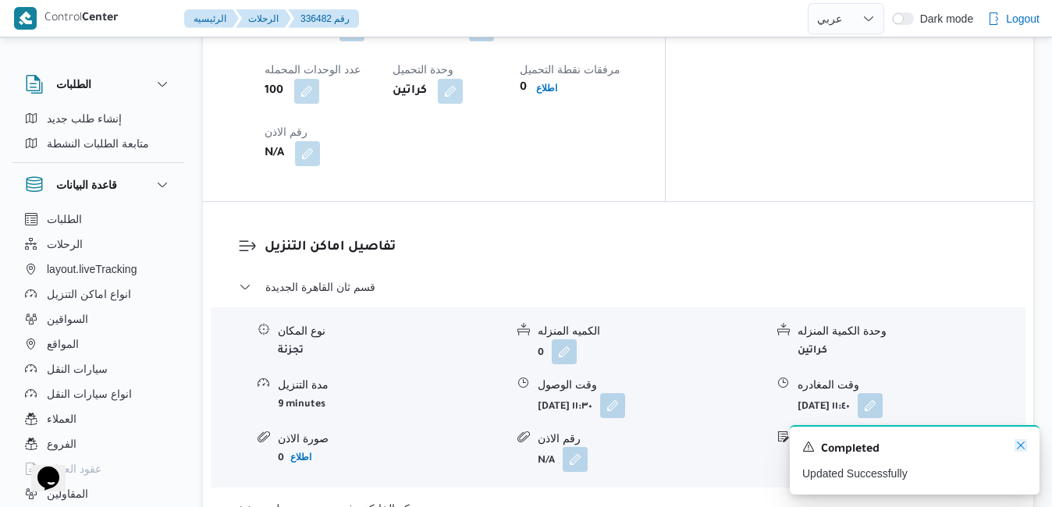
click at [1021, 447] on icon "Dismiss toast" at bounding box center [1021, 446] width 12 height 12
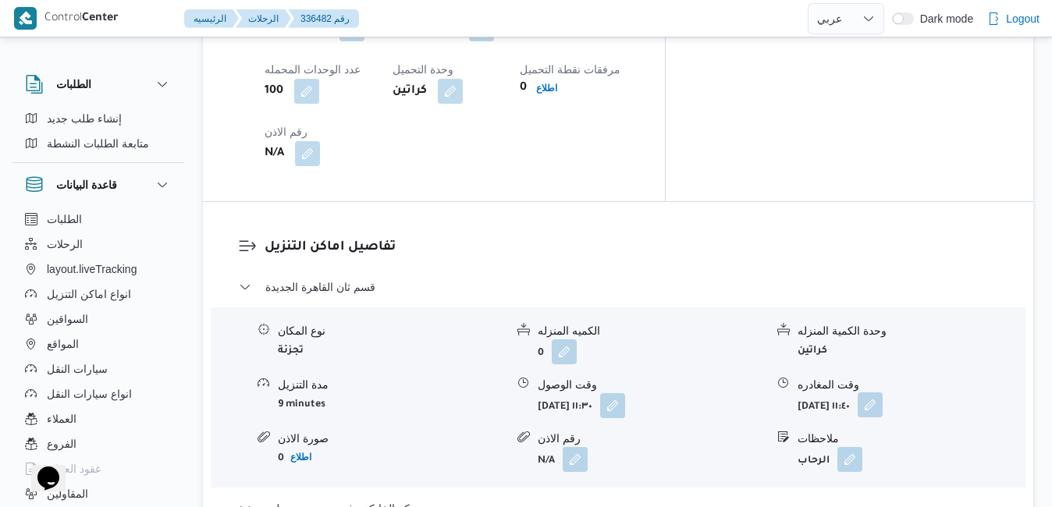
click at [883, 393] on button "button" at bounding box center [870, 405] width 25 height 25
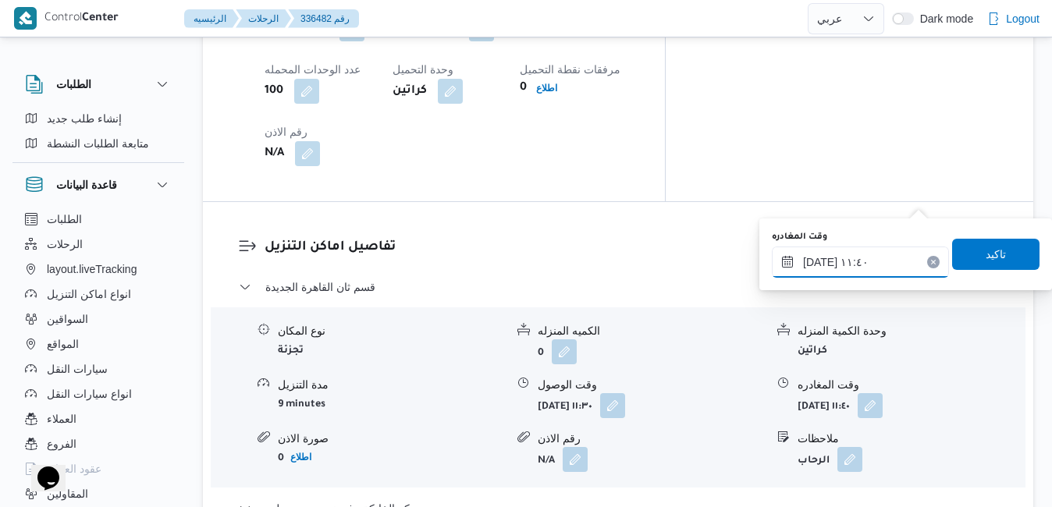
click at [854, 272] on input "١٤/٠٩/٢٠٢٥ ١١:٤٠" at bounding box center [860, 262] width 177 height 31
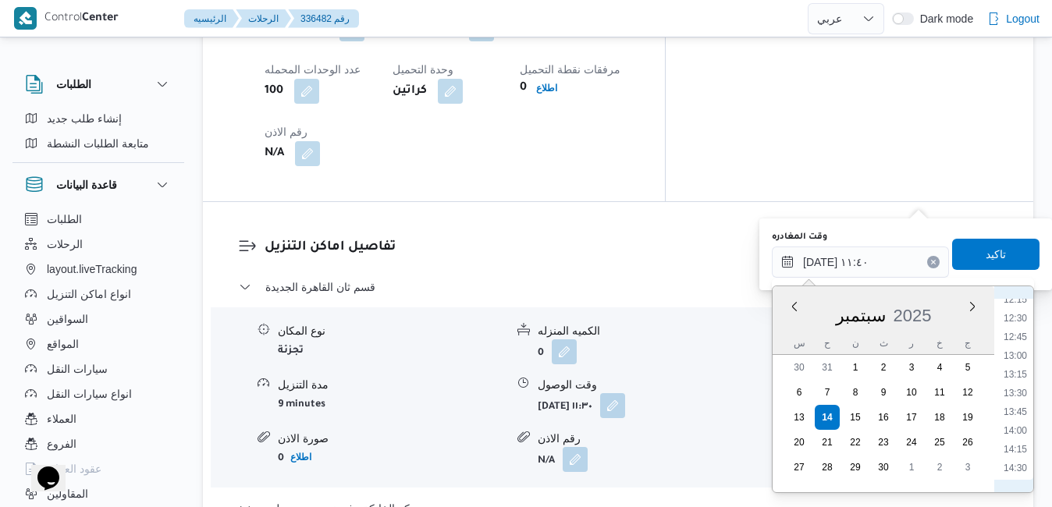
scroll to position [1084, 0]
click at [1018, 386] on li "15:30" at bounding box center [1016, 385] width 36 height 16
type input "١٤/٠٩/٢٠٢٥ ١٥:٣٠"
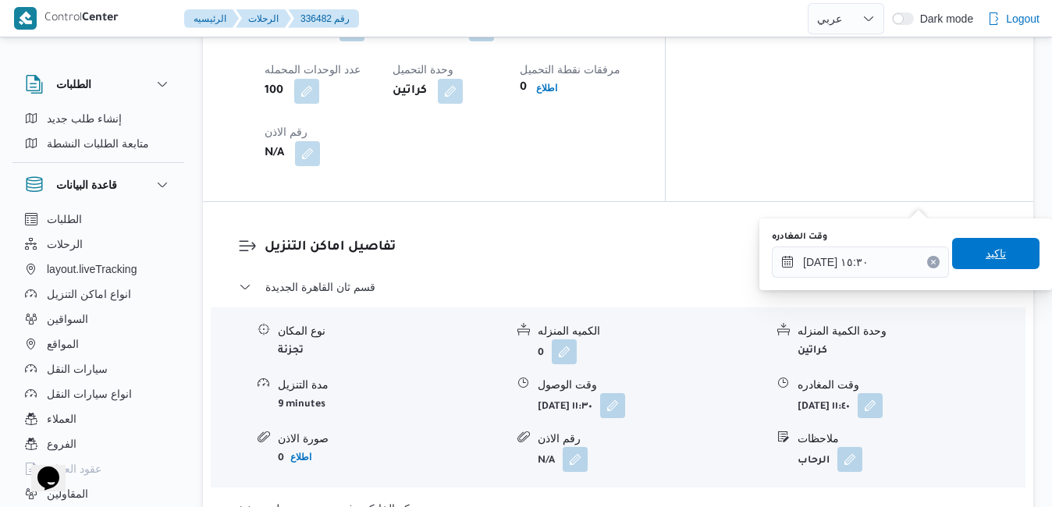
click at [998, 260] on span "تاكيد" at bounding box center [996, 253] width 87 height 31
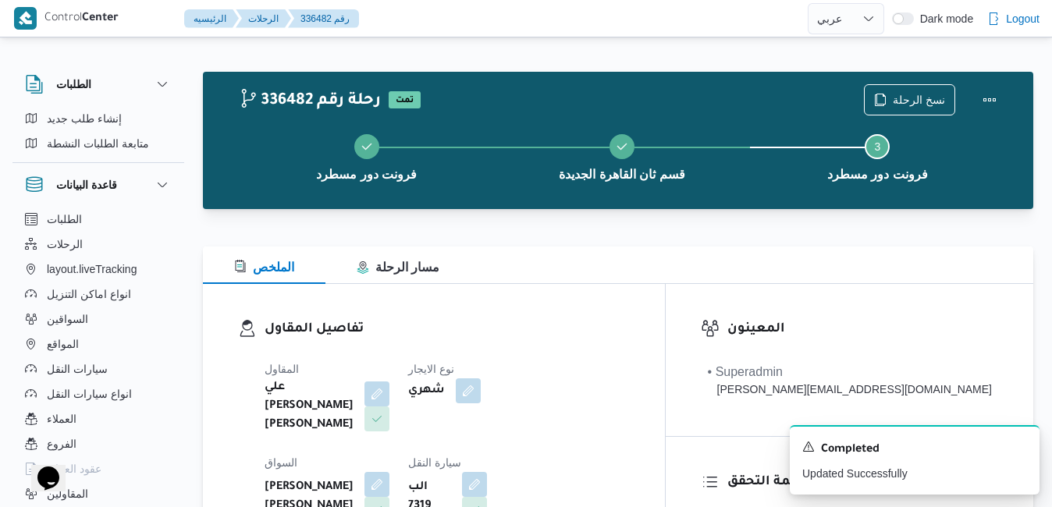
scroll to position [0, 0]
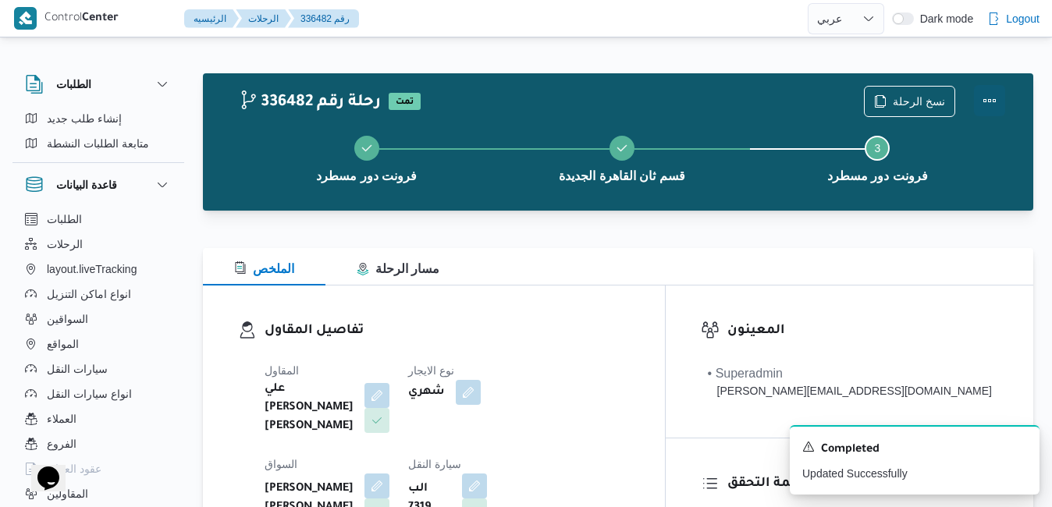
click at [993, 97] on button "Actions" at bounding box center [989, 100] width 31 height 31
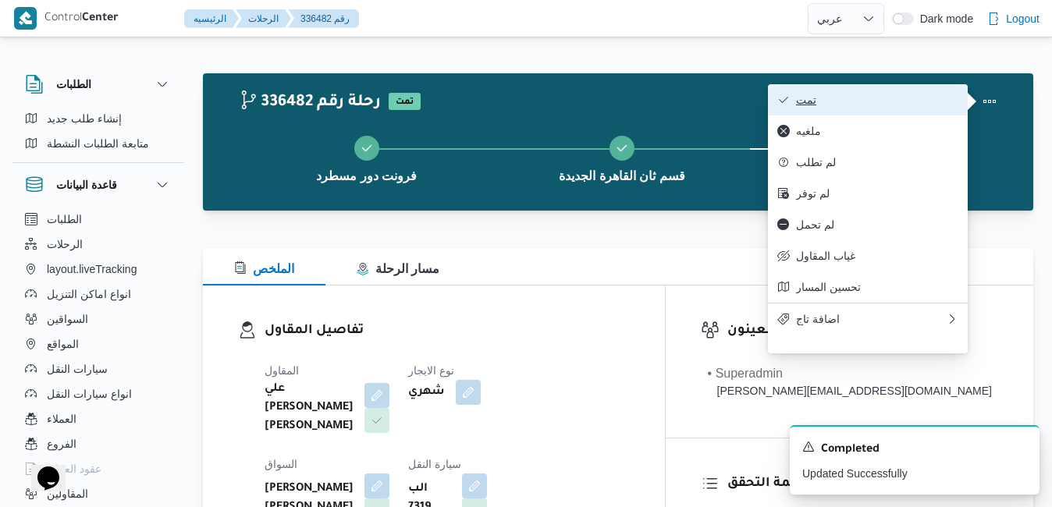
click at [906, 101] on span "تمت" at bounding box center [877, 100] width 162 height 12
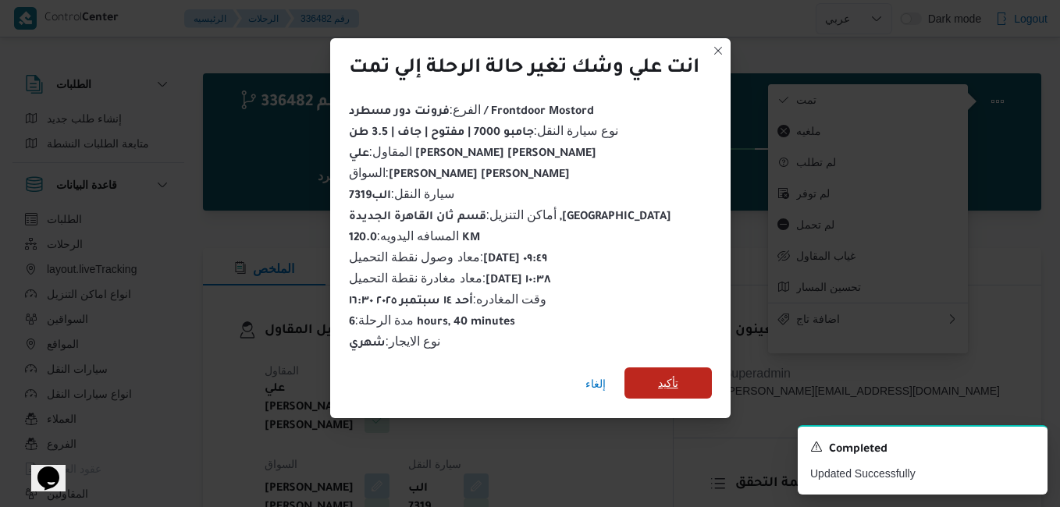
click at [651, 375] on span "تأكيد" at bounding box center [668, 383] width 87 height 31
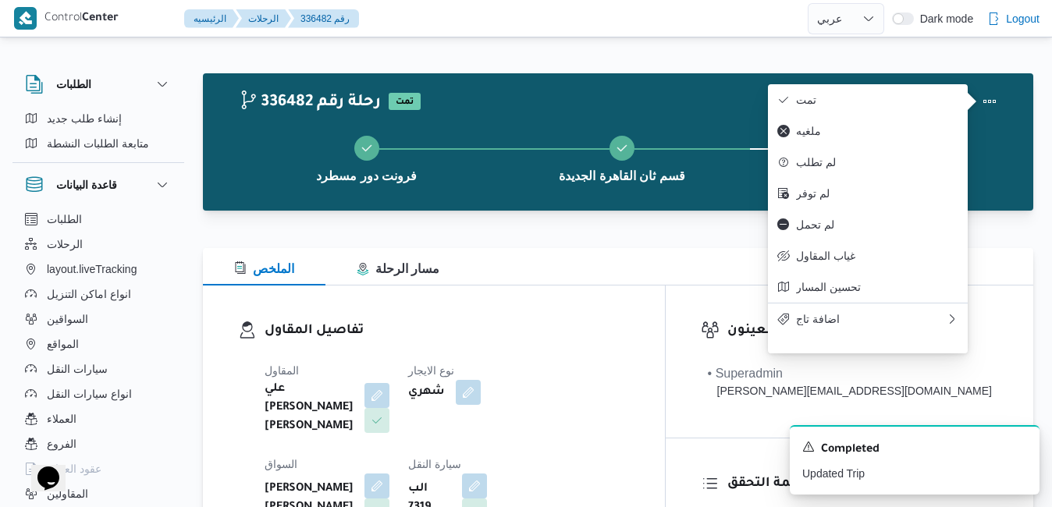
click at [664, 312] on div "تفاصيل المقاول المقاول علي يحيي علي مهران حسنين نوع الايجار شهري السواق محمد عث…" at bounding box center [434, 469] width 462 height 367
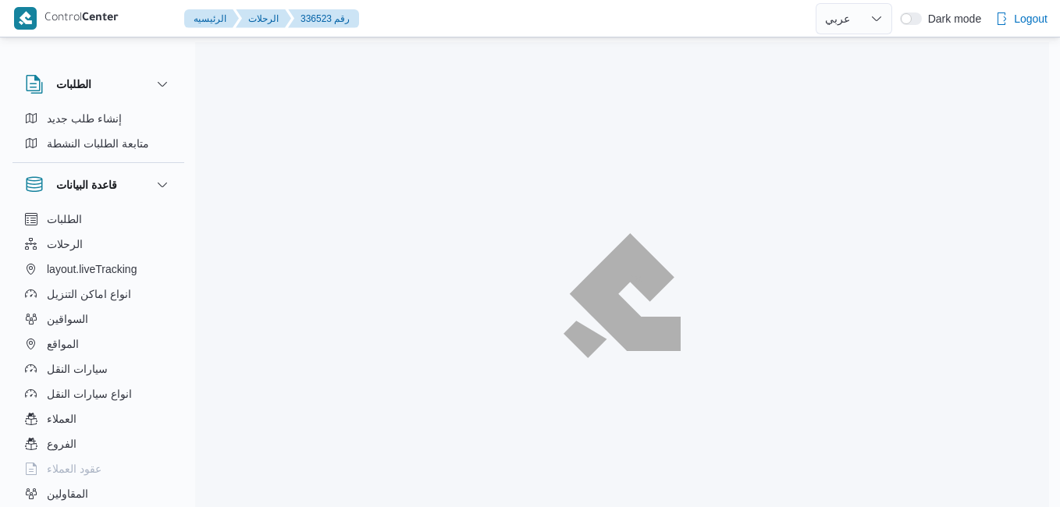
select select "ar"
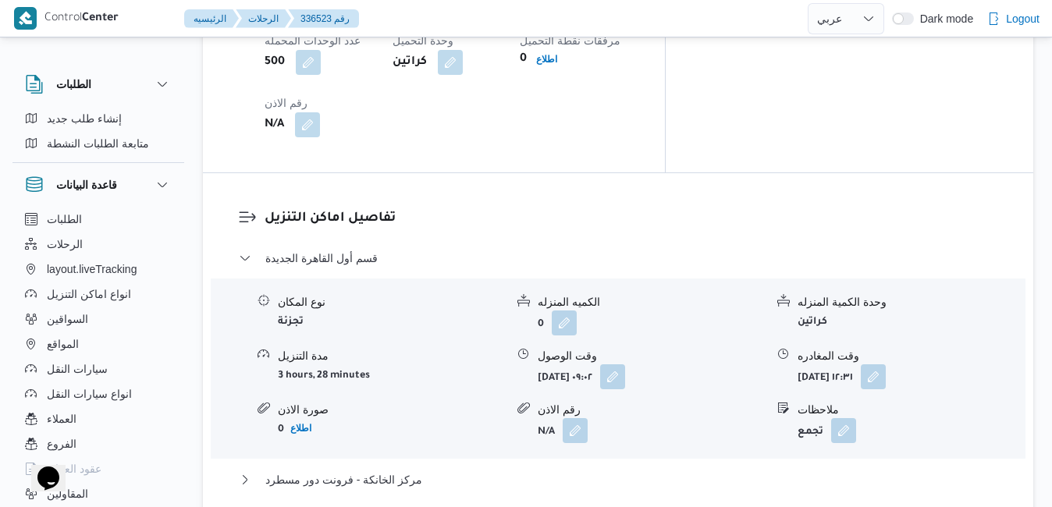
scroll to position [1405, 0]
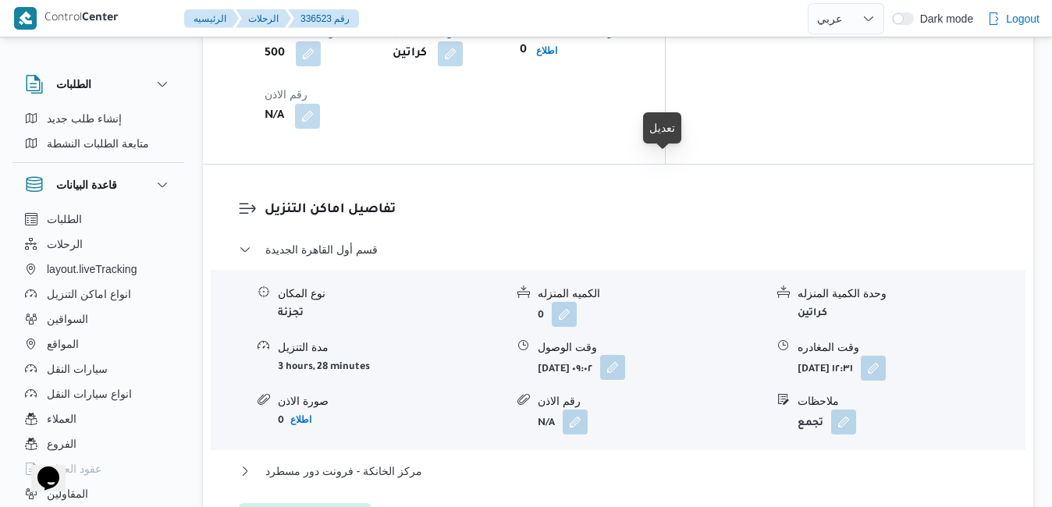
click at [625, 355] on button "button" at bounding box center [612, 367] width 25 height 25
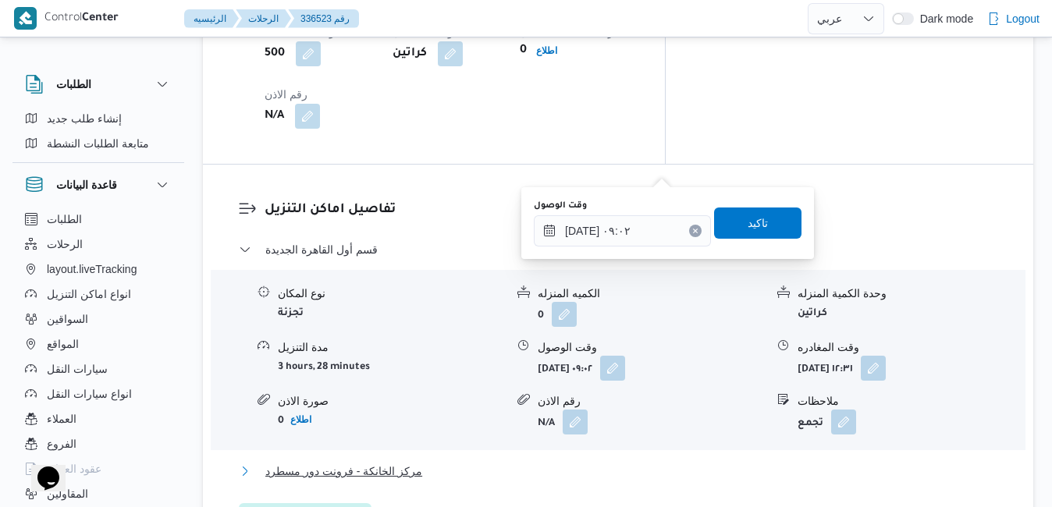
click at [522, 462] on button "مركز الخانكة - فرونت دور مسطرد" at bounding box center [619, 471] width 760 height 19
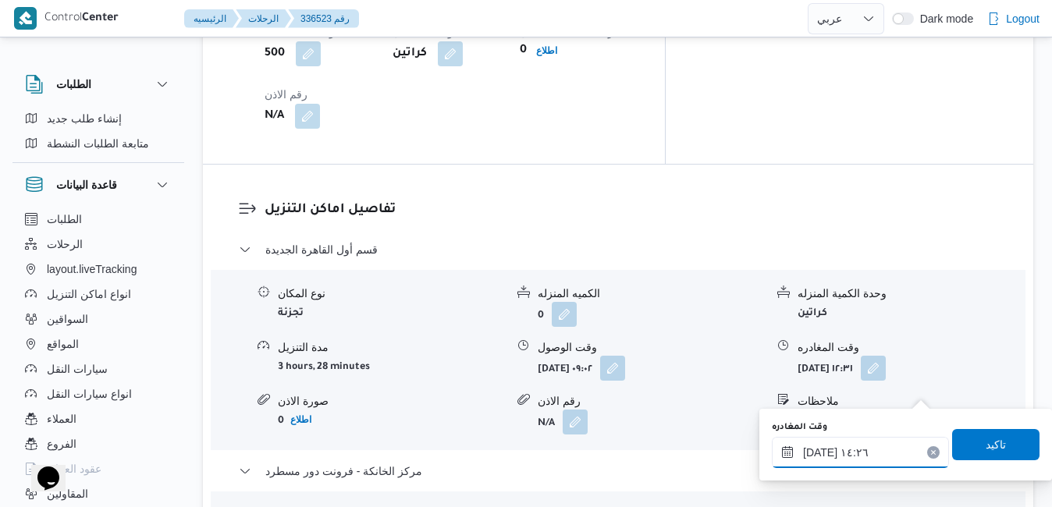
click at [831, 450] on input "[DATE] ١٤:٢٦" at bounding box center [860, 452] width 177 height 31
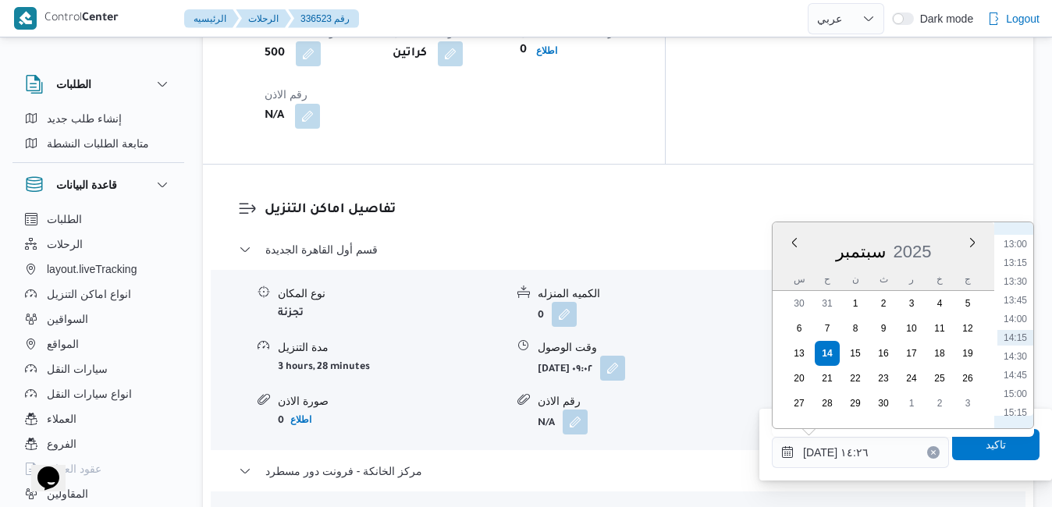
scroll to position [1131, 0]
click at [1024, 314] on li "16:00" at bounding box center [1016, 311] width 36 height 16
type input "[DATE] ١٦:٠٠"
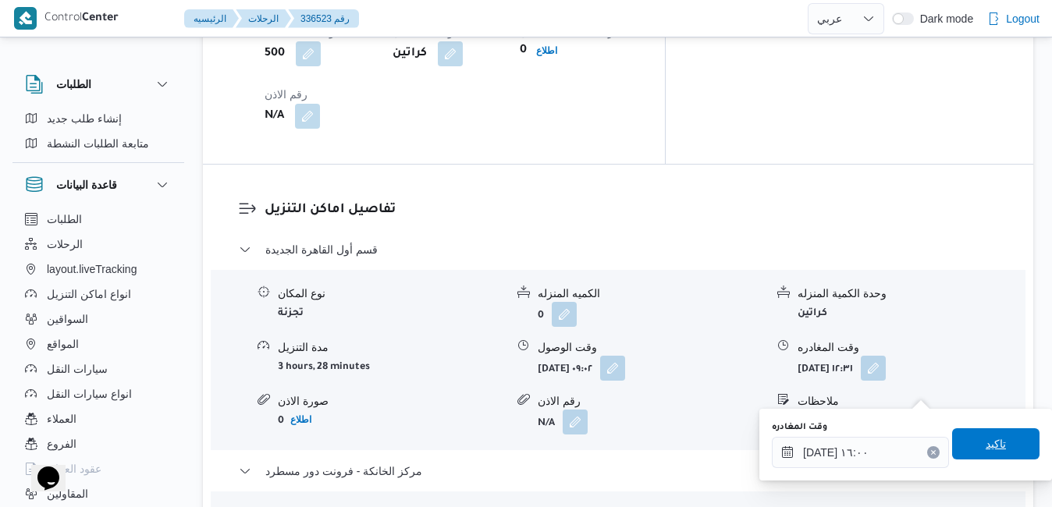
click at [965, 450] on span "تاكيد" at bounding box center [996, 444] width 87 height 31
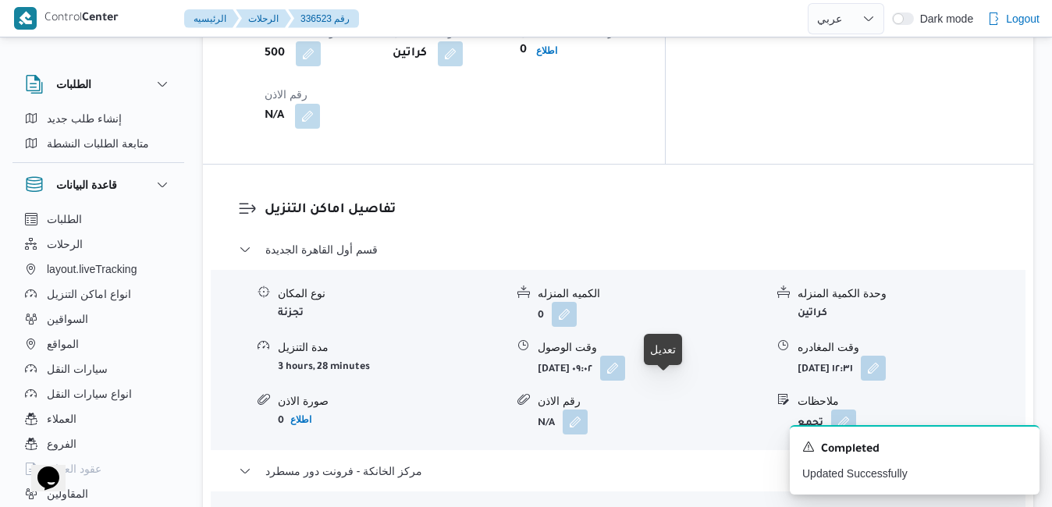
click at [1019, 447] on icon "Dismiss toast" at bounding box center [1021, 446] width 12 height 12
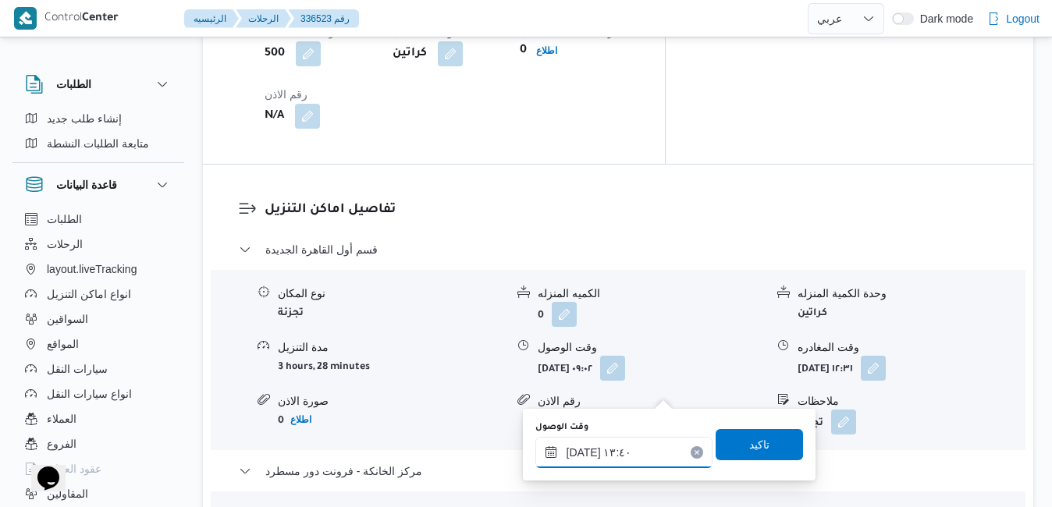
click at [621, 456] on input "١٤/٠٩/٢٠٢٥ ١٣:٤٠" at bounding box center [624, 452] width 177 height 31
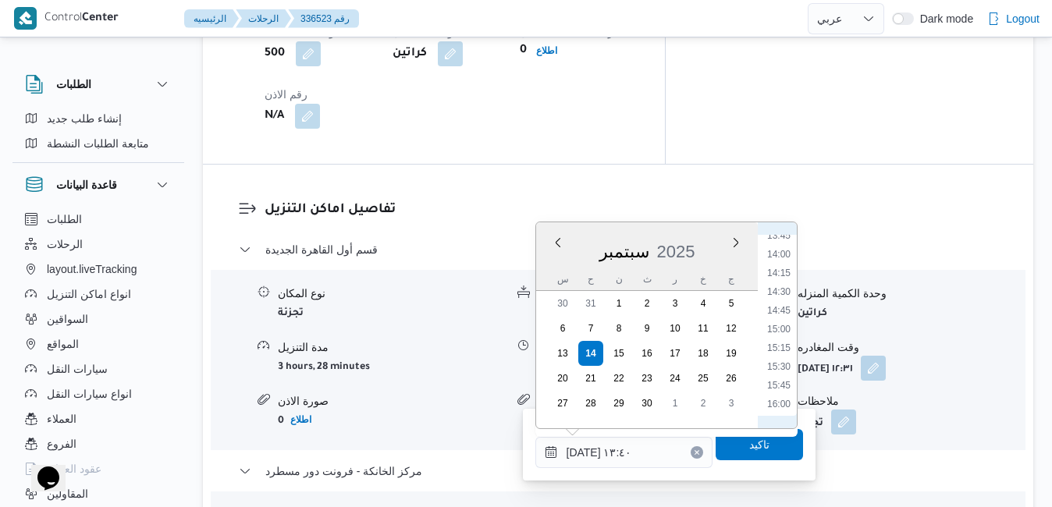
scroll to position [1075, 0]
click at [787, 345] on li "15:45" at bounding box center [779, 348] width 36 height 16
type input "١٤/٠٩/٢٠٢٥ ١٥:٤٥"
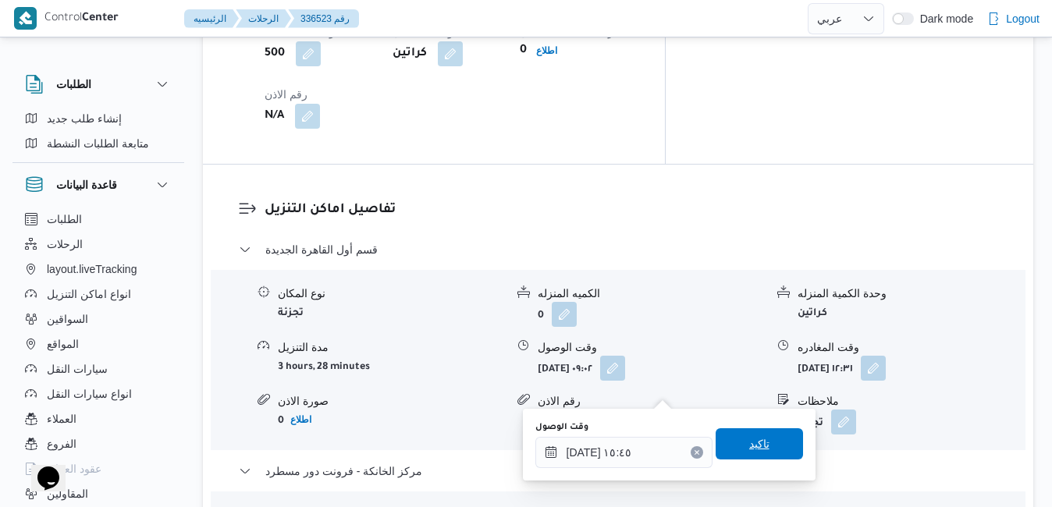
click at [760, 443] on span "تاكيد" at bounding box center [759, 444] width 87 height 31
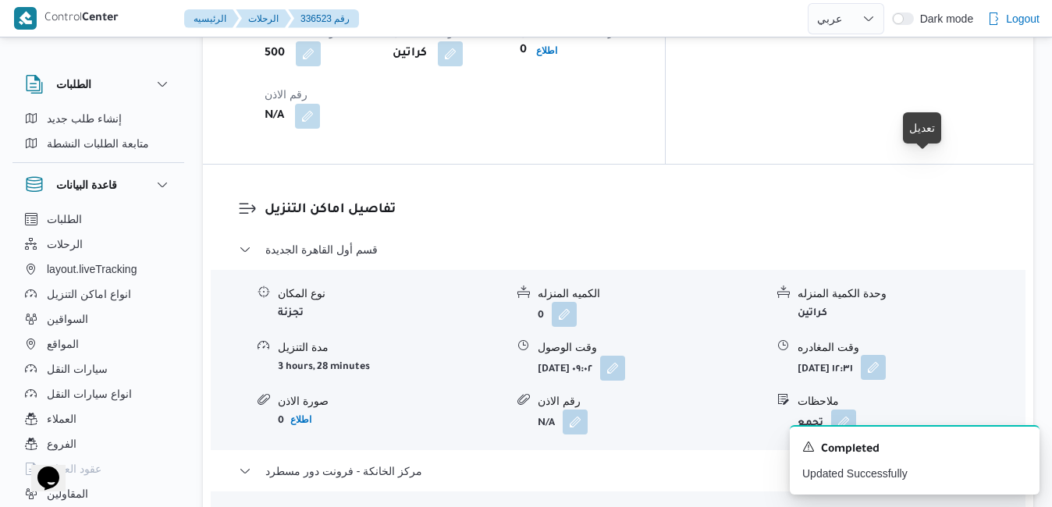
click at [886, 355] on button "button" at bounding box center [873, 367] width 25 height 25
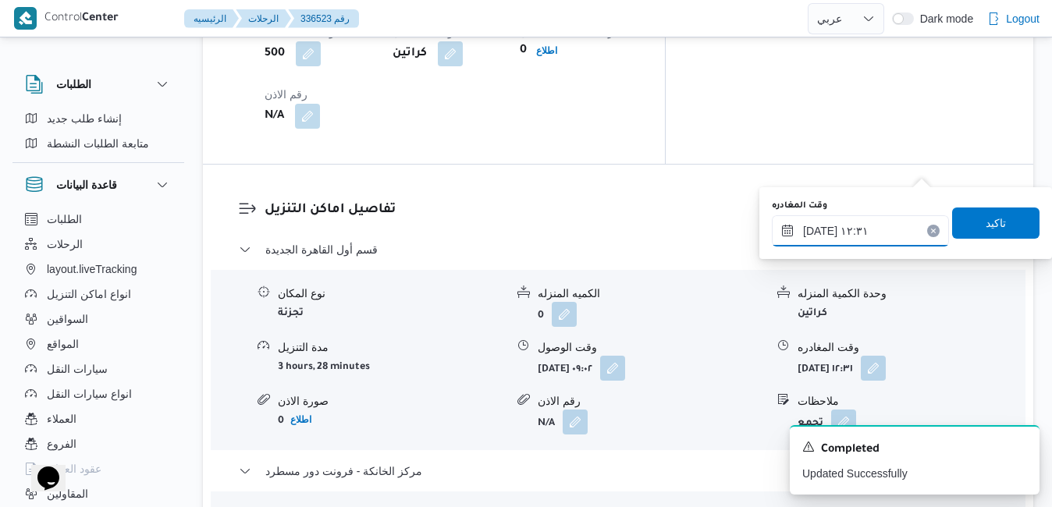
click at [864, 237] on input "١٤/٠٩/٢٠٢٥ ١٢:٣١" at bounding box center [860, 230] width 177 height 31
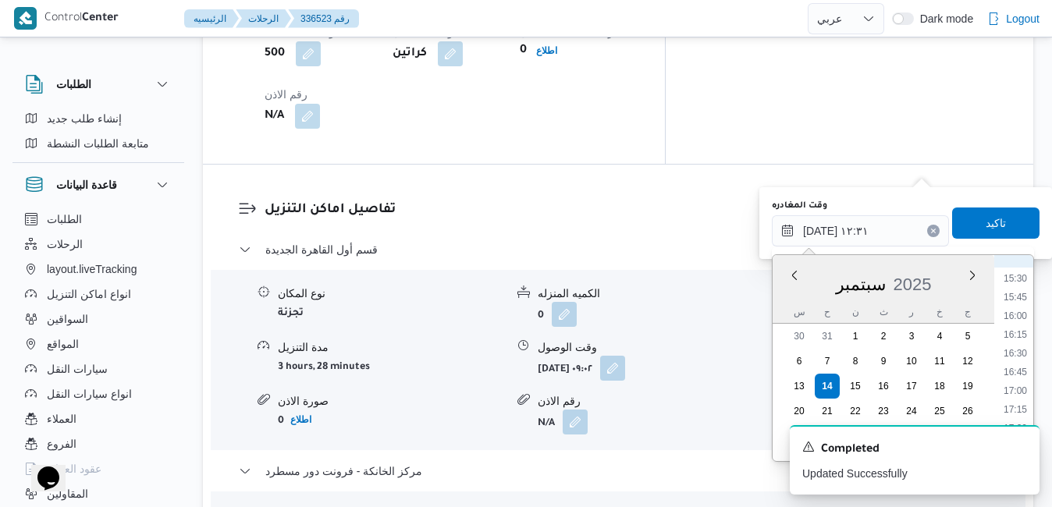
scroll to position [1000, 0]
click at [1024, 395] on li "15:00" at bounding box center [1016, 400] width 36 height 16
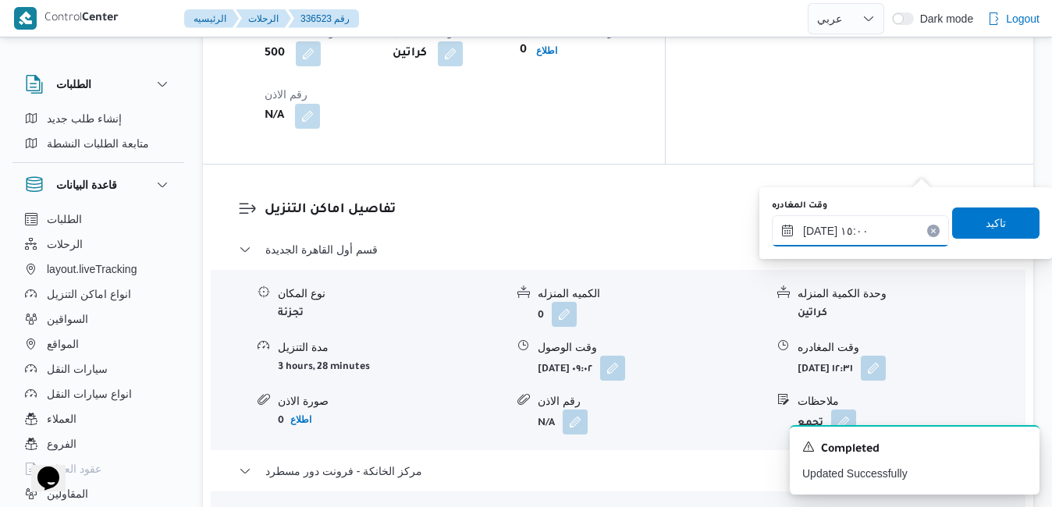
type input "١٤/٠٩/٢٠٢٥ ١٥:٠٠"
click at [1002, 217] on span "تاكيد" at bounding box center [996, 222] width 87 height 31
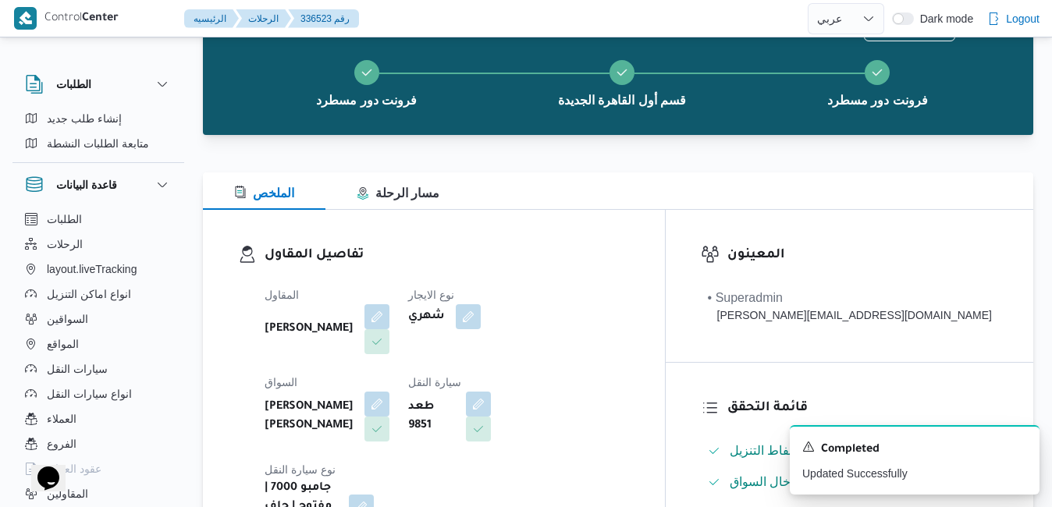
scroll to position [0, 0]
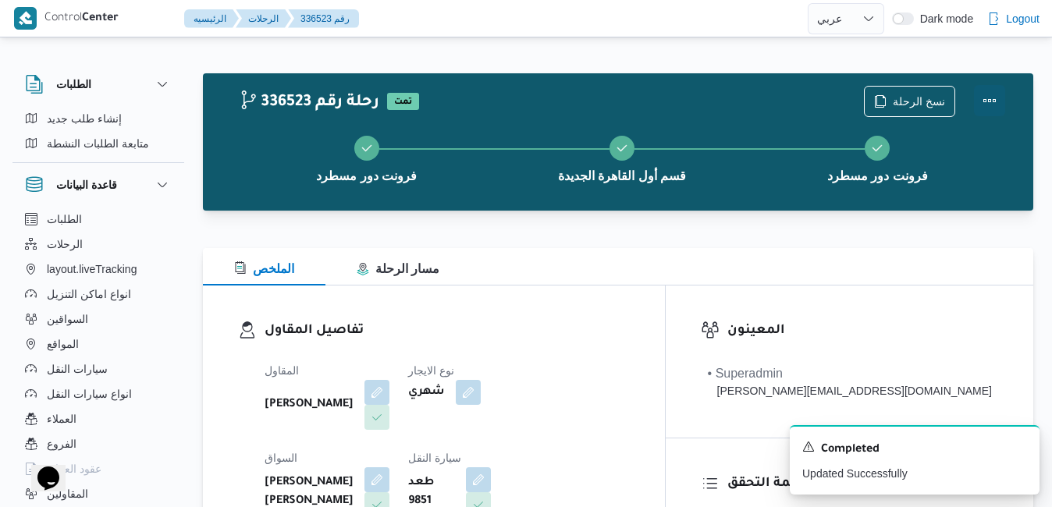
click at [994, 102] on button "Actions" at bounding box center [989, 100] width 31 height 31
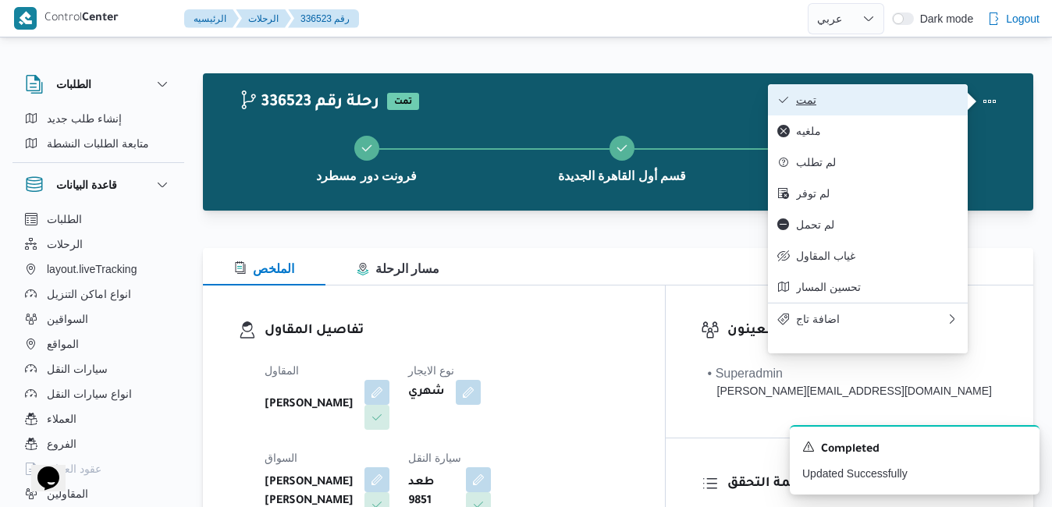
click at [927, 109] on button "تمت" at bounding box center [868, 99] width 200 height 31
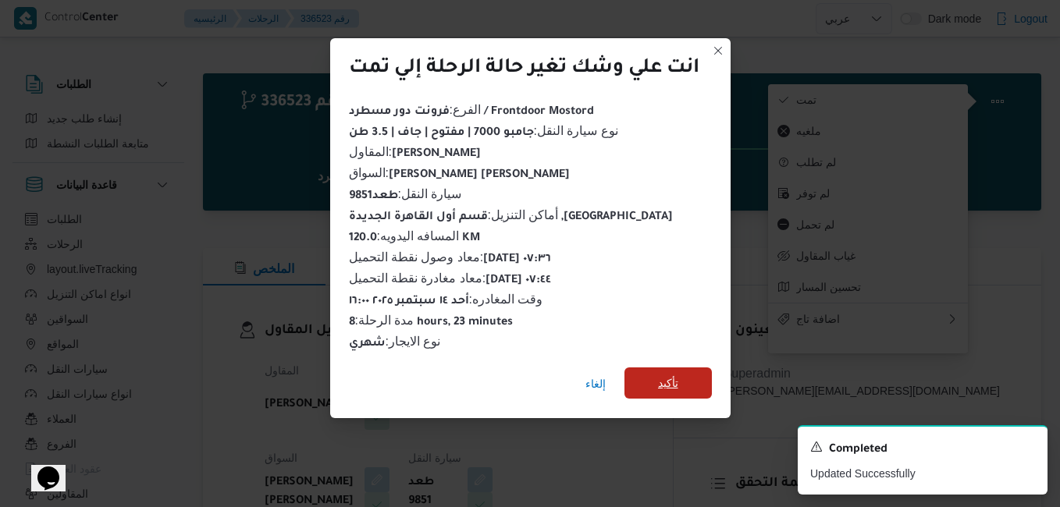
click at [674, 383] on span "تأكيد" at bounding box center [668, 383] width 20 height 19
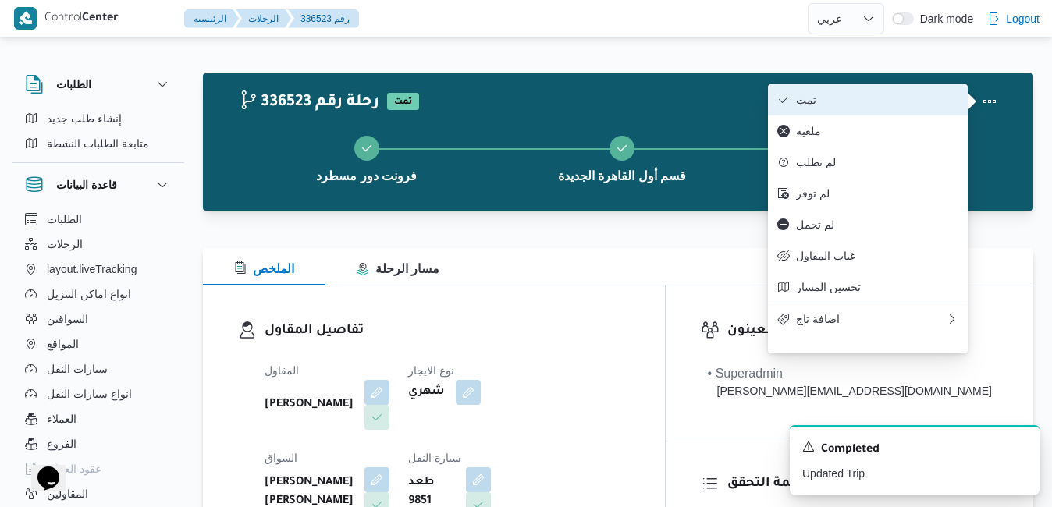
click at [863, 106] on span "تمت" at bounding box center [877, 100] width 162 height 12
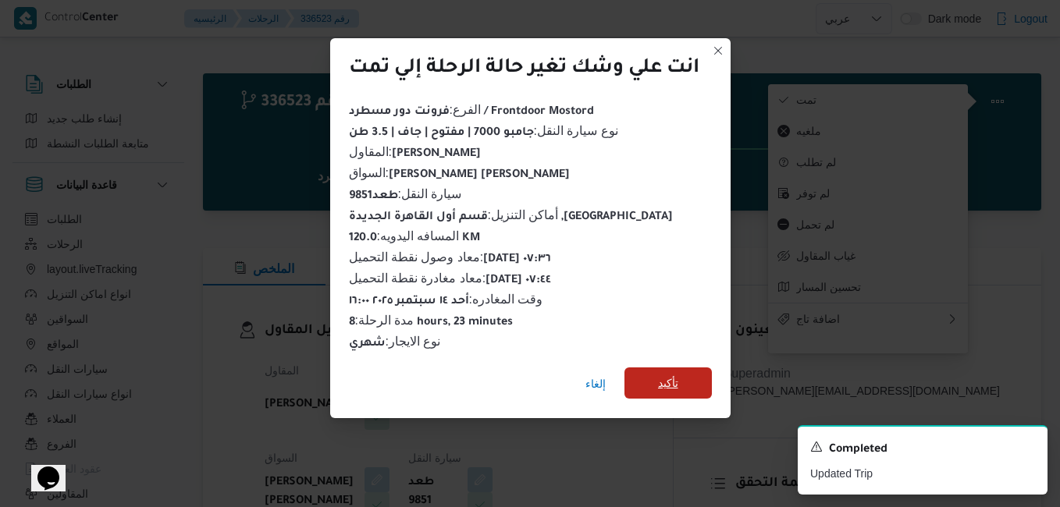
click at [668, 382] on span "تأكيد" at bounding box center [668, 383] width 20 height 19
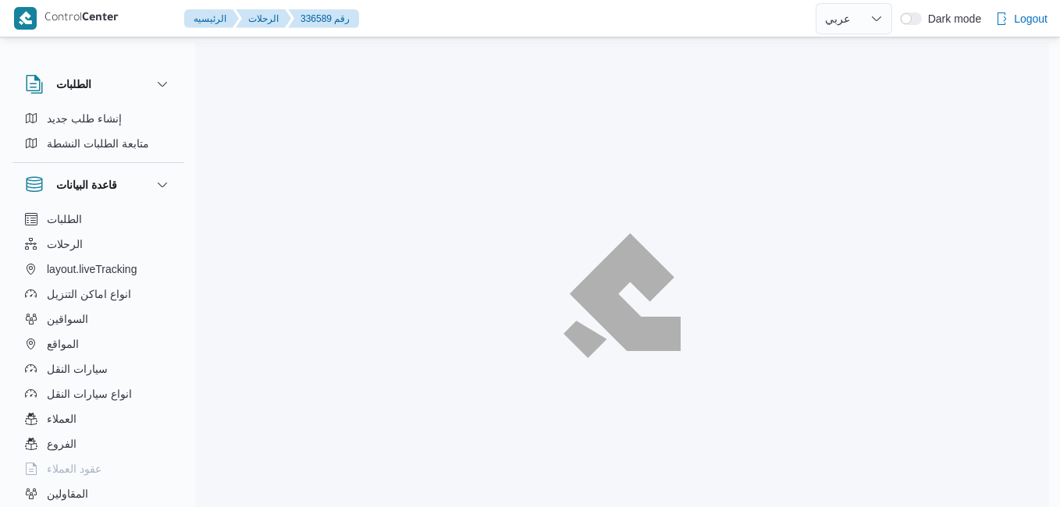
select select "ar"
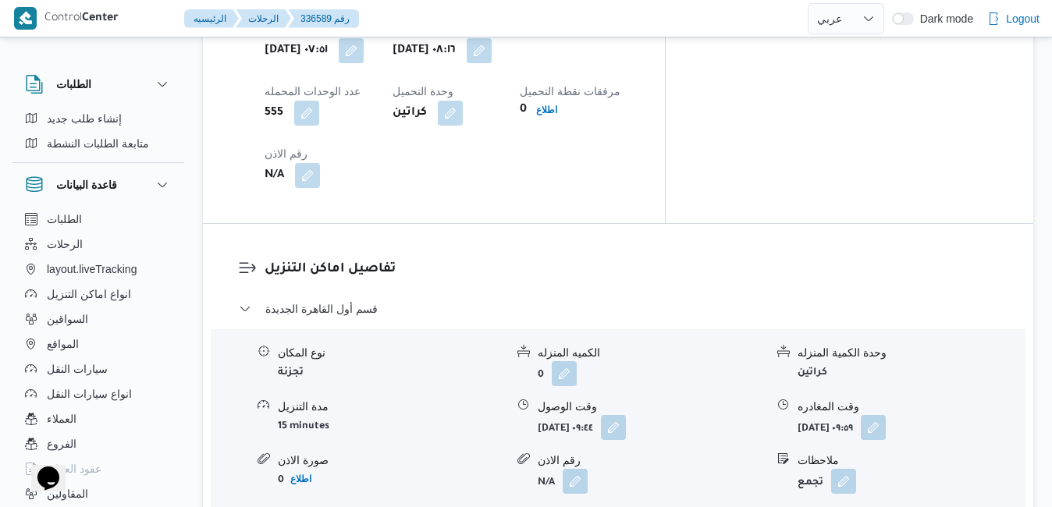
scroll to position [1343, 0]
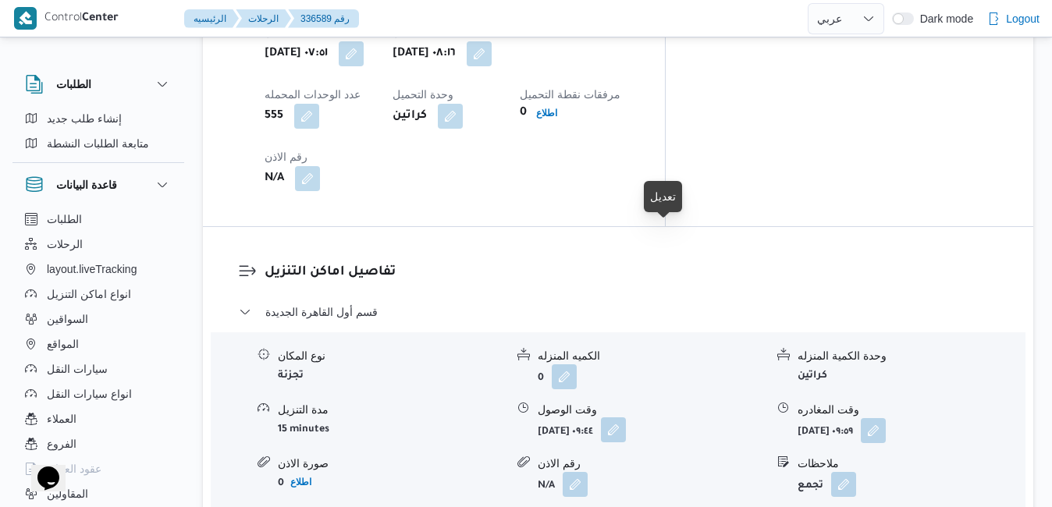
click at [626, 418] on button "button" at bounding box center [613, 430] width 25 height 25
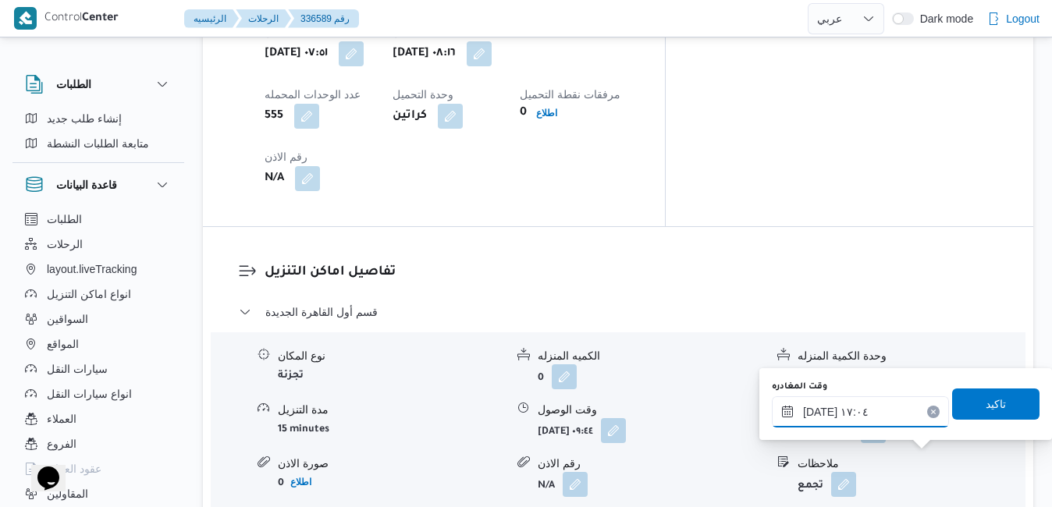
click at [879, 411] on input "[DATE] ١٧:٠٤" at bounding box center [860, 412] width 177 height 31
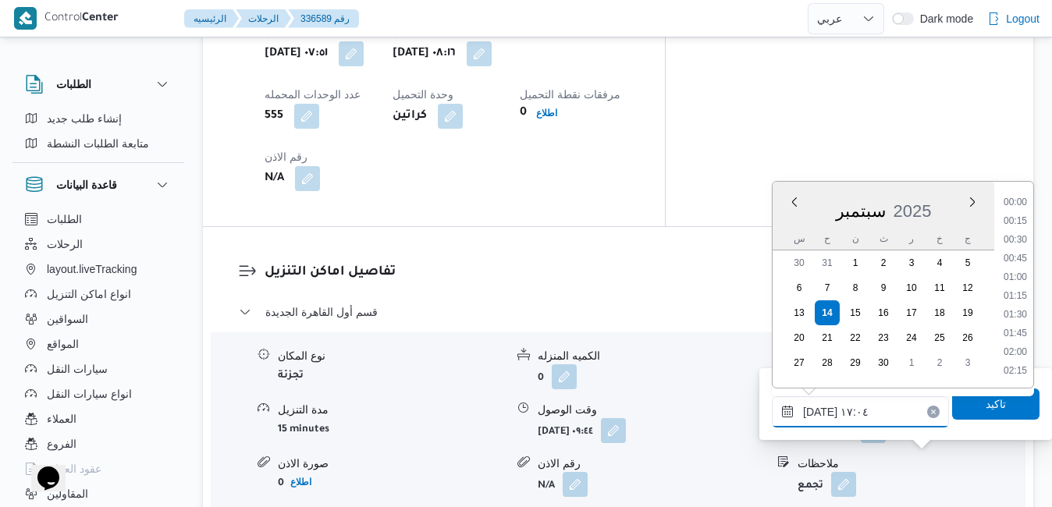
scroll to position [1179, 0]
click at [1013, 222] on li "16:00" at bounding box center [1016, 223] width 36 height 16
type input "[DATE] ١٦:٠٠"
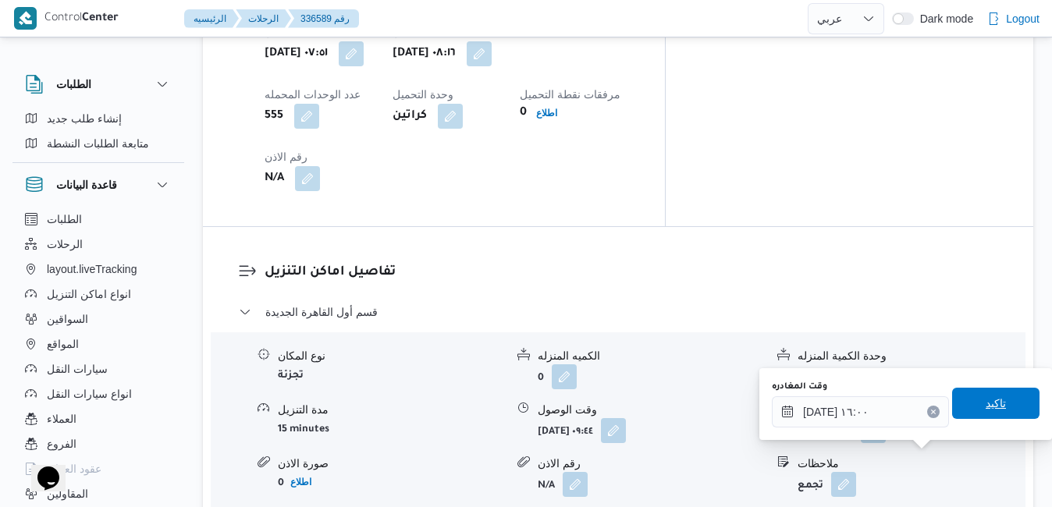
click at [966, 401] on span "تاكيد" at bounding box center [996, 403] width 87 height 31
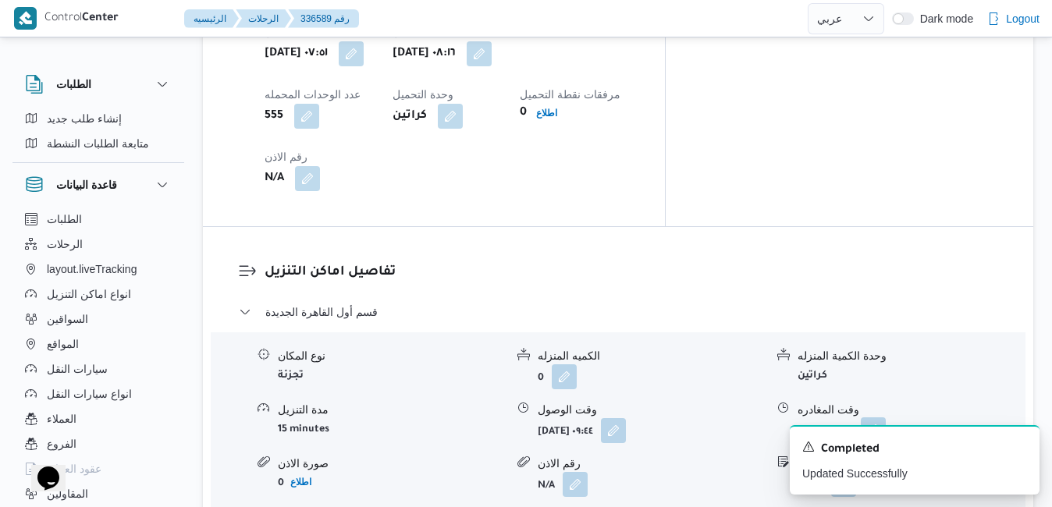
click at [886, 418] on button "button" at bounding box center [873, 430] width 25 height 25
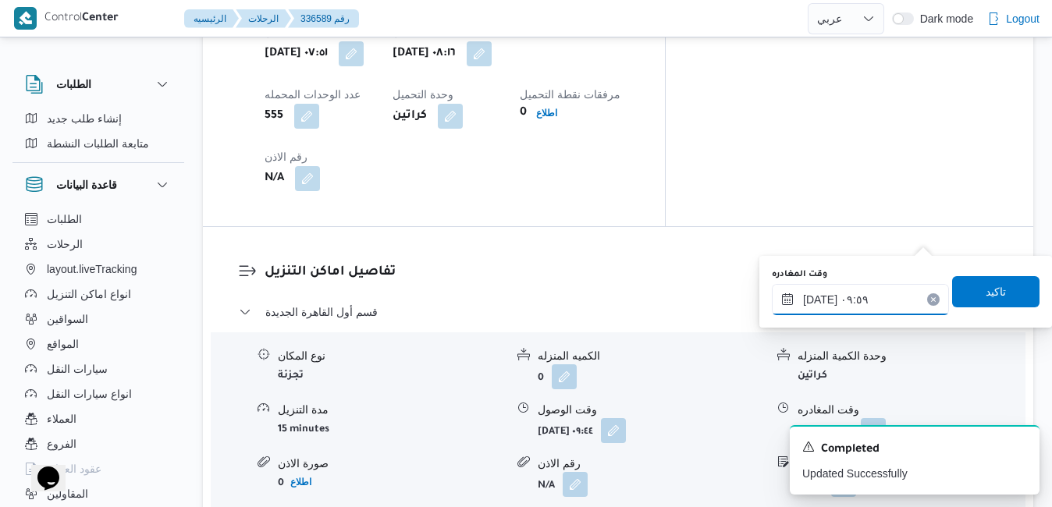
click at [849, 299] on input "[DATE] ٠٩:٥٩" at bounding box center [860, 299] width 177 height 31
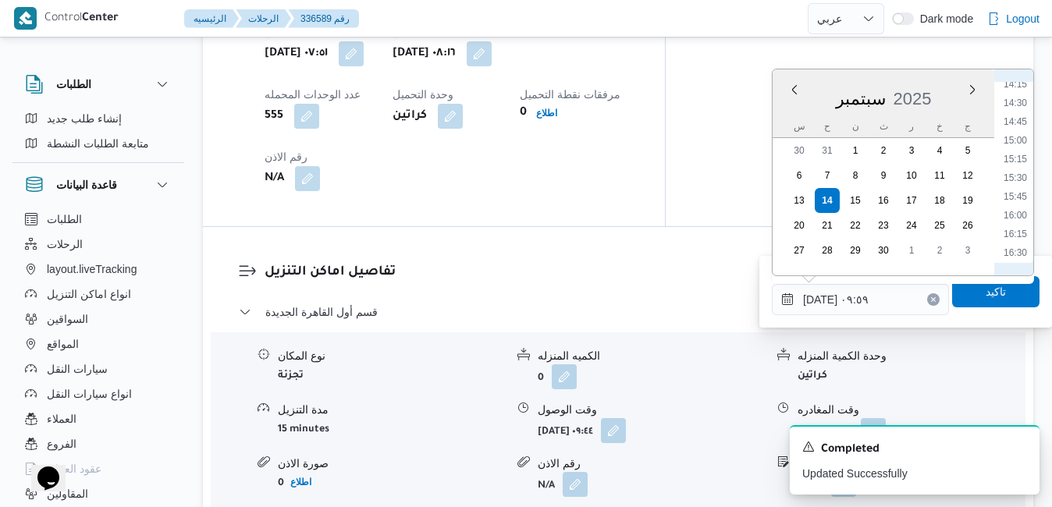
scroll to position [1111, 0]
click at [1021, 105] on li "15:00" at bounding box center [1016, 103] width 36 height 16
type input "[DATE] ١٥:٠٠"
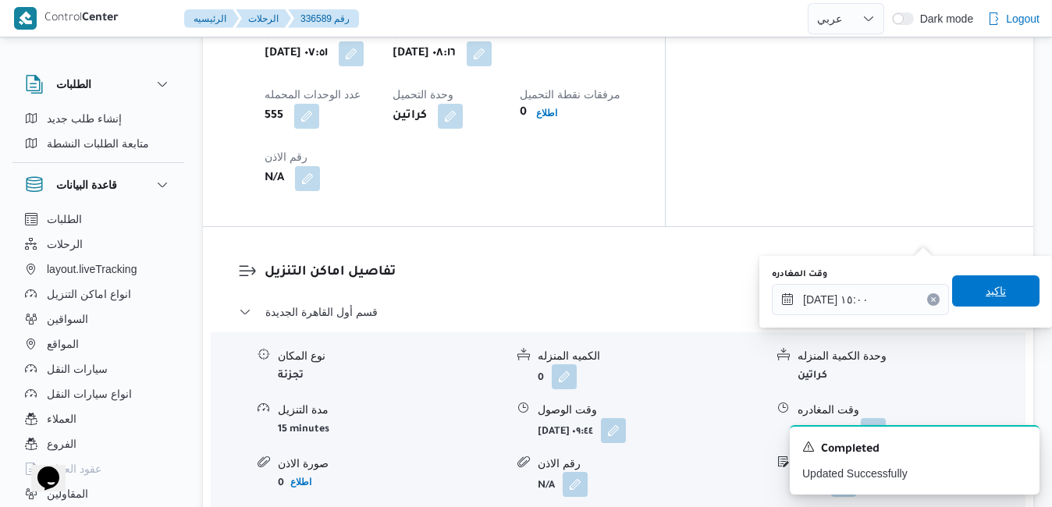
click at [986, 296] on span "تاكيد" at bounding box center [996, 291] width 20 height 19
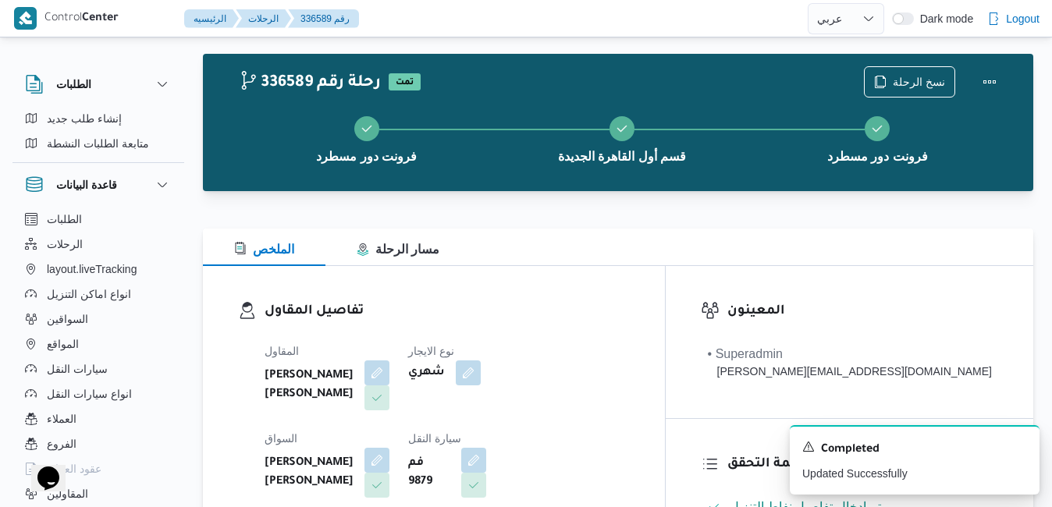
scroll to position [0, 0]
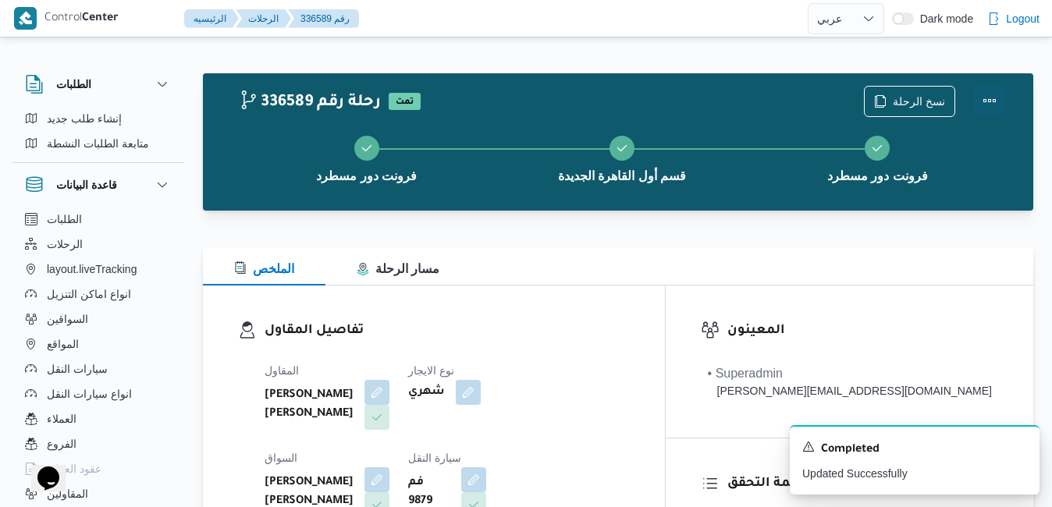
click at [998, 96] on button "Actions" at bounding box center [989, 100] width 31 height 31
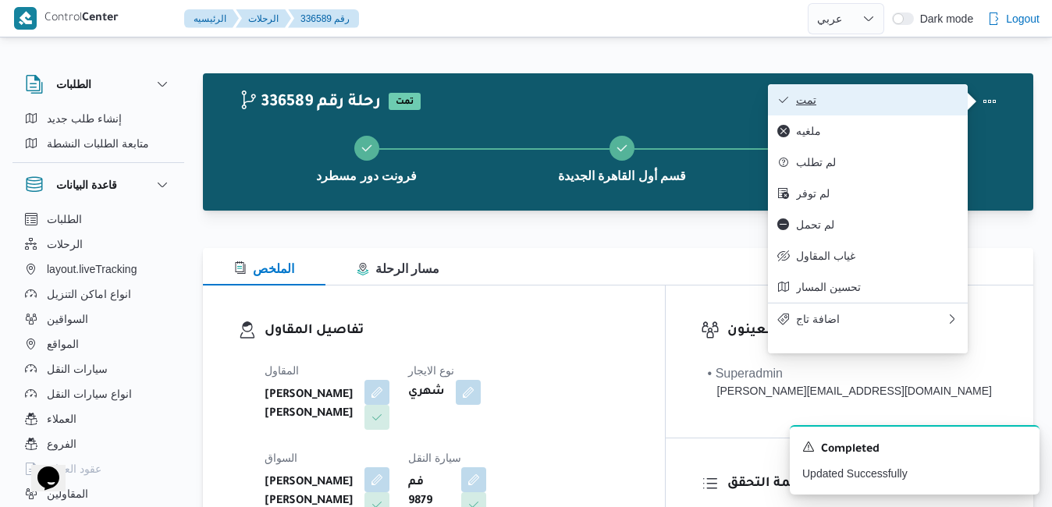
click at [892, 99] on span "تمت" at bounding box center [877, 100] width 162 height 12
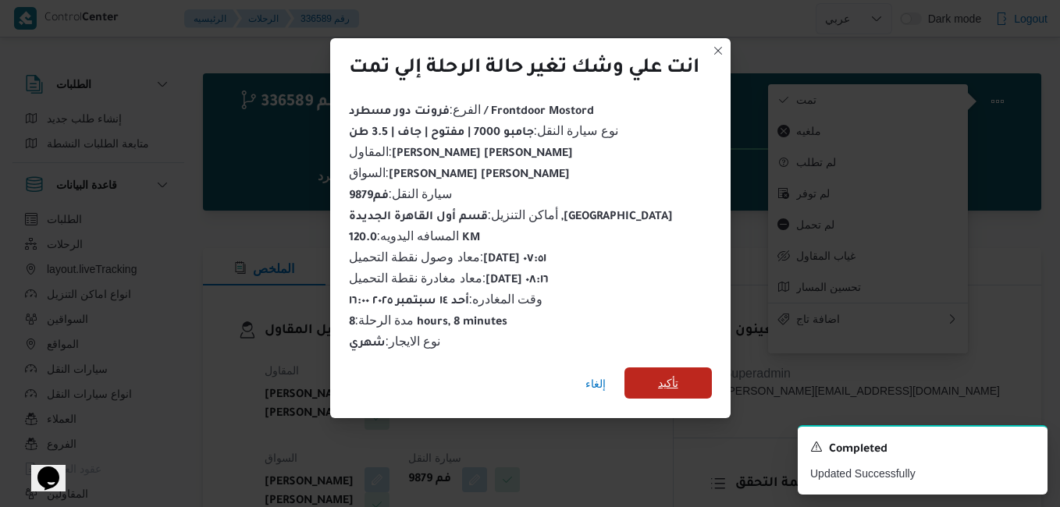
click at [671, 386] on span "تأكيد" at bounding box center [668, 383] width 87 height 31
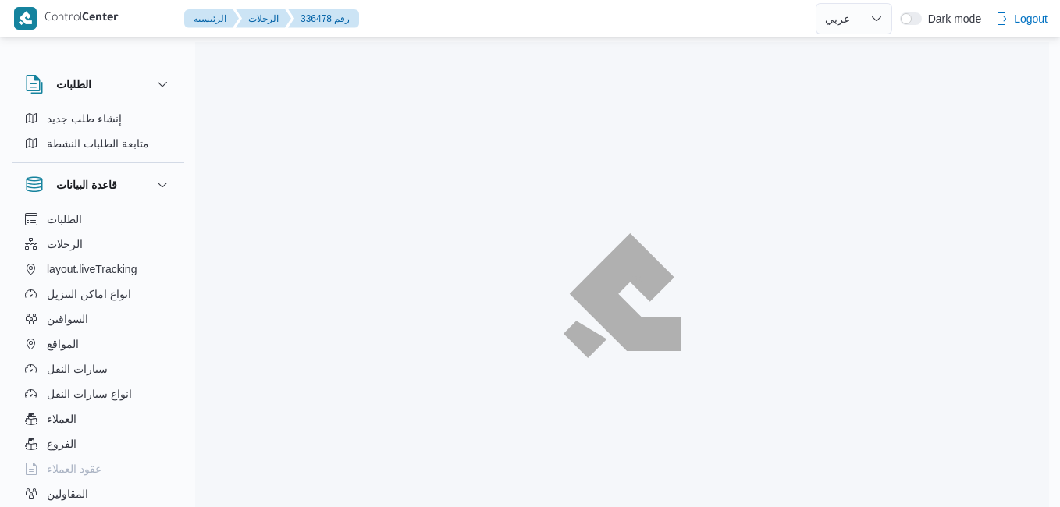
select select "ar"
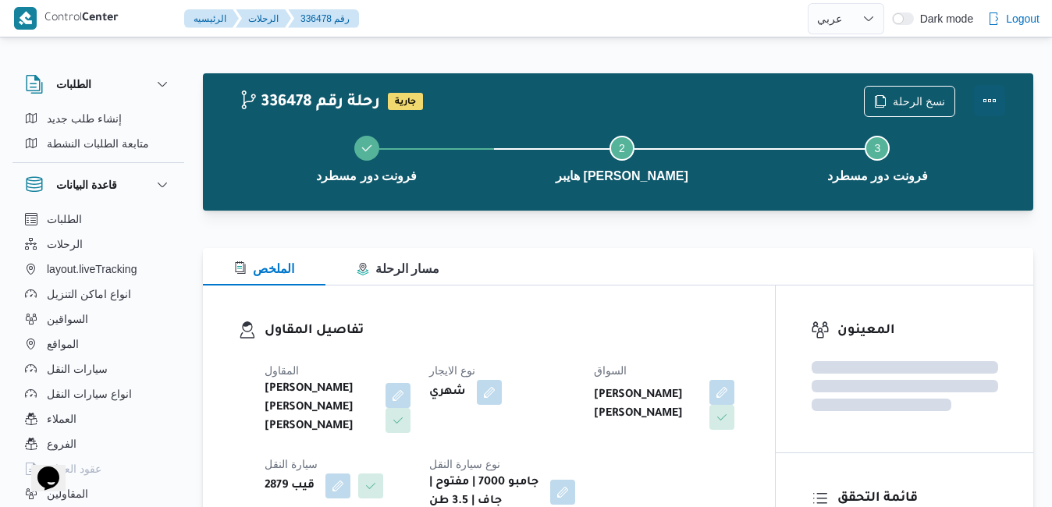
click at [987, 107] on button "Actions" at bounding box center [989, 100] width 31 height 31
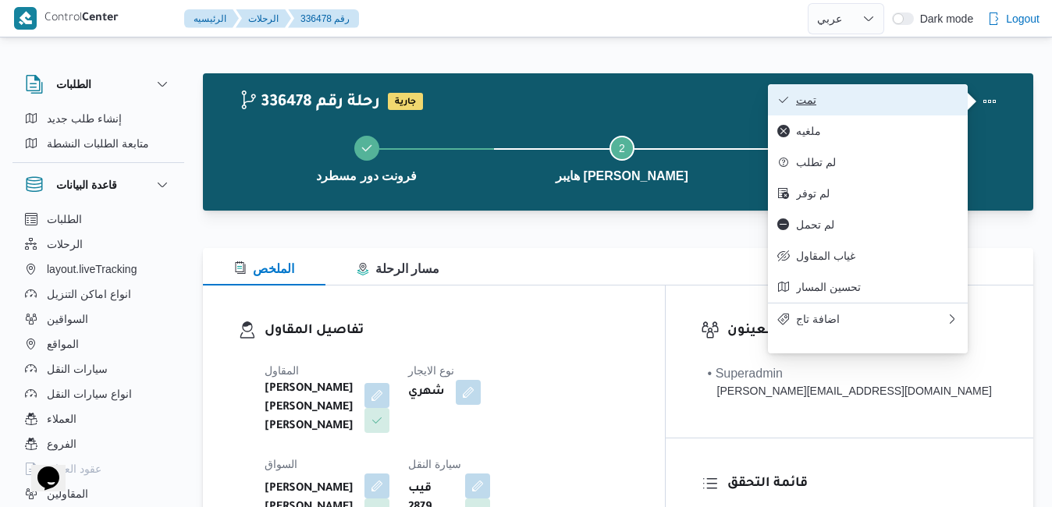
click at [922, 104] on span "تمت" at bounding box center [877, 100] width 162 height 12
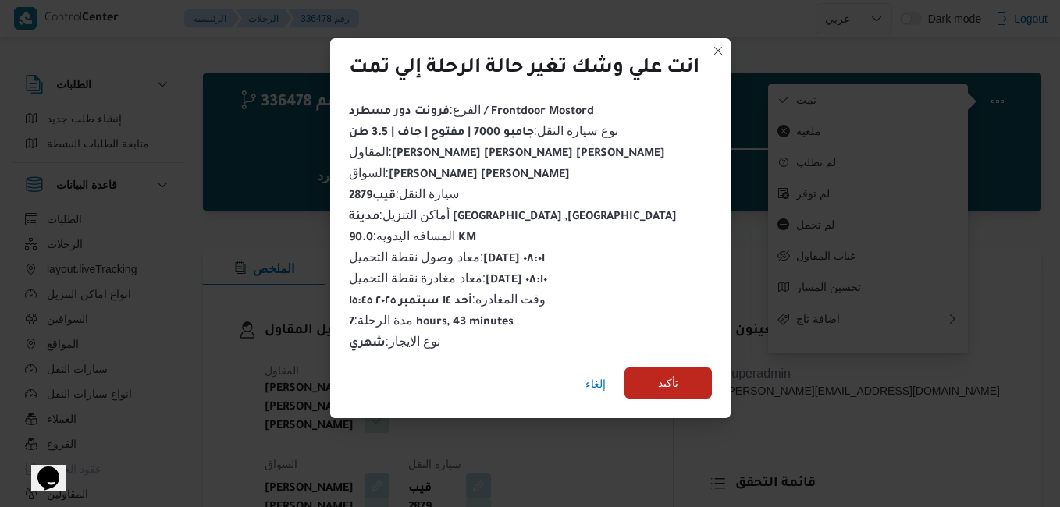
click at [690, 379] on span "تأكيد" at bounding box center [668, 383] width 87 height 31
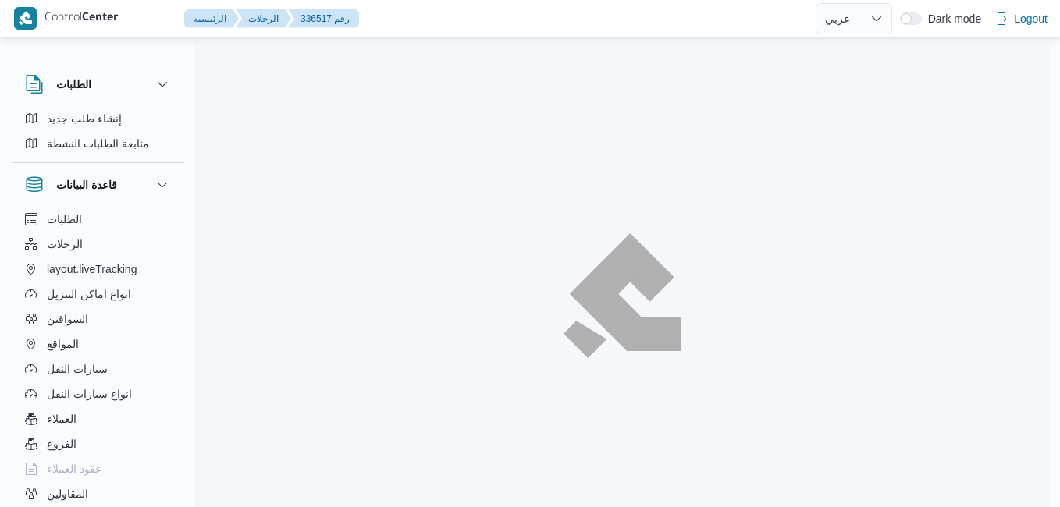
select select "ar"
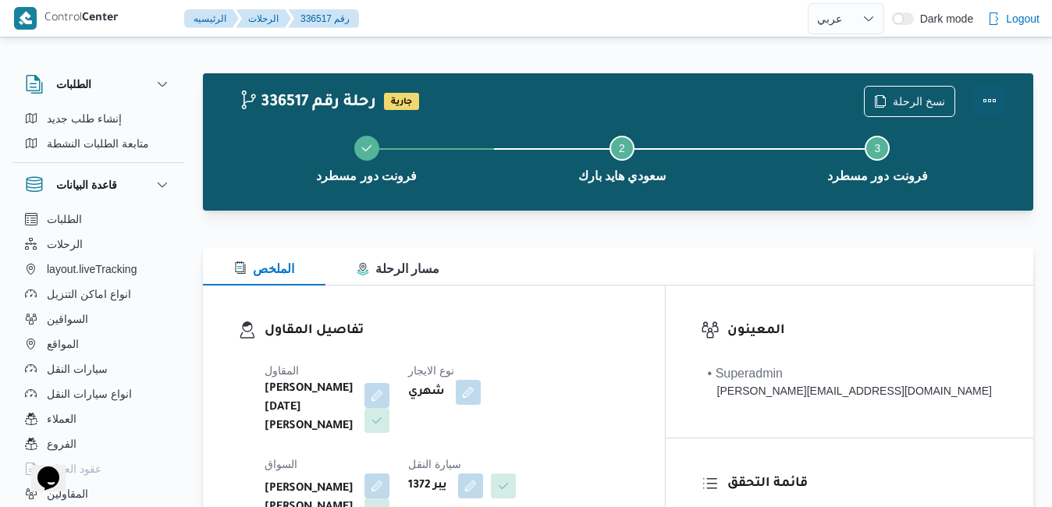
click at [987, 96] on button "Actions" at bounding box center [989, 100] width 31 height 31
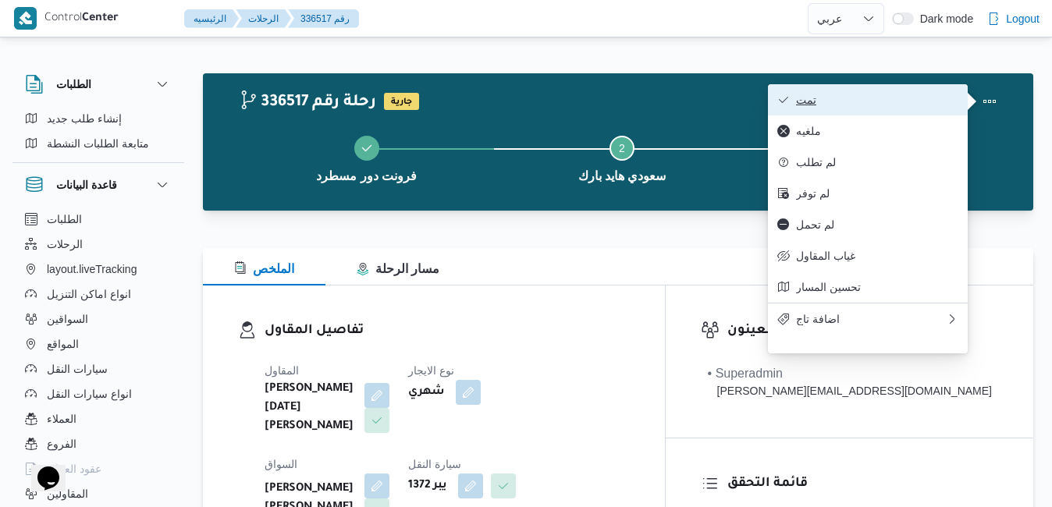
click at [904, 106] on span "تمت" at bounding box center [877, 100] width 162 height 12
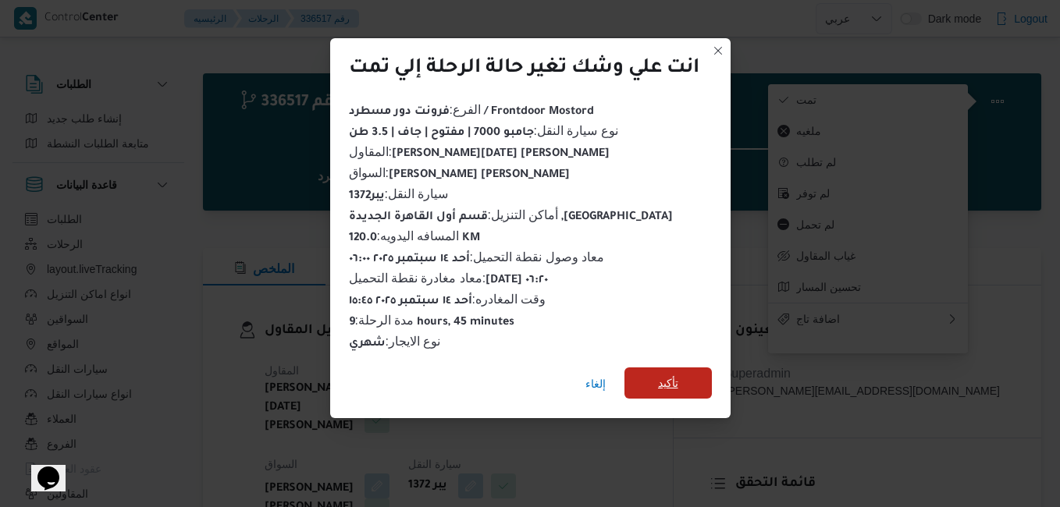
click at [687, 383] on span "تأكيد" at bounding box center [668, 383] width 87 height 31
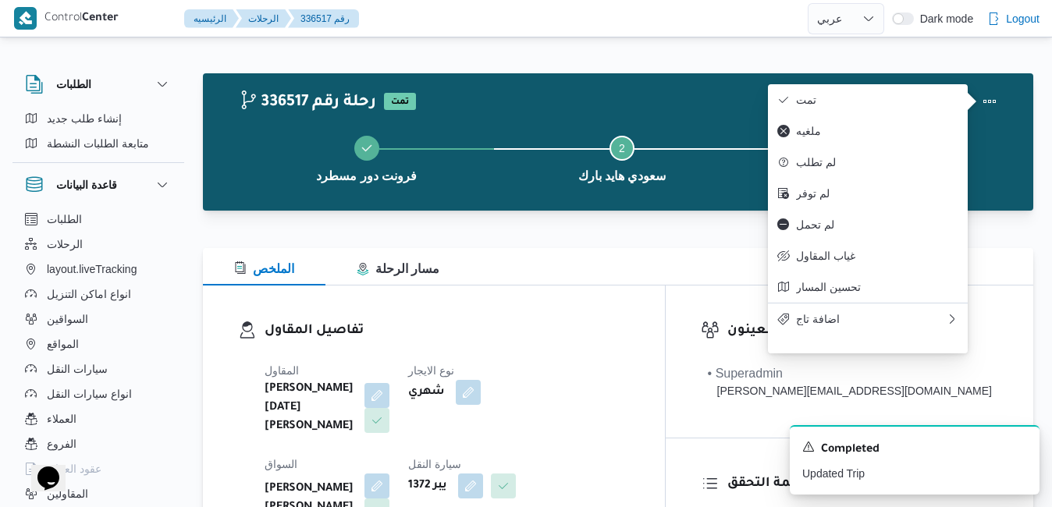
click at [665, 312] on div "تفاصيل المقاول المقاول [PERSON_NAME][DATE] [PERSON_NAME] نوع الايجار شهري السوا…" at bounding box center [434, 469] width 462 height 367
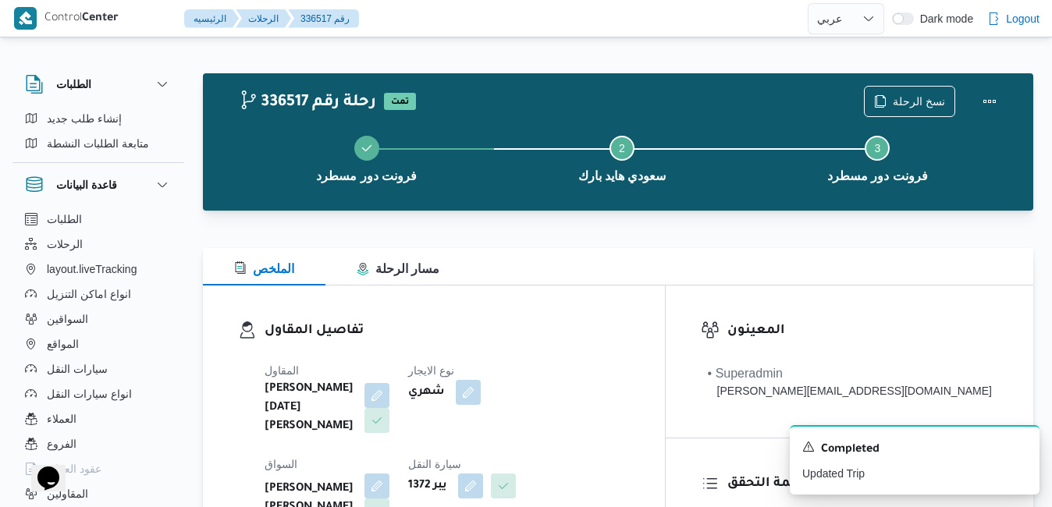
click at [665, 294] on div "تفاصيل المقاول المقاول [PERSON_NAME][DATE] [PERSON_NAME] نوع الايجار شهري السوا…" at bounding box center [434, 469] width 462 height 367
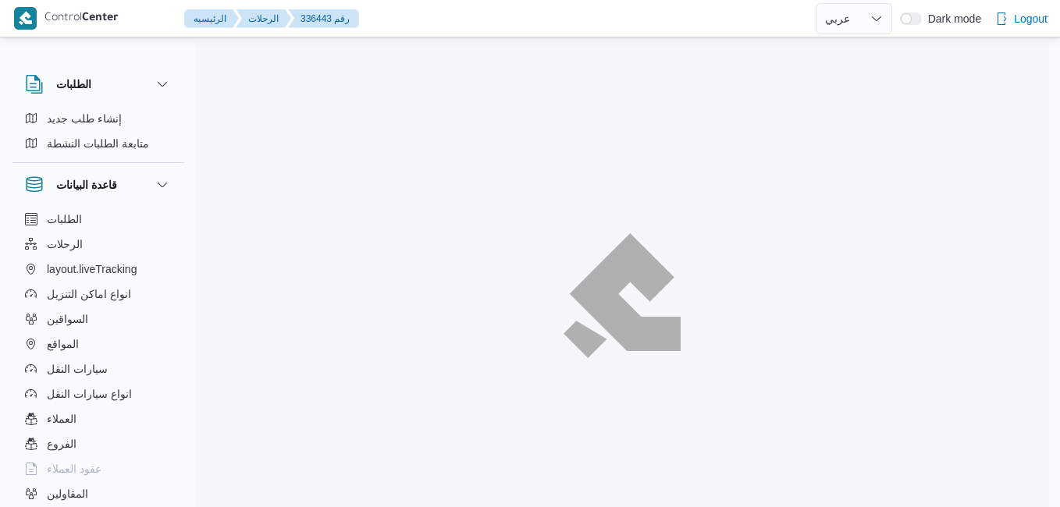
select select "ar"
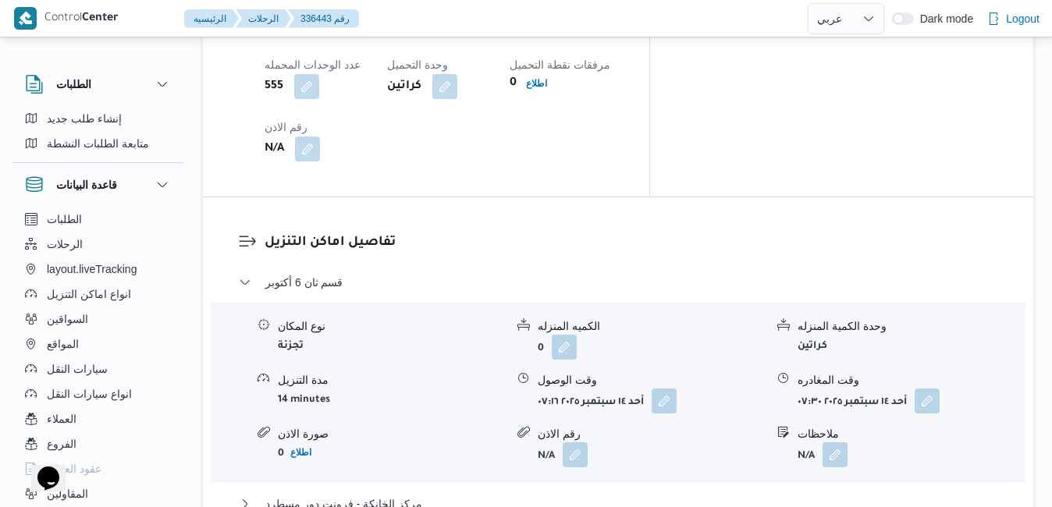
scroll to position [1405, 0]
click at [592, 493] on button "مركز الخانكة - فرونت دور مسطرد" at bounding box center [619, 502] width 760 height 19
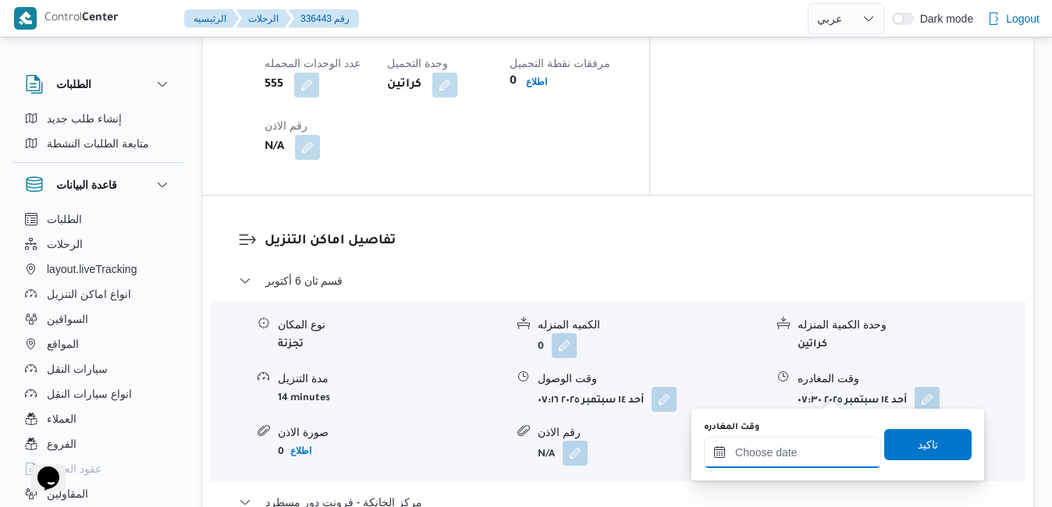
click at [778, 458] on input "وقت المغادره" at bounding box center [792, 452] width 177 height 31
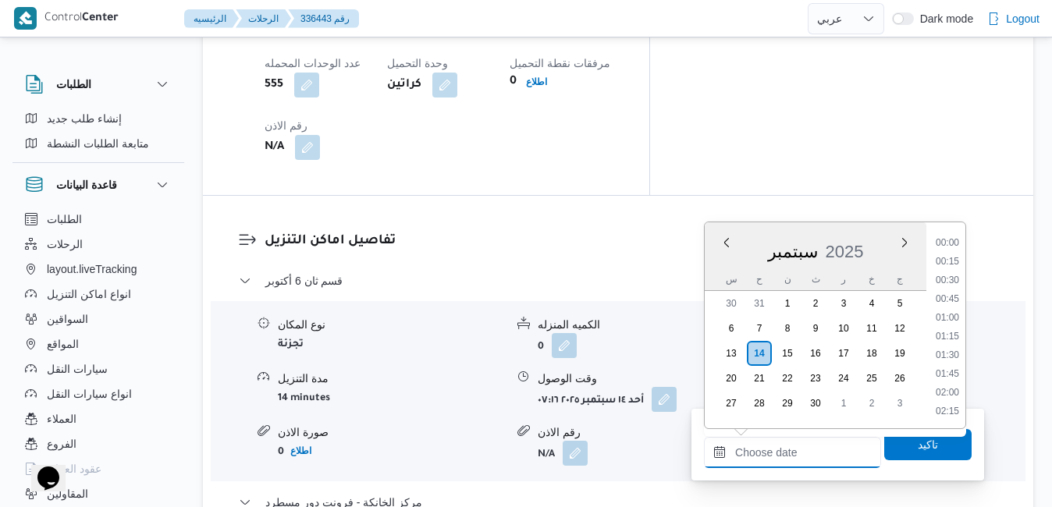
scroll to position [1385, 0]
click at [718, 262] on div "سبتمبر 2025" at bounding box center [816, 249] width 222 height 40
click at [949, 258] on li "16:30" at bounding box center [948, 253] width 36 height 16
type input "[DATE] ١٦:٣٠"
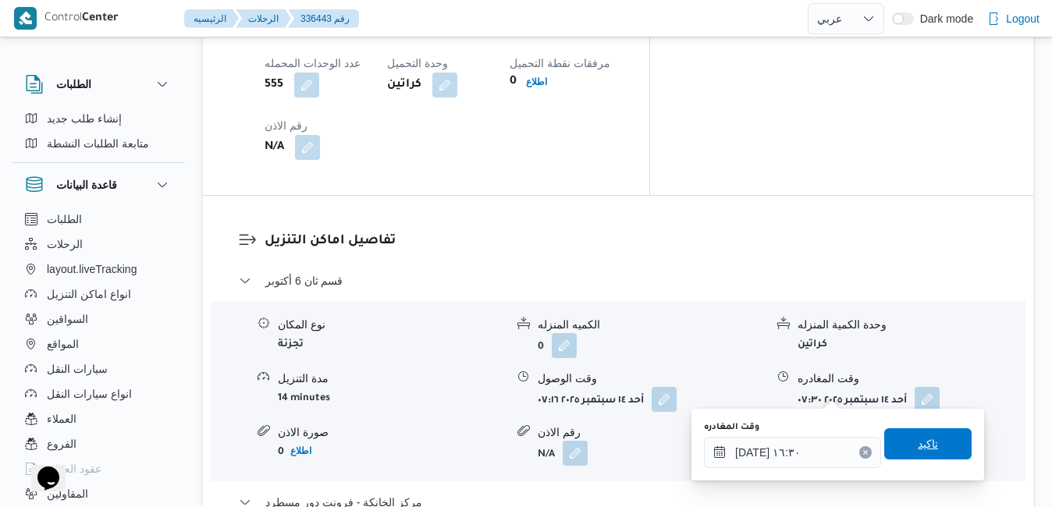
click at [921, 445] on span "تاكيد" at bounding box center [928, 444] width 20 height 19
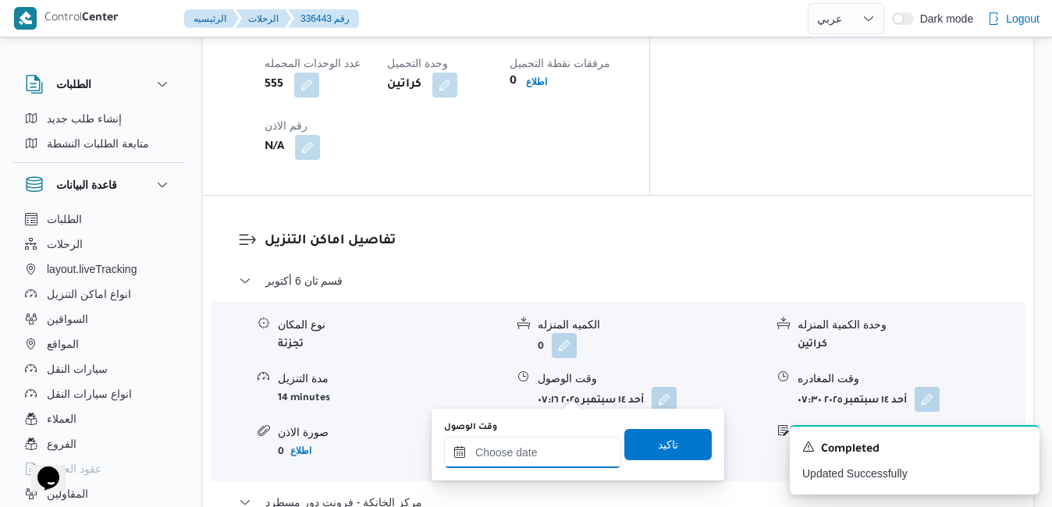
click at [530, 458] on input "وقت الوصول" at bounding box center [532, 452] width 177 height 31
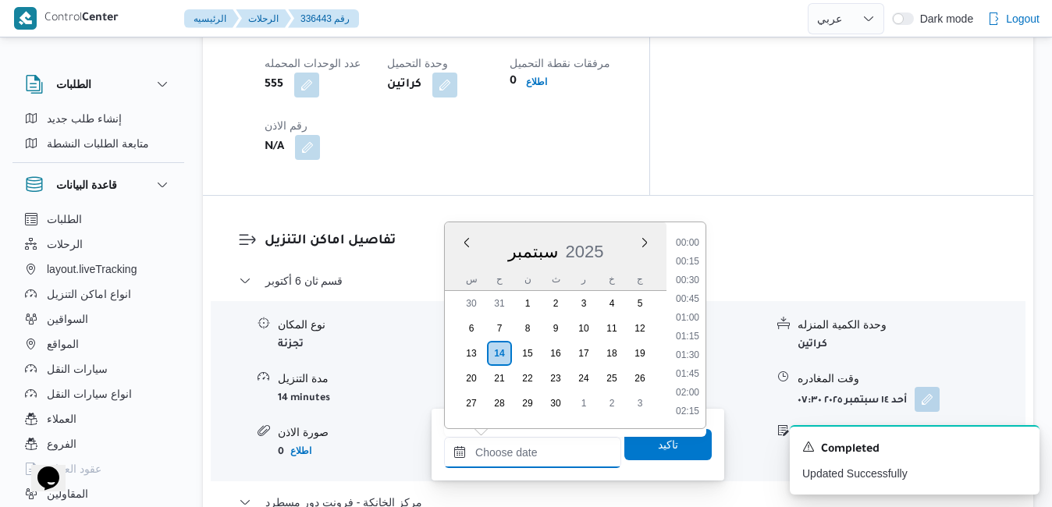
scroll to position [1385, 0]
click at [462, 265] on div "سبتمبر 2025" at bounding box center [556, 249] width 222 height 40
click at [696, 394] on li "16:15" at bounding box center [688, 393] width 36 height 16
type input "[DATE] ١٦:١٥"
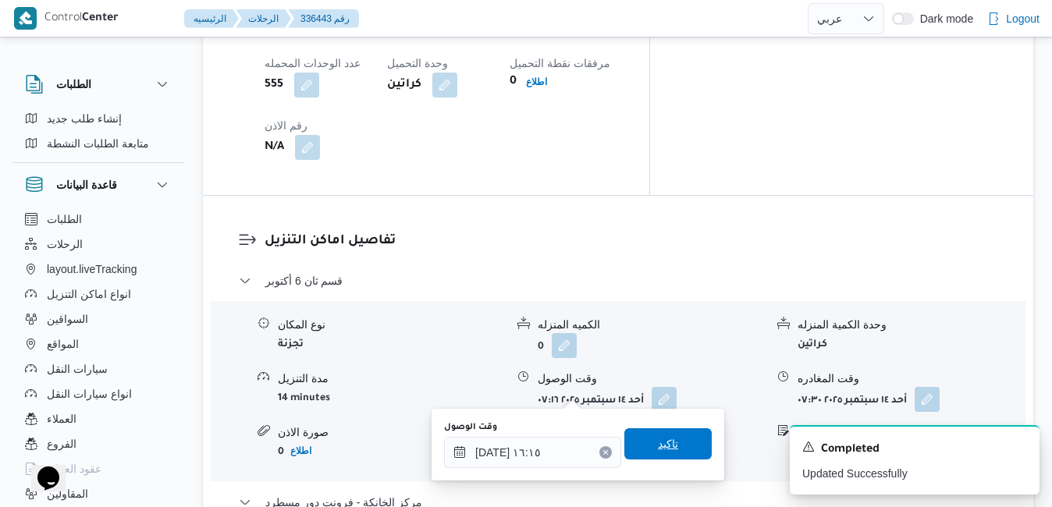
click at [667, 445] on span "تاكيد" at bounding box center [668, 444] width 87 height 31
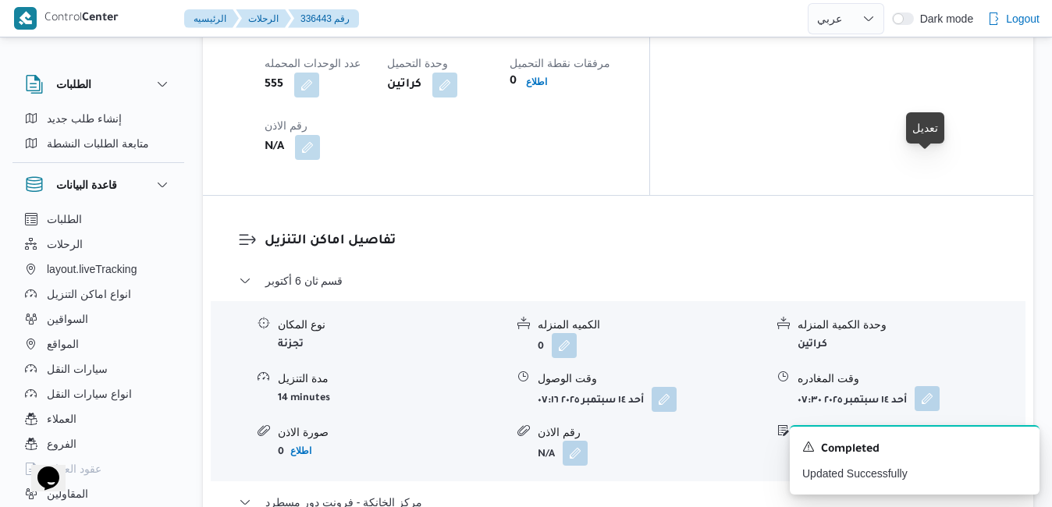
click at [931, 386] on button "button" at bounding box center [927, 398] width 25 height 25
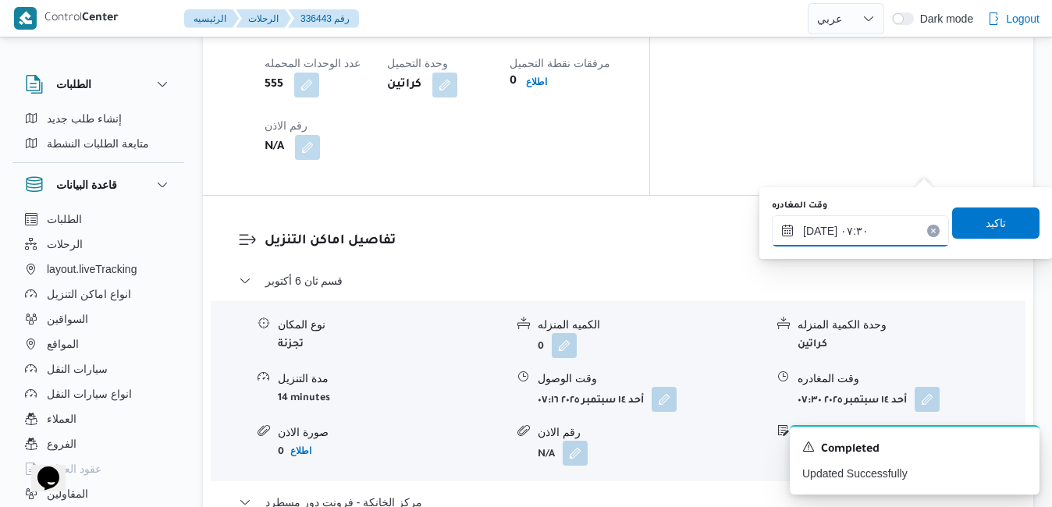
click at [853, 237] on input "[DATE] ٠٧:٣٠" at bounding box center [860, 230] width 177 height 31
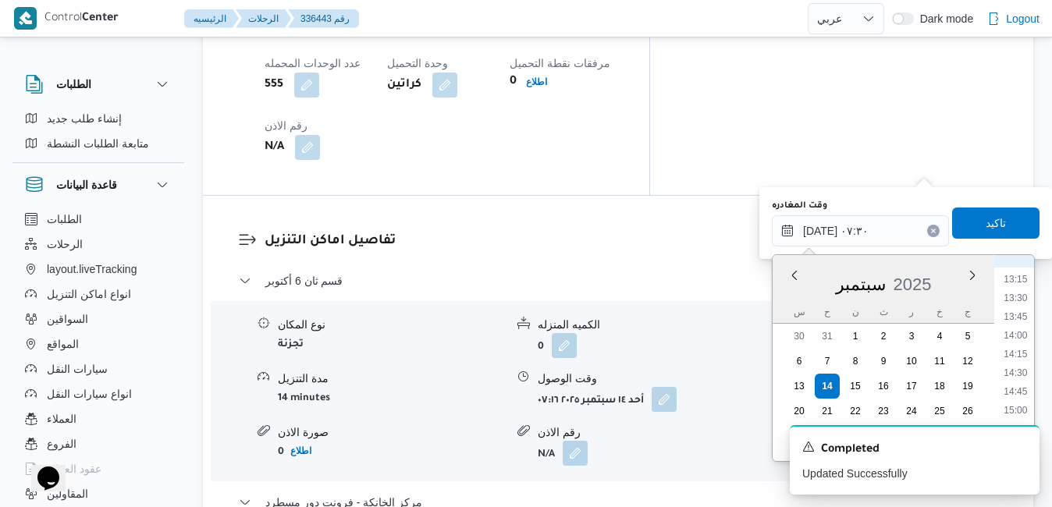
scroll to position [1048, 0]
click at [1020, 373] on li "15:15" at bounding box center [1016, 371] width 36 height 16
type input "[DATE] ١٥:١٥"
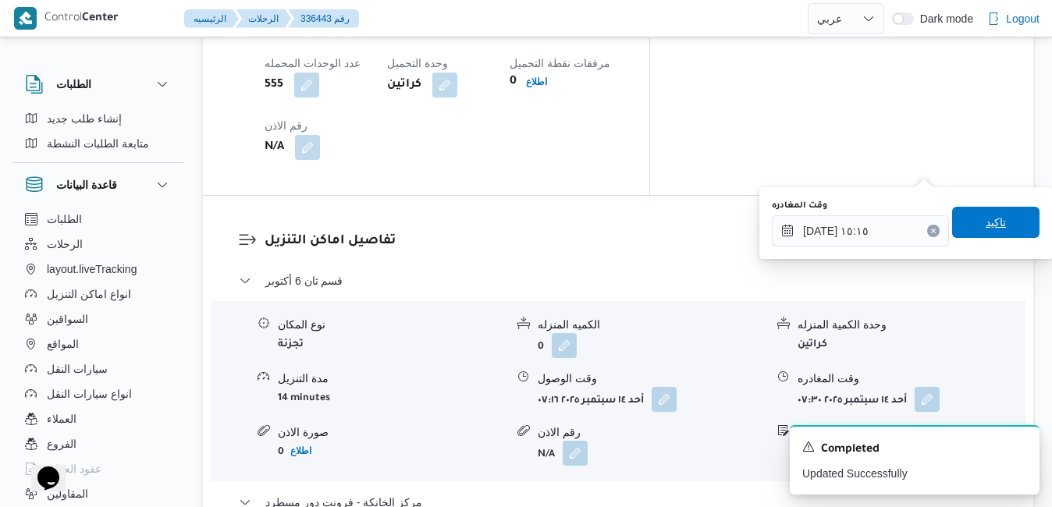
click at [995, 230] on span "تاكيد" at bounding box center [996, 222] width 87 height 31
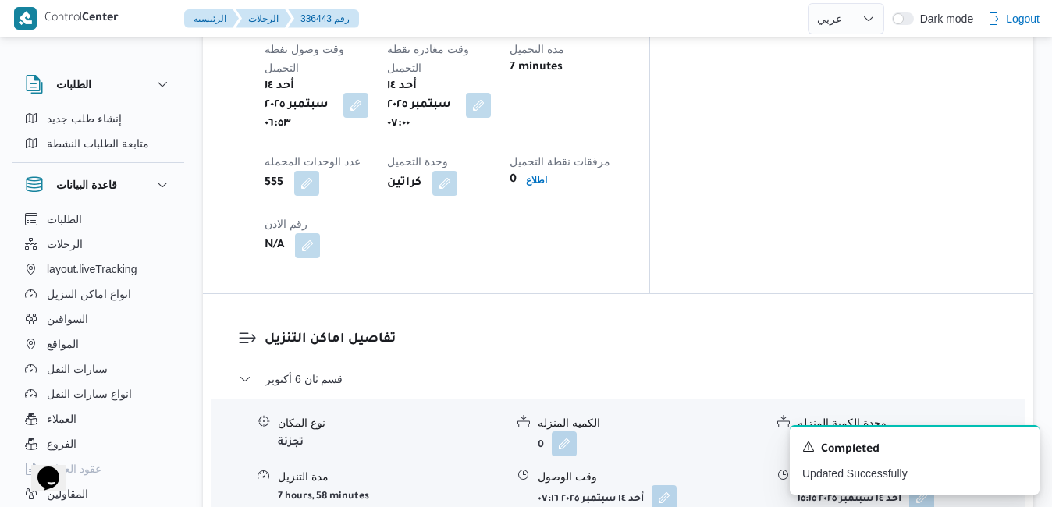
scroll to position [1312, 0]
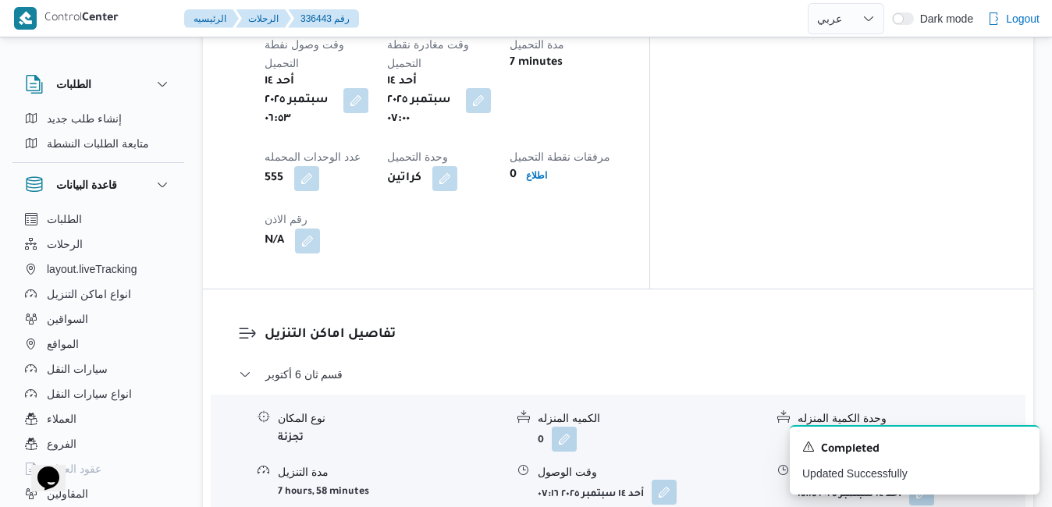
click at [660, 480] on button "button" at bounding box center [664, 492] width 25 height 25
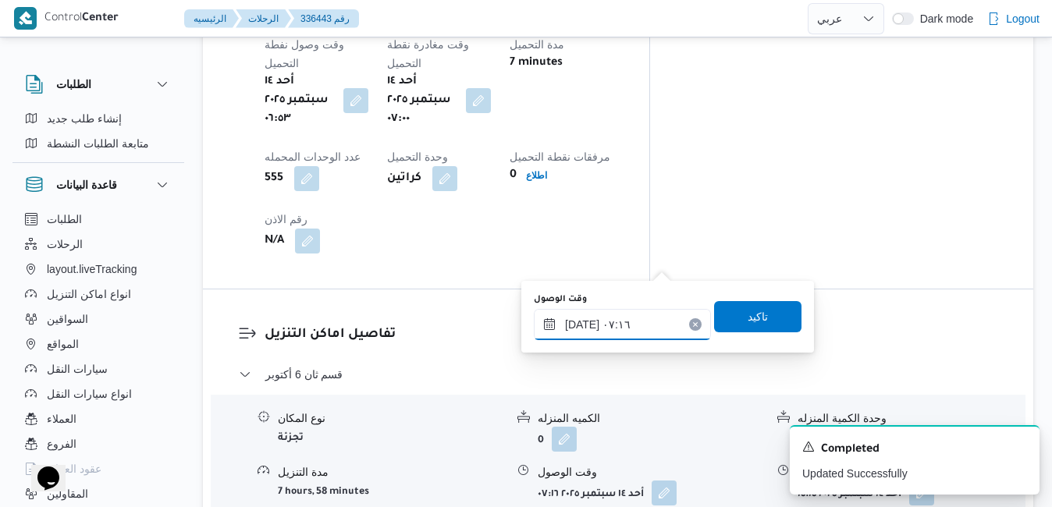
click at [607, 336] on input "[DATE] ٠٧:١٦" at bounding box center [622, 324] width 177 height 31
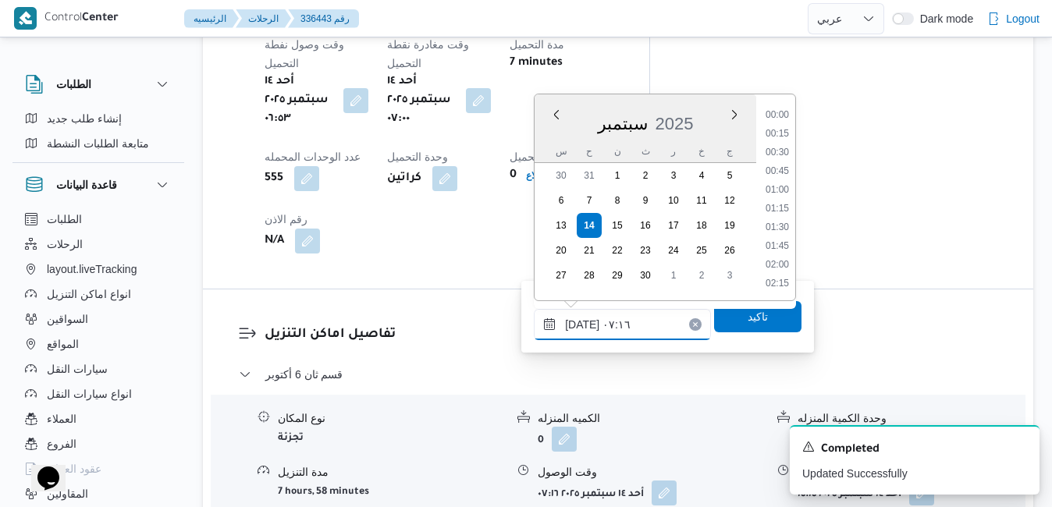
scroll to position [448, 0]
click at [783, 266] on li "08:00" at bounding box center [778, 266] width 36 height 16
type input "[DATE] ٠٨:٠٠"
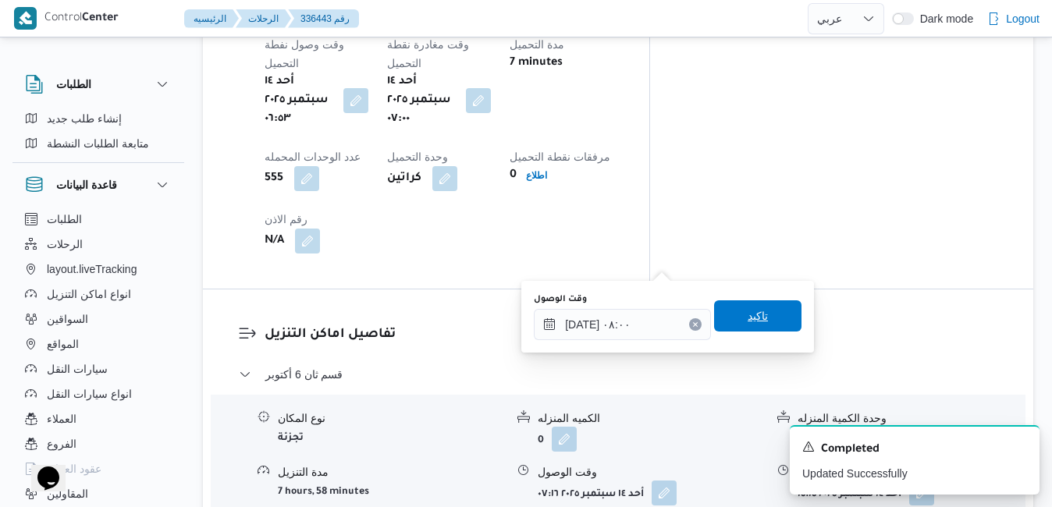
click at [755, 315] on span "تاكيد" at bounding box center [758, 316] width 20 height 19
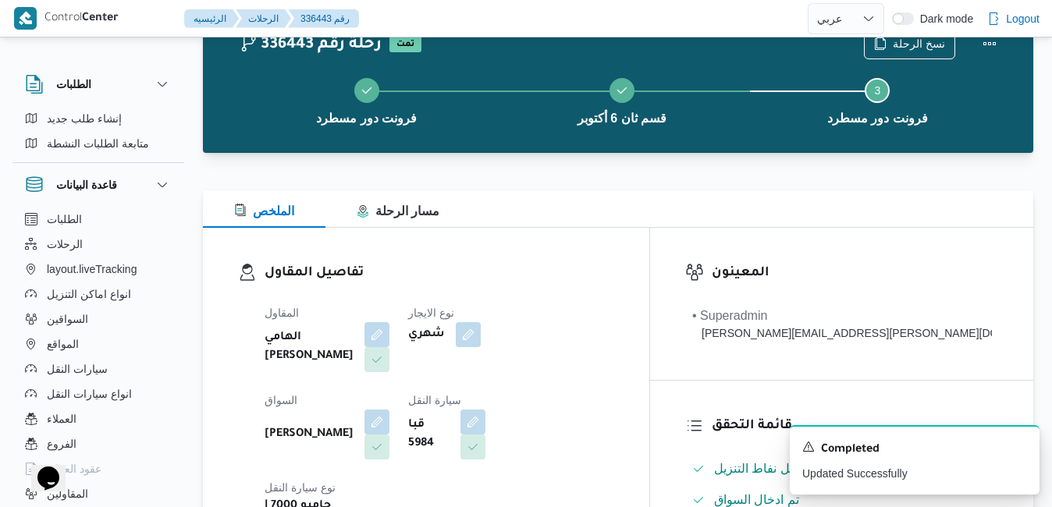
scroll to position [0, 0]
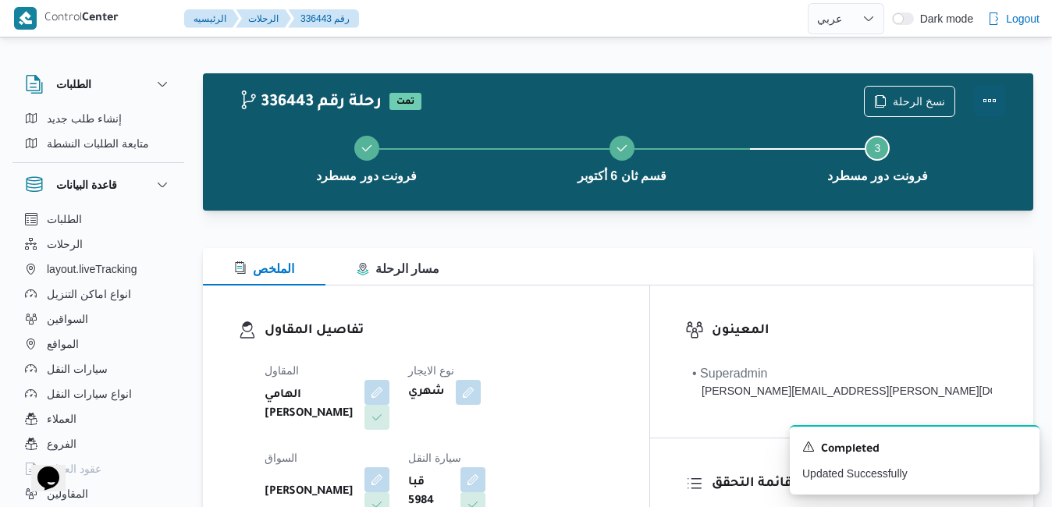
click at [984, 99] on button "Actions" at bounding box center [989, 100] width 31 height 31
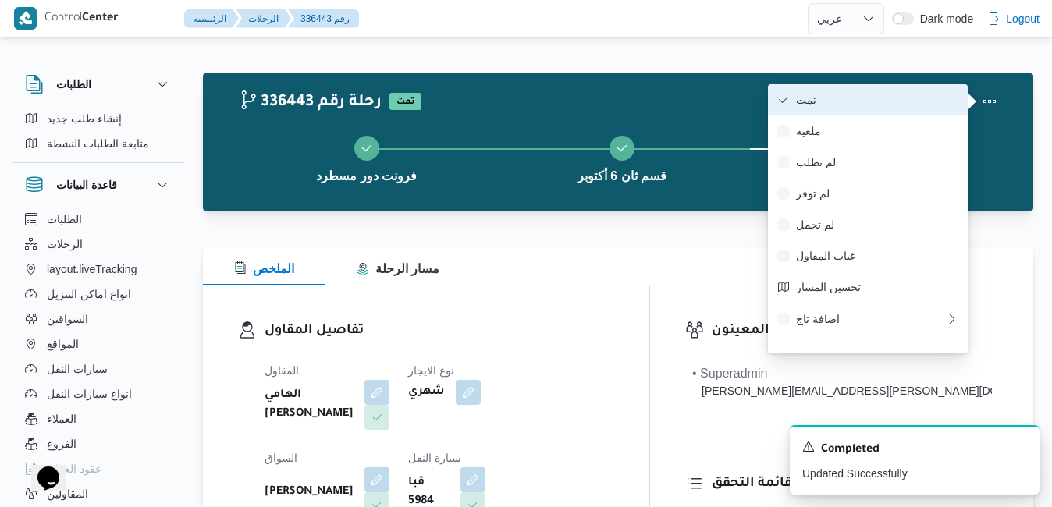
click at [920, 112] on button "تمت" at bounding box center [868, 99] width 200 height 31
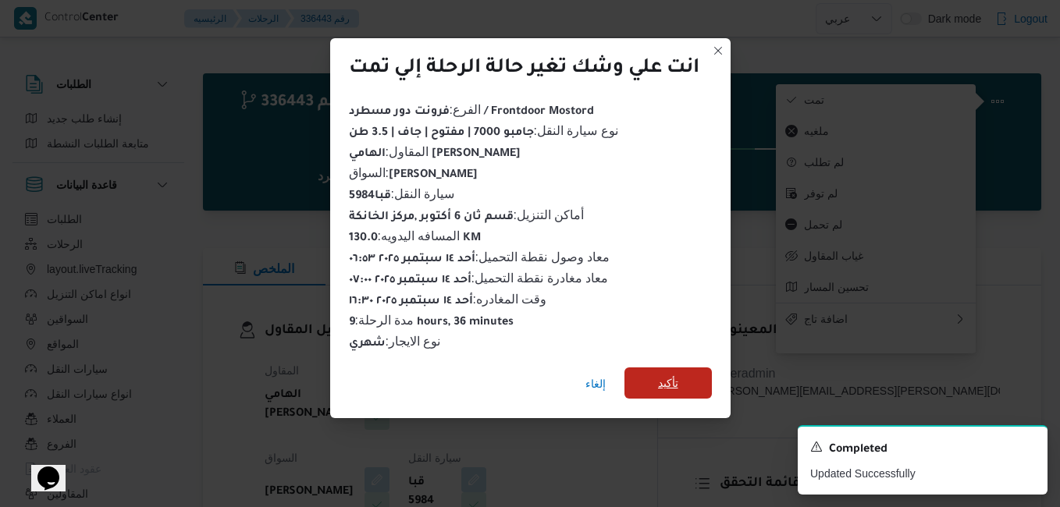
click at [682, 384] on span "تأكيد" at bounding box center [668, 383] width 87 height 31
